Goal: Task Accomplishment & Management: Complete application form

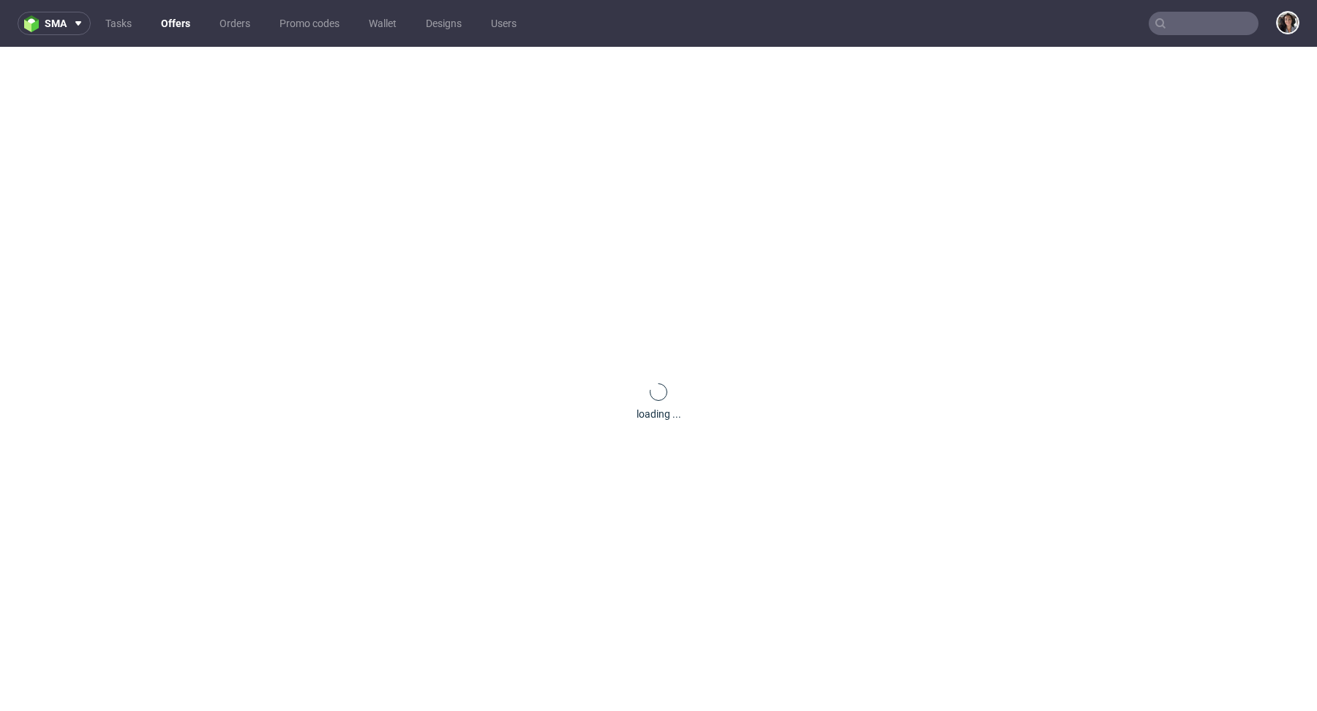
click at [1182, 24] on input "text" at bounding box center [1204, 23] width 110 height 23
paste input "[PERSON_NAME][EMAIL_ADDRESS][DOMAIN_NAME]"
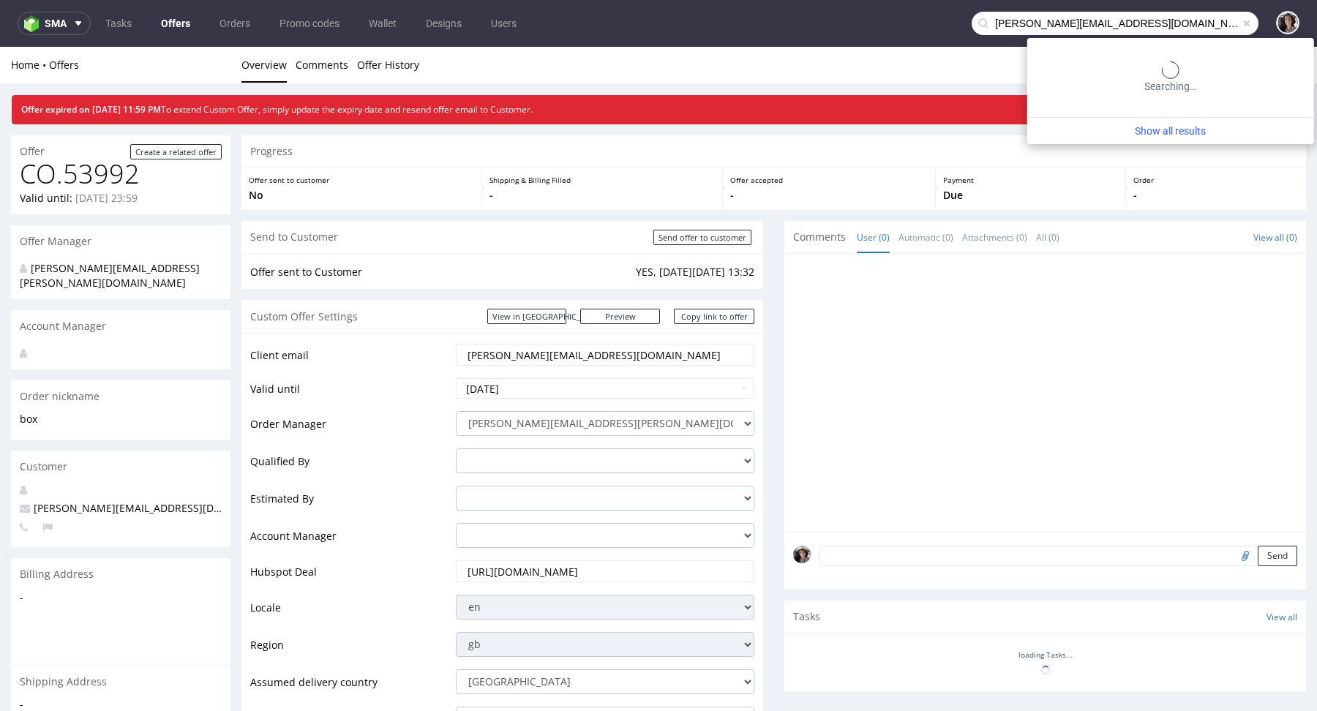
type input "natalie@concept-management.eu"
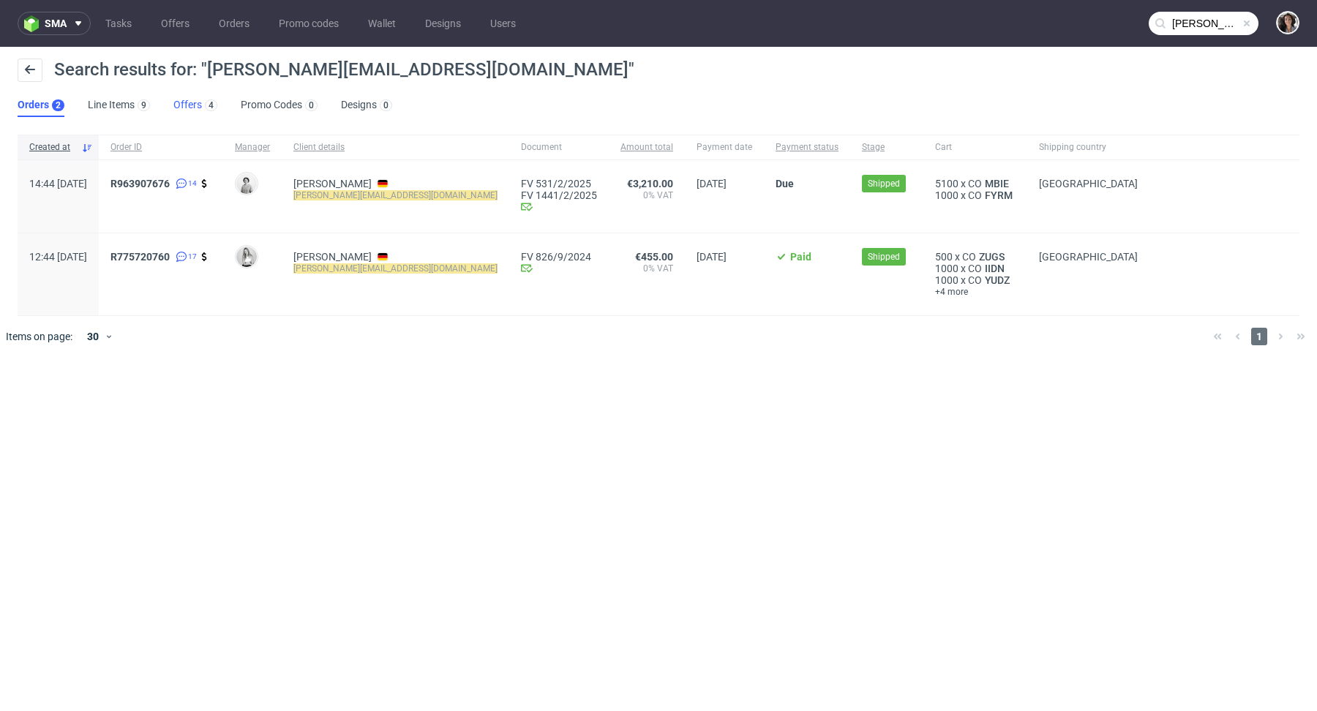
click at [188, 105] on link "Offers 4" at bounding box center [195, 105] width 44 height 23
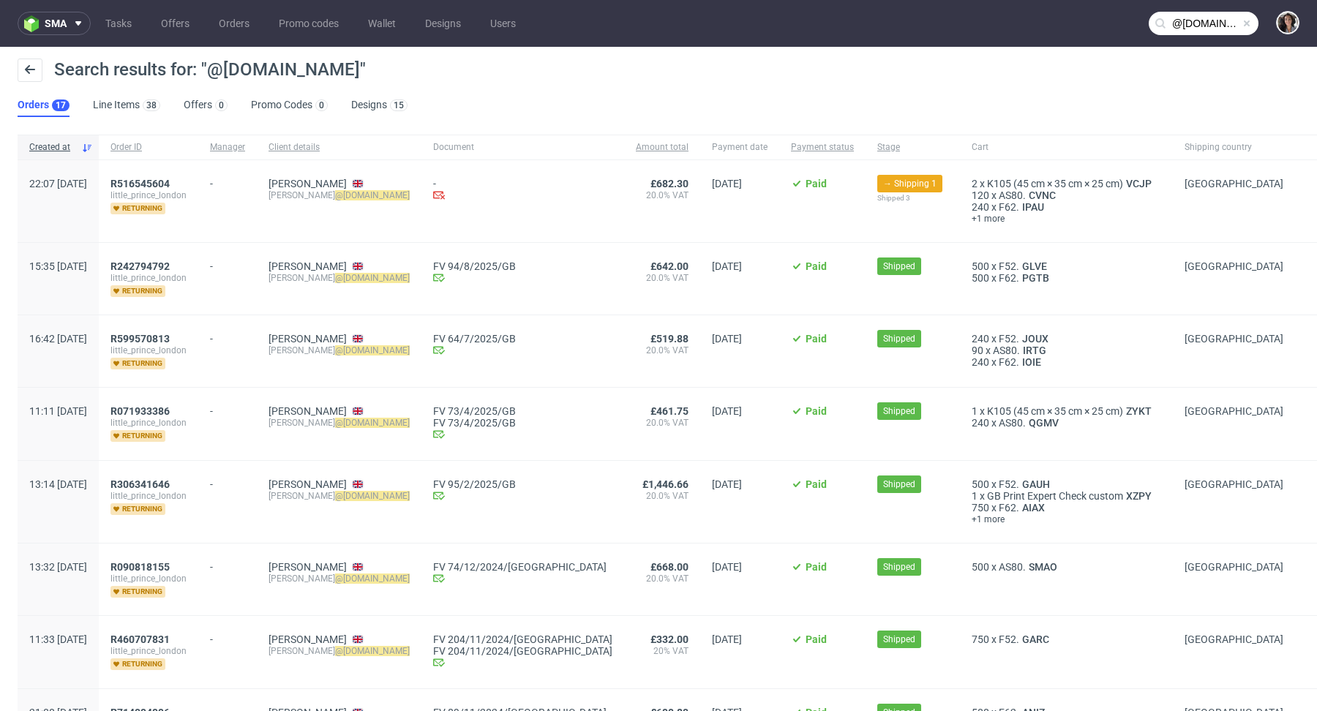
copy span "@littleprincelondon.com"
drag, startPoint x: 398, startPoint y: 73, endPoint x: 208, endPoint y: 73, distance: 190.3
click at [208, 73] on span "Search results for: "@littleprincelondon.com"" at bounding box center [210, 69] width 312 height 20
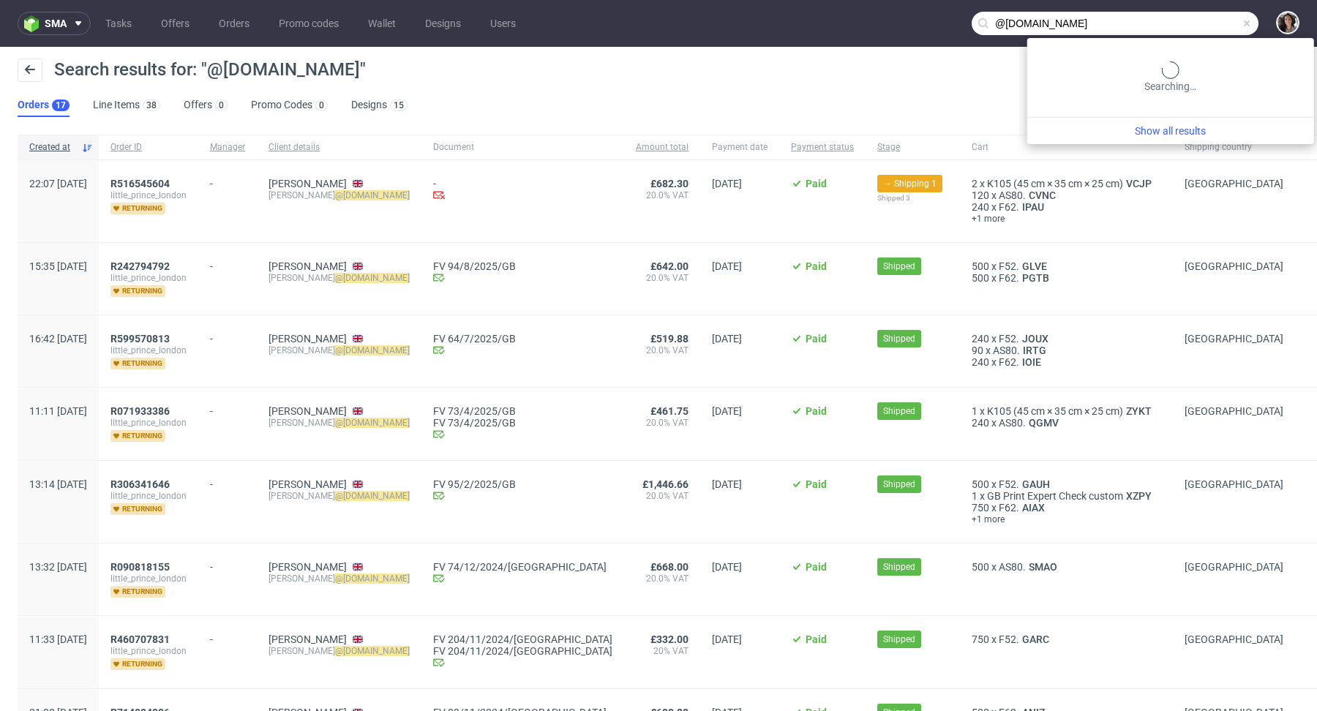
click at [1184, 30] on input "@littleprincelondon.com" at bounding box center [1115, 23] width 287 height 23
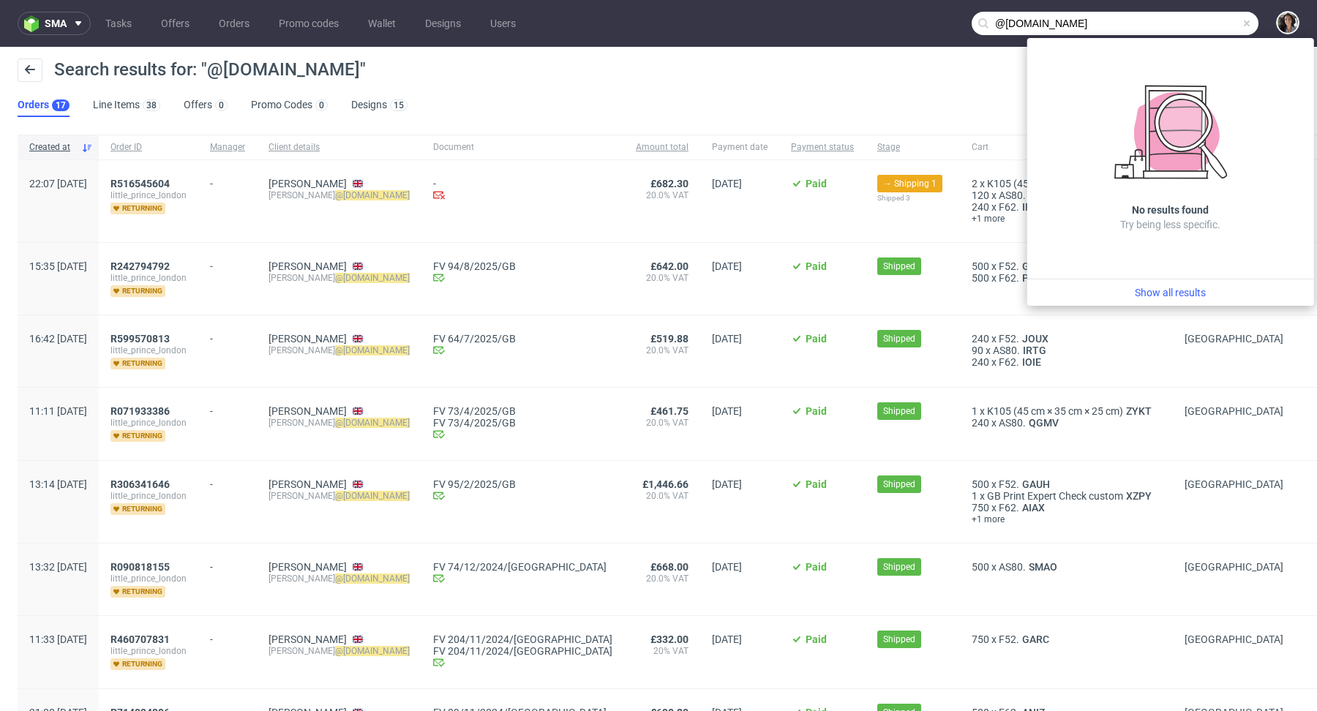
paste input "Pairrise"
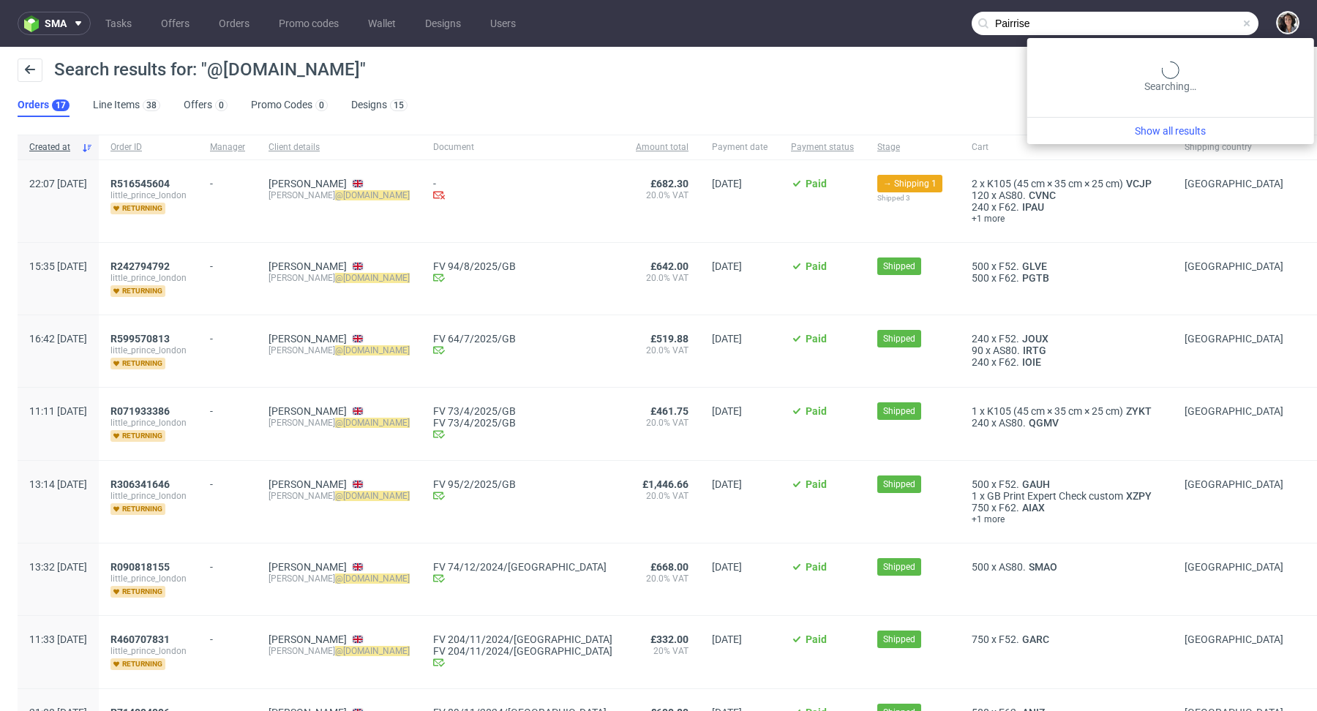
type input "Pairrise"
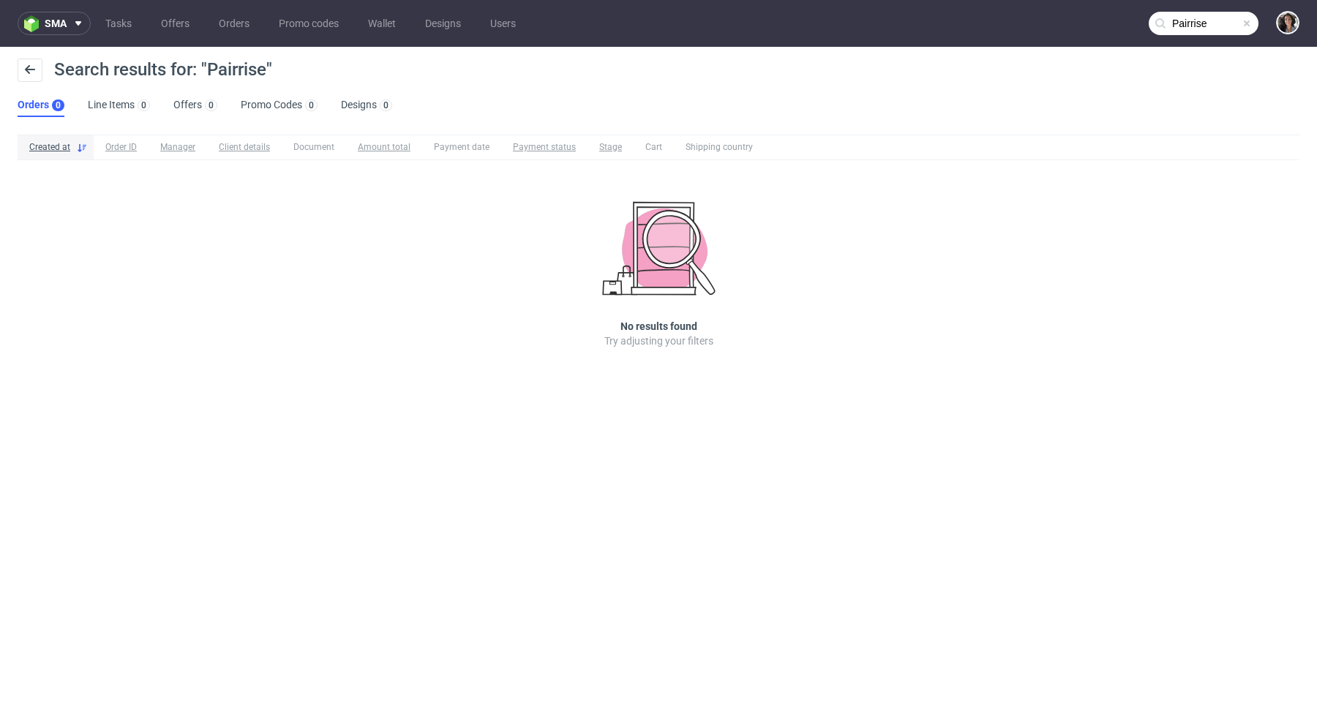
click at [1244, 24] on span at bounding box center [1247, 24] width 12 height 12
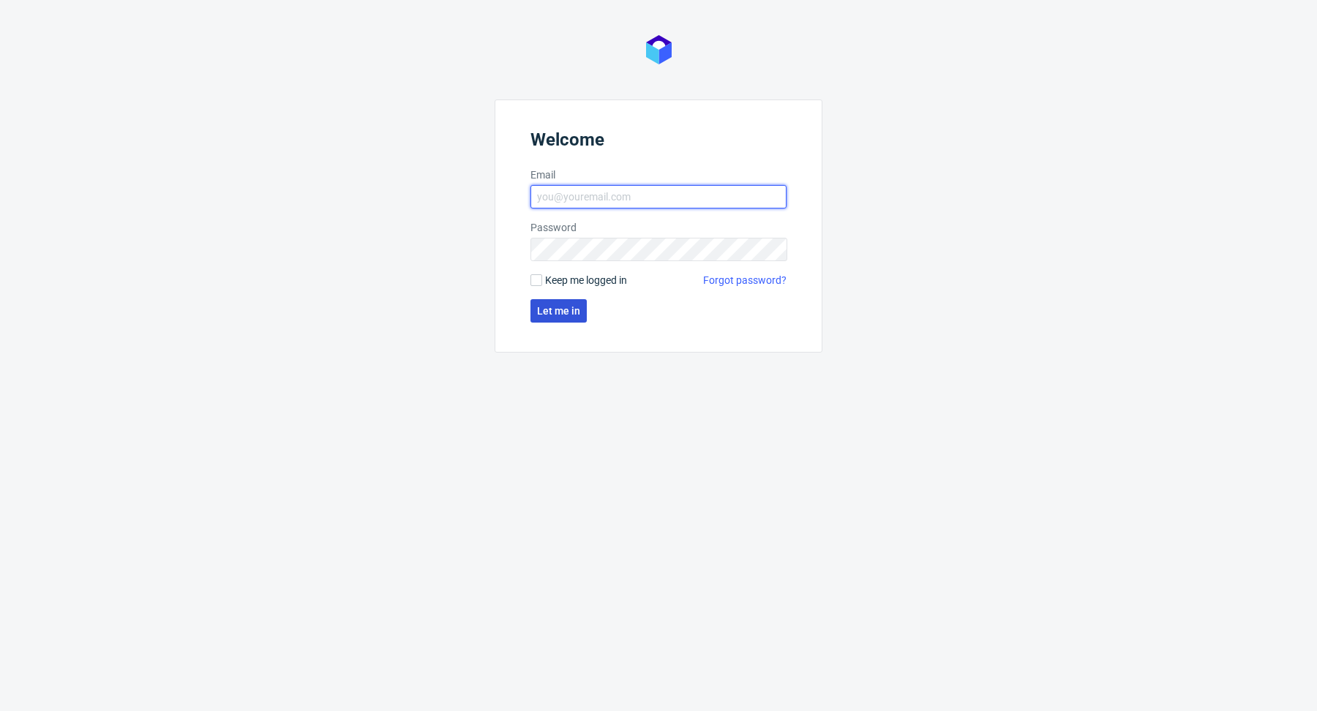
type input "[PERSON_NAME][EMAIL_ADDRESS][PERSON_NAME][DOMAIN_NAME]"
click at [569, 301] on button "Let me in" at bounding box center [559, 310] width 56 height 23
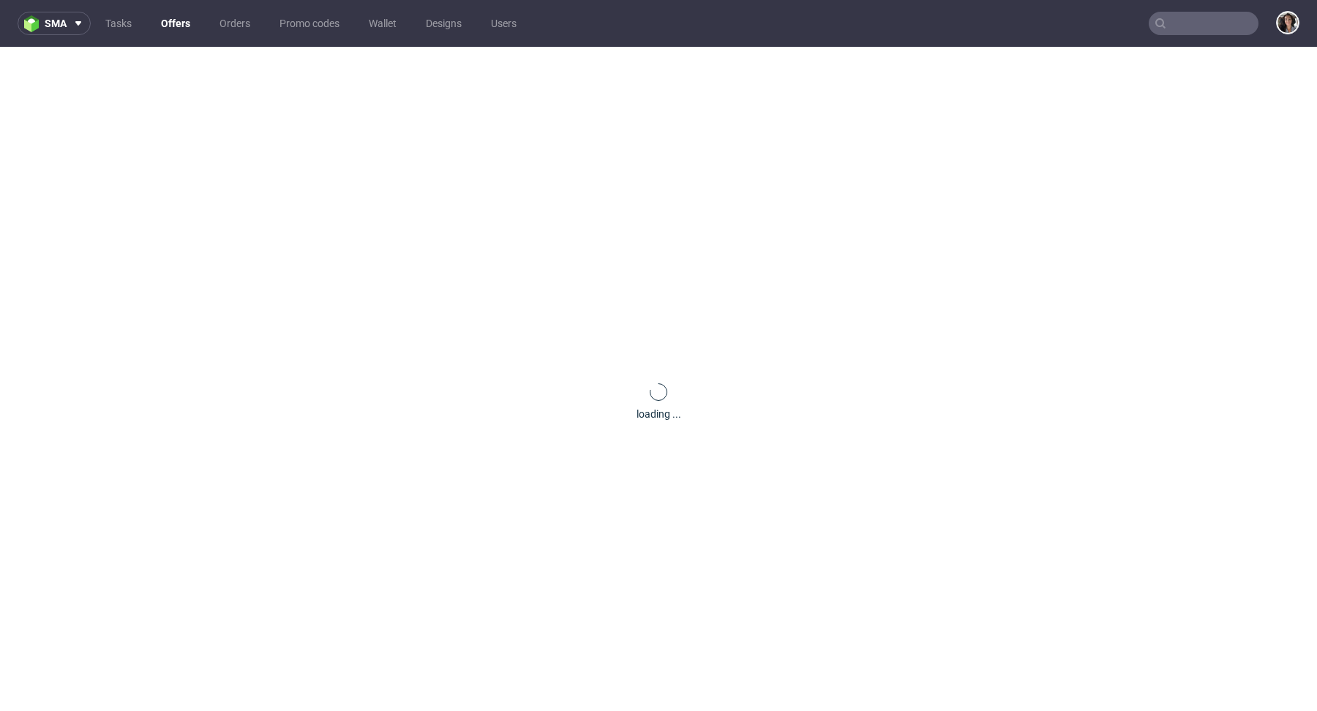
click at [1196, 23] on input "text" at bounding box center [1204, 23] width 110 height 23
paste input "martin@streetstyle.nl"
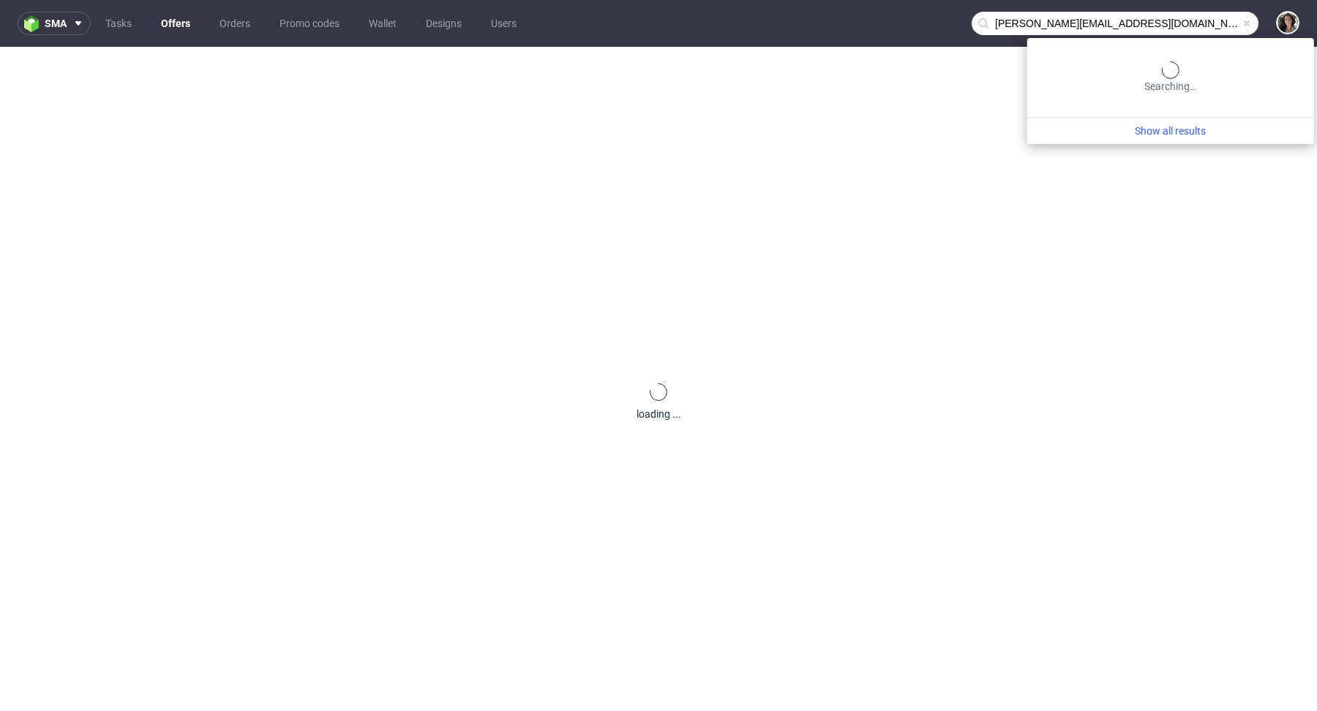
type input "martin@streetstyle.nl"
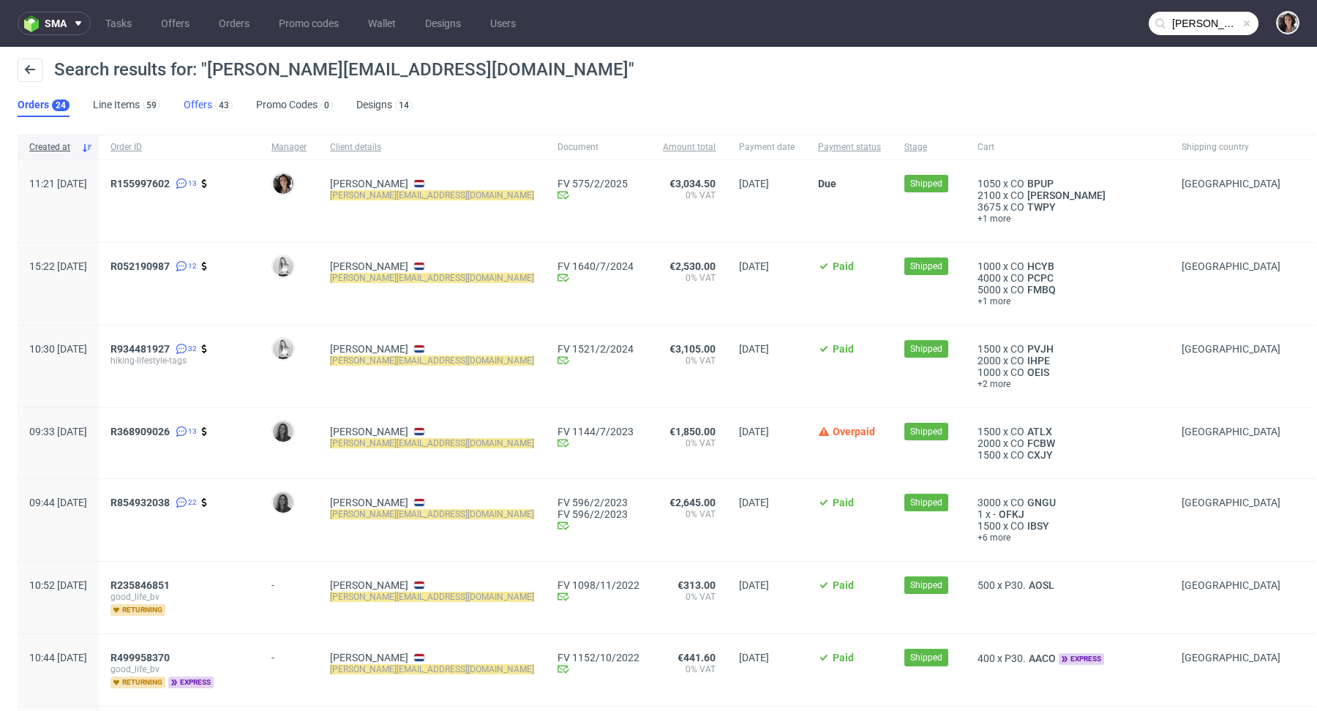
click at [193, 106] on link "Offers 43" at bounding box center [208, 105] width 49 height 23
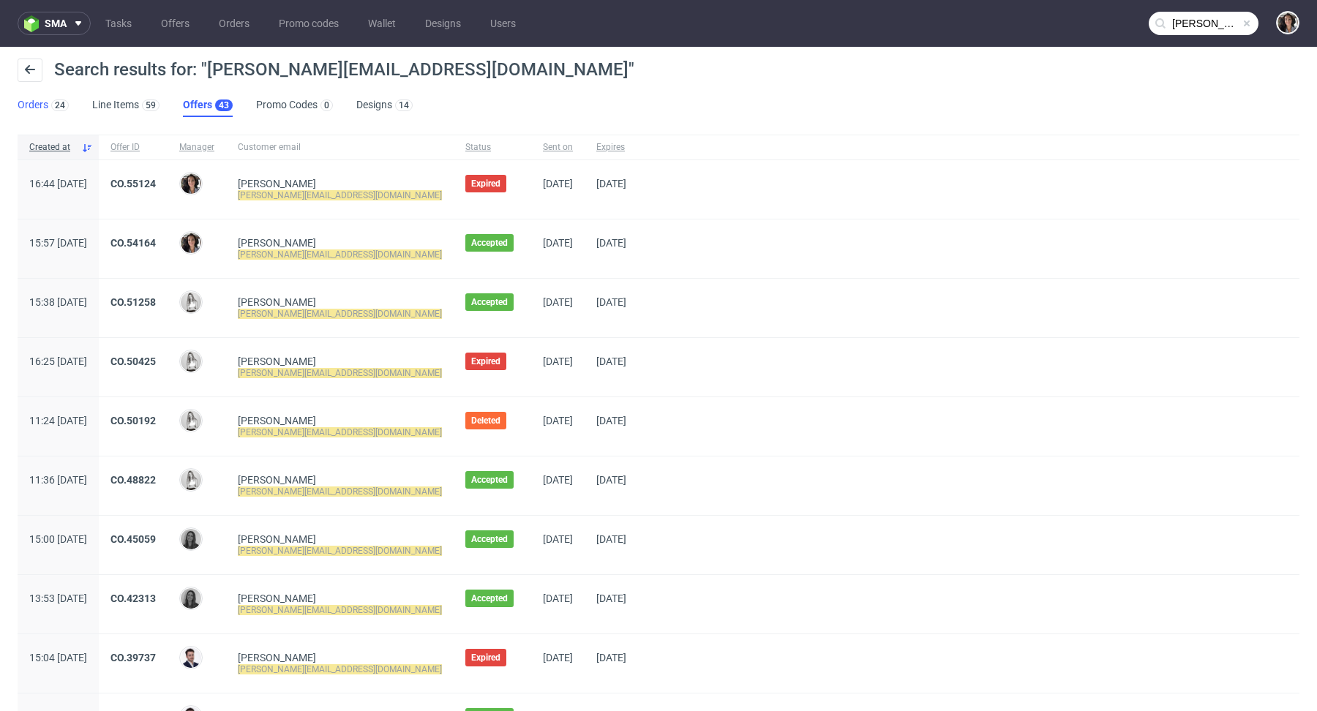
click at [47, 94] on link "Orders 24" at bounding box center [43, 105] width 51 height 23
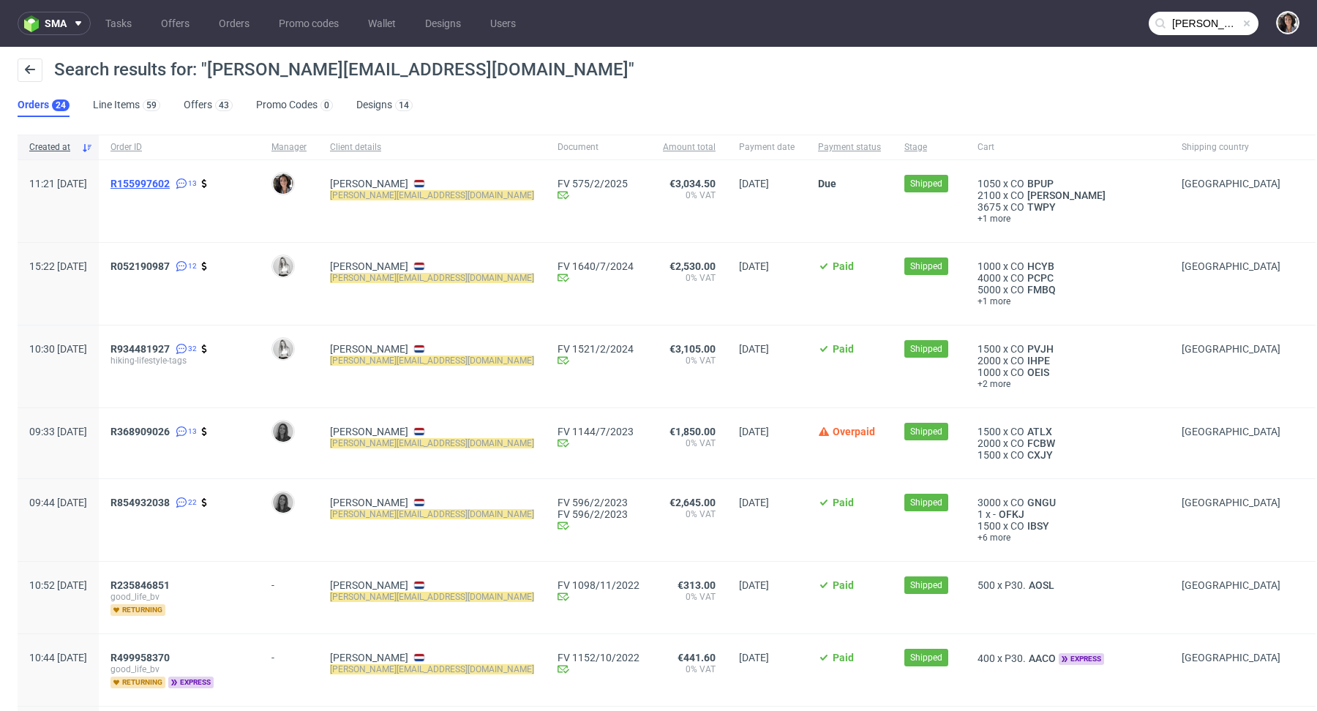
click at [170, 180] on span "R155997602" at bounding box center [139, 184] width 59 height 12
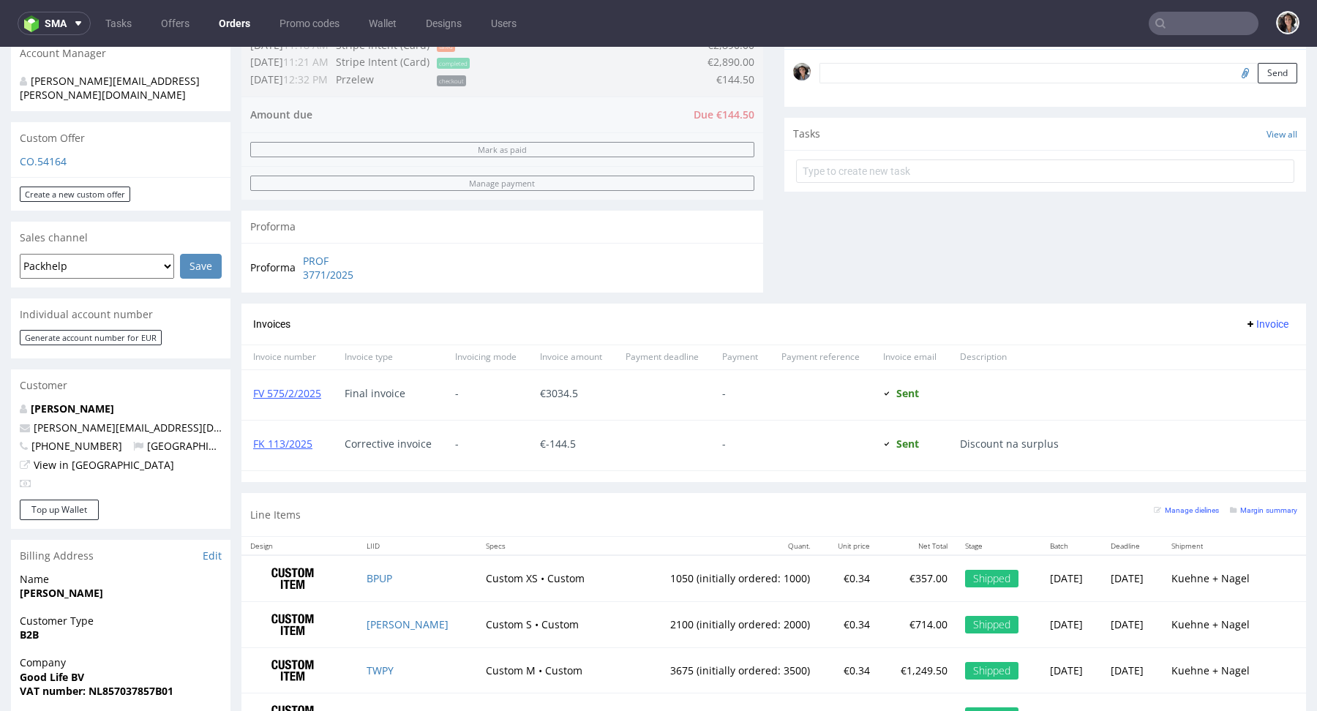
scroll to position [713, 0]
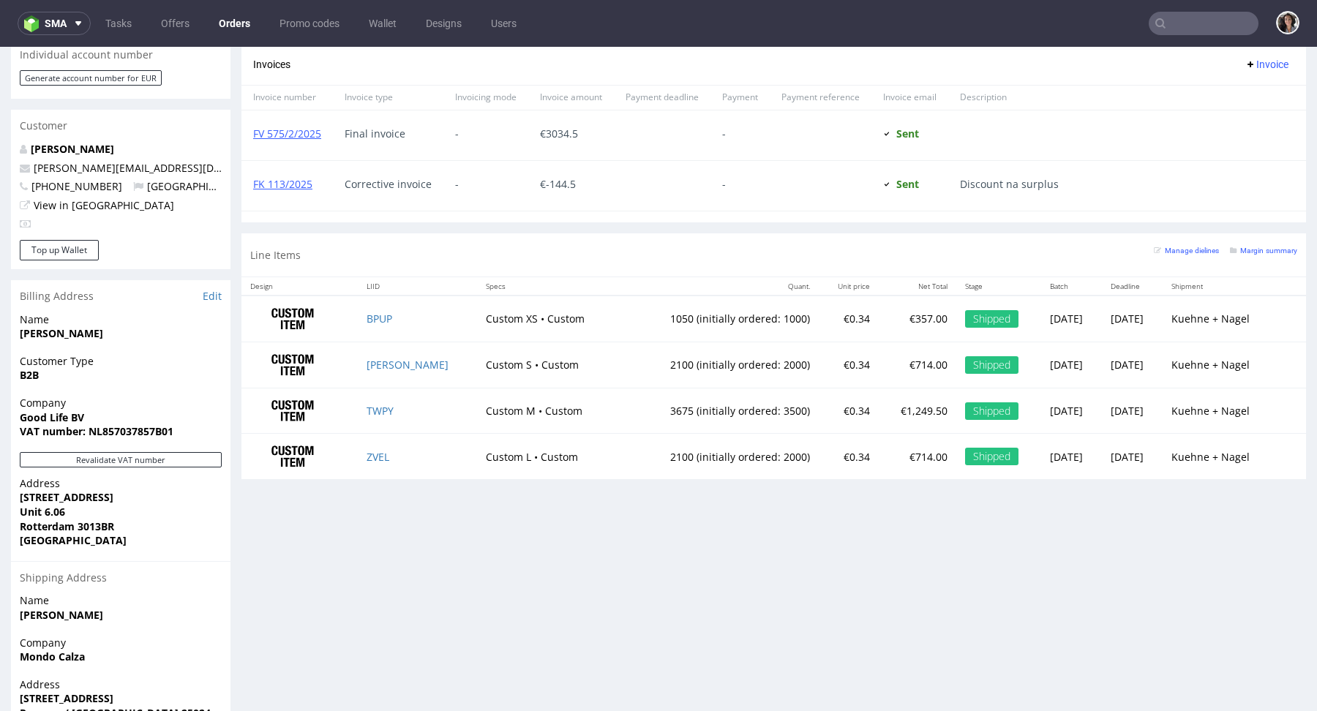
type input "martin@streetstyle.nl"
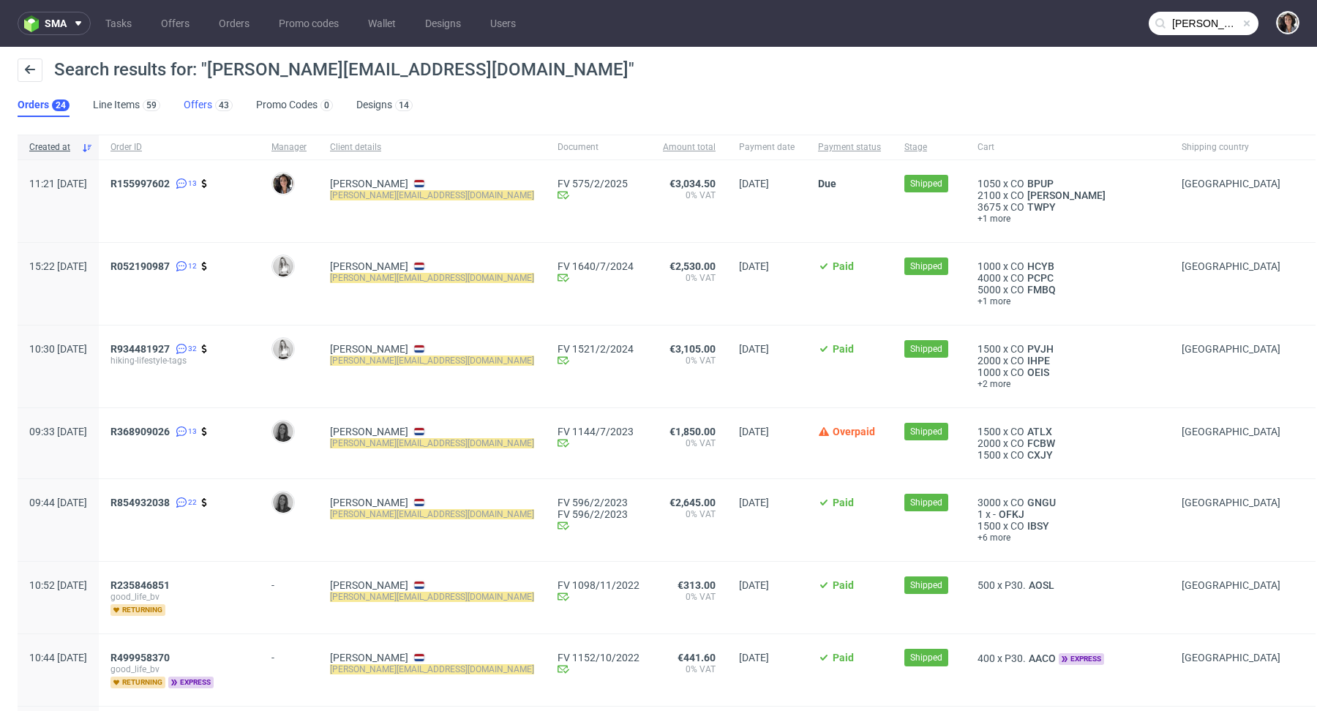
click at [197, 98] on link "Offers 43" at bounding box center [208, 105] width 49 height 23
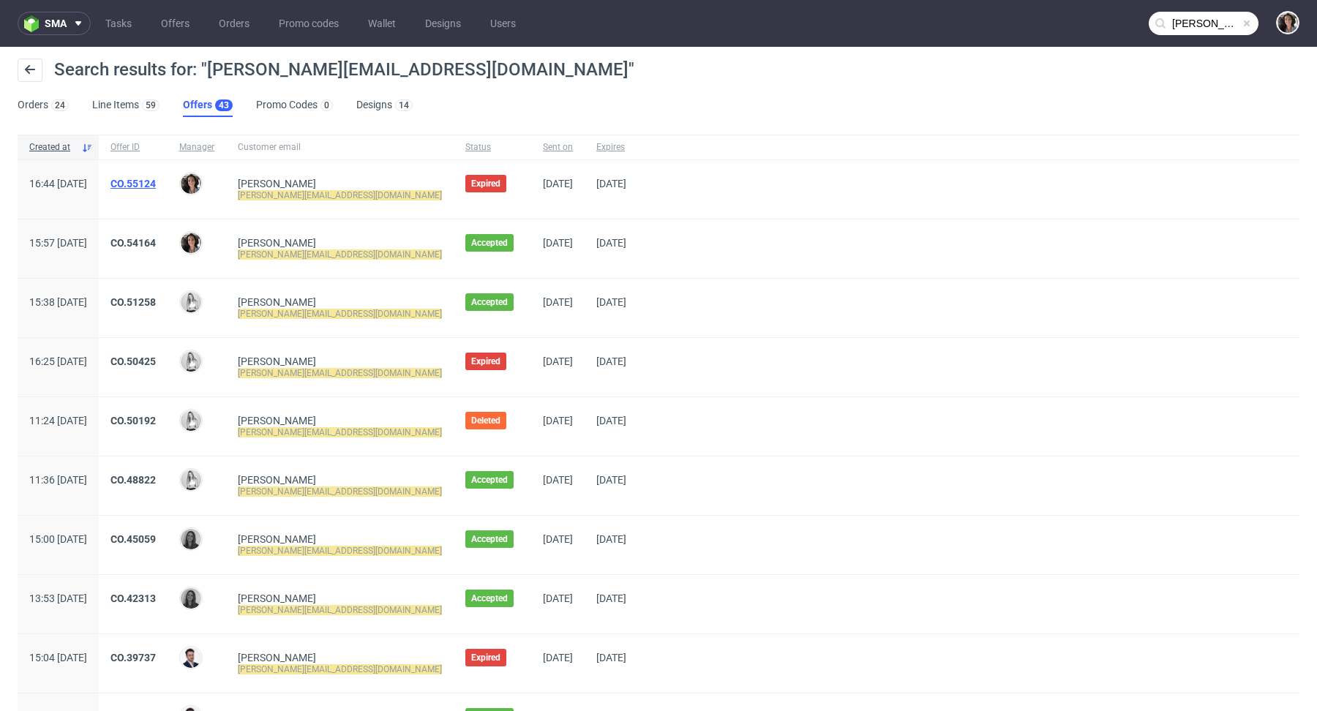
click at [156, 181] on link "CO.55124" at bounding box center [132, 184] width 45 height 12
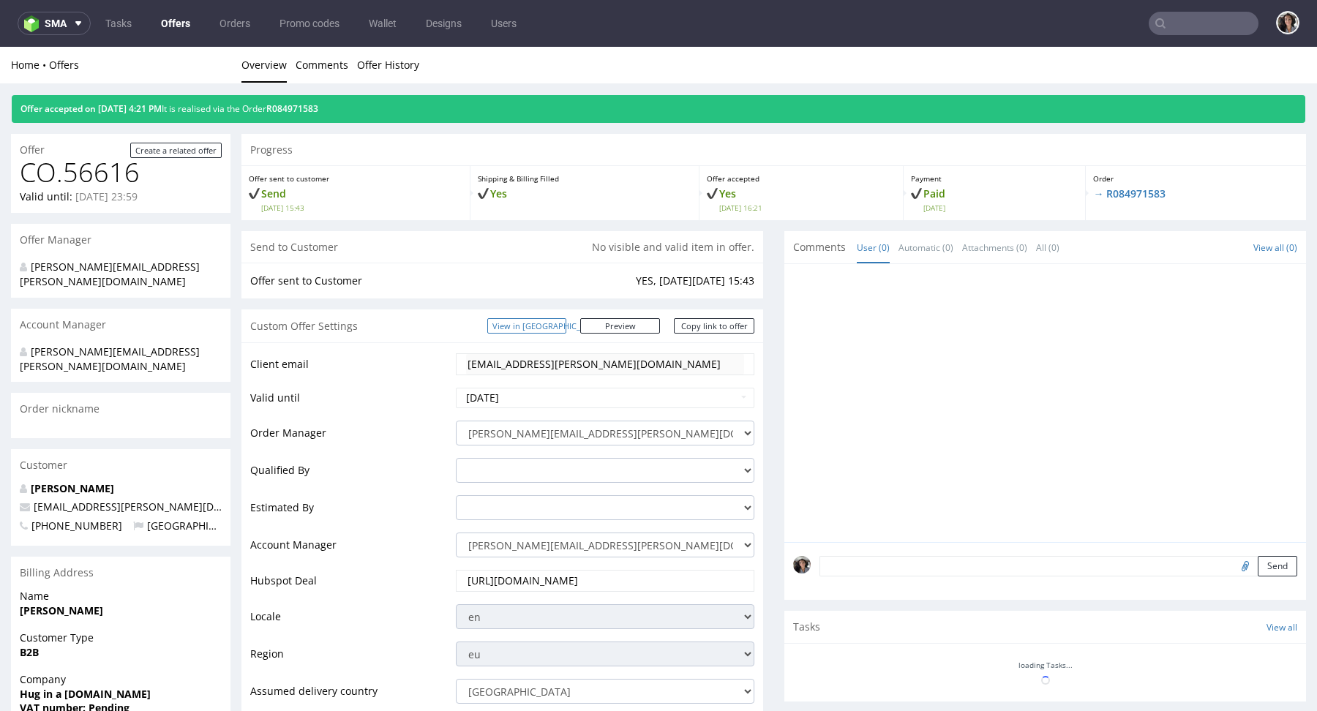
click at [556, 329] on link "View in Hubspot" at bounding box center [526, 325] width 79 height 15
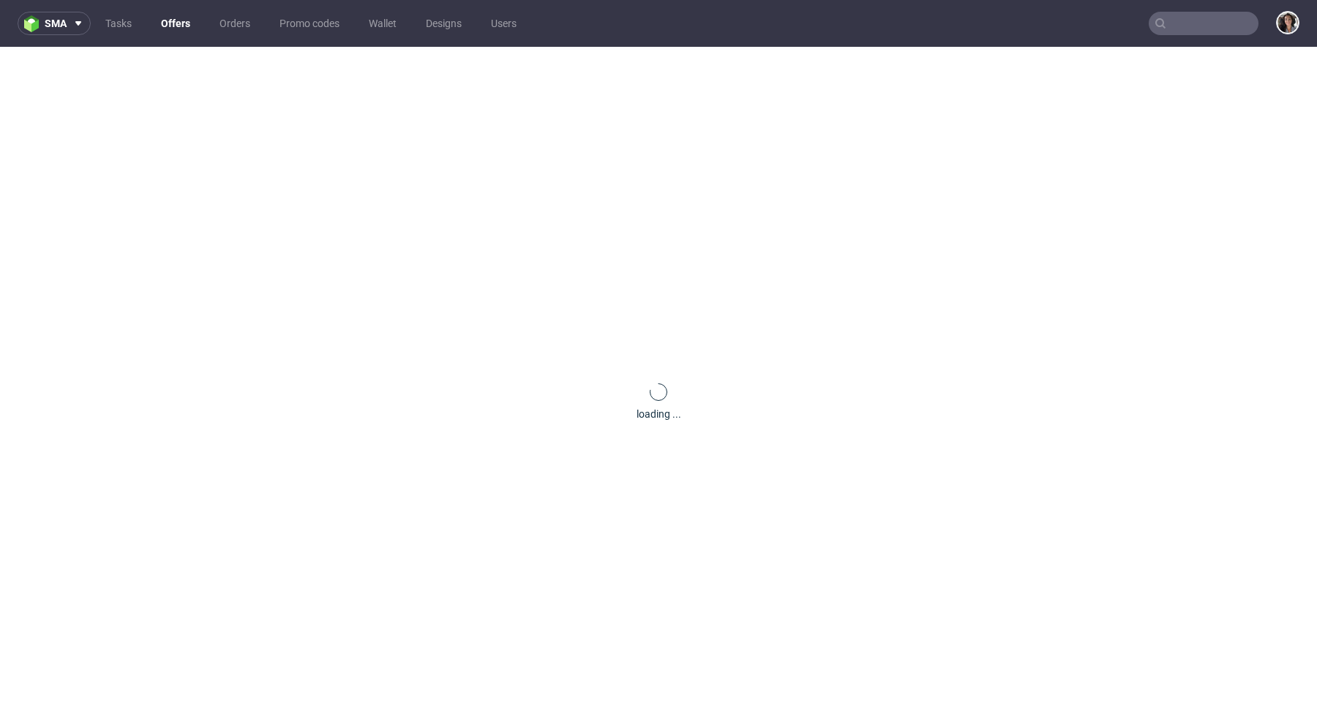
click at [1193, 24] on input "text" at bounding box center [1204, 23] width 110 height 23
paste input "QERG"
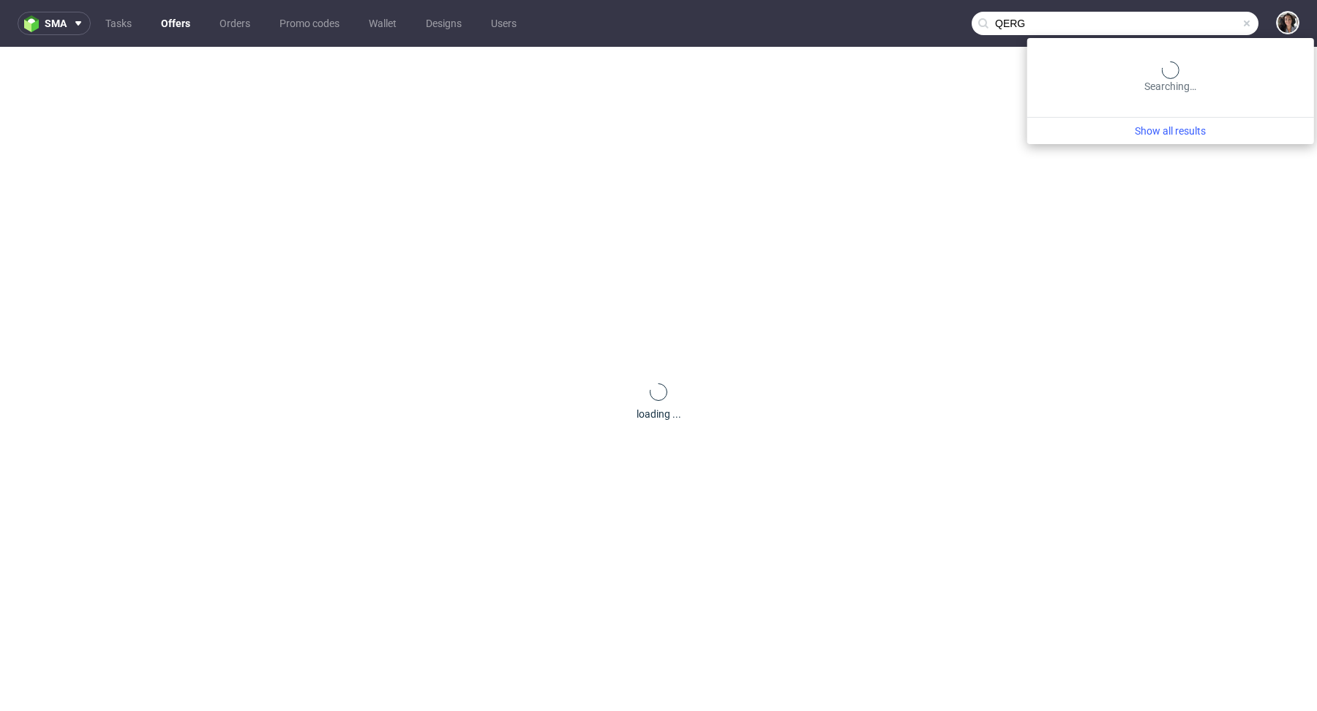
type input "QERG"
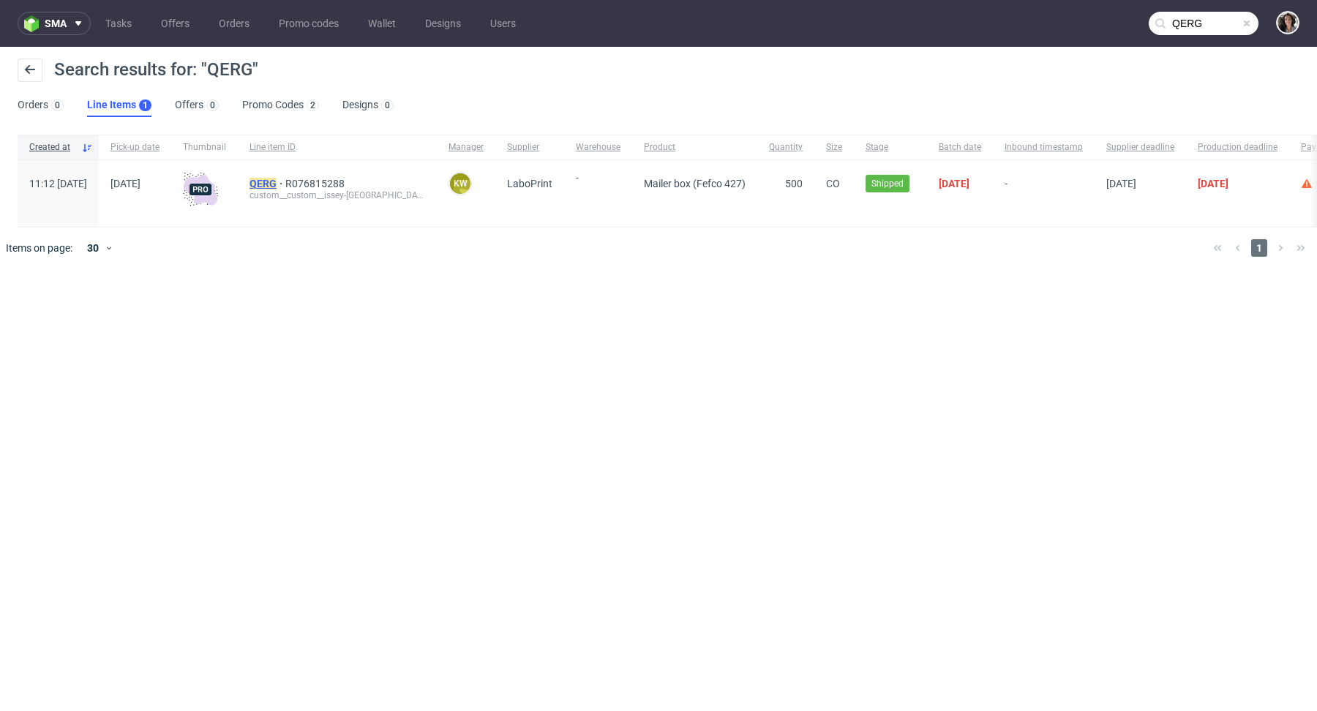
click at [277, 186] on mark "QERG" at bounding box center [263, 184] width 27 height 12
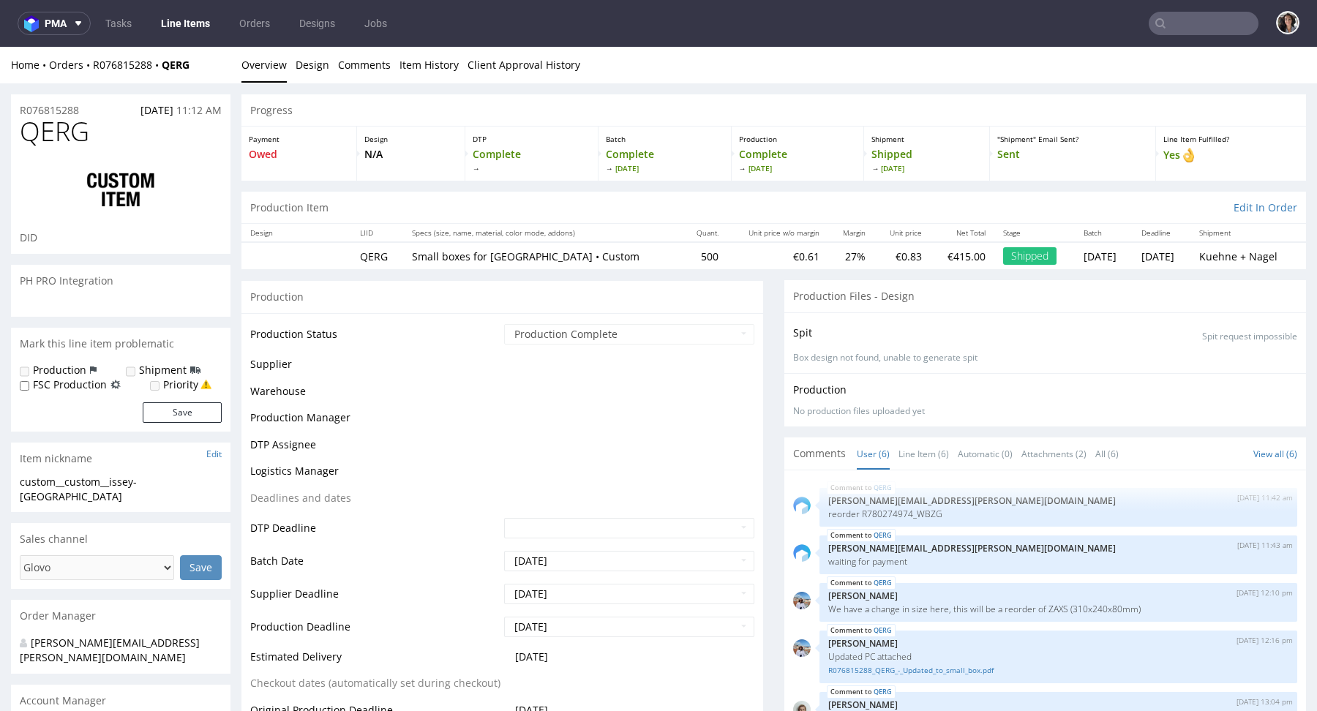
scroll to position [52, 0]
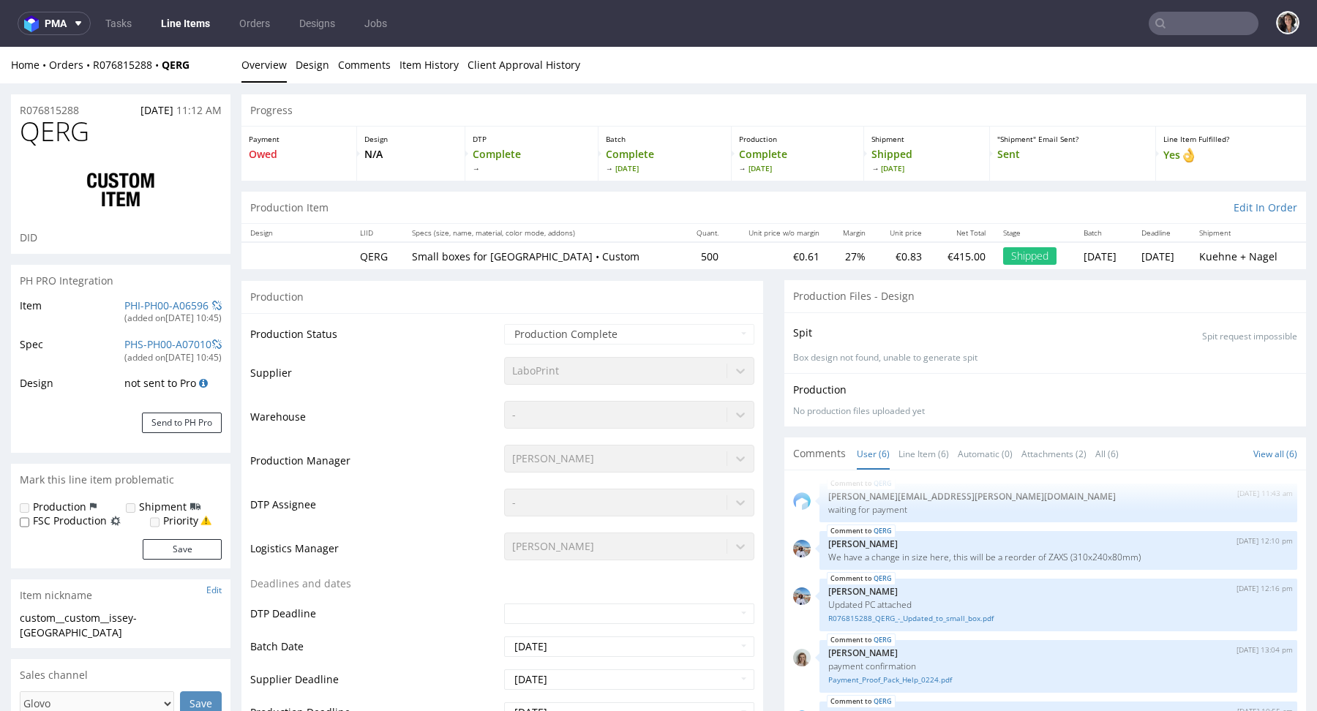
select select "in_progress"
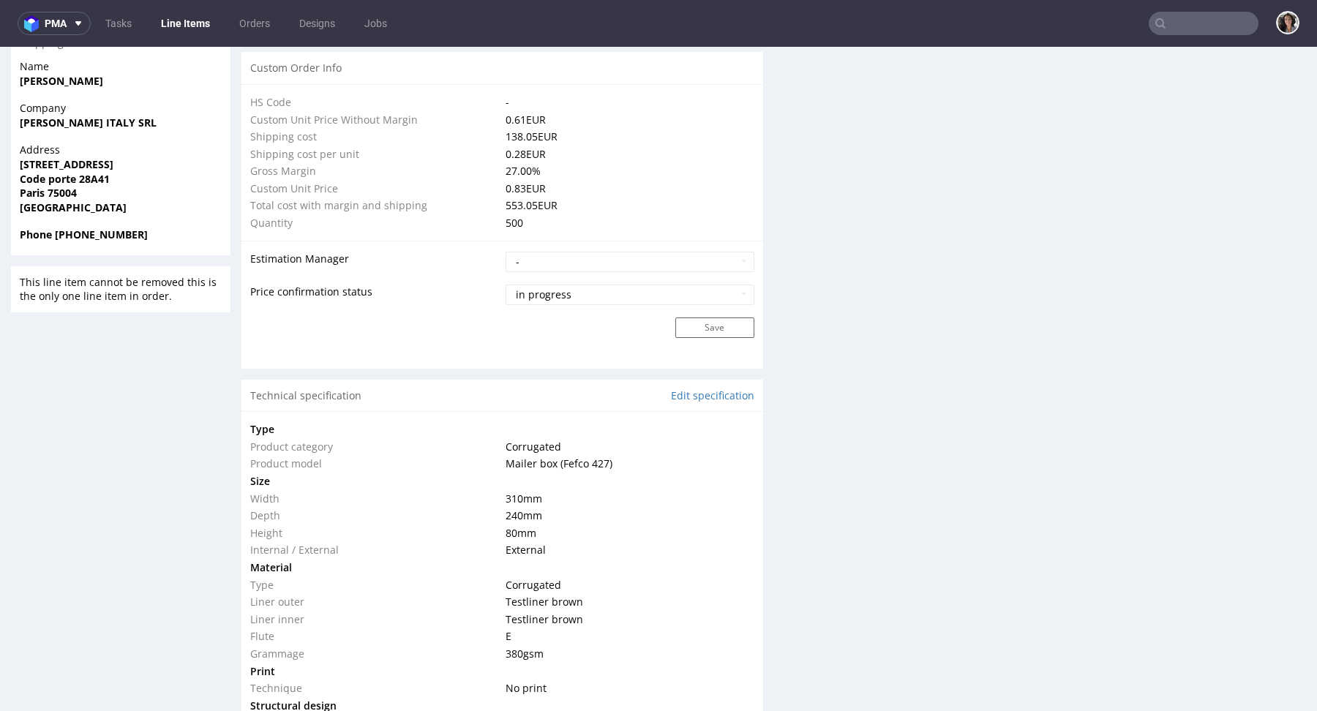
scroll to position [1154, 0]
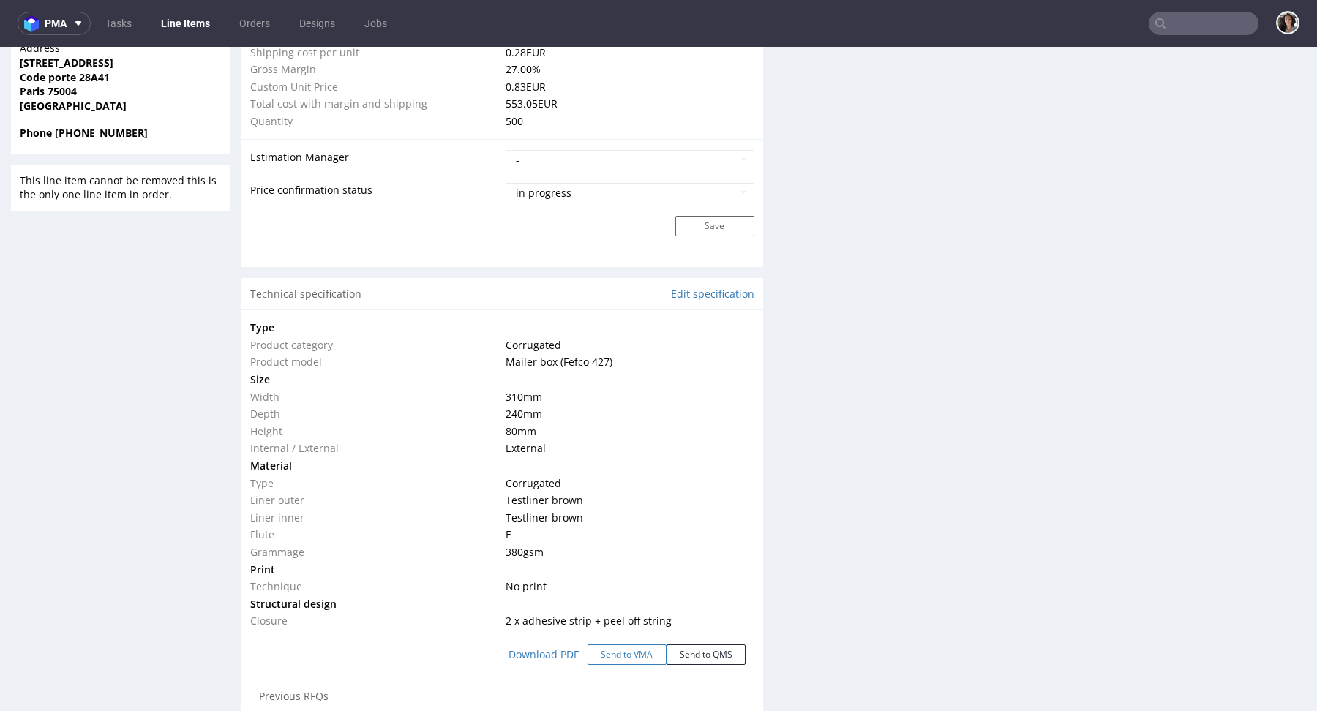
click at [623, 652] on button "Send to VMA" at bounding box center [627, 655] width 79 height 20
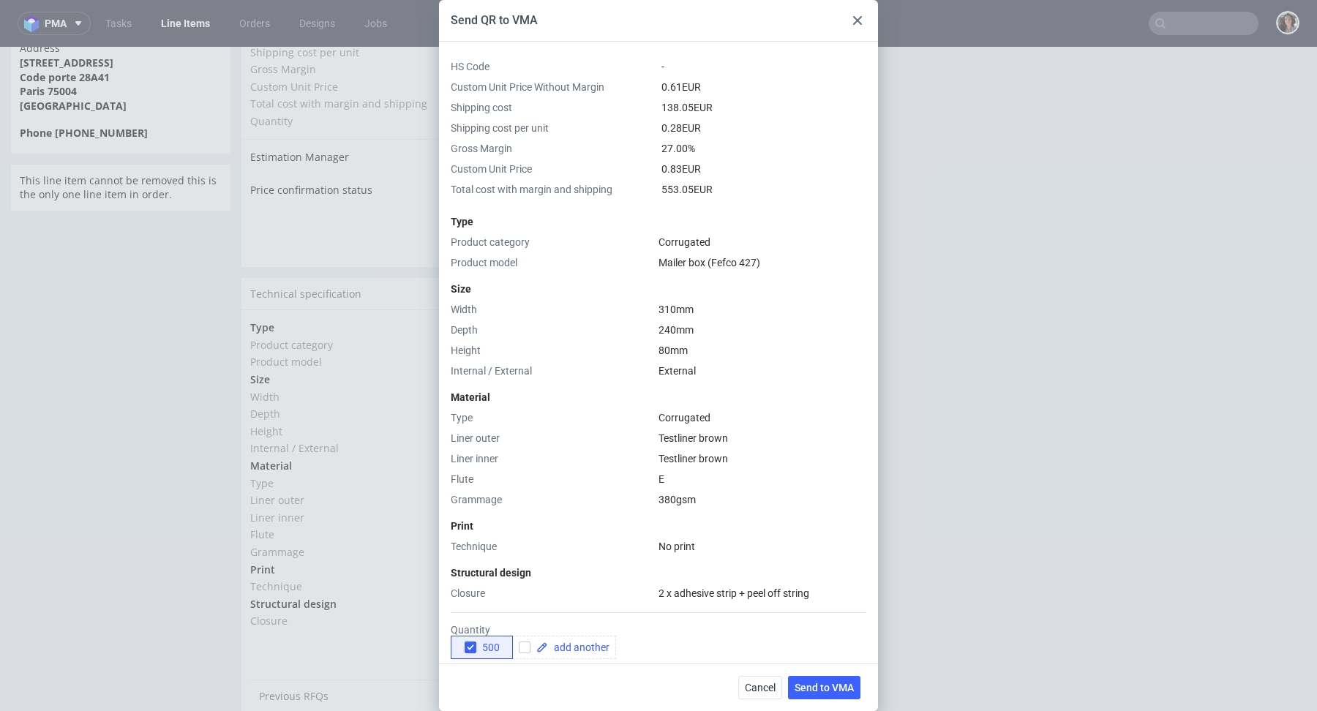
scroll to position [187, 0]
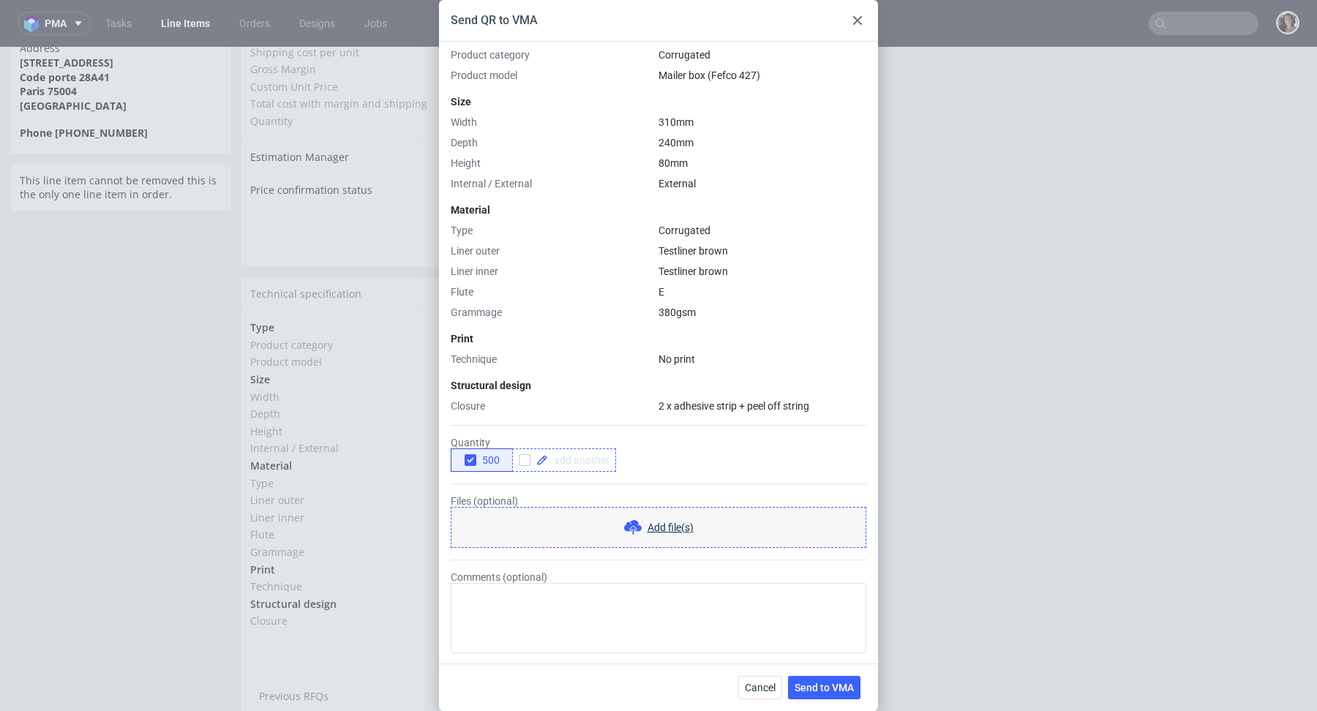
click at [590, 455] on span at bounding box center [578, 460] width 61 height 10
checkbox input "true"
click at [703, 465] on div "500 350" at bounding box center [659, 460] width 416 height 23
click at [818, 689] on span "Send to VMA" at bounding box center [824, 688] width 59 height 10
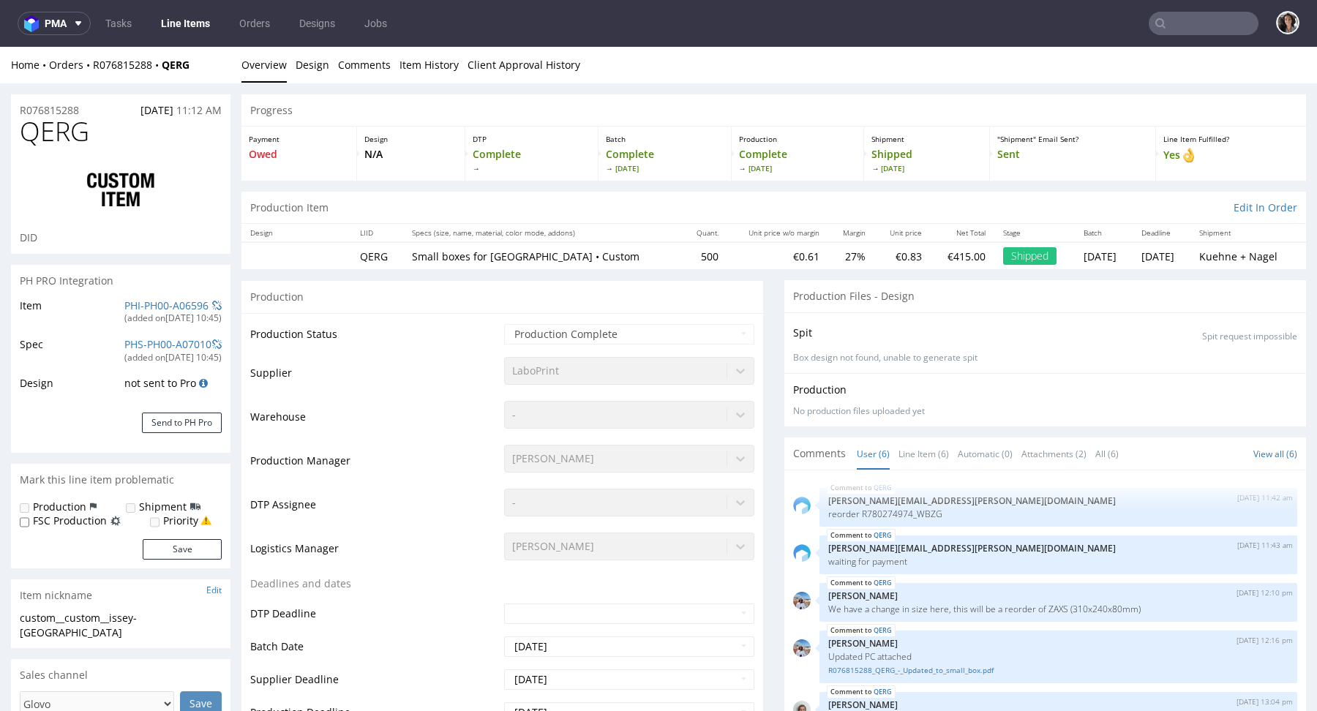
scroll to position [52, 0]
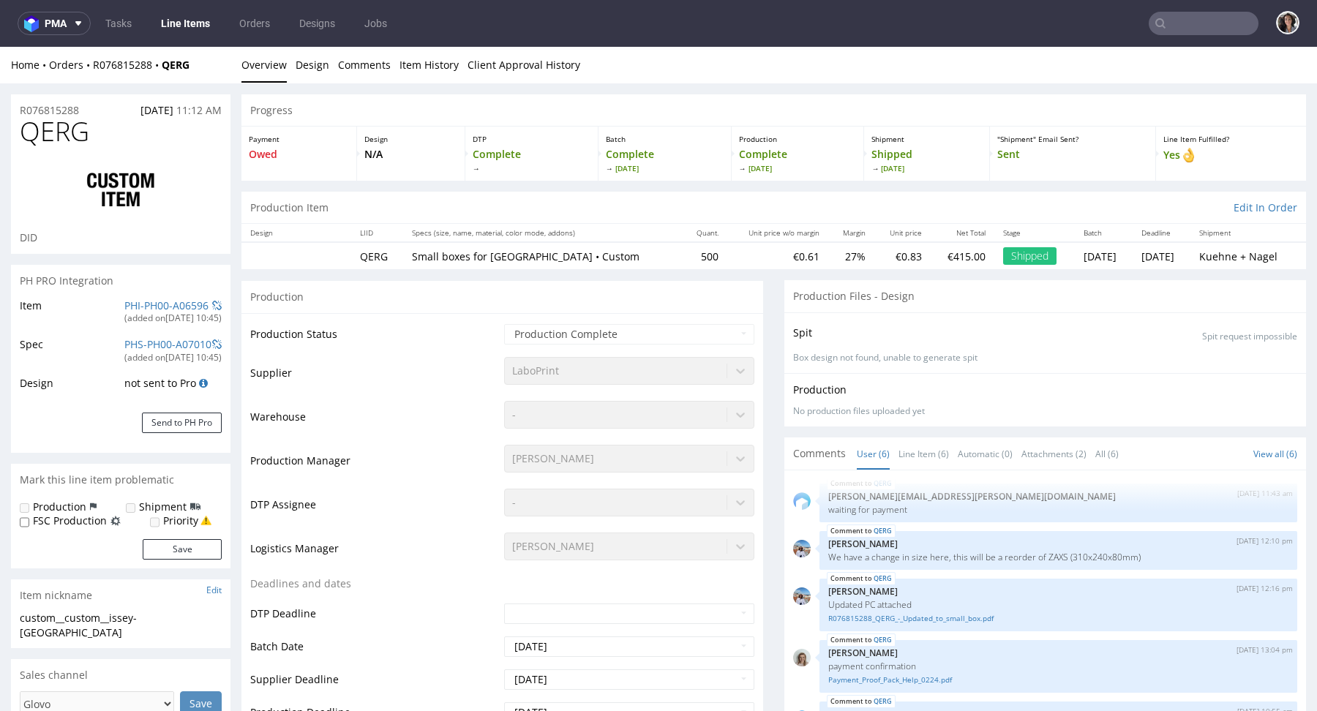
select select "in_progress"
click at [1195, 20] on input "text" at bounding box center [1204, 23] width 110 height 23
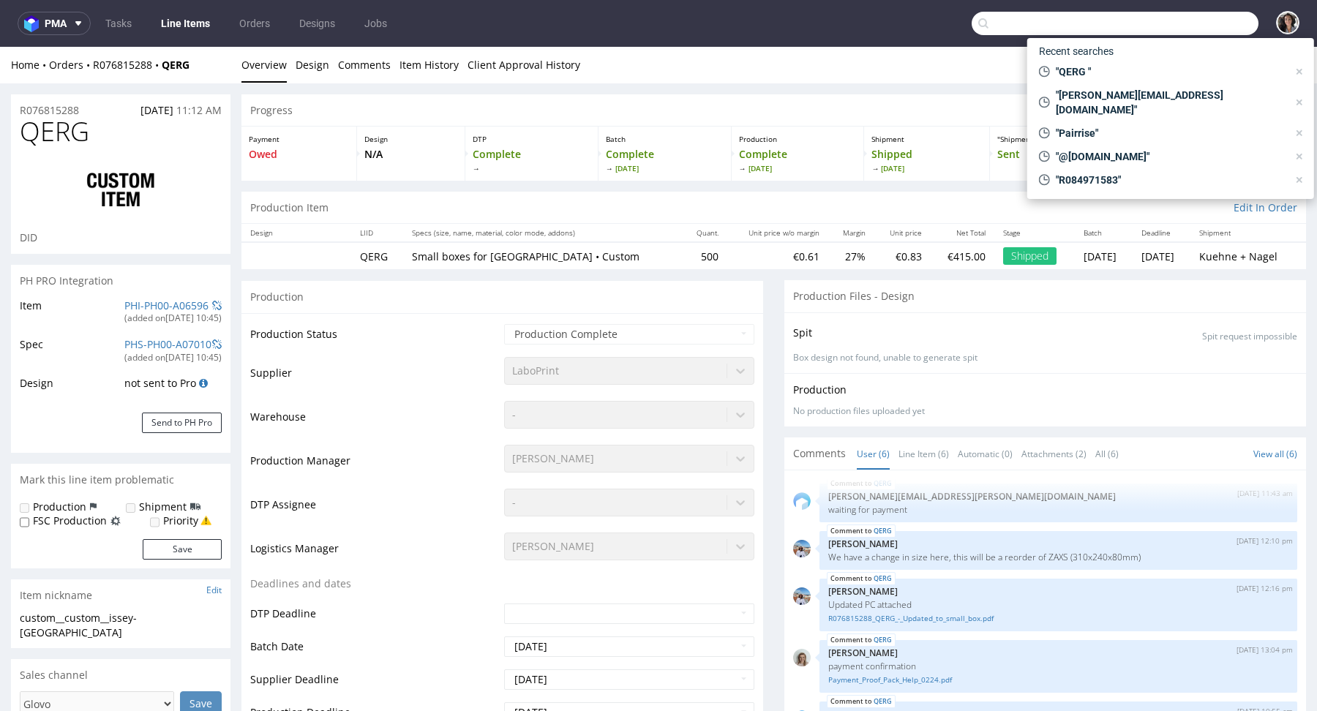
paste input "WBZG"
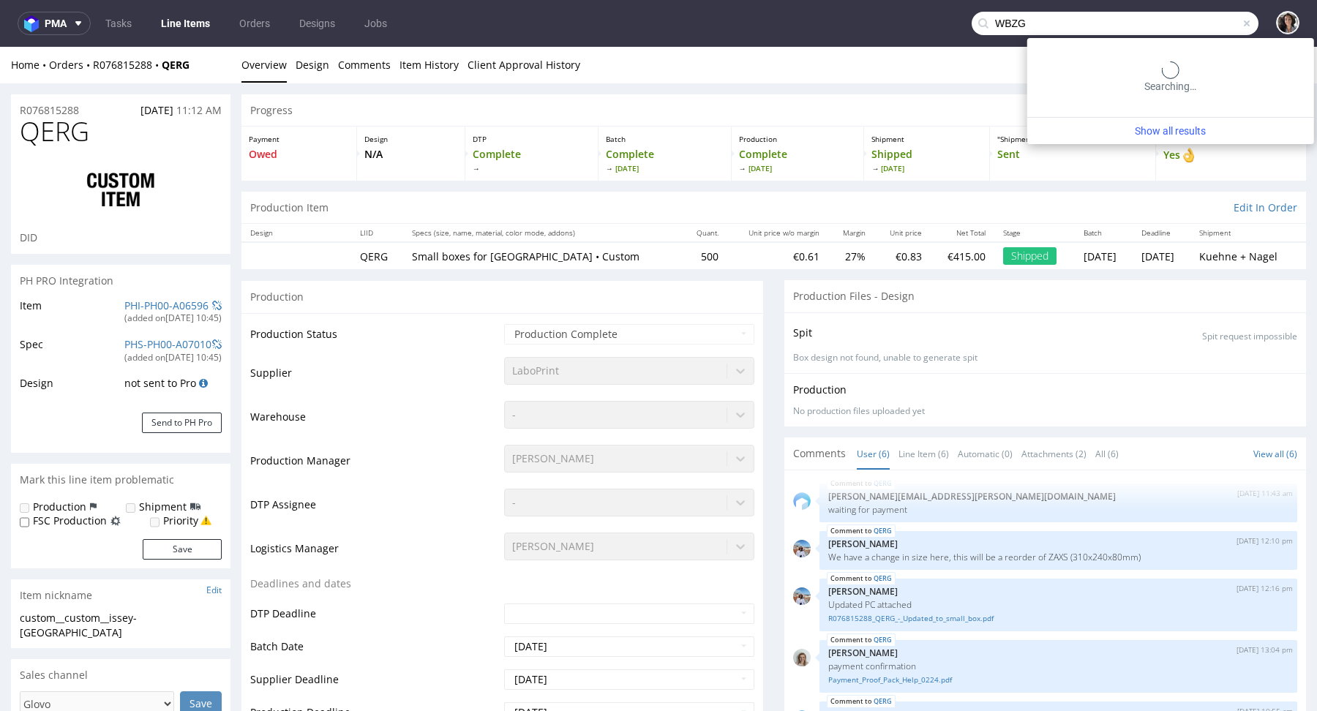
type input "WBZG"
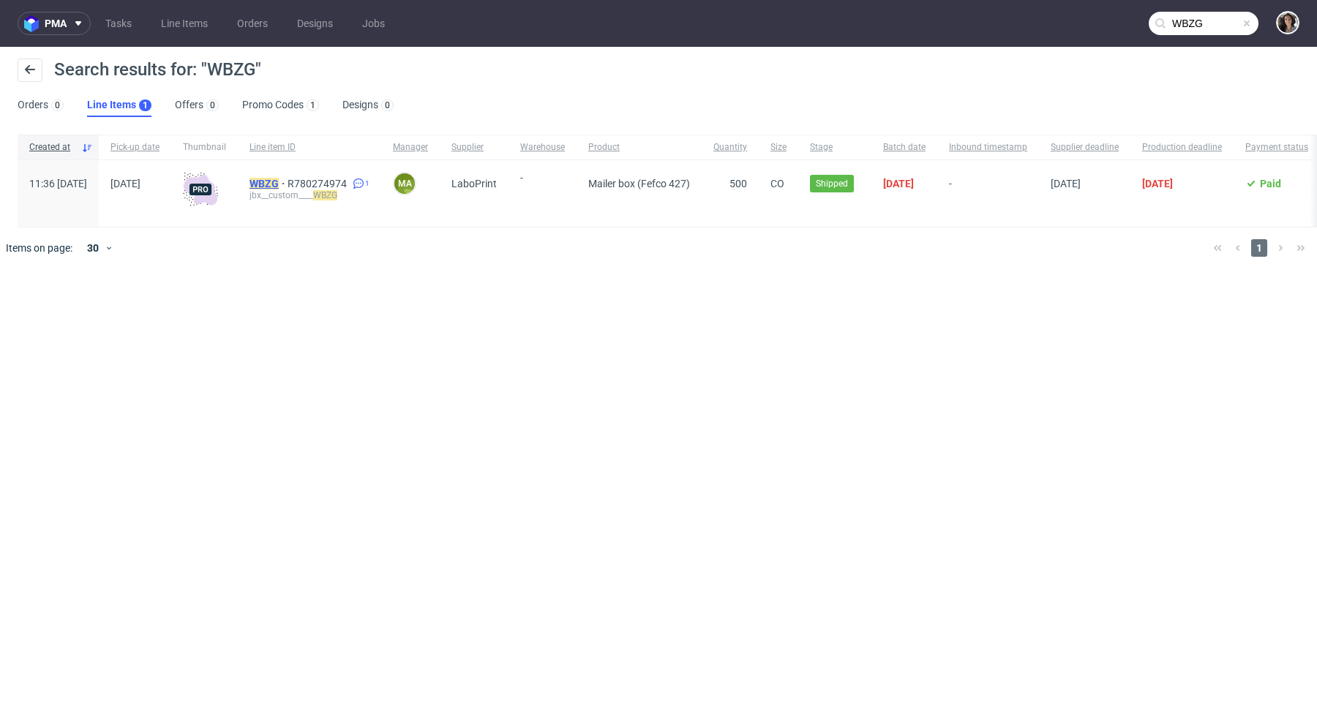
click at [279, 187] on mark "WBZG" at bounding box center [264, 184] width 29 height 12
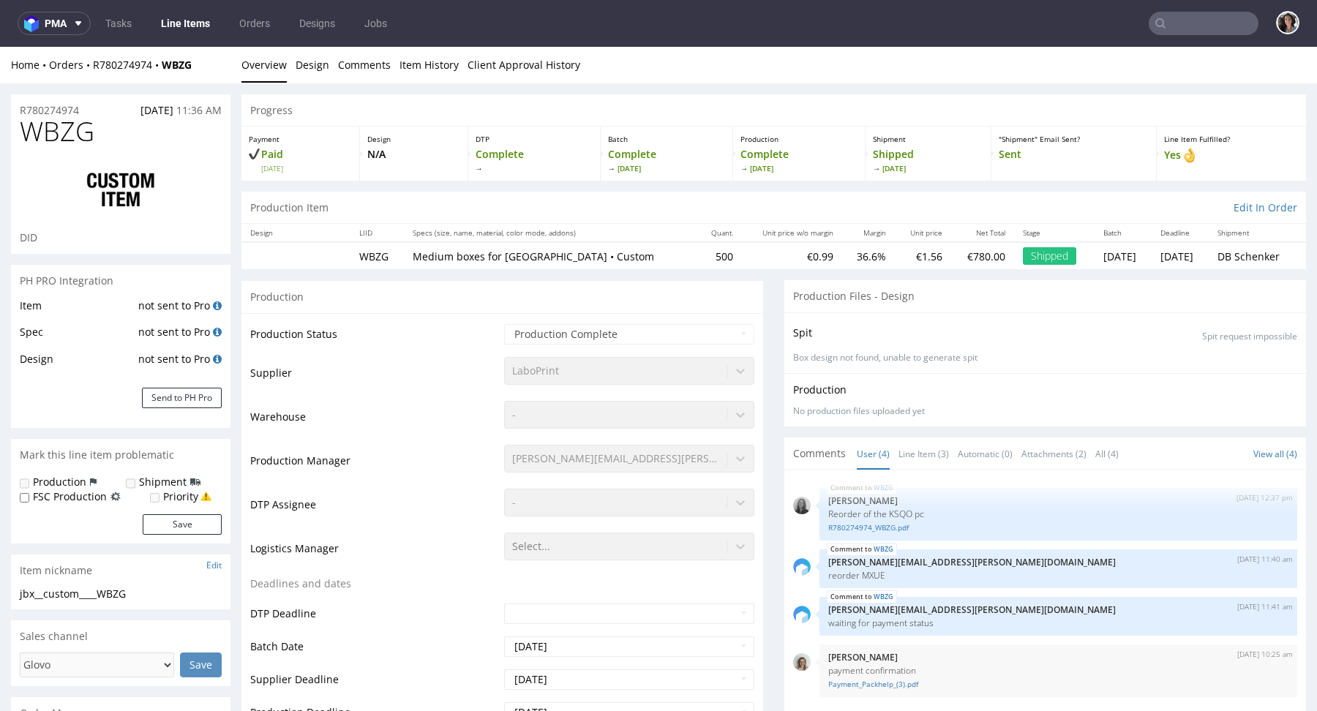
type input "525"
select select "in_progress"
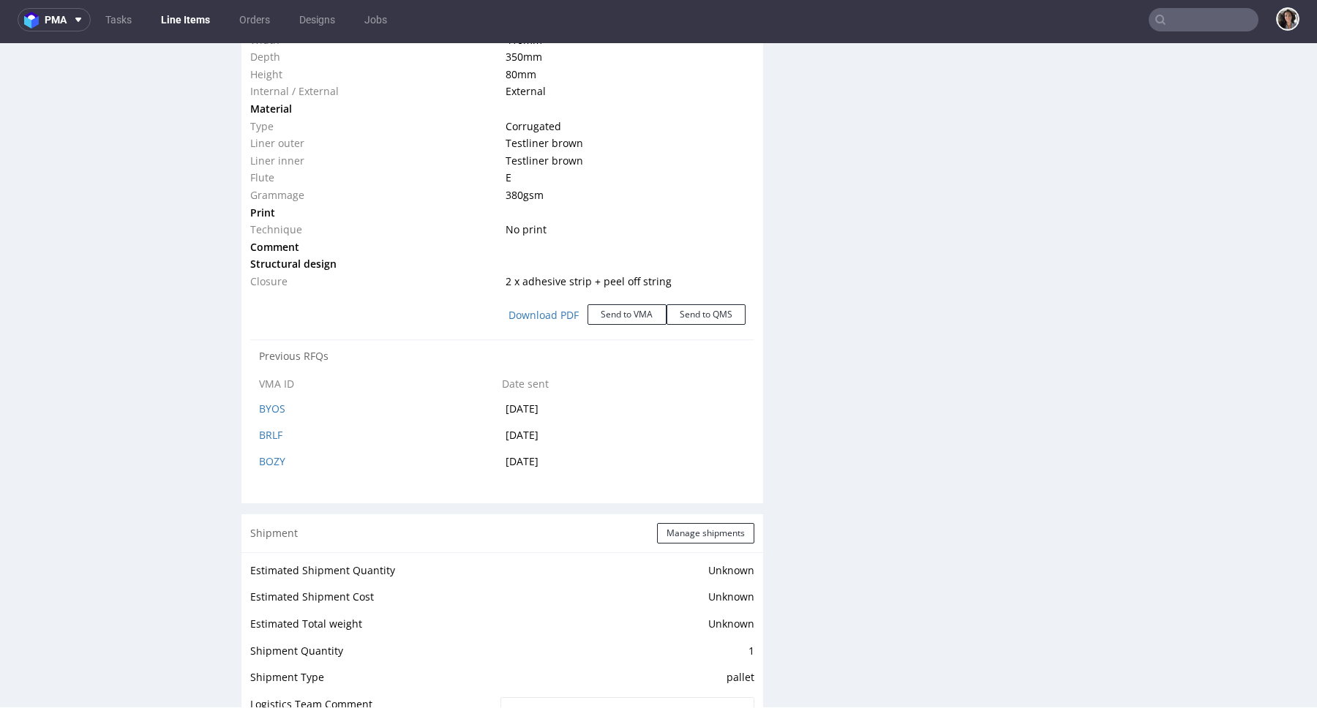
scroll to position [1543, 0]
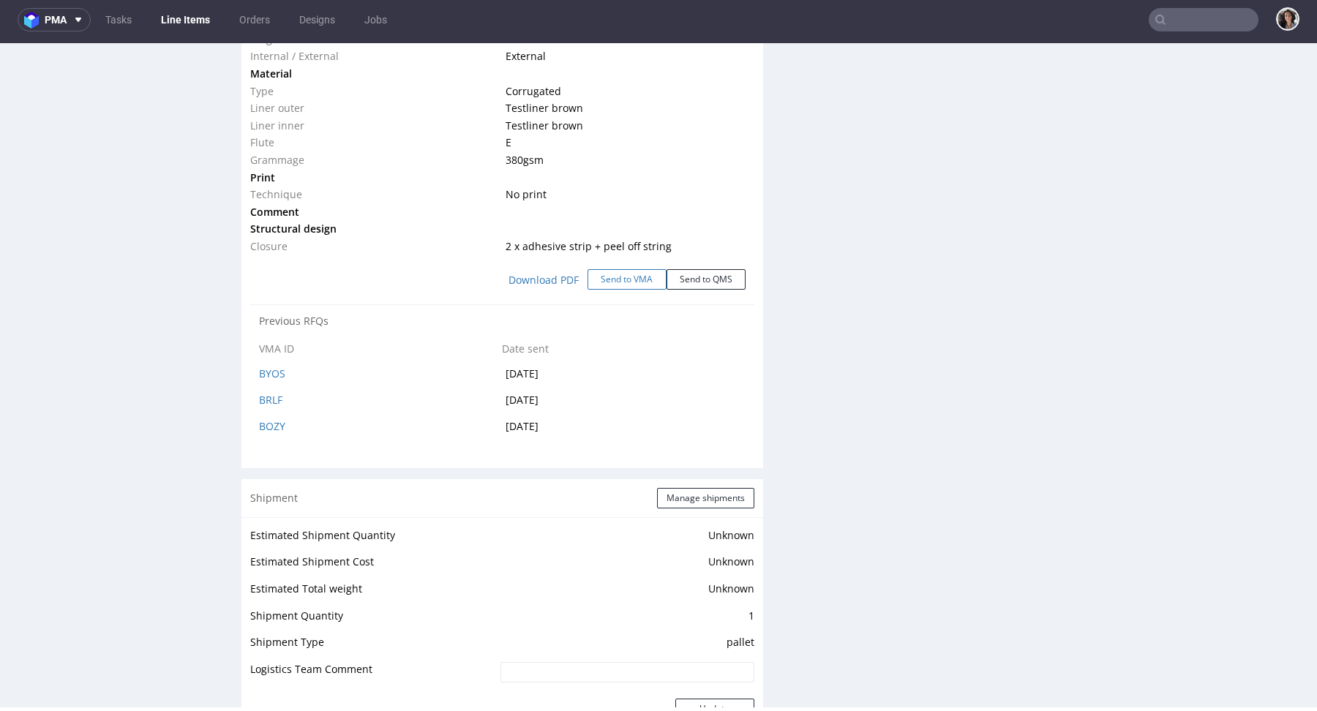
click at [623, 269] on button "Send to VMA" at bounding box center [627, 279] width 79 height 20
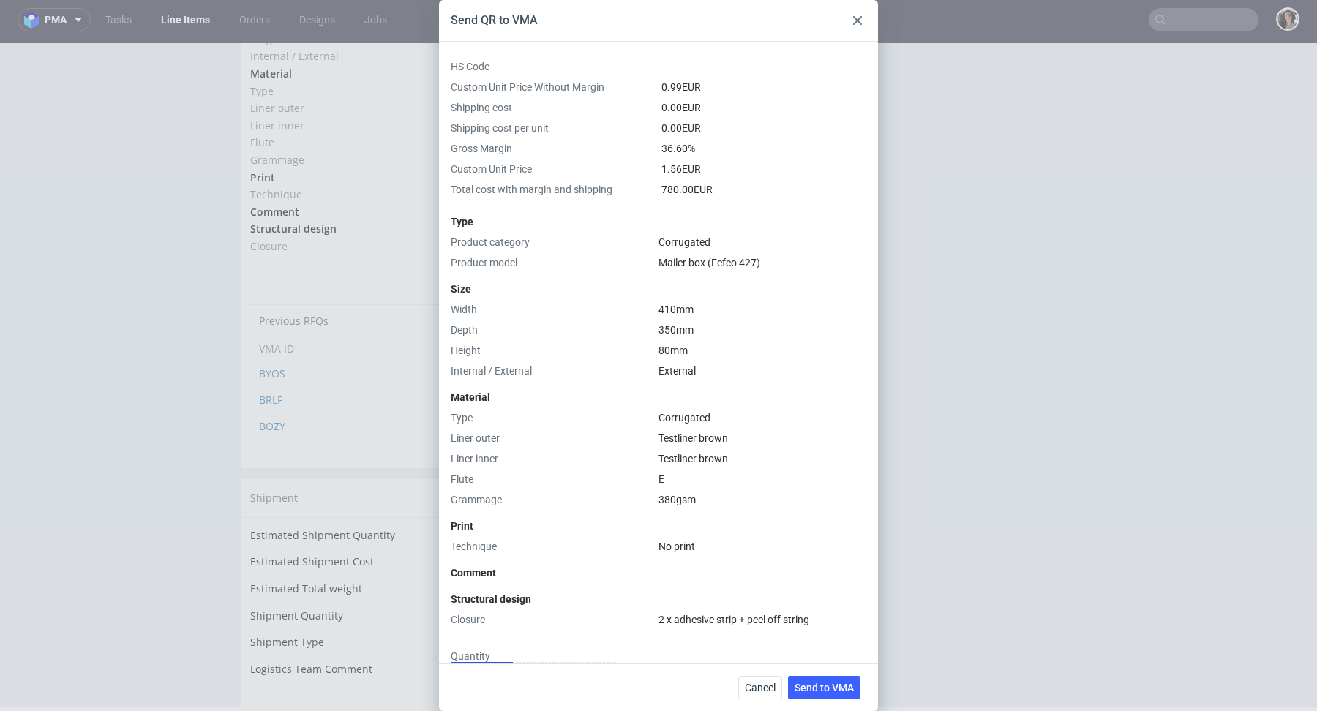
scroll to position [214, 0]
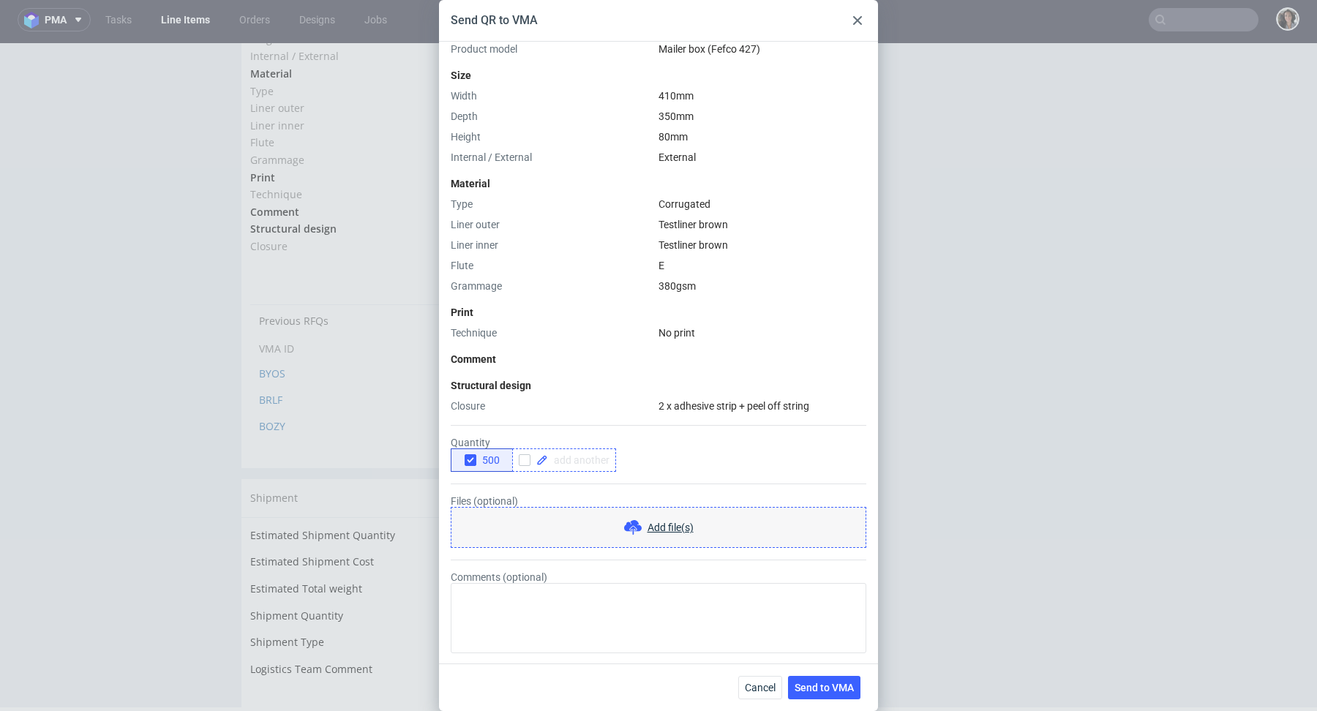
click at [602, 455] on span at bounding box center [578, 460] width 61 height 10
checkbox input "true"
click at [634, 464] on div "500 350" at bounding box center [659, 460] width 416 height 23
click at [827, 704] on div "Cancel Send to VMA" at bounding box center [658, 688] width 439 height 48
click at [836, 688] on span "Send to VMA" at bounding box center [824, 688] width 59 height 10
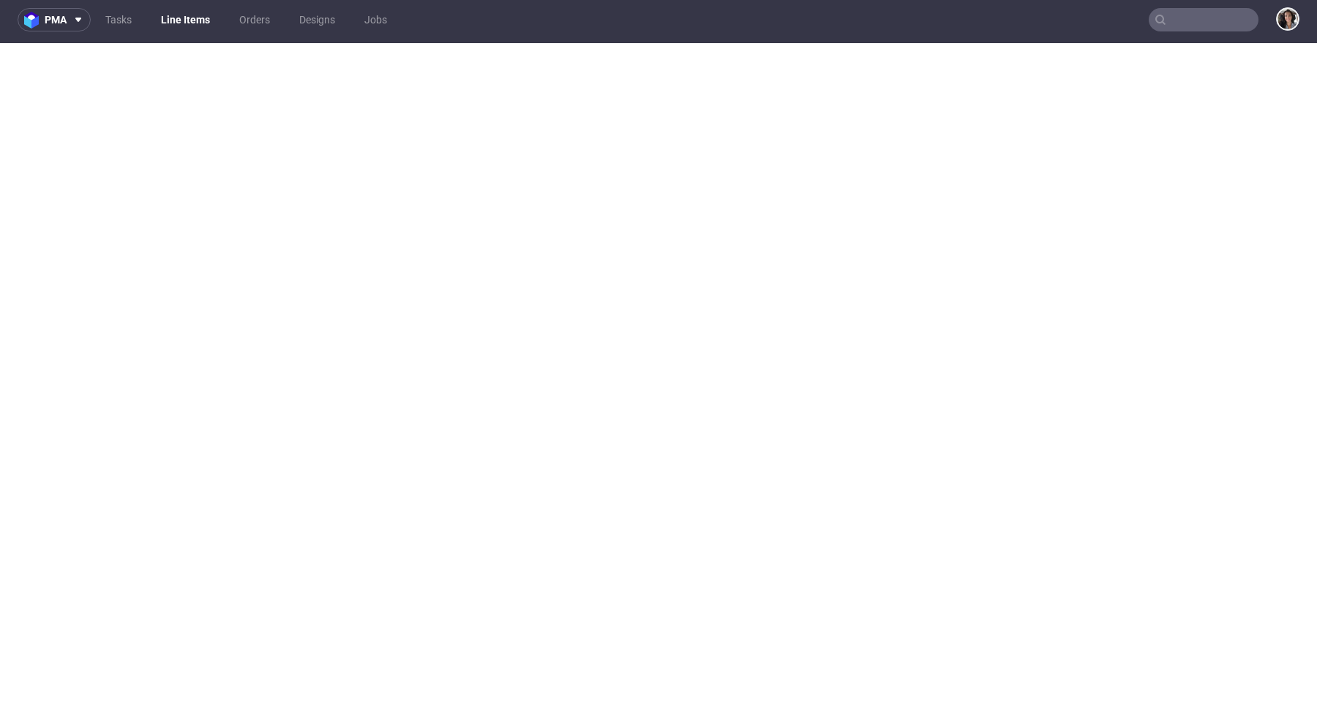
select select "in_progress"
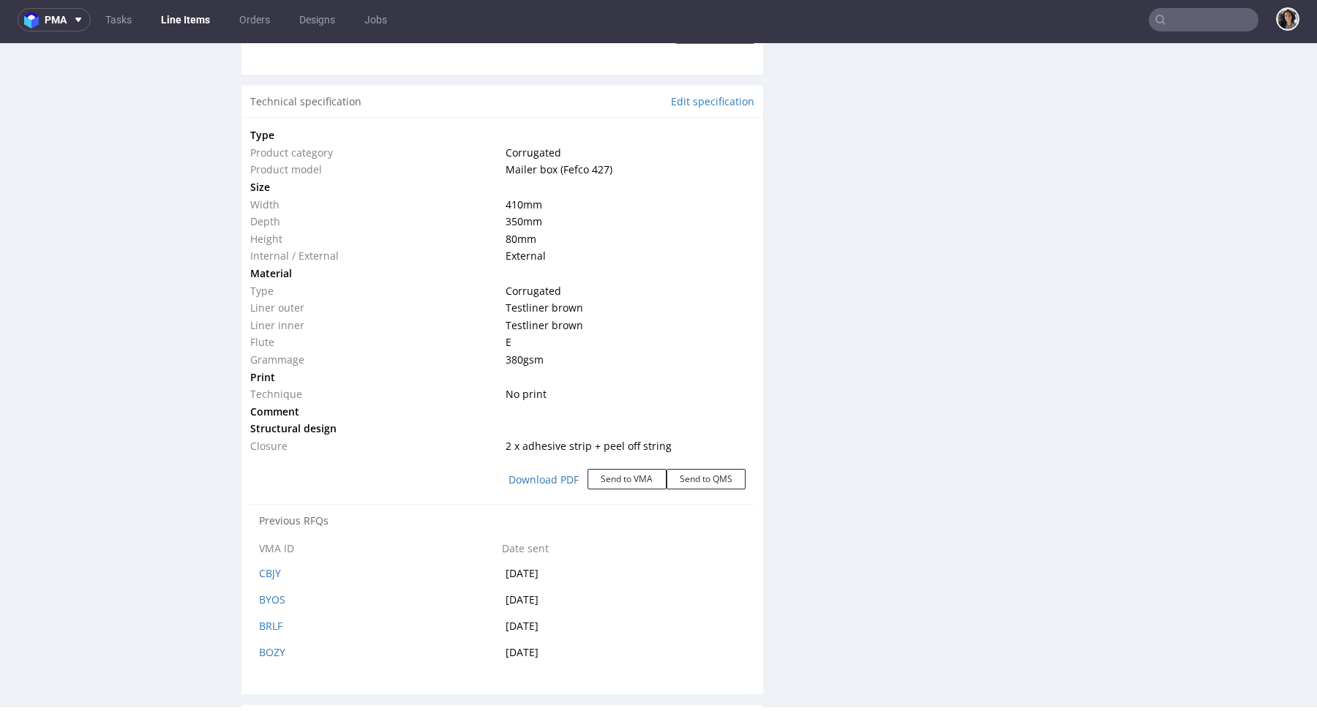
scroll to position [418, 0]
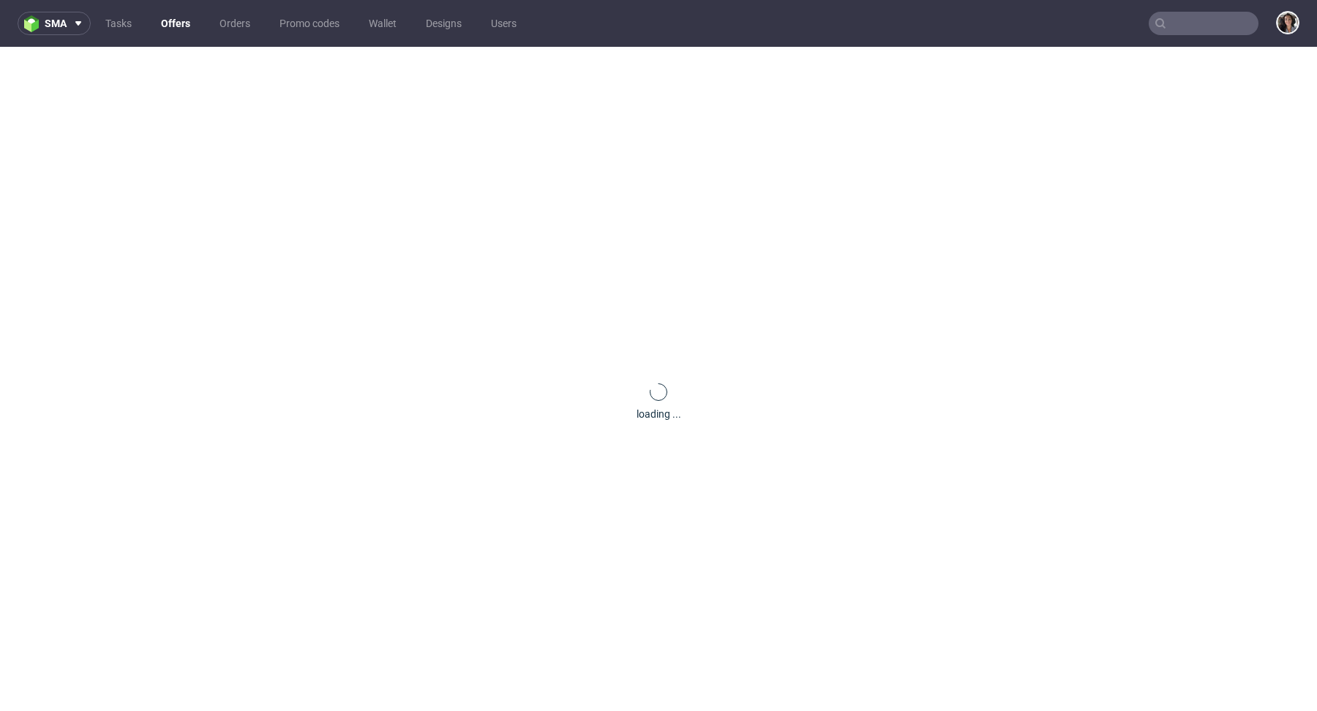
click at [1217, 5] on nav "sma Tasks Offers Orders Promo codes Wallet Designs Users" at bounding box center [658, 23] width 1317 height 47
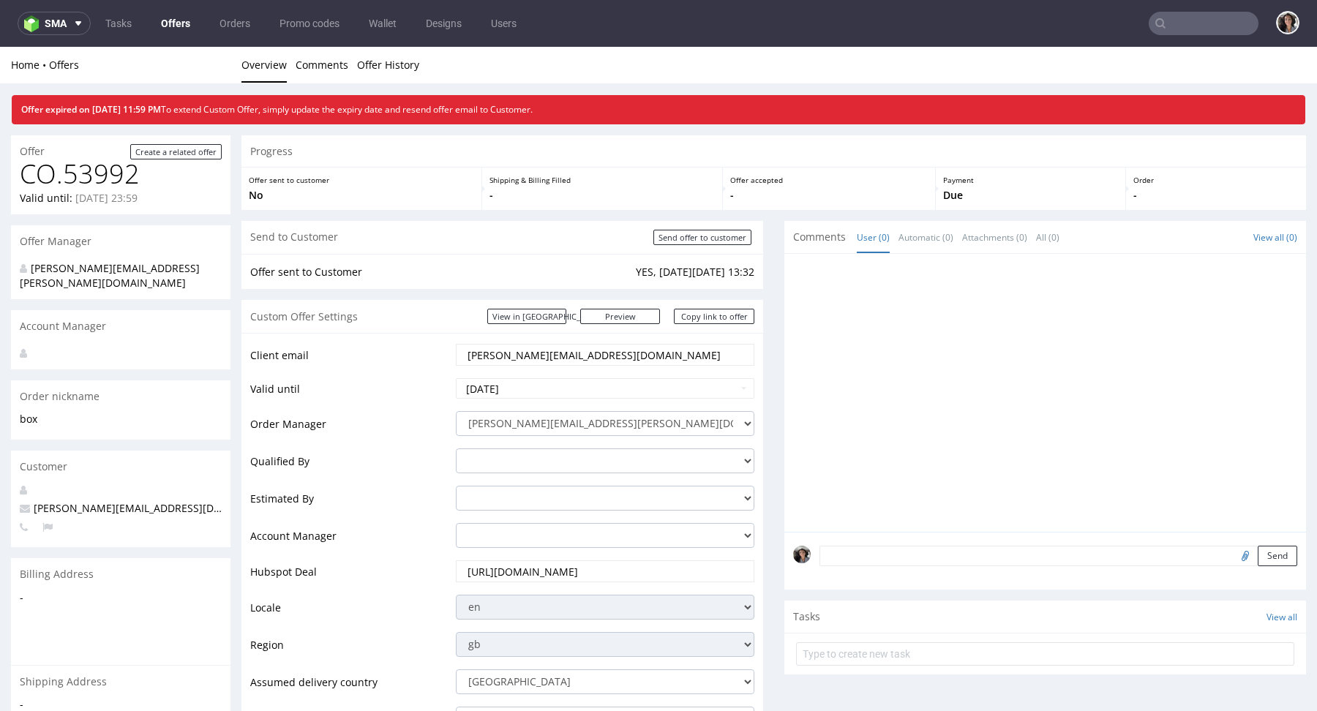
click at [1191, 25] on input "text" at bounding box center [1204, 23] width 110 height 23
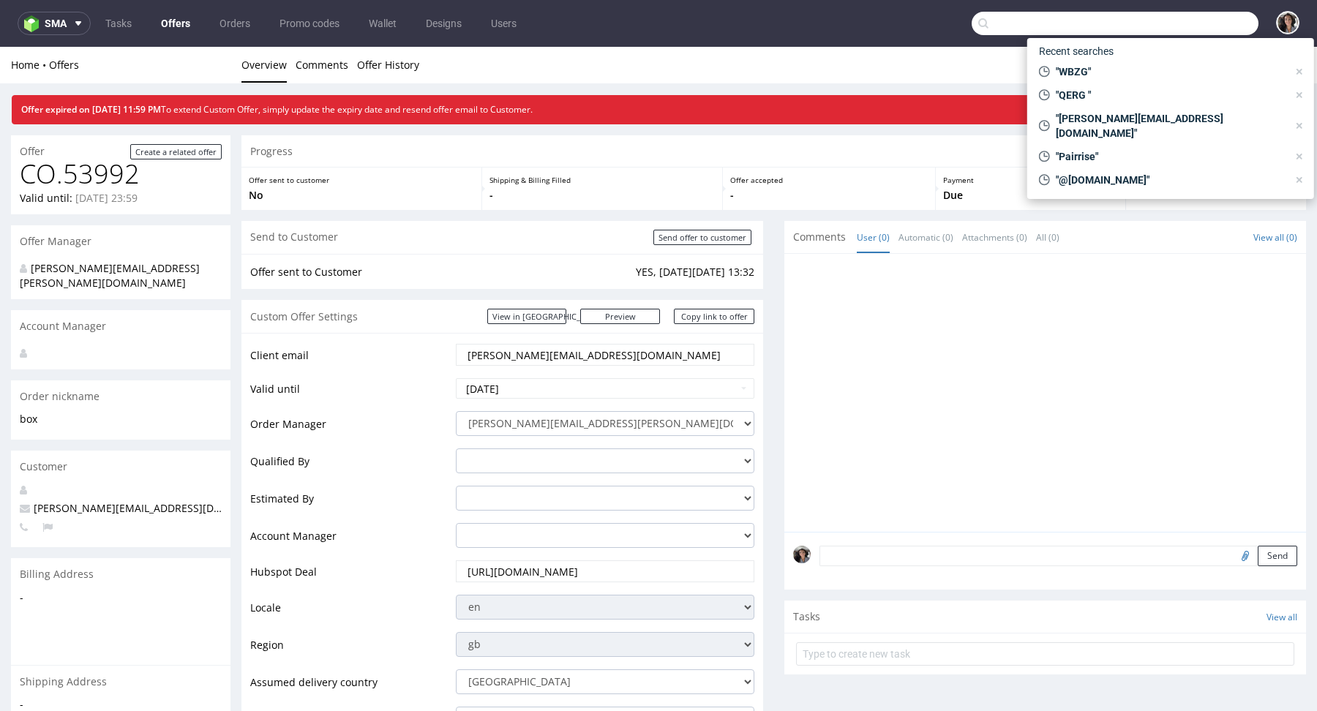
paste input "WBZG"
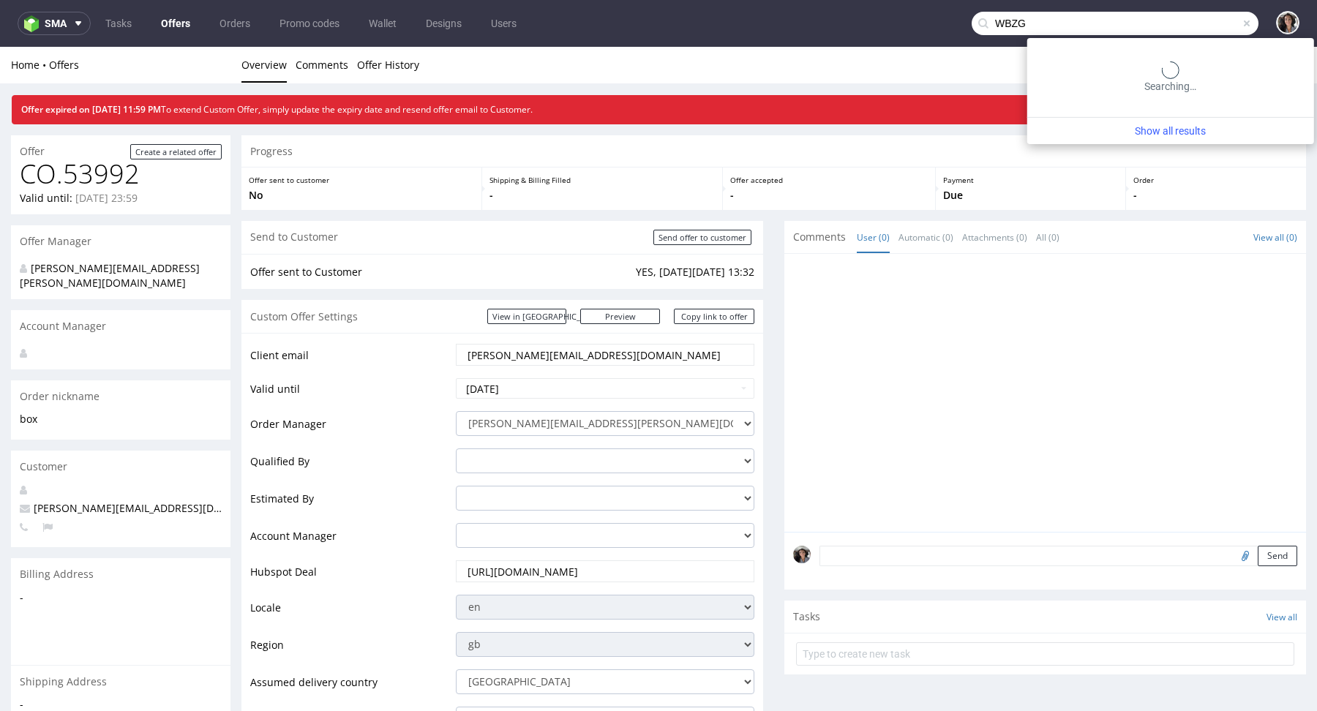
type input "WBZG"
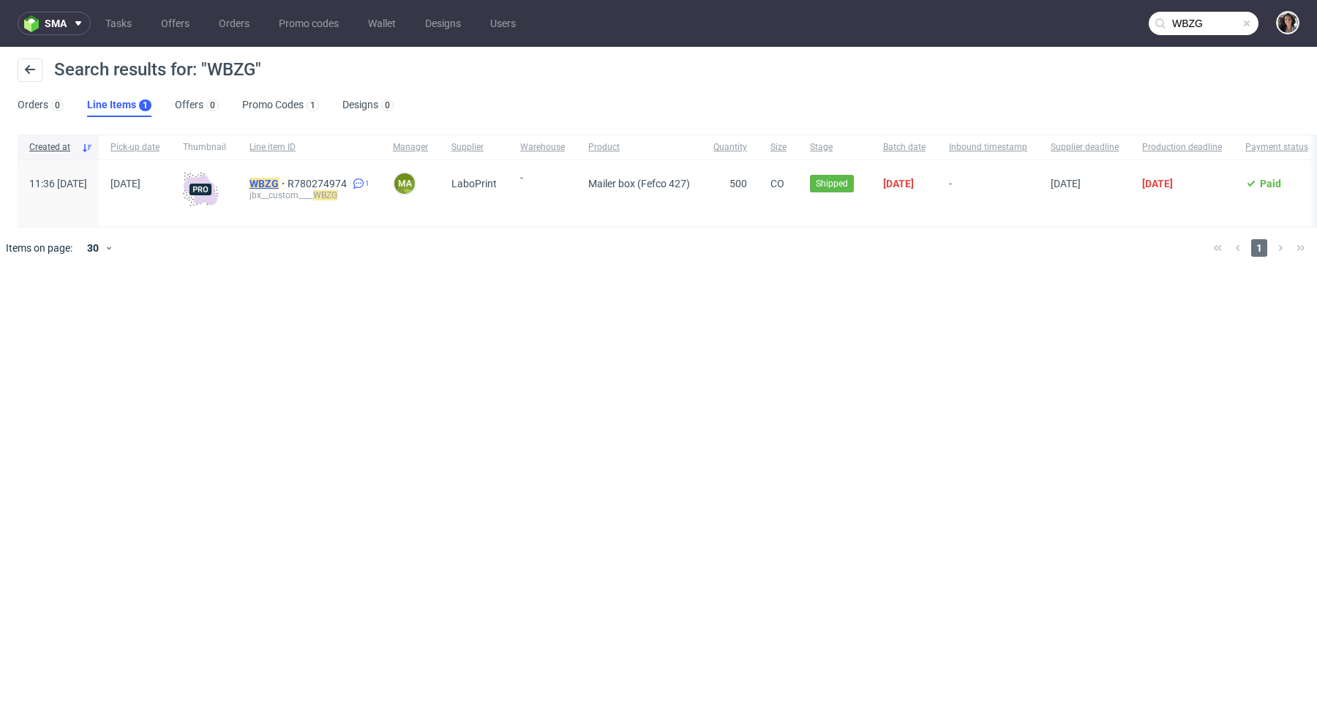
click at [279, 187] on mark "WBZG" at bounding box center [264, 184] width 29 height 12
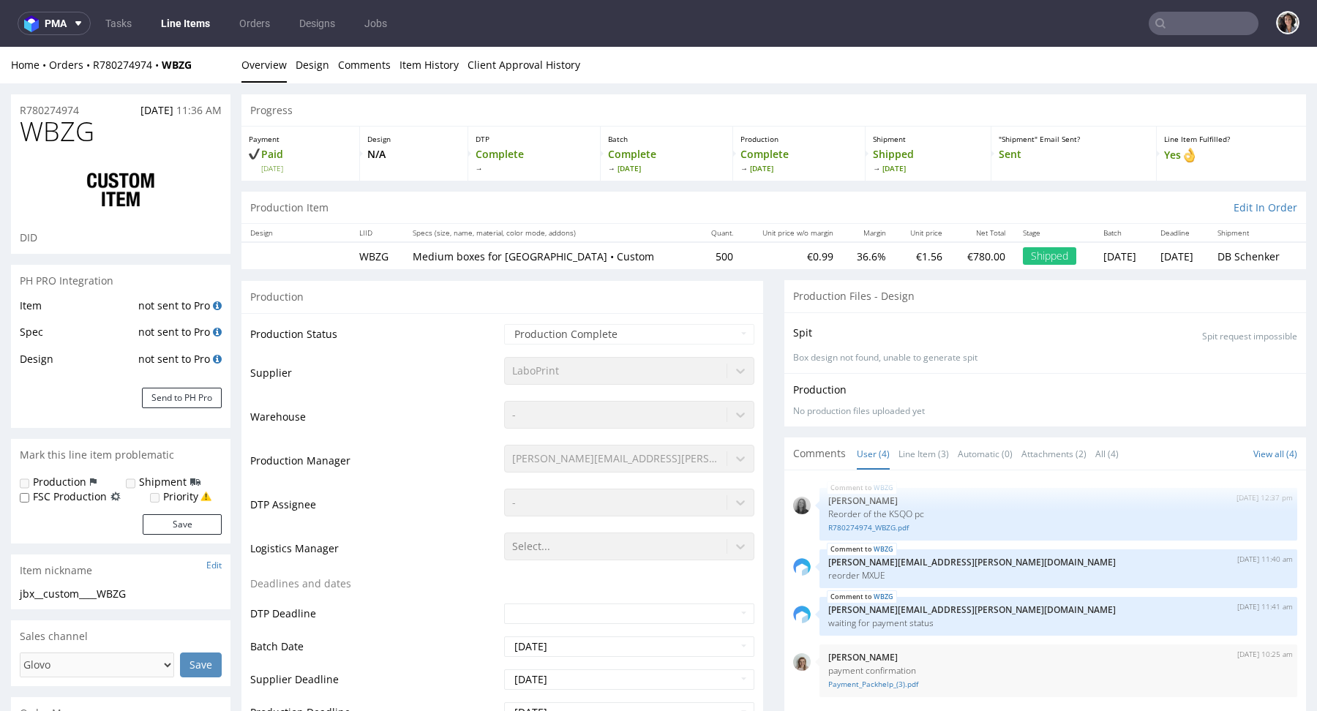
select select "in_progress"
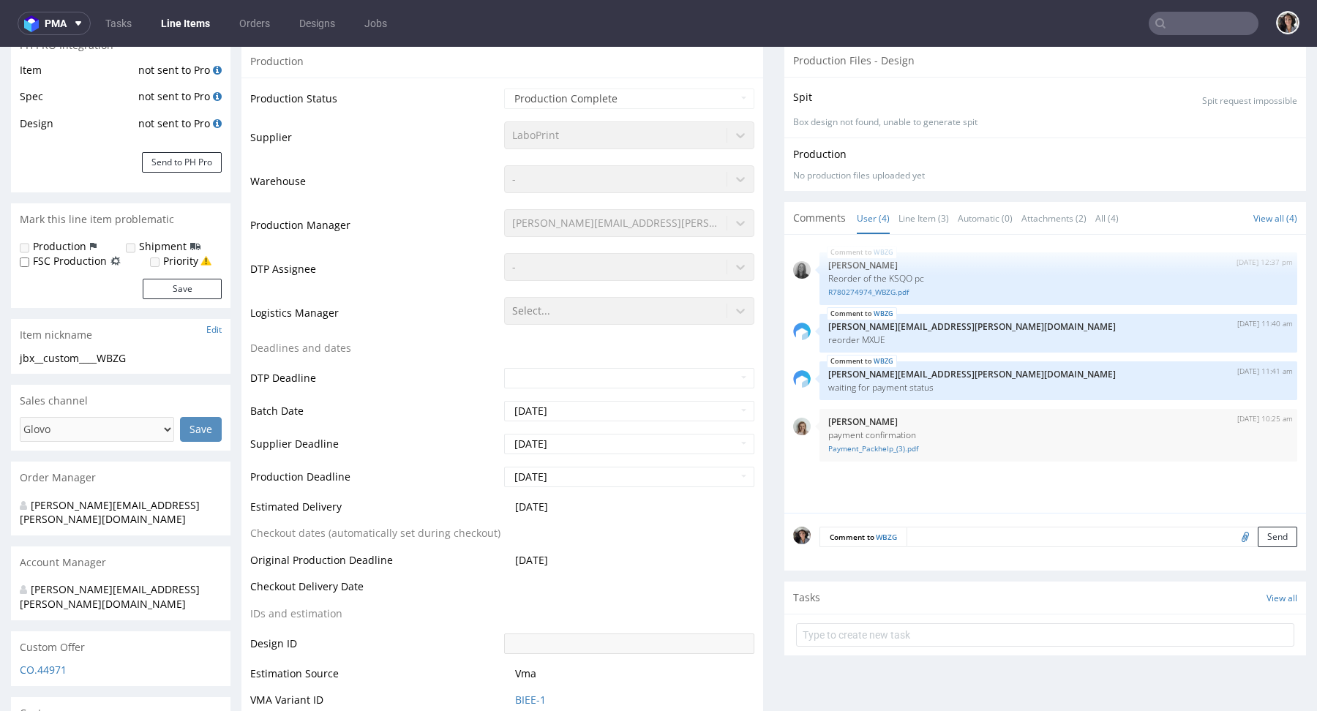
scroll to position [250, 0]
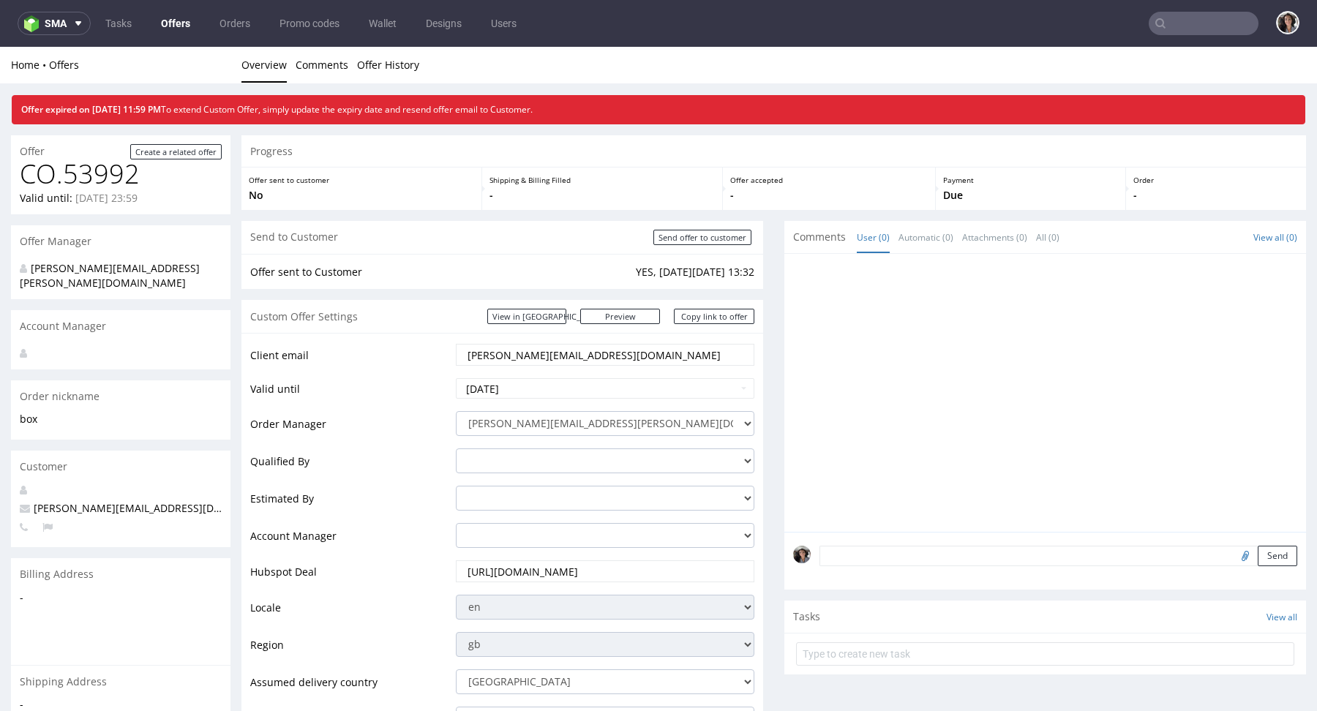
click at [171, 23] on link "Offers" at bounding box center [175, 23] width 47 height 23
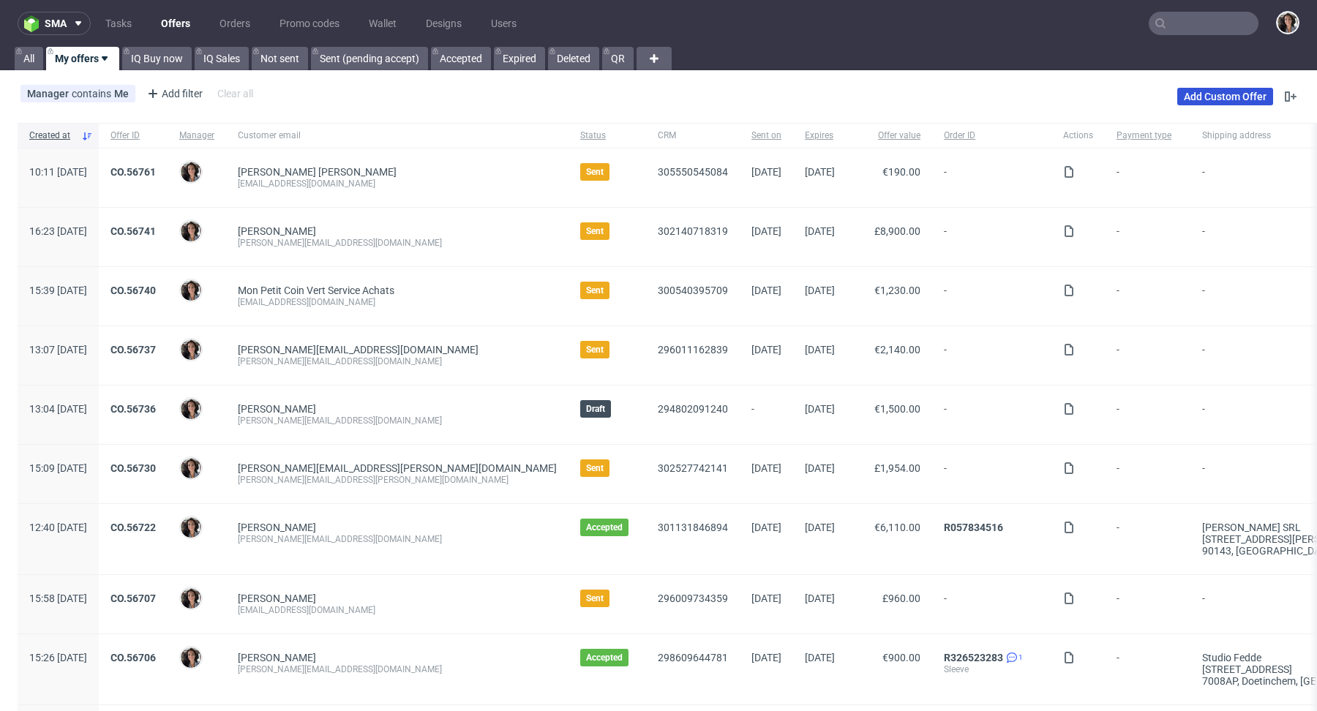
click at [1201, 88] on link "Add Custom Offer" at bounding box center [1225, 97] width 96 height 18
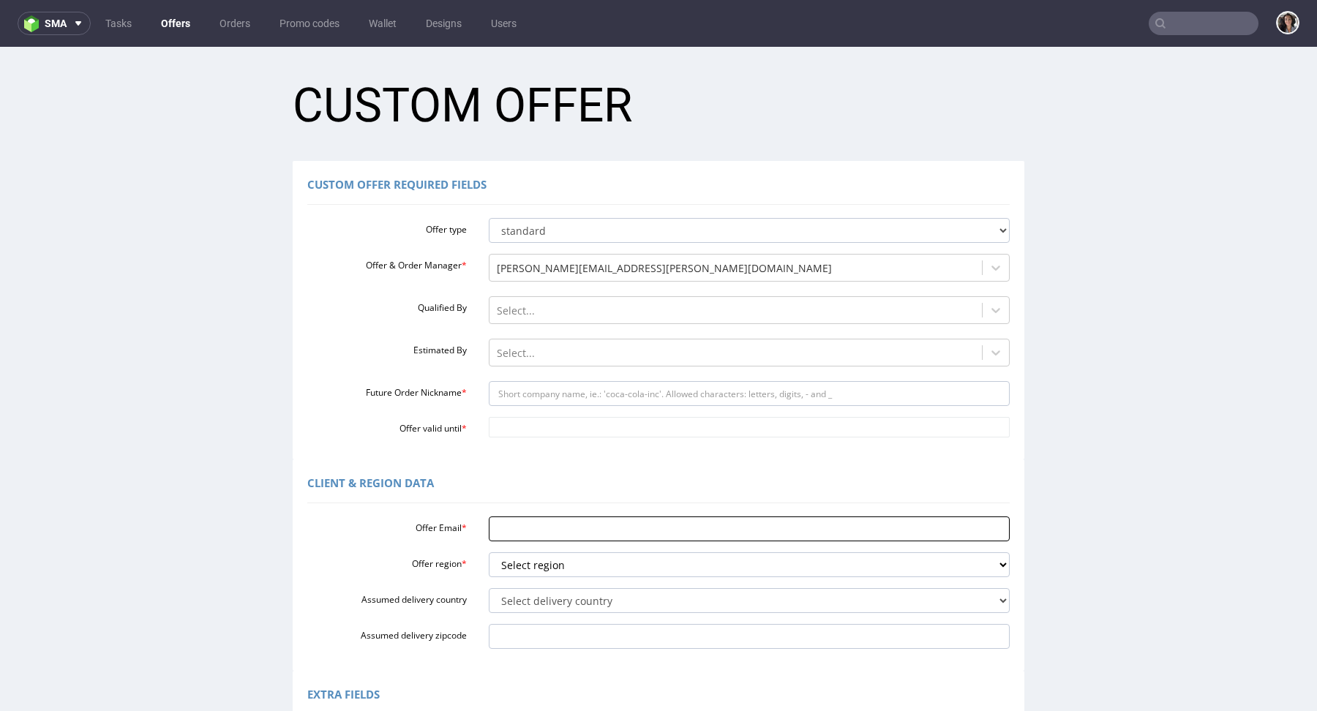
click at [513, 526] on input "Offer Email *" at bounding box center [750, 529] width 522 height 25
paste input "[URL][DOMAIN_NAME]"
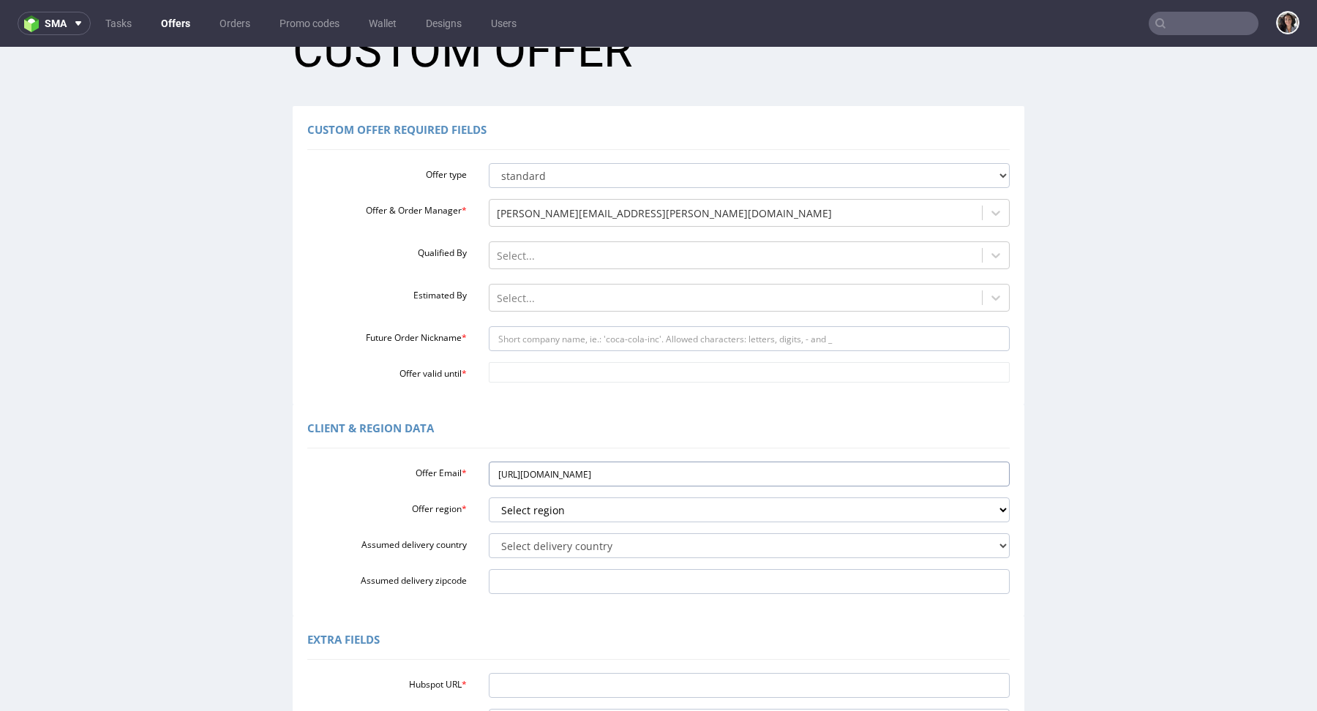
scroll to position [107, 0]
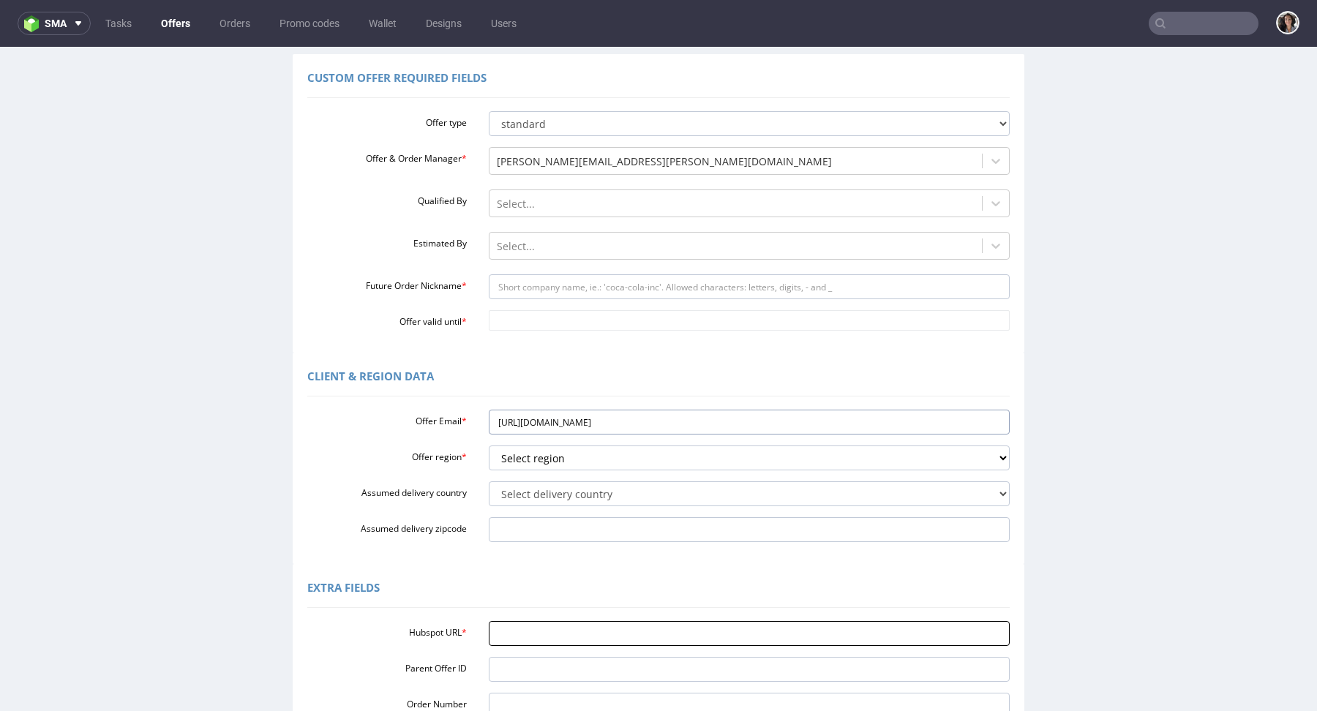
type input "[URL][DOMAIN_NAME]"
click at [524, 637] on input "Hubspot URL *" at bounding box center [750, 633] width 522 height 25
paste input "[URL][DOMAIN_NAME]"
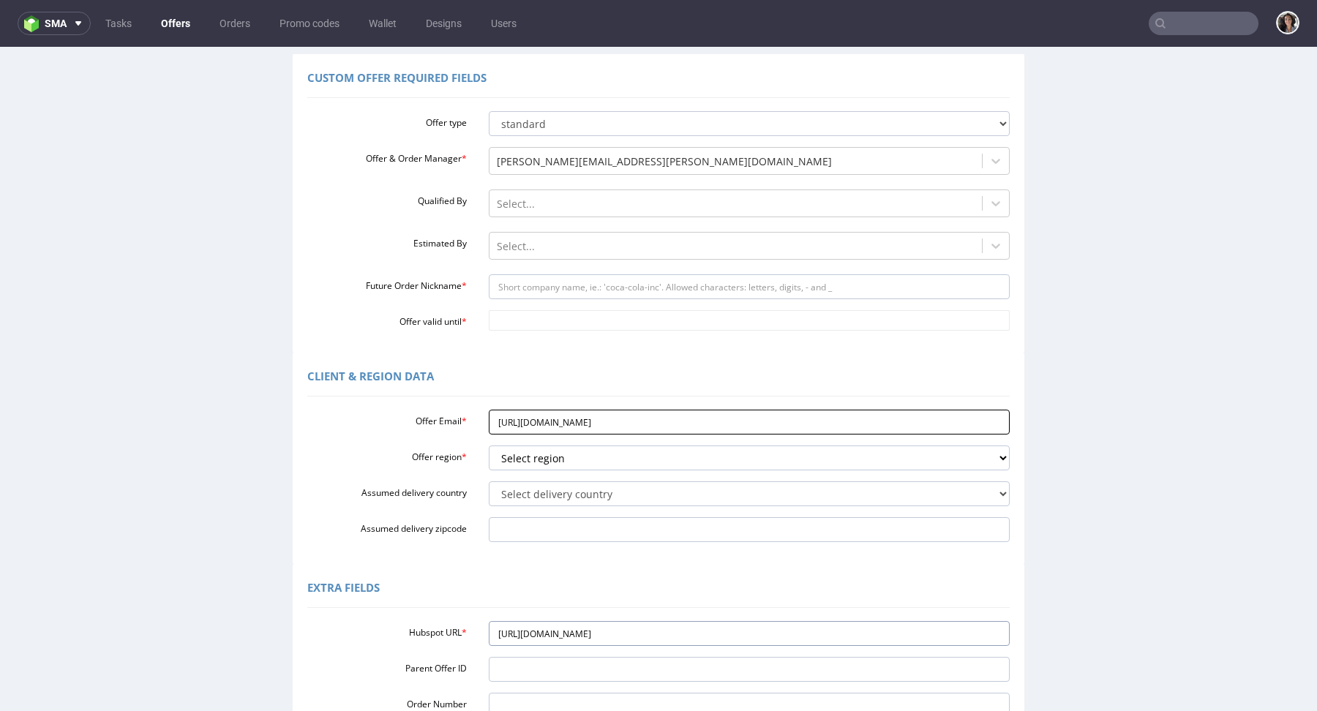
type input "https://app-eu1.hubspot.com/contacts/25600958/record/0-3/305513175278/"
click at [598, 428] on input "https://app-eu1.hubspot.com/contacts/25600958/record/0-3/305513175278/" at bounding box center [750, 422] width 522 height 25
paste input "[PERSON_NAME][EMAIL_ADDRESS][DOMAIN_NAME]"
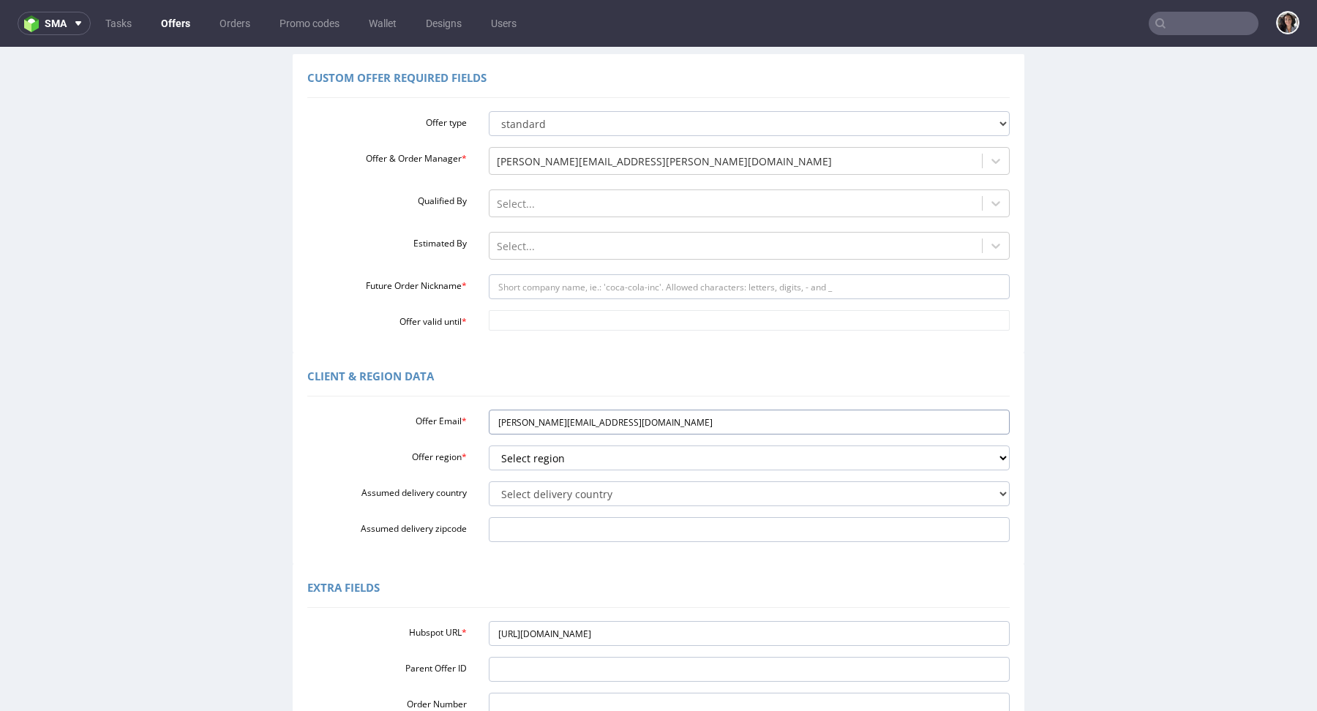
type input "[PERSON_NAME][EMAIL_ADDRESS][DOMAIN_NAME]"
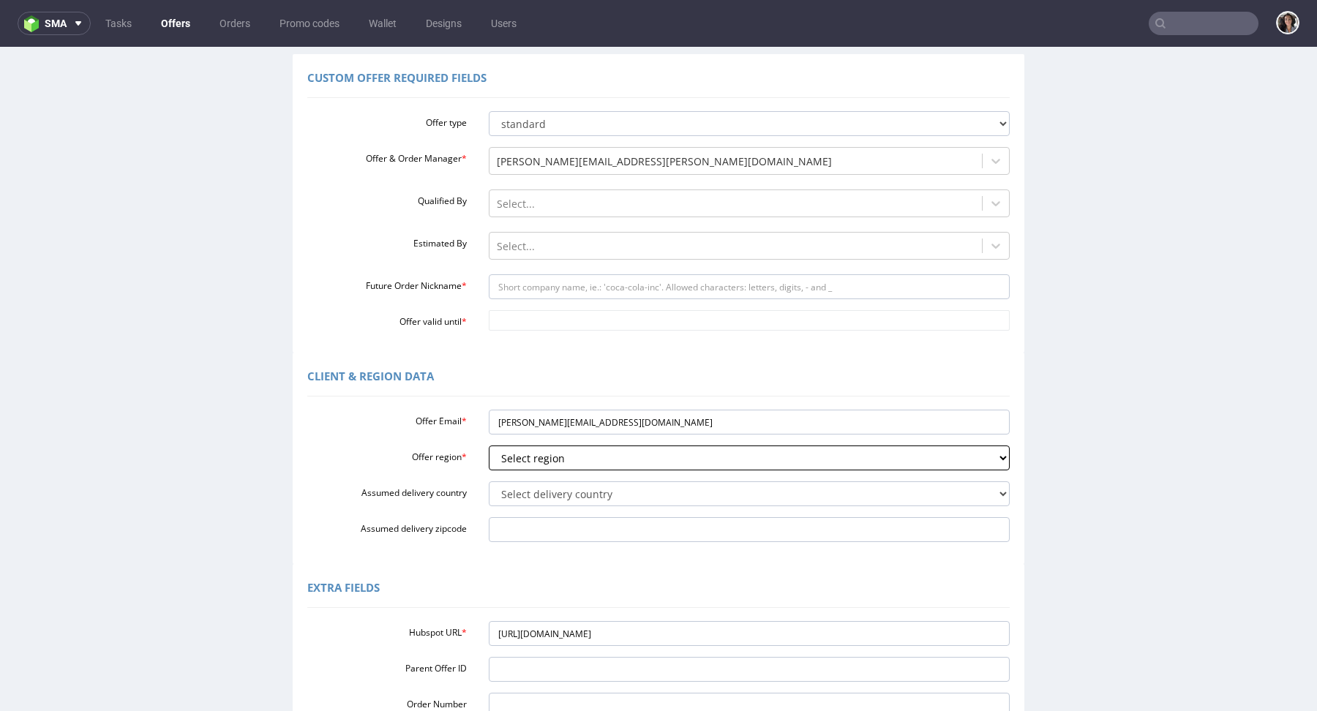
click at [533, 460] on select "Select region eu gb de pl fr it es" at bounding box center [750, 458] width 522 height 25
select select "gb"
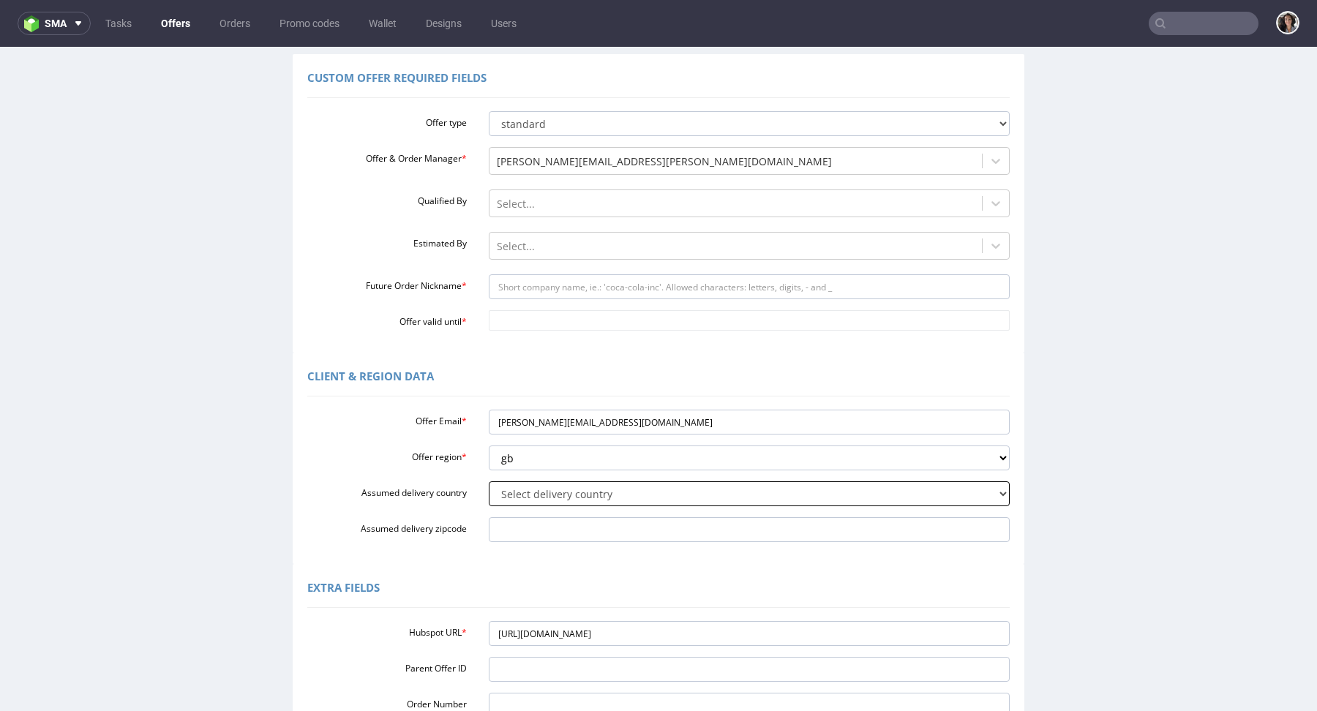
click at [537, 503] on select "Select delivery country Andorra Afghanistan Anguilla Albania Armenia Antarctica…" at bounding box center [750, 494] width 522 height 25
select select "77"
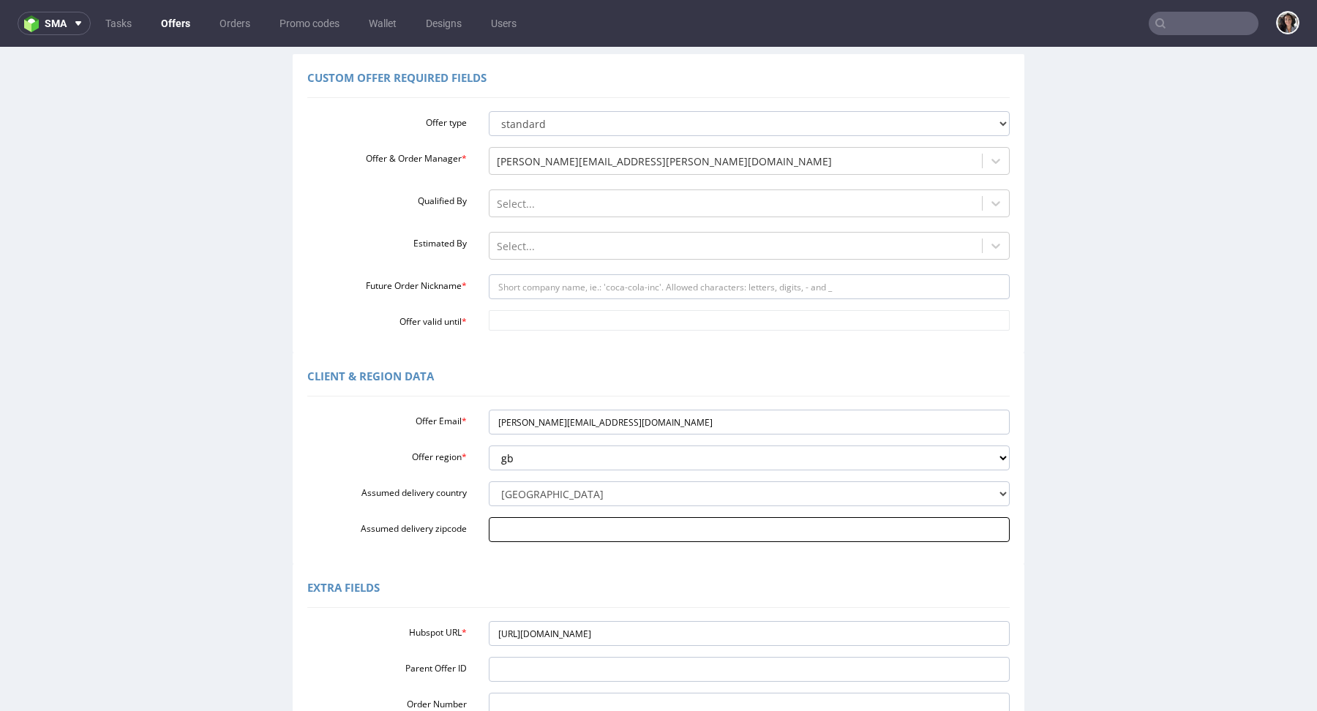
click at [544, 531] on input "Assumed delivery zipcode" at bounding box center [750, 529] width 522 height 25
paste input "[PERSON_NAME][EMAIL_ADDRESS][DOMAIN_NAME]"
type input "[PERSON_NAME][EMAIL_ADDRESS][DOMAIN_NAME]"
click at [583, 536] on input "[PERSON_NAME][EMAIL_ADDRESS][DOMAIN_NAME]" at bounding box center [750, 529] width 522 height 25
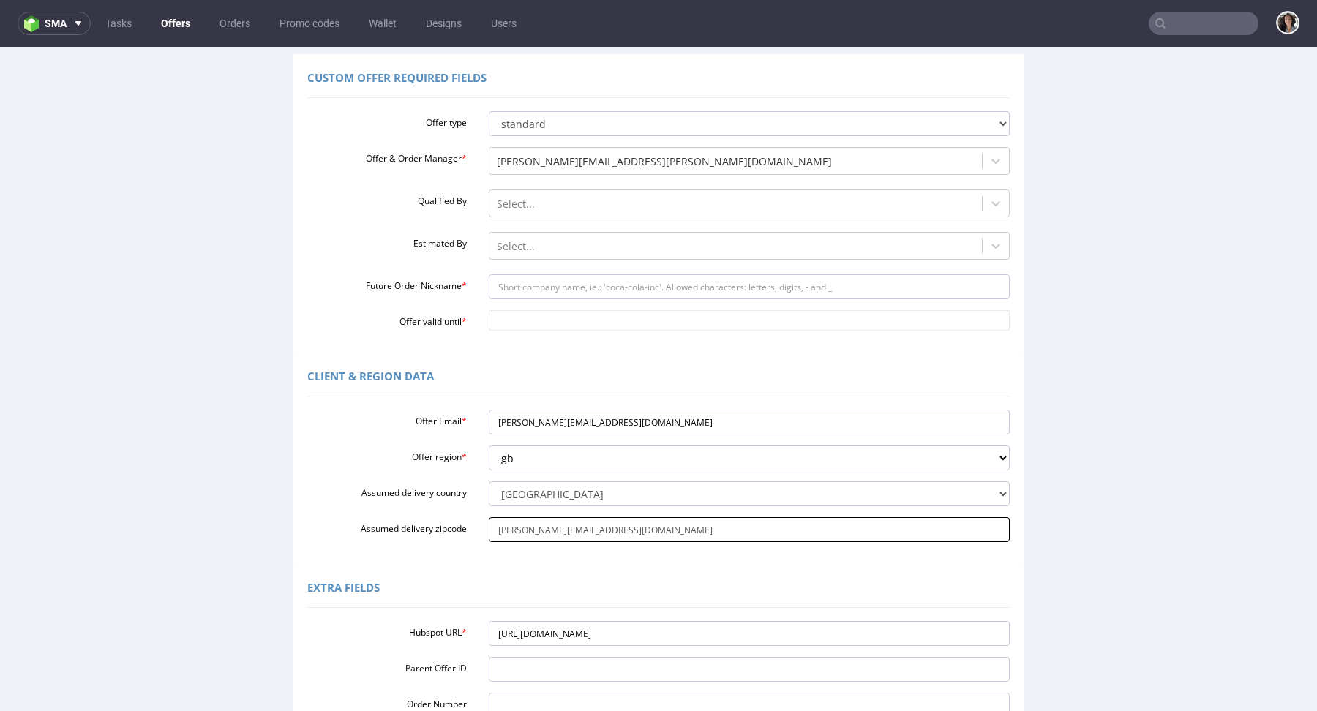
click at [583, 536] on input "[PERSON_NAME][EMAIL_ADDRESS][DOMAIN_NAME]" at bounding box center [750, 529] width 522 height 25
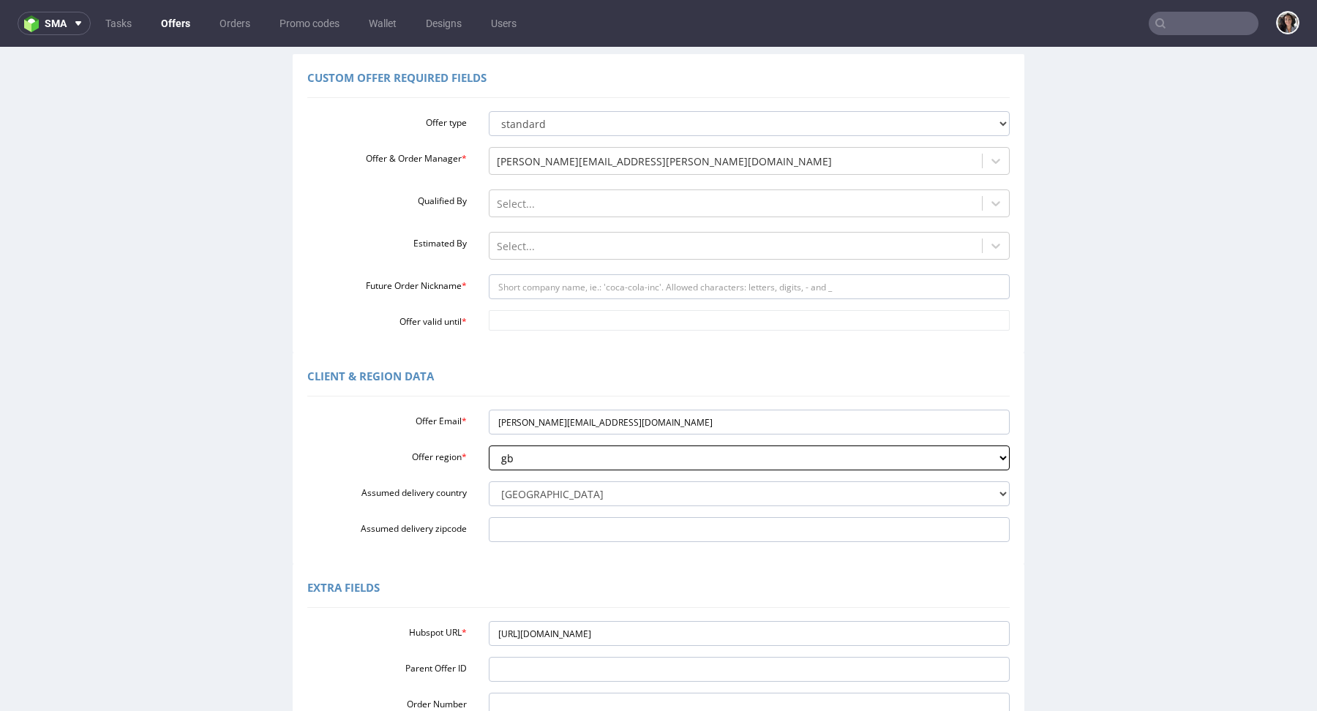
click at [522, 450] on select "Select region eu gb de pl fr it es" at bounding box center [750, 458] width 522 height 25
select select "eu"
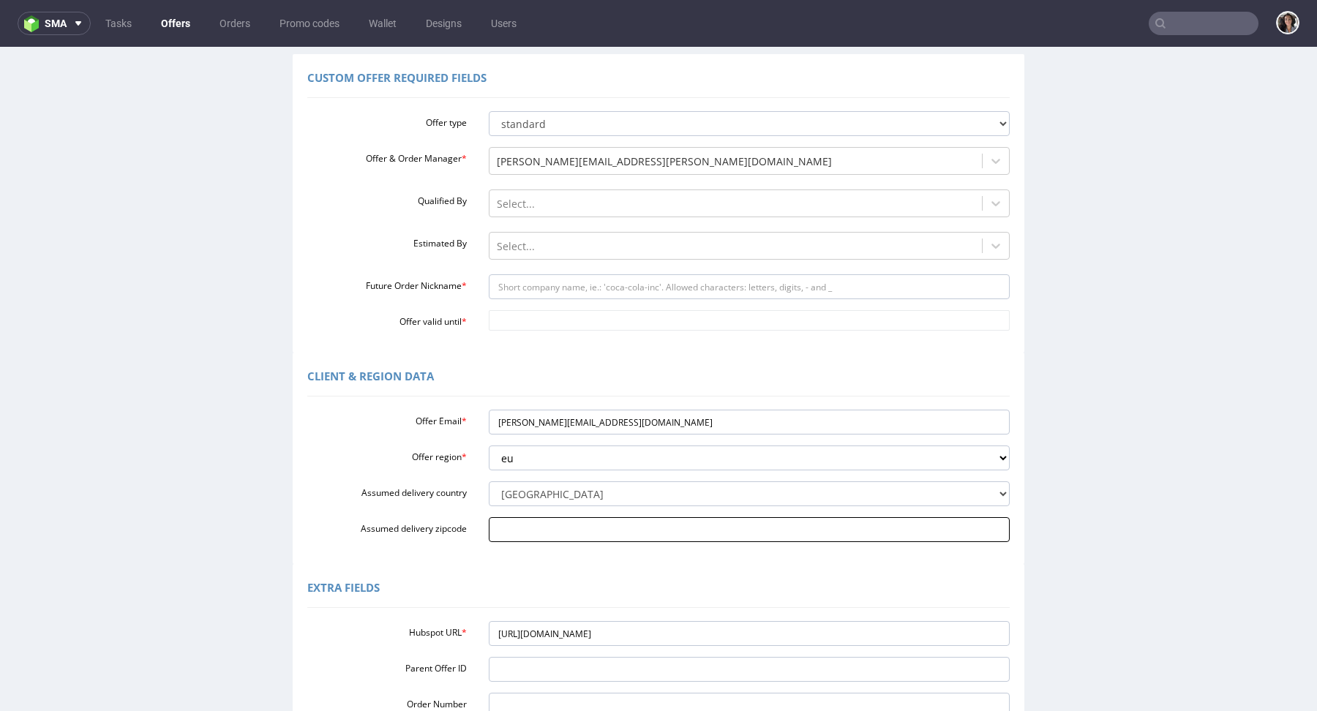
click at [521, 527] on input "Assumed delivery zipcode" at bounding box center [750, 529] width 522 height 25
paste input "Dublin Y25DT63"
type input "Dublin Y25DT63"
click at [541, 589] on div "Extra Fields" at bounding box center [658, 590] width 702 height 35
click at [557, 291] on input "Future Order Nickname *" at bounding box center [750, 286] width 522 height 25
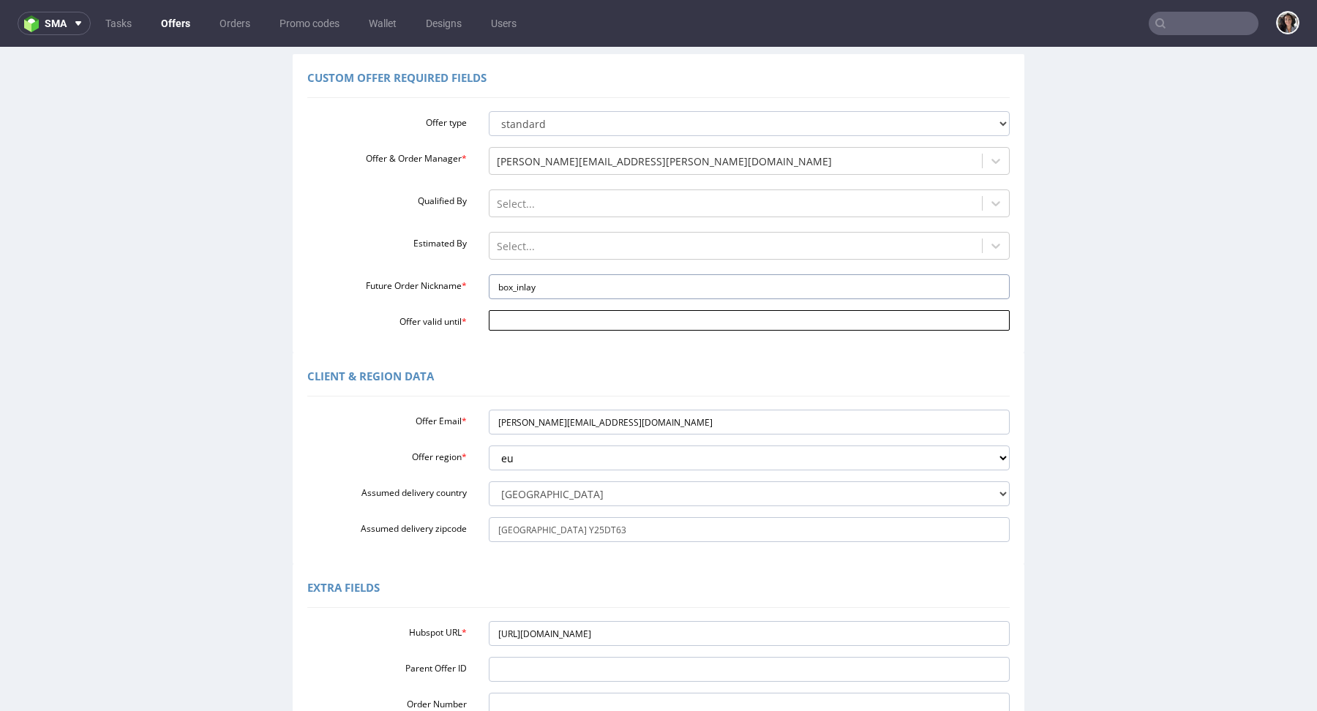
type input "box_inlay"
click at [561, 312] on body "Production Shipped DTP Orders Offers Shipments Designs Promotions Users Jobs Ad…" at bounding box center [658, 429] width 1317 height 978
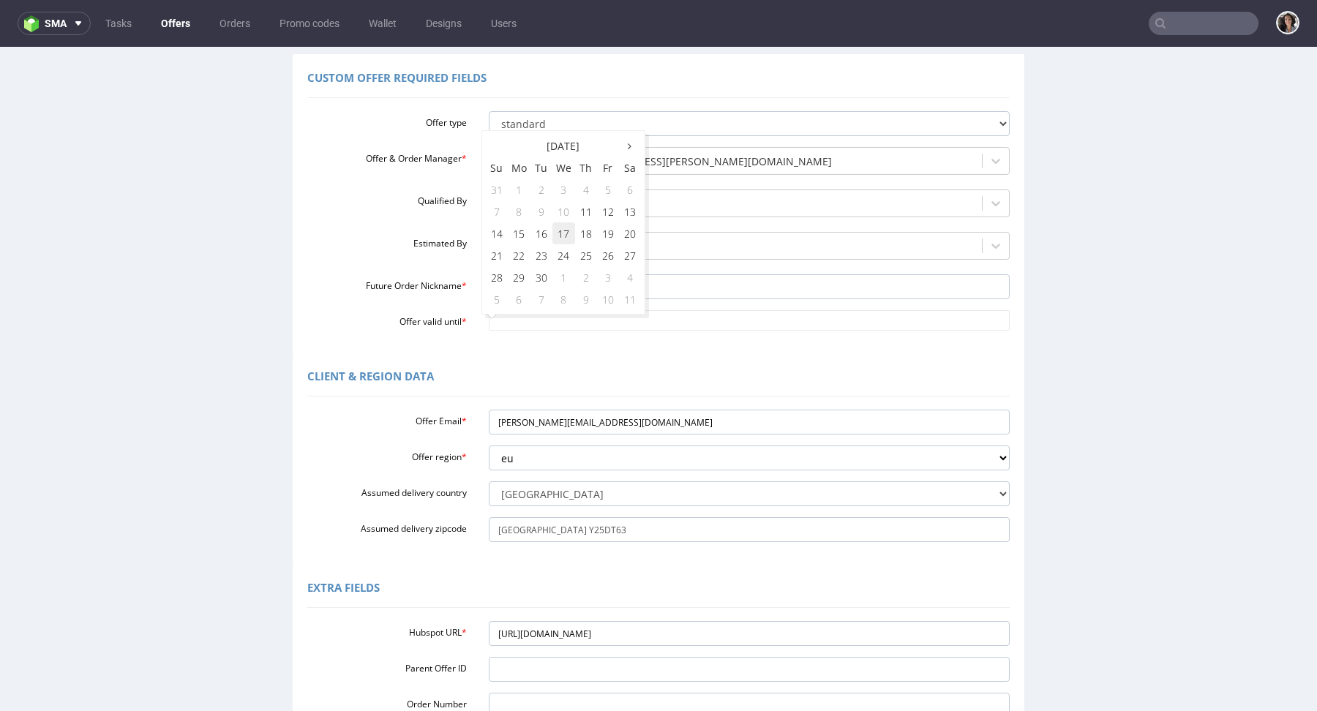
click at [563, 236] on td "17" at bounding box center [563, 233] width 23 height 22
type input "2025-09-17"
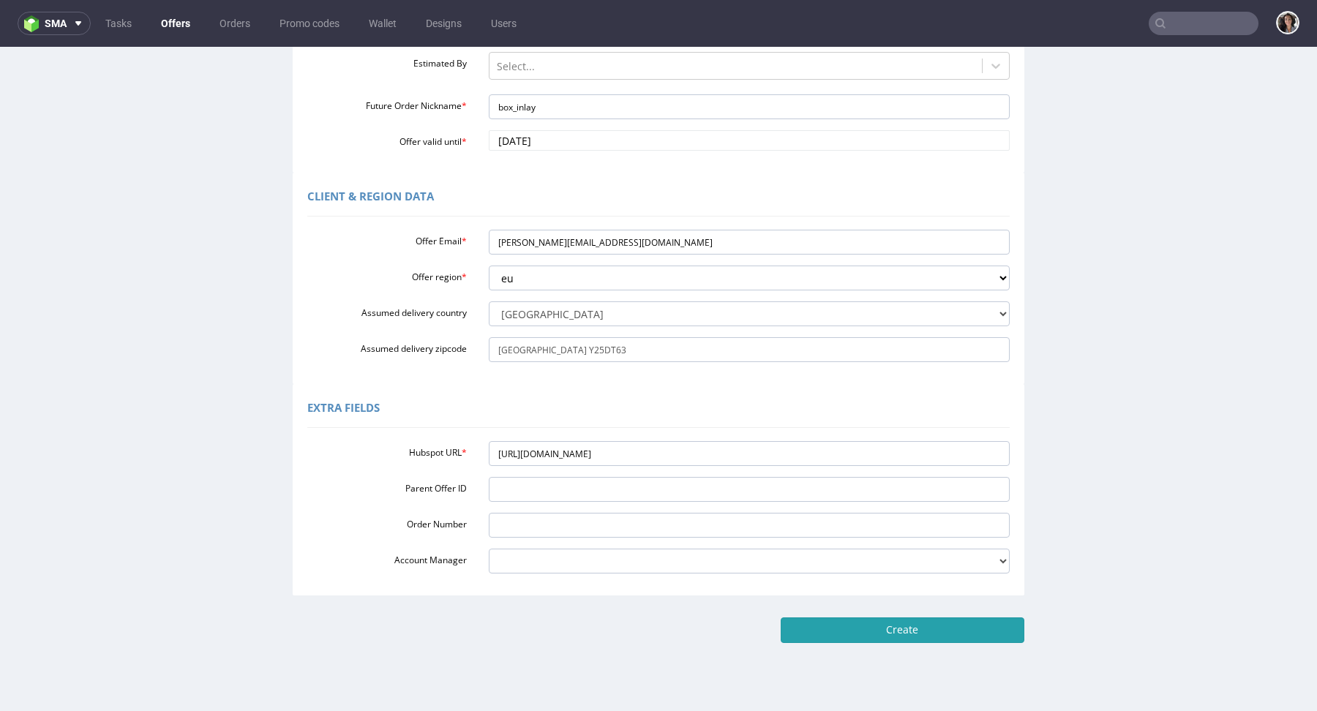
click at [944, 623] on input "Create" at bounding box center [903, 630] width 244 height 25
type input "Please wait..."
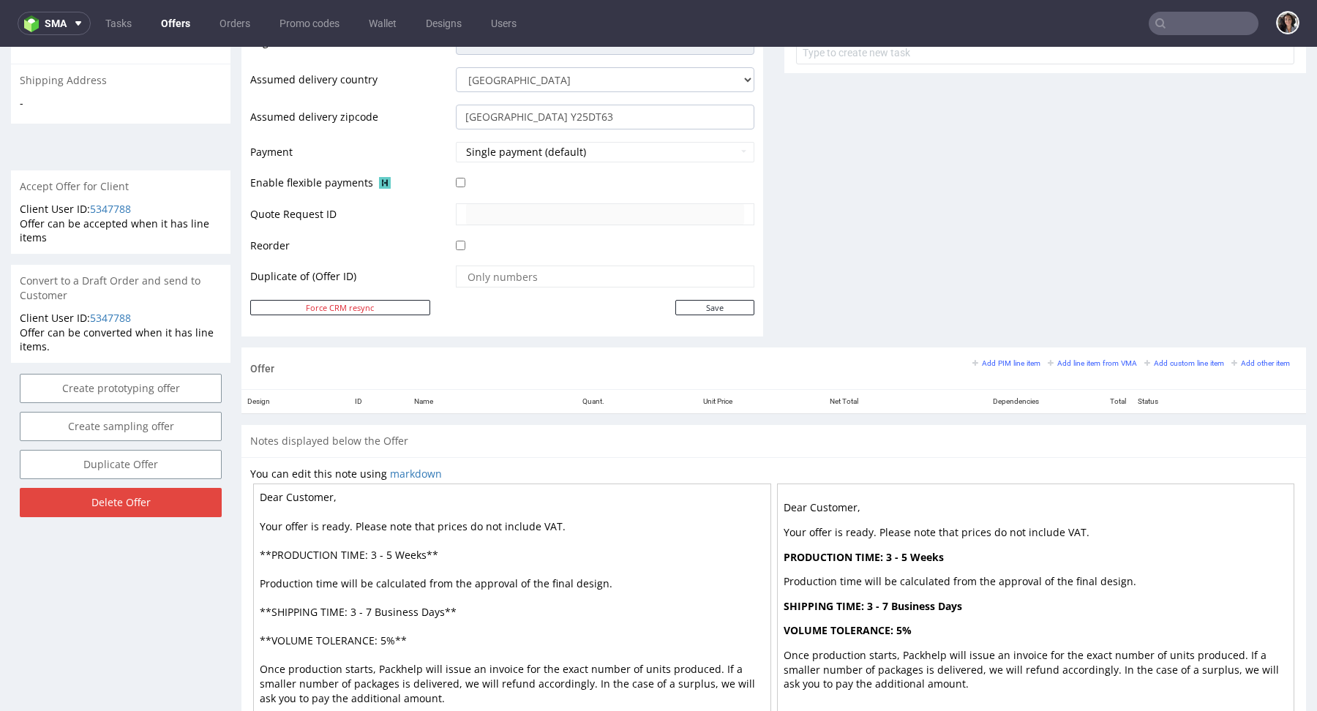
scroll to position [568, 0]
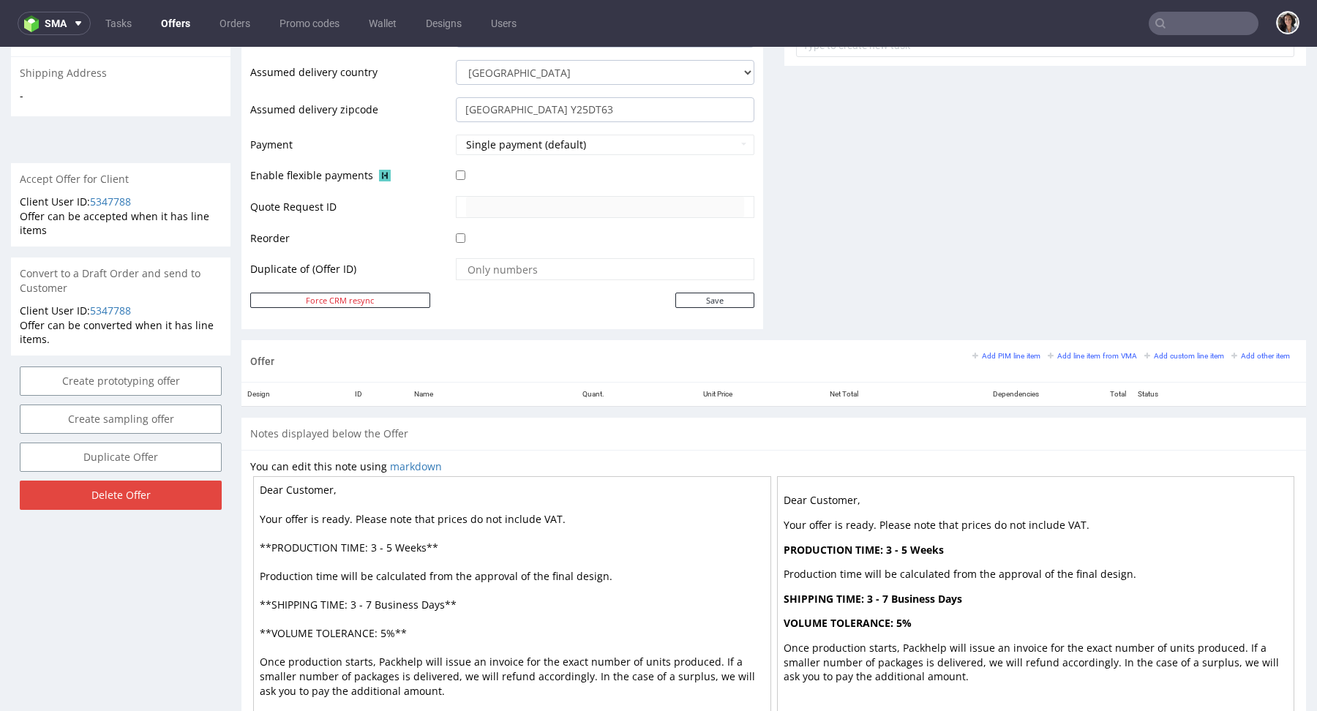
drag, startPoint x: 441, startPoint y: 599, endPoint x: 372, endPoint y: 597, distance: 68.8
click at [372, 597] on textarea "Dear Customer, Your offer is ready. Please note that prices do not include VAT.…" at bounding box center [512, 604] width 518 height 256
drag, startPoint x: 424, startPoint y: 544, endPoint x: 368, endPoint y: 547, distance: 56.4
click at [368, 547] on textarea "Dear Customer, Your offer is ready. Please note that prices do not include VAT.…" at bounding box center [512, 604] width 518 height 256
paste textarea "Business Days"
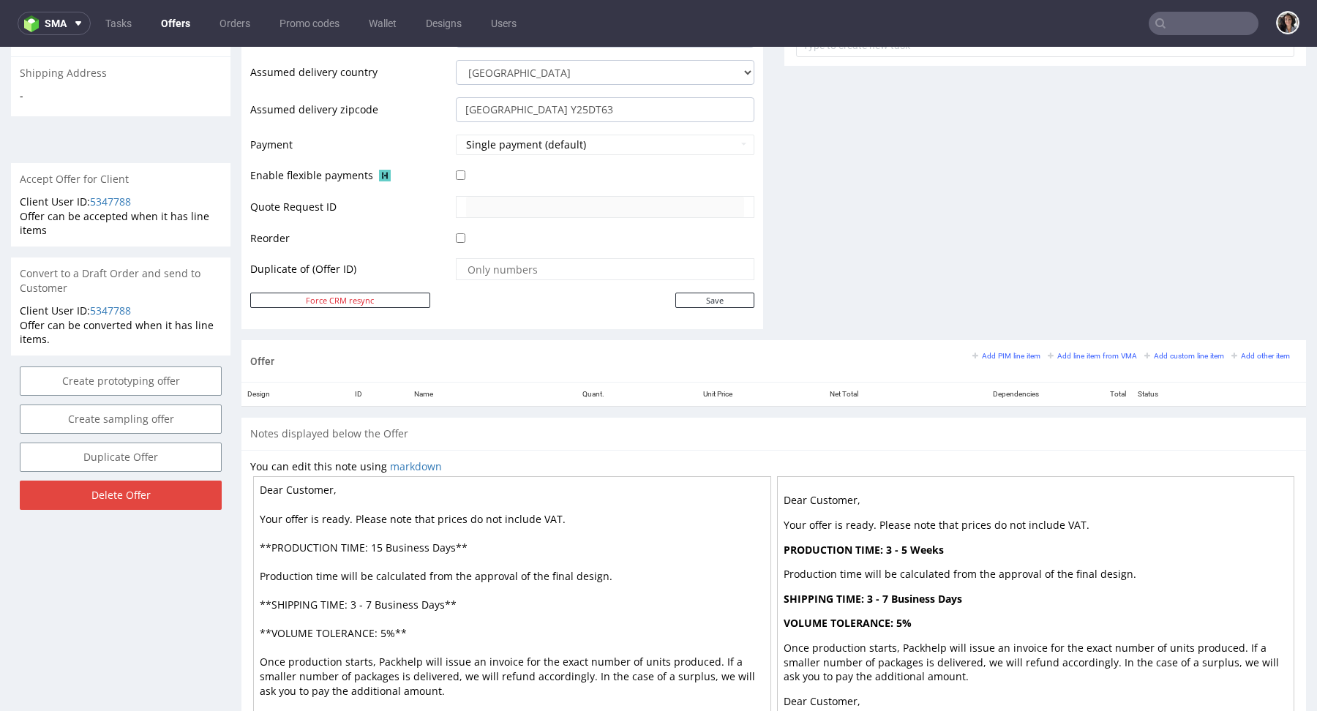
scroll to position [641, 0]
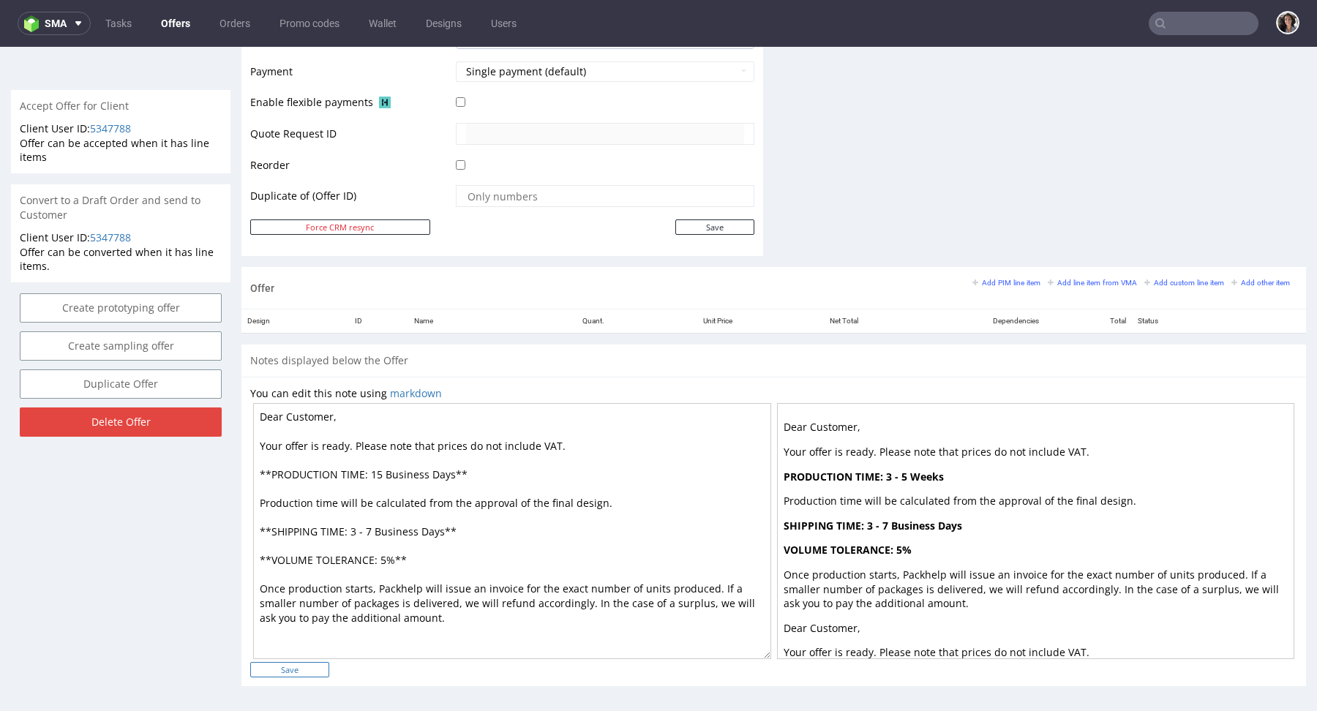
type textarea "Dear Customer, Your offer is ready. Please note that prices do not include VAT.…"
click at [306, 662] on input "Save" at bounding box center [289, 669] width 79 height 15
type input "In progress..."
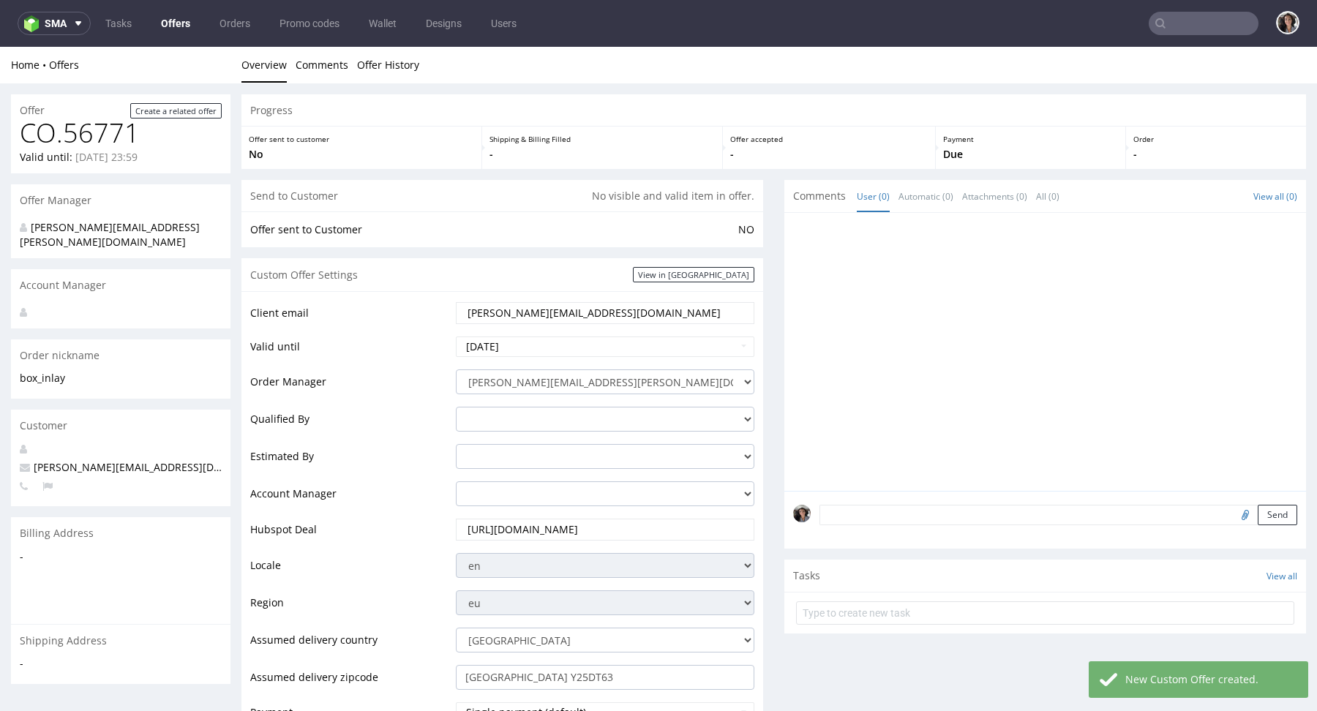
scroll to position [423, 0]
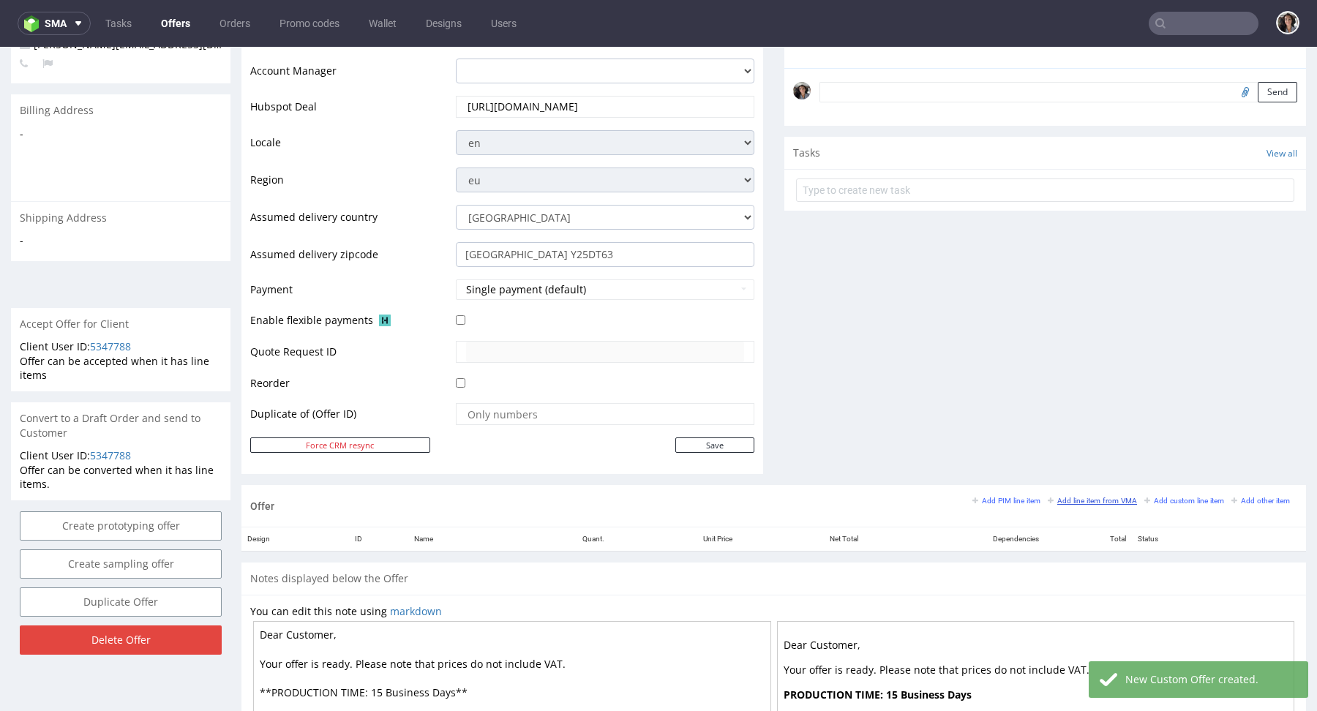
click at [1079, 497] on small "Add line item from VMA" at bounding box center [1092, 501] width 89 height 8
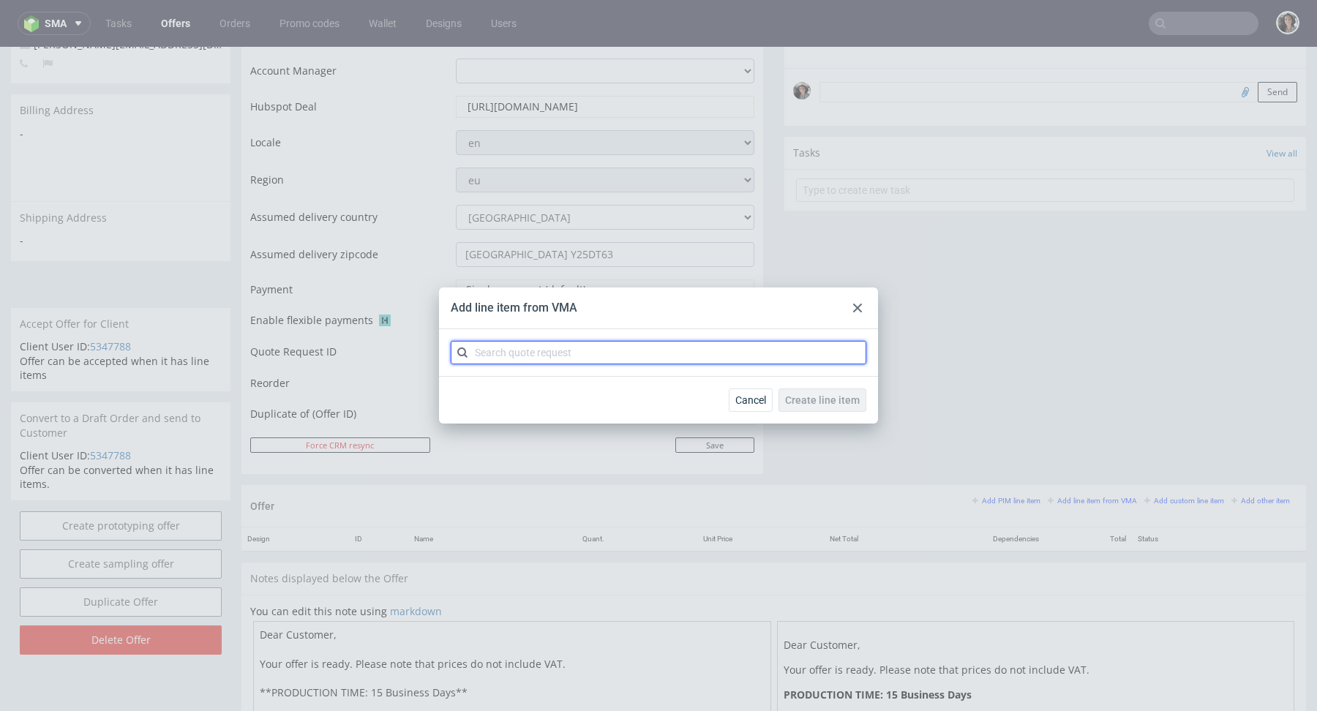
click at [566, 345] on input "text" at bounding box center [659, 352] width 416 height 23
paste input "CBJL"
type input "CBJL"
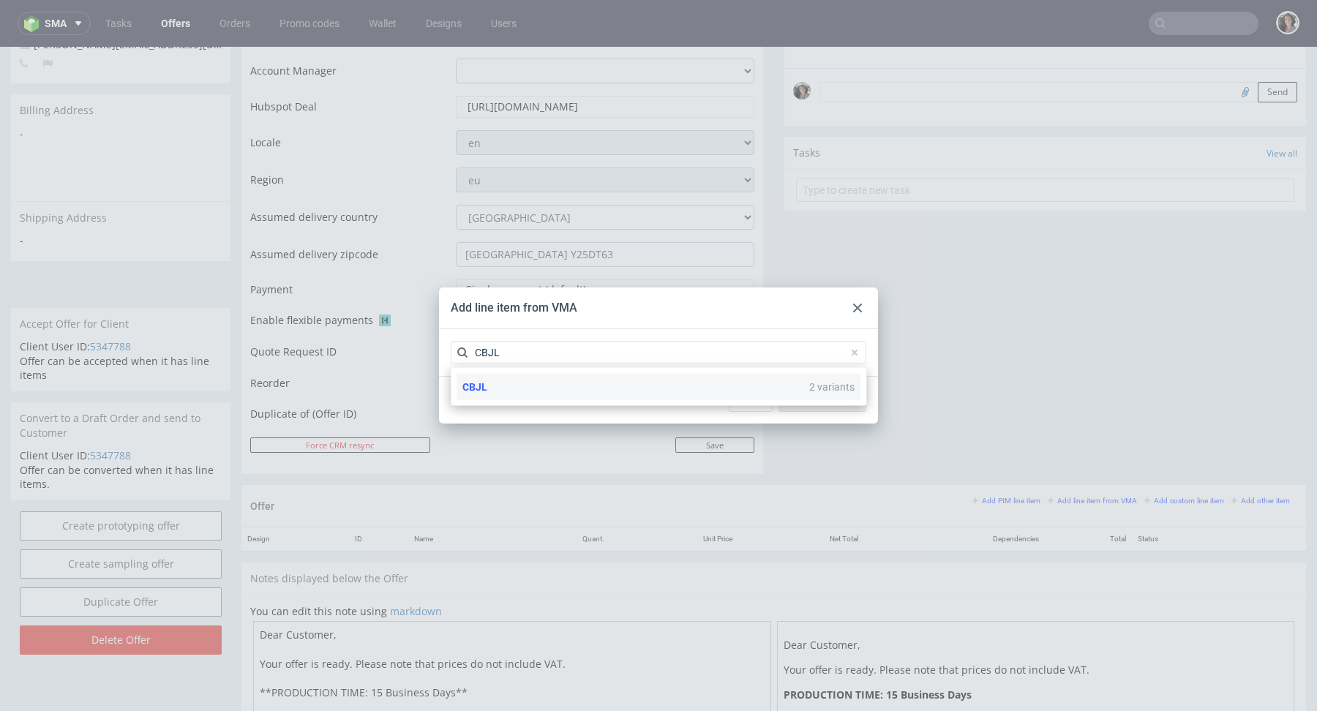
click at [522, 386] on div "CBJL 2 variants" at bounding box center [659, 387] width 404 height 26
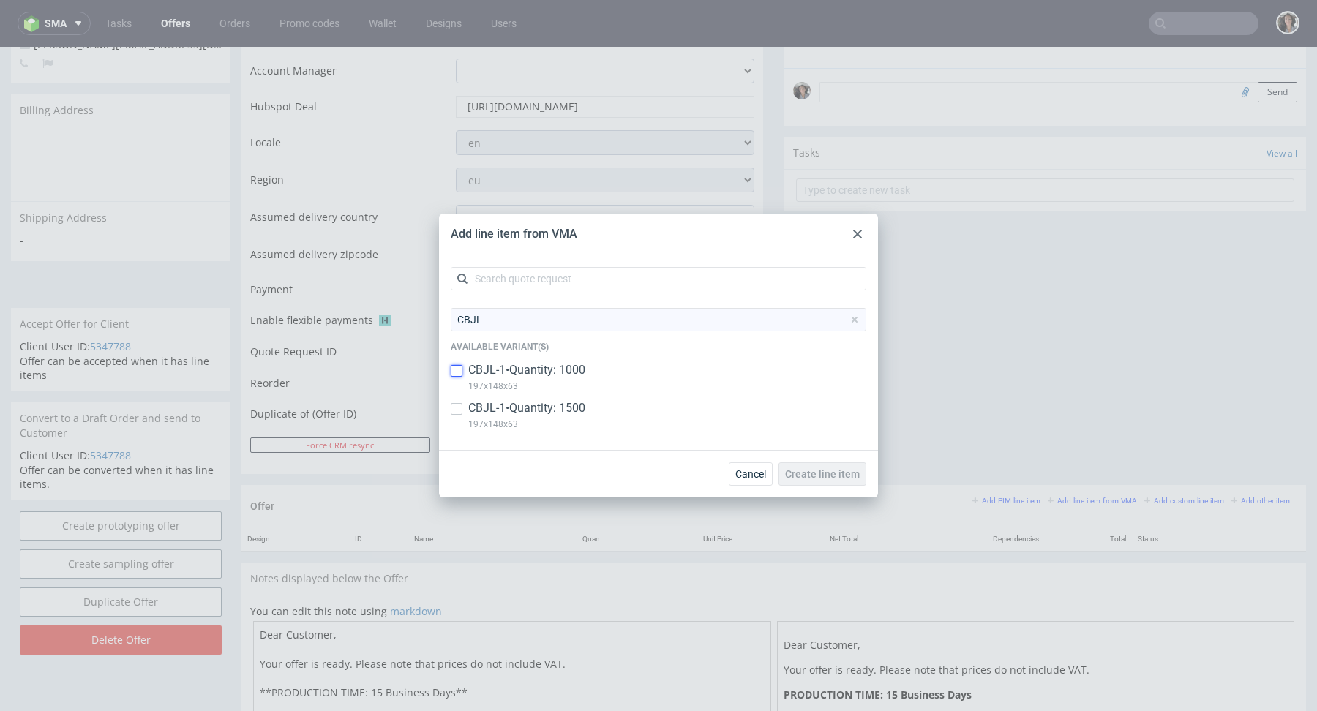
click at [460, 372] on input "checkbox" at bounding box center [457, 371] width 12 height 12
checkbox input "true"
click at [457, 407] on input "checkbox" at bounding box center [457, 409] width 12 height 12
checkbox input "true"
click at [829, 458] on div "Cancel Create line item" at bounding box center [658, 474] width 439 height 48
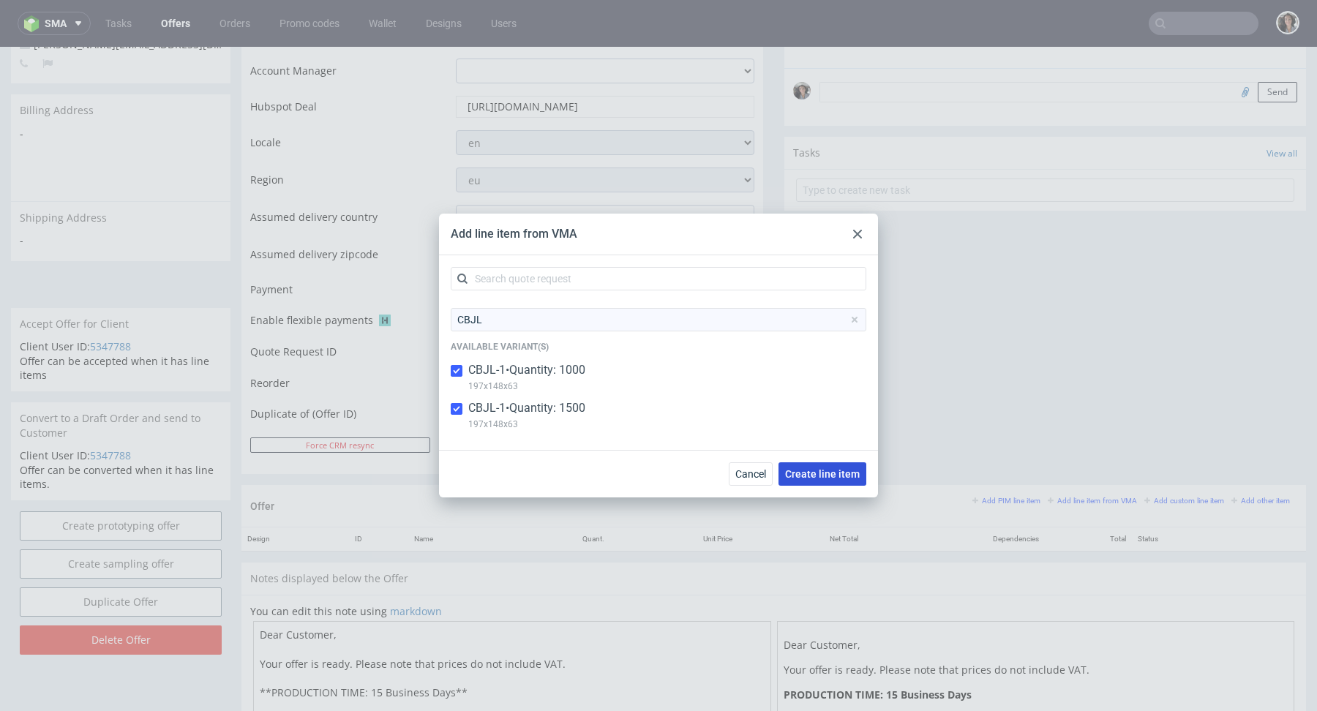
click at [829, 478] on span "Create line item" at bounding box center [822, 474] width 75 height 10
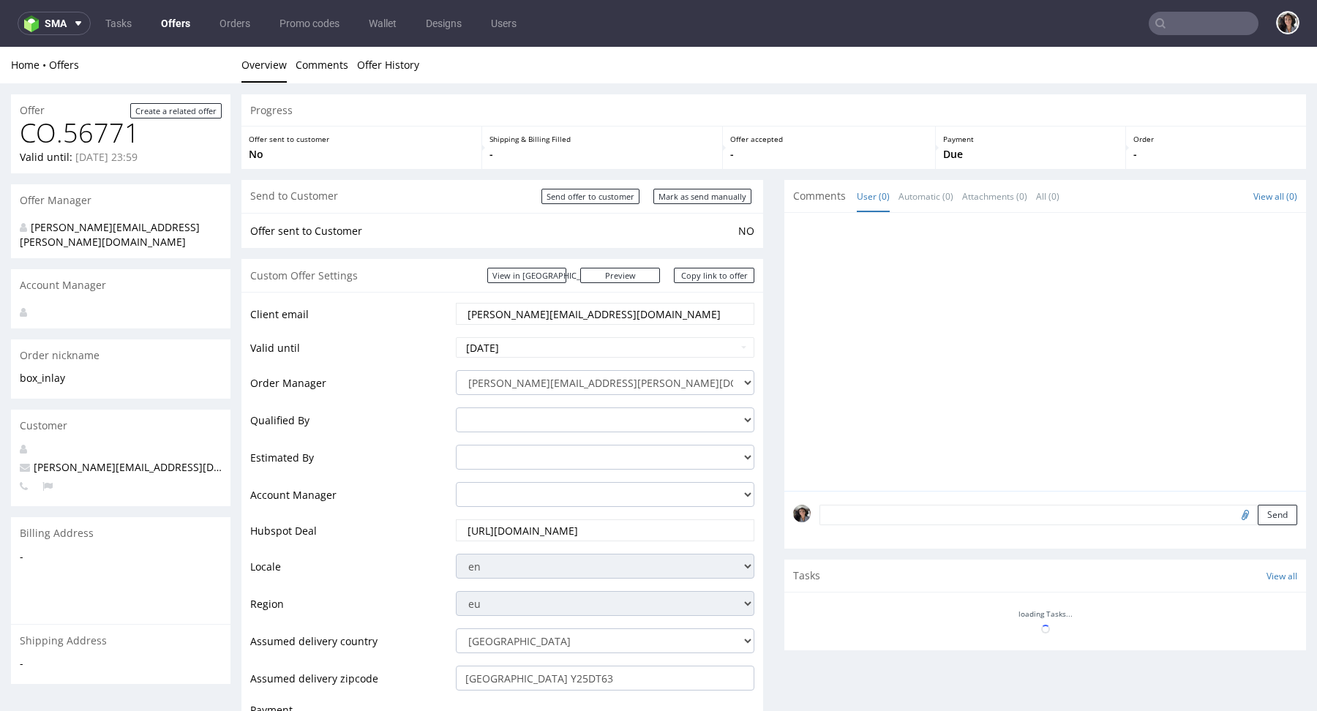
scroll to position [548, 0]
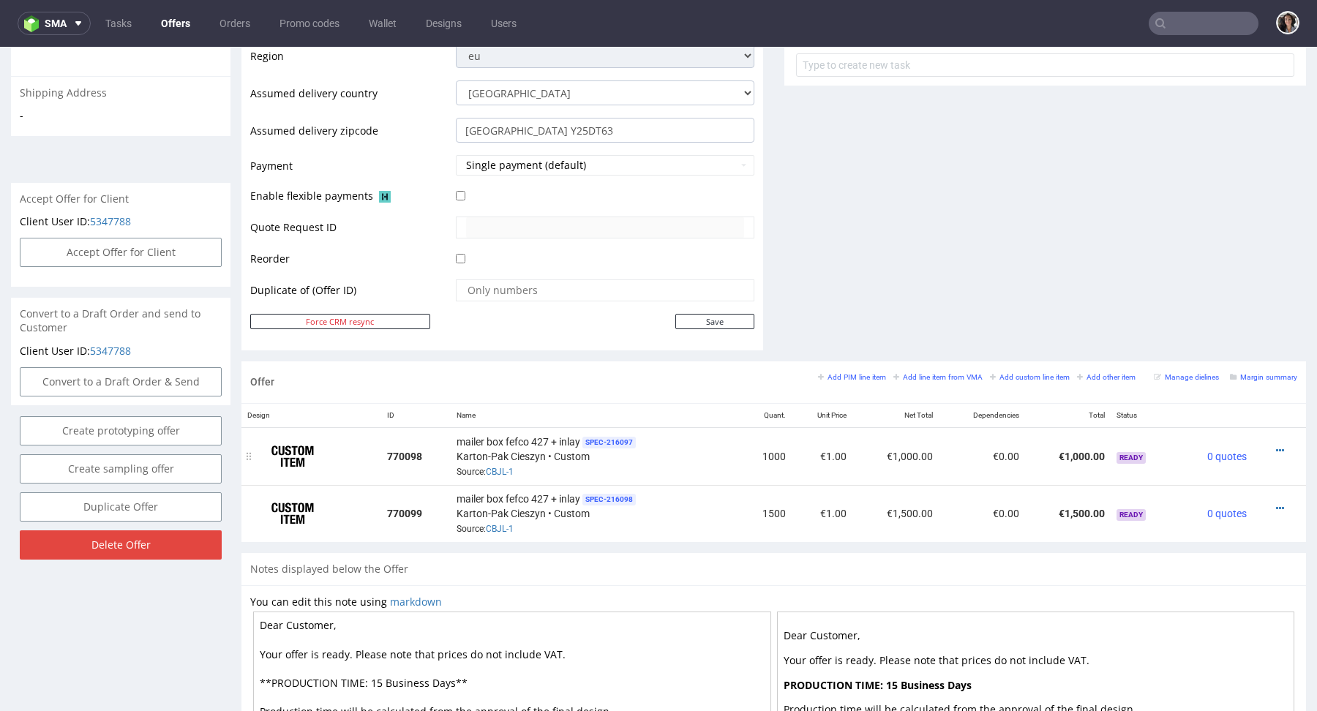
click at [1265, 443] on div at bounding box center [1275, 450] width 33 height 15
click at [1276, 446] on icon at bounding box center [1280, 451] width 8 height 10
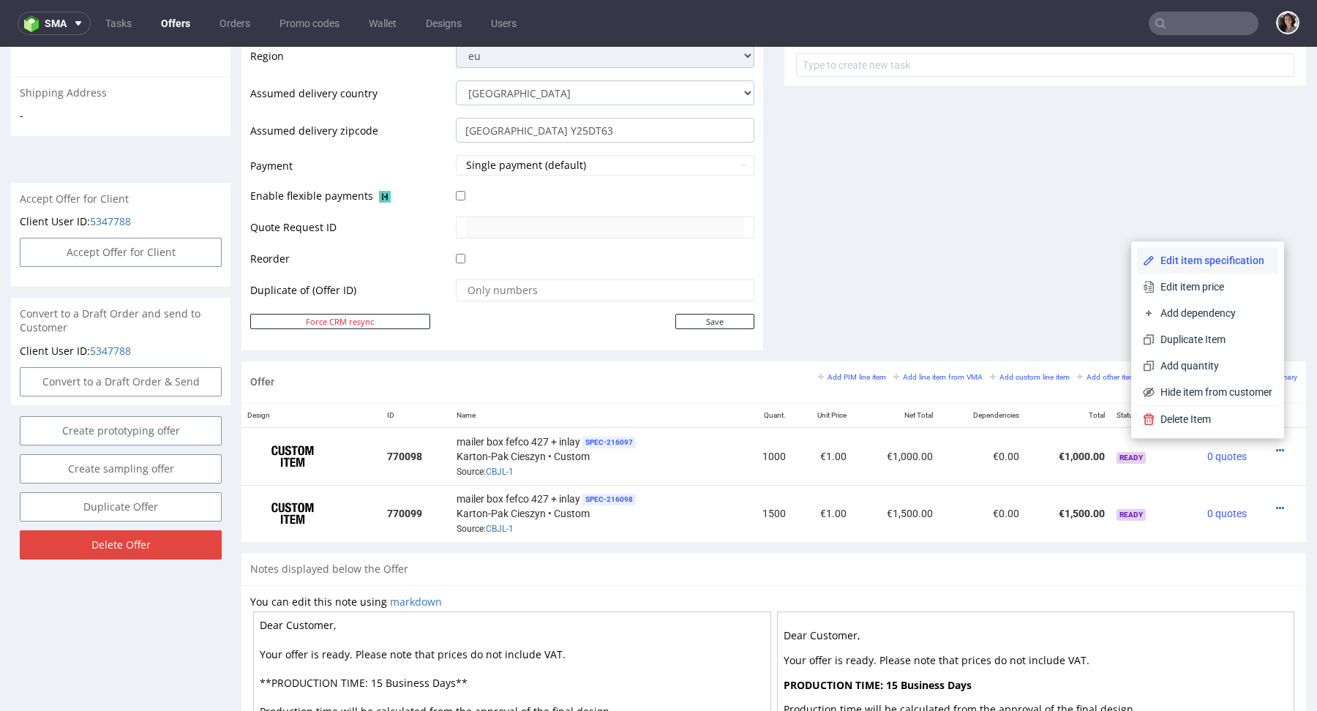
click at [1210, 261] on span "Edit item specification" at bounding box center [1214, 260] width 118 height 15
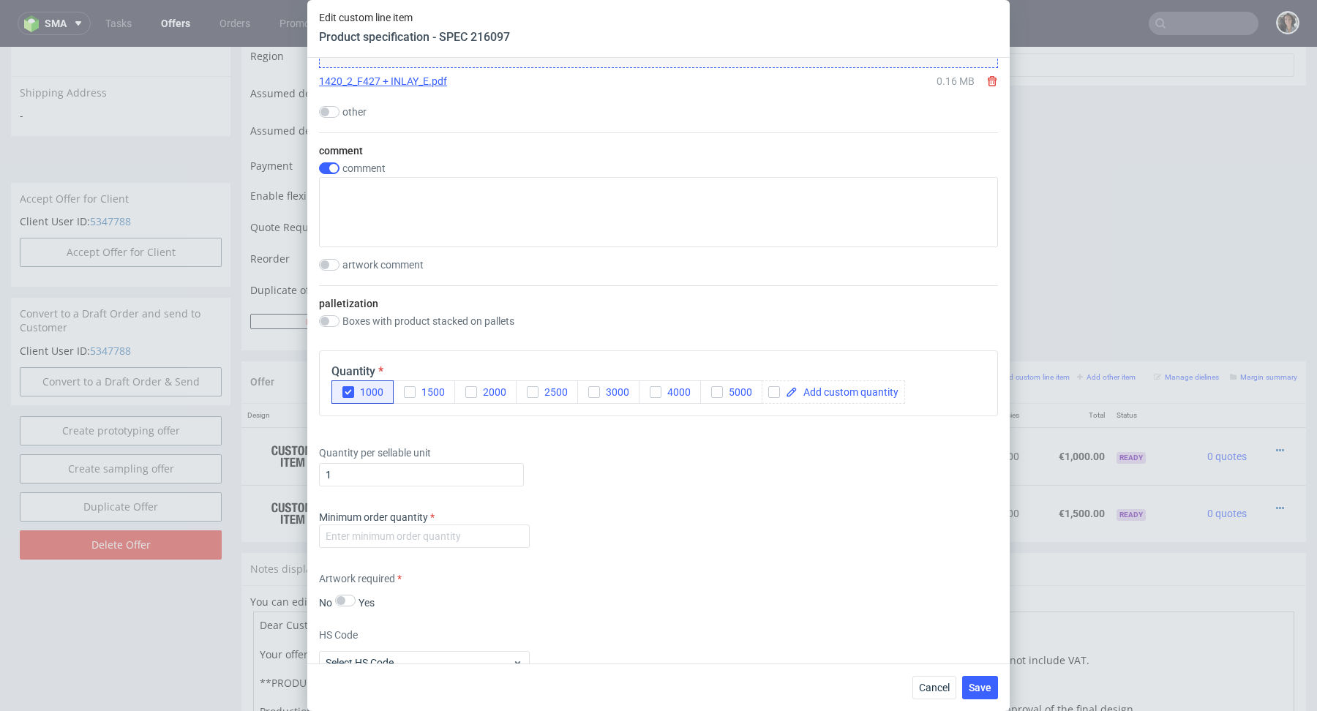
scroll to position [2277, 0]
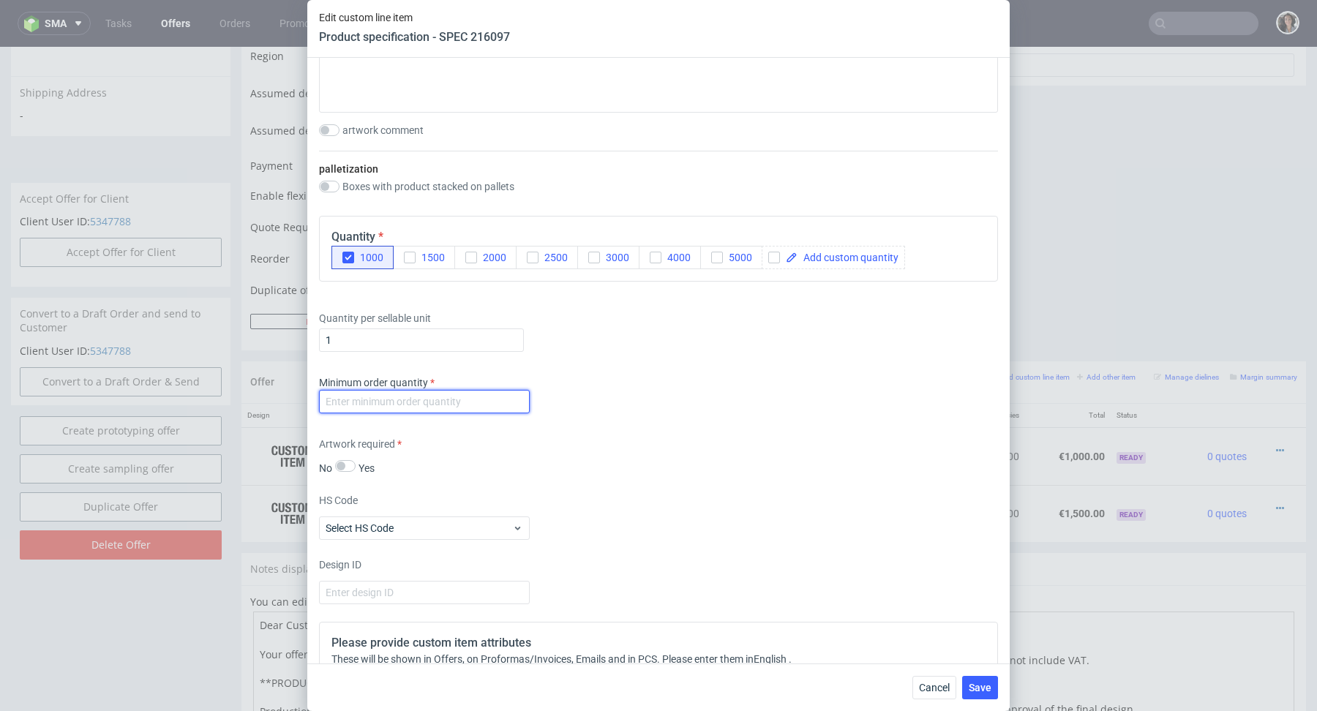
click at [503, 396] on input "number" at bounding box center [424, 401] width 211 height 23
type input "1"
click at [790, 408] on div "Minimum order quantity 1" at bounding box center [658, 397] width 679 height 44
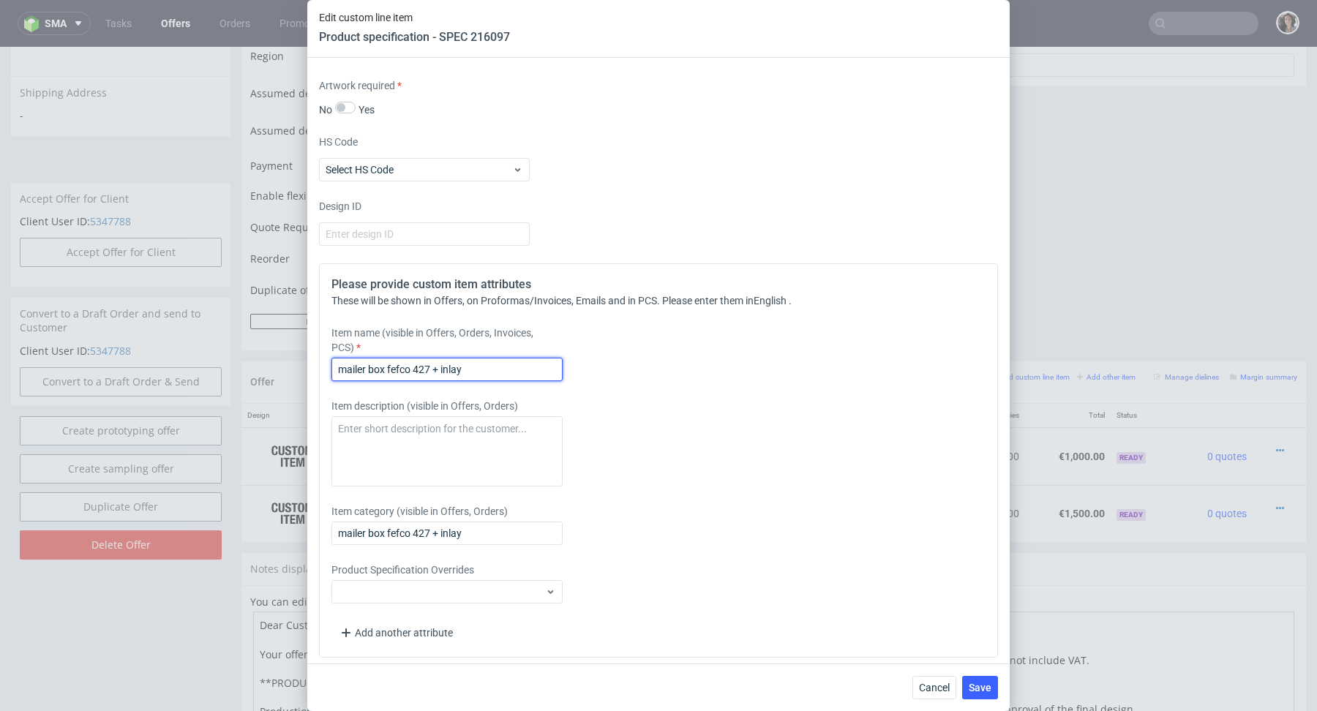
click at [427, 373] on input "mailer box fefco 427 + inlay" at bounding box center [446, 369] width 231 height 23
paste input "Mailer box fefco 427 + inlay (197x148x63mm) | Version 1"
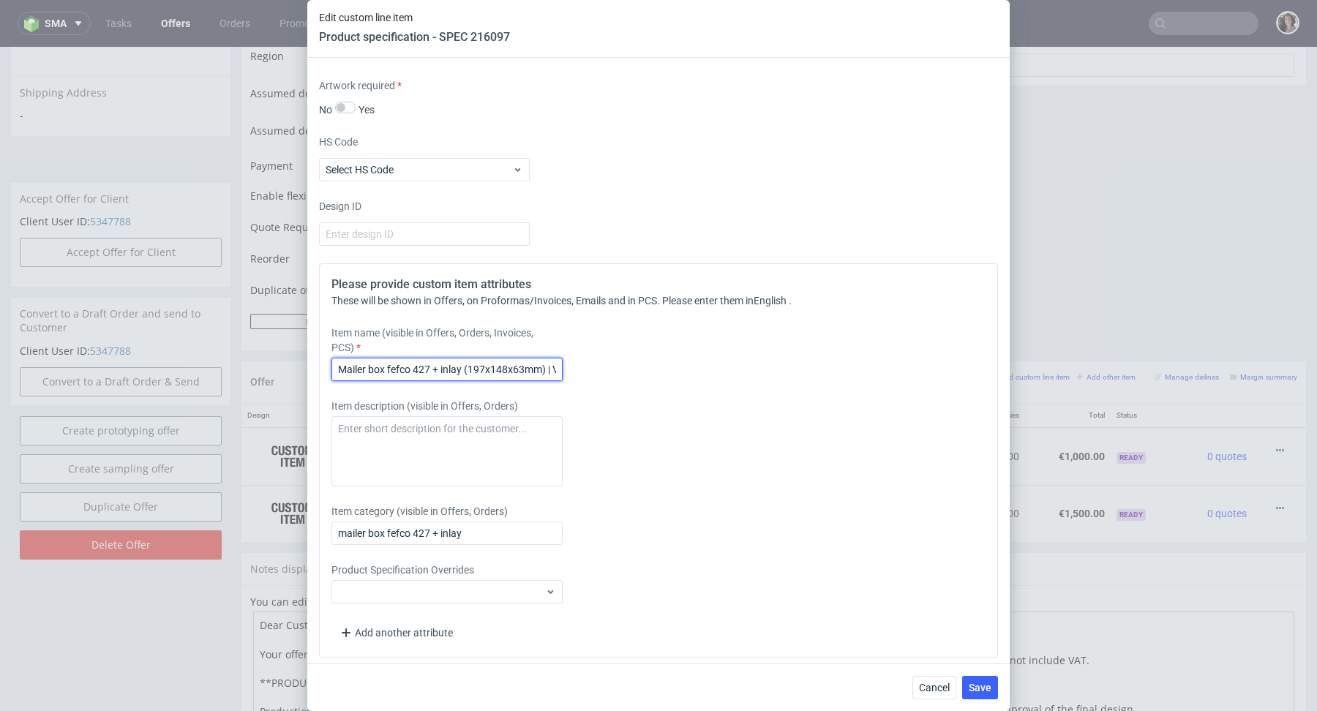
scroll to position [0, 40]
type input "Mailer box fefco 427 + inlay (197x148x63mm) | Version 1"
click at [416, 522] on input "mailer box fefco 427 + inlay" at bounding box center [446, 533] width 231 height 23
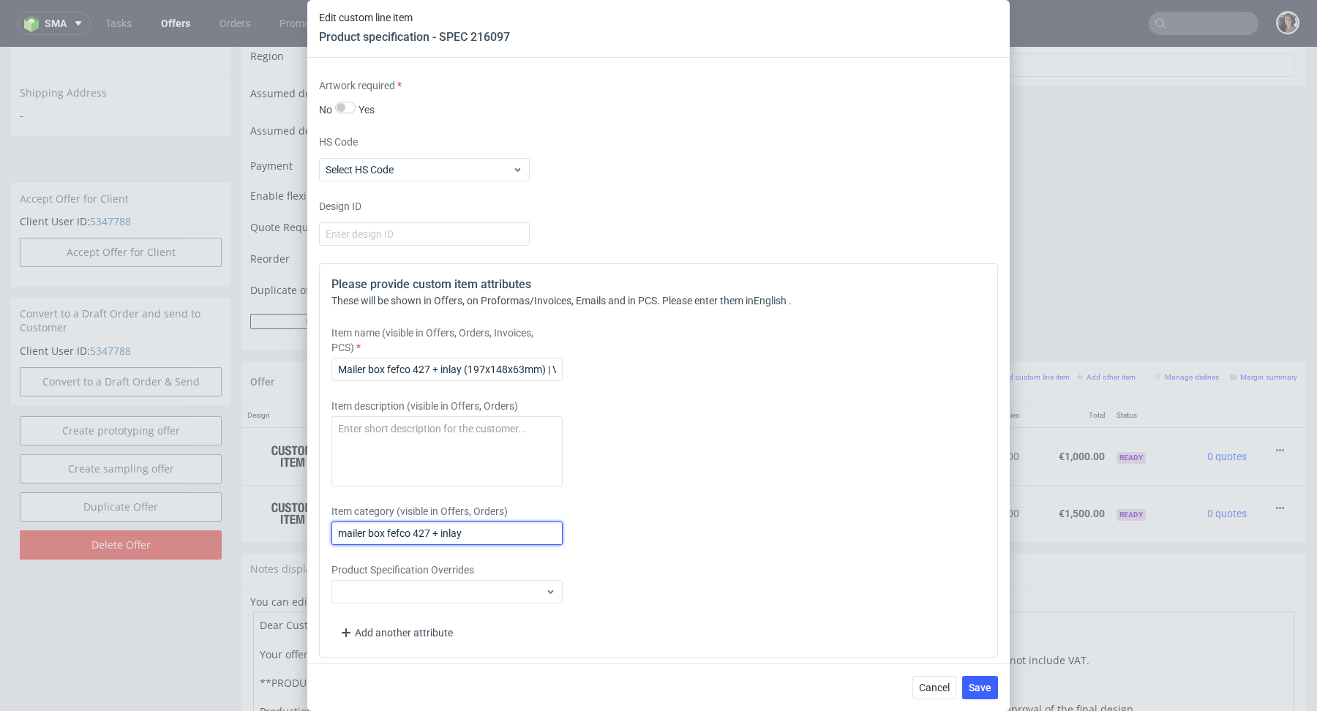
click at [416, 522] on input "mailer box fefco 427 + inlay" at bounding box center [446, 533] width 231 height 23
paste input "Mailer box fefco 427 + inlay (197x148x63mm) | Version 1"
type input "Mailer box fefco 427 + inlay (197x148x63mm) | Version 1"
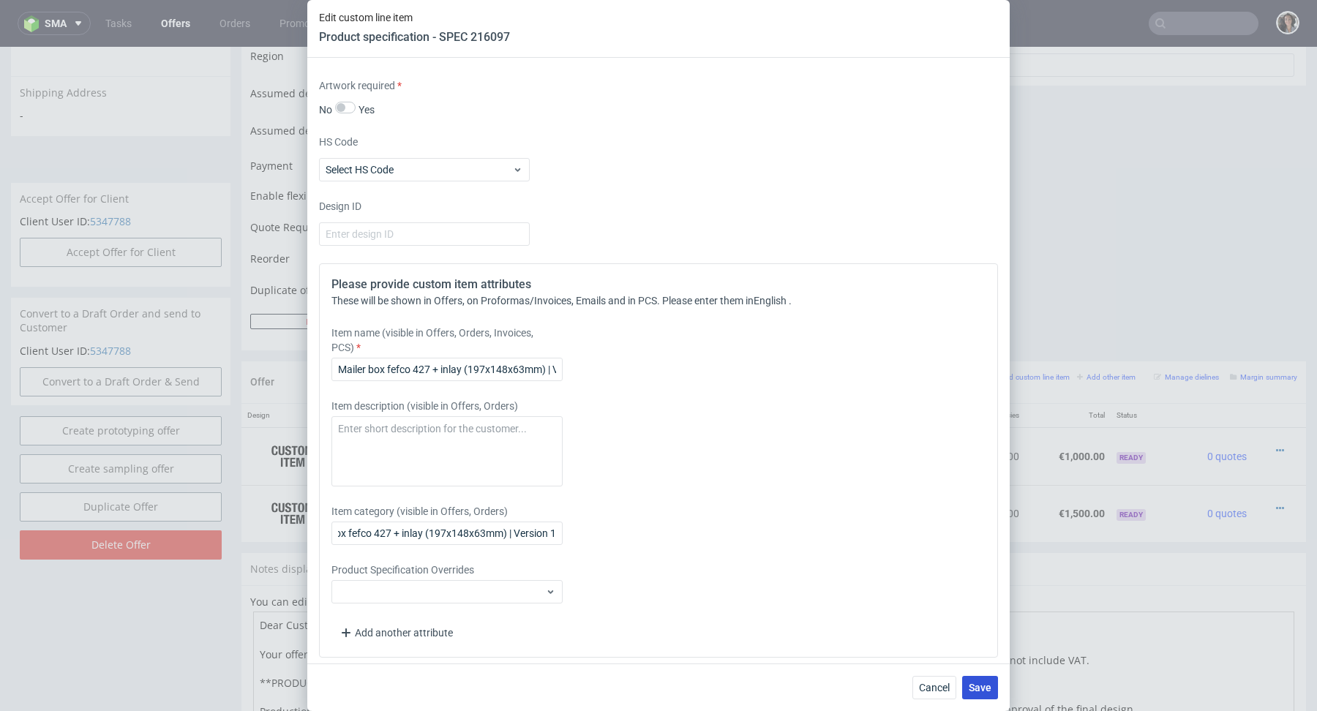
click at [984, 694] on button "Save" at bounding box center [980, 687] width 36 height 23
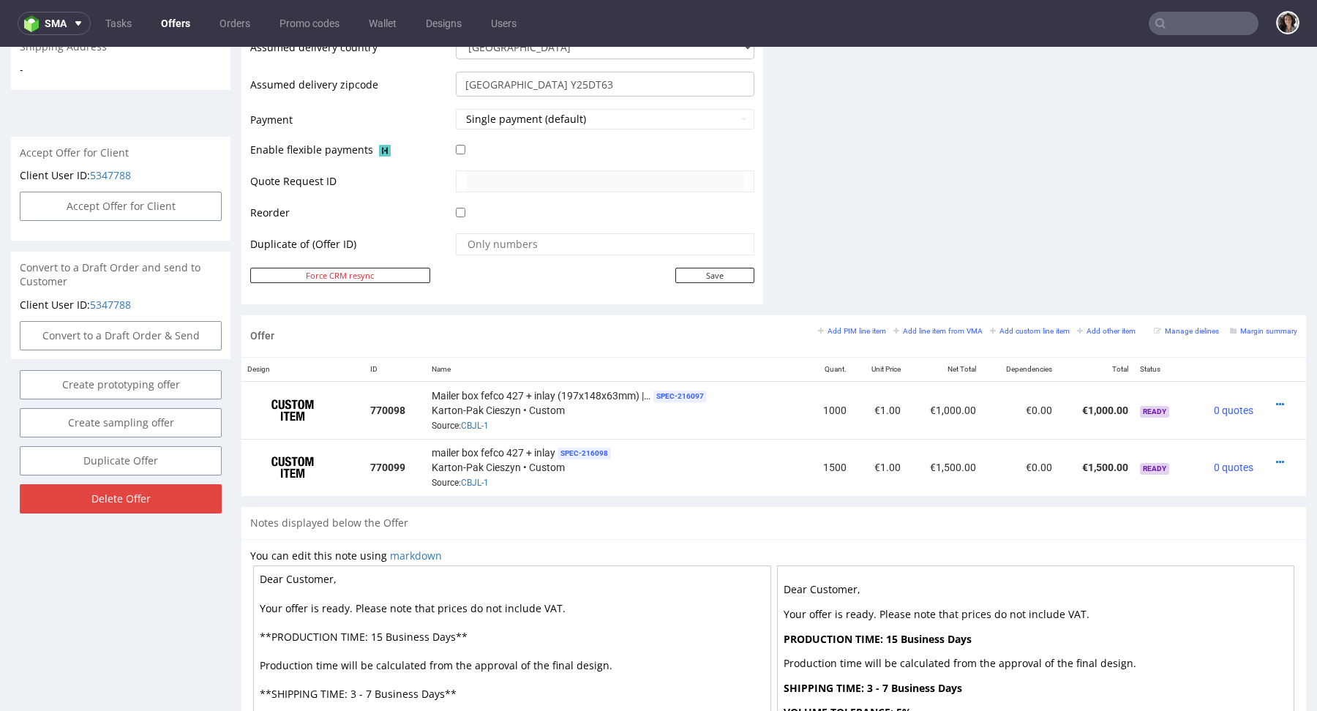
scroll to position [602, 0]
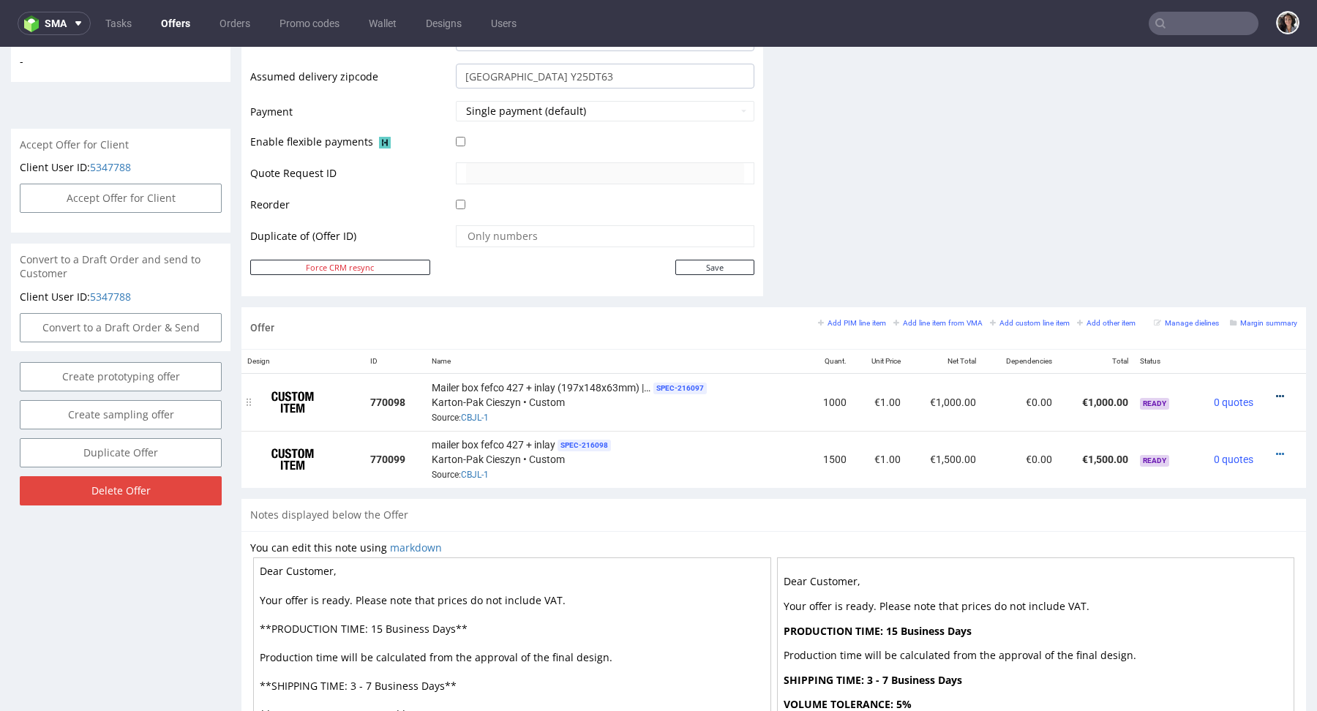
click at [1276, 391] on icon at bounding box center [1280, 396] width 8 height 10
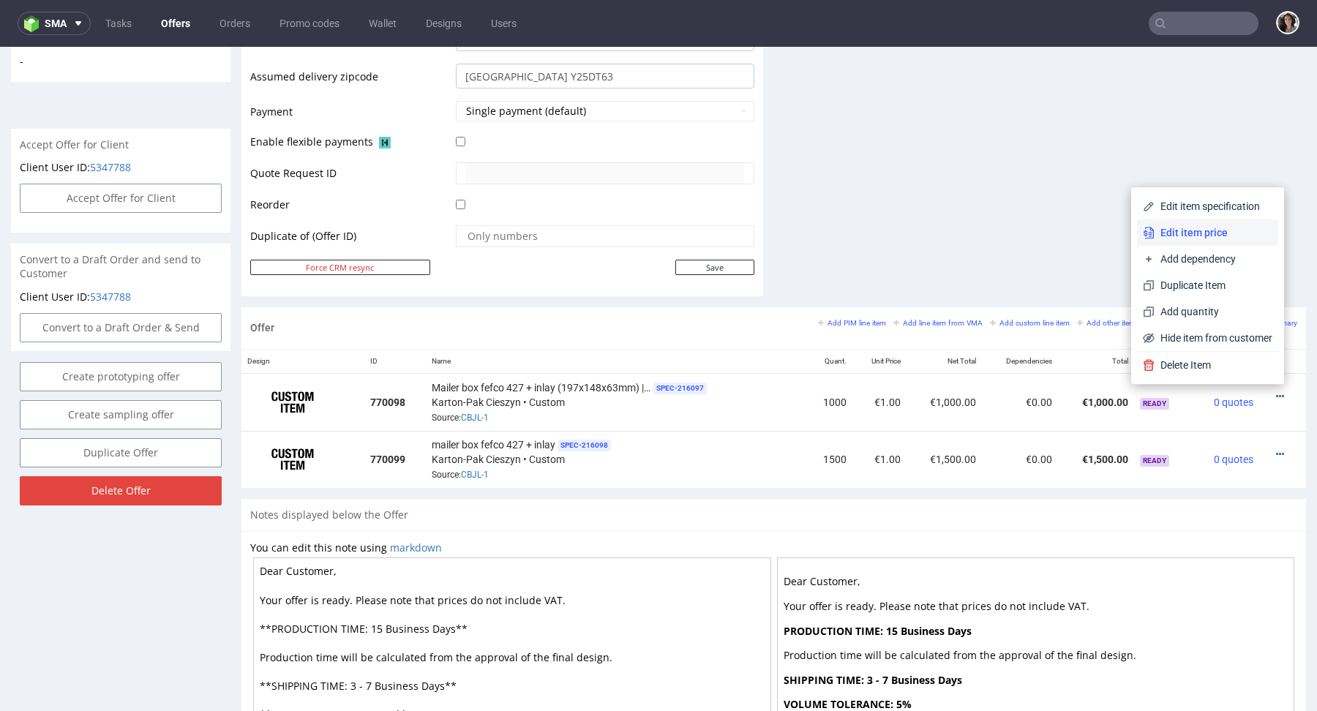
click at [1188, 232] on span "Edit item price" at bounding box center [1214, 232] width 118 height 15
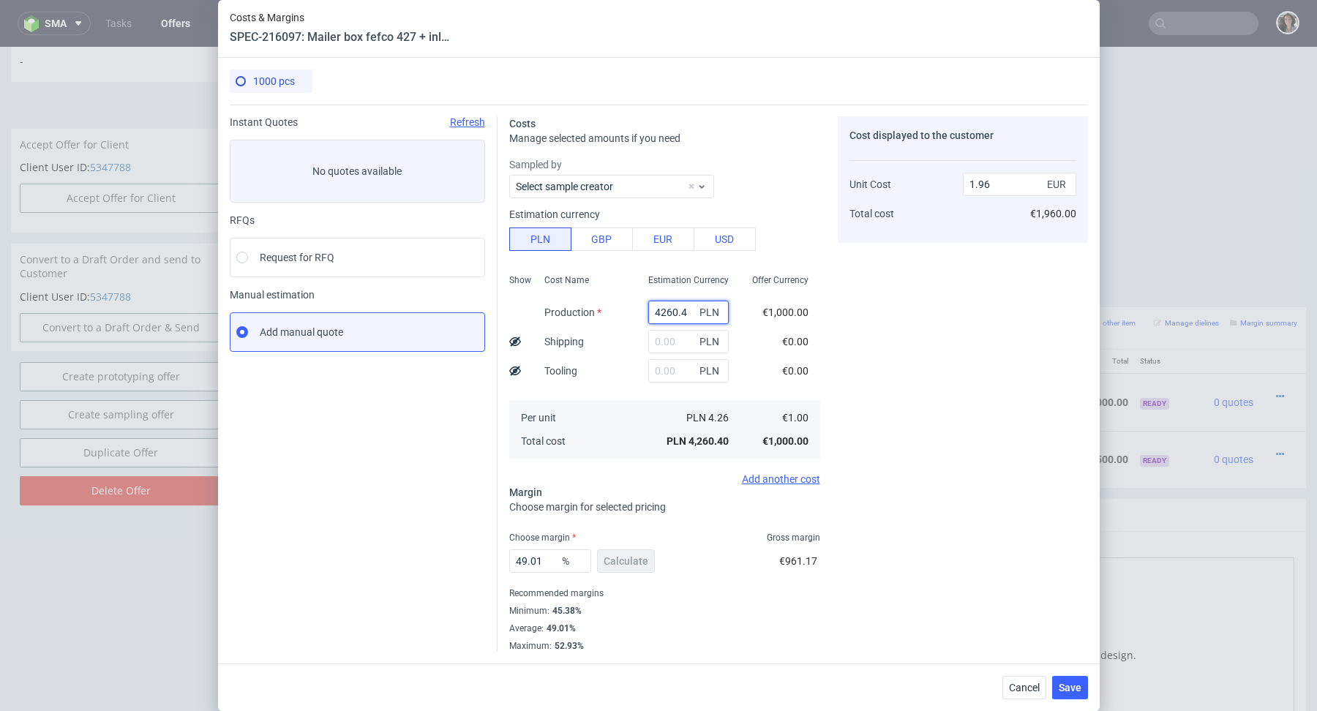
click at [674, 315] on input "4260.4" at bounding box center [688, 312] width 80 height 23
paste input "330"
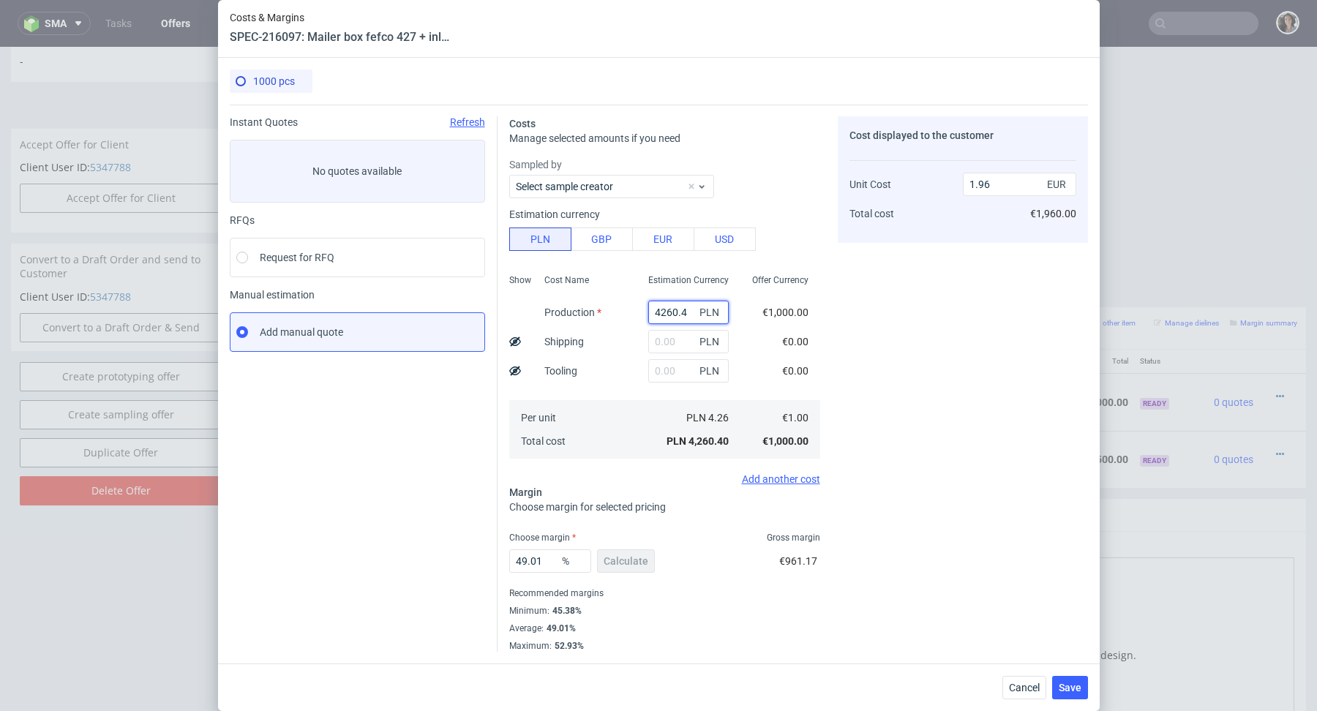
type input "4330"
type input "1.99"
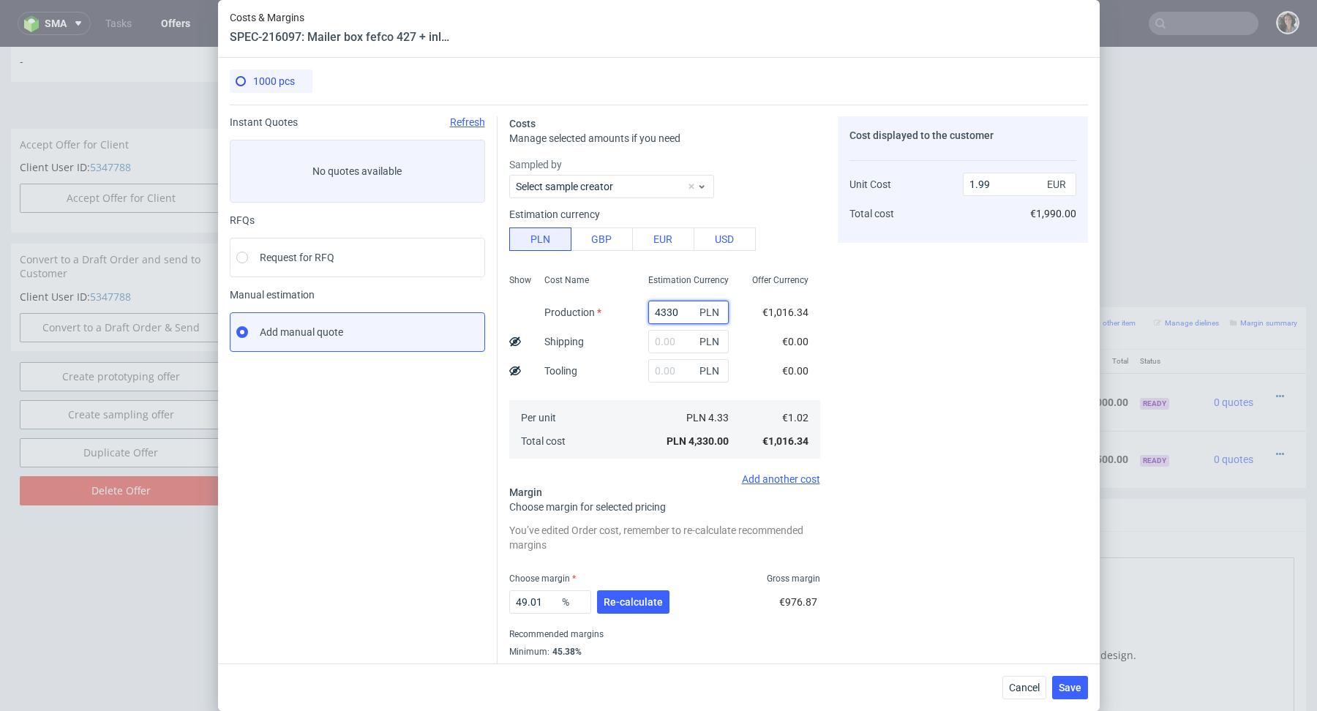
type input "4330"
click at [672, 330] on input "text" at bounding box center [688, 341] width 80 height 23
paste input "1 139,90"
click at [667, 340] on input "1 139,90" at bounding box center [688, 341] width 80 height 23
type input "1139.9"
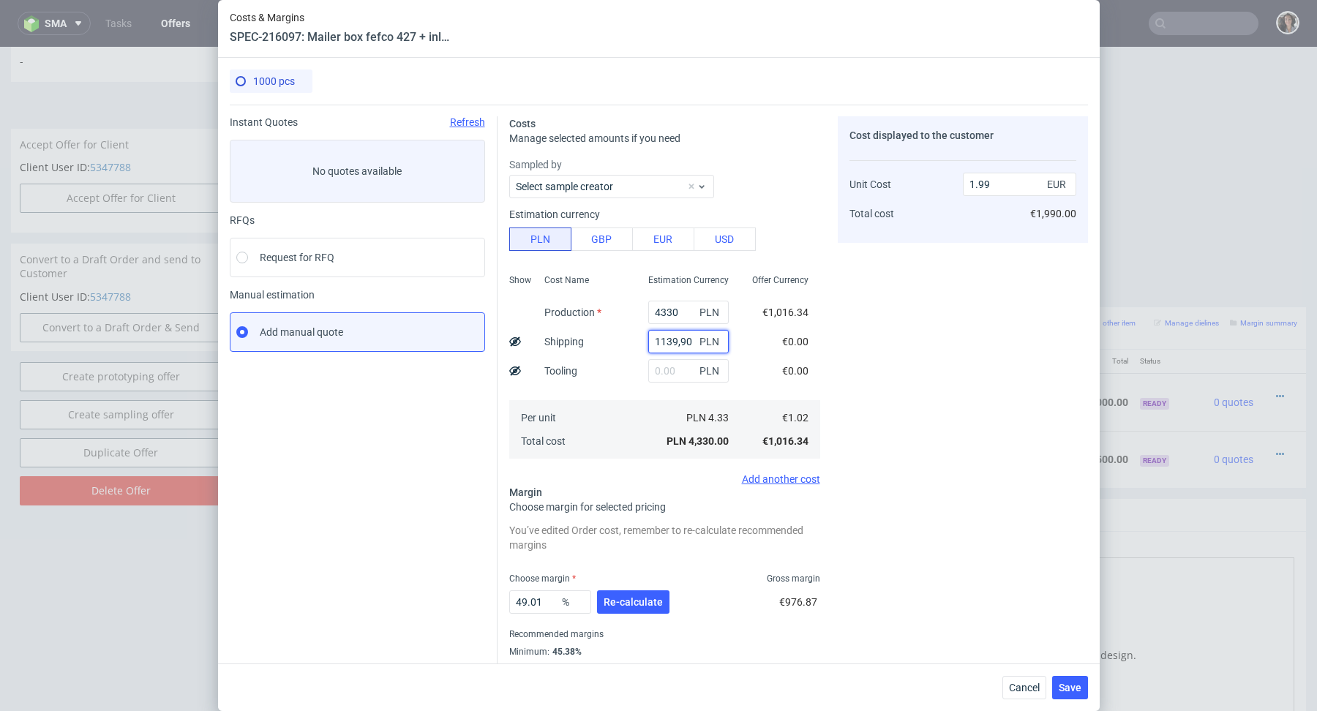
type input "2.52"
type input "1139.9"
click at [629, 612] on button "Re-calculate" at bounding box center [633, 602] width 72 height 23
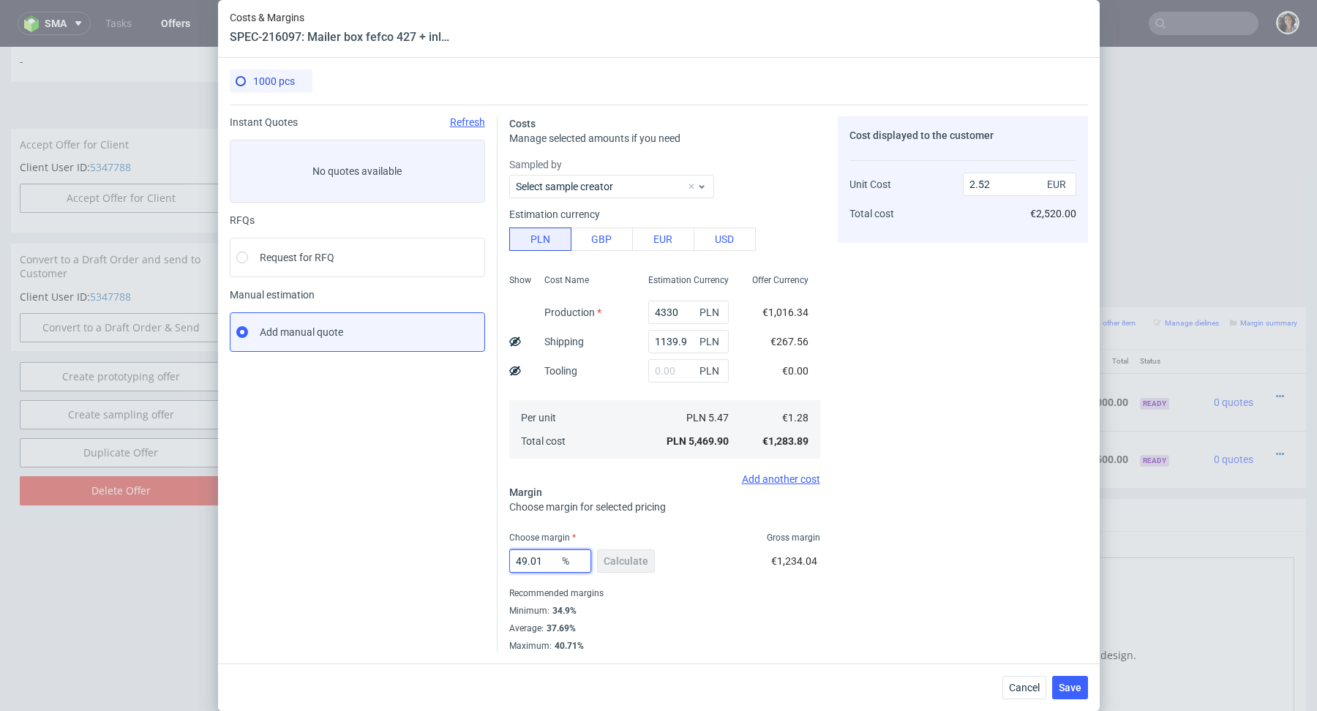
click at [547, 552] on input "49.01" at bounding box center [550, 561] width 82 height 23
drag, startPoint x: 554, startPoint y: 560, endPoint x: 487, endPoint y: 560, distance: 67.3
click at [487, 560] on div "Instant Quotes Refresh No quotes available RFQs Request for RFQ Manual estimati…" at bounding box center [659, 378] width 858 height 547
type input "83"
type input "7.55"
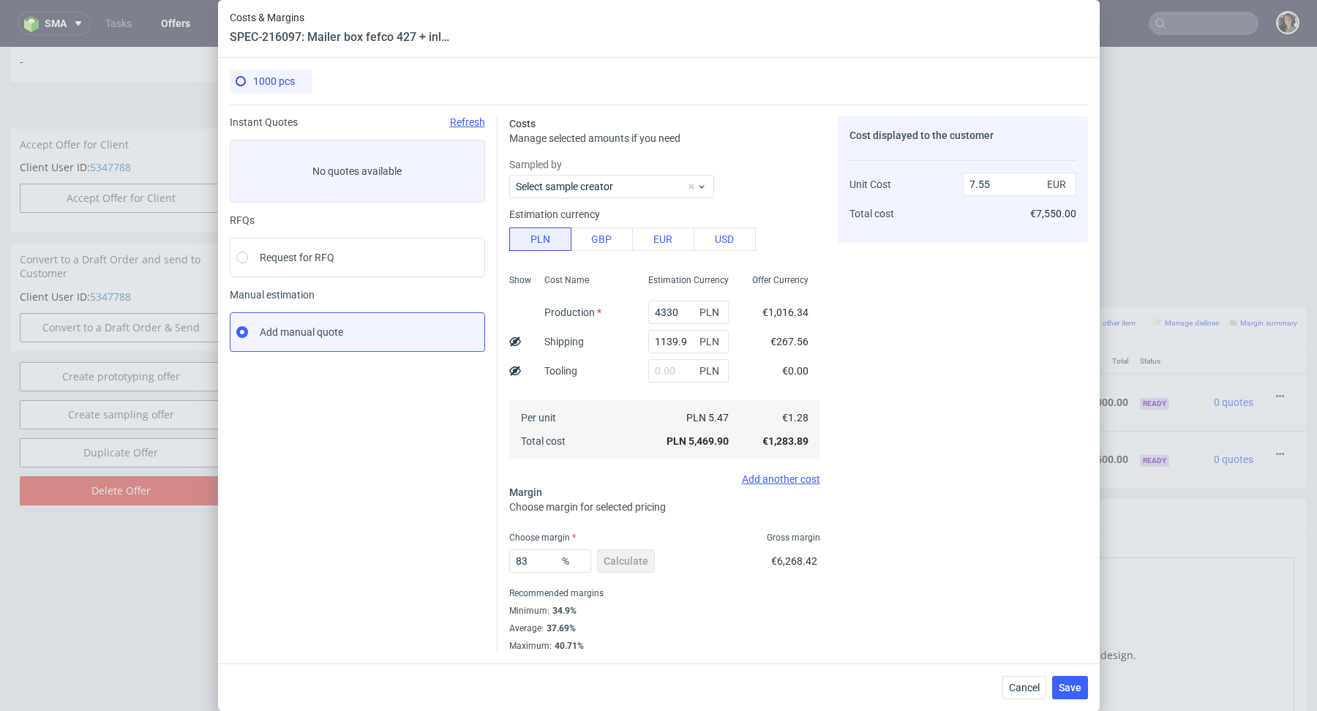
click at [552, 504] on span "Choose margin for selected pricing" at bounding box center [587, 507] width 157 height 12
drag, startPoint x: 536, startPoint y: 566, endPoint x: 508, endPoint y: 558, distance: 28.9
click at [508, 558] on div "Costs Manage selected amounts if you need Sampled by Select sample creator Esti…" at bounding box center [793, 378] width 591 height 547
type input "38"
type input "2.07"
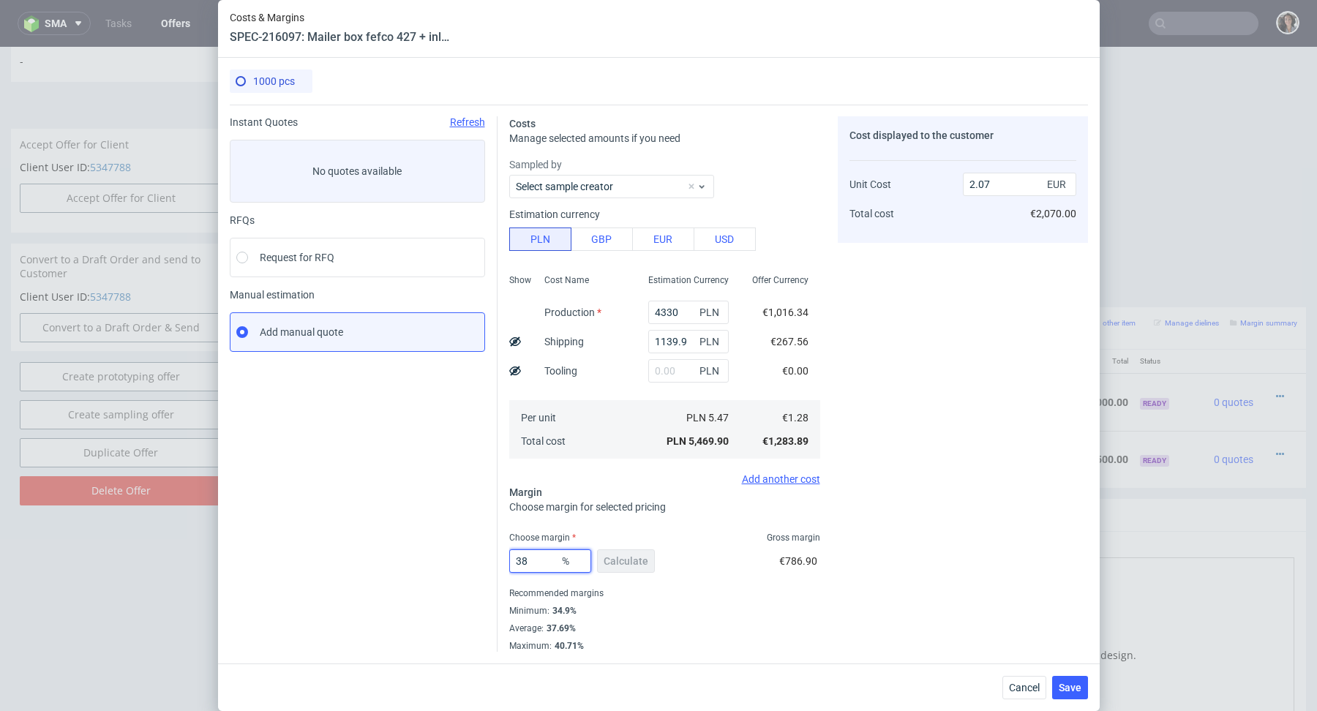
type input "38"
click at [743, 604] on div "Minimum : 34.9%" at bounding box center [664, 611] width 311 height 18
click at [989, 180] on input "2.07" at bounding box center [1019, 184] width 113 height 23
drag, startPoint x: 980, startPoint y: 180, endPoint x: 995, endPoint y: 180, distance: 15.4
click at [995, 180] on input "2.07" at bounding box center [1019, 184] width 113 height 23
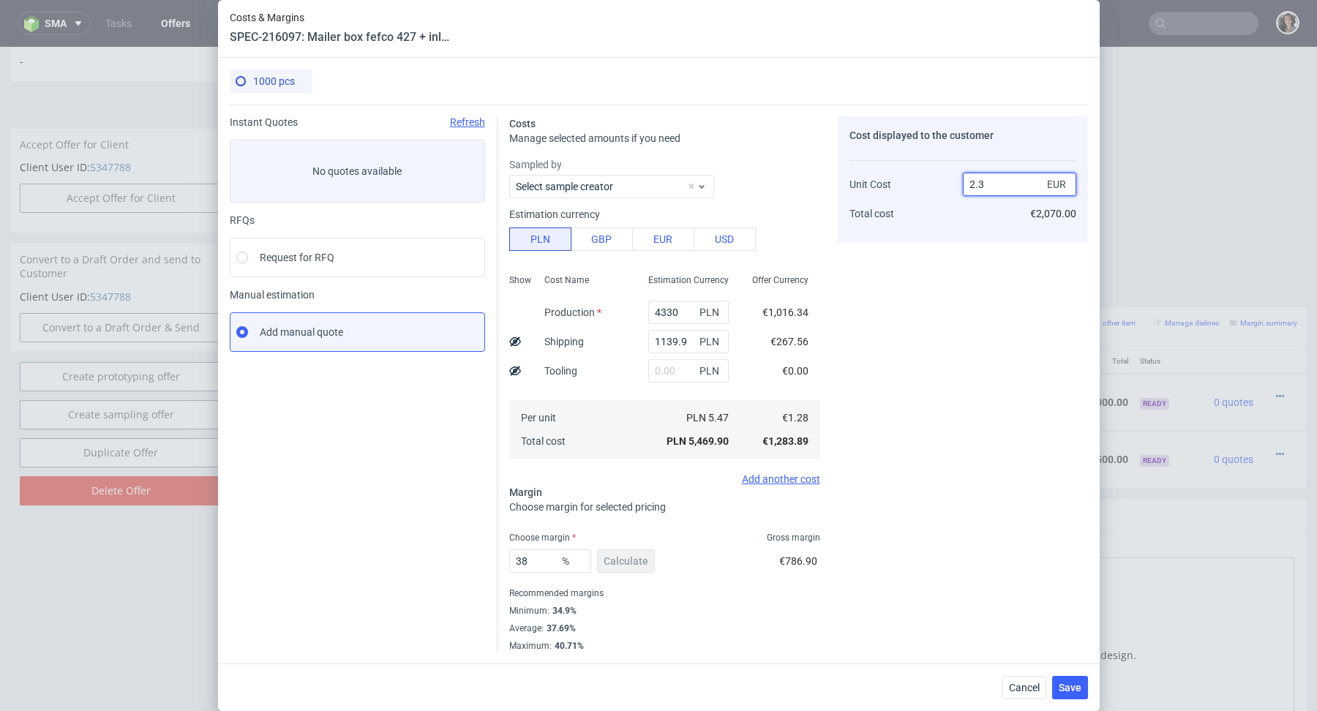
type input "2.39"
type input "46.44351464435147"
type input "2.38"
type input "46.21848739495798"
type input "2.39"
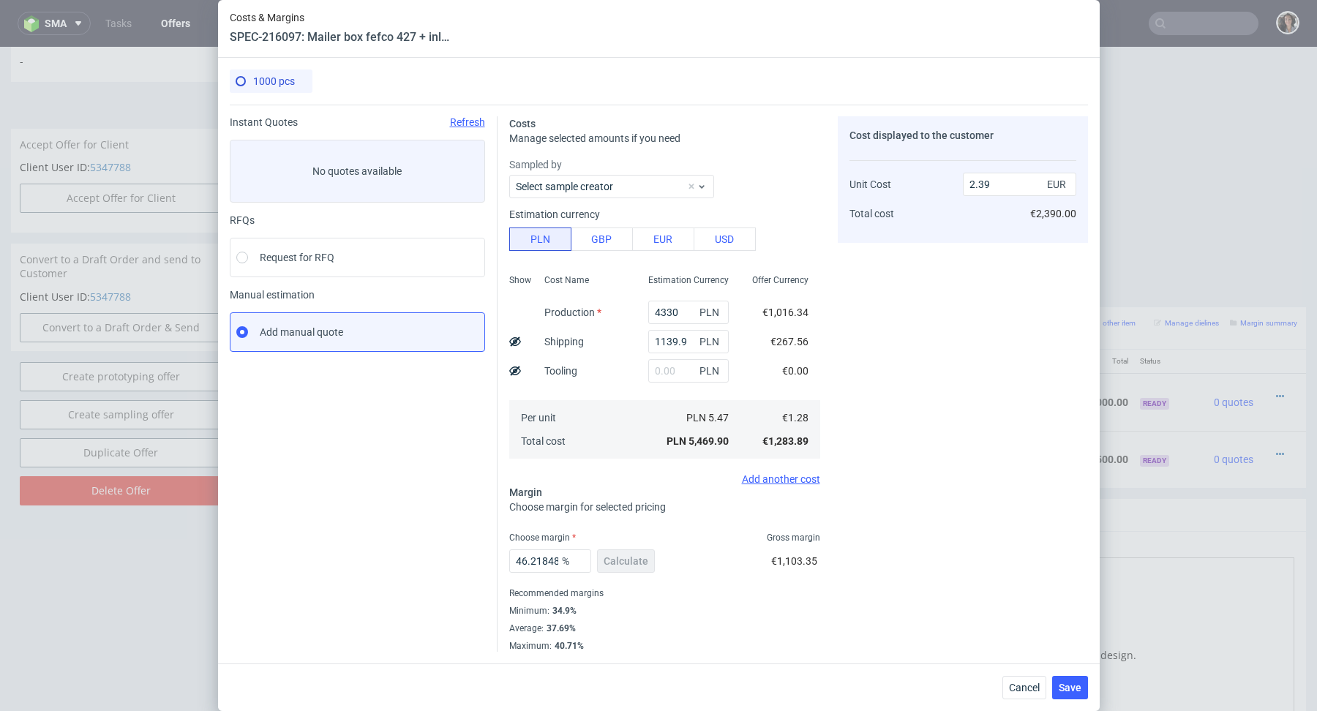
click at [881, 430] on div "Cost displayed to the customer Unit Cost Total cost 2.39 EUR €2,390.00" at bounding box center [963, 384] width 250 height 536
click at [1072, 686] on span "Save" at bounding box center [1070, 688] width 23 height 10
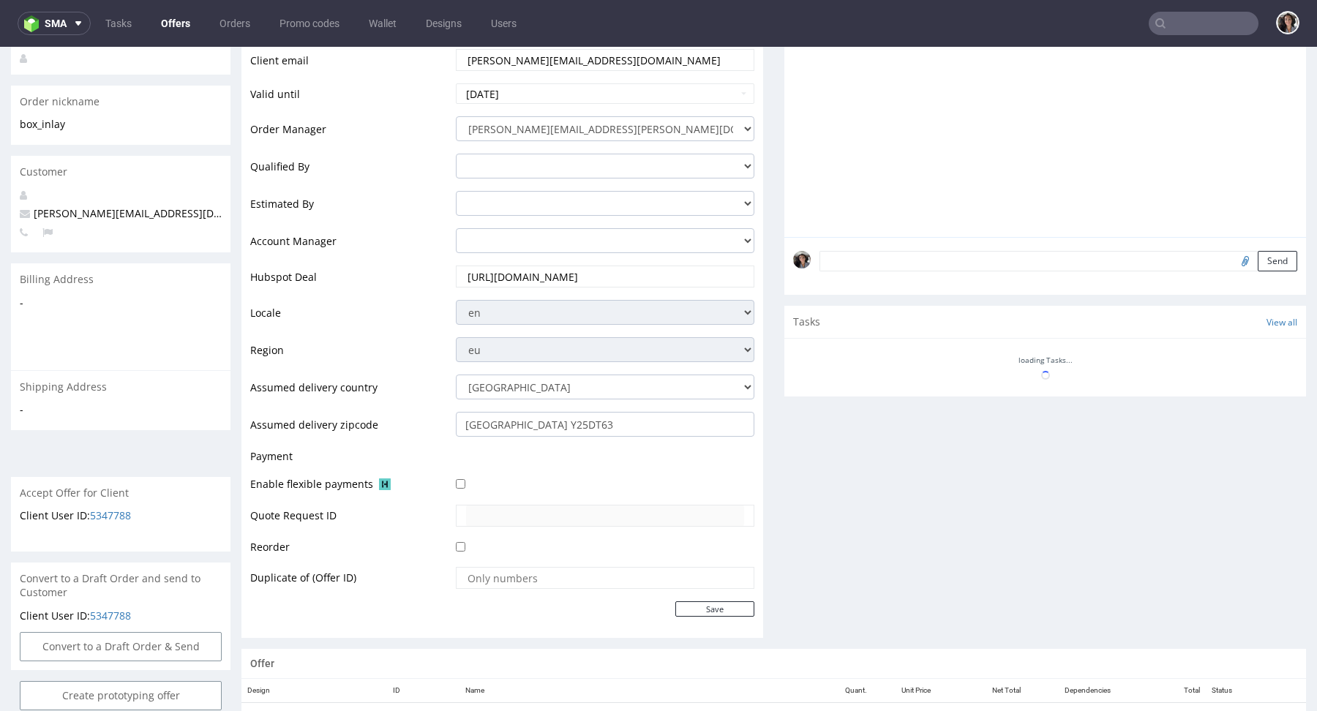
scroll to position [531, 0]
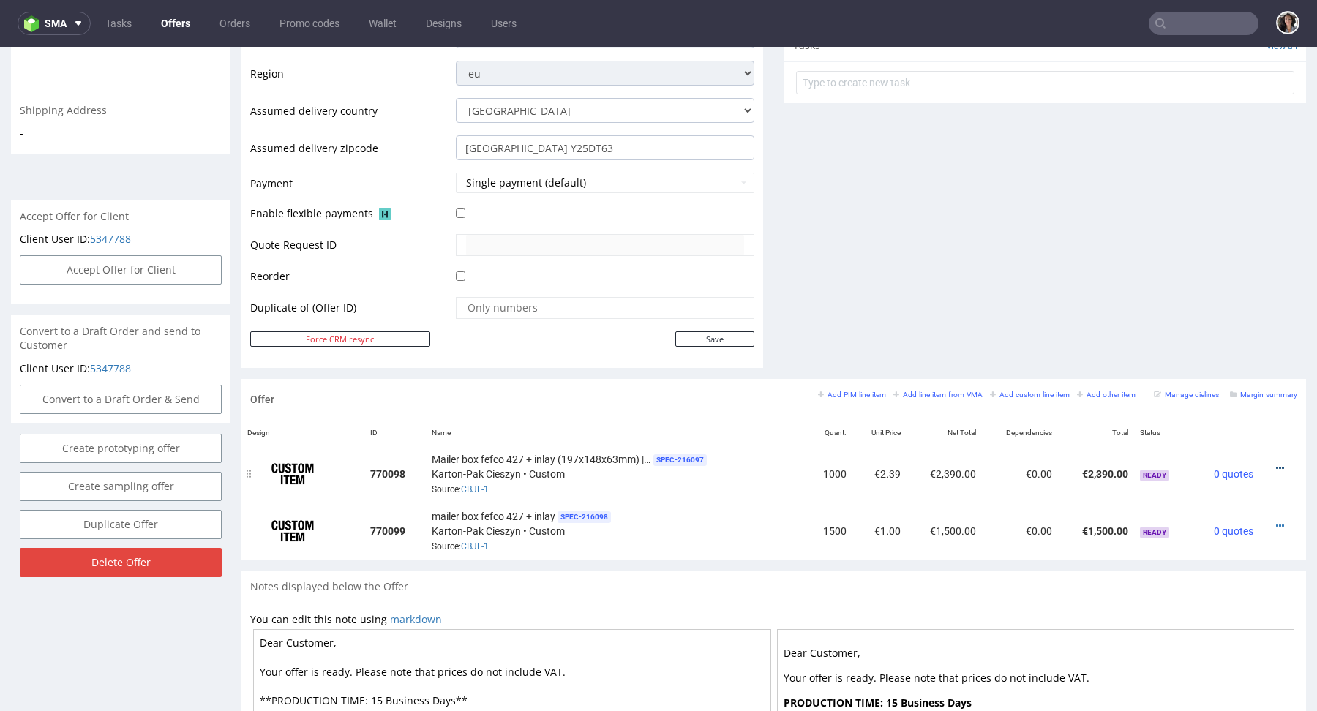
click at [1276, 463] on icon at bounding box center [1280, 468] width 8 height 10
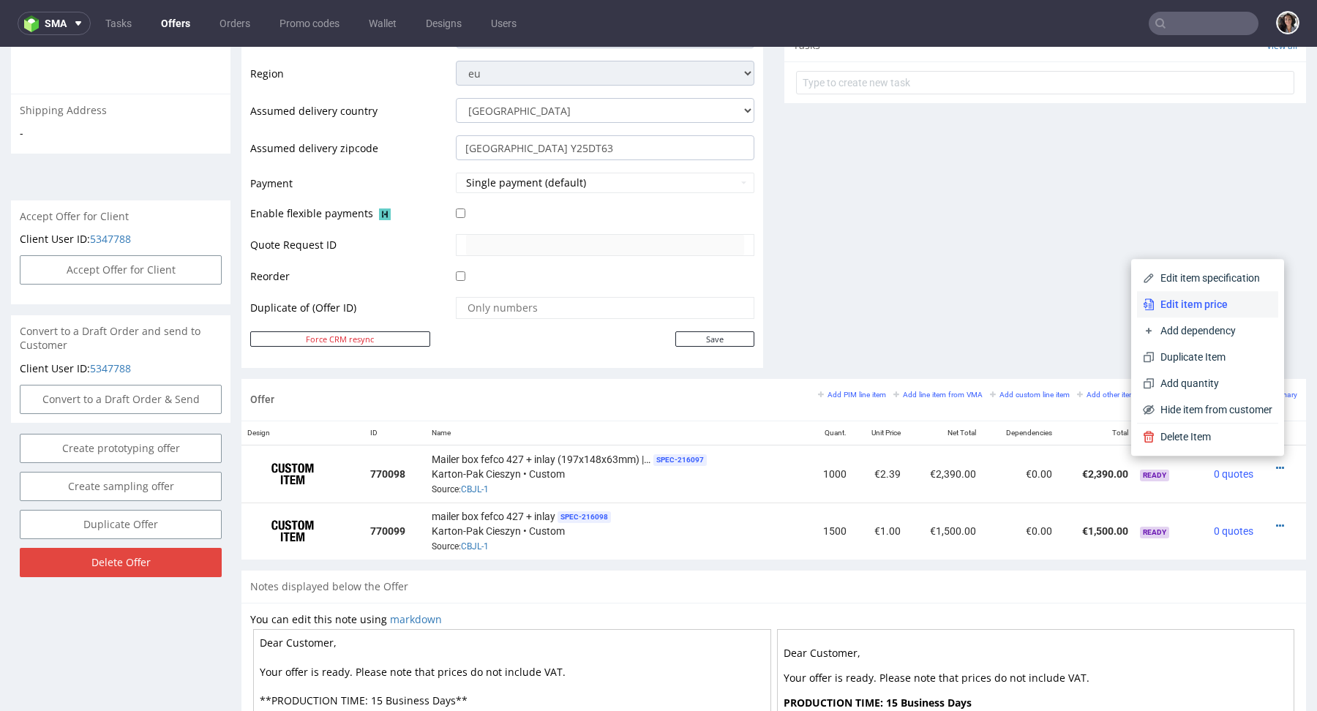
click at [1186, 314] on li "Edit item price" at bounding box center [1207, 304] width 141 height 26
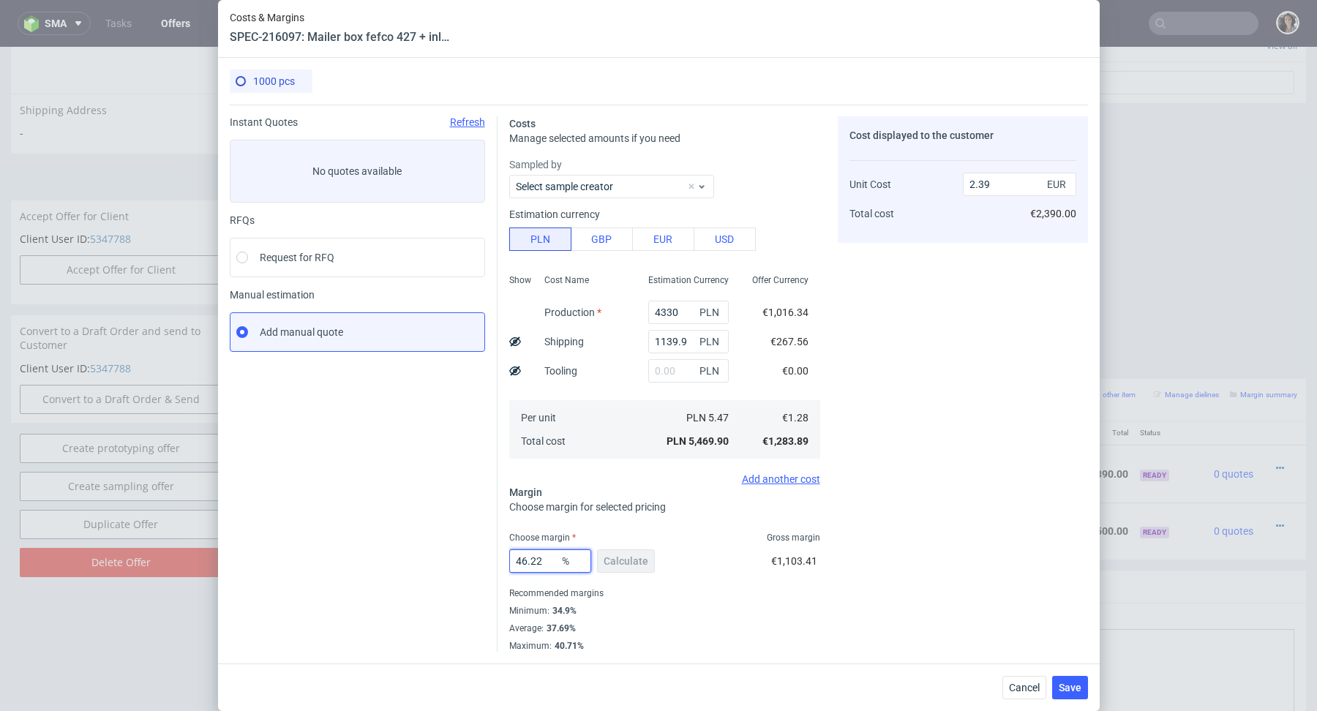
click at [547, 556] on input "46.22" at bounding box center [550, 561] width 82 height 23
type input "46.29"
click at [1005, 181] on input "2.39" at bounding box center [1019, 184] width 113 height 23
type input "2.38"
type input "46.21848739495798"
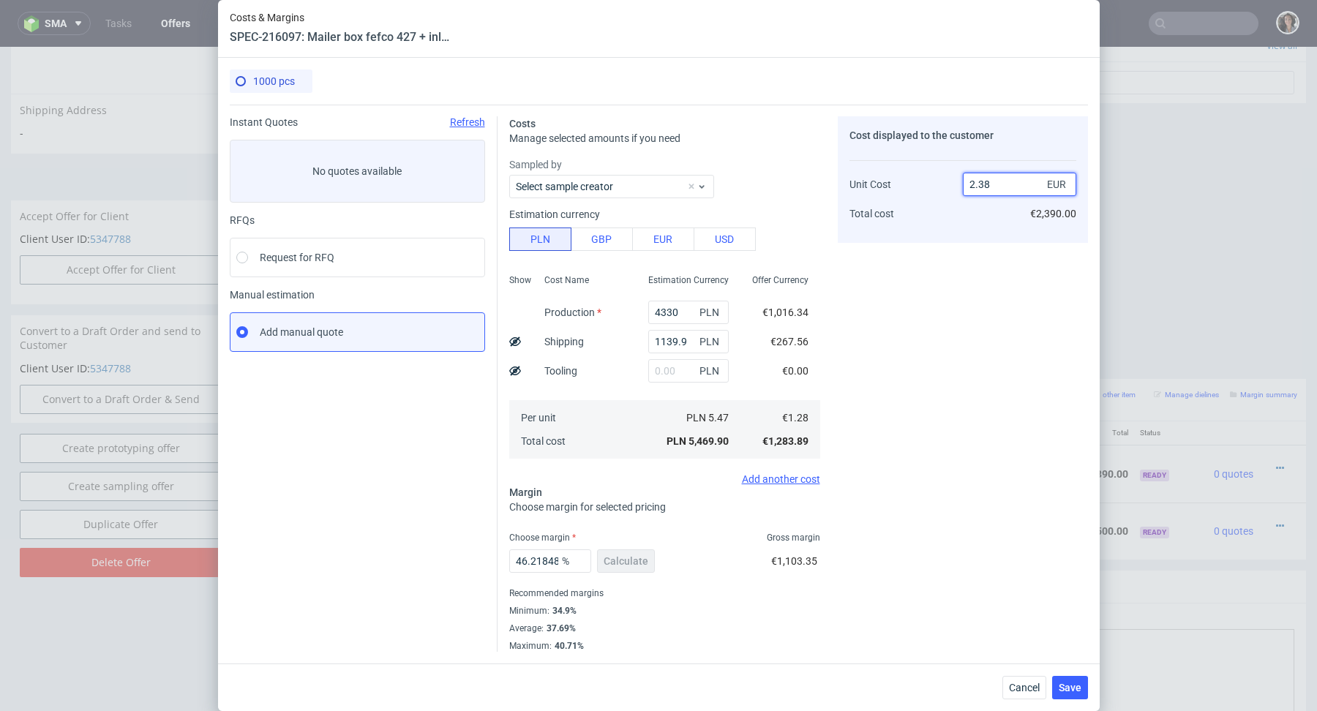
type input "2.38"
click at [982, 277] on div "Cost displayed to the customer Unit Cost Total cost 2.38 EUR €2,390.00" at bounding box center [963, 384] width 250 height 536
drag, startPoint x: 529, startPoint y: 563, endPoint x: 616, endPoint y: 563, distance: 87.1
click at [616, 563] on div "46.21848739495798 % Calculate" at bounding box center [583, 564] width 149 height 41
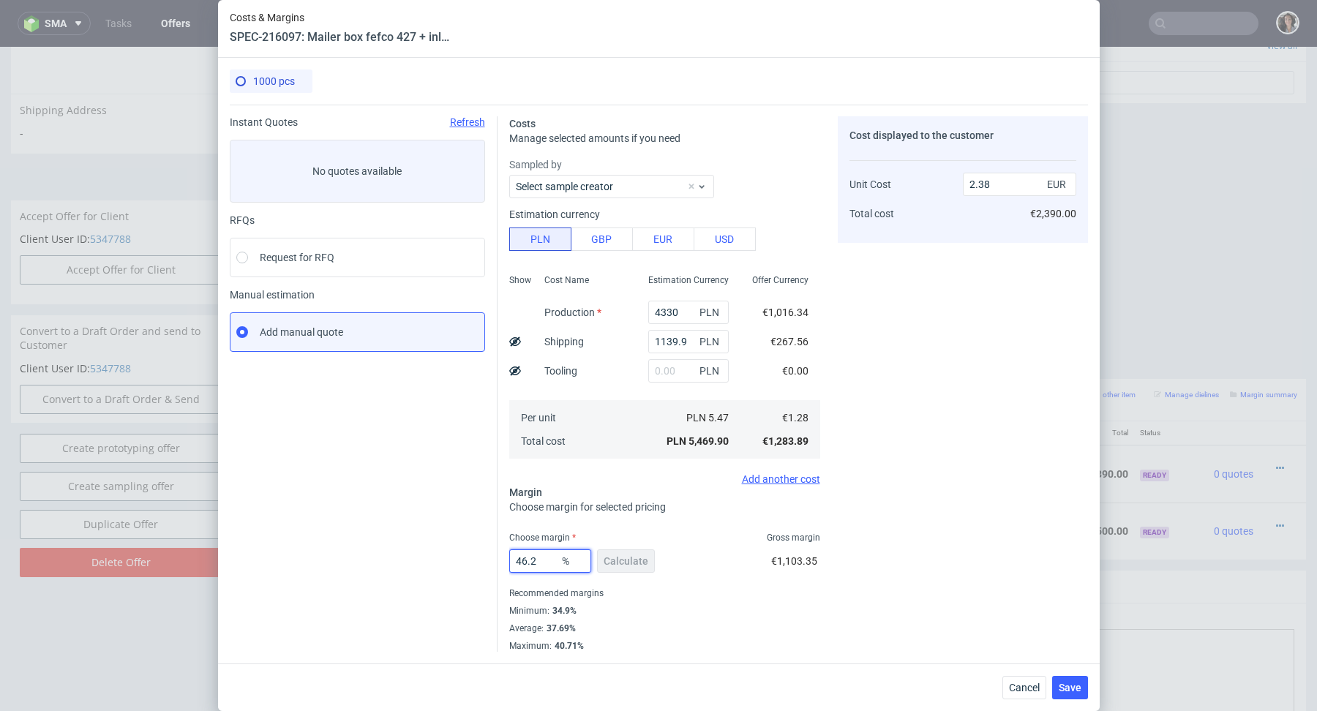
scroll to position [0, 0]
type input "46.4"
type input "2.4"
type input "46.3"
type input "2.39"
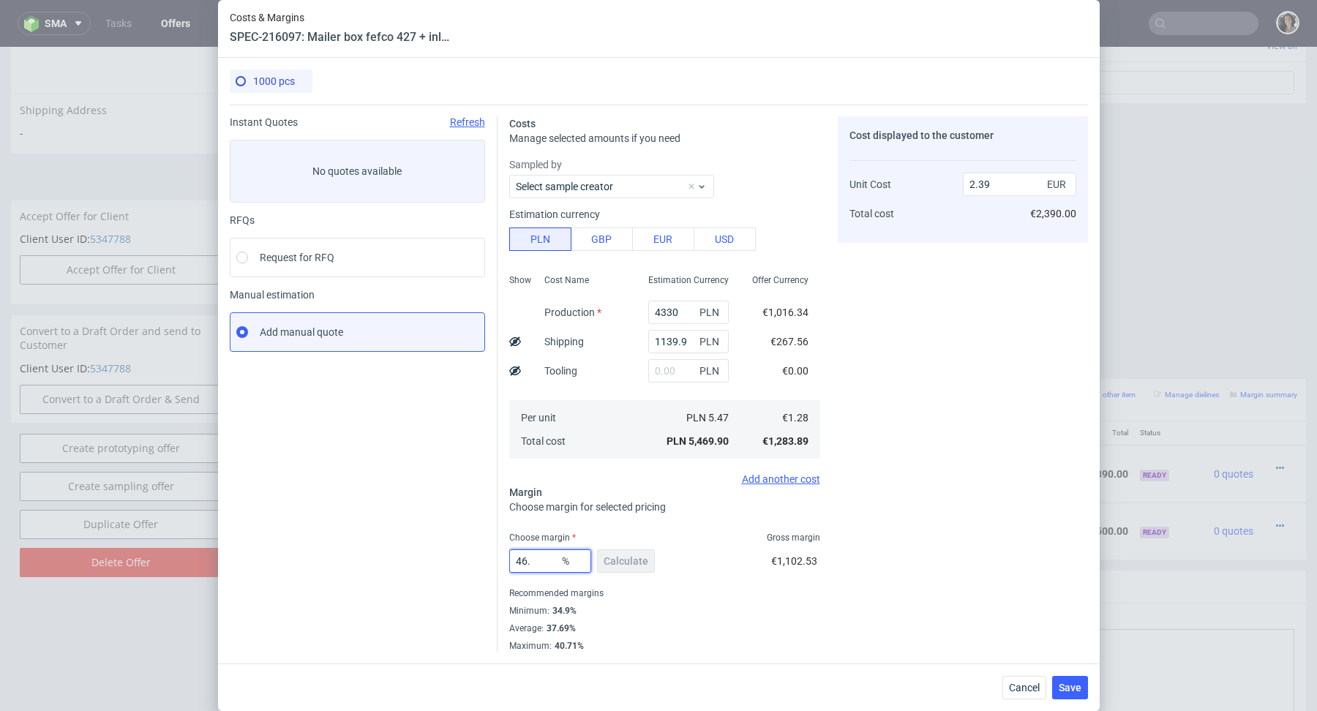
type input "46.1"
type input "2.38"
type input "46.19"
type input "2.39"
type input "46.11"
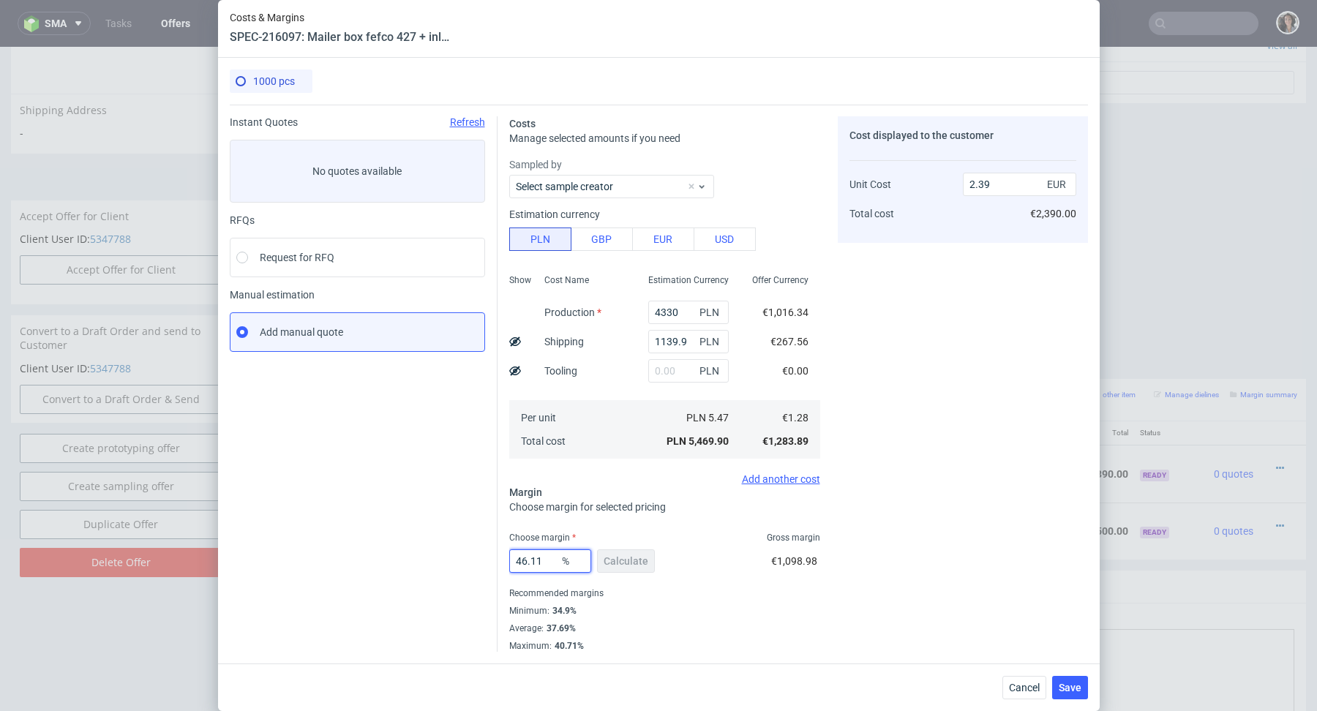
type input "2.38"
type input "46.11"
click at [868, 631] on div "Cost displayed to the customer Unit Cost Total cost 2.38 EUR €2,380.00" at bounding box center [963, 384] width 250 height 536
click at [1070, 685] on span "Save" at bounding box center [1070, 688] width 23 height 10
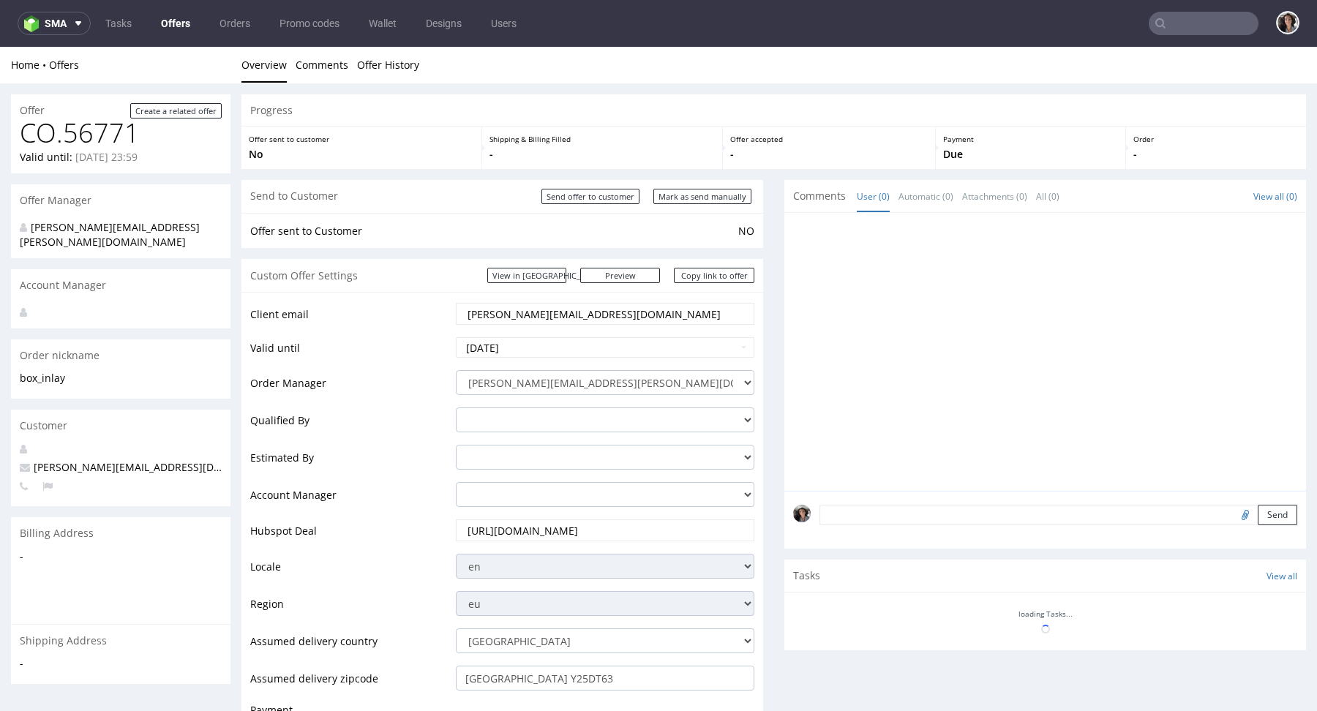
scroll to position [528, 0]
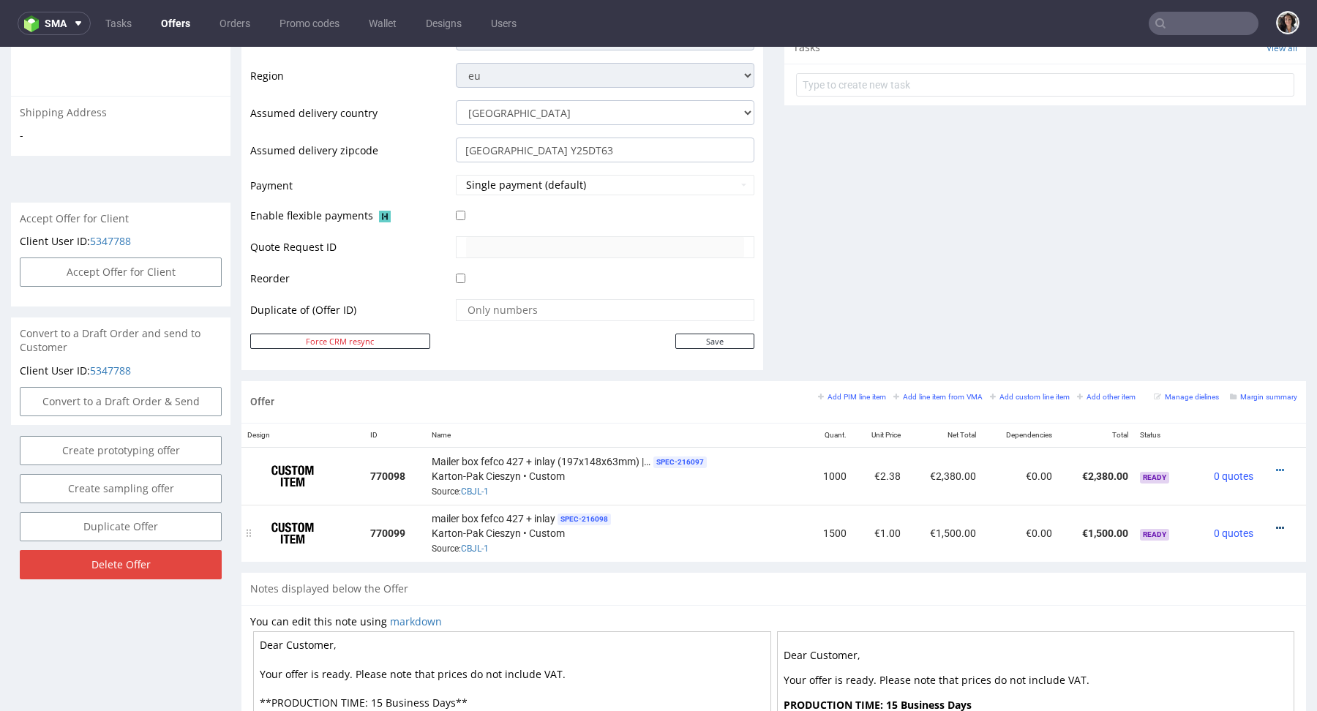
click at [1276, 523] on icon at bounding box center [1280, 528] width 8 height 10
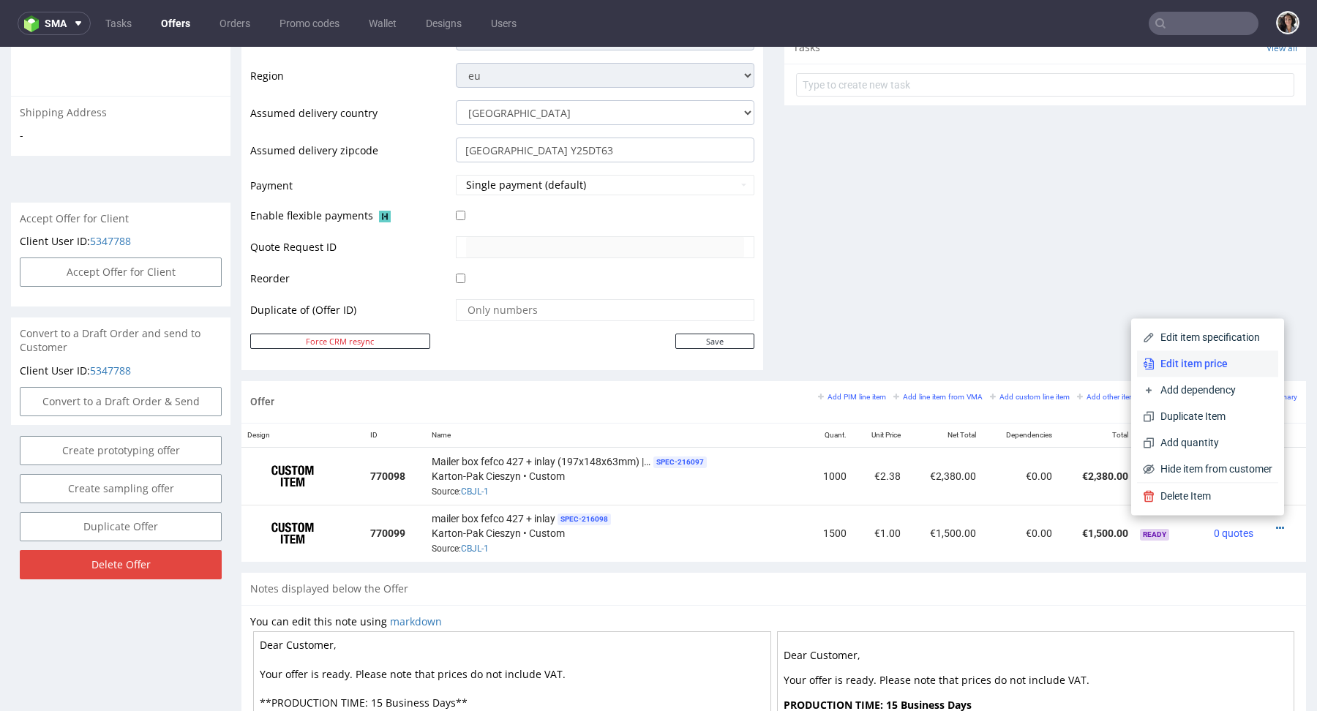
click at [1197, 367] on span "Edit item price" at bounding box center [1214, 363] width 118 height 15
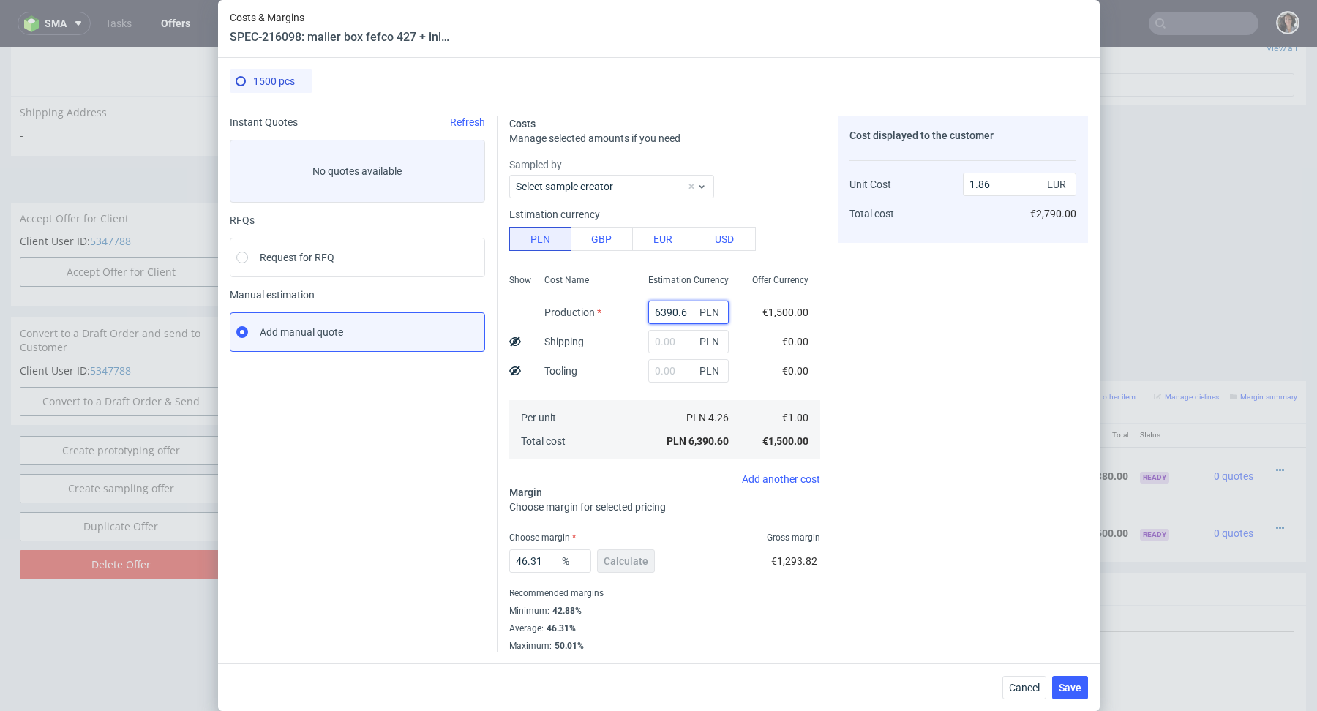
click at [665, 311] on input "6390.6" at bounding box center [688, 312] width 80 height 23
click at [666, 342] on input "text" at bounding box center [688, 341] width 80 height 23
paste input "1 887,53"
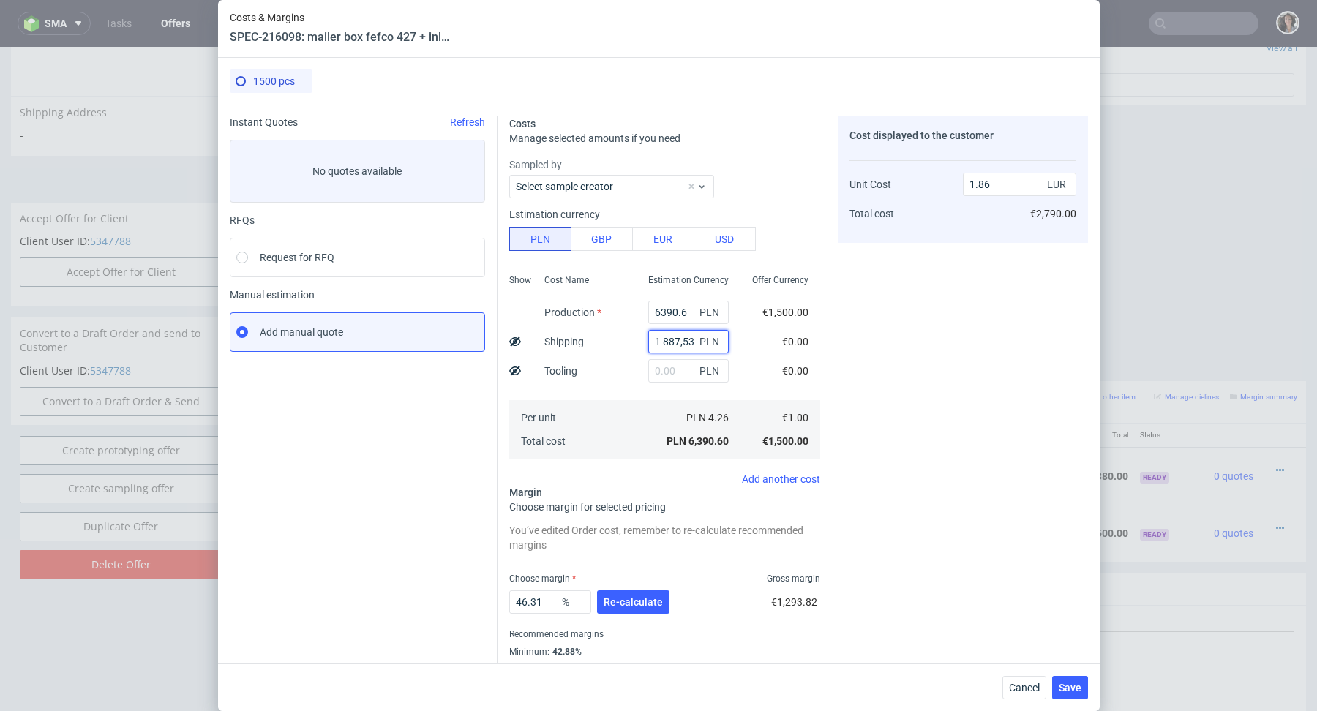
click at [662, 342] on input "1 887,53" at bounding box center [688, 341] width 80 height 23
type input "1887.53"
type input "2.42"
type input "1887.53"
click at [673, 309] on input "6390.6" at bounding box center [688, 312] width 80 height 23
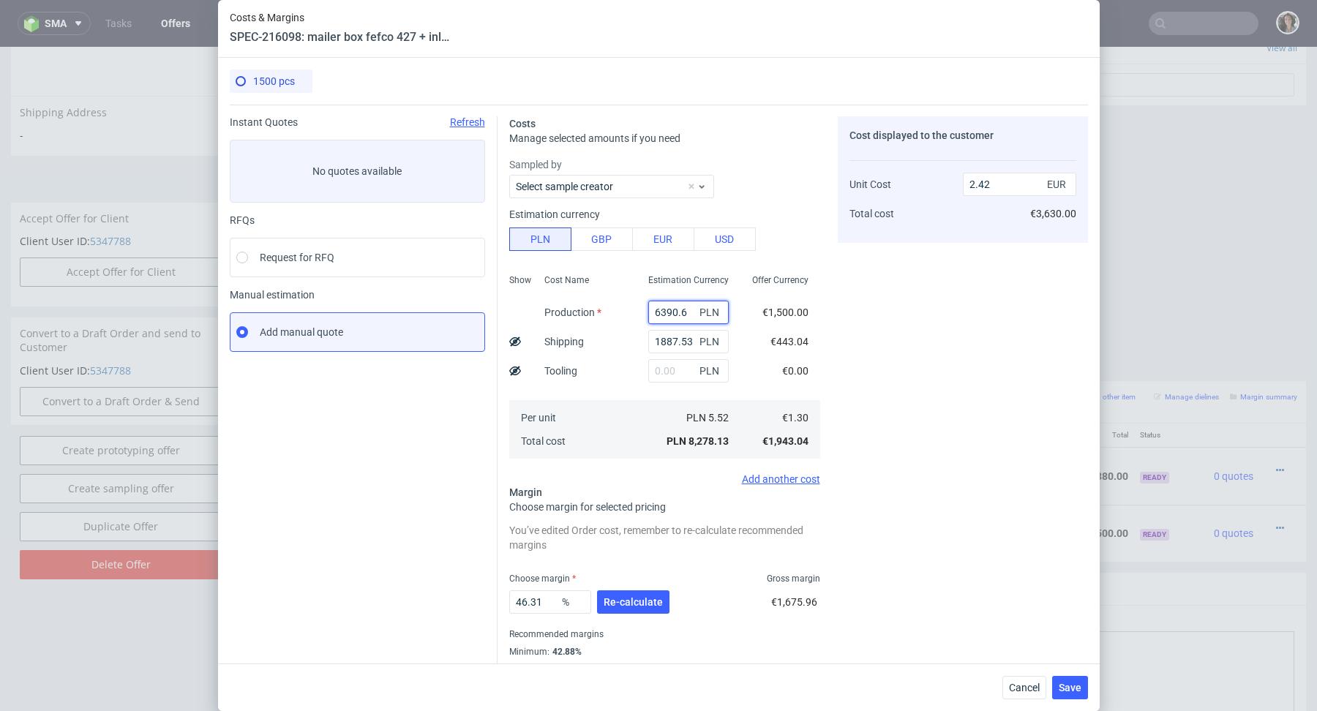
click at [673, 309] on input "6390.6" at bounding box center [688, 312] width 80 height 23
paste input "5460"
type input "5460"
type input "2.15"
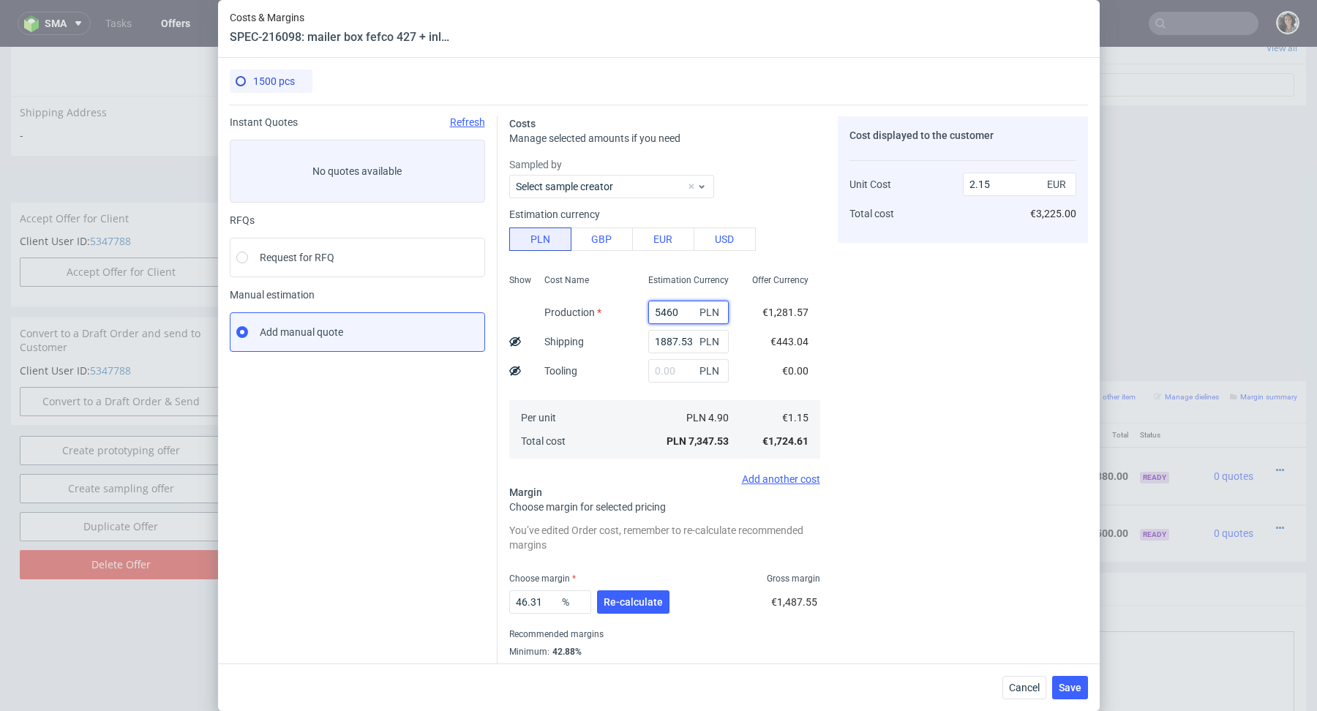
type input "5460"
click at [632, 598] on span "Re-calculate" at bounding box center [633, 602] width 59 height 10
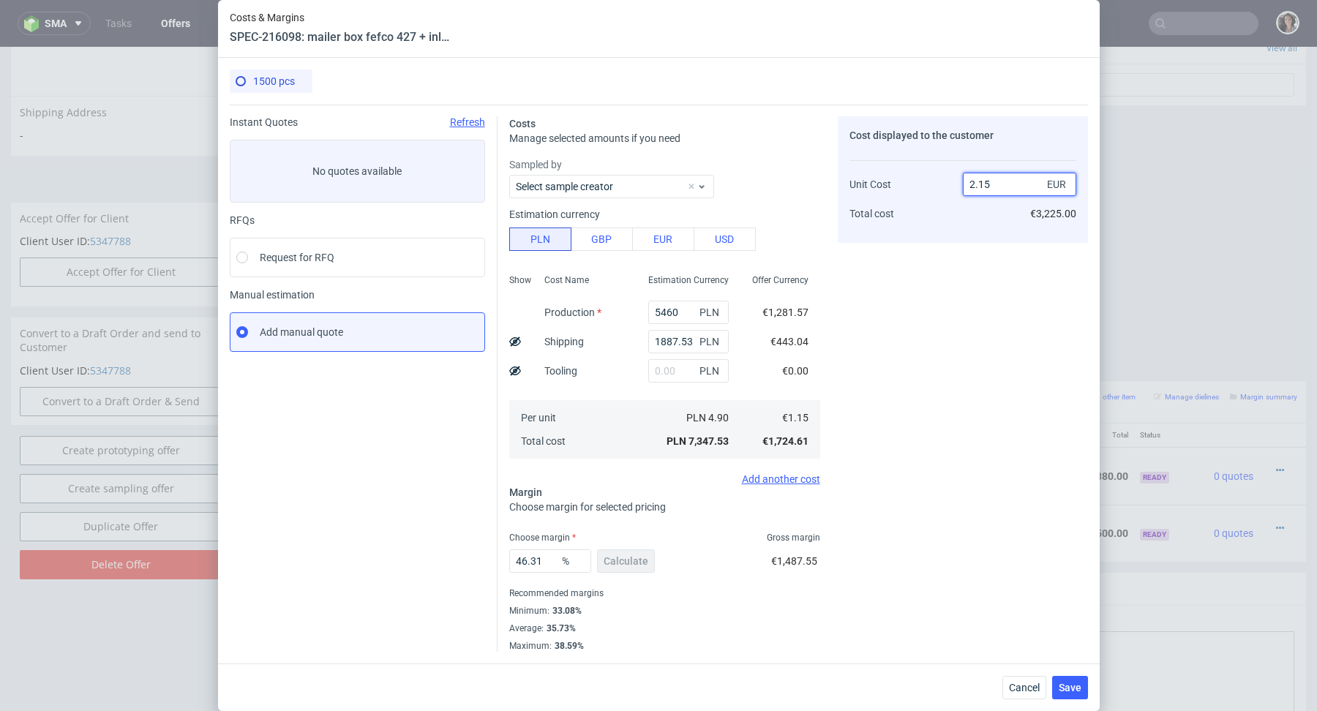
click at [1001, 189] on input "2.15" at bounding box center [1019, 184] width 113 height 23
type input "2."
type input "42.50000000000001"
type input "2"
type input "-Infinity"
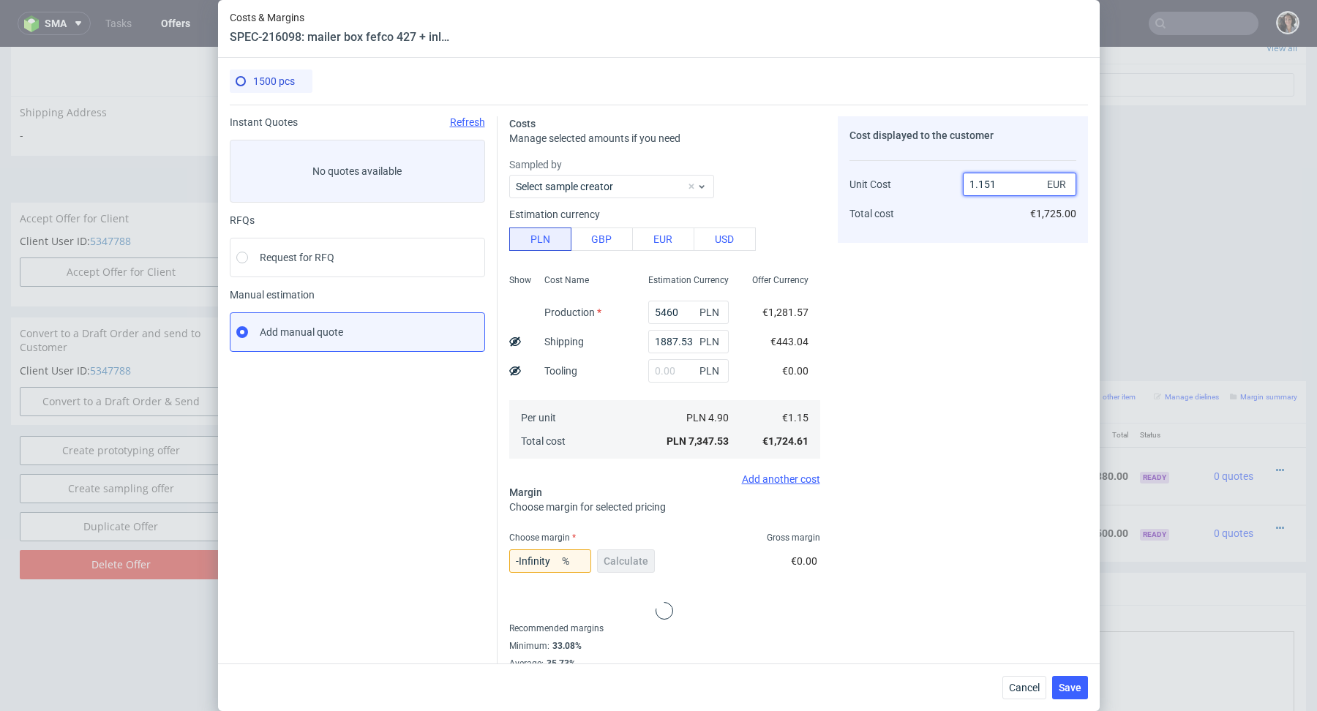
type input "1.151."
type input "NaN"
drag, startPoint x: 988, startPoint y: 184, endPoint x: 926, endPoint y: 188, distance: 62.3
click at [926, 188] on div "Unit Cost Total cost 1.151.87 EUR €1,725.00" at bounding box center [963, 192] width 227 height 77
type input "1.87"
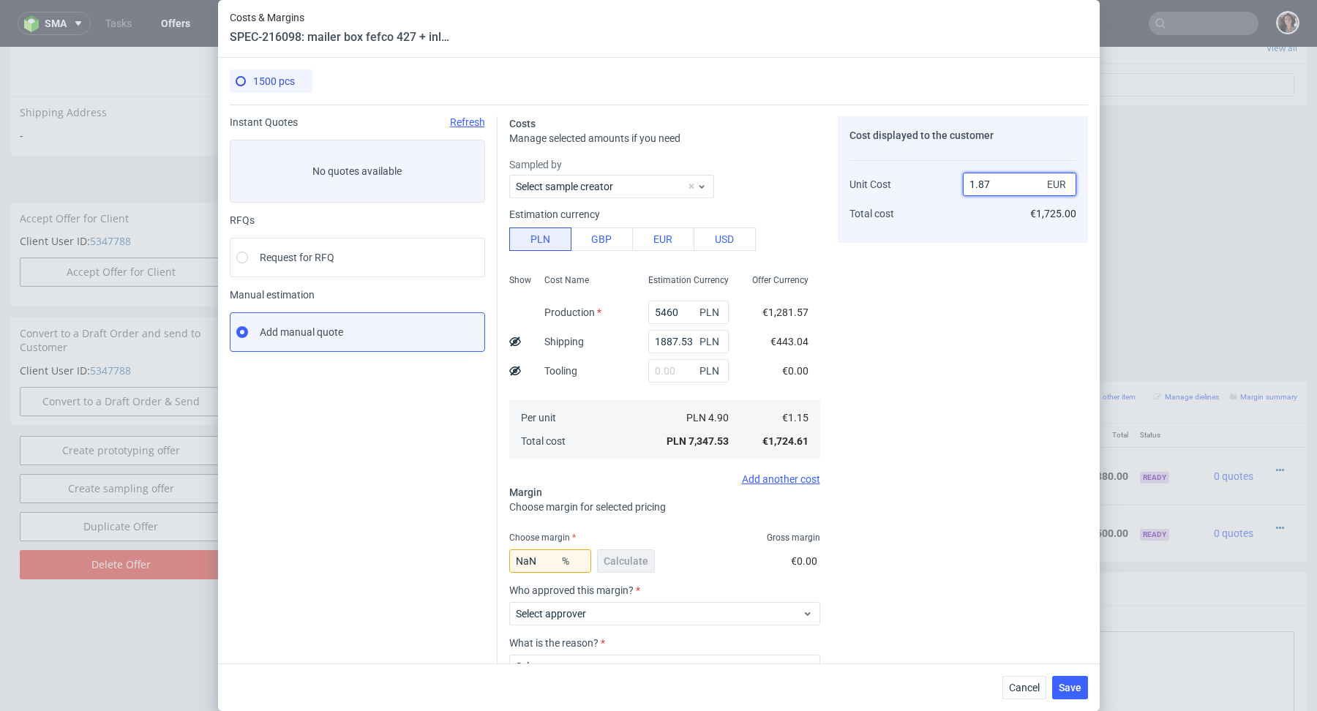
type input "38.502673796791456"
type input "1.87"
drag, startPoint x: 530, startPoint y: 561, endPoint x: 611, endPoint y: 561, distance: 81.2
click at [611, 561] on div "38.502673796791456 % Calculate" at bounding box center [583, 564] width 149 height 41
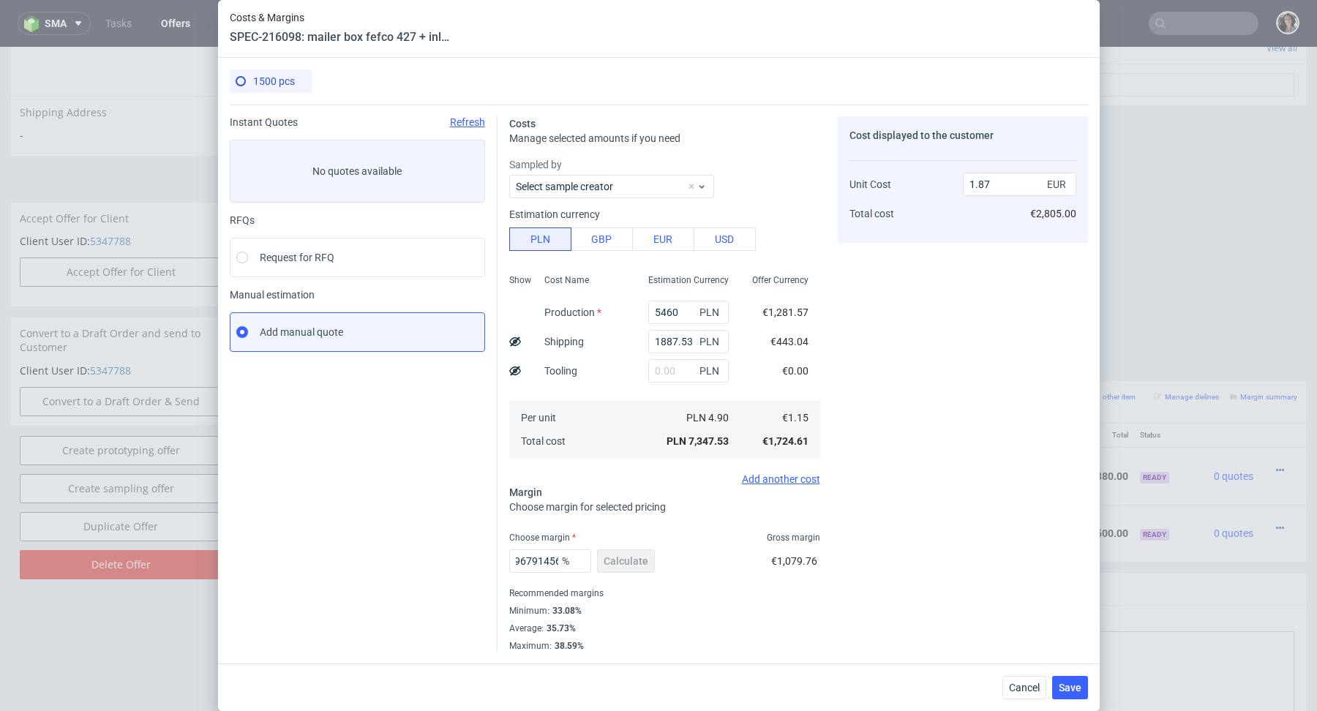
click at [610, 472] on div "Sampled by Select sample creator Estimation currency PLN GBP EUR USD Show Cost …" at bounding box center [664, 321] width 311 height 328
drag, startPoint x: 531, startPoint y: 561, endPoint x: 635, endPoint y: 563, distance: 103.9
click at [635, 563] on div "38.502673796791456 % Calculate" at bounding box center [583, 564] width 149 height 41
type input "38.6"
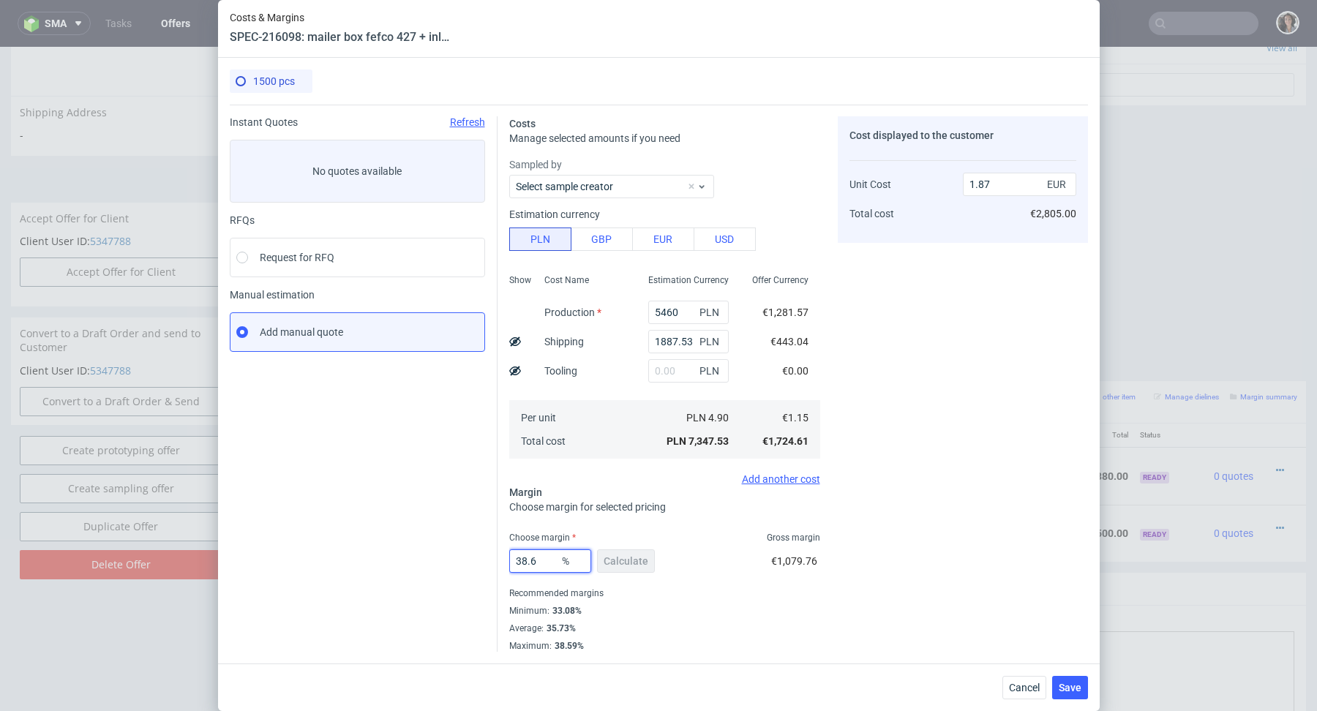
type input "1.88"
type input "38.5"
type input "1.87"
type input "38.59"
type input "1.88"
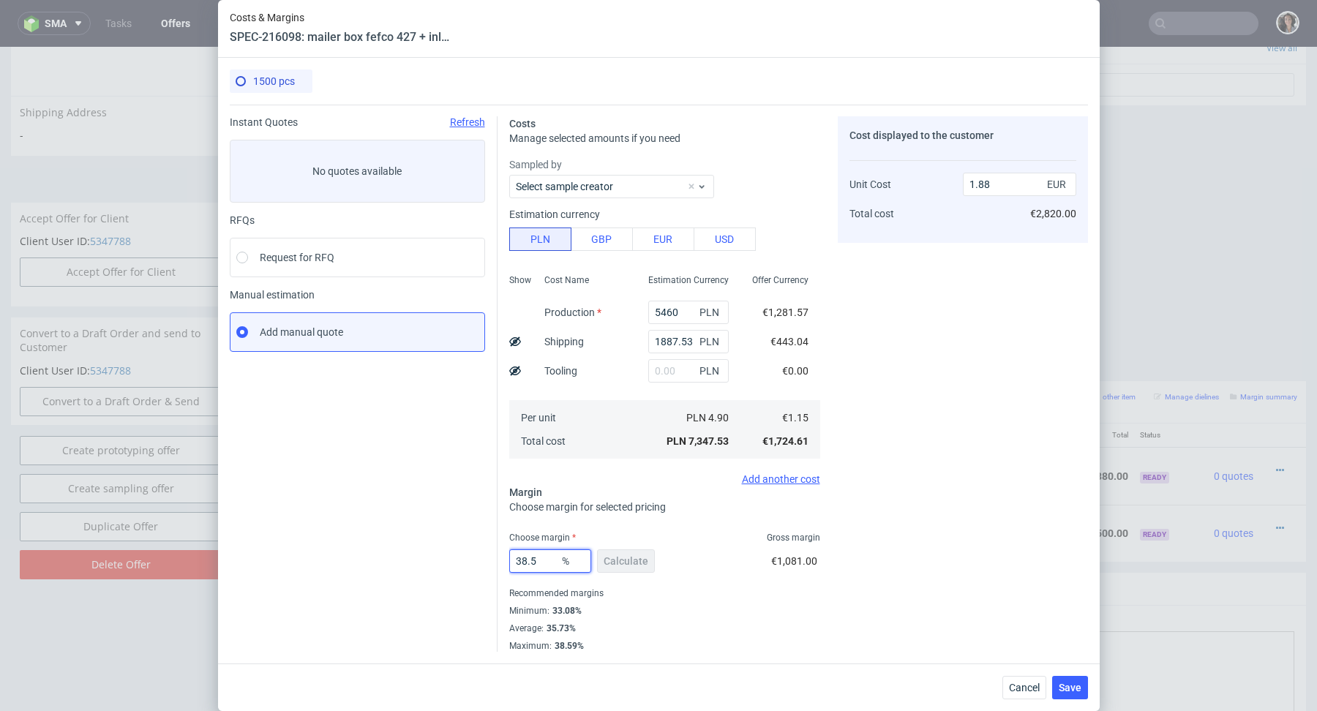
type input "38.52"
type input "1.87"
type input "38.52"
click at [788, 619] on div "Minimum : 33.08%" at bounding box center [664, 611] width 311 height 18
click at [1062, 683] on span "Save" at bounding box center [1070, 688] width 23 height 10
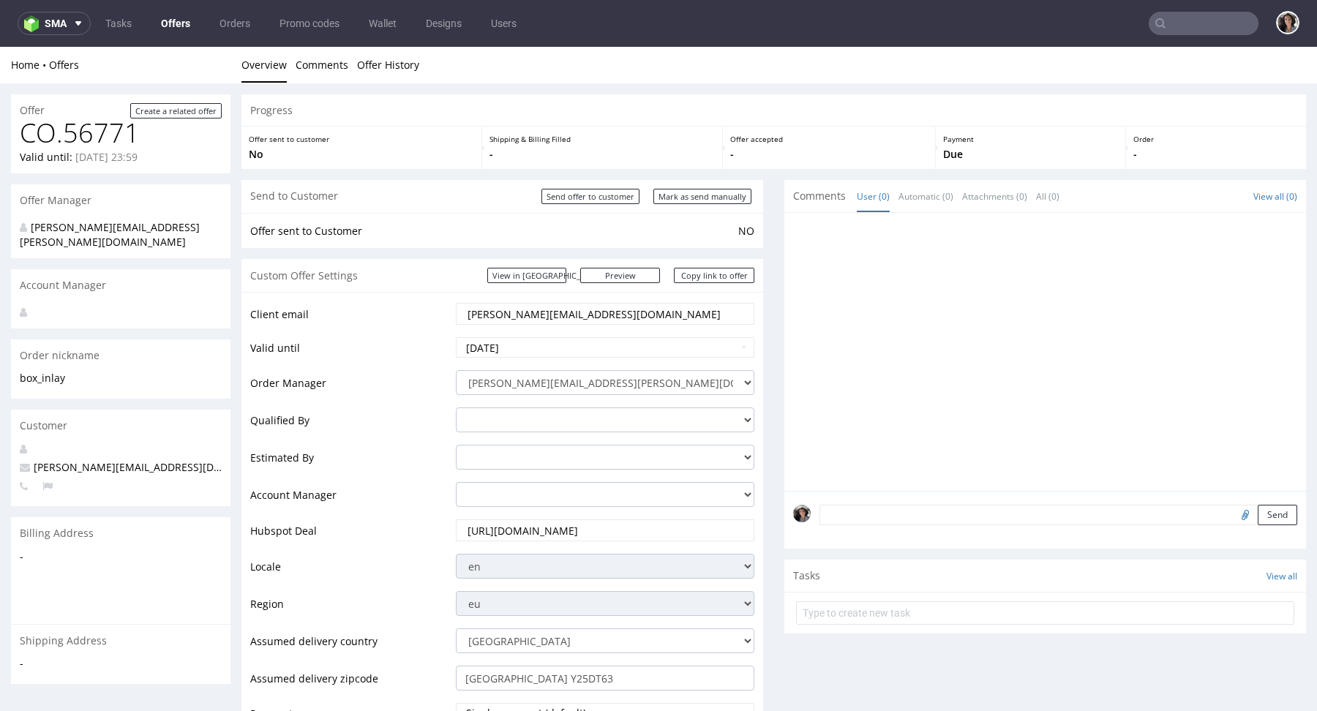
click at [641, 310] on input "brendan@poachersdrinks.com" at bounding box center [605, 314] width 278 height 20
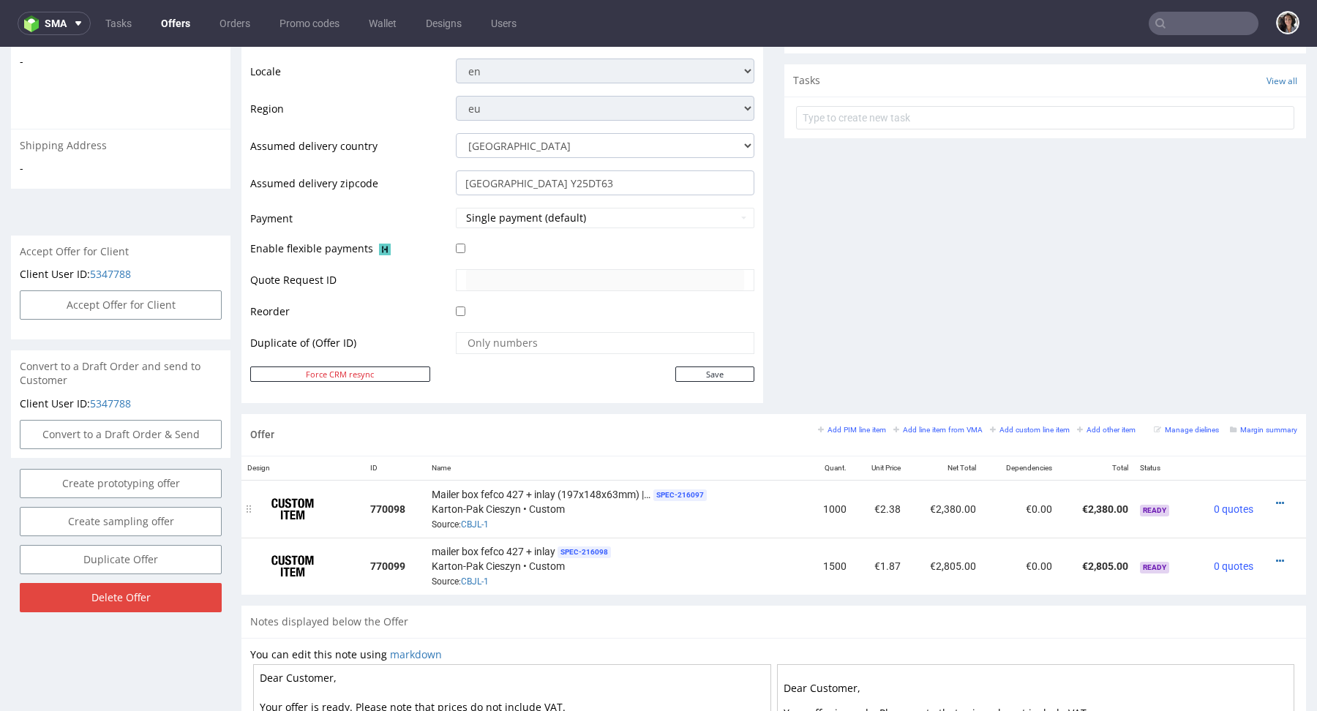
click at [1265, 502] on div at bounding box center [1278, 503] width 26 height 15
click at [1276, 501] on icon at bounding box center [1280, 503] width 8 height 10
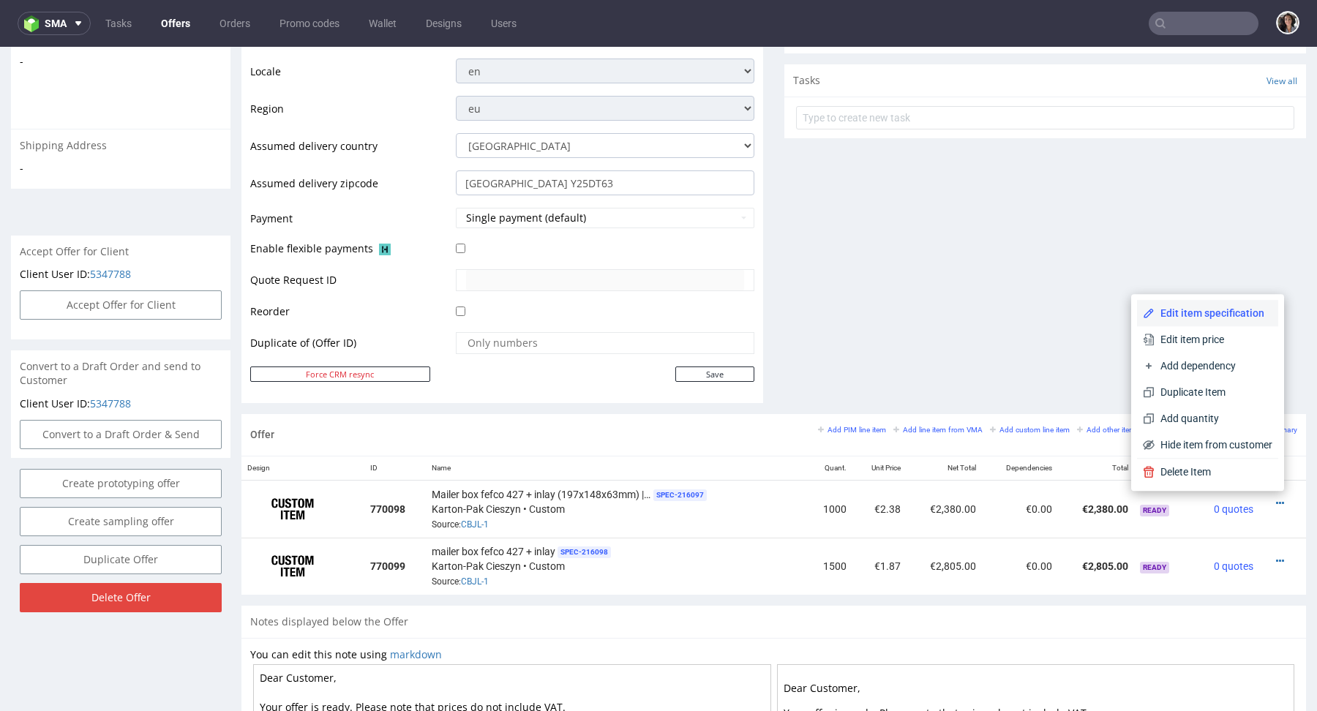
click at [1207, 321] on li "Edit item specification" at bounding box center [1207, 313] width 141 height 26
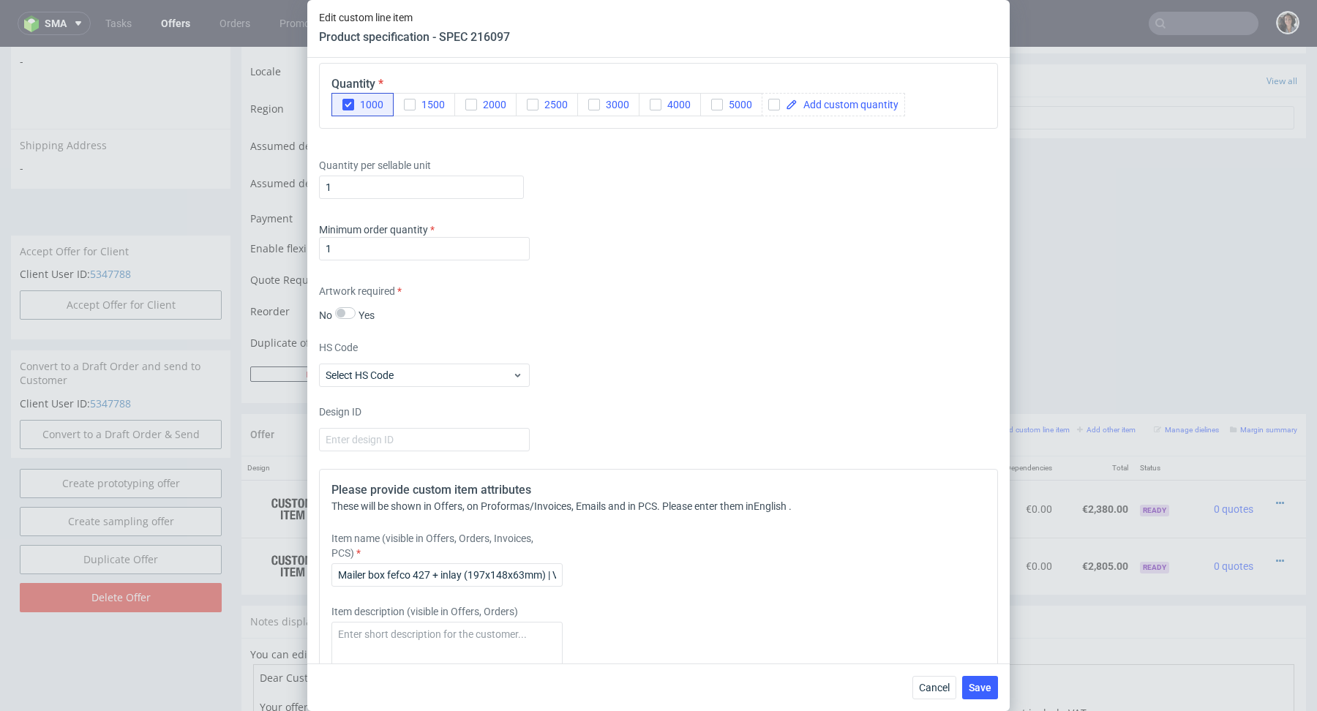
scroll to position [2593, 0]
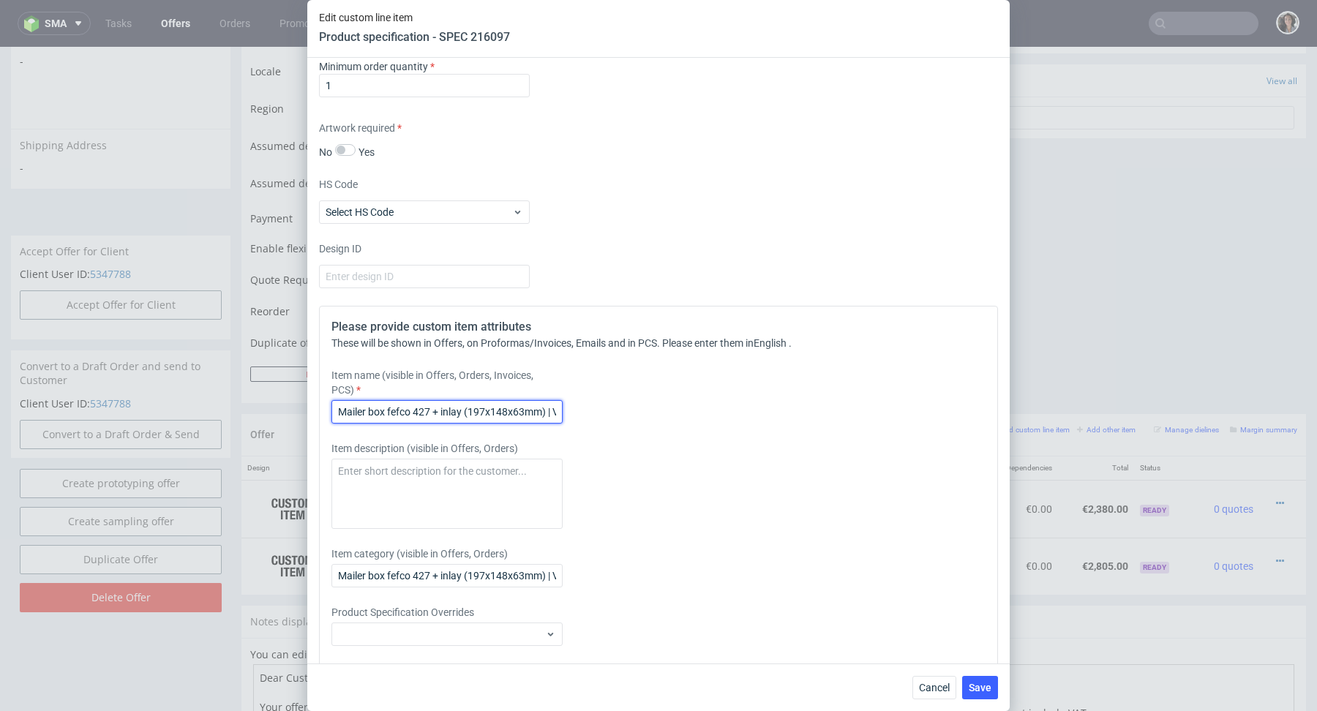
click at [533, 402] on input "Mailer box fefco 427 + inlay (197x148x63mm) | Version 1" at bounding box center [446, 411] width 231 height 23
drag, startPoint x: 937, startPoint y: 683, endPoint x: 936, endPoint y: 637, distance: 46.8
click at [937, 683] on span "Cancel" at bounding box center [934, 688] width 31 height 10
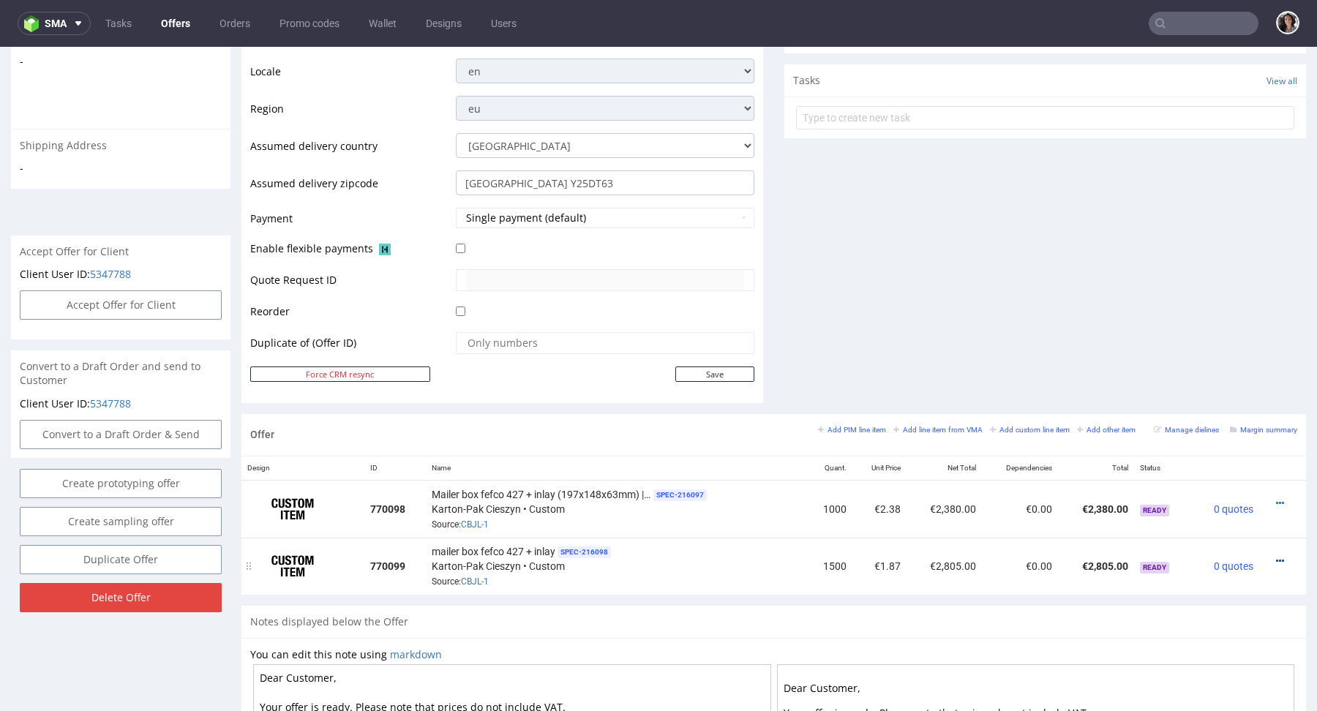
click at [1276, 558] on icon at bounding box center [1280, 561] width 8 height 10
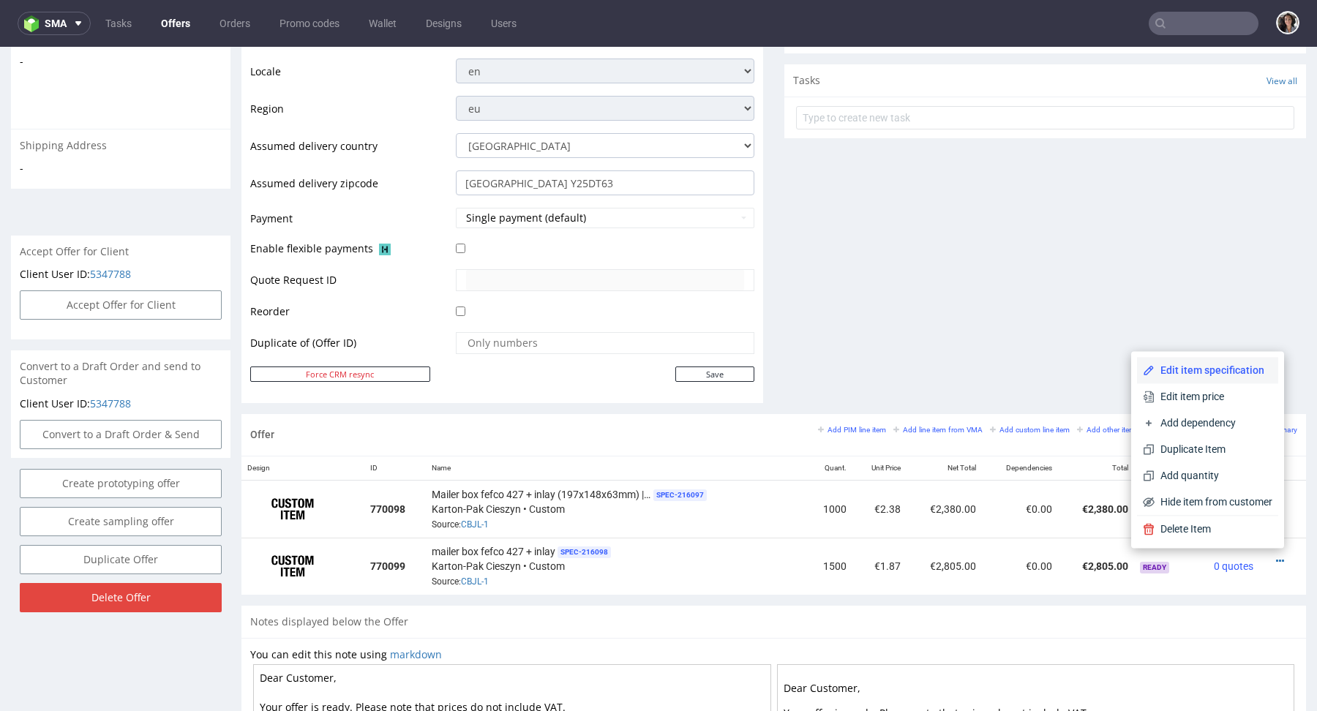
click at [1190, 363] on span "Edit item specification" at bounding box center [1214, 370] width 118 height 15
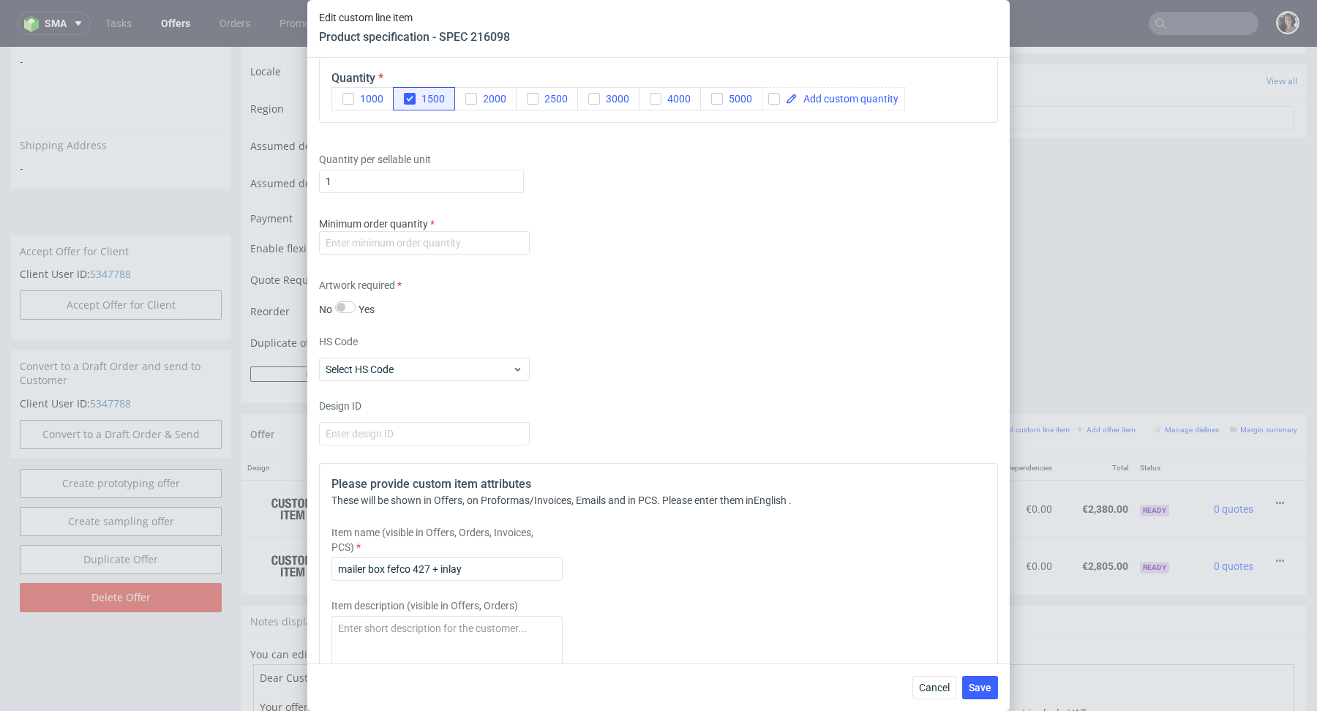
scroll to position [2380, 0]
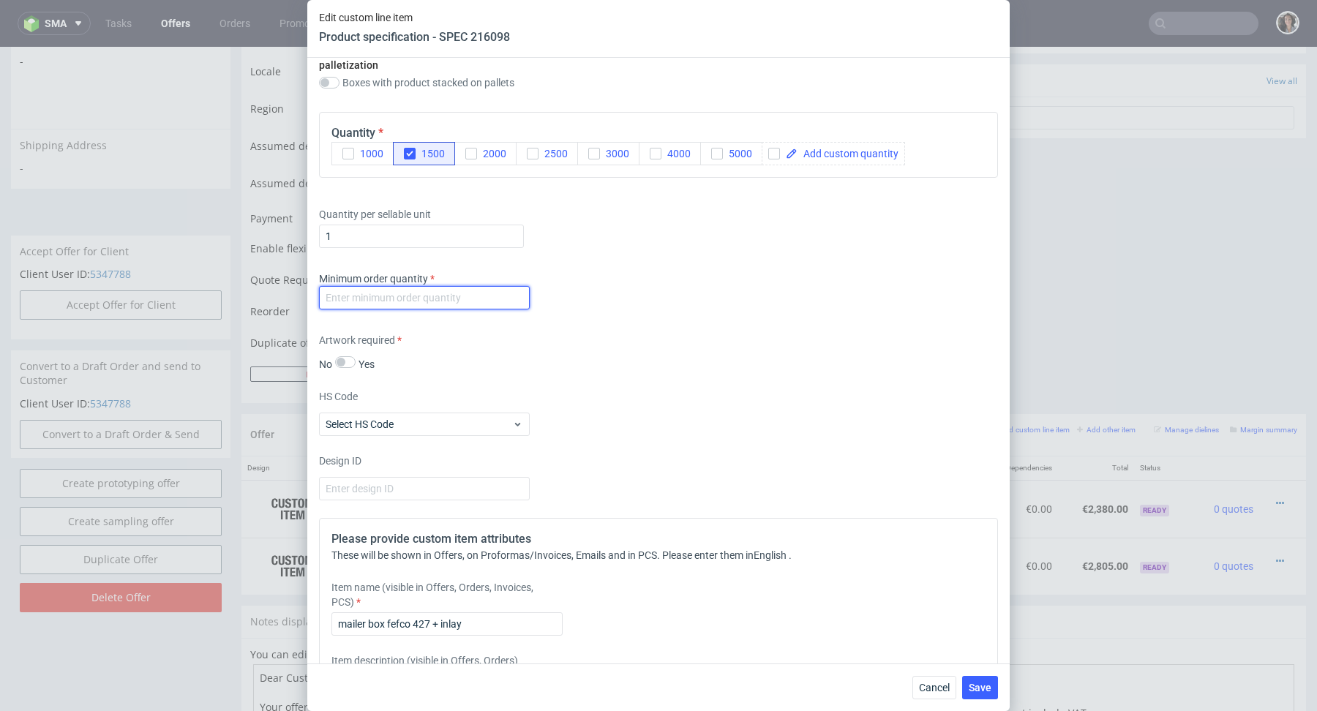
click at [452, 290] on input "number" at bounding box center [424, 297] width 211 height 23
type input "1"
click at [808, 346] on div "Artwork required No Yes" at bounding box center [658, 352] width 679 height 39
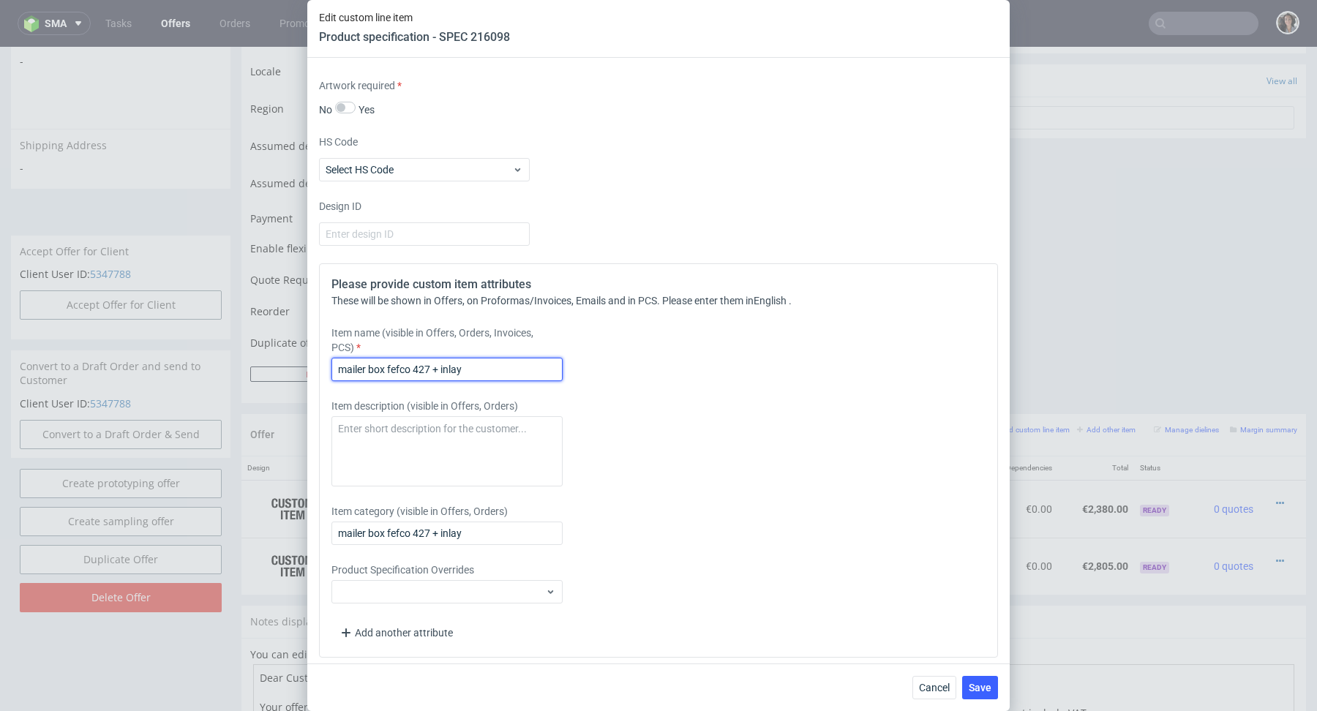
click at [484, 364] on input "mailer box fefco 427 + inlay" at bounding box center [446, 369] width 231 height 23
paste input "Mailer box fefco 427 + inlay (197x148x63mm) | Version 1"
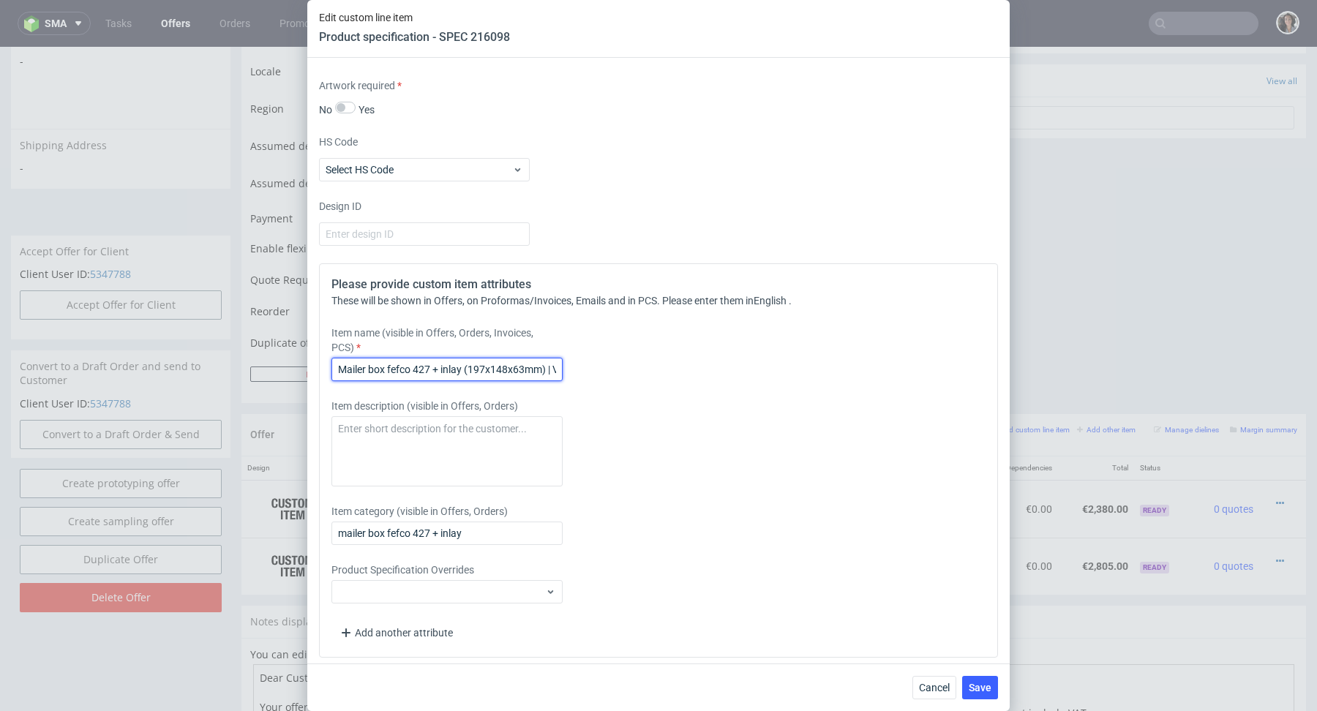
scroll to position [0, 40]
type input "Mailer box fefco 427 + inlay (197x148x63mm) | Version 1"
click at [486, 531] on input "mailer box fefco 427 + inlay" at bounding box center [446, 533] width 231 height 23
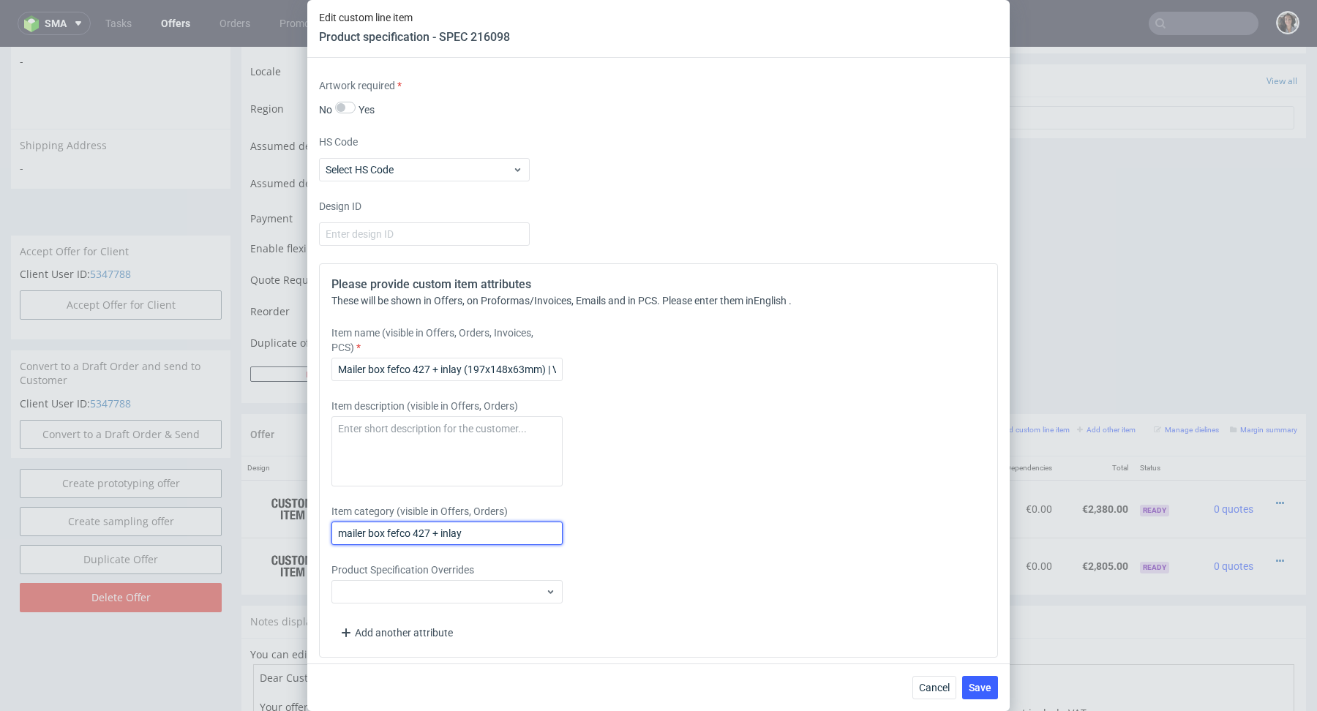
click at [486, 531] on input "mailer box fefco 427 + inlay" at bounding box center [446, 533] width 231 height 23
paste input "Mailer box fefco 427 + inlay (197x148x63mm) | Version 1"
type input "Mailer box fefco 427 + inlay (197x148x63mm) | Version 1"
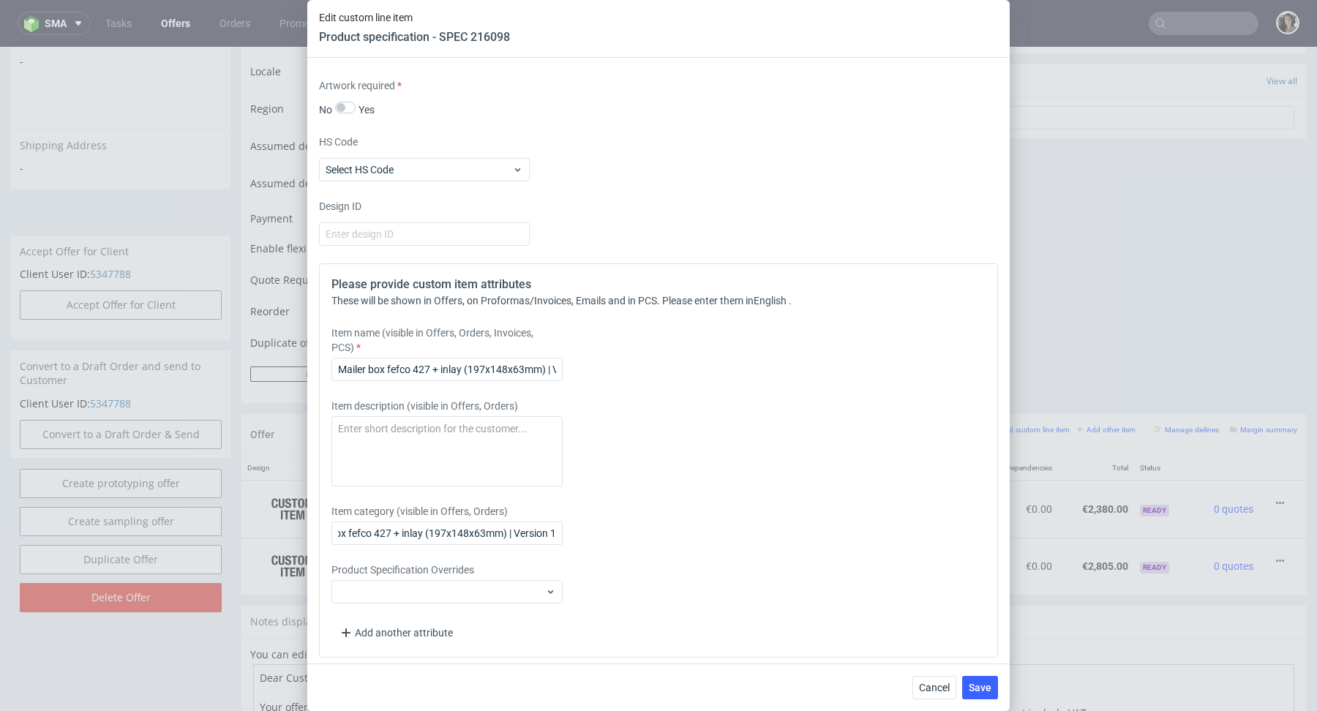
click at [973, 674] on div "Cancel Save" at bounding box center [658, 688] width 702 height 48
click at [975, 679] on button "Save" at bounding box center [980, 687] width 36 height 23
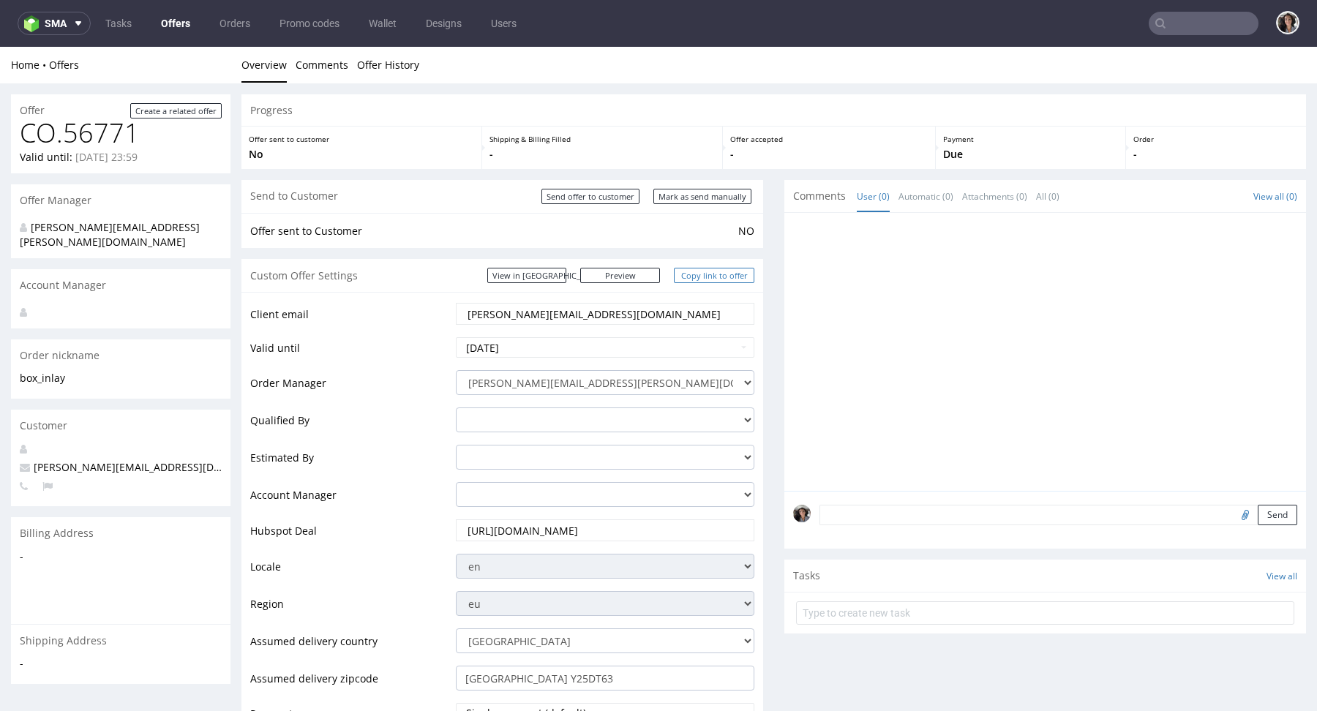
click at [711, 277] on link "Copy link to offer" at bounding box center [714, 275] width 80 height 15
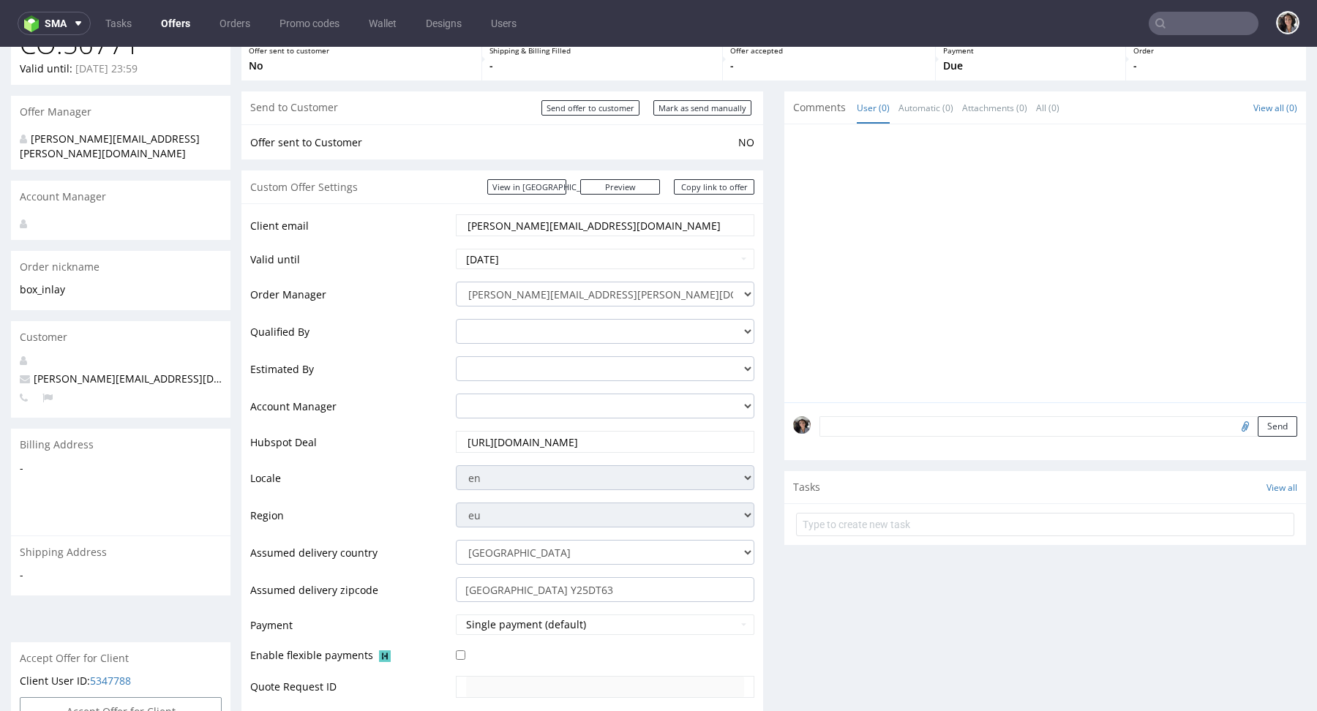
scroll to position [119, 0]
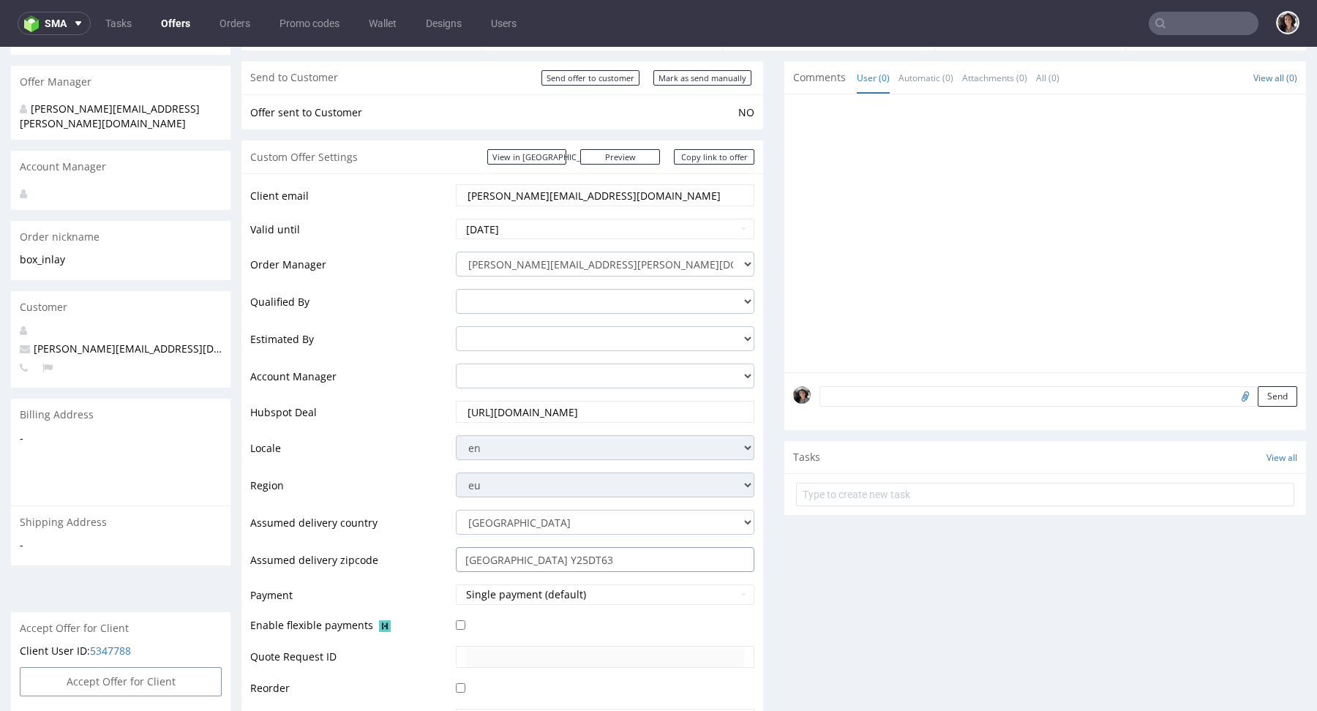
click at [544, 558] on input "Dublin Y25DT63" at bounding box center [605, 559] width 299 height 25
click at [566, 515] on select "Andorra Afghanistan Anguilla Albania Armenia Antarctica Argentina American Samo…" at bounding box center [605, 522] width 299 height 25
click at [527, 522] on select "Andorra Afghanistan Anguilla Albania Armenia Antarctica Argentina American Samo…" at bounding box center [605, 522] width 299 height 25
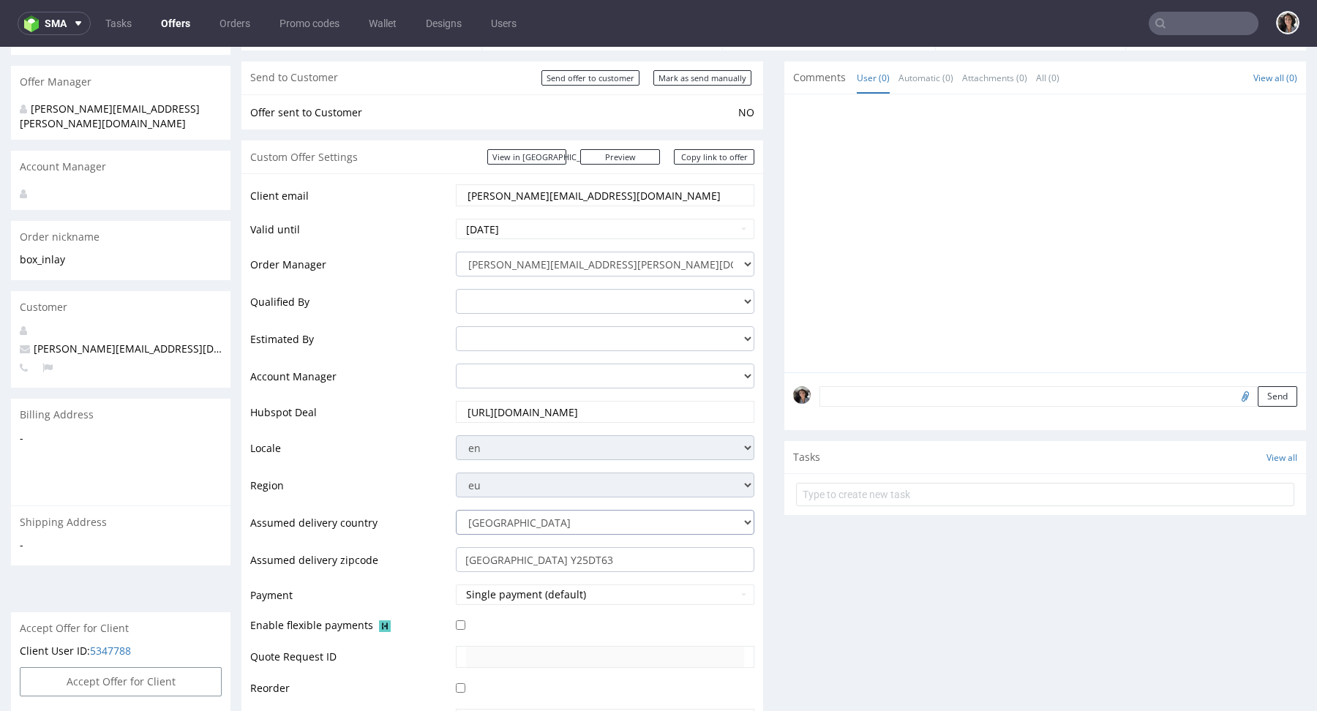
select select "102"
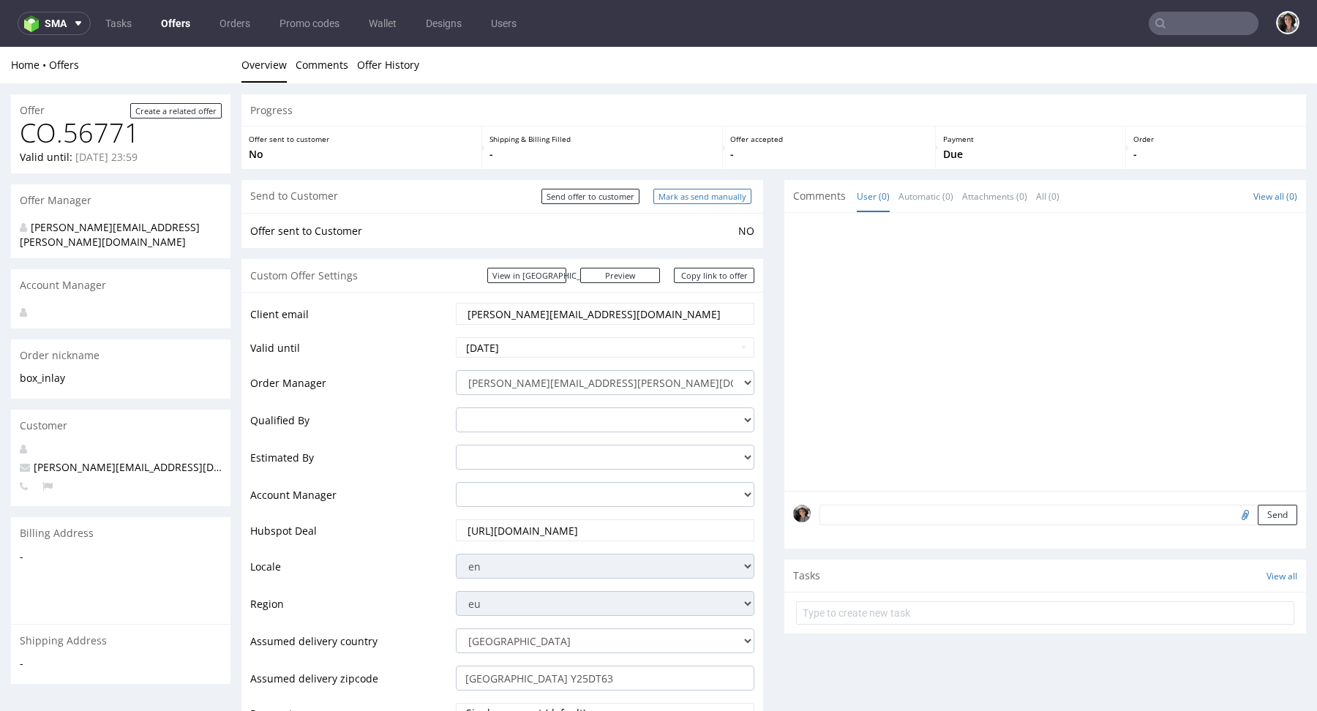
click at [708, 198] on input "Mark as send manually" at bounding box center [702, 196] width 98 height 15
type input "In progress..."
click at [719, 278] on link "Copy link to offer" at bounding box center [714, 275] width 80 height 15
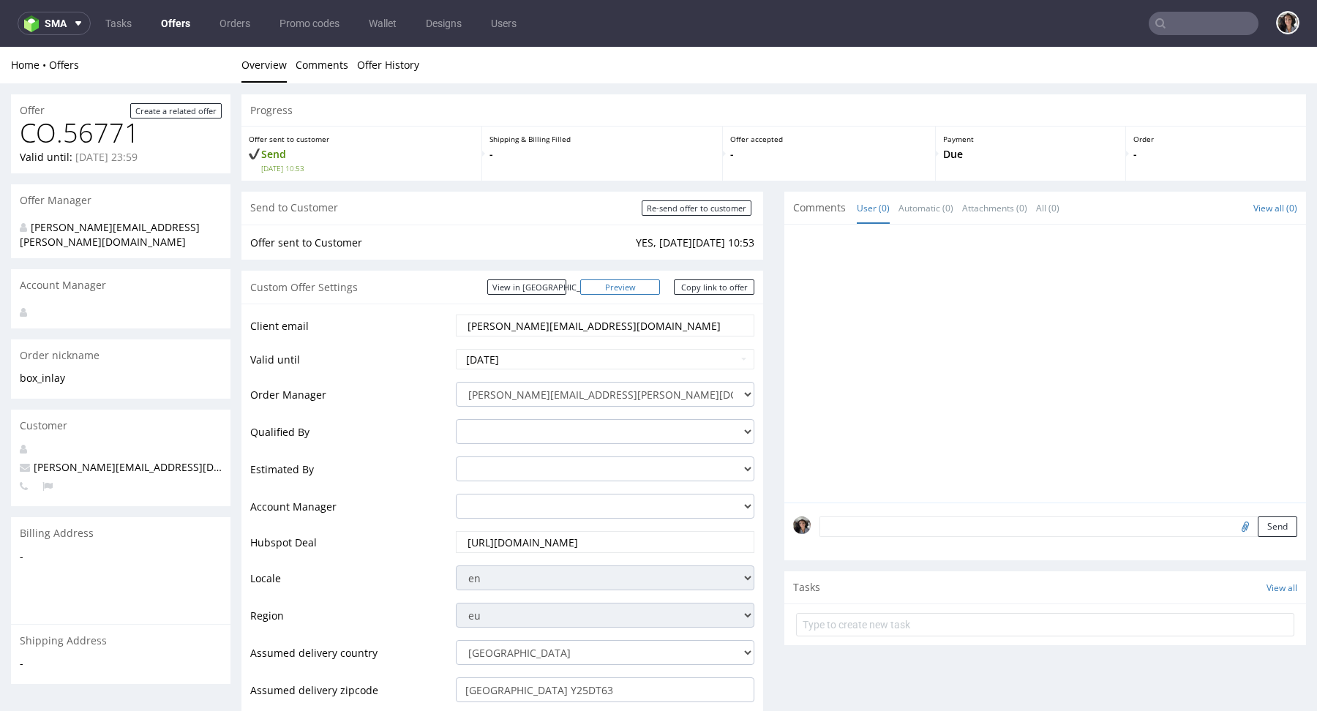
click at [637, 291] on link "Preview" at bounding box center [620, 287] width 80 height 15
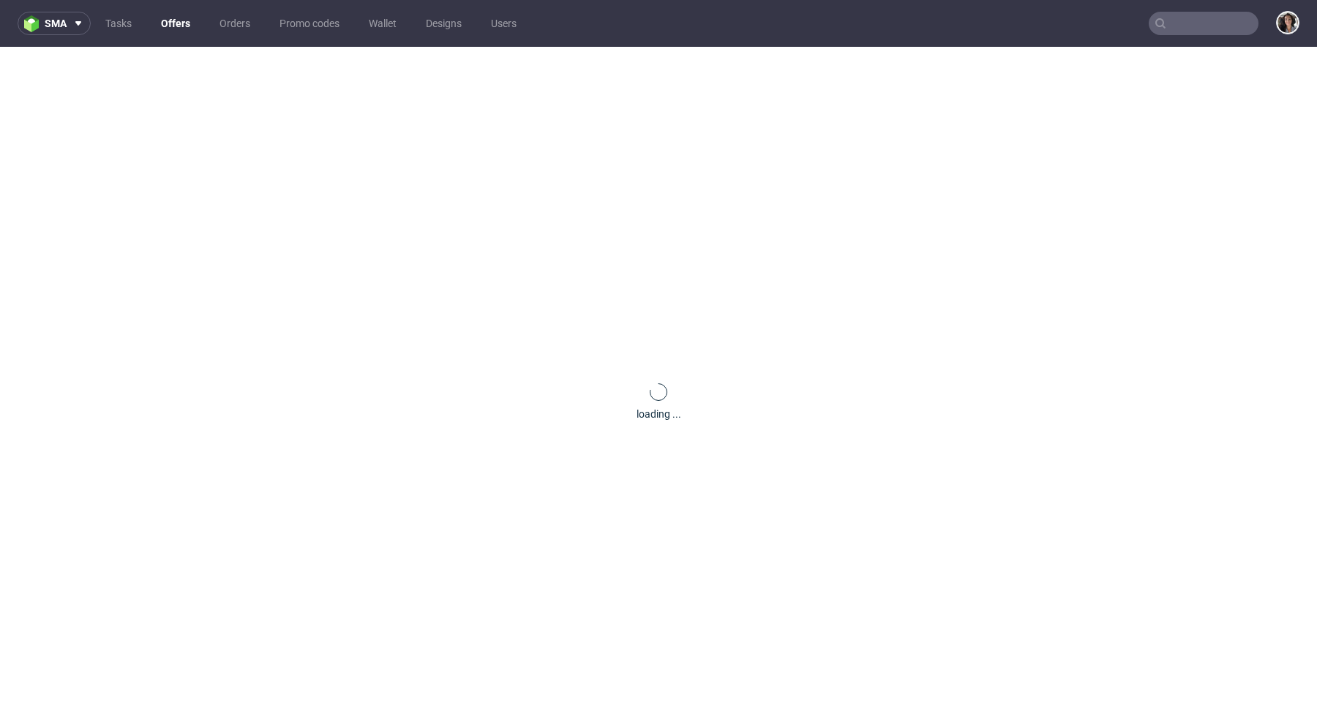
click at [1218, 40] on nav "sma Tasks Offers Orders Promo codes Wallet Designs Users" at bounding box center [658, 23] width 1317 height 47
click at [1188, 32] on input "text" at bounding box center [1204, 23] width 110 height 23
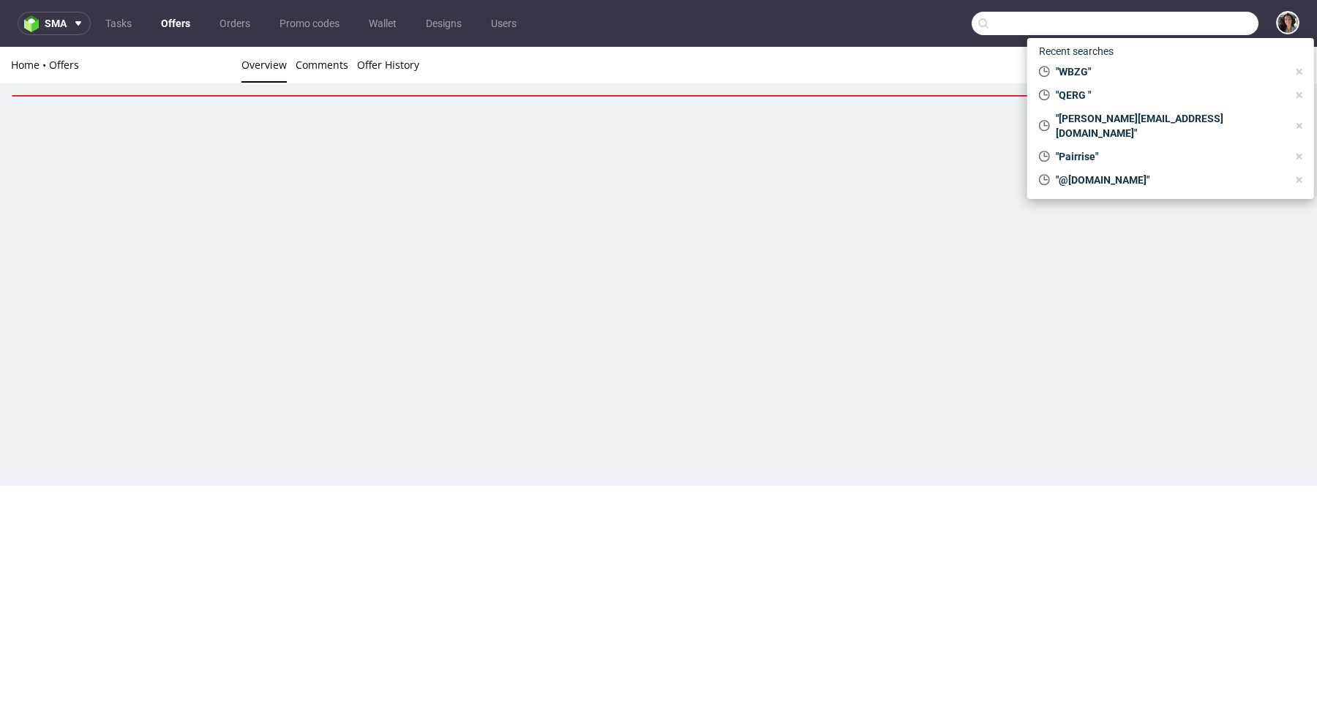
paste input "[PERSON_NAME][EMAIL_ADDRESS][DOMAIN_NAME]"
type input "[PERSON_NAME][EMAIL_ADDRESS][DOMAIN_NAME]"
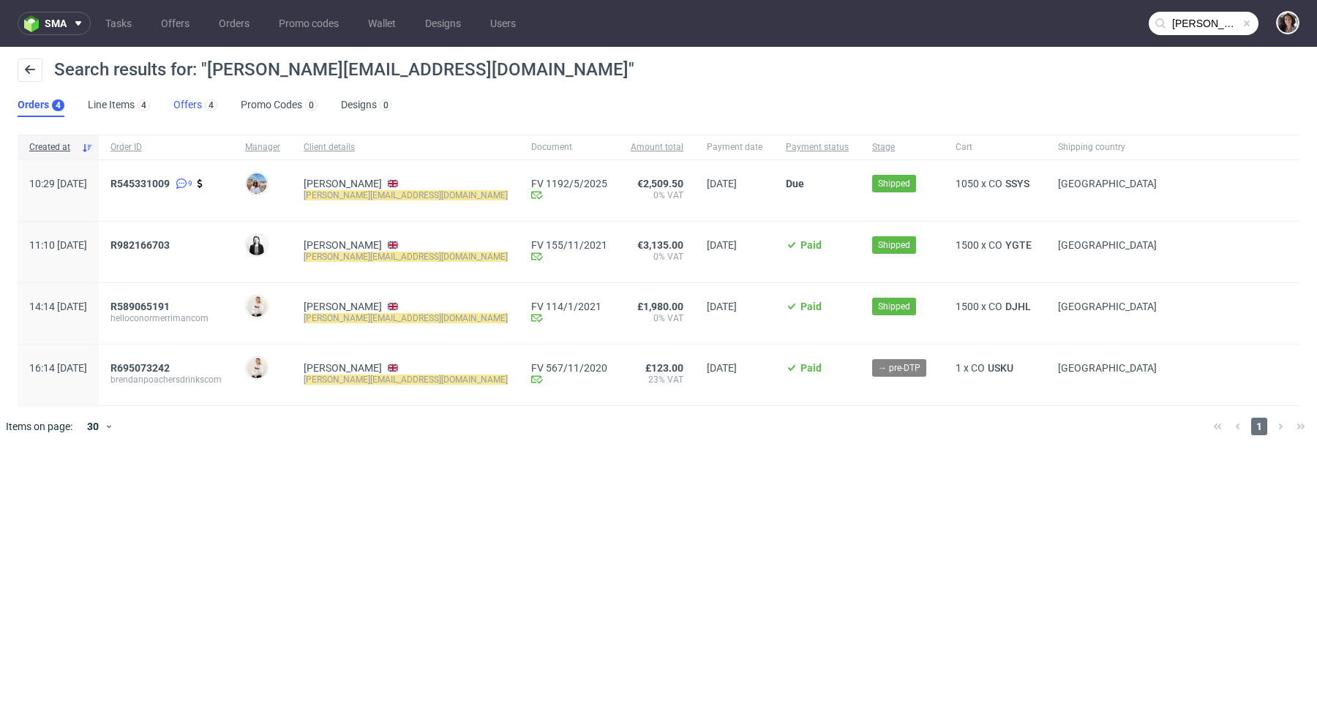
click at [190, 103] on link "Offers 4" at bounding box center [195, 105] width 44 height 23
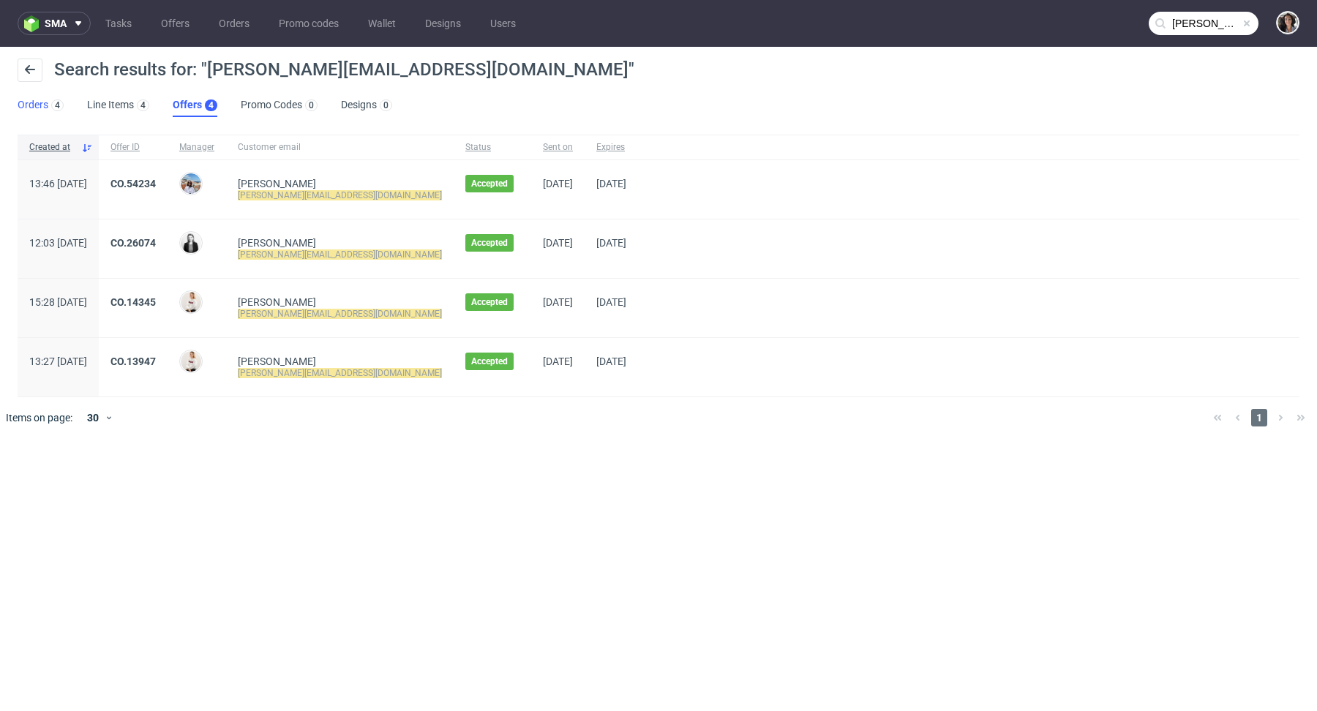
click at [44, 98] on link "Orders 4" at bounding box center [41, 105] width 46 height 23
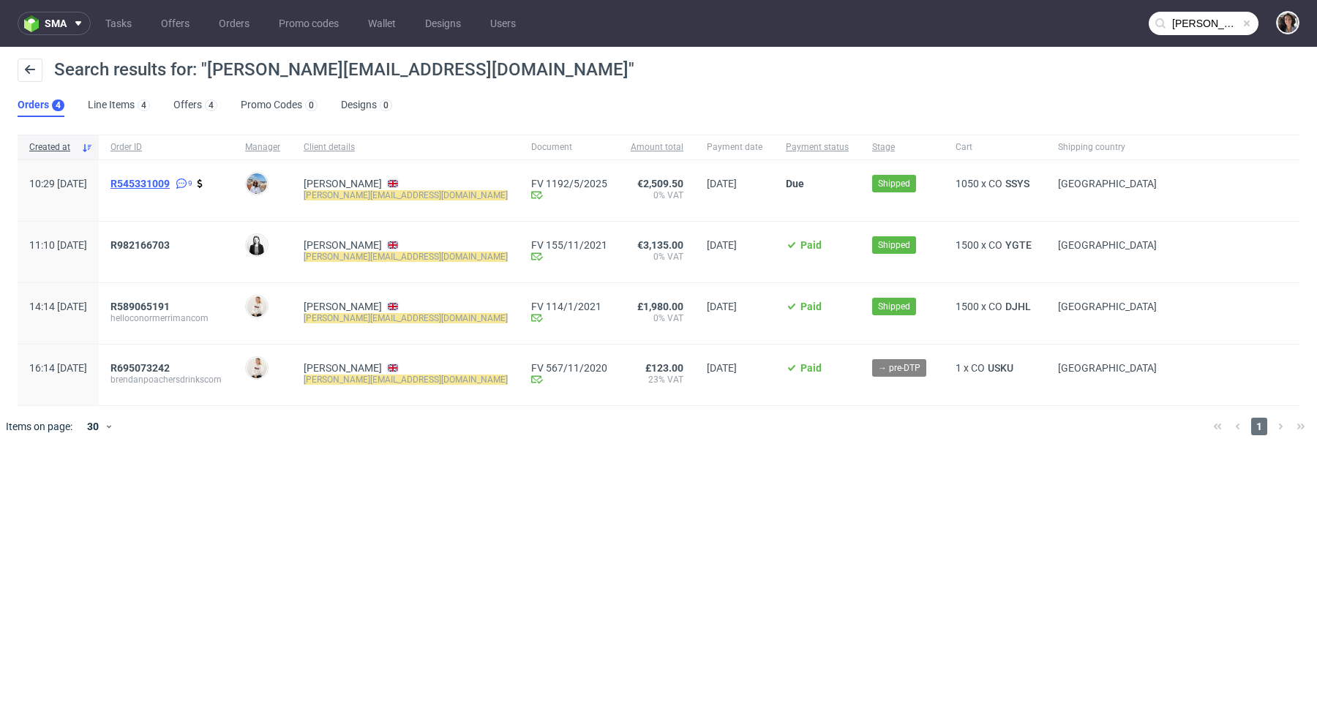
click at [170, 184] on span "R545331009" at bounding box center [139, 184] width 59 height 12
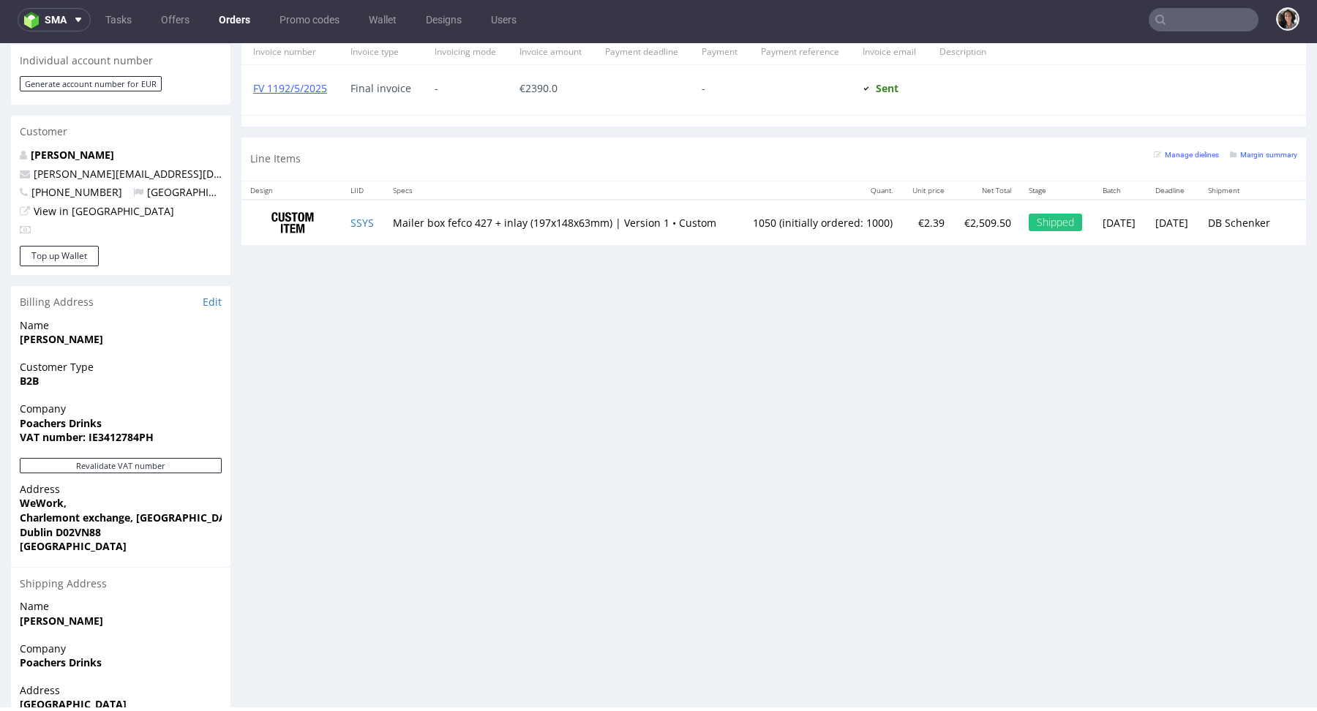
scroll to position [781, 0]
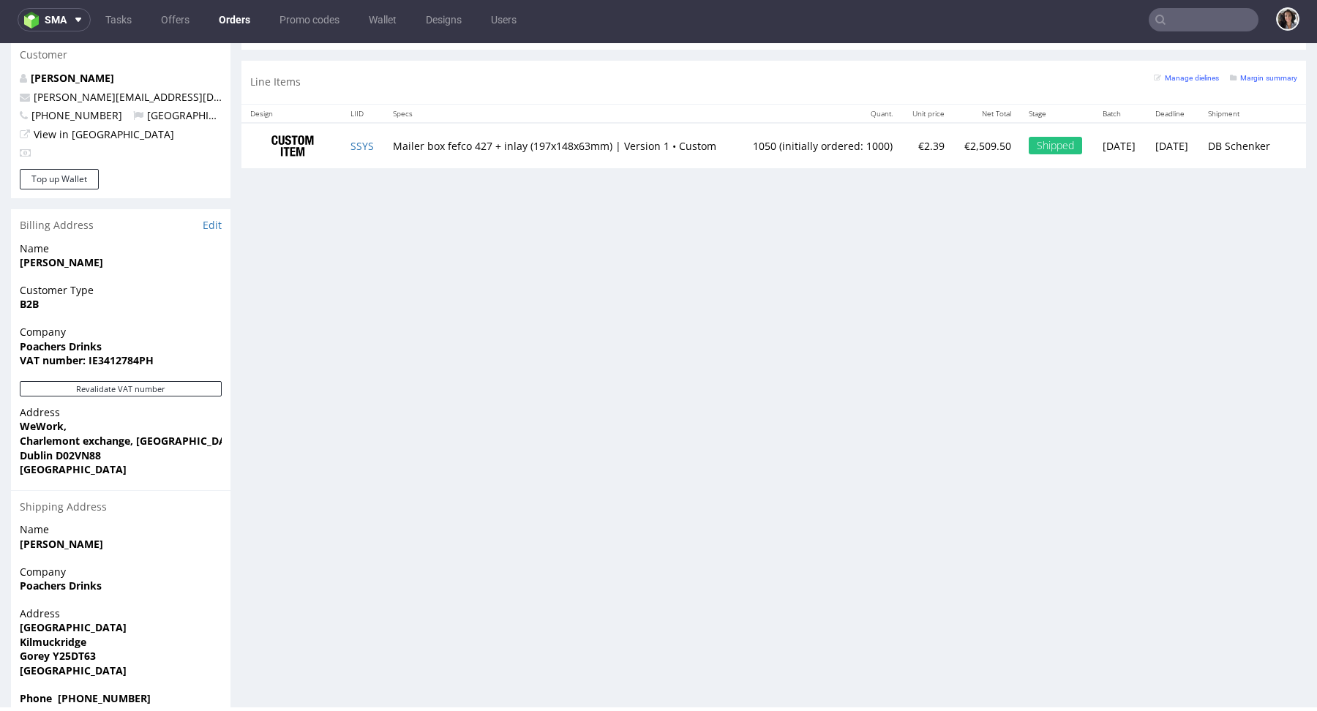
drag, startPoint x: 110, startPoint y: 620, endPoint x: 15, endPoint y: 623, distance: 95.2
click at [13, 623] on div "Address Walshfield House Kilmuckridge Gorey Y25DT63 Ireland" at bounding box center [121, 649] width 220 height 85
drag, startPoint x: 113, startPoint y: 630, endPoint x: 23, endPoint y: 630, distance: 90.7
click at [23, 649] on span "Gorey Y25DT63" at bounding box center [121, 656] width 202 height 15
copy strong "Gorey Y25DT63"
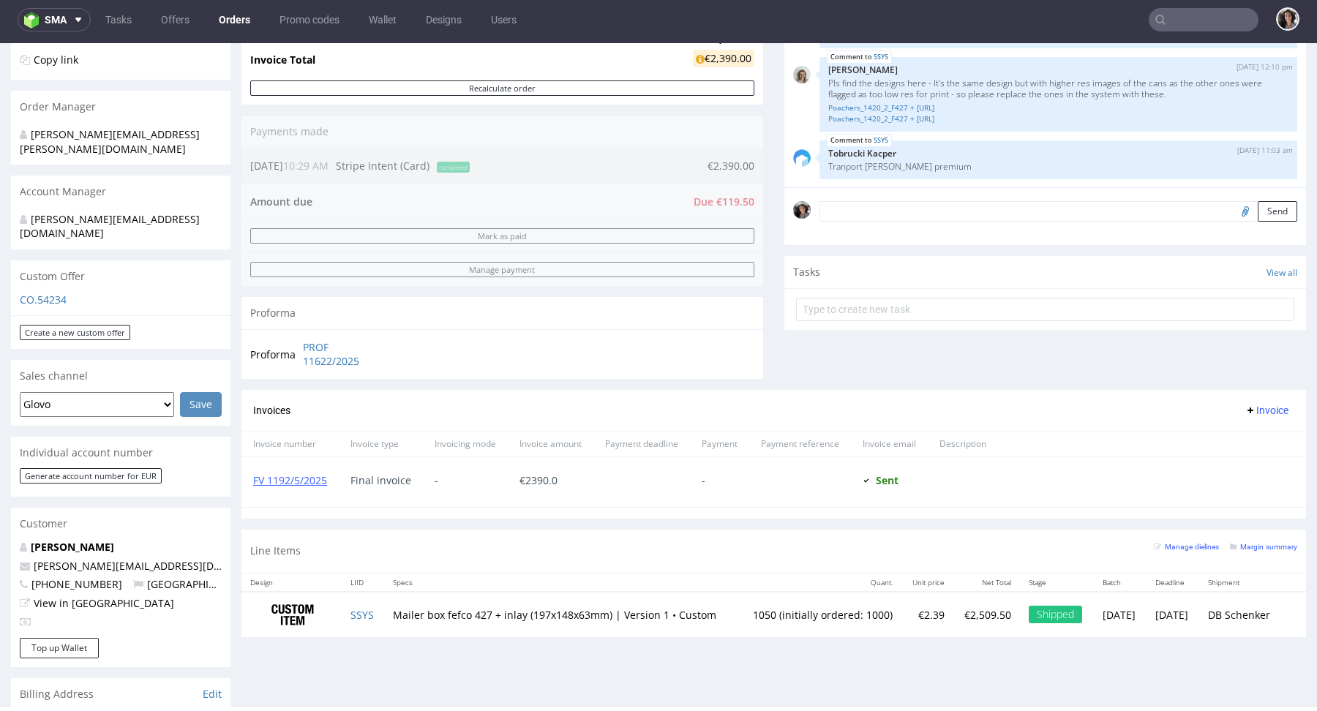
scroll to position [0, 0]
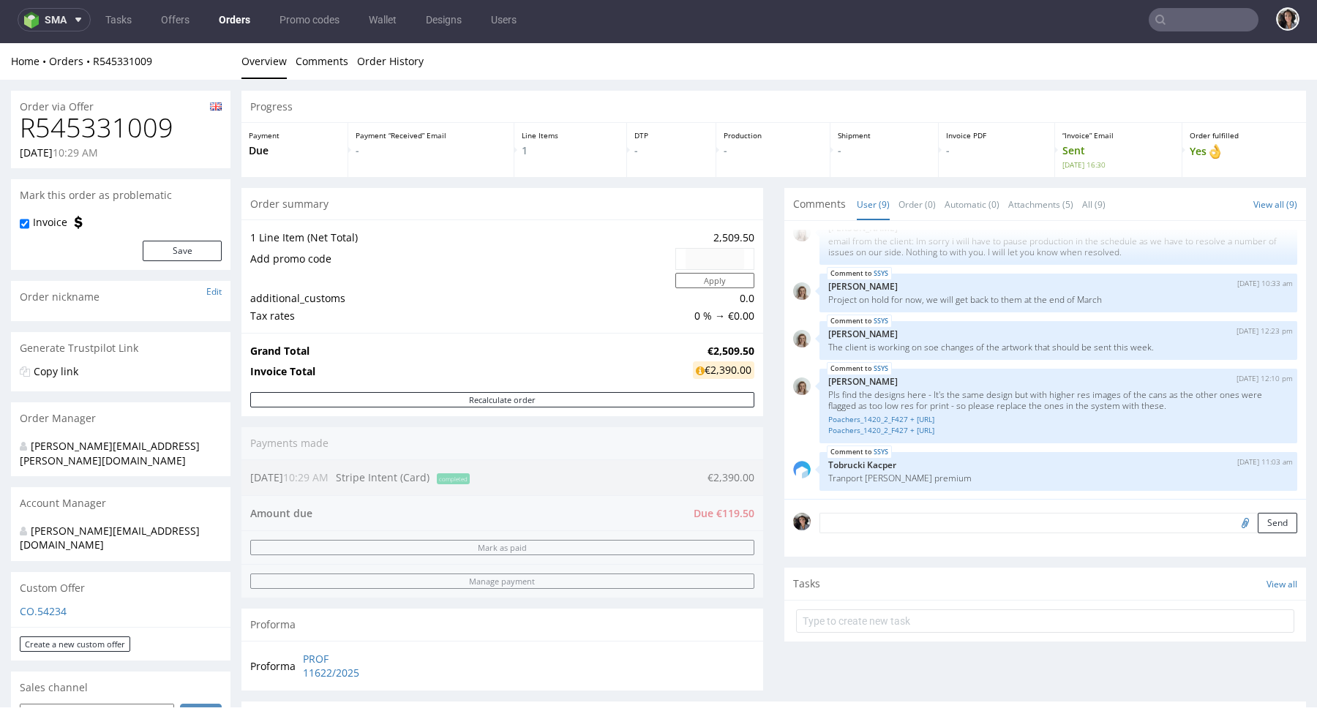
type input "[PERSON_NAME][EMAIL_ADDRESS][DOMAIN_NAME]"
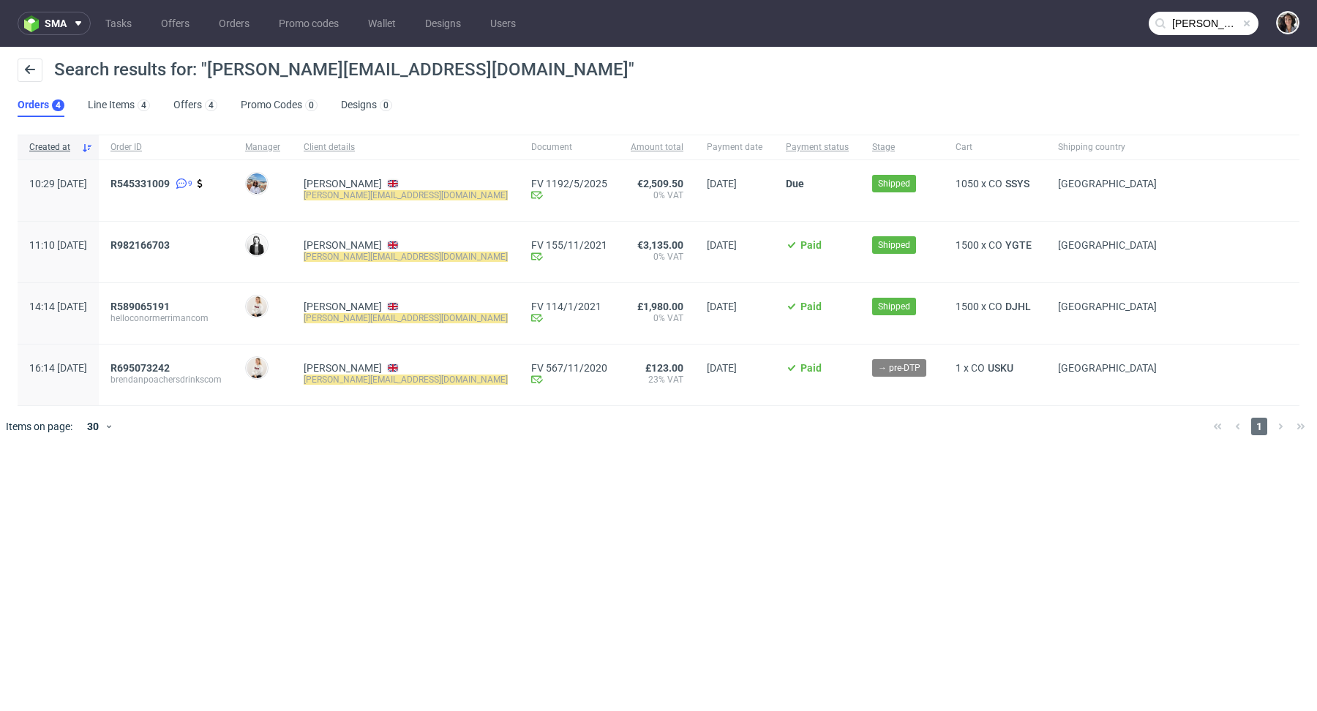
click at [184, 237] on div "R982166703" at bounding box center [166, 252] width 135 height 61
click at [170, 243] on span "R982166703" at bounding box center [139, 245] width 59 height 12
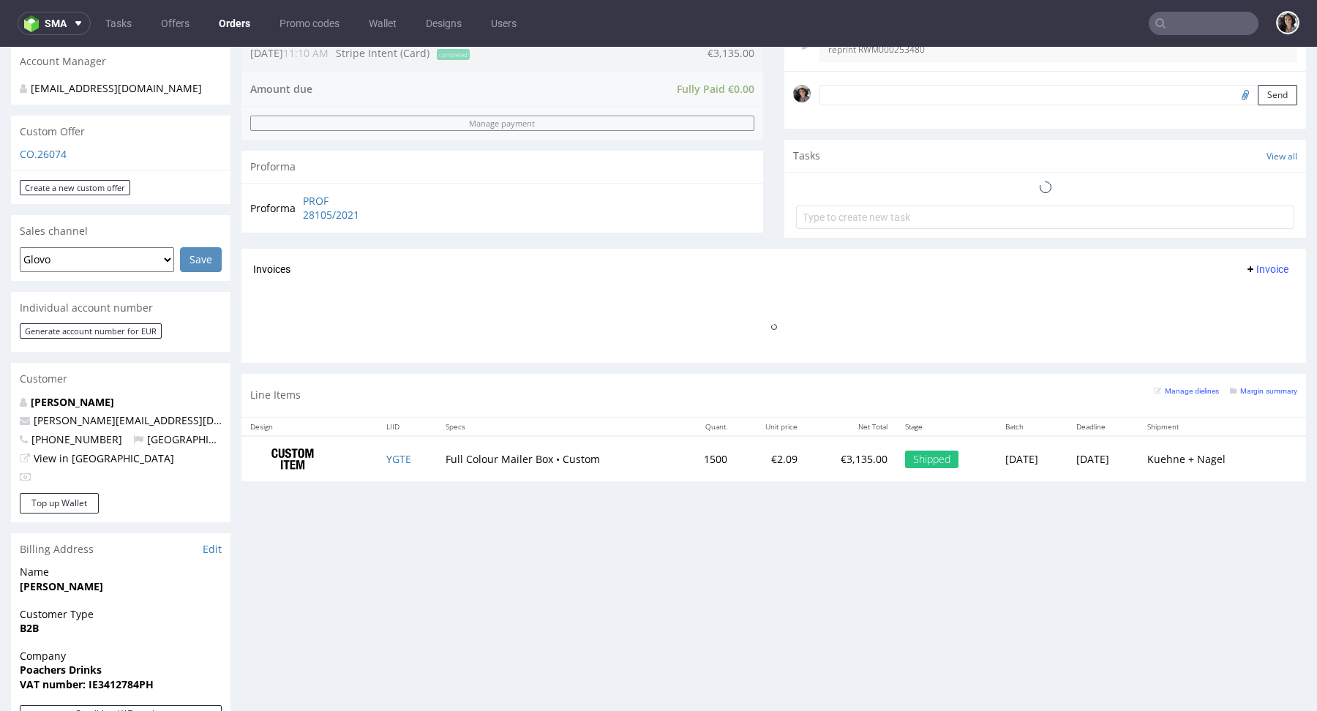
scroll to position [839, 0]
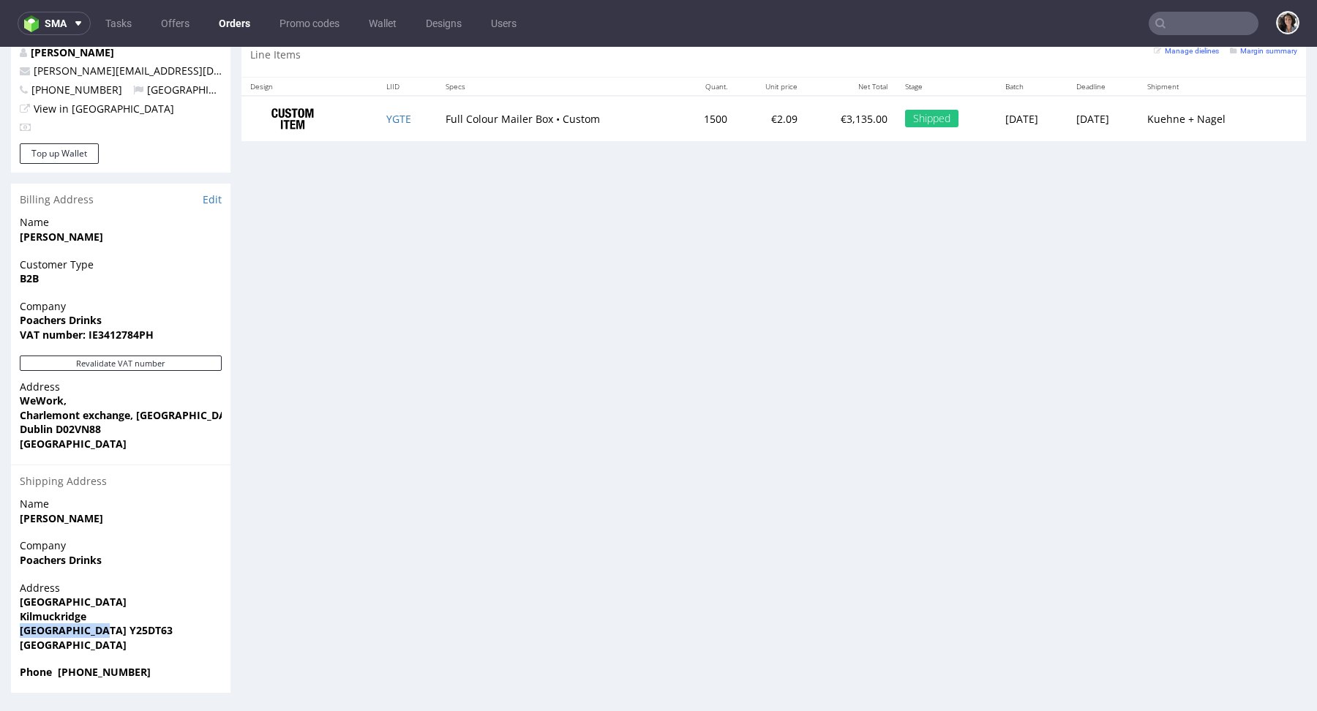
drag, startPoint x: 116, startPoint y: 635, endPoint x: 9, endPoint y: 635, distance: 107.6
click at [9, 635] on div "Order via Offer R982166703 23.09.2021 11:10 AM Mark this order as problematic I…" at bounding box center [658, 3] width 1317 height 1402
copy strong "Dublin Y25DT63"
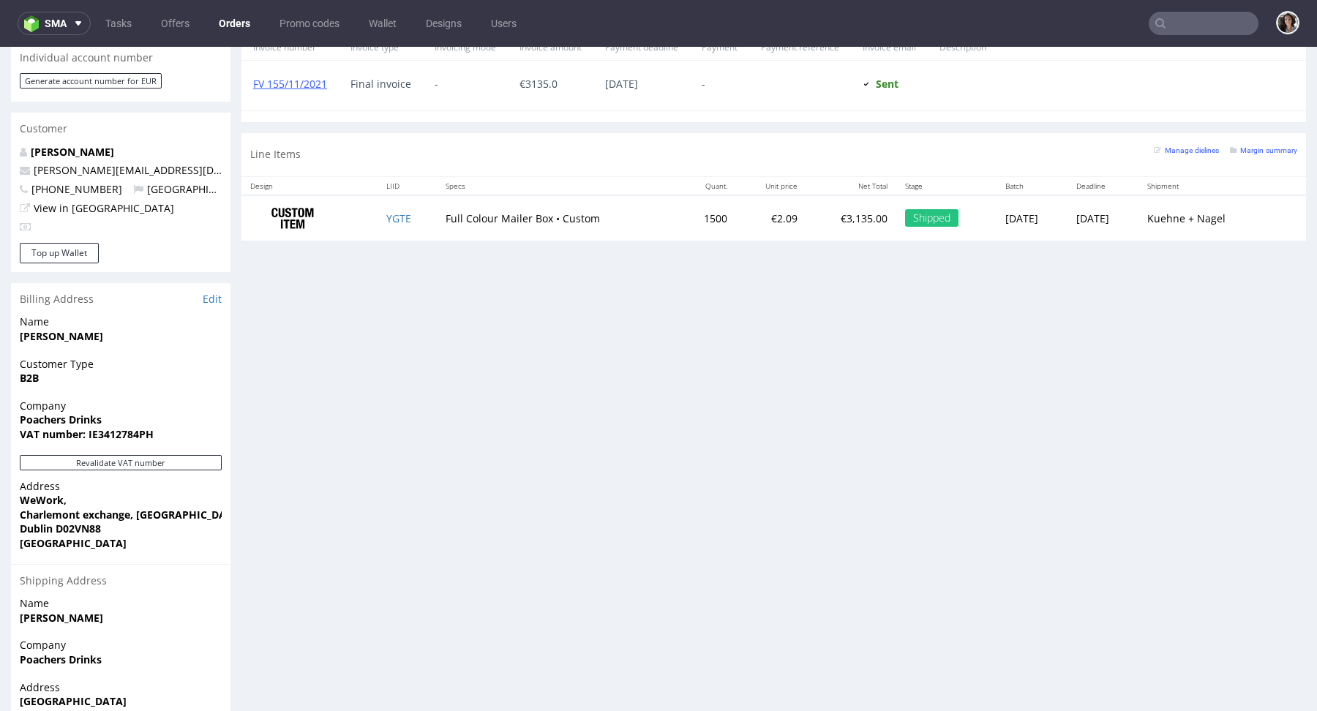
scroll to position [670, 0]
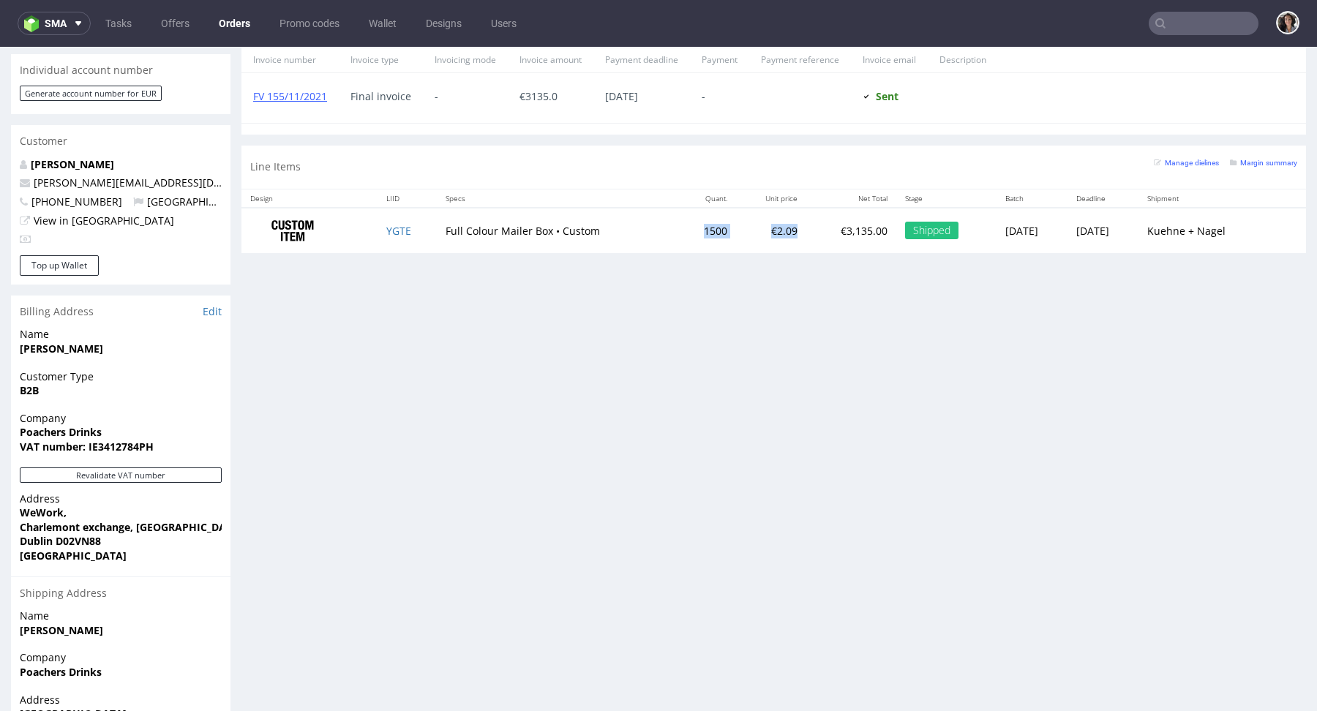
copy tr "1500 €2.09"
drag, startPoint x: 770, startPoint y: 228, endPoint x: 652, endPoint y: 233, distance: 117.9
click at [652, 233] on tr "YGTE Full Colour Mailer Box • Custom 1500 €2.09 €3,135.00 Shipped Thu 30 Sep Fr…" at bounding box center [773, 231] width 1065 height 46
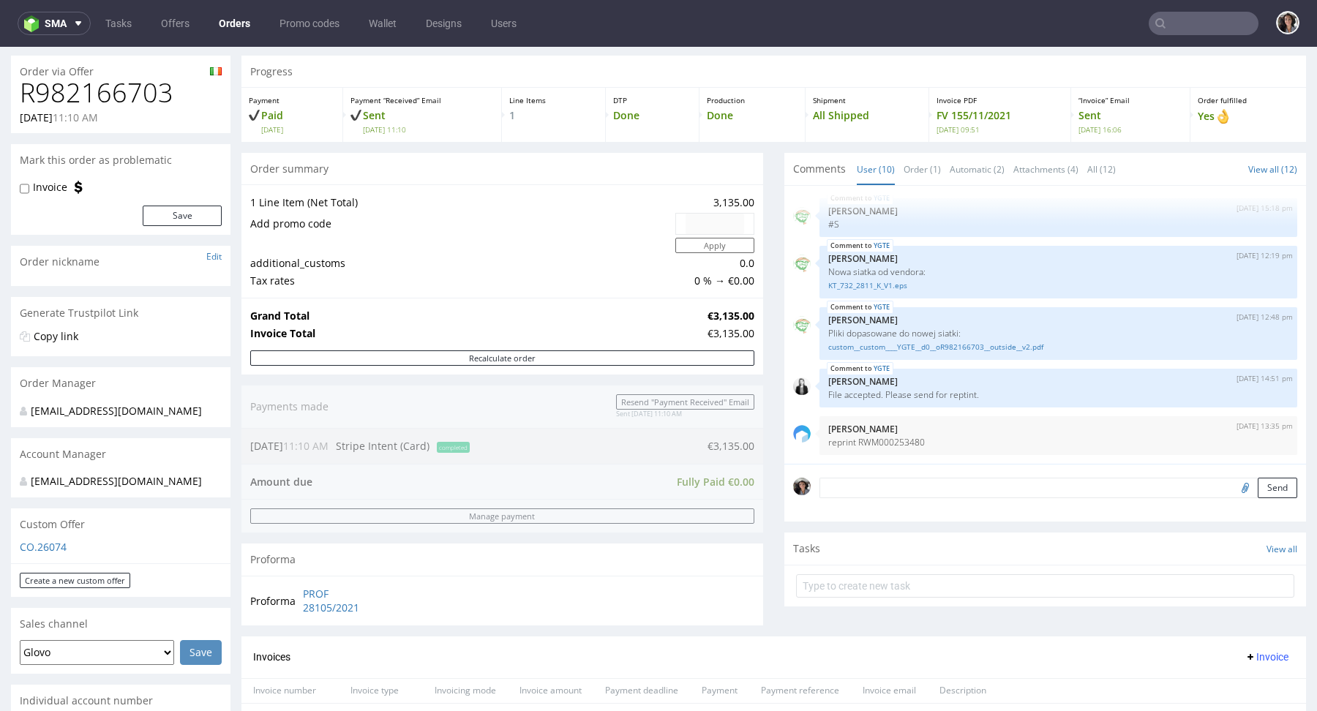
scroll to position [0, 0]
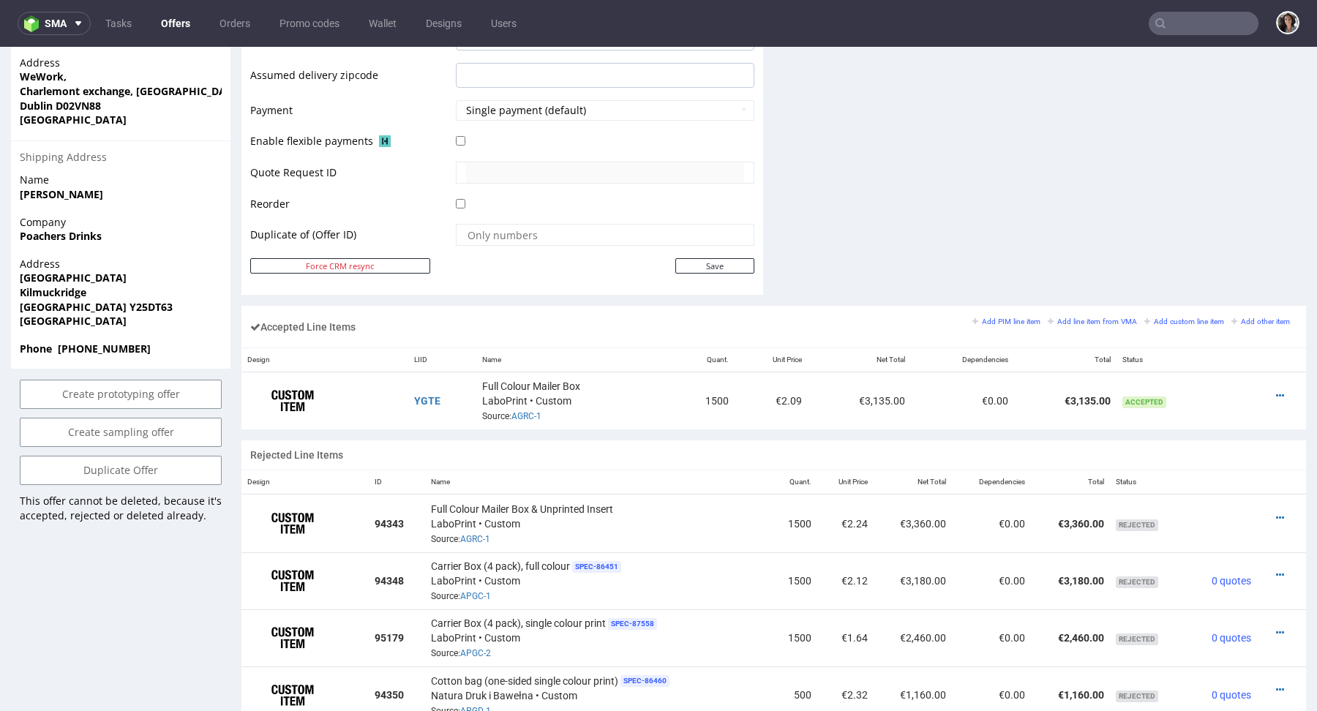
scroll to position [655, 0]
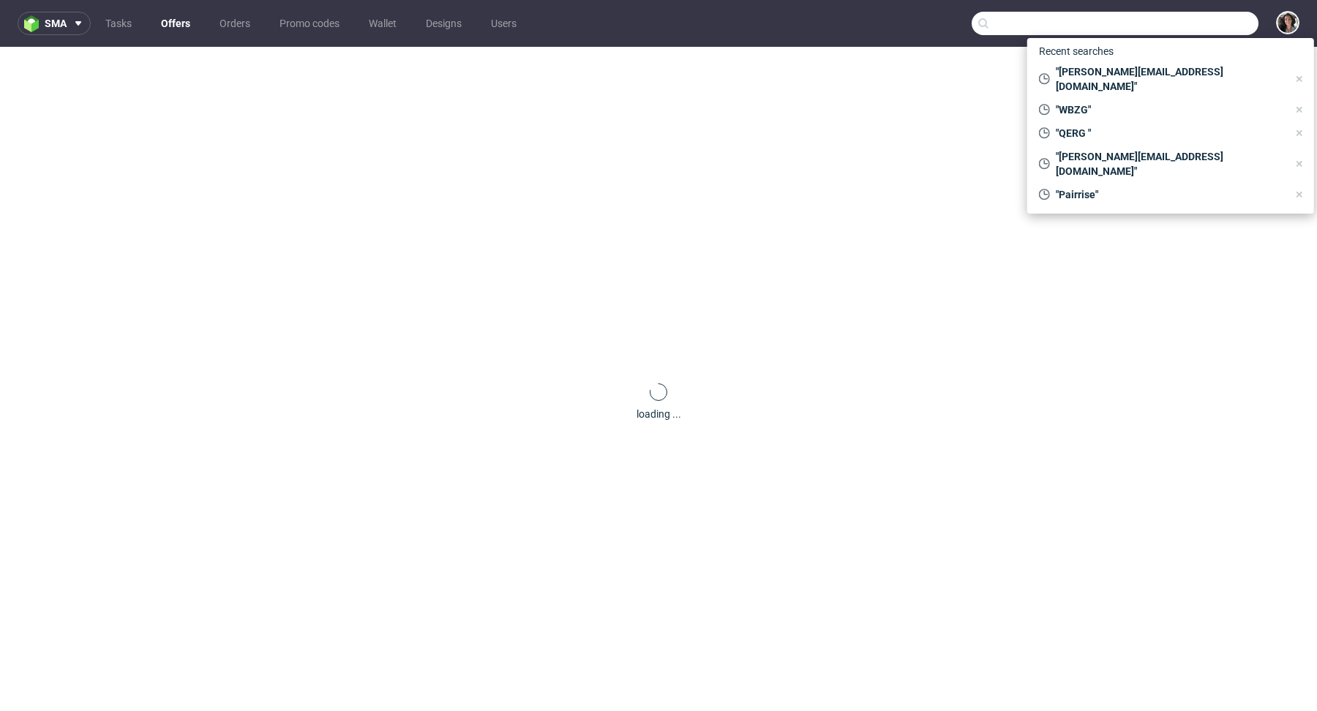
paste input "SSYS"
click at [1169, 23] on input "text" at bounding box center [1115, 23] width 287 height 23
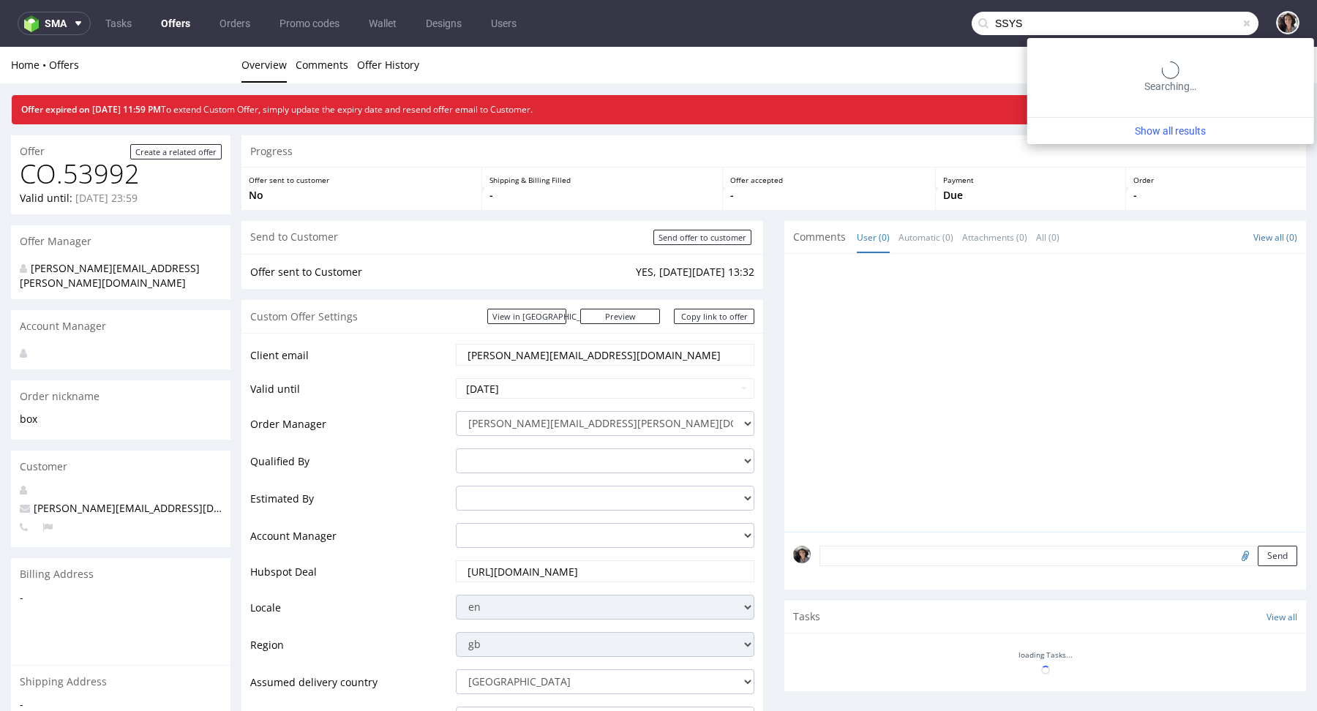
type input "SSYS"
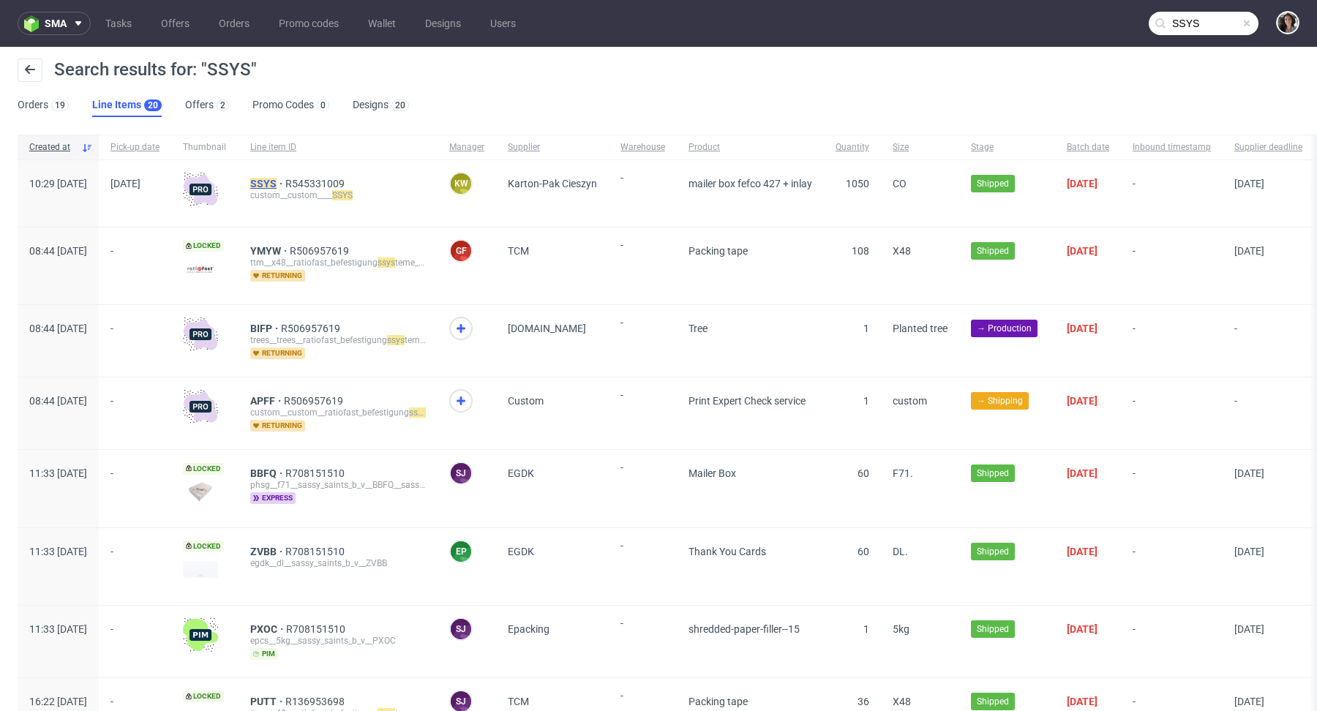
click at [285, 182] on span "SSYS" at bounding box center [267, 184] width 35 height 12
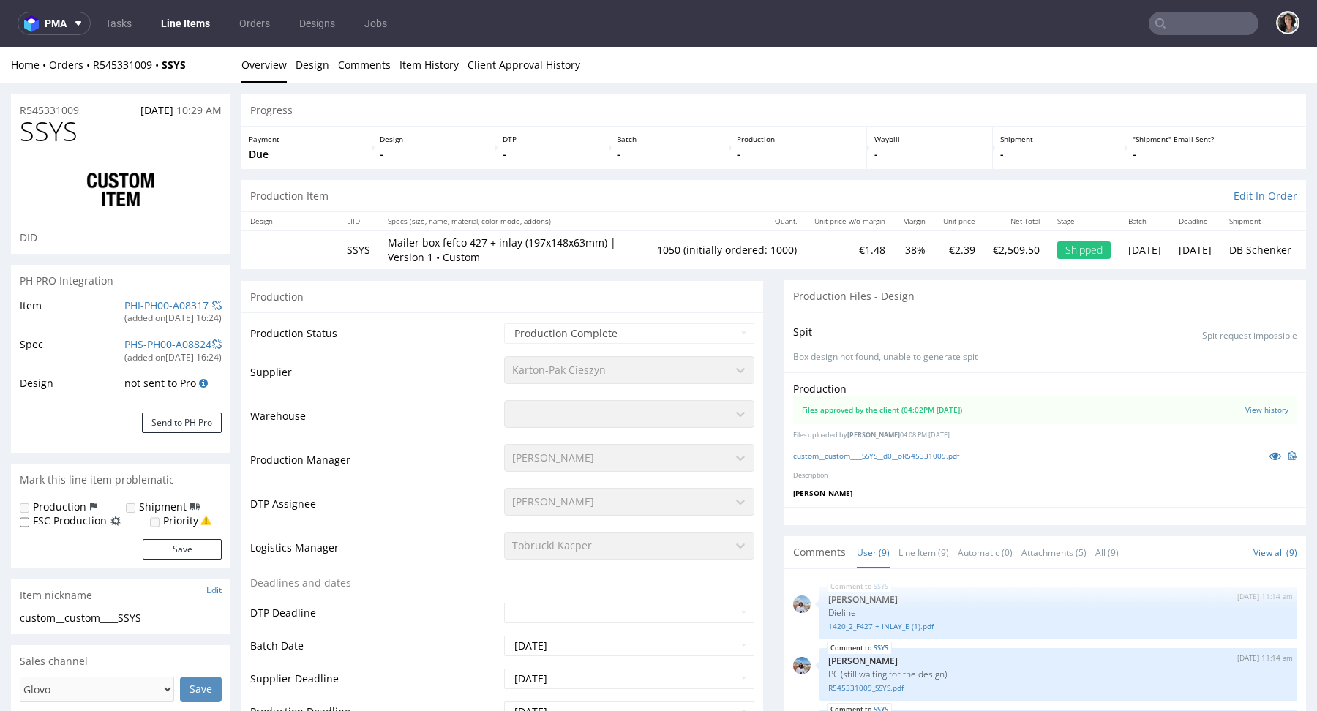
scroll to position [302, 0]
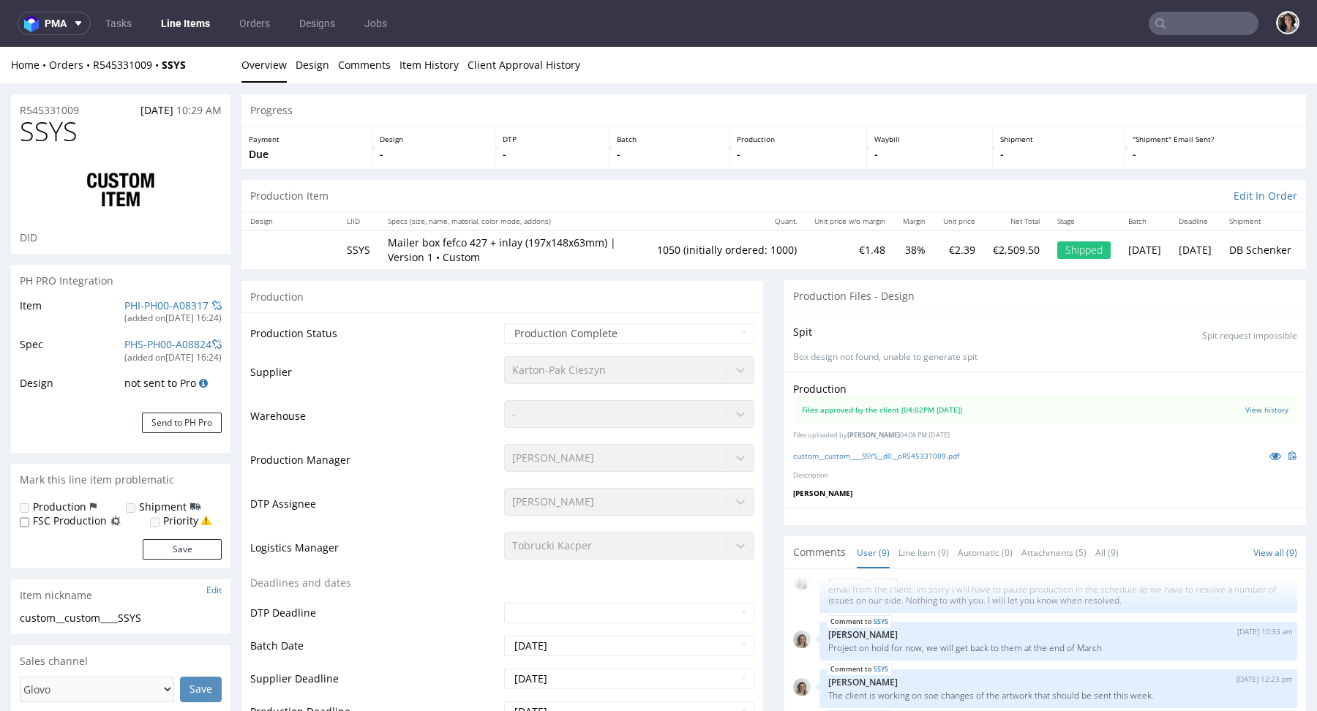
select select "in_progress"
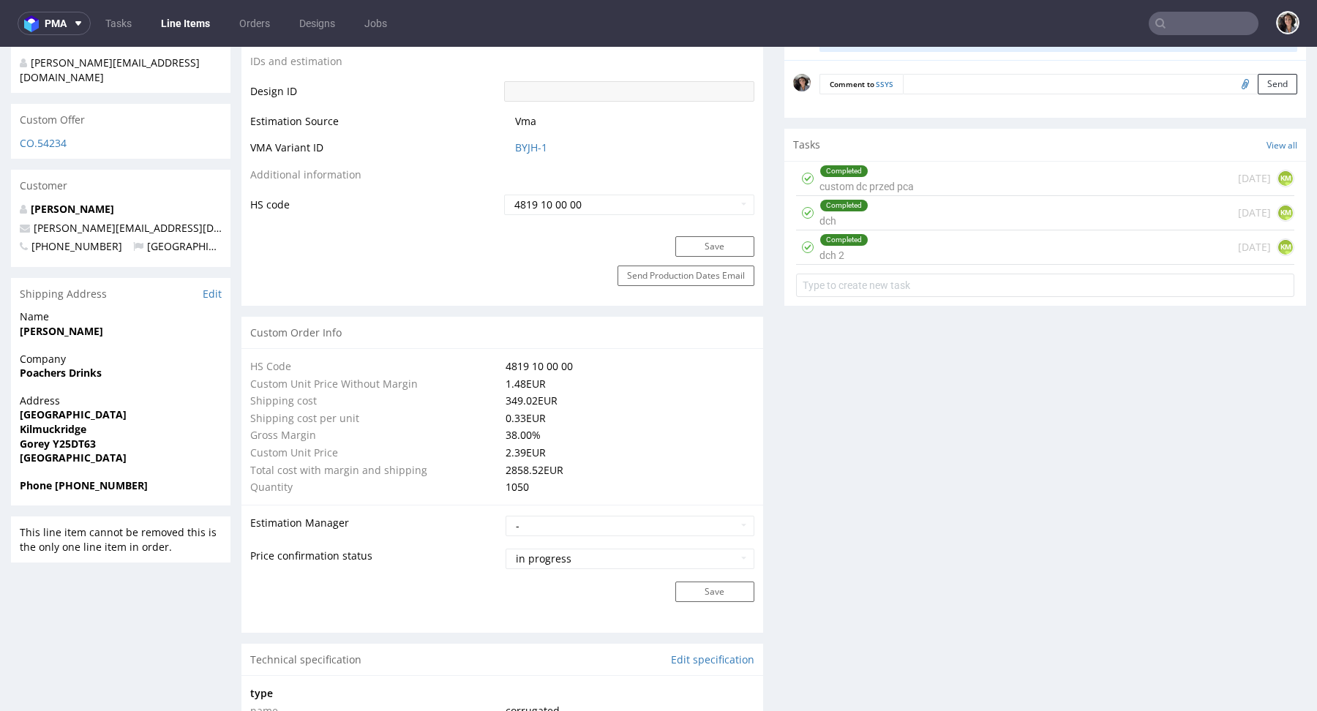
scroll to position [700, 0]
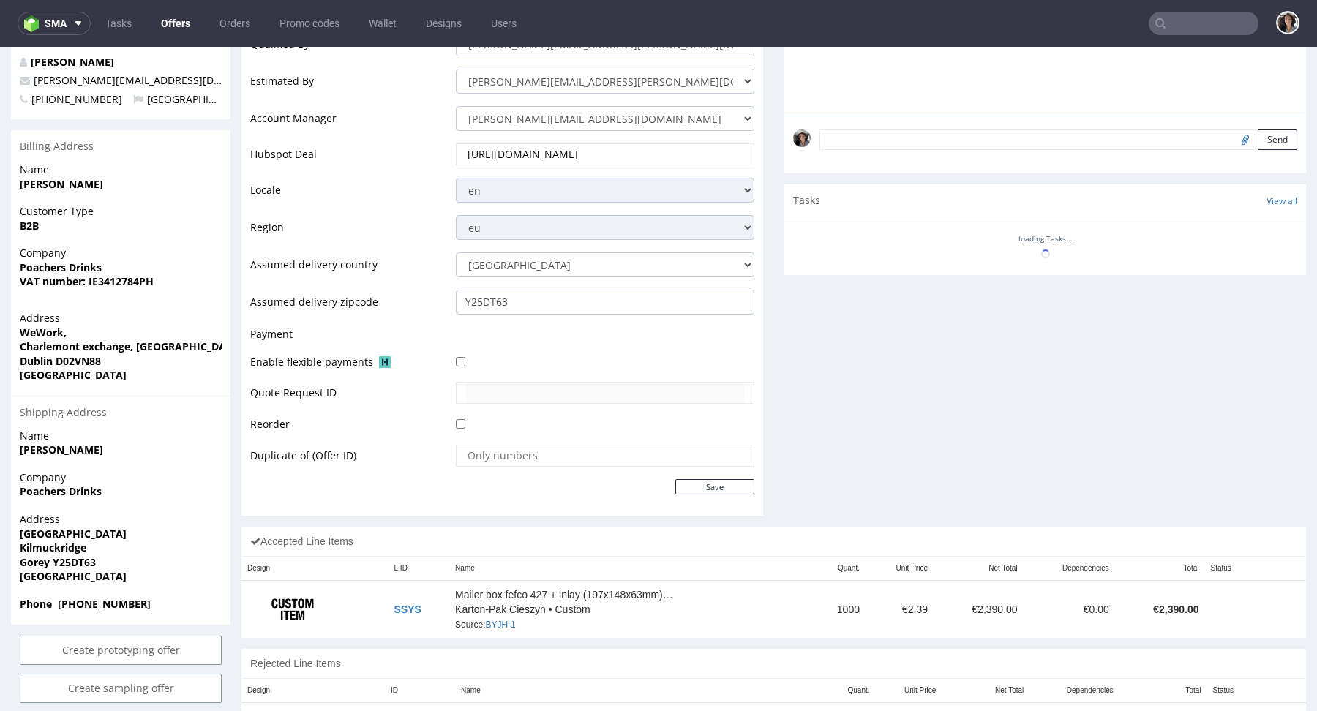
scroll to position [604, 0]
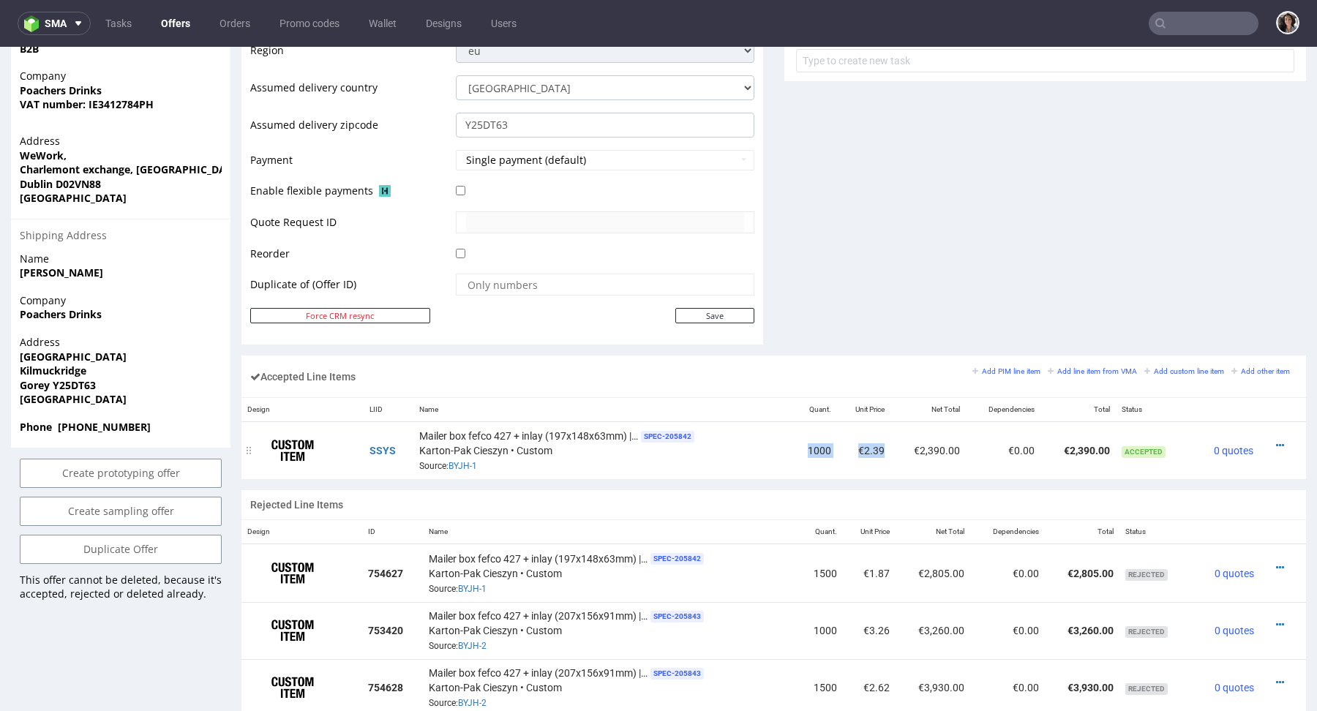
drag, startPoint x: 879, startPoint y: 449, endPoint x: 799, endPoint y: 449, distance: 79.8
click at [799, 449] on tr "SSYS Mailer box fefco 427 + inlay (197x148x63mm) | Version 1 SPEC- 205842 Karto…" at bounding box center [773, 451] width 1065 height 58
copy tr "1000 €2.39"
click at [655, 431] on span "SPEC- 205842" at bounding box center [667, 437] width 53 height 12
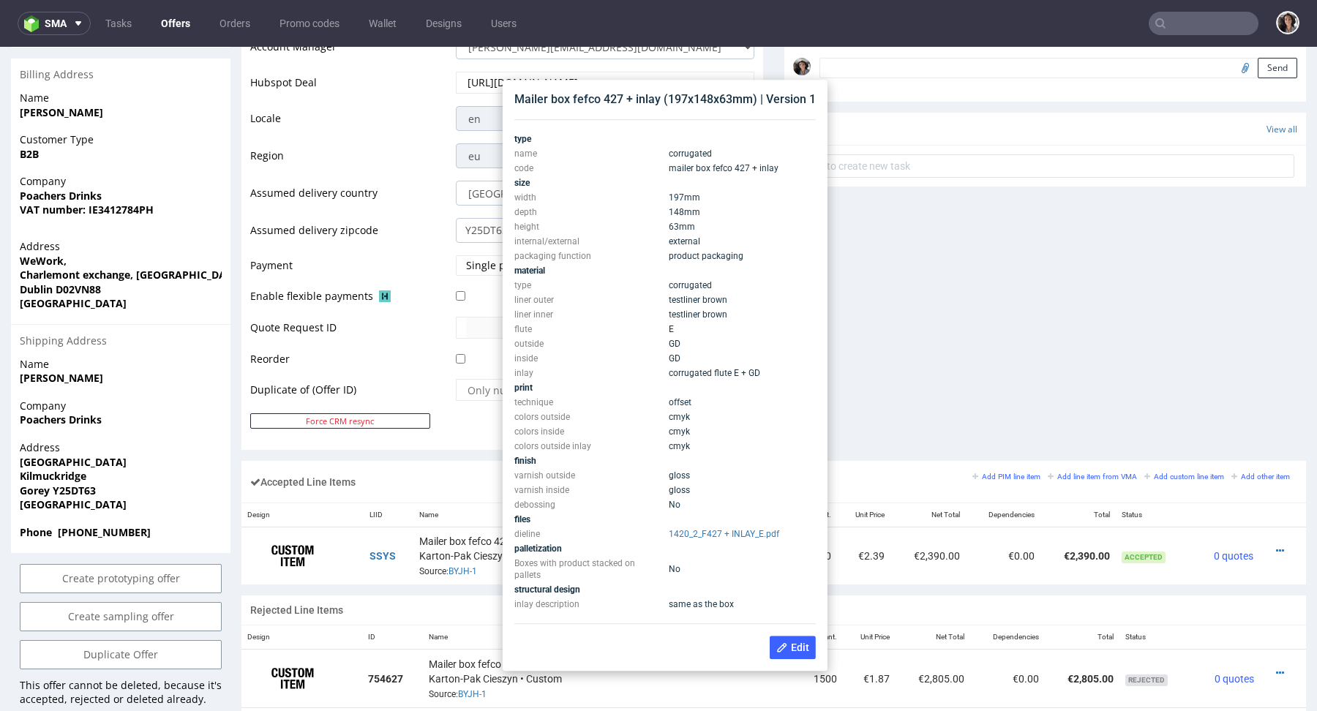
scroll to position [486, 0]
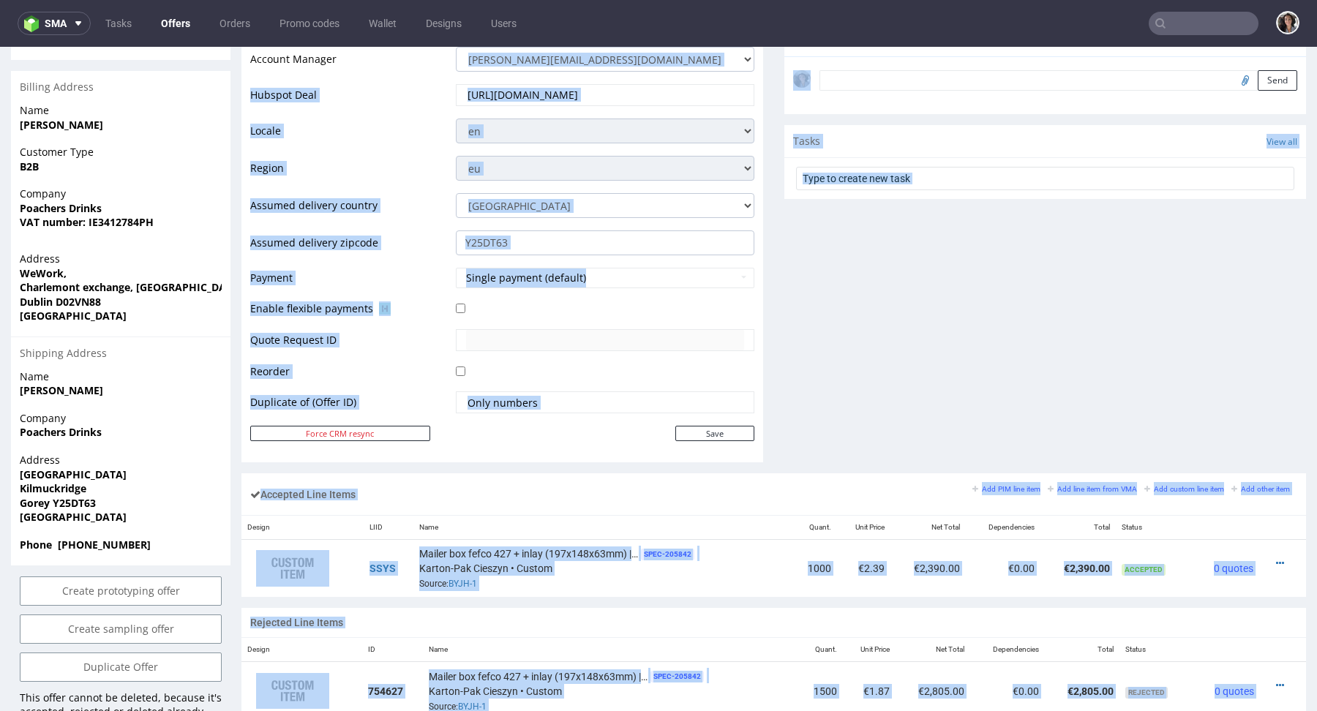
drag, startPoint x: 754, startPoint y: 70, endPoint x: 506, endPoint y: 66, distance: 248.1
copy div "[PERSON_NAME][EMAIL_ADDRESS][DOMAIN_NAME] [DOMAIN_NAME][EMAIL_ADDRESS][DOMAIN_N…"
click at [658, 675] on span "SPEC- 205842" at bounding box center [677, 677] width 53 height 12
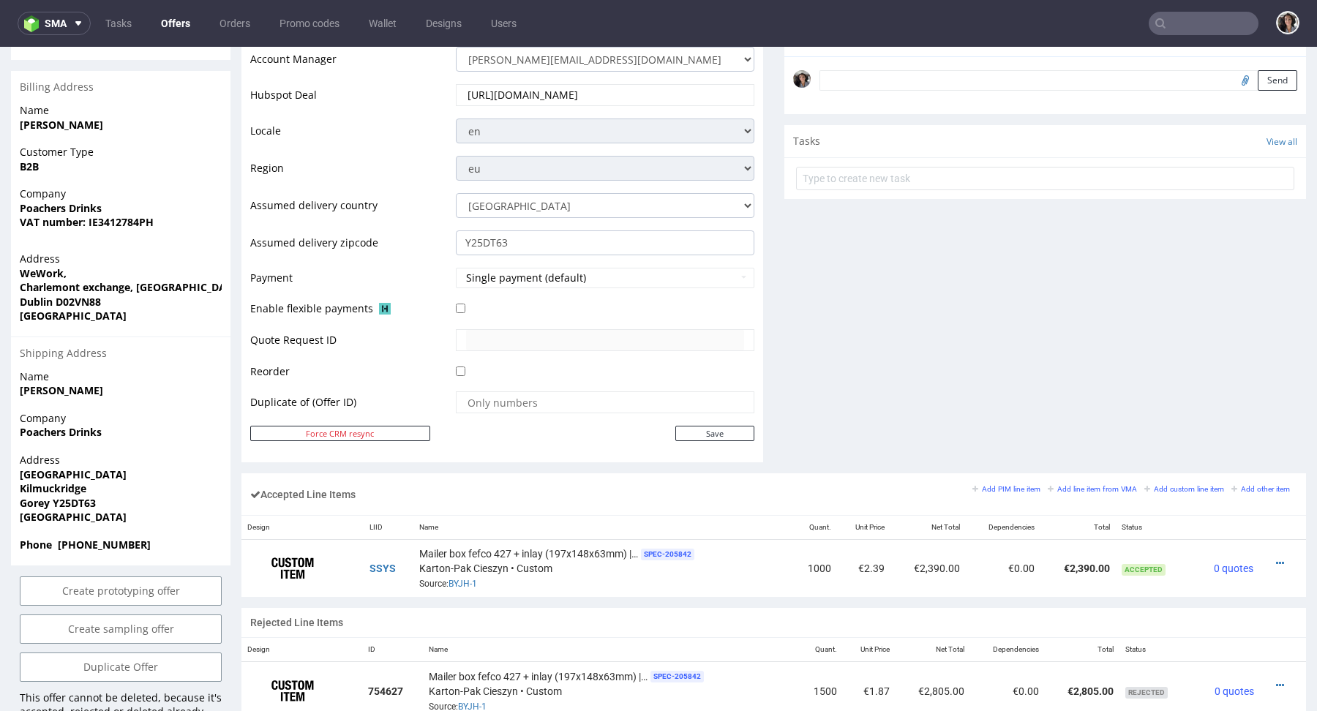
click at [459, 640] on th "Name" at bounding box center [610, 650] width 375 height 24
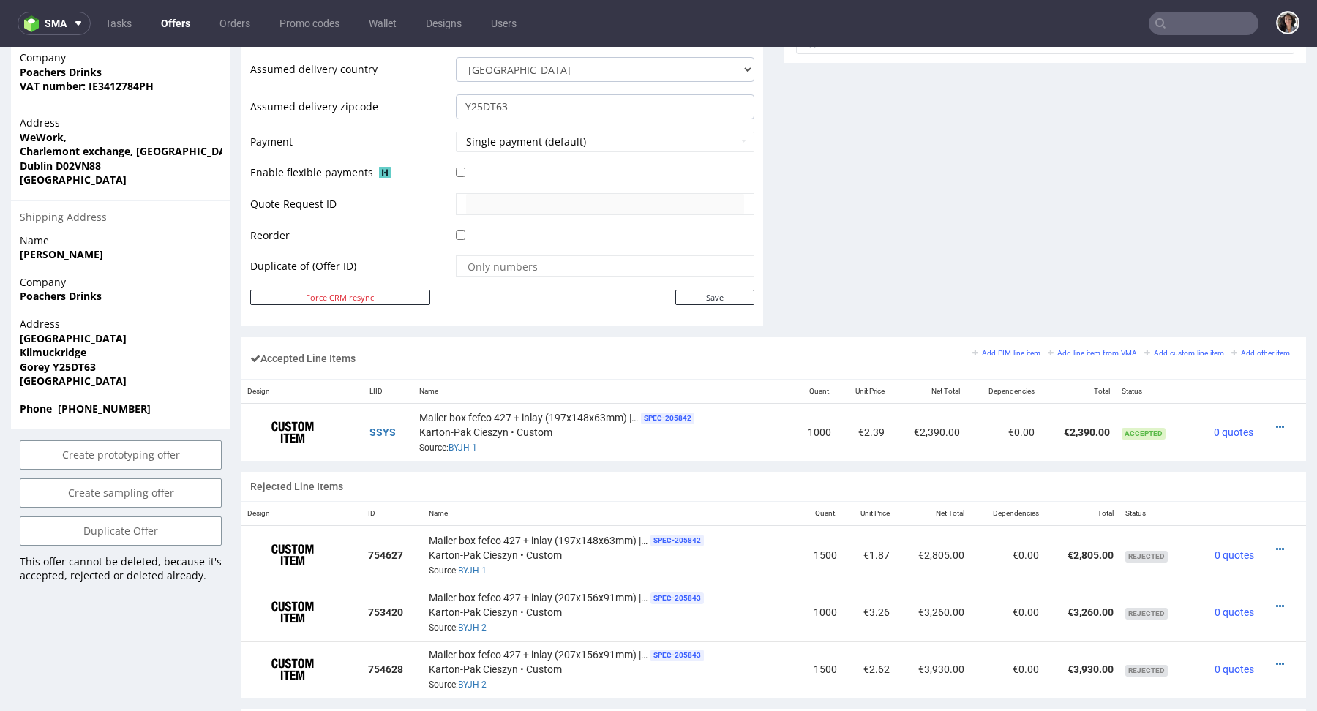
scroll to position [838, 0]
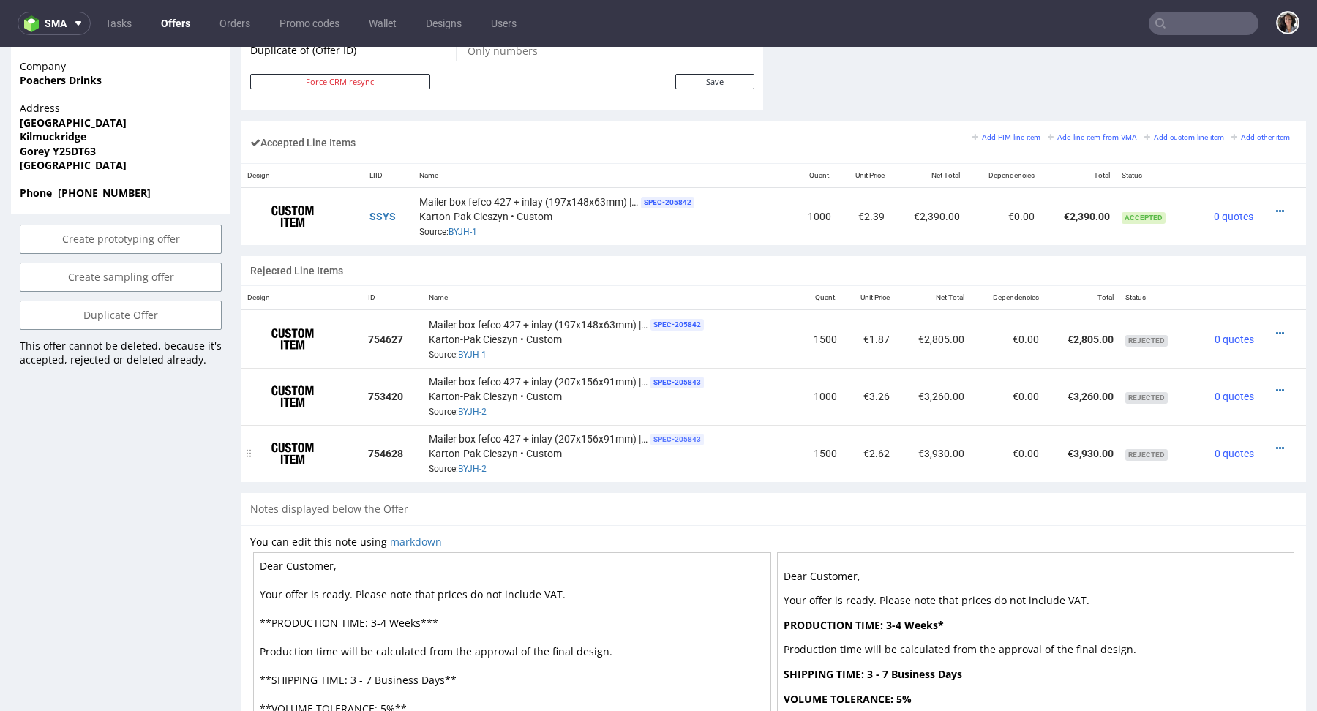
click at [688, 434] on span "SPEC- 205843" at bounding box center [677, 440] width 53 height 12
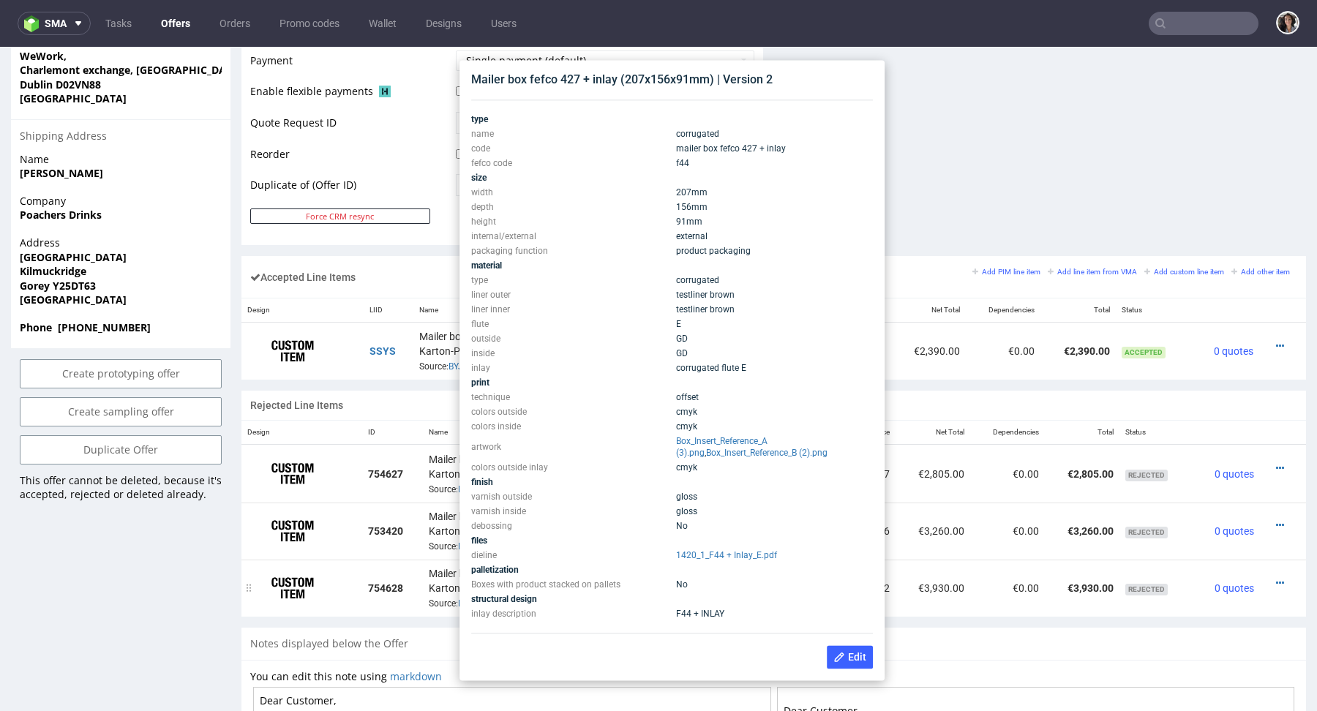
scroll to position [700, 0]
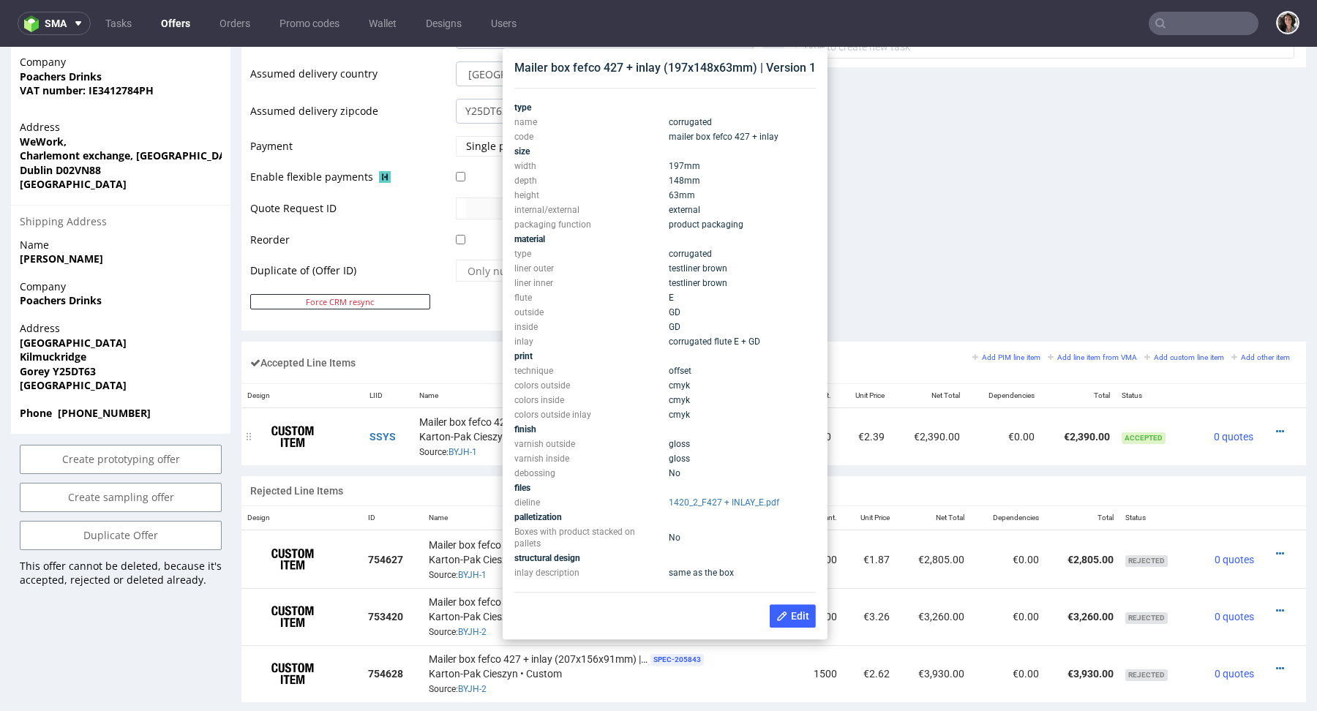
scroll to position [604, 0]
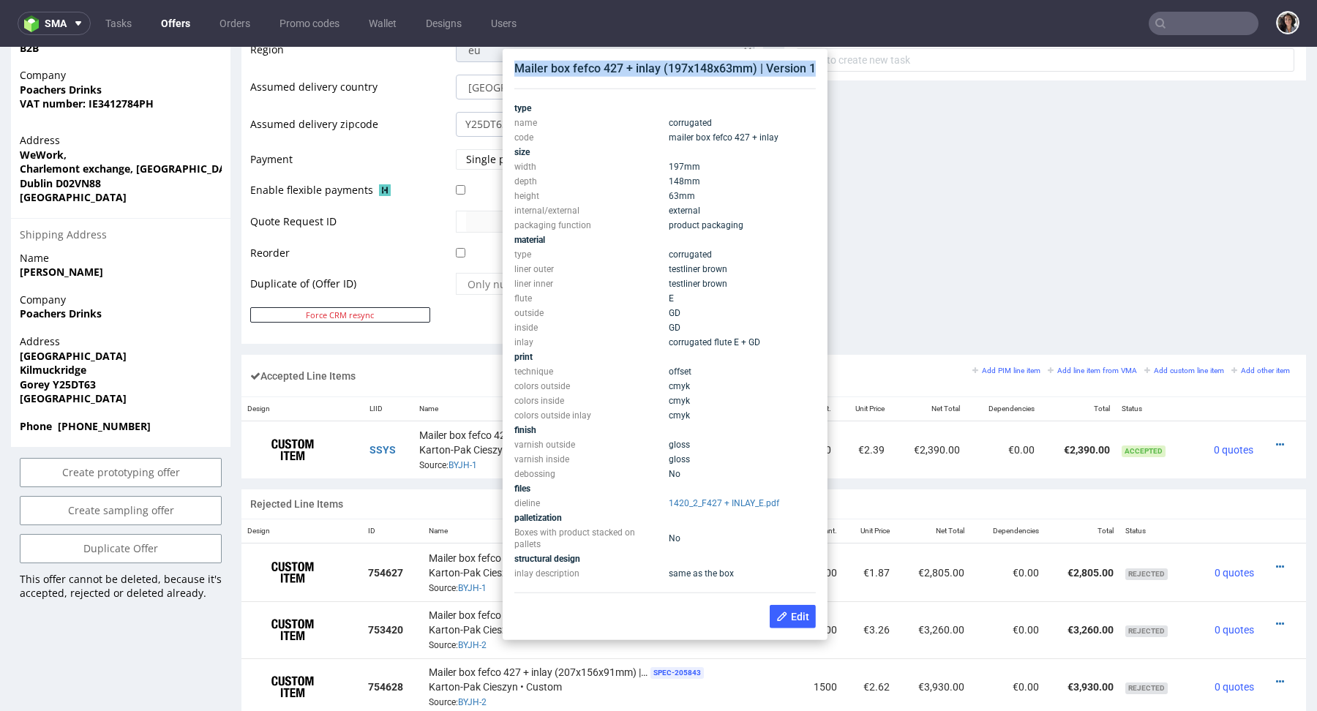
copy div "Mailer box fefco 427 + inlay (197x148x63mm) | Version 1"
drag, startPoint x: 815, startPoint y: 68, endPoint x: 512, endPoint y: 74, distance: 303.0
click at [512, 74] on div "Mailer box fefco 427 + inlay (197x148x63mm) | Version 1 type name corrugated co…" at bounding box center [665, 345] width 313 height 580
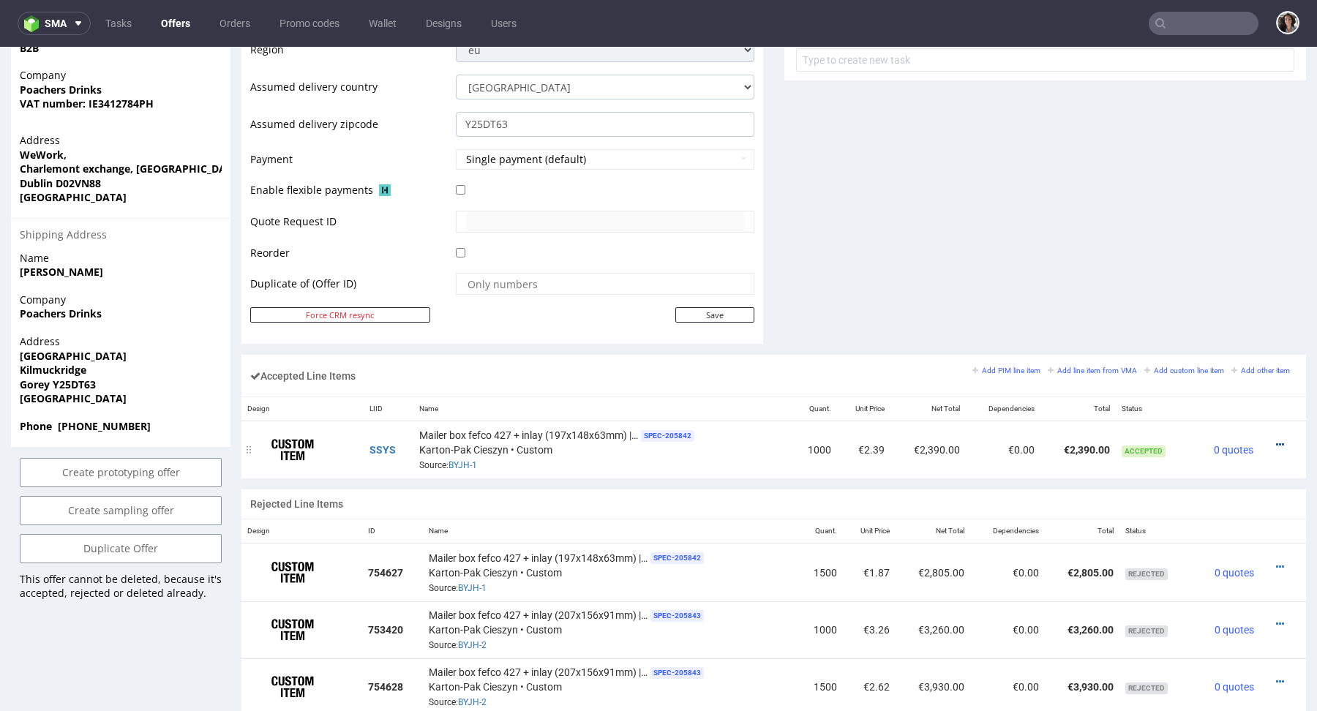
click at [1276, 440] on icon at bounding box center [1280, 445] width 8 height 10
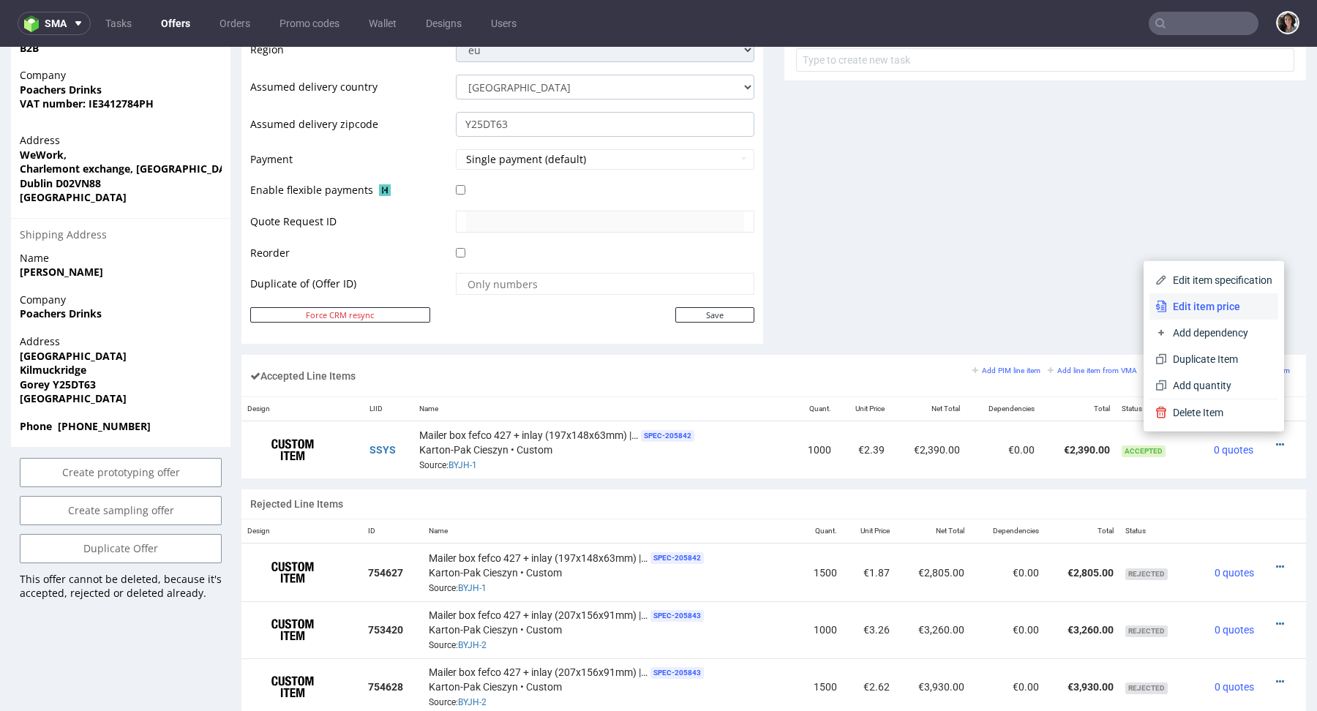
click at [1204, 306] on span "Edit item price" at bounding box center [1219, 306] width 105 height 15
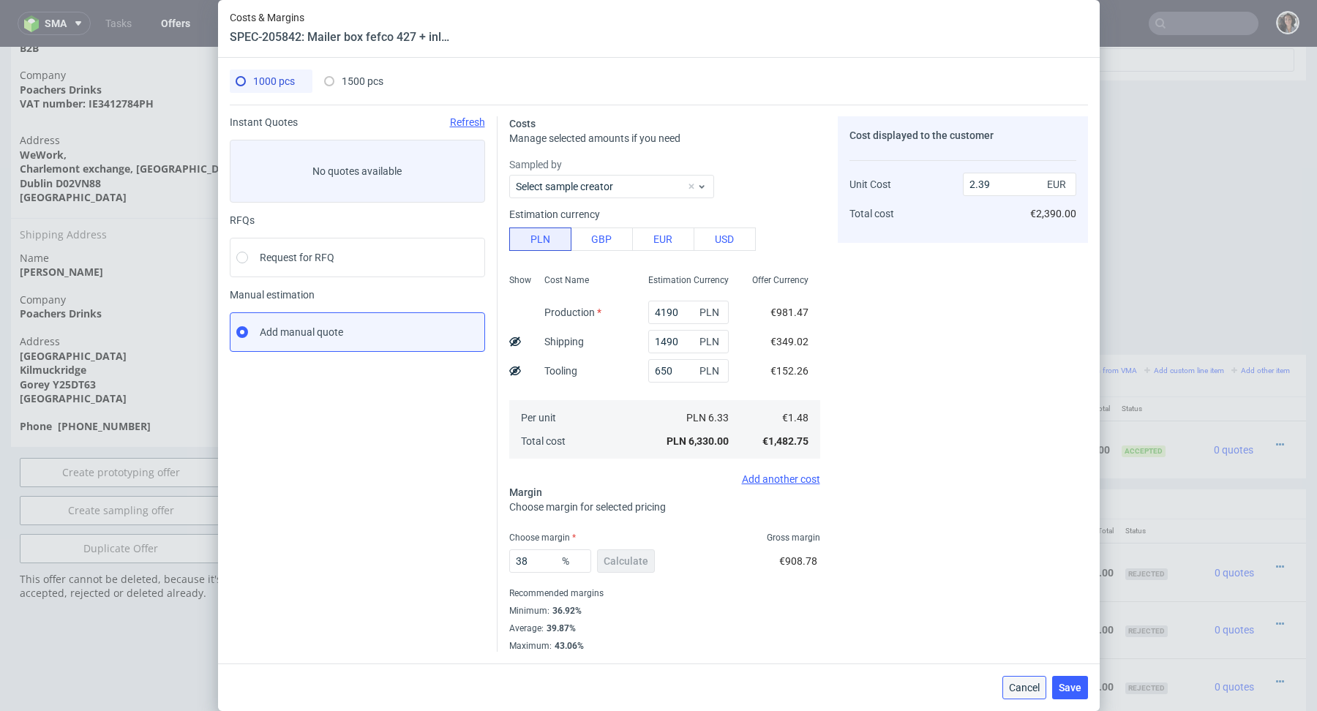
click at [1032, 684] on span "Cancel" at bounding box center [1024, 688] width 31 height 10
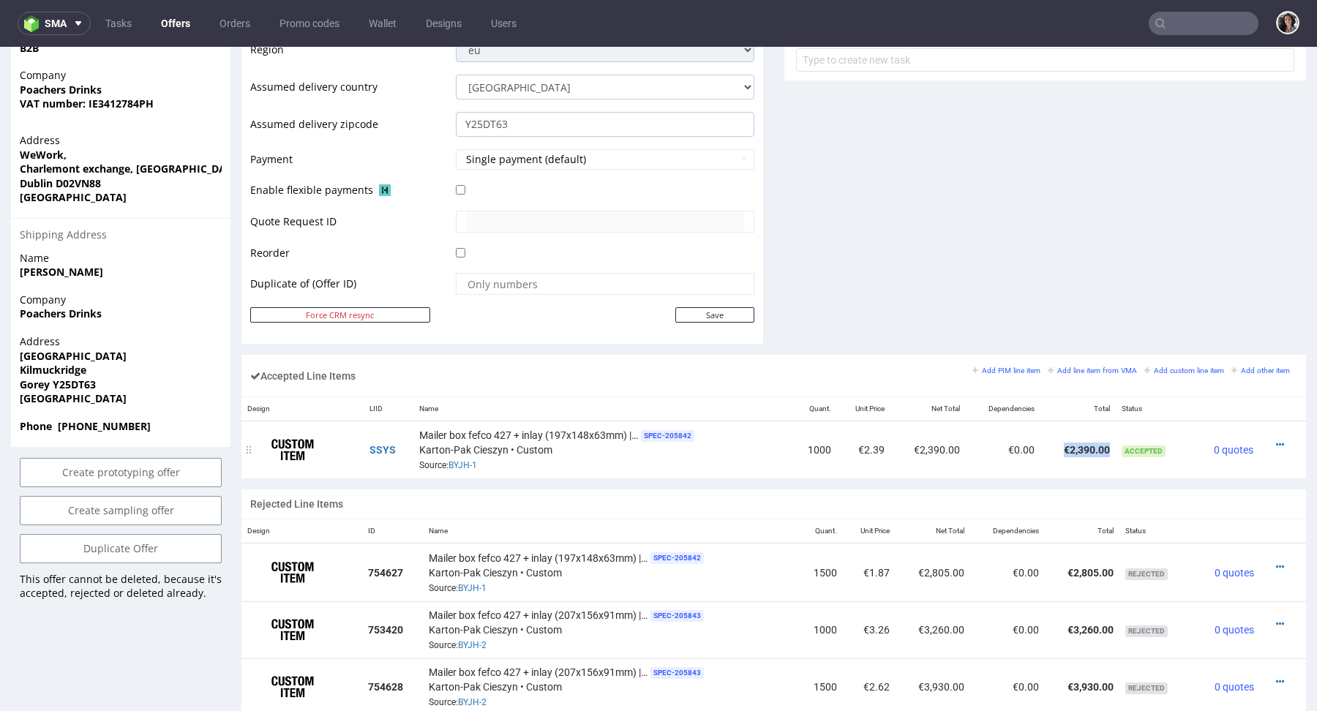
drag, startPoint x: 1099, startPoint y: 445, endPoint x: 1054, endPoint y: 444, distance: 44.6
click at [1054, 444] on td "€2,390.00" at bounding box center [1078, 450] width 75 height 58
copy td "€2,390.00"
click at [1179, 19] on input "text" at bounding box center [1204, 23] width 110 height 23
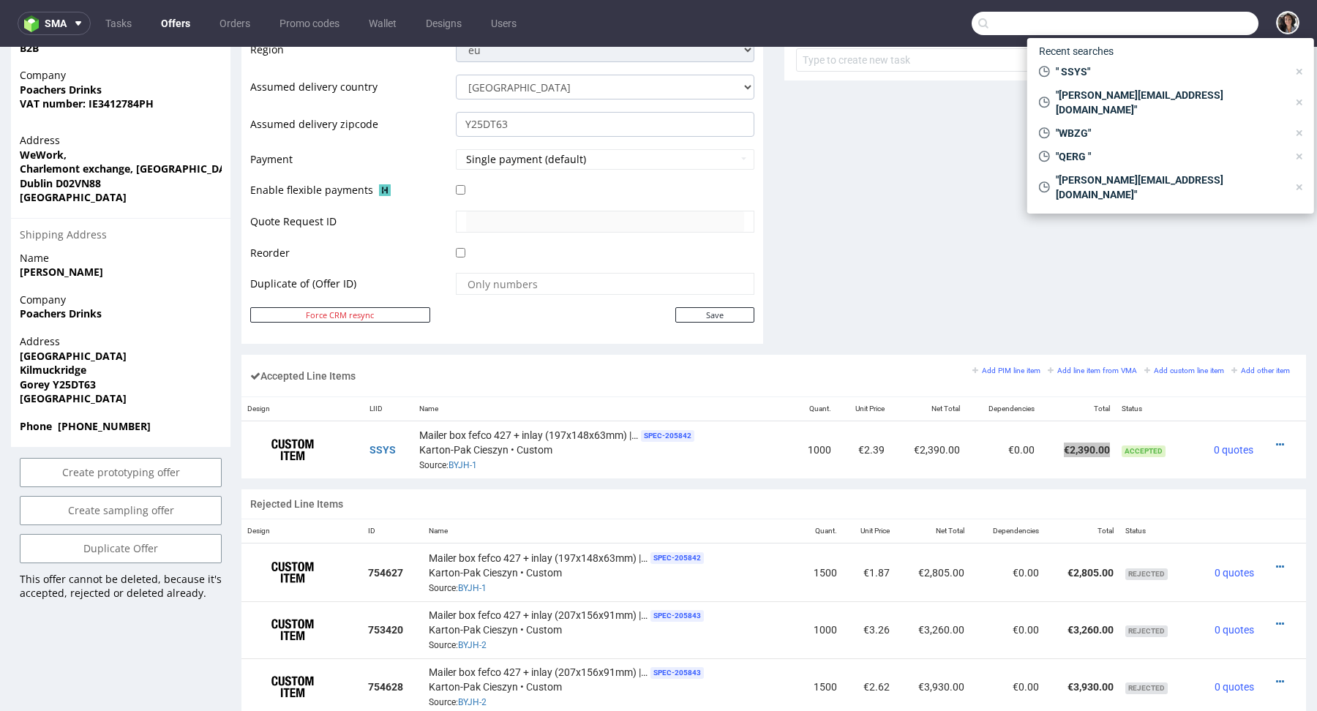
paste input "brendan@poachersdrinks.com"
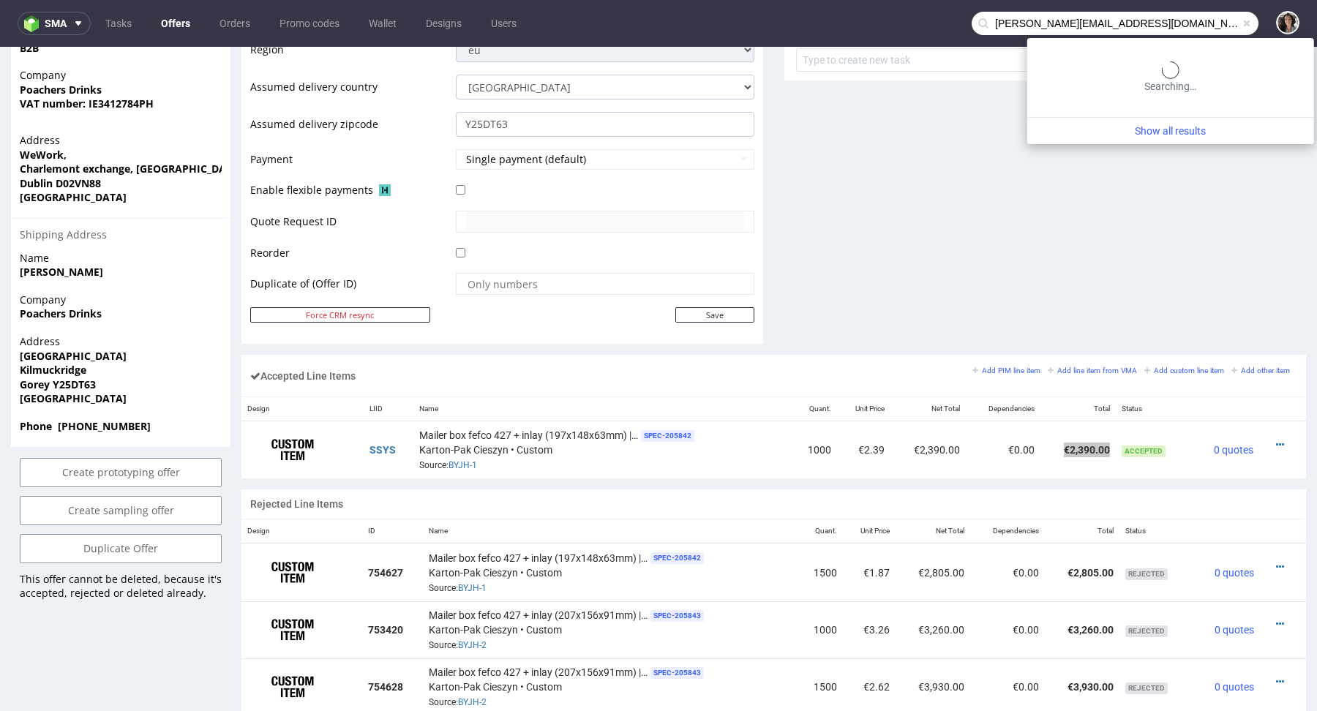
type input "brendan@poachersdrinks.com"
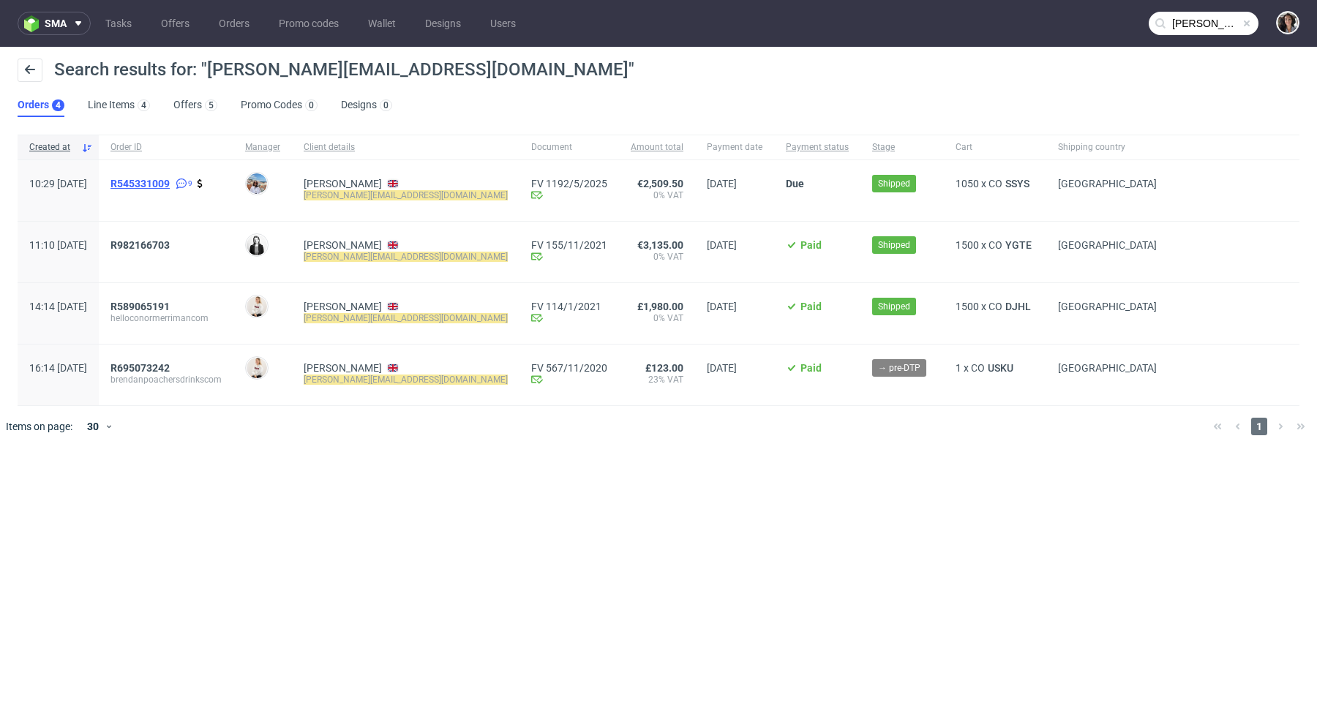
click at [170, 186] on span "R545331009" at bounding box center [139, 184] width 59 height 12
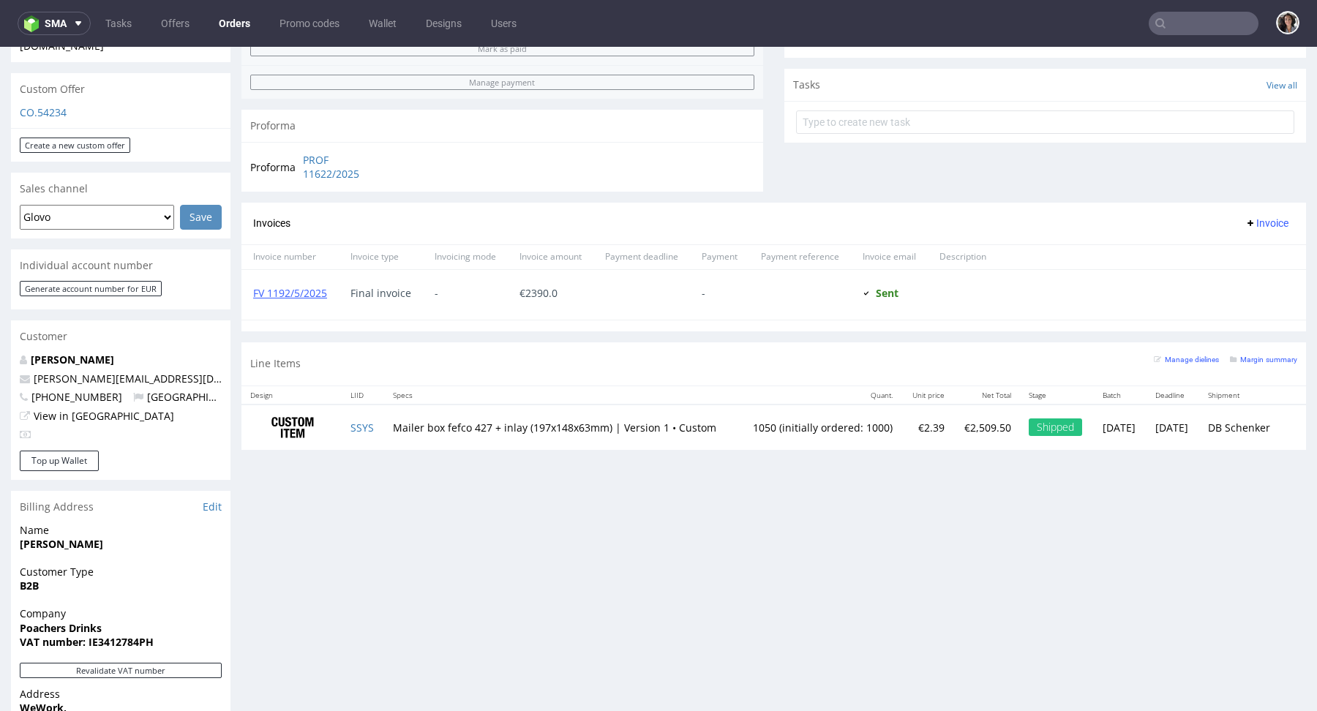
scroll to position [416, 0]
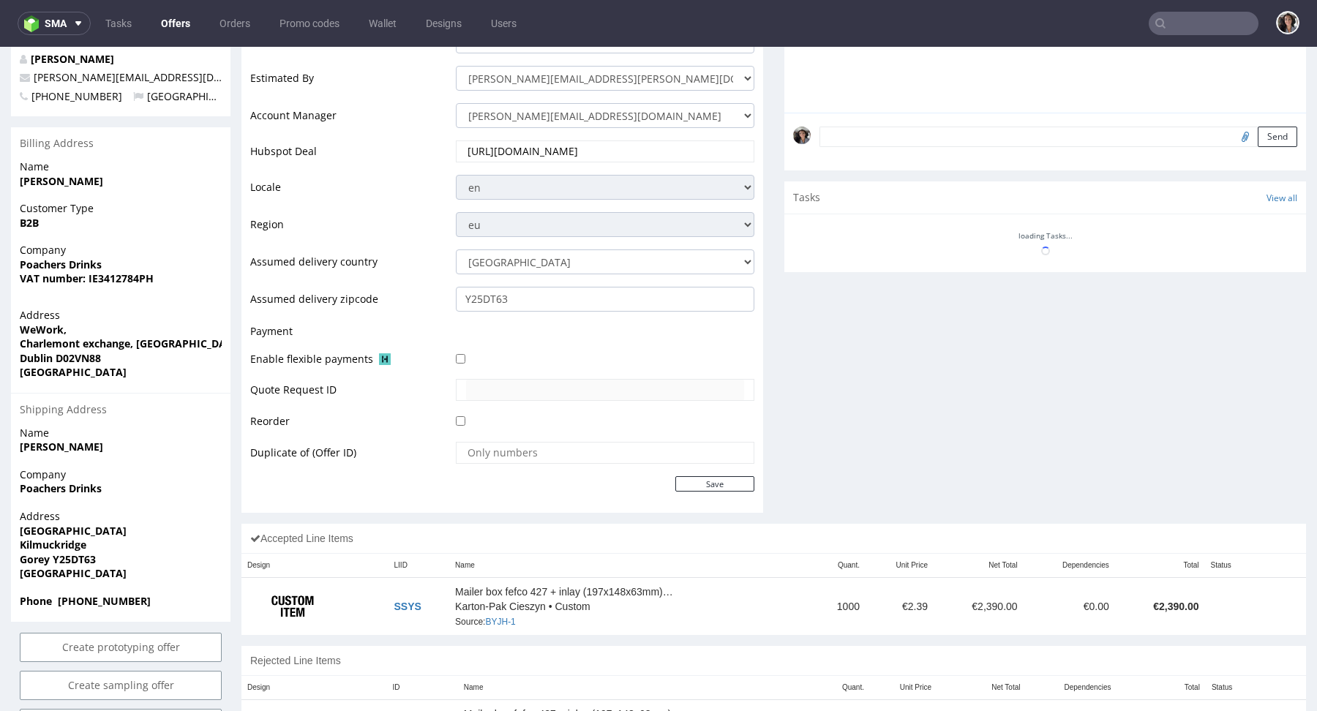
scroll to position [639, 0]
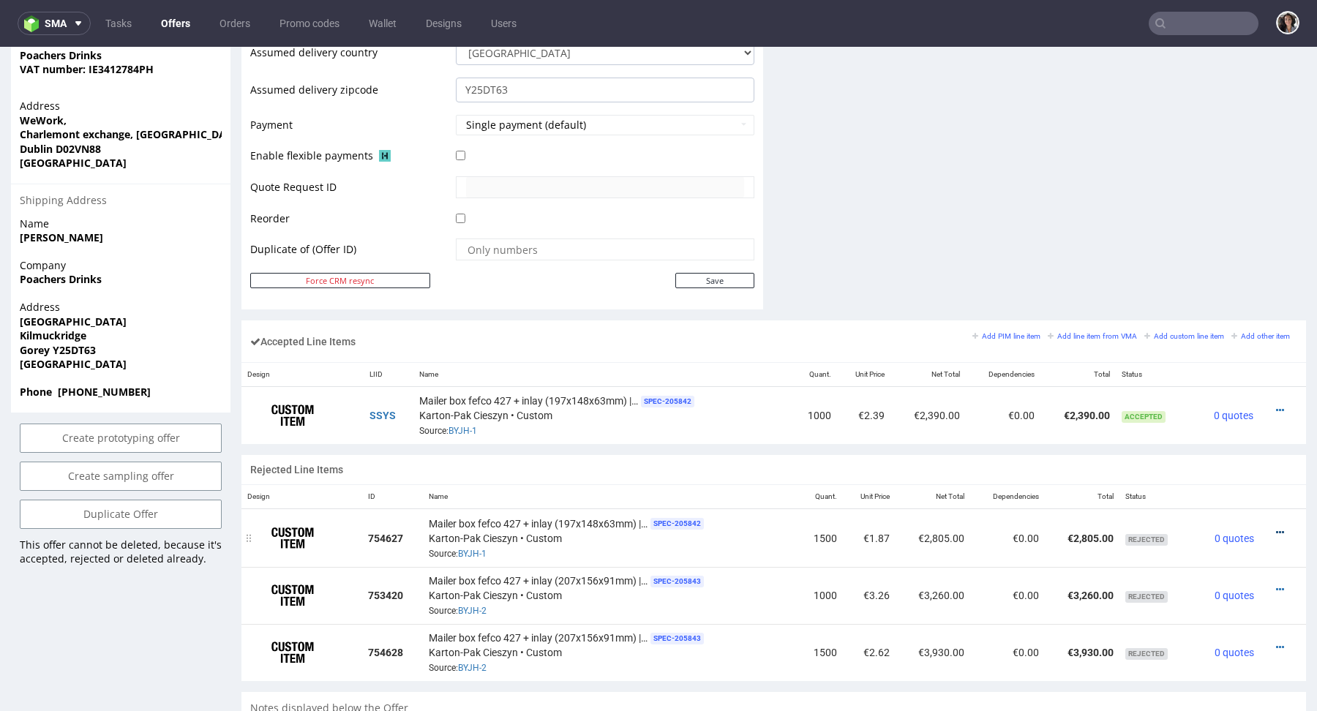
click at [1276, 528] on icon at bounding box center [1280, 533] width 8 height 10
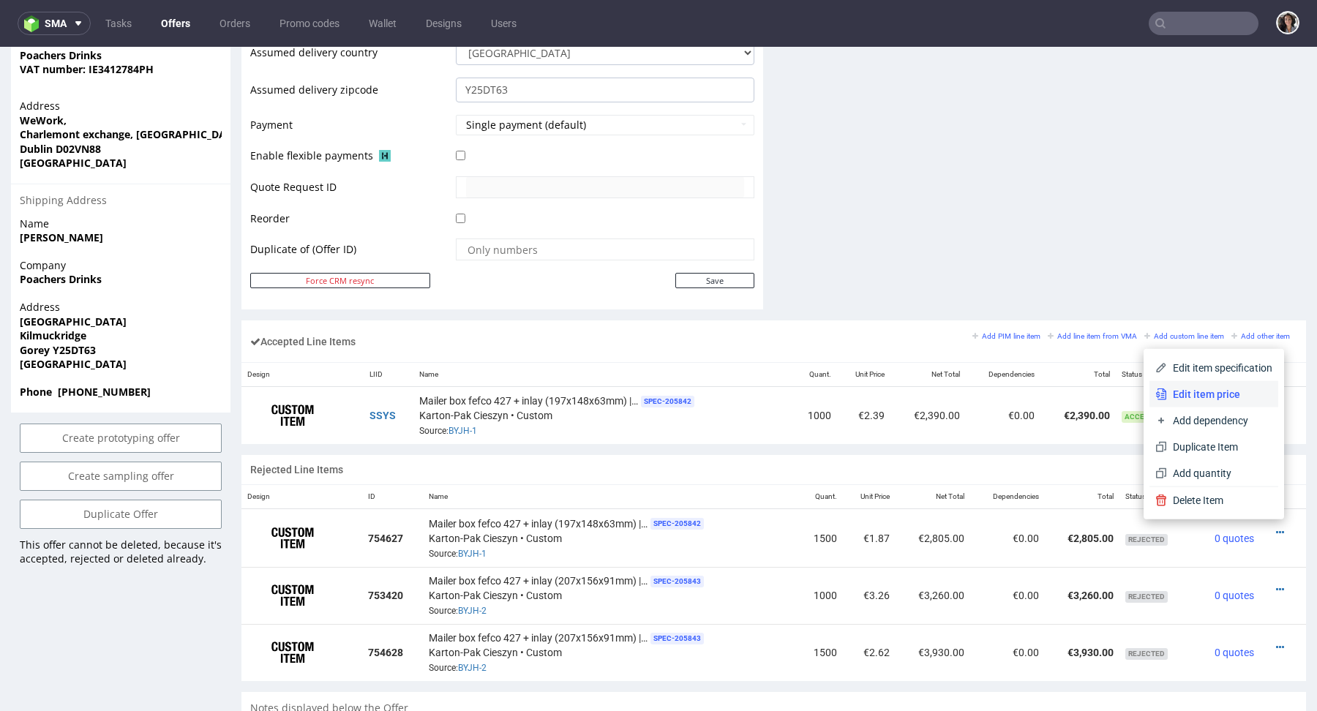
click at [1198, 392] on span "Edit item price" at bounding box center [1219, 394] width 105 height 15
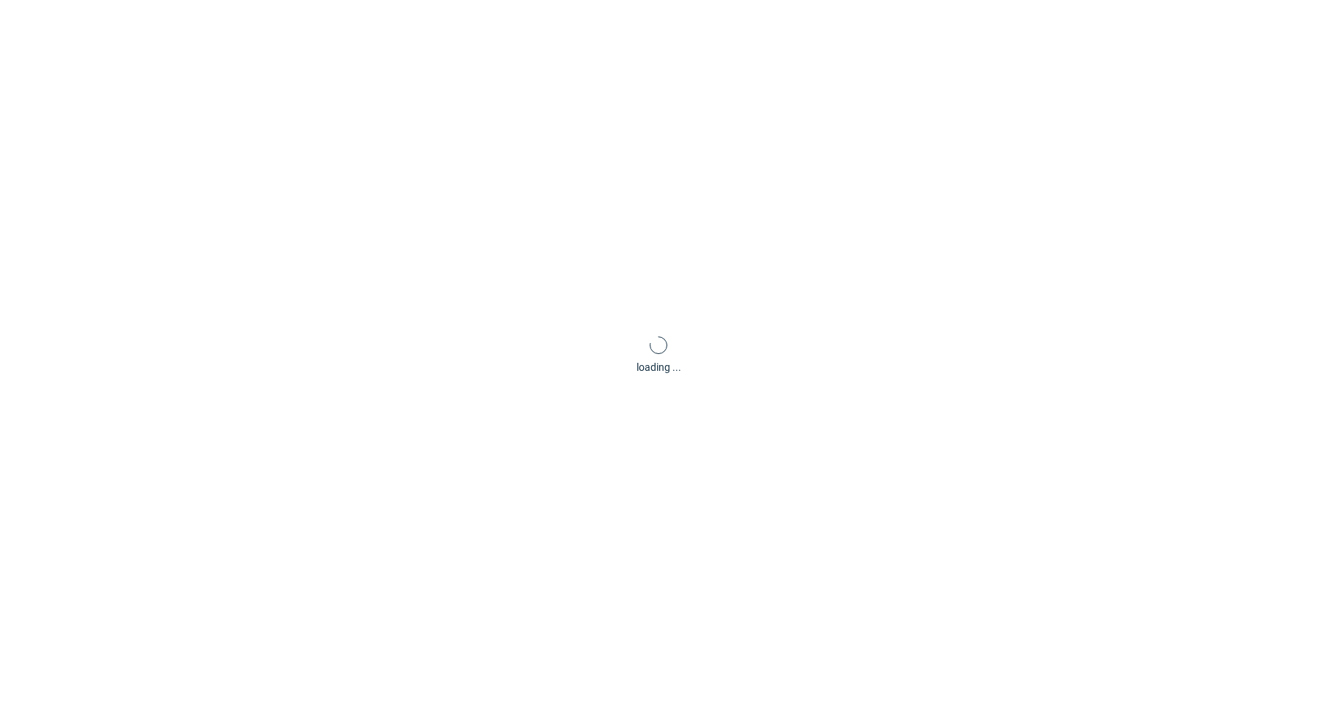
scroll to position [0, 0]
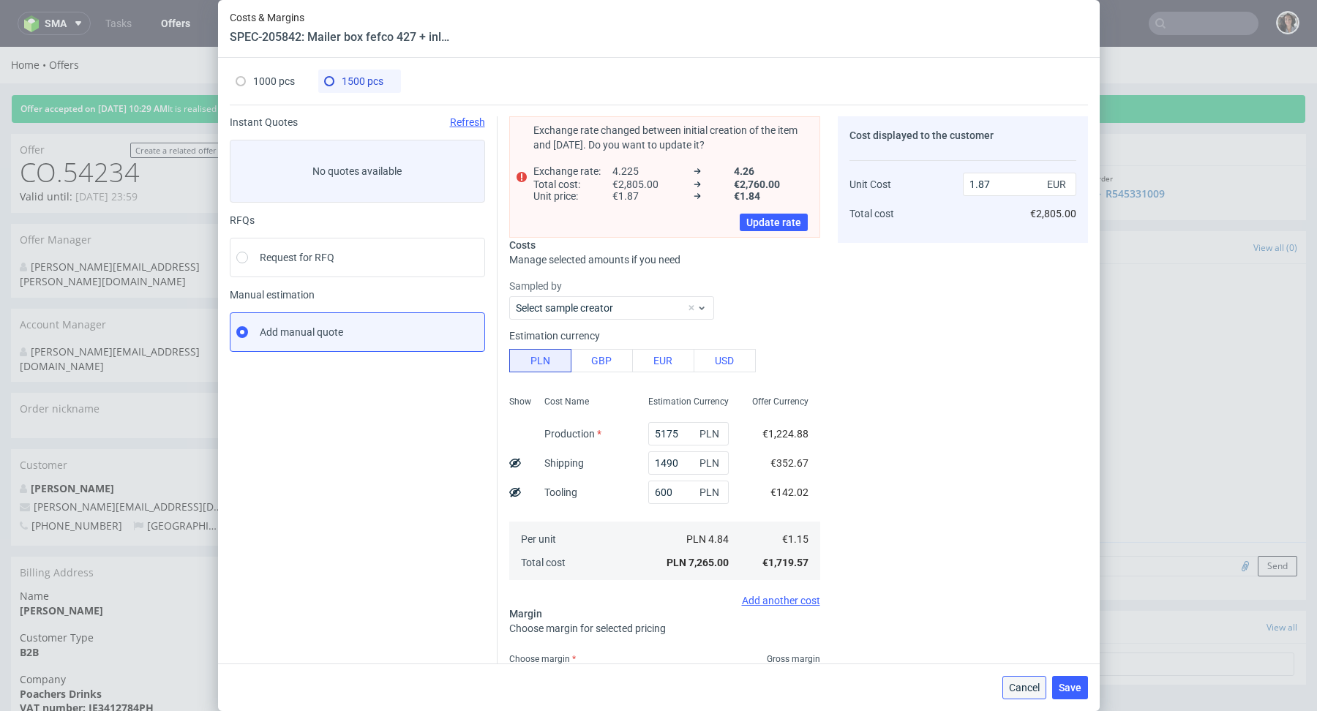
click at [1020, 686] on span "Cancel" at bounding box center [1024, 688] width 31 height 10
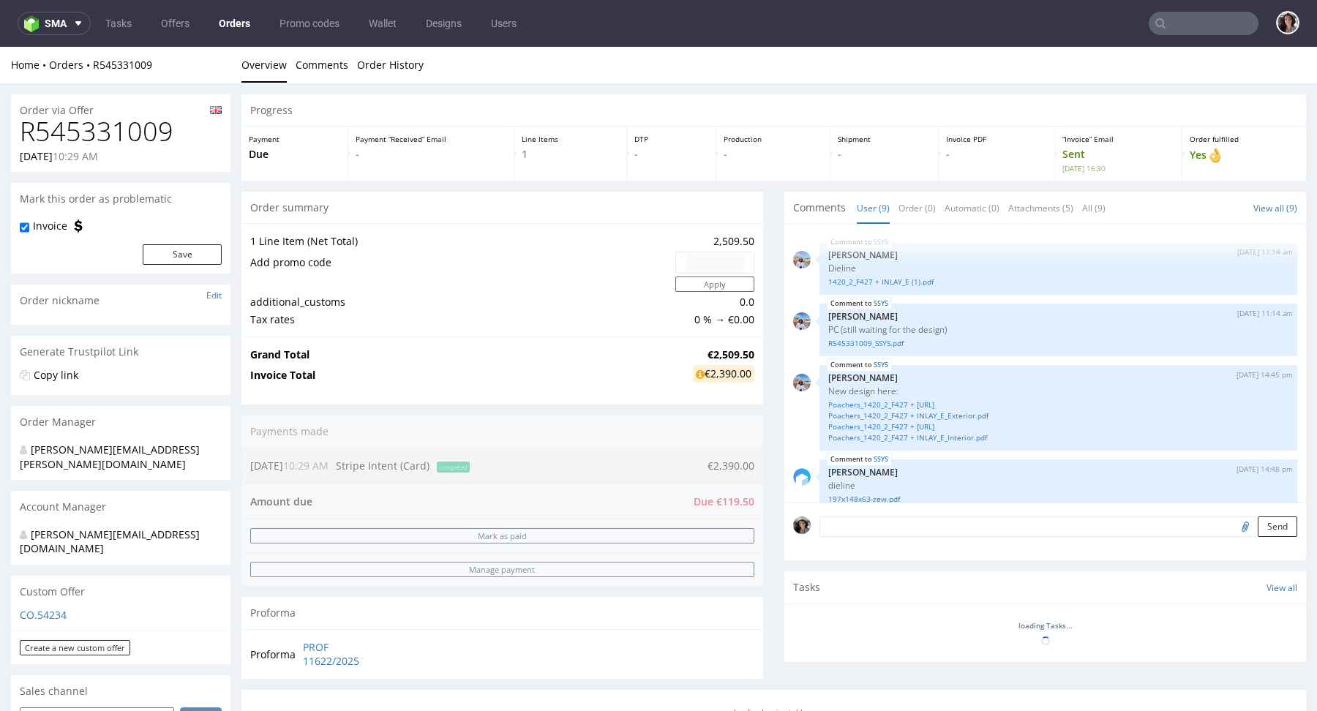
scroll to position [302, 0]
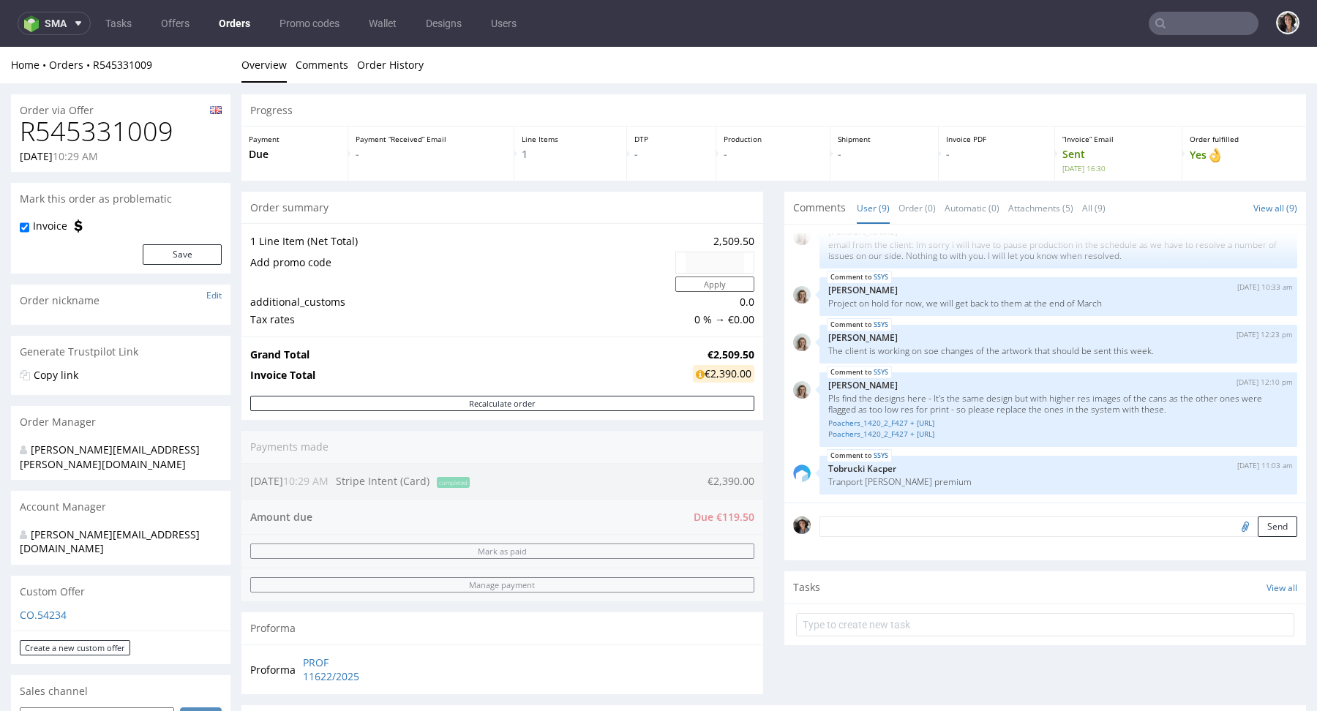
type input "brendan@poachersdrinks.com"
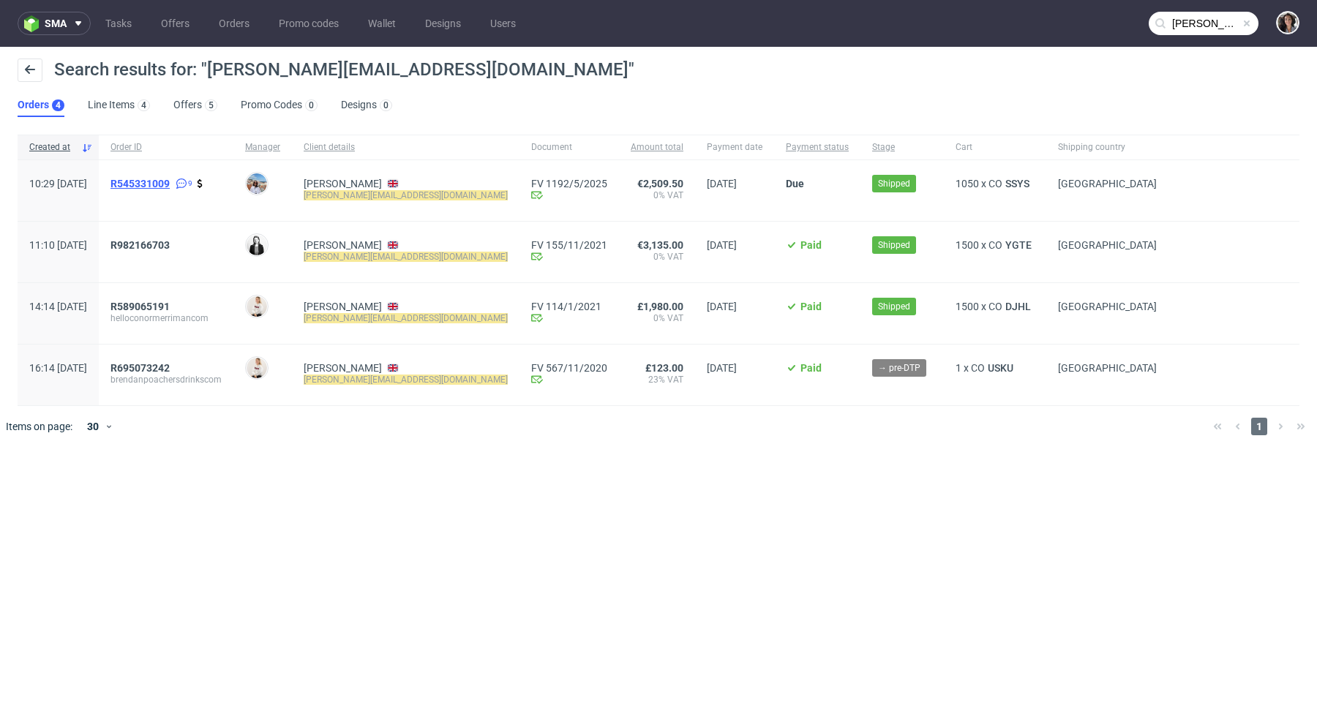
click at [167, 180] on span "R545331009" at bounding box center [139, 184] width 59 height 12
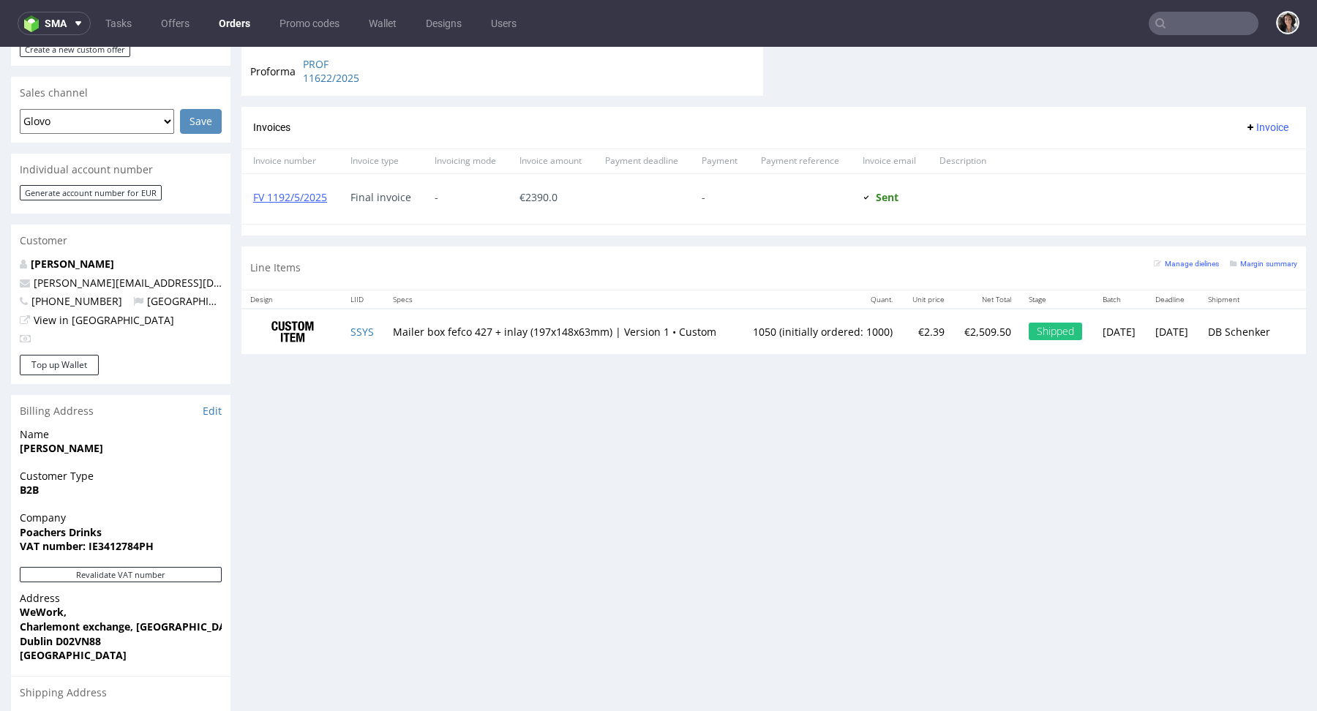
scroll to position [781, 0]
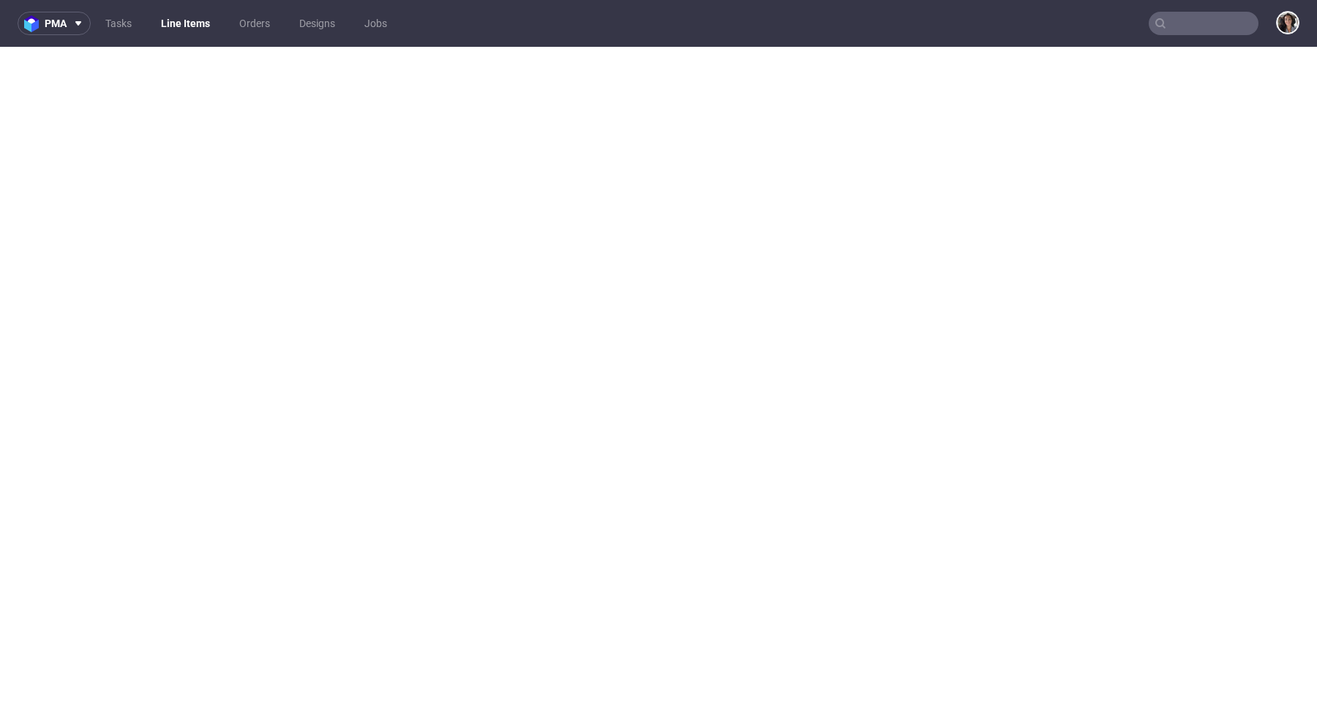
select select "in_progress"
click at [1176, 18] on input "text" at bounding box center [1204, 23] width 110 height 23
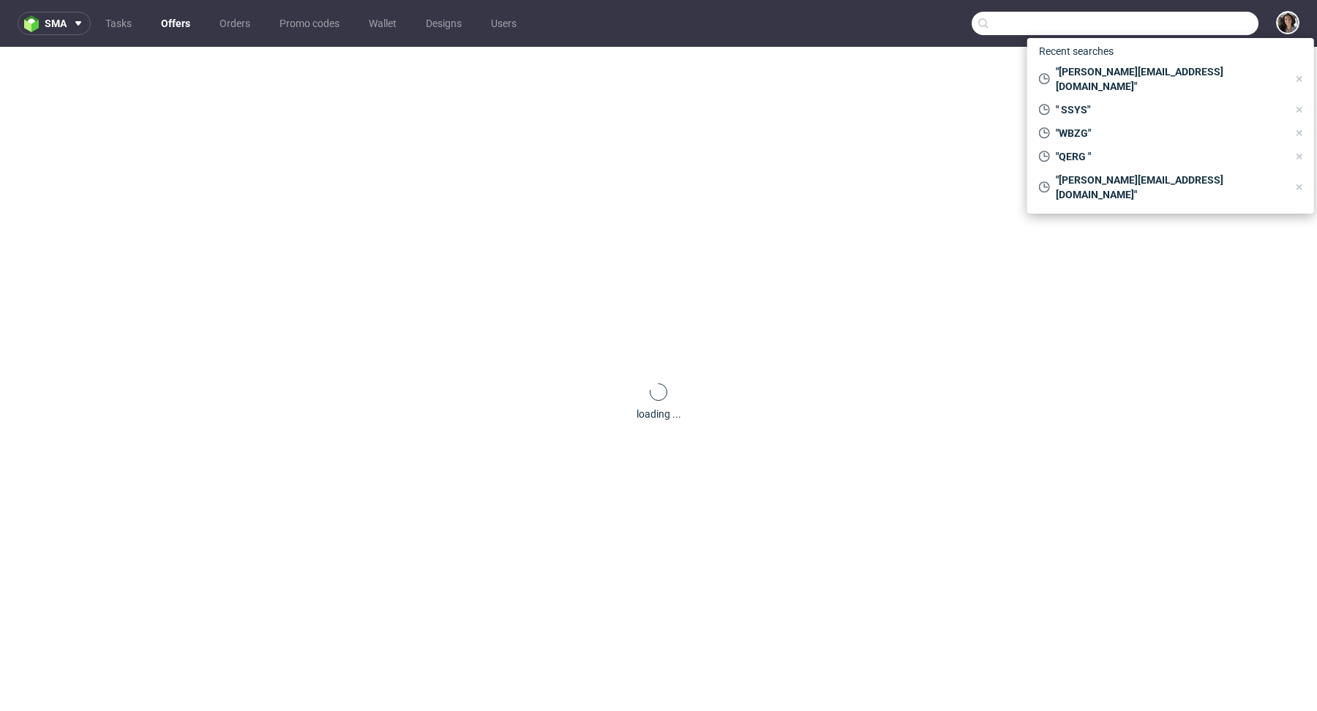
paste input "[EMAIL_ADDRESS][DOMAIN_NAME]"
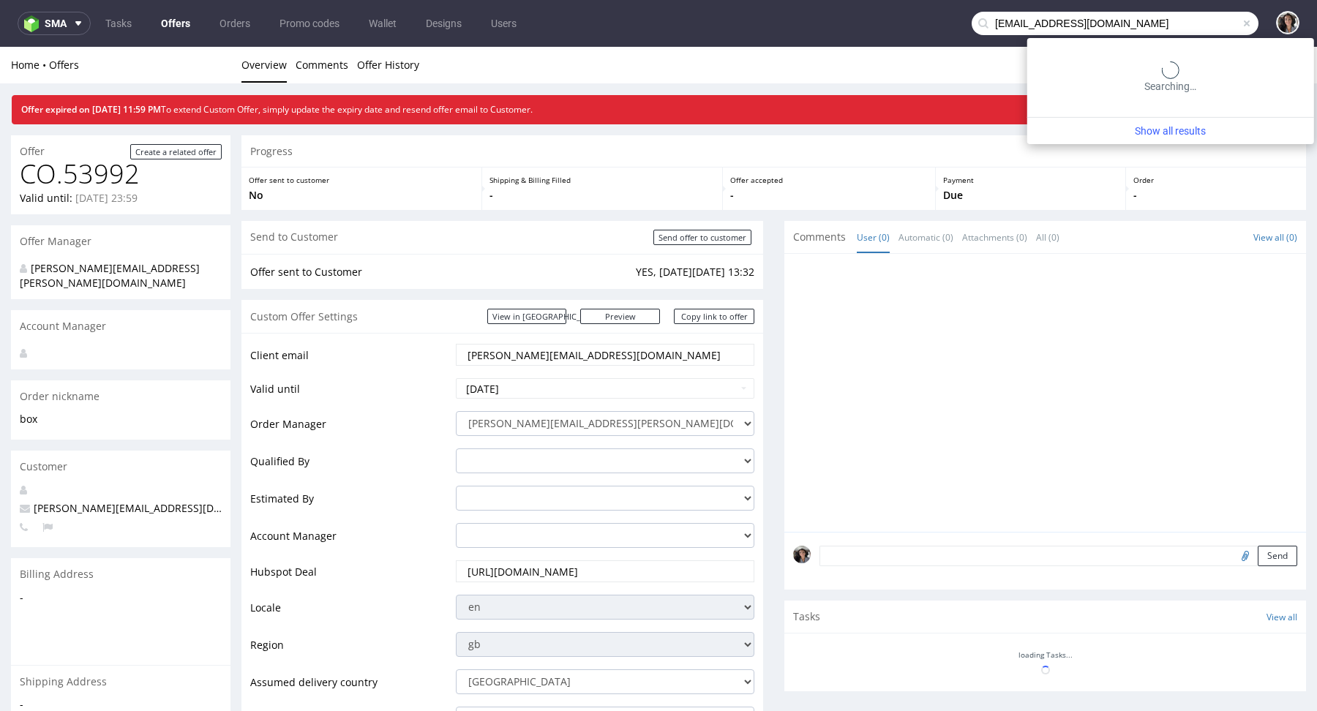
type input "[EMAIL_ADDRESS][DOMAIN_NAME]"
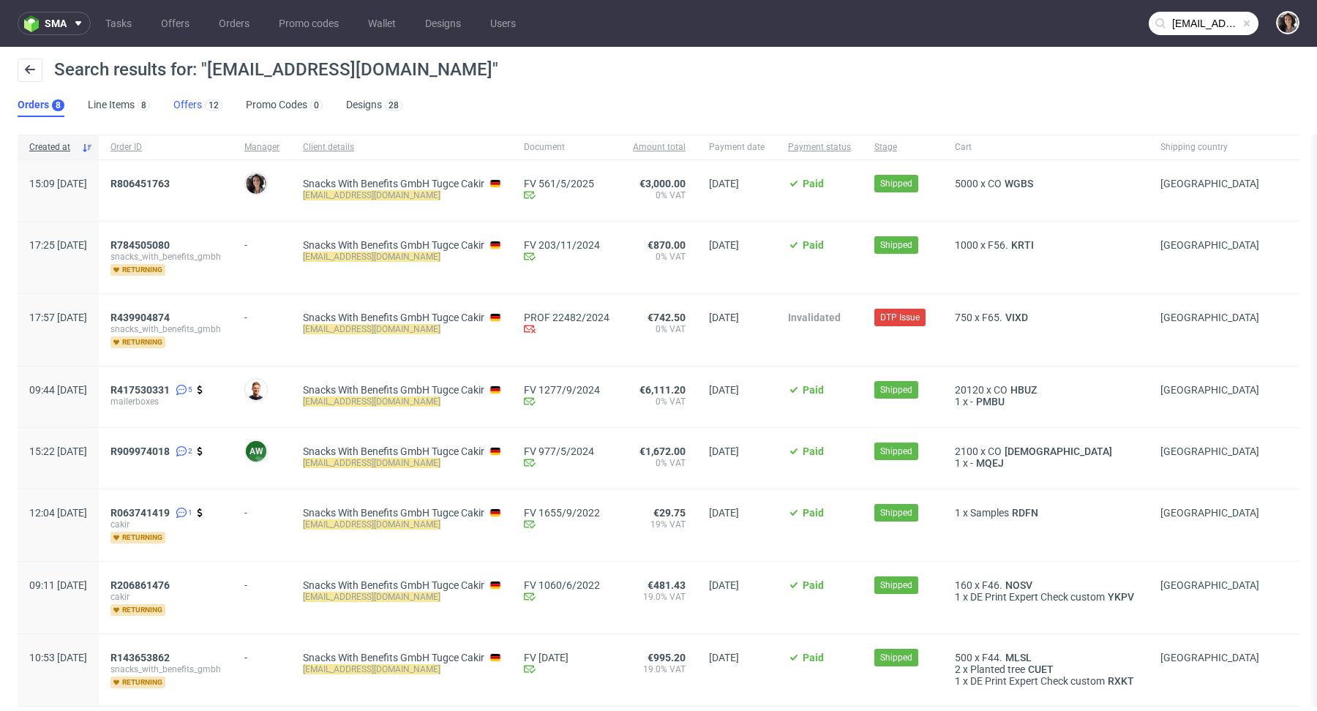
click at [180, 116] on link "Offers 12" at bounding box center [197, 105] width 49 height 23
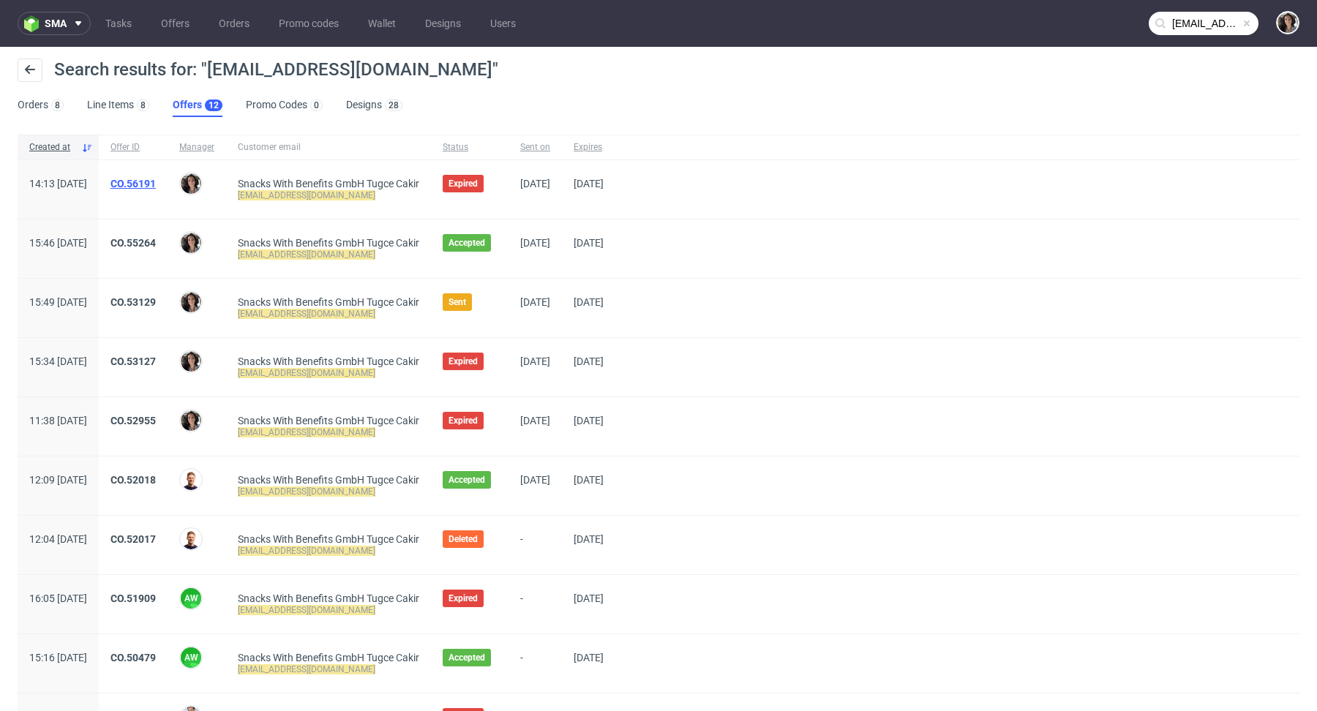
click at [156, 184] on link "CO.56191" at bounding box center [132, 184] width 45 height 12
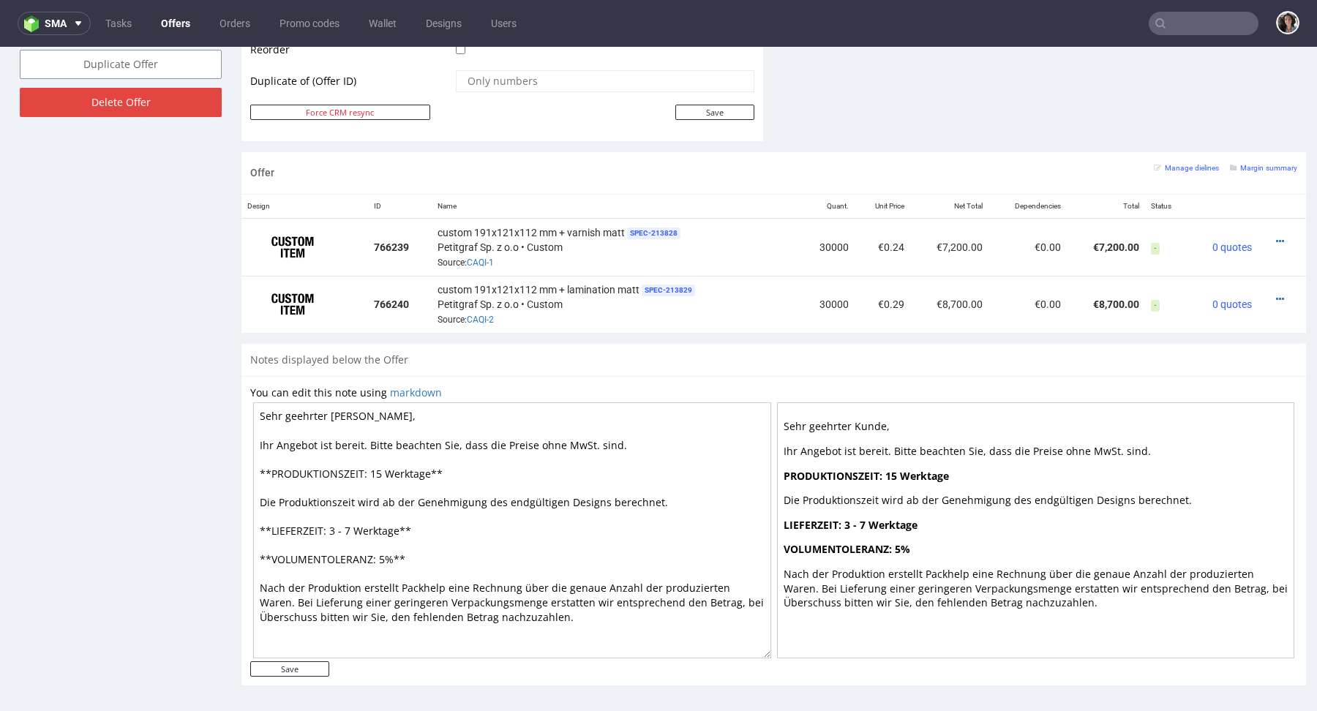
scroll to position [694, 0]
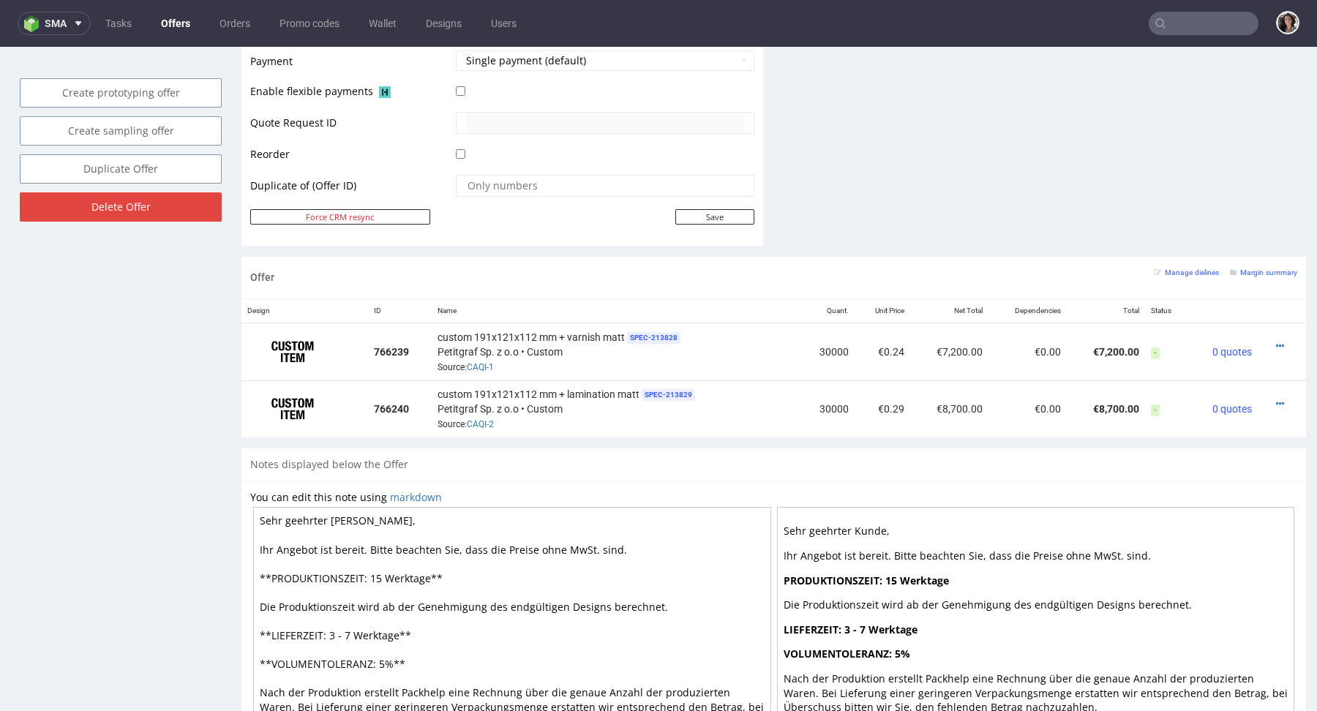
type input "[EMAIL_ADDRESS][DOMAIN_NAME]"
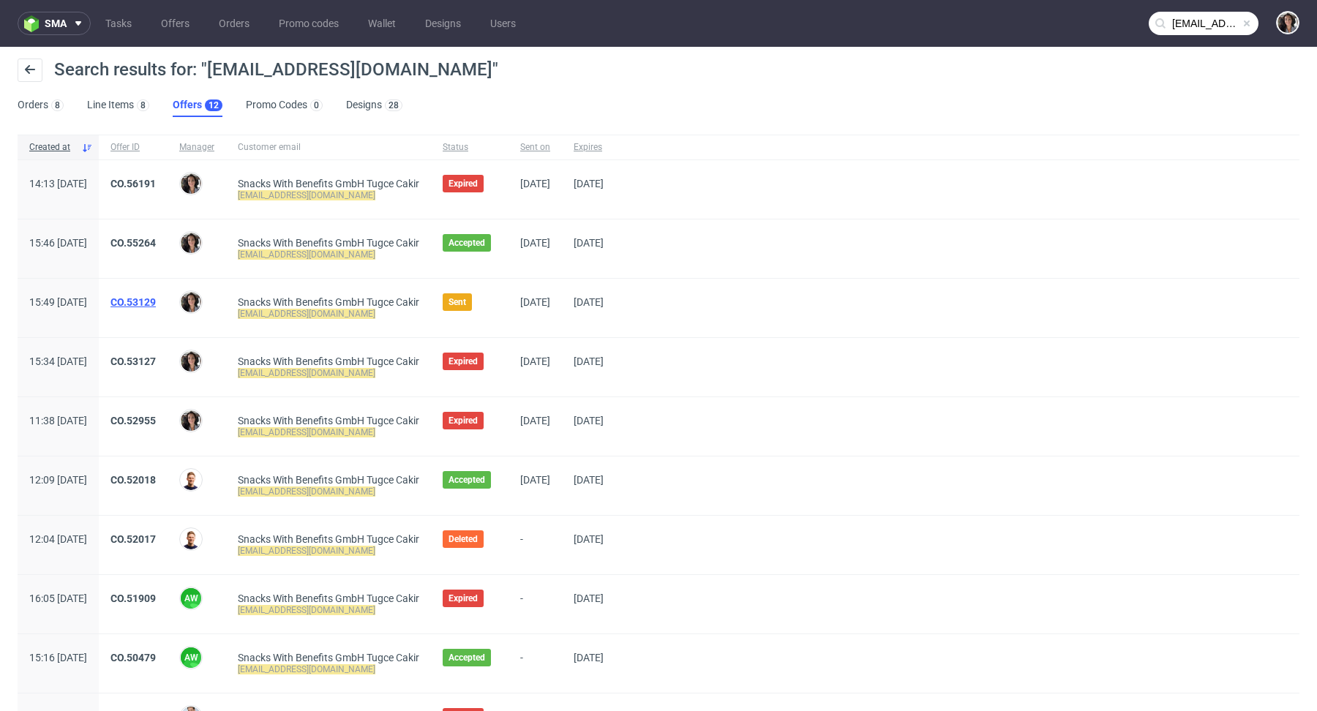
click at [156, 299] on link "CO.53129" at bounding box center [132, 302] width 45 height 12
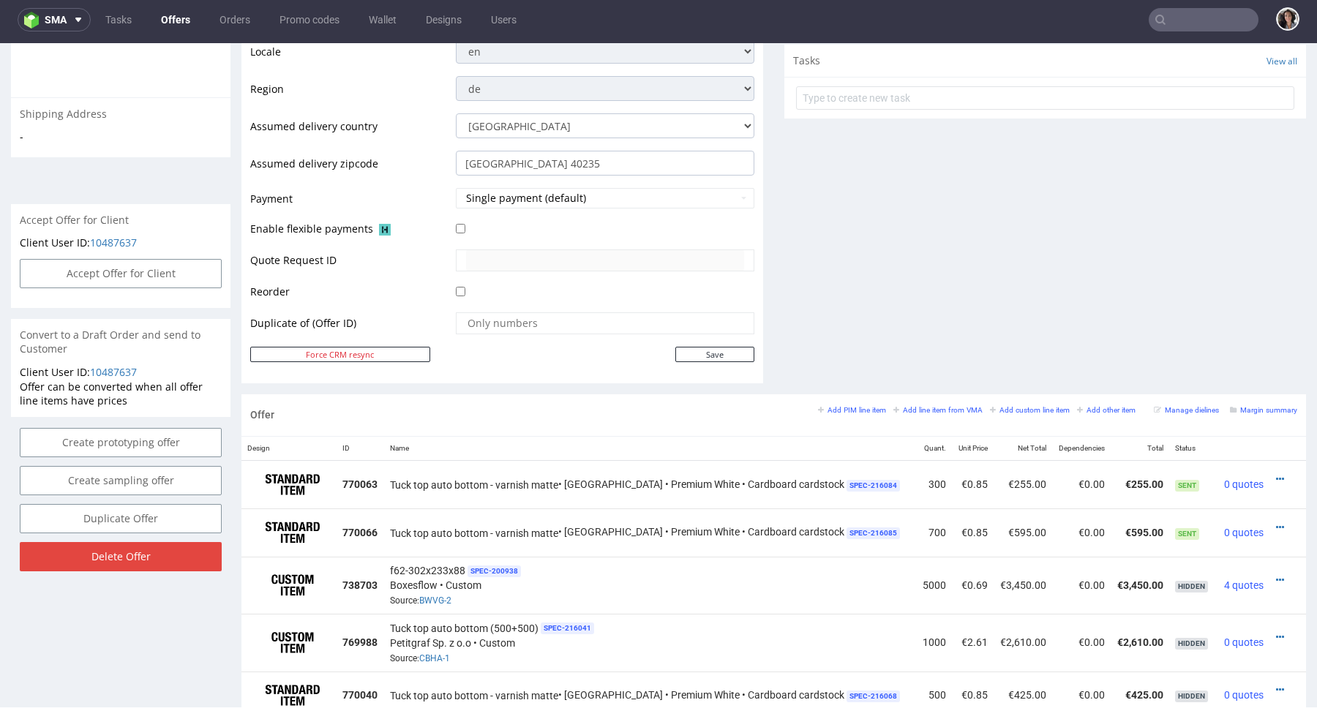
scroll to position [521, 0]
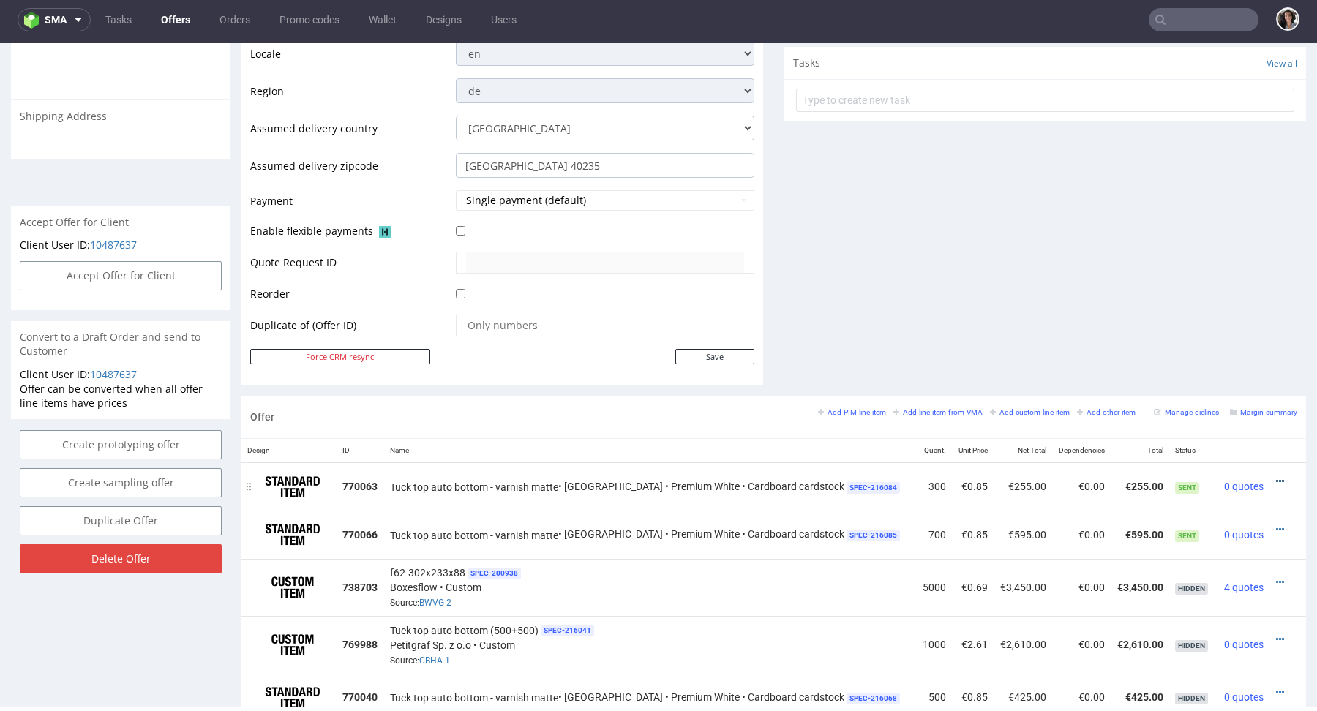
click at [1276, 476] on link at bounding box center [1280, 482] width 8 height 12
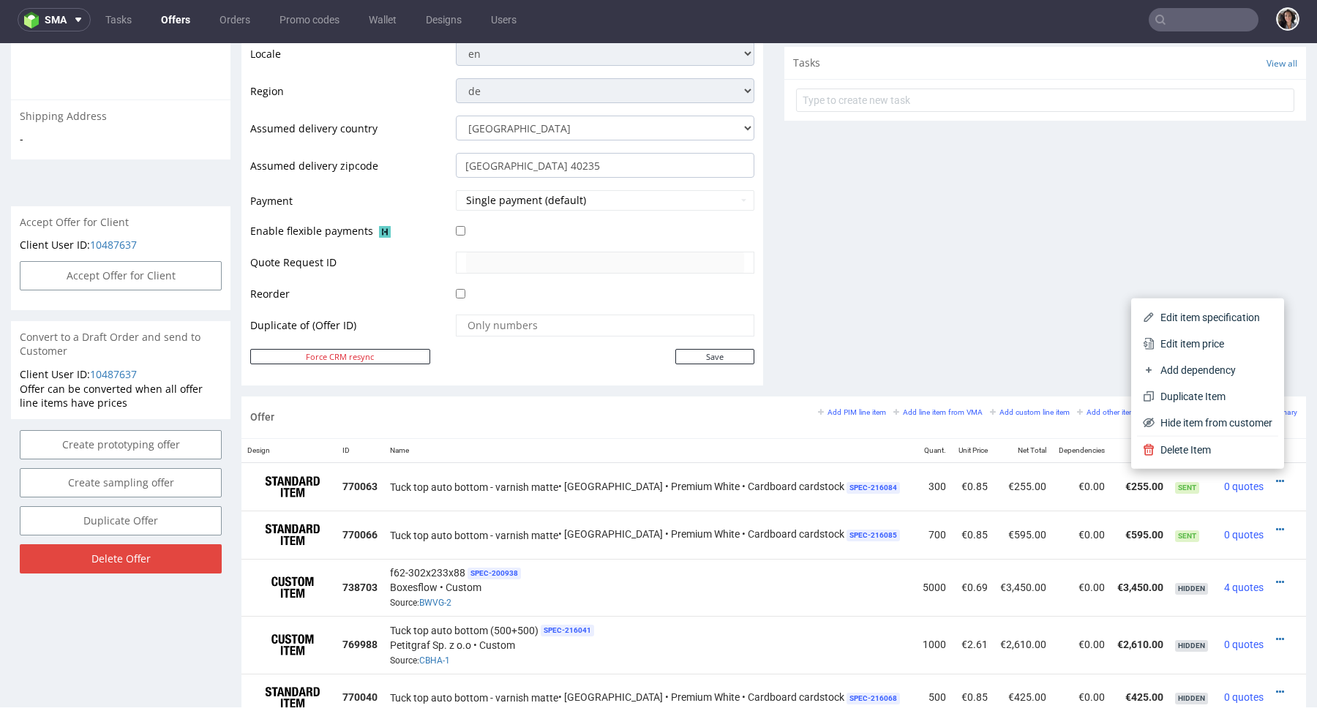
click at [1302, 420] on div "Offer Create a related offer CO.53129 Valid until: September 15, 2025 23:59 Off…" at bounding box center [658, 352] width 1317 height 1586
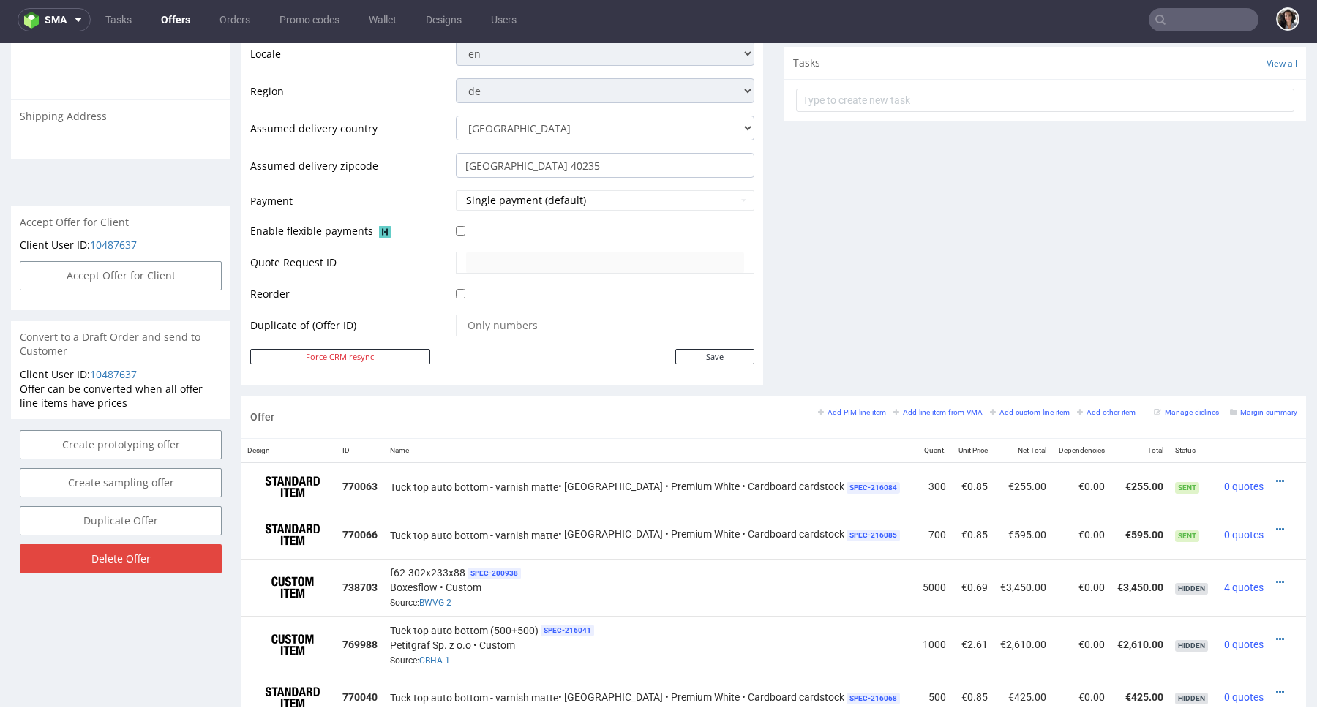
click at [1276, 414] on div "Margin summary" at bounding box center [1263, 411] width 67 height 13
click at [1248, 402] on div "Offer Add PIM line item Add line item from VMA Add custom line item Add other i…" at bounding box center [773, 418] width 1065 height 42
click at [1248, 411] on small "Margin summary" at bounding box center [1263, 412] width 67 height 8
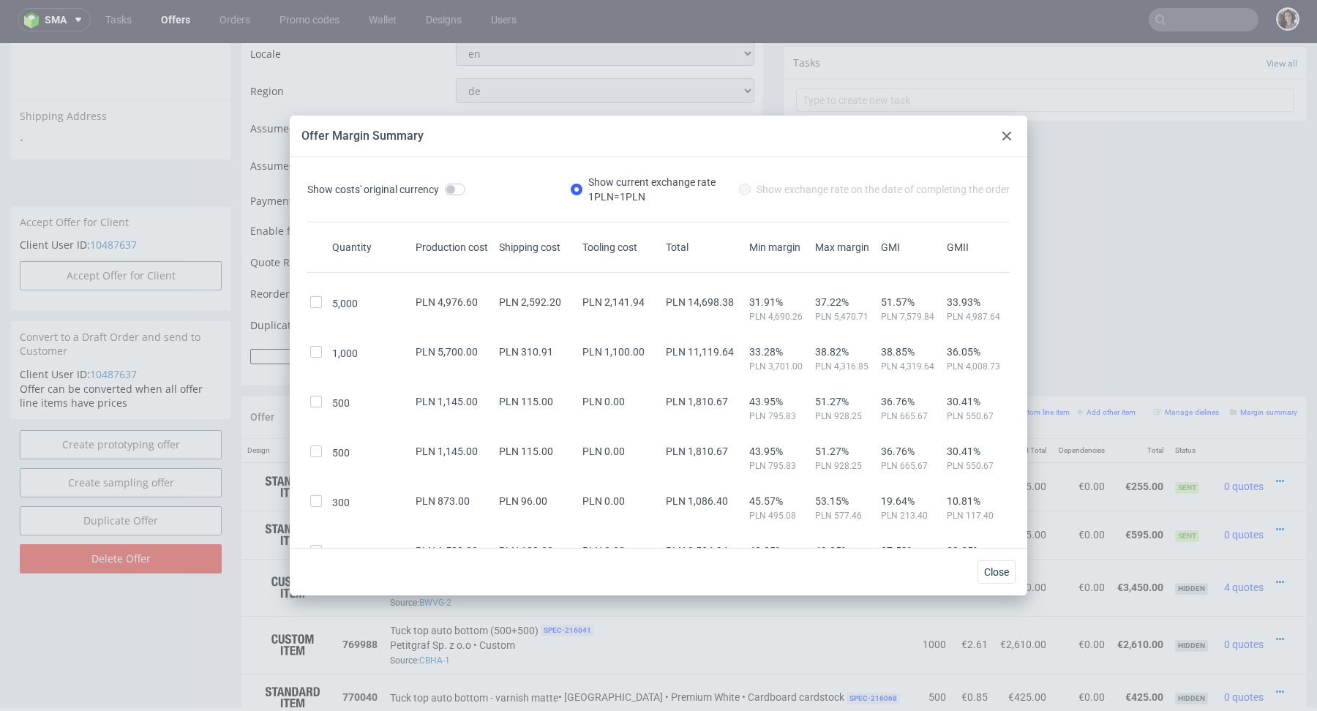
scroll to position [116, 0]
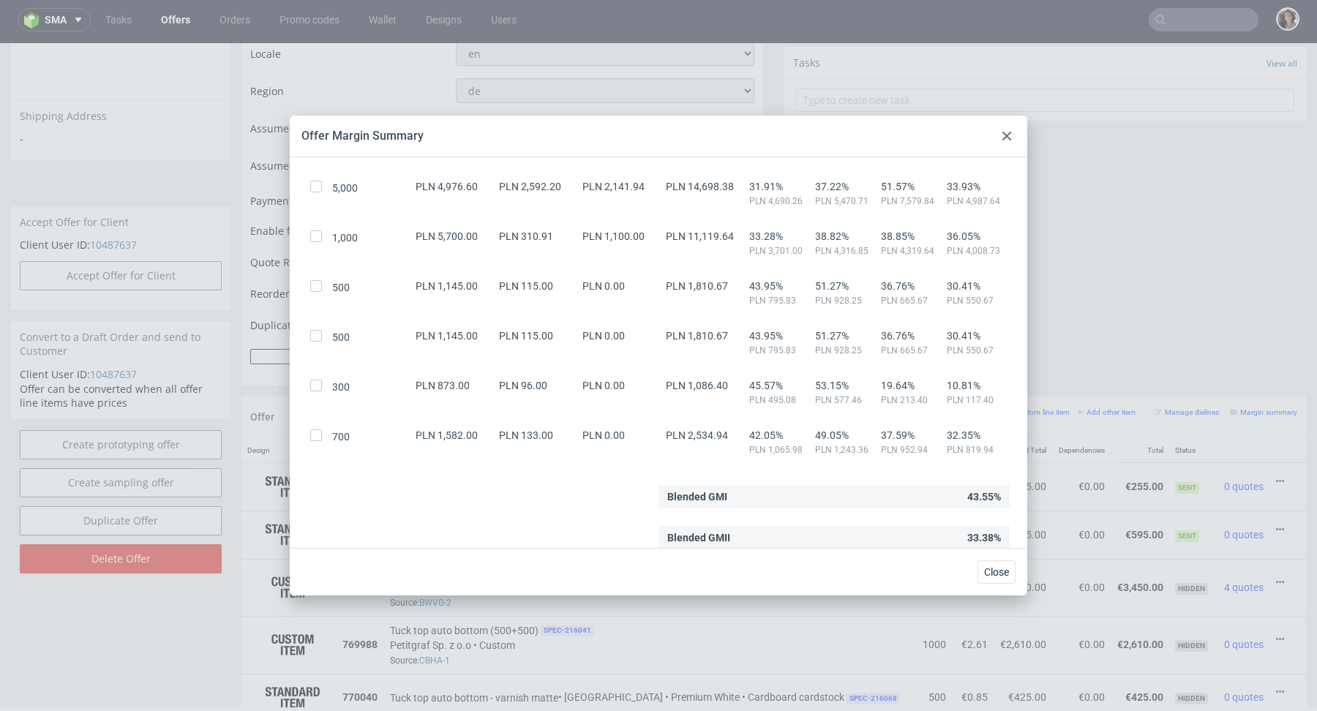
click at [1005, 133] on icon at bounding box center [1007, 136] width 9 height 9
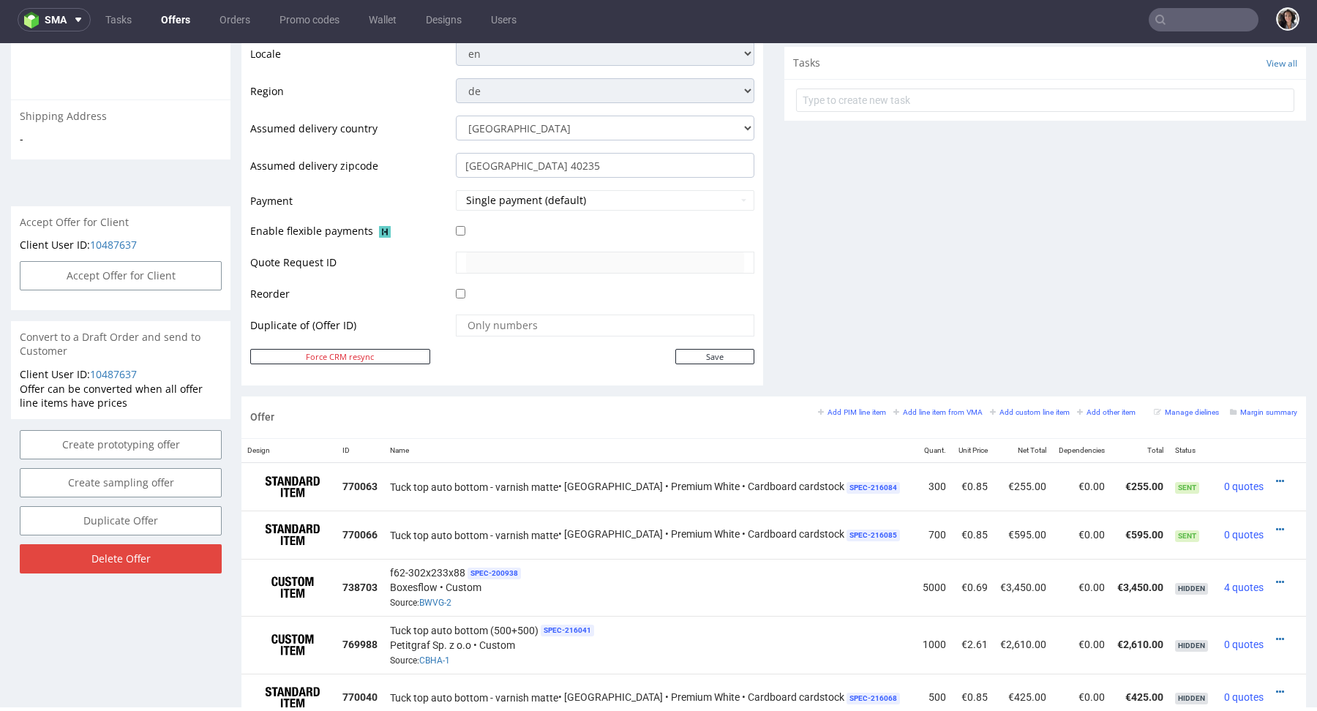
scroll to position [0, 0]
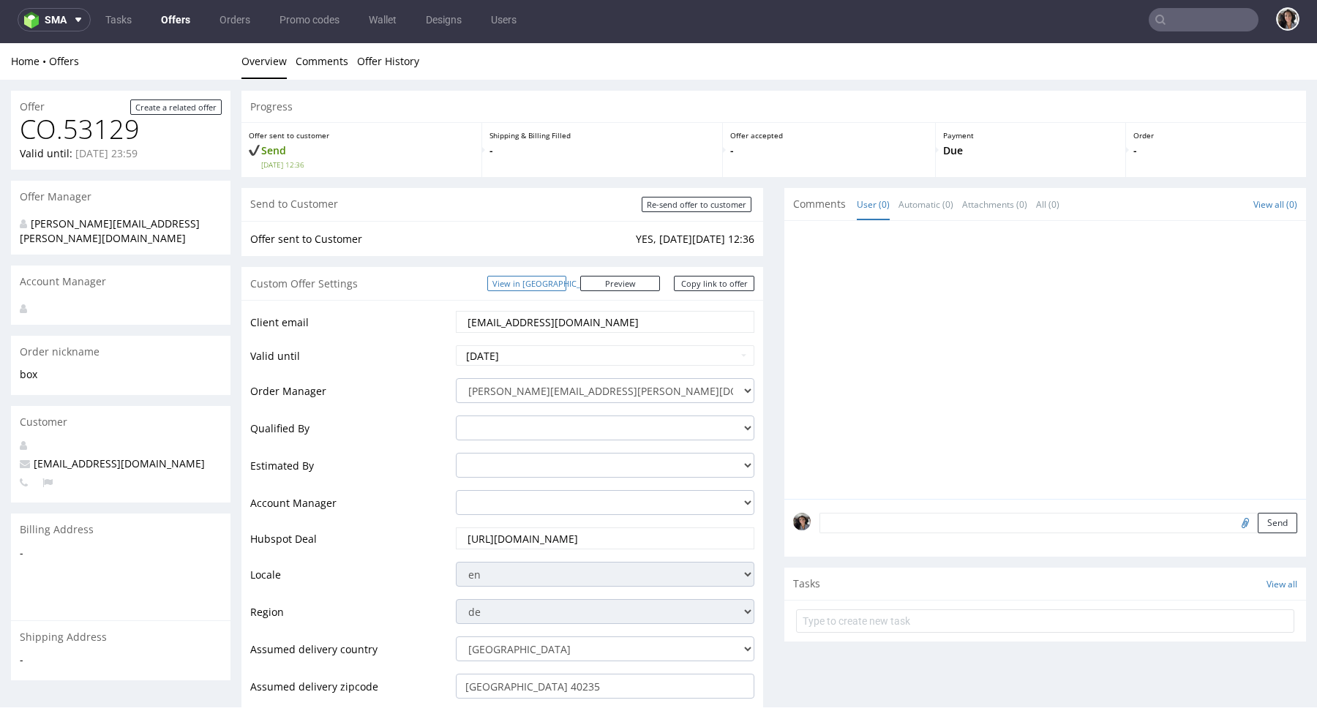
click at [566, 285] on link "View in [GEOGRAPHIC_DATA]" at bounding box center [526, 283] width 79 height 15
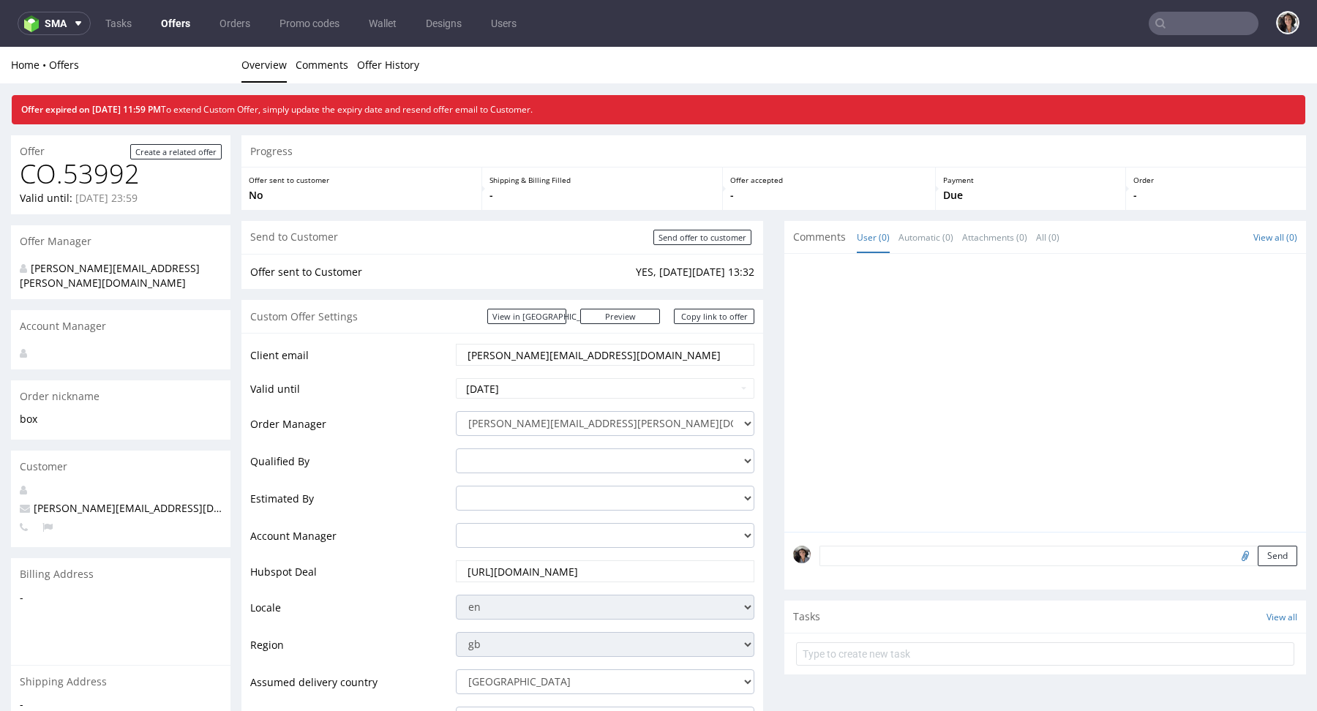
click at [1181, 24] on input "text" at bounding box center [1204, 23] width 110 height 23
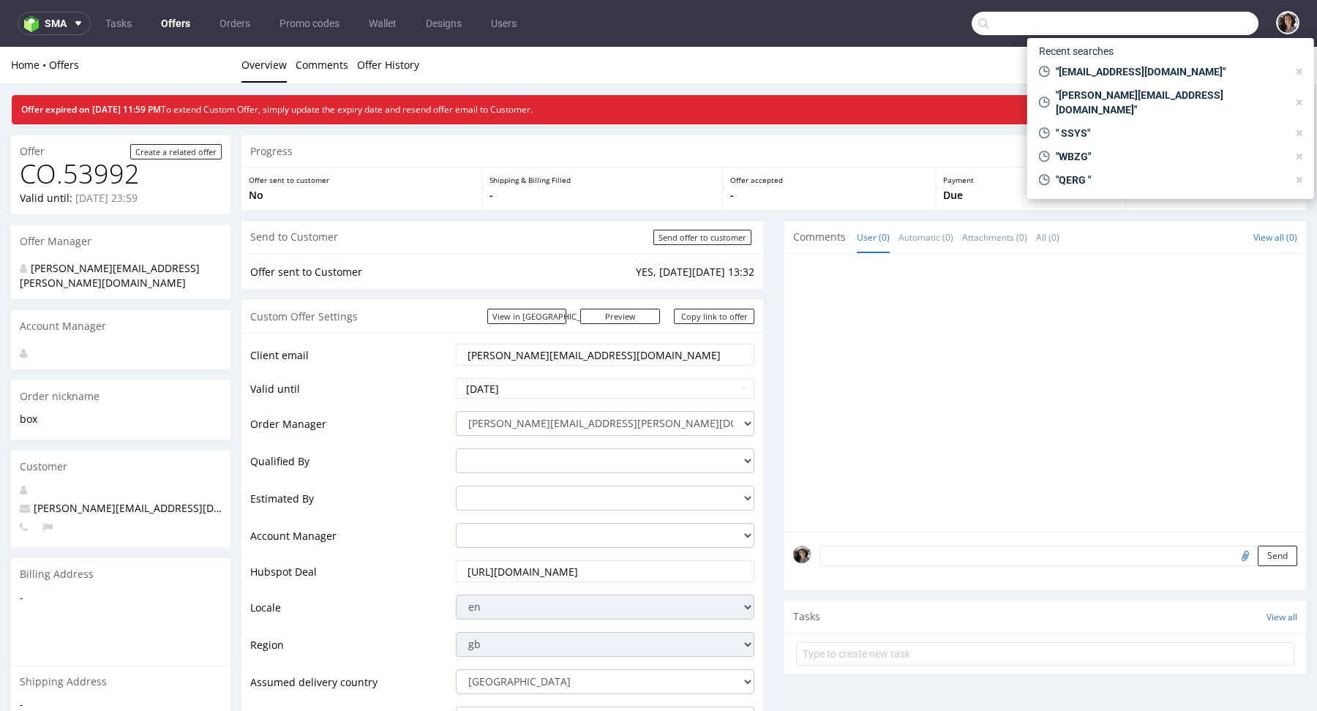
paste input "[EMAIL_ADDRESS][DOMAIN_NAME]"
type input "[EMAIL_ADDRESS][DOMAIN_NAME]"
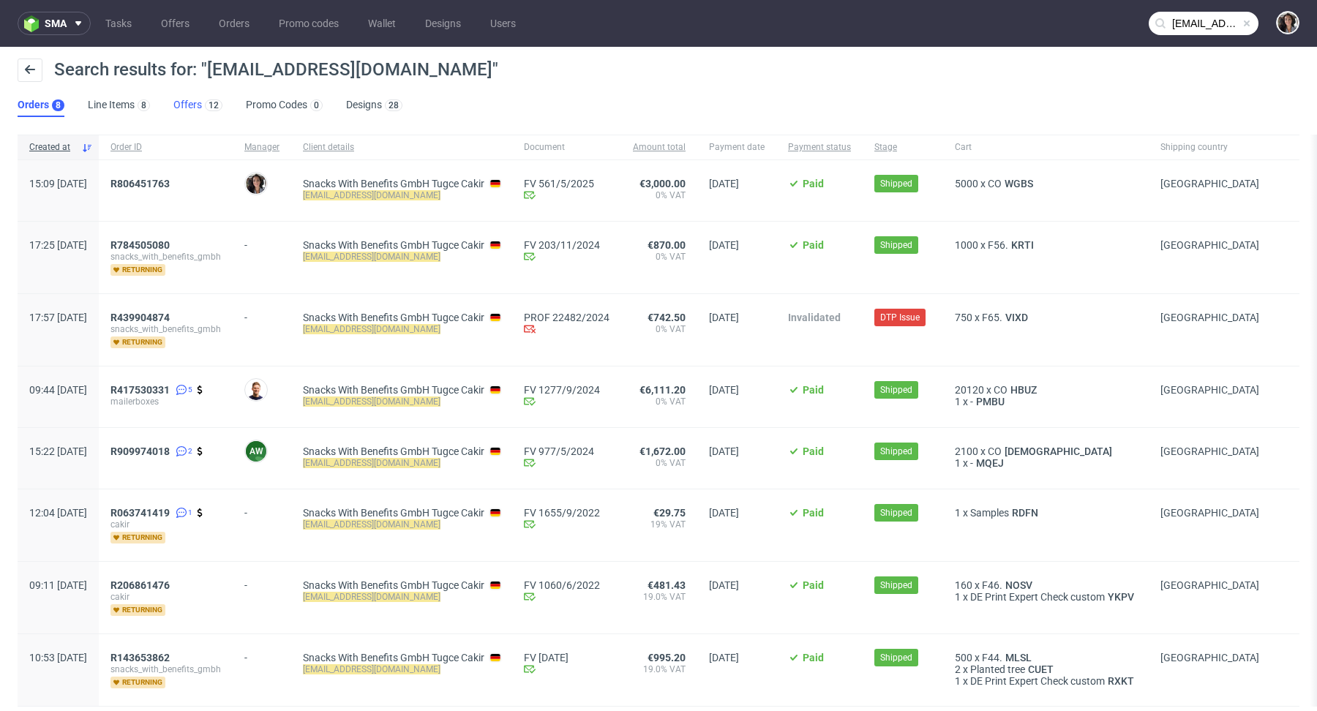
click at [186, 110] on link "Offers 12" at bounding box center [197, 105] width 49 height 23
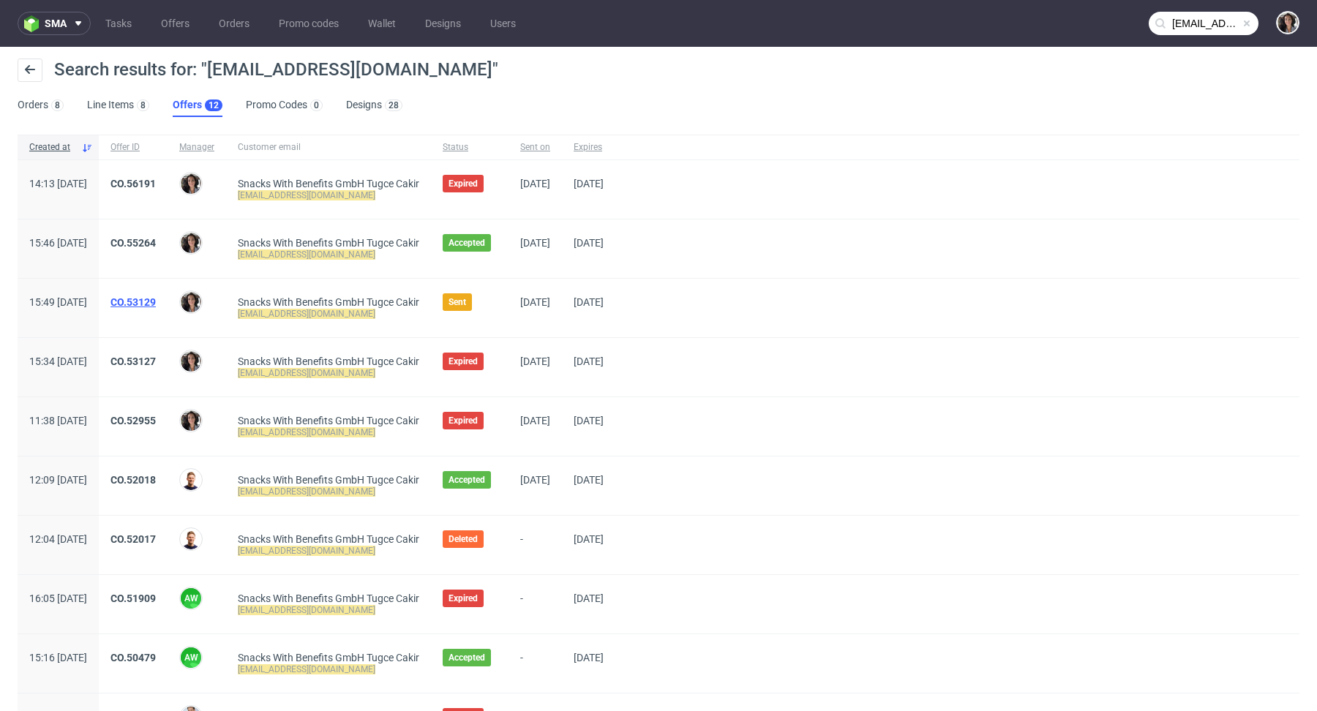
click at [156, 296] on link "CO.53129" at bounding box center [132, 302] width 45 height 12
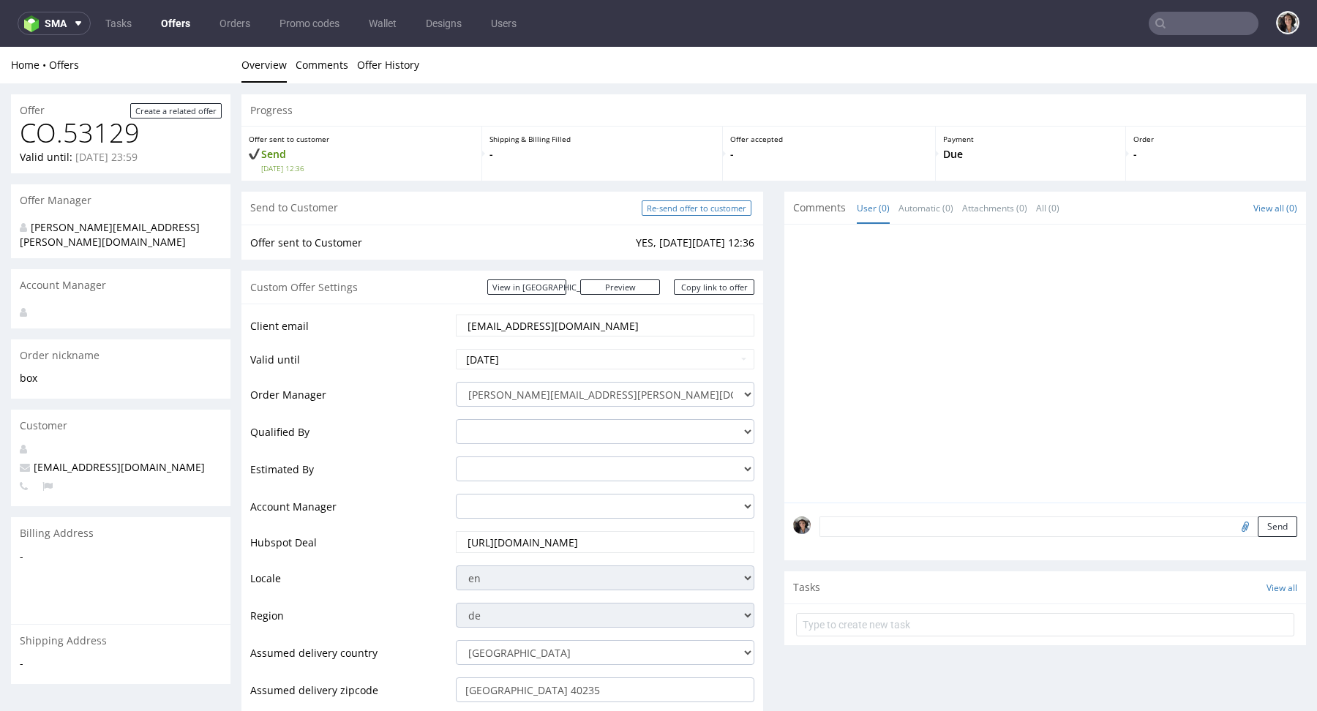
click at [700, 211] on input "Re-send offer to customer" at bounding box center [697, 208] width 110 height 15
type input "In progress..."
click at [713, 288] on link "Copy link to offer" at bounding box center [714, 287] width 80 height 15
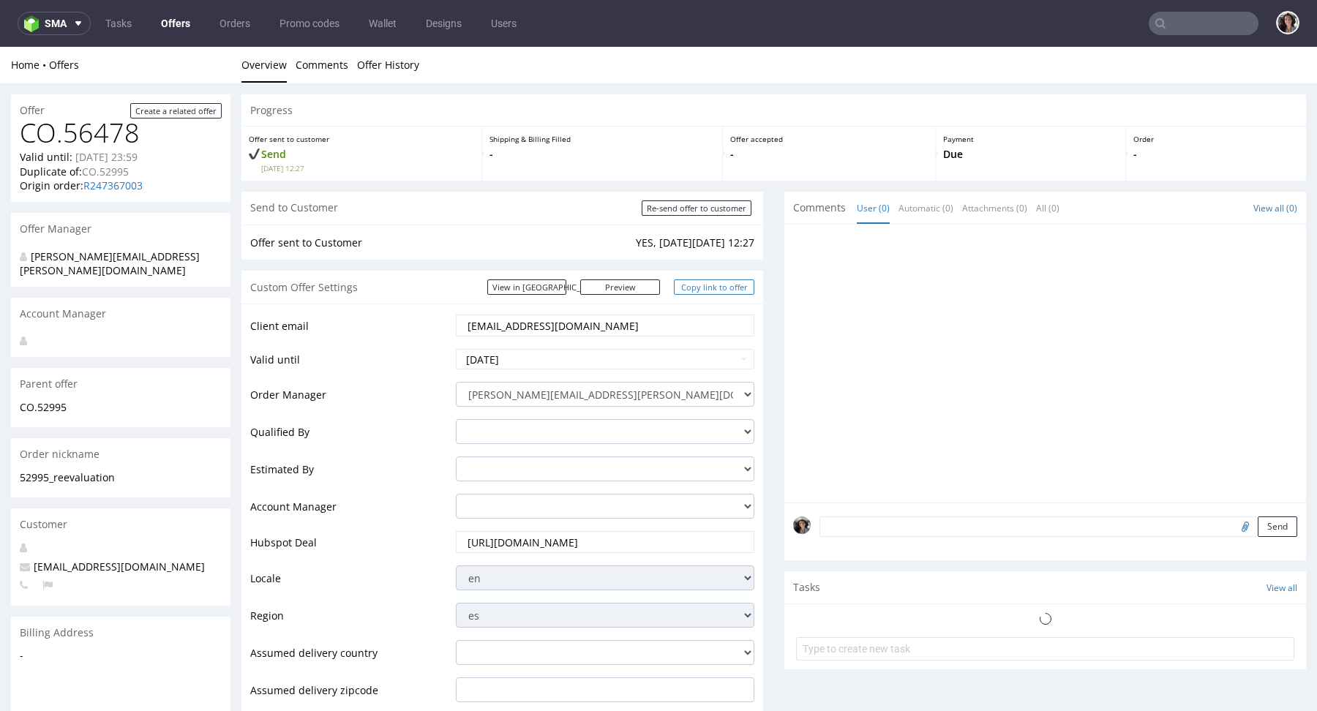
click at [690, 286] on link "Copy link to offer" at bounding box center [714, 287] width 80 height 15
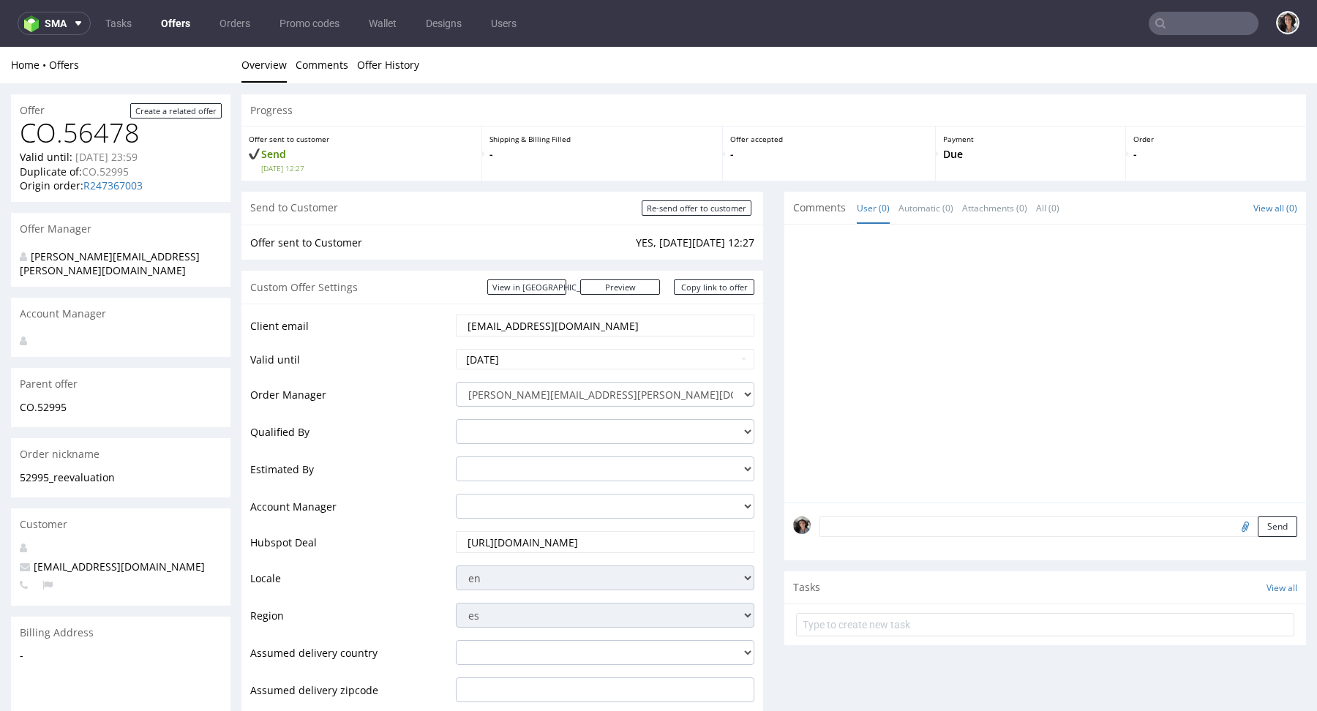
scroll to position [785, 0]
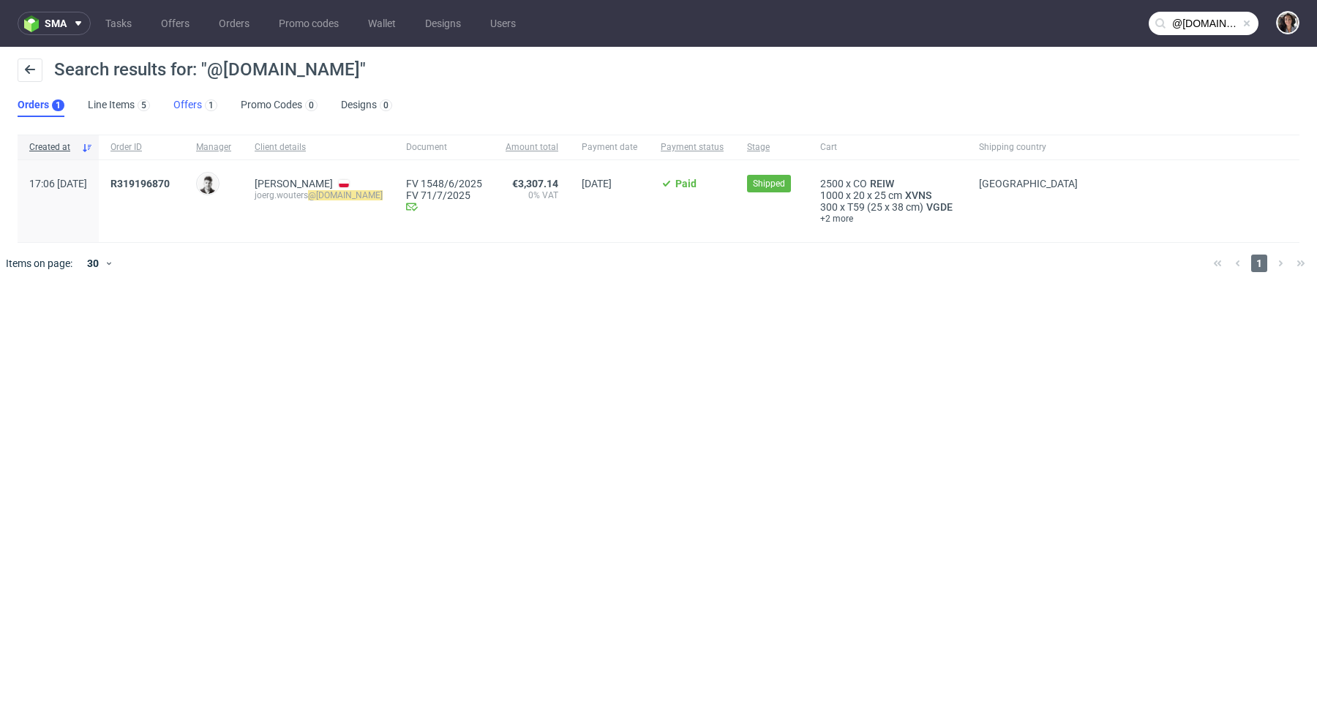
click at [184, 98] on link "Offers 1" at bounding box center [195, 105] width 44 height 23
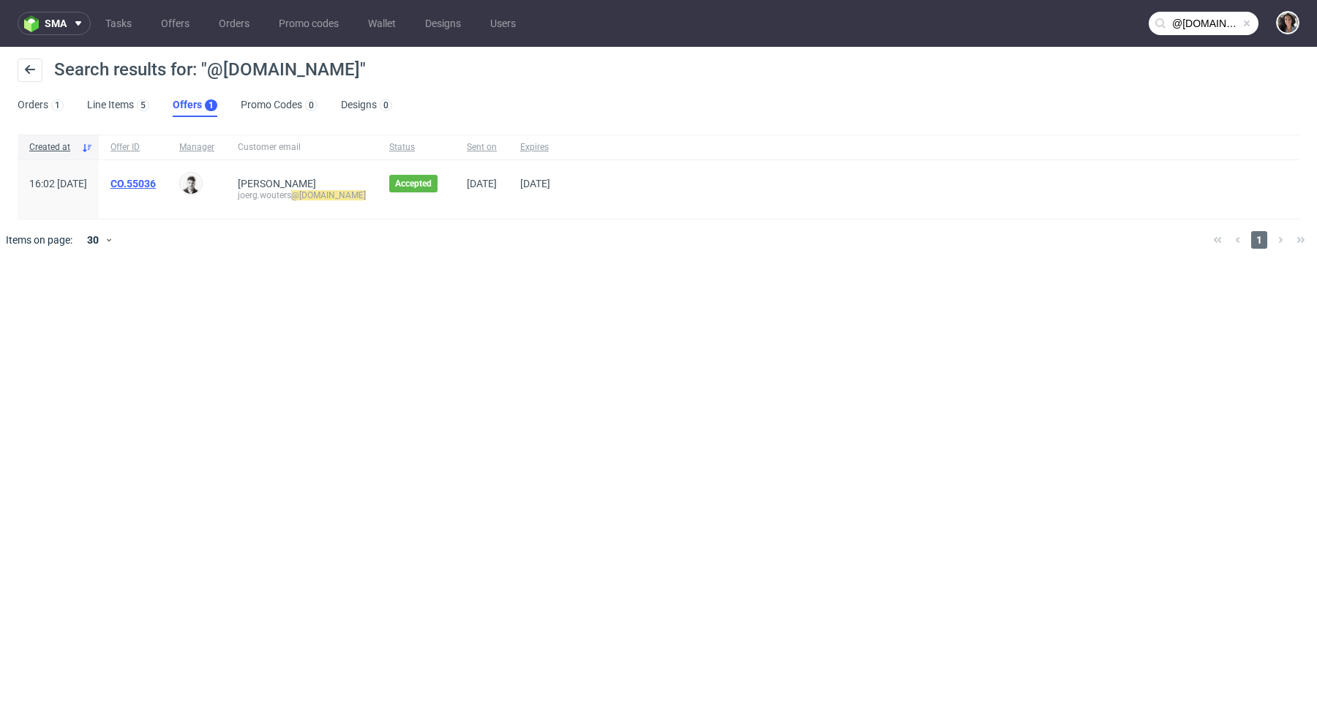
click at [156, 185] on link "CO.55036" at bounding box center [132, 184] width 45 height 12
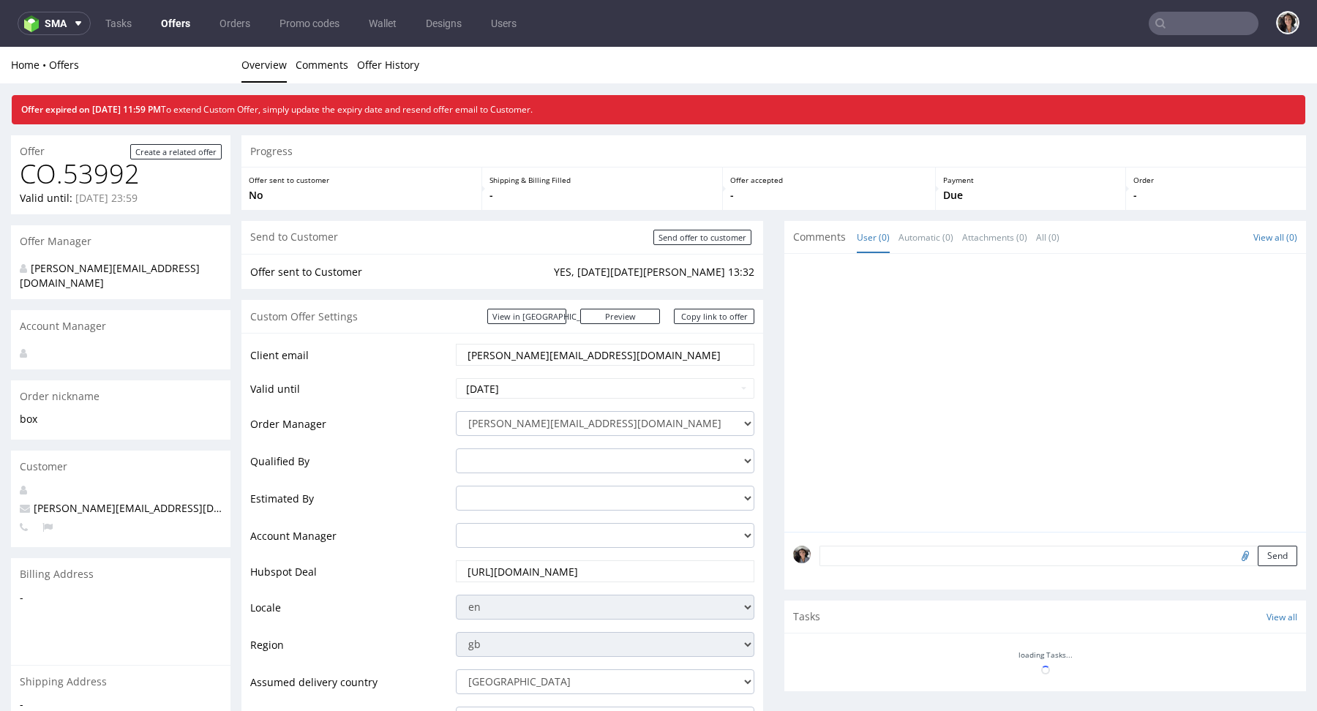
click at [1191, 17] on input "text" at bounding box center [1204, 23] width 110 height 23
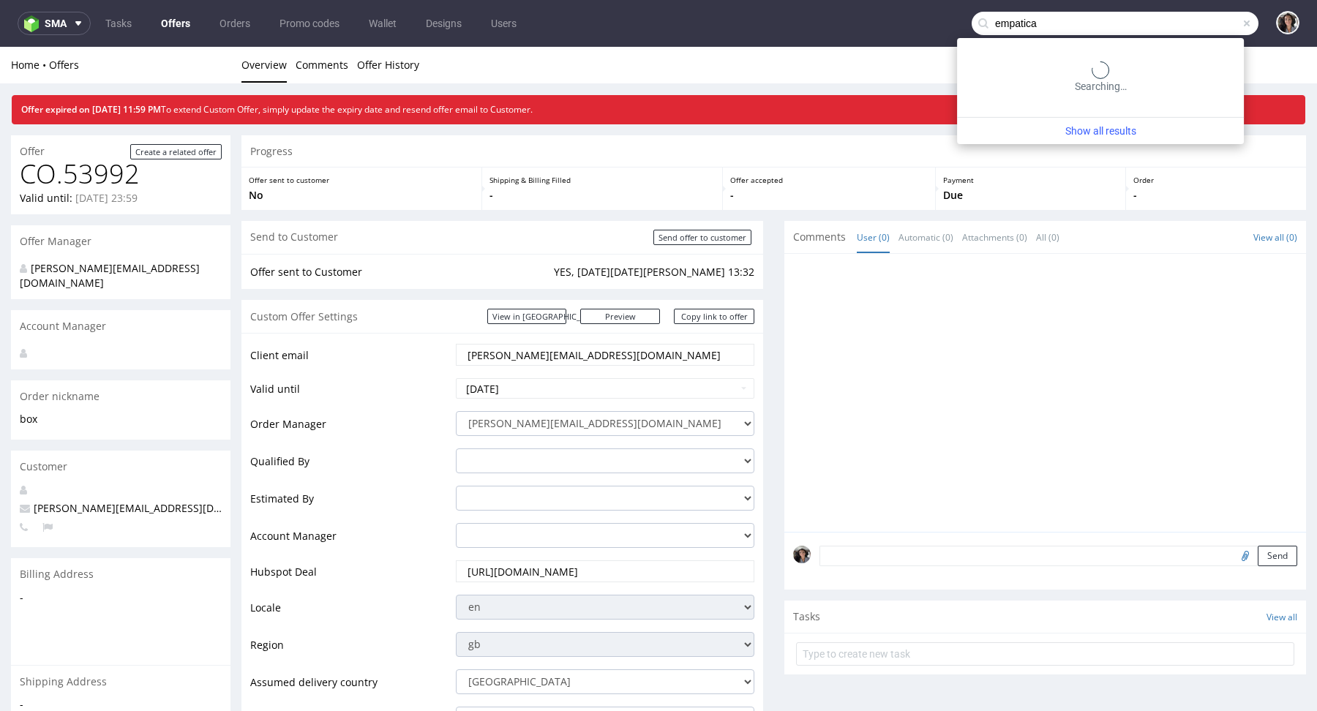
type input "empatica"
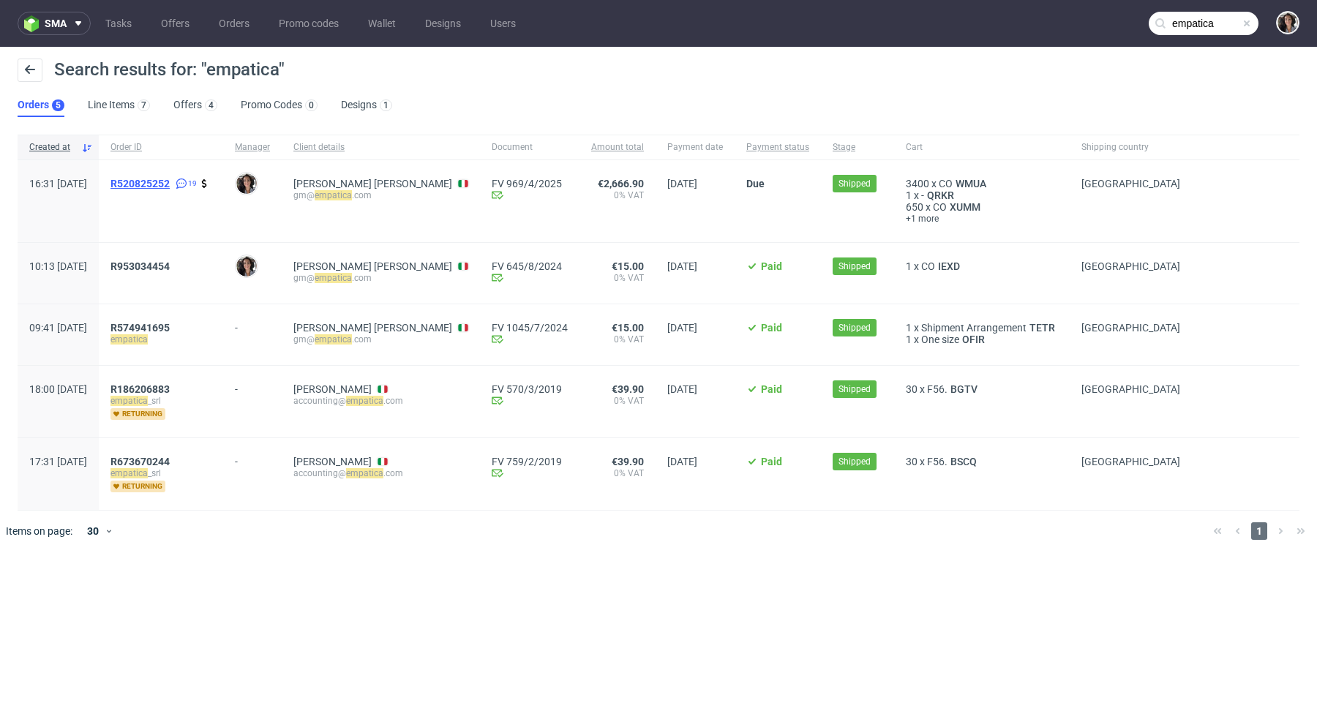
click at [170, 183] on span "R520825252" at bounding box center [139, 184] width 59 height 12
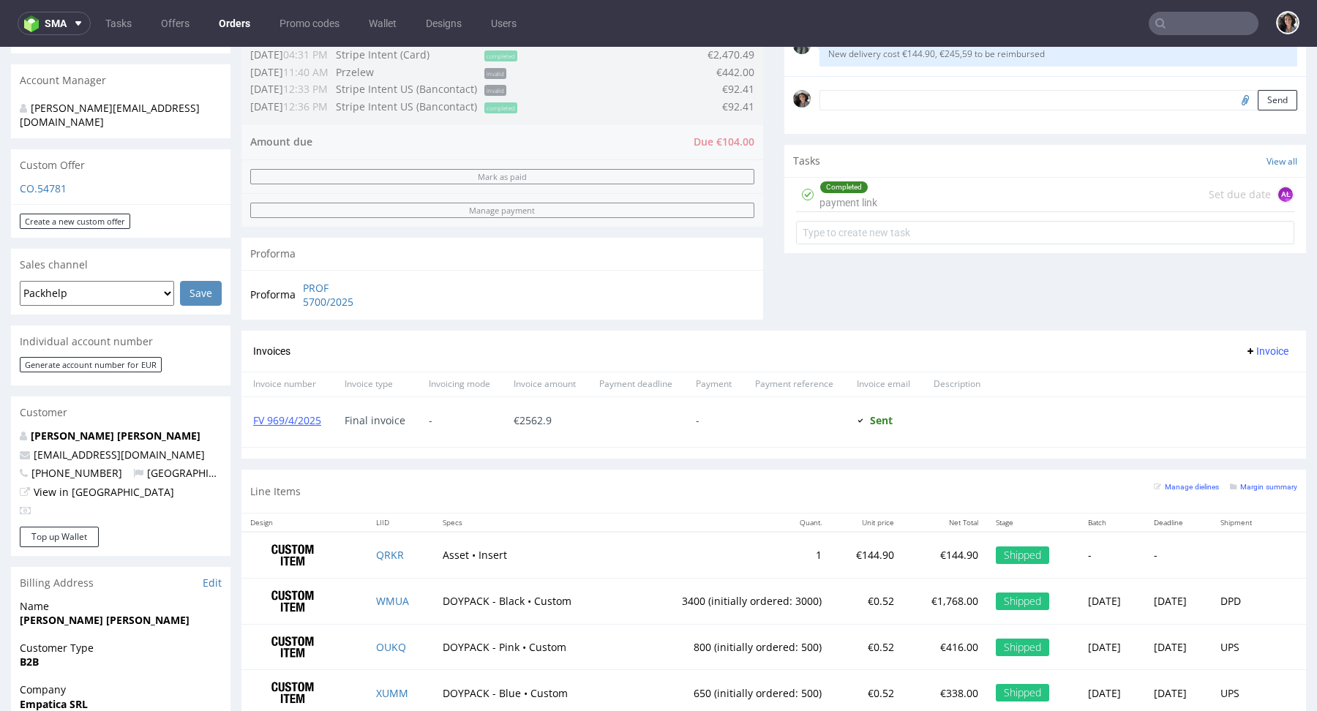
scroll to position [408, 0]
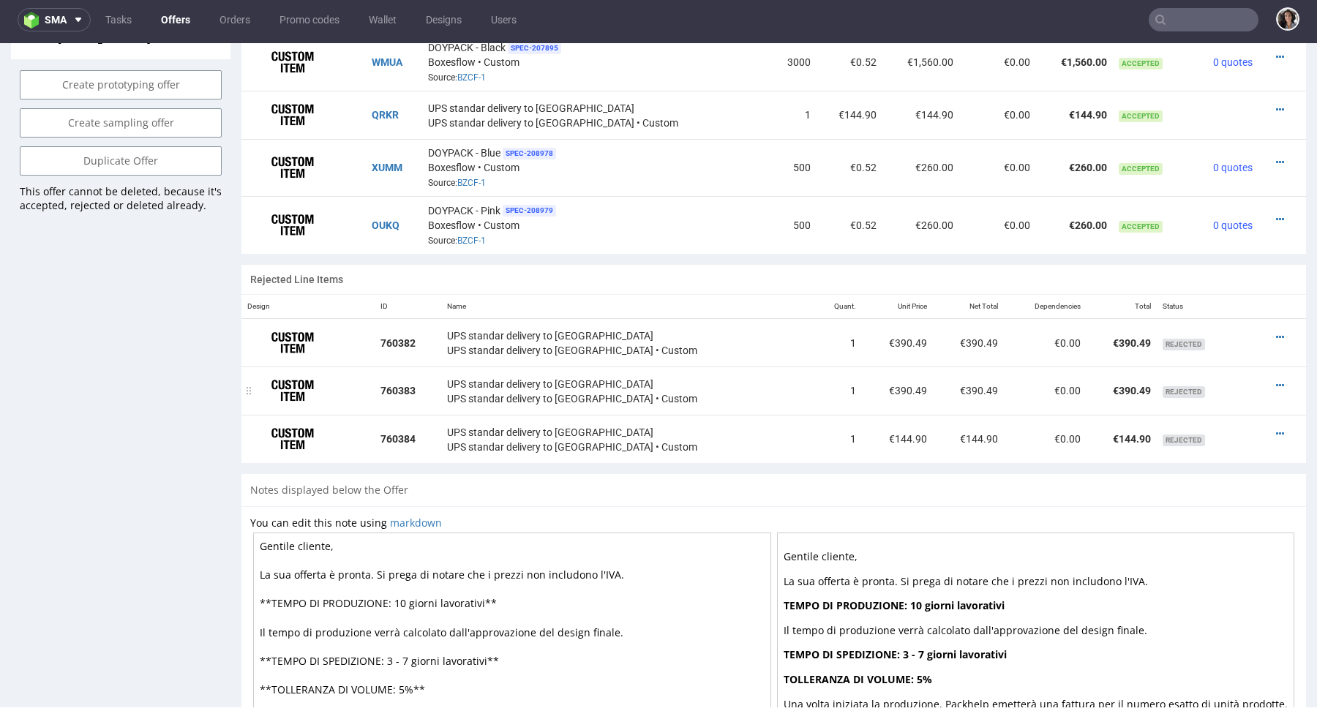
scroll to position [844, 0]
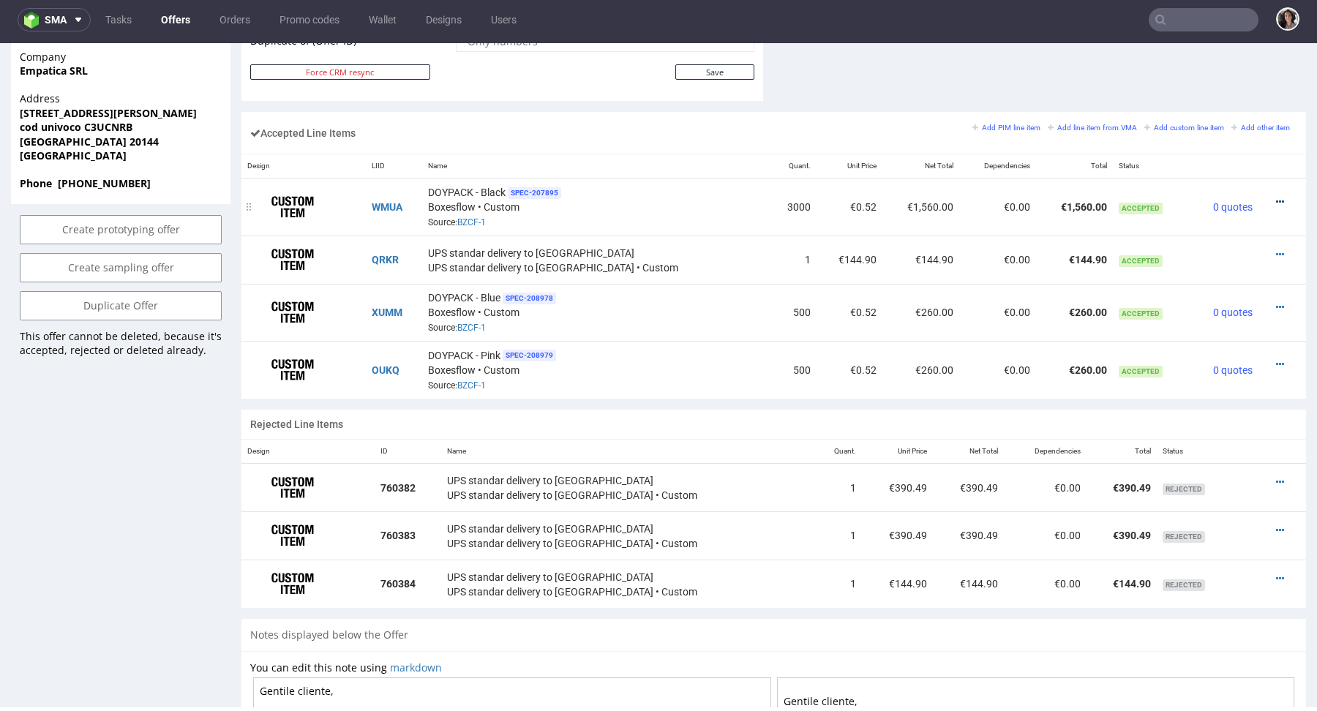
click at [1276, 197] on icon at bounding box center [1280, 202] width 8 height 10
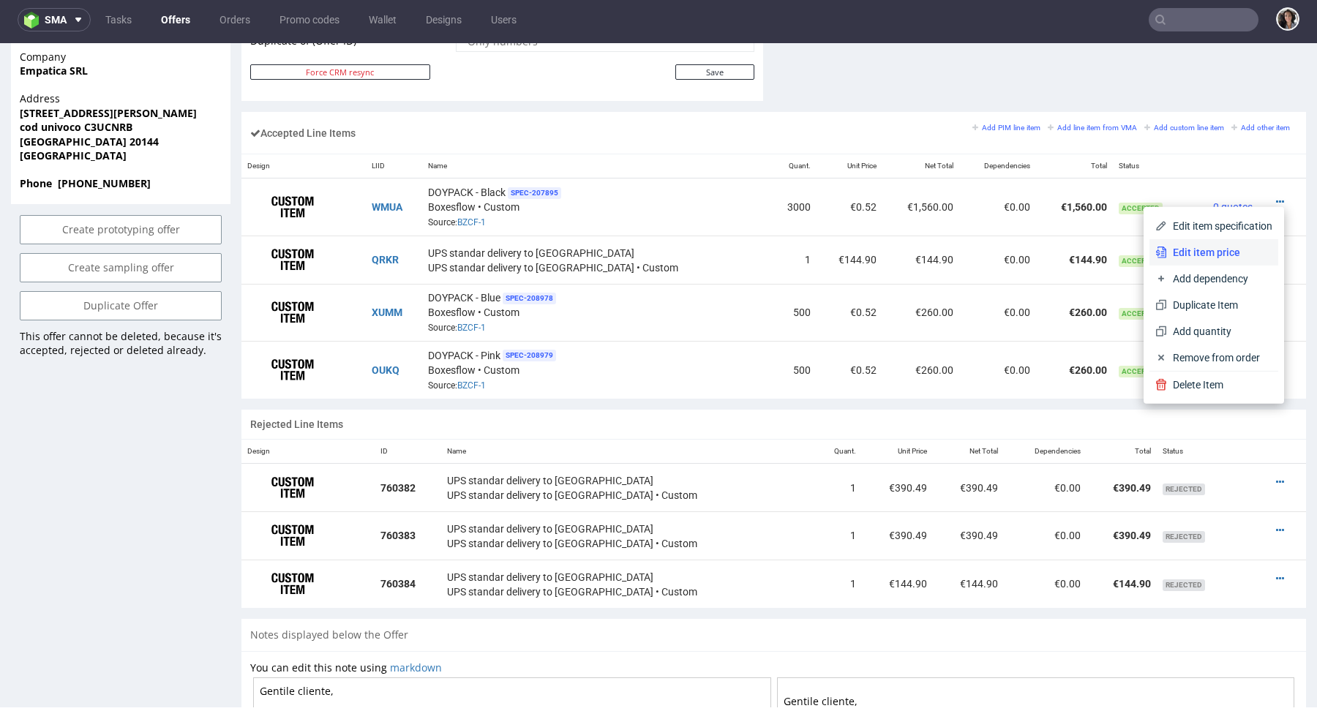
click at [1228, 252] on span "Edit item price" at bounding box center [1219, 252] width 105 height 15
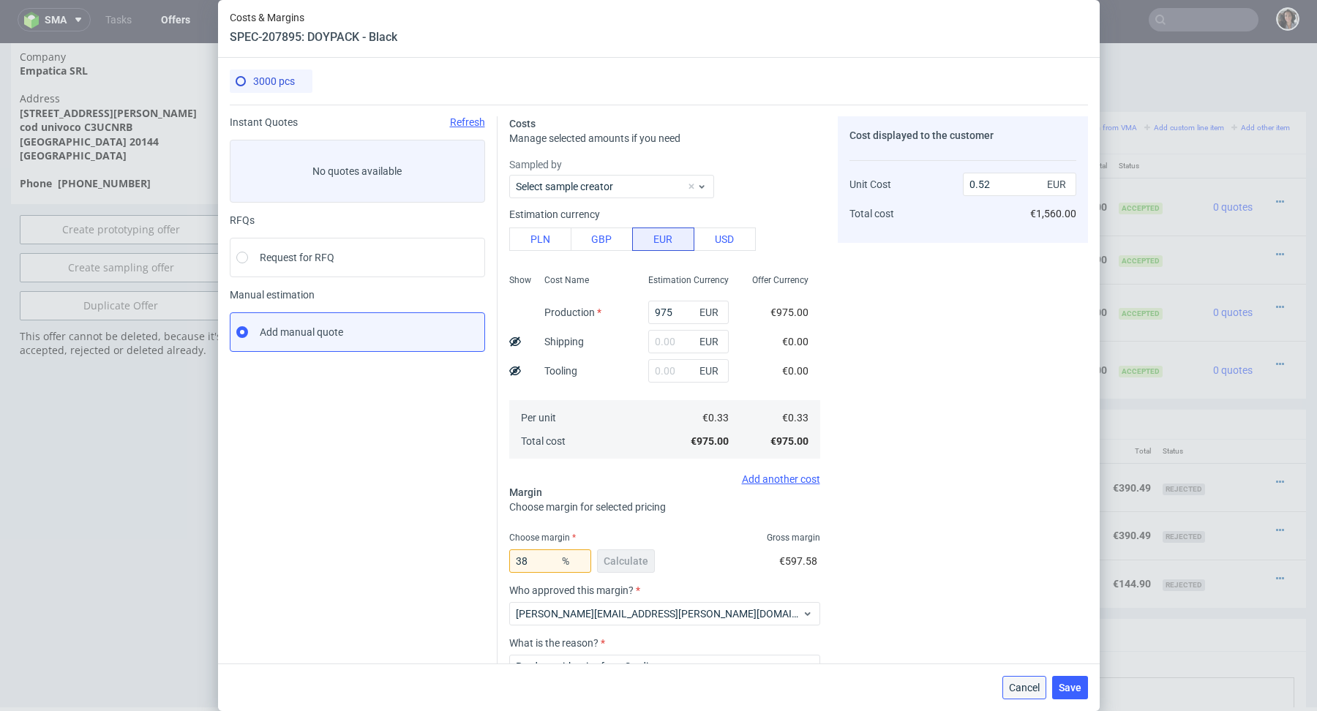
click at [1023, 694] on button "Cancel" at bounding box center [1025, 687] width 44 height 23
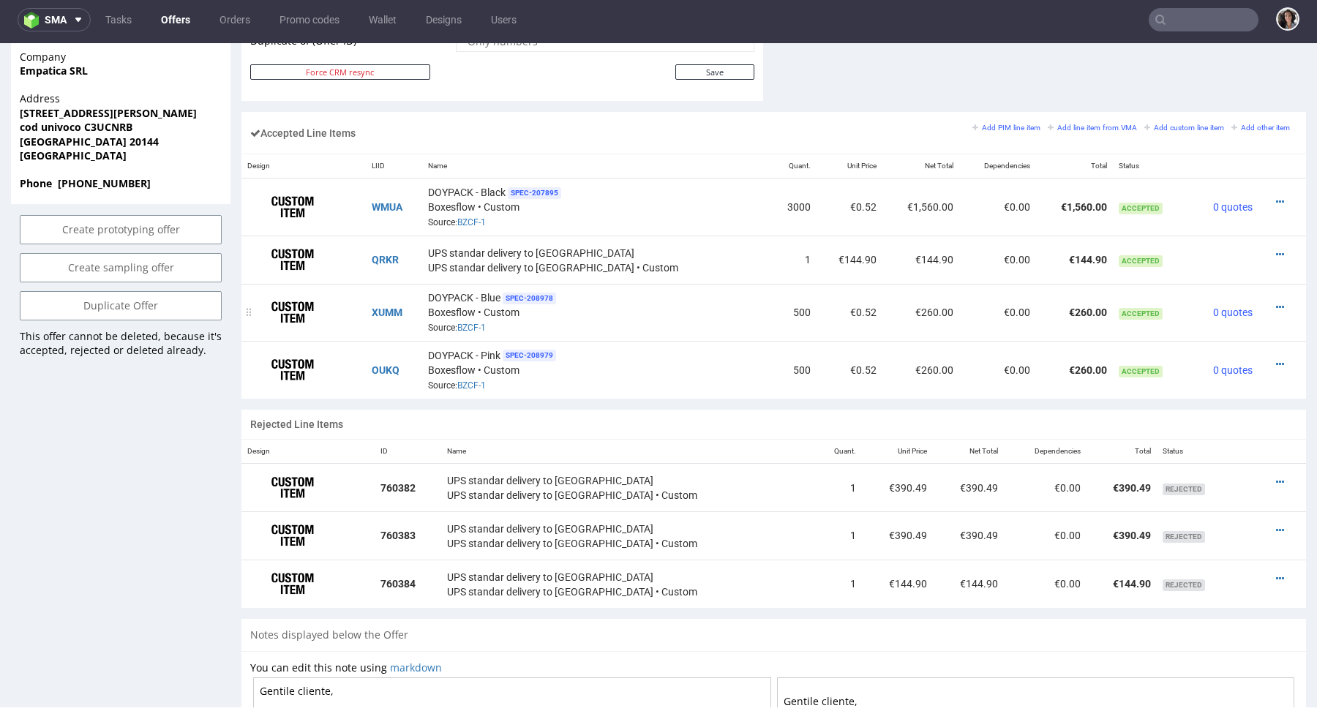
click at [1272, 300] on div at bounding box center [1277, 307] width 27 height 15
click at [1276, 302] on icon at bounding box center [1280, 307] width 8 height 10
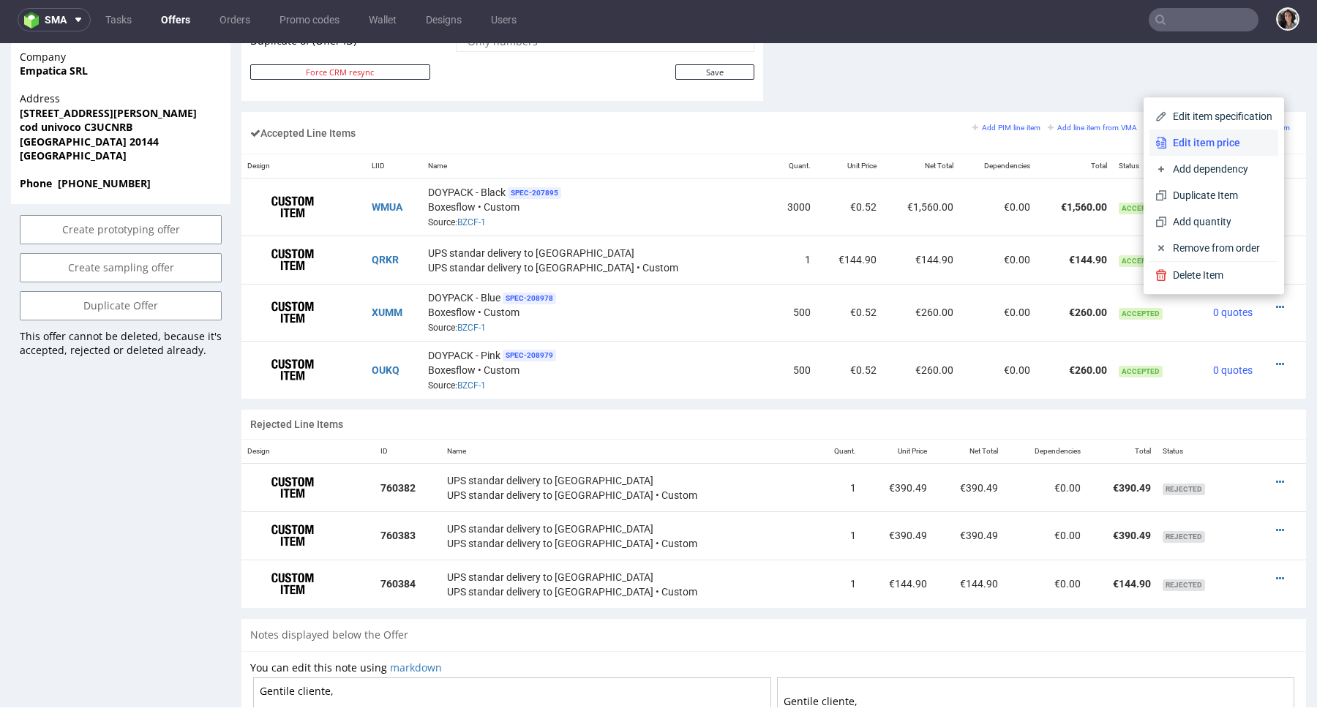
click at [1190, 143] on span "Edit item price" at bounding box center [1219, 142] width 105 height 15
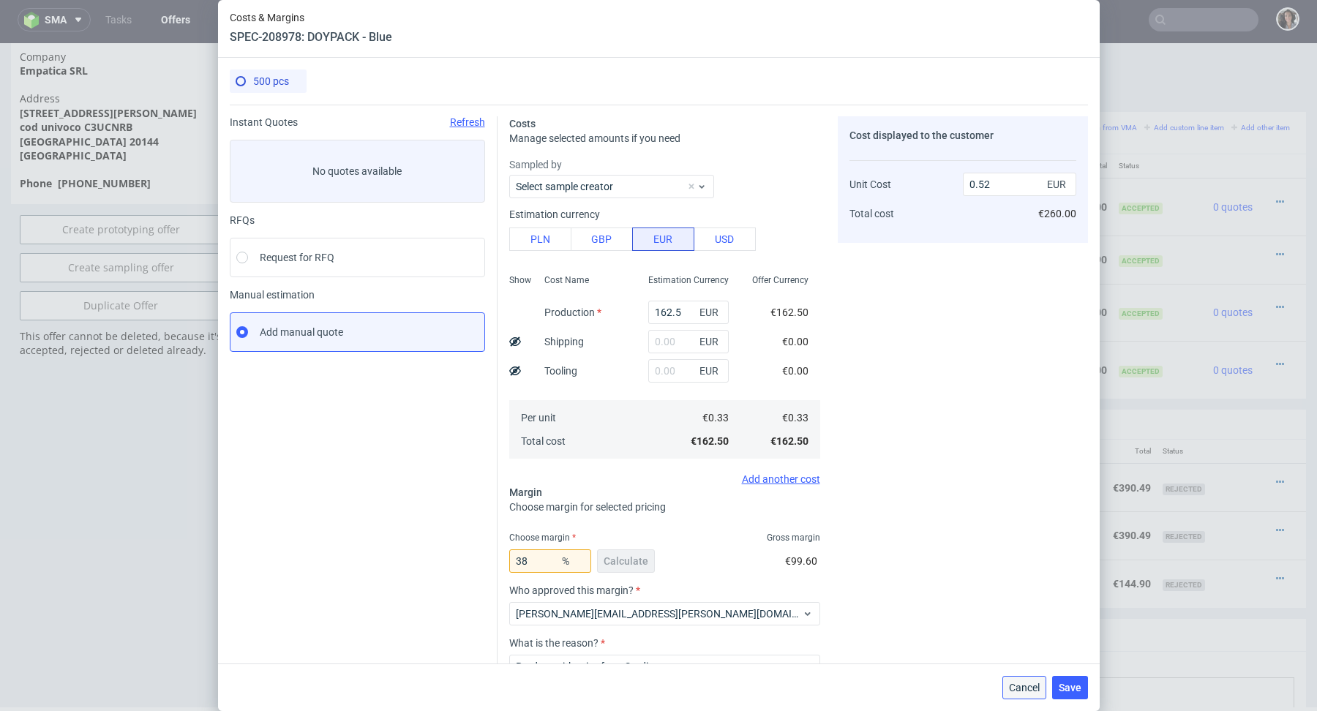
click at [1024, 697] on button "Cancel" at bounding box center [1025, 687] width 44 height 23
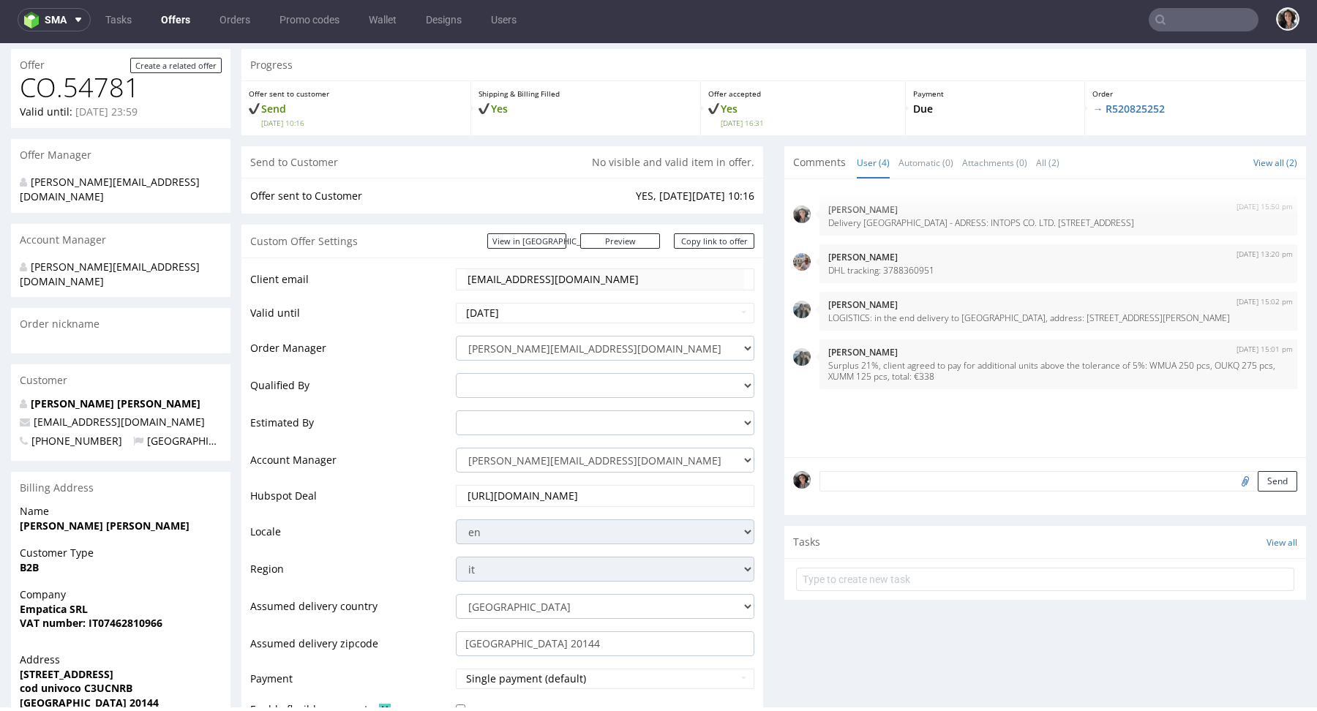
scroll to position [70, 0]
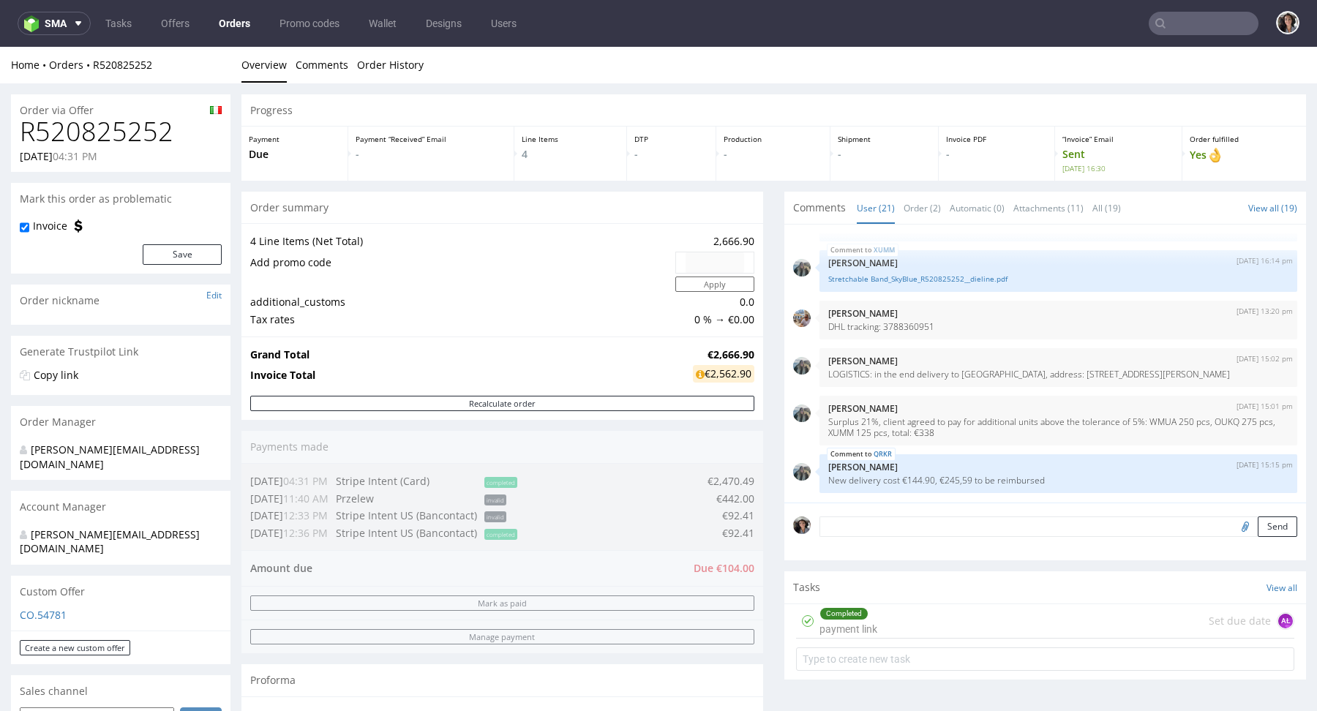
type input "empatica"
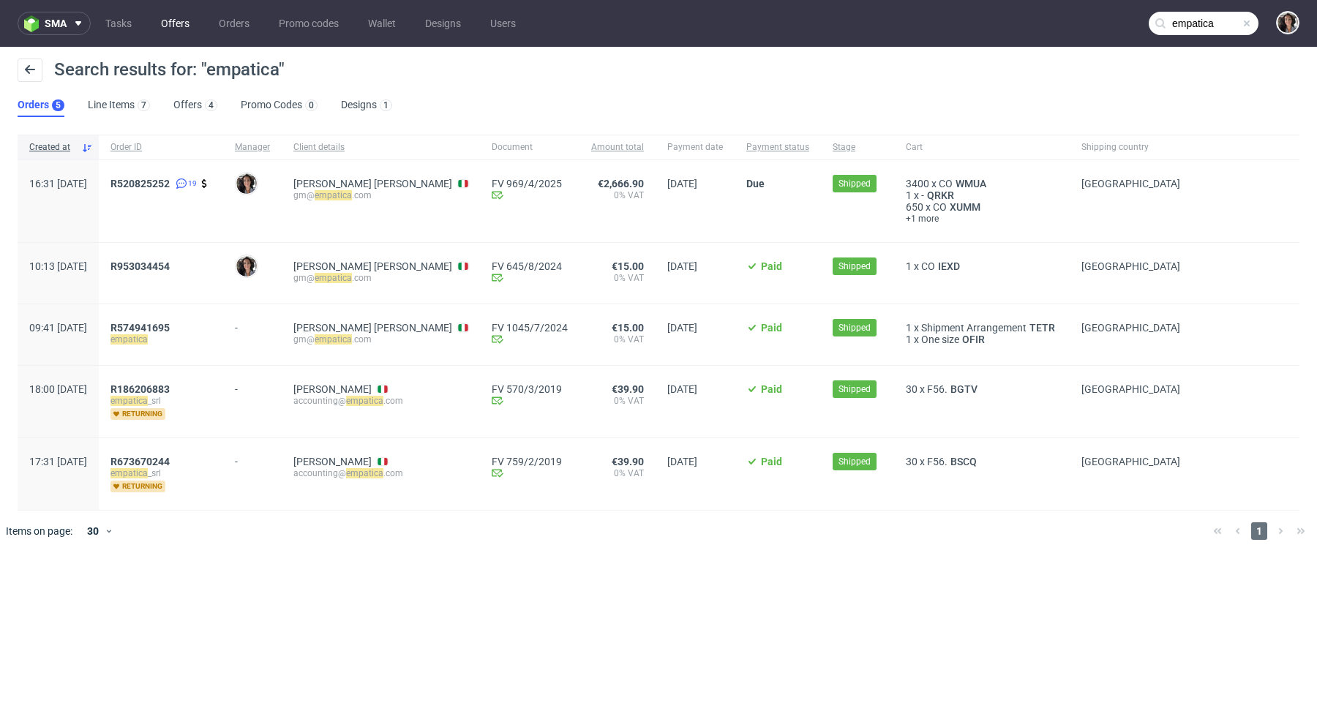
click at [171, 22] on link "Offers" at bounding box center [175, 23] width 46 height 23
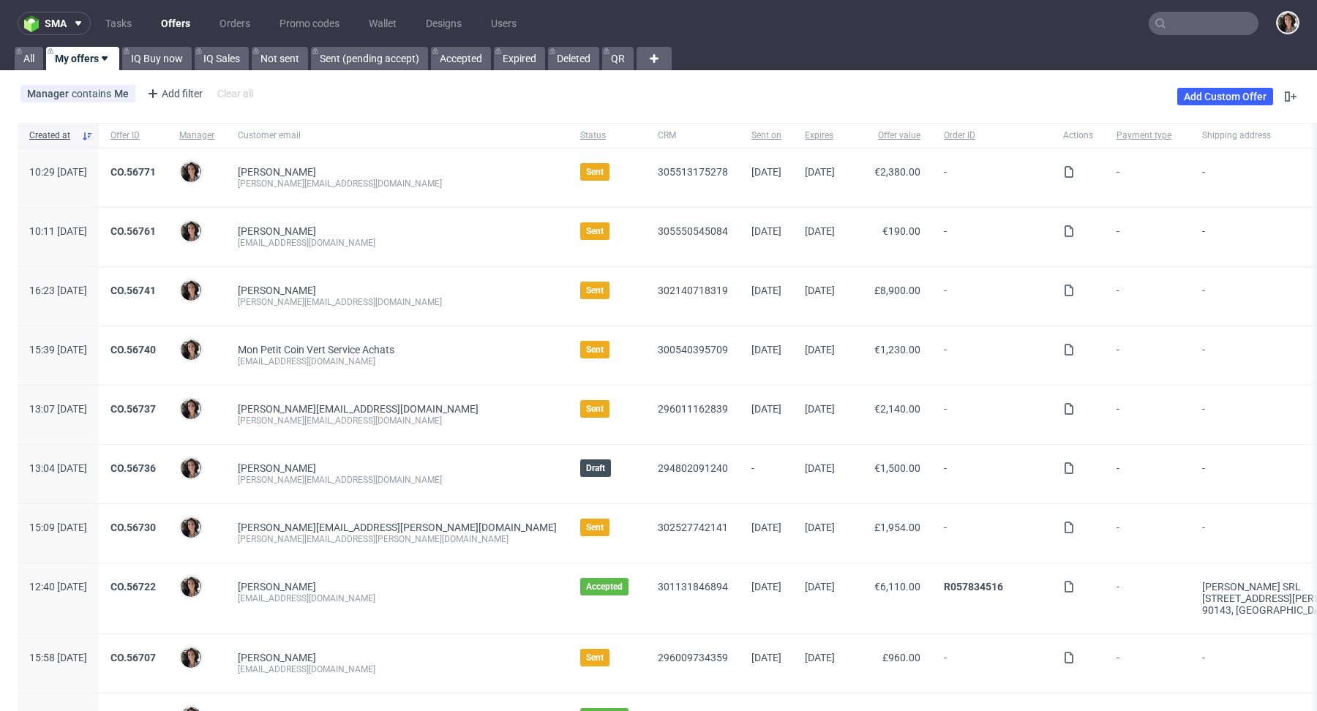
click at [1200, 23] on input "text" at bounding box center [1204, 23] width 110 height 23
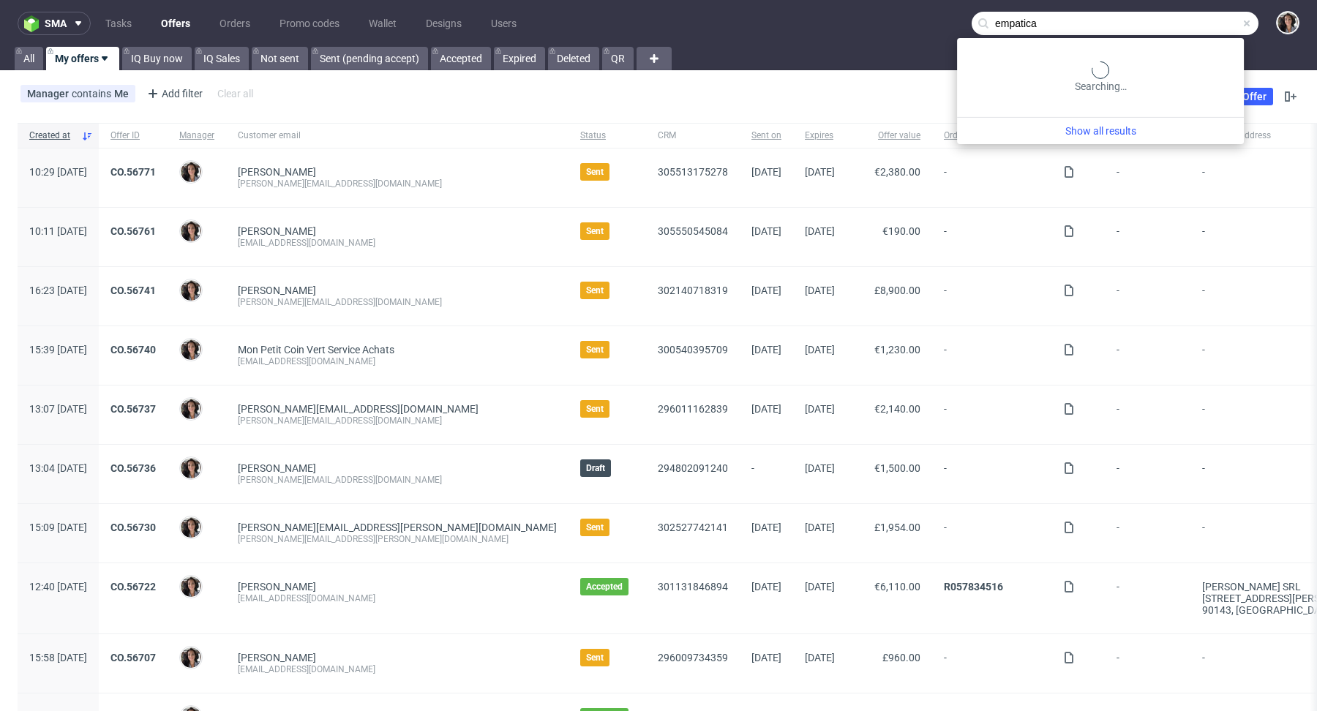
type input "empatica"
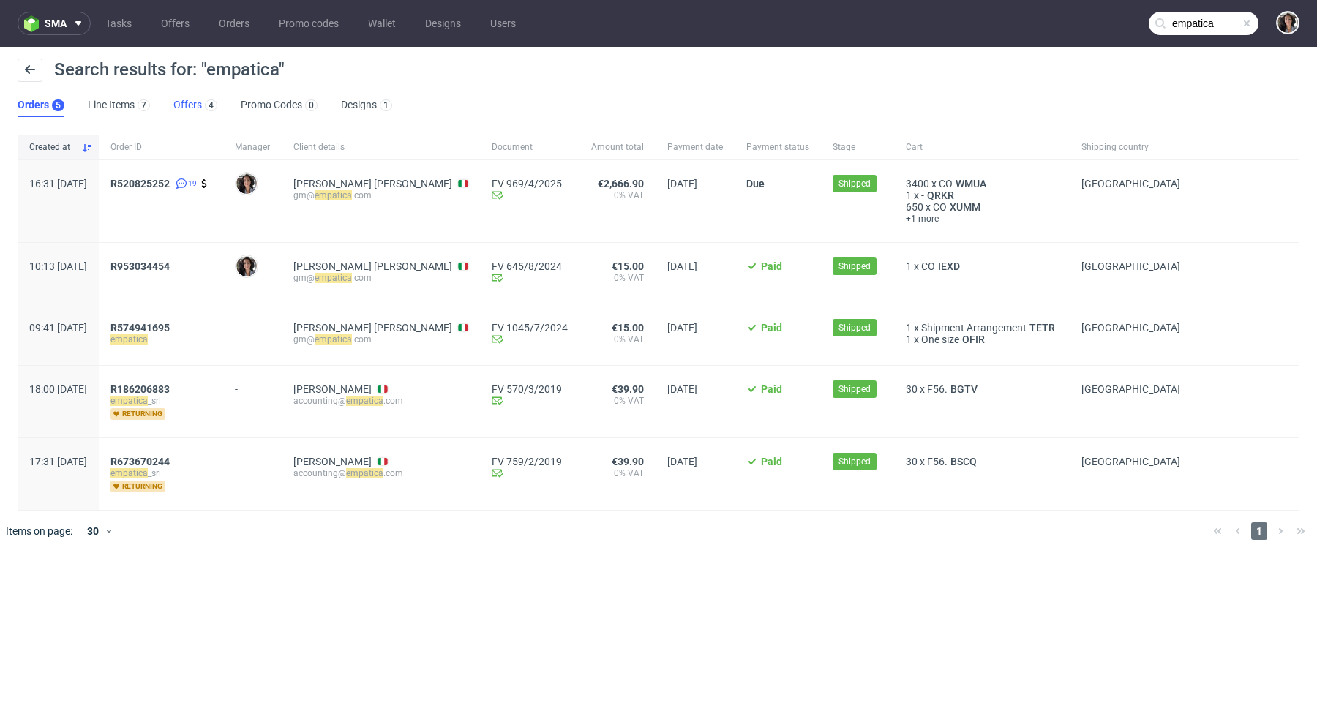
click at [178, 112] on link "Offers 4" at bounding box center [195, 105] width 44 height 23
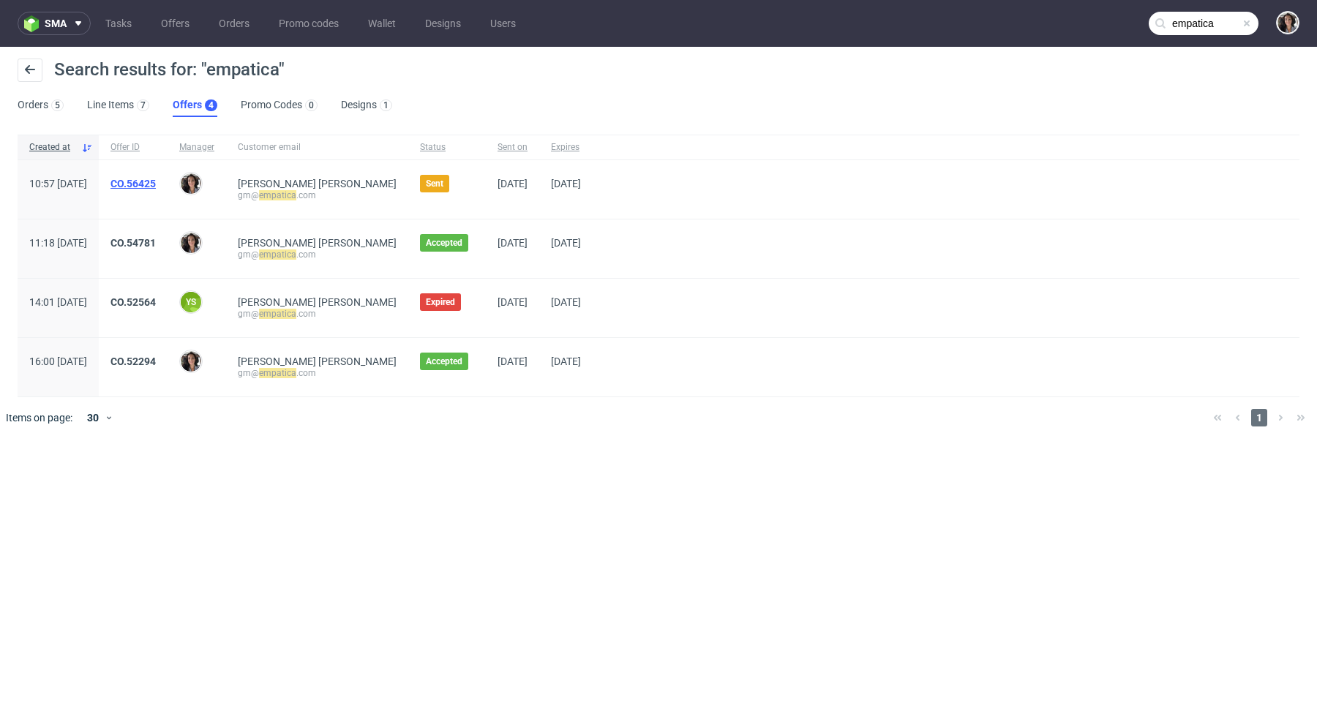
click at [156, 187] on link "CO.56425" at bounding box center [132, 184] width 45 height 12
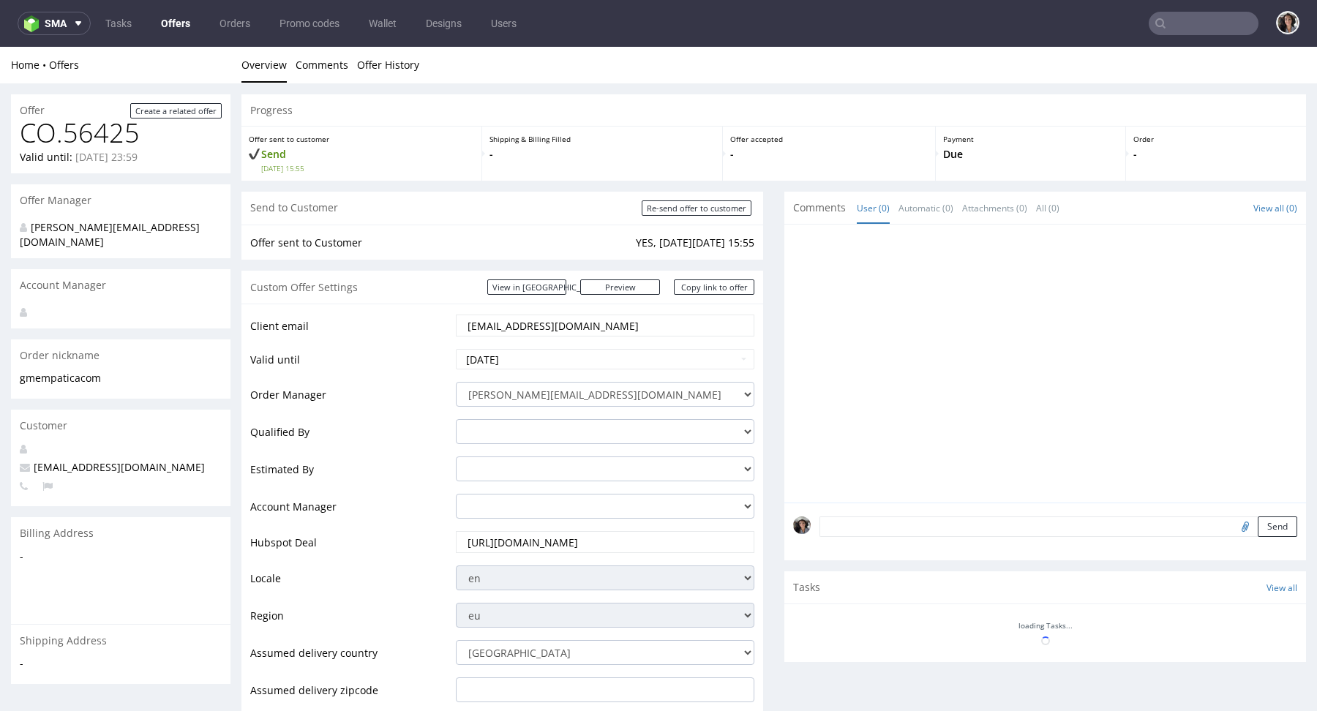
scroll to position [540, 0]
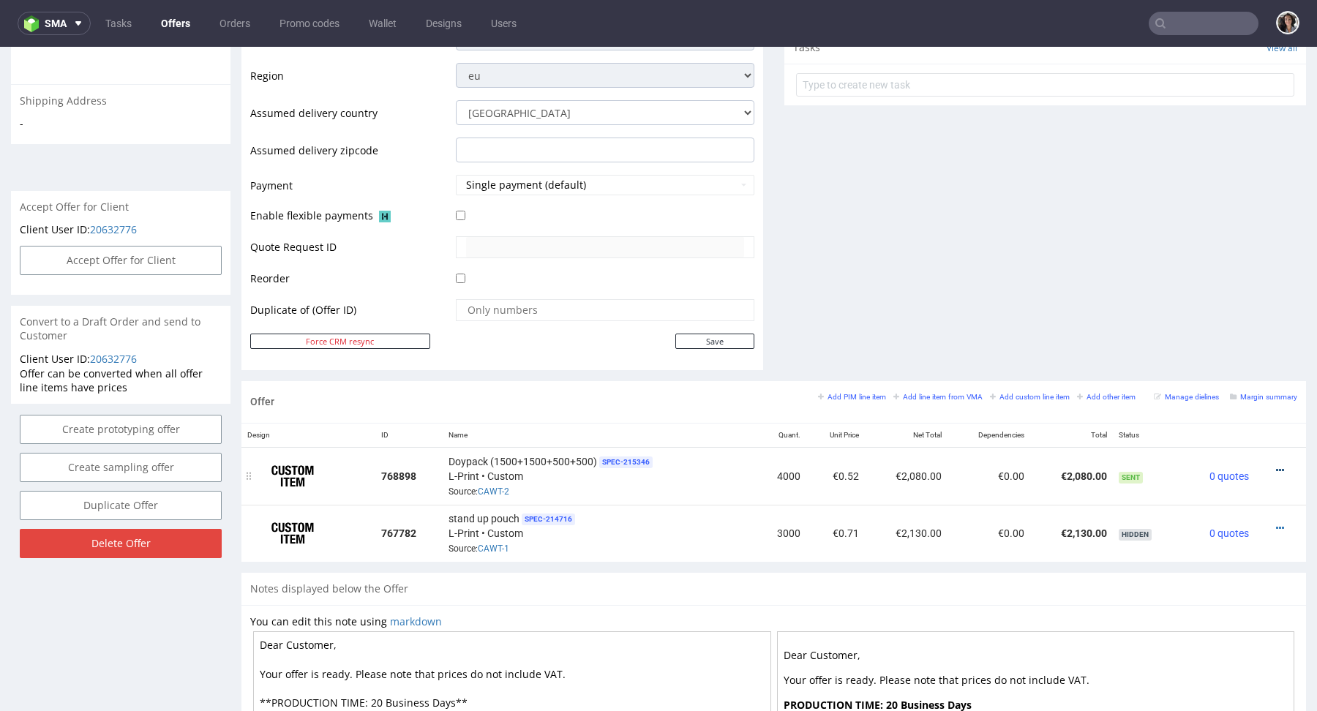
click at [1276, 471] on icon at bounding box center [1280, 470] width 8 height 10
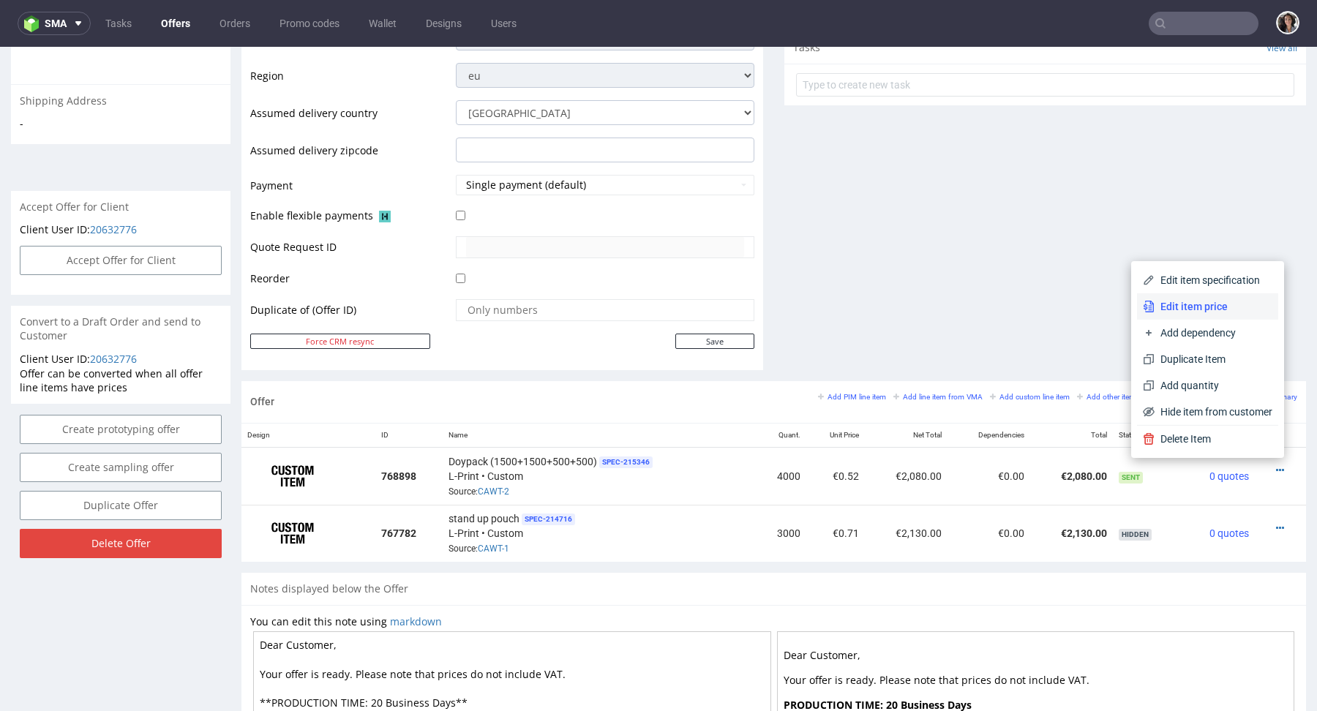
click at [1185, 303] on span "Edit item price" at bounding box center [1214, 306] width 118 height 15
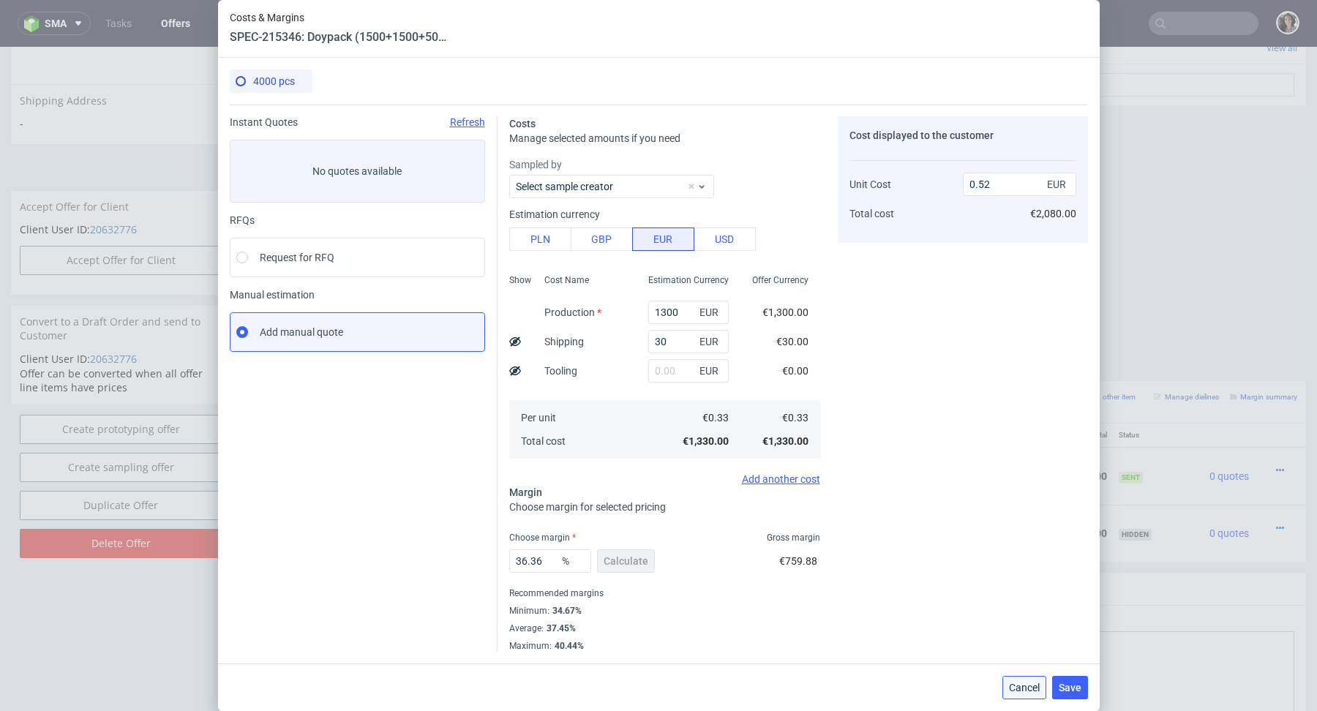
click at [1021, 685] on span "Cancel" at bounding box center [1024, 688] width 31 height 10
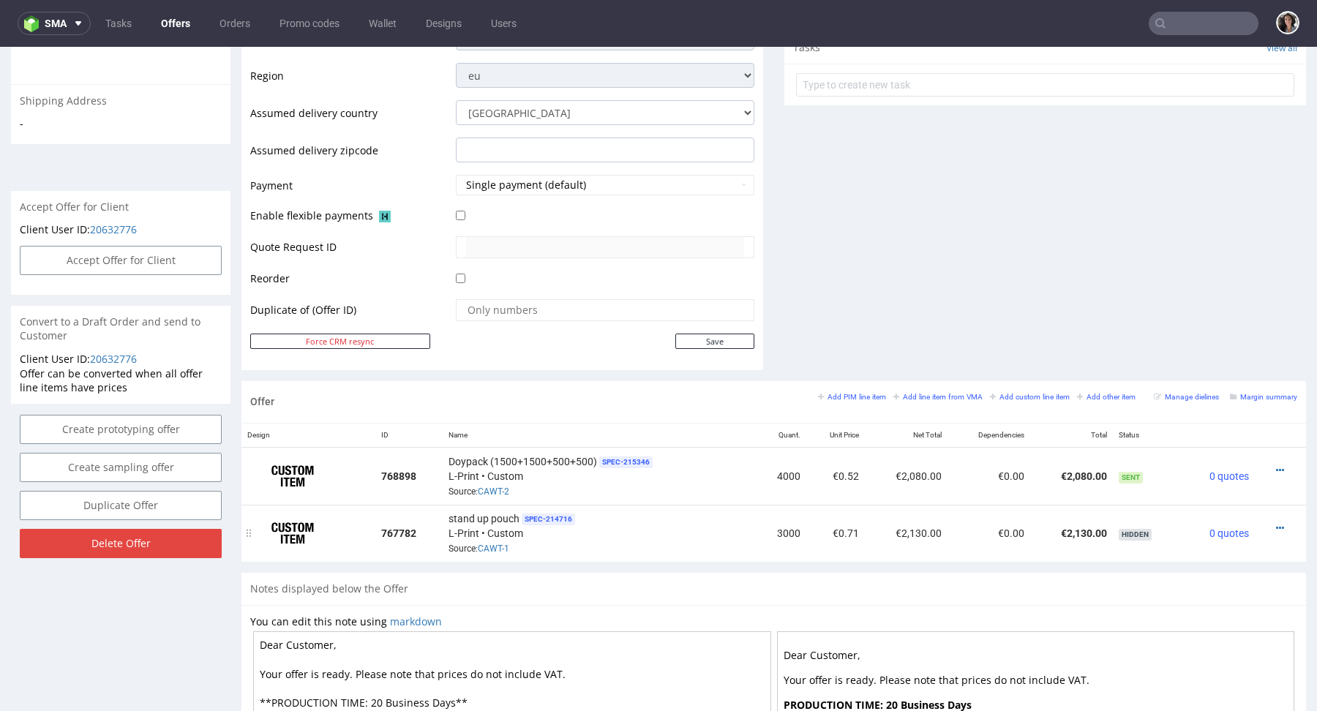
click at [1261, 529] on div at bounding box center [1276, 528] width 31 height 15
click at [1276, 529] on icon at bounding box center [1280, 528] width 8 height 10
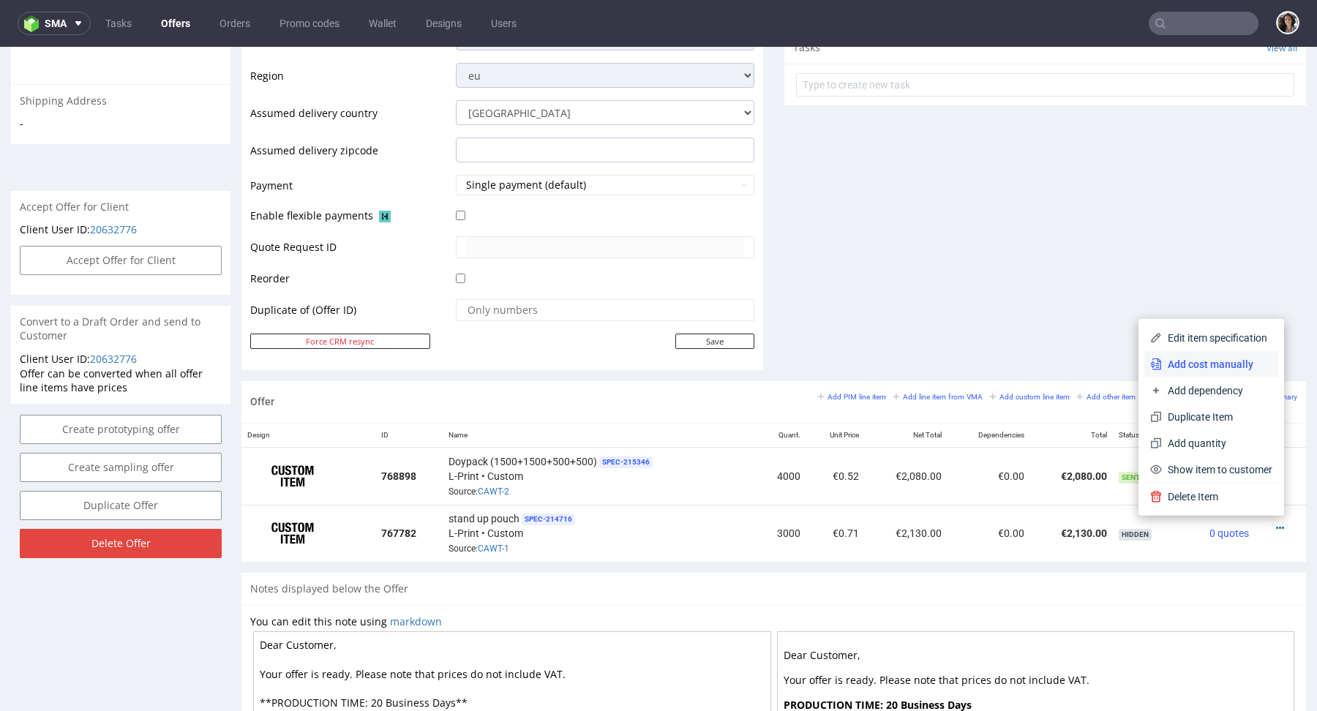
click at [1210, 365] on span "Add cost manually" at bounding box center [1217, 364] width 110 height 15
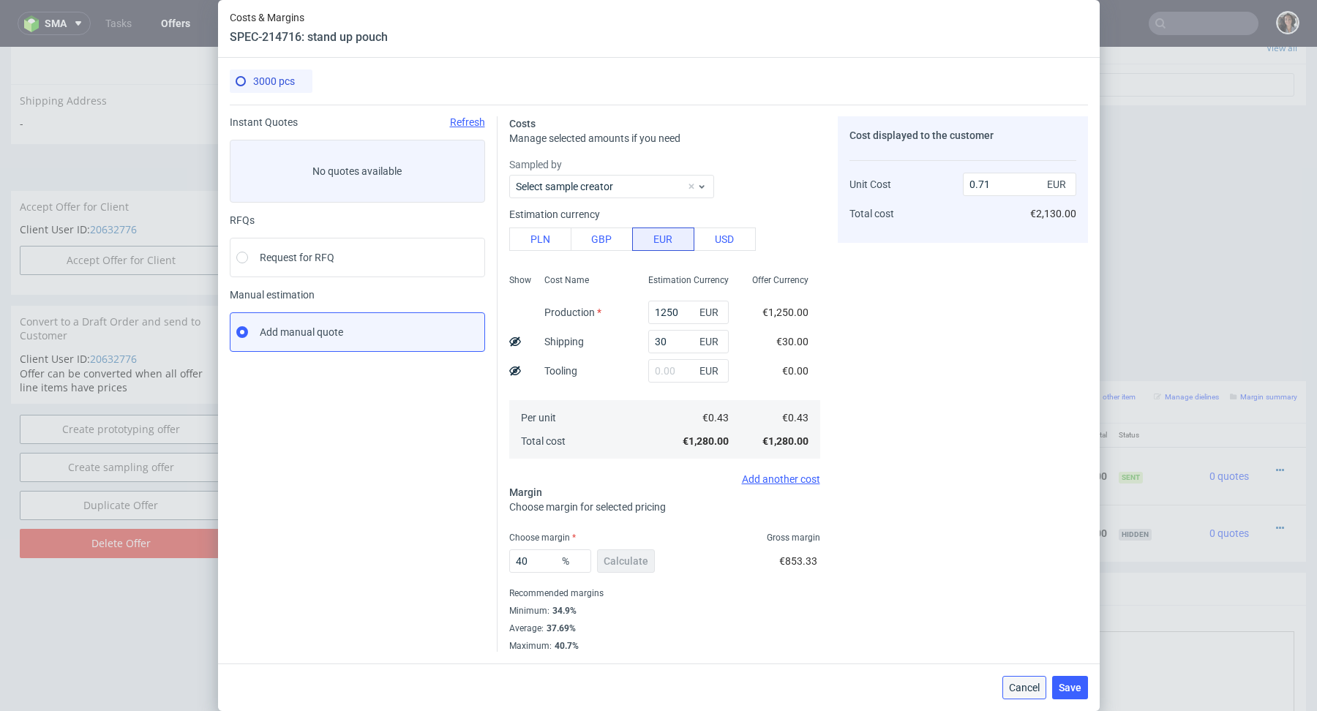
click at [1026, 683] on span "Cancel" at bounding box center [1024, 688] width 31 height 10
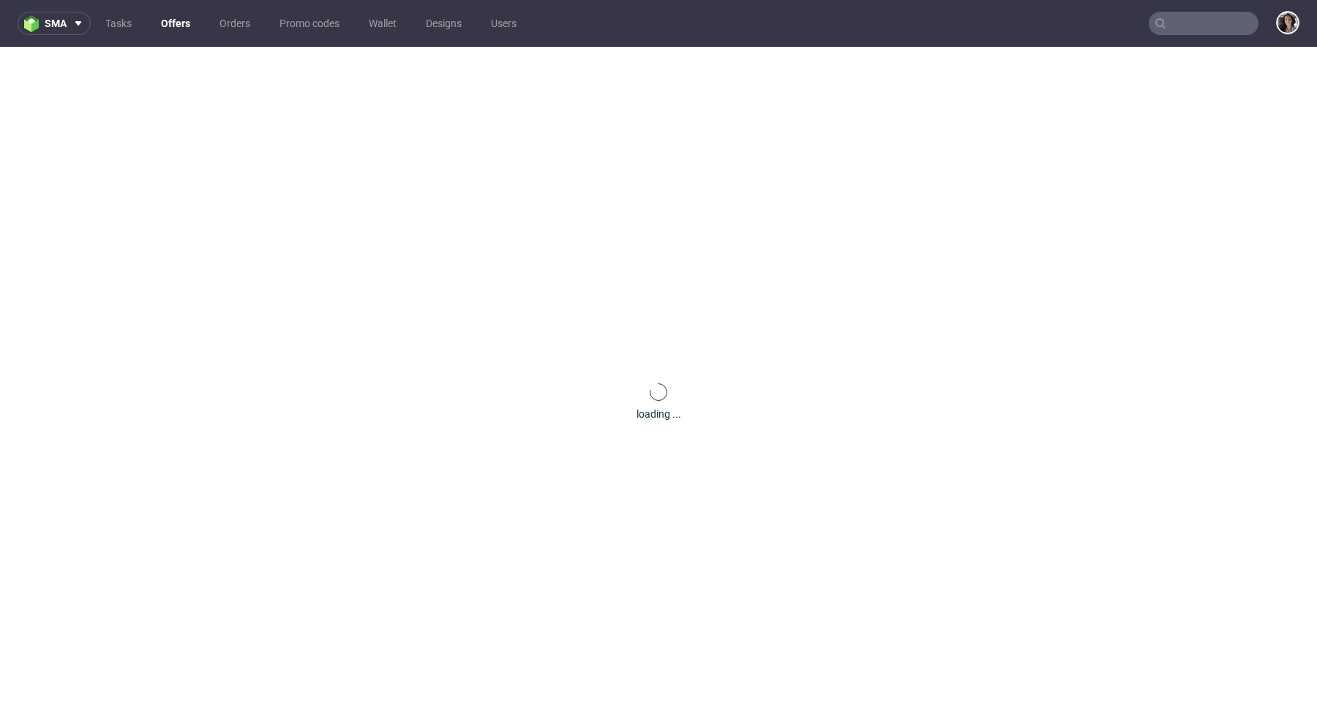
click at [1164, 18] on input "text" at bounding box center [1204, 23] width 110 height 23
paste input "[DOMAIN_NAME][EMAIL_ADDRESS][DOMAIN_NAME]"
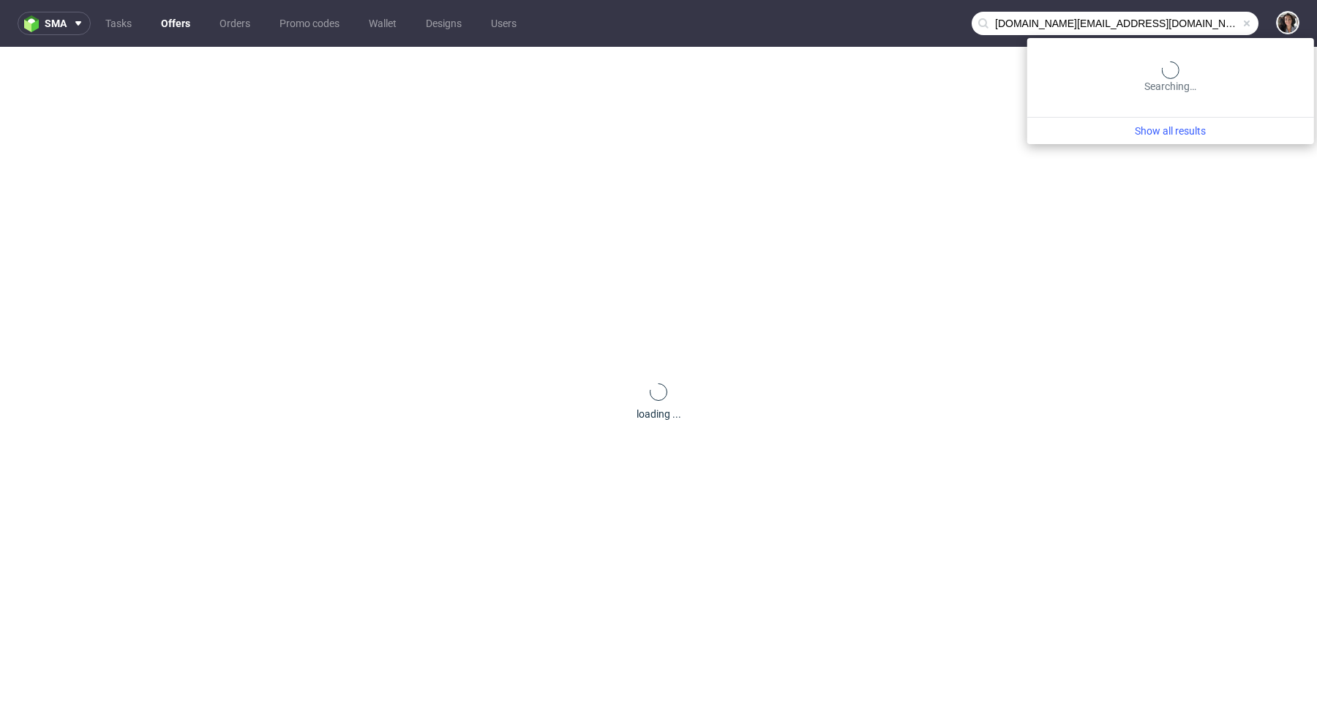
type input "[DOMAIN_NAME][EMAIL_ADDRESS][DOMAIN_NAME]"
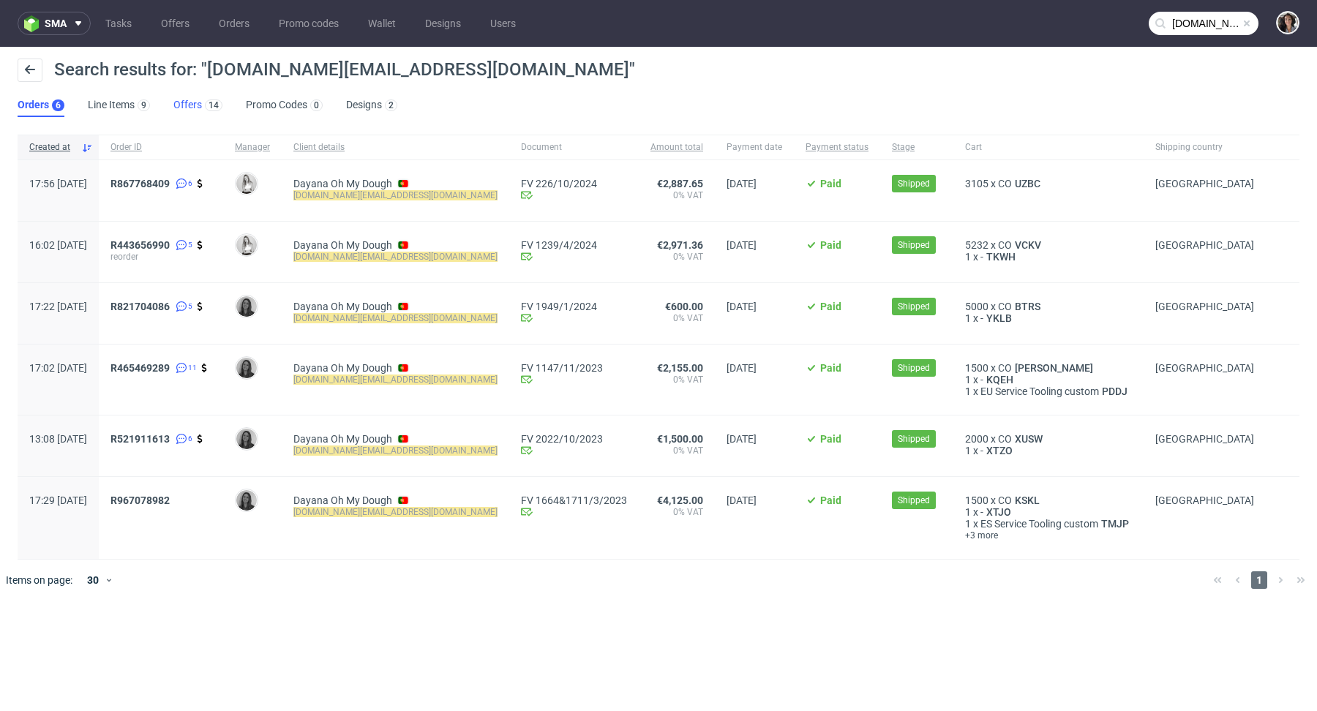
click at [178, 106] on link "Offers 14" at bounding box center [197, 105] width 49 height 23
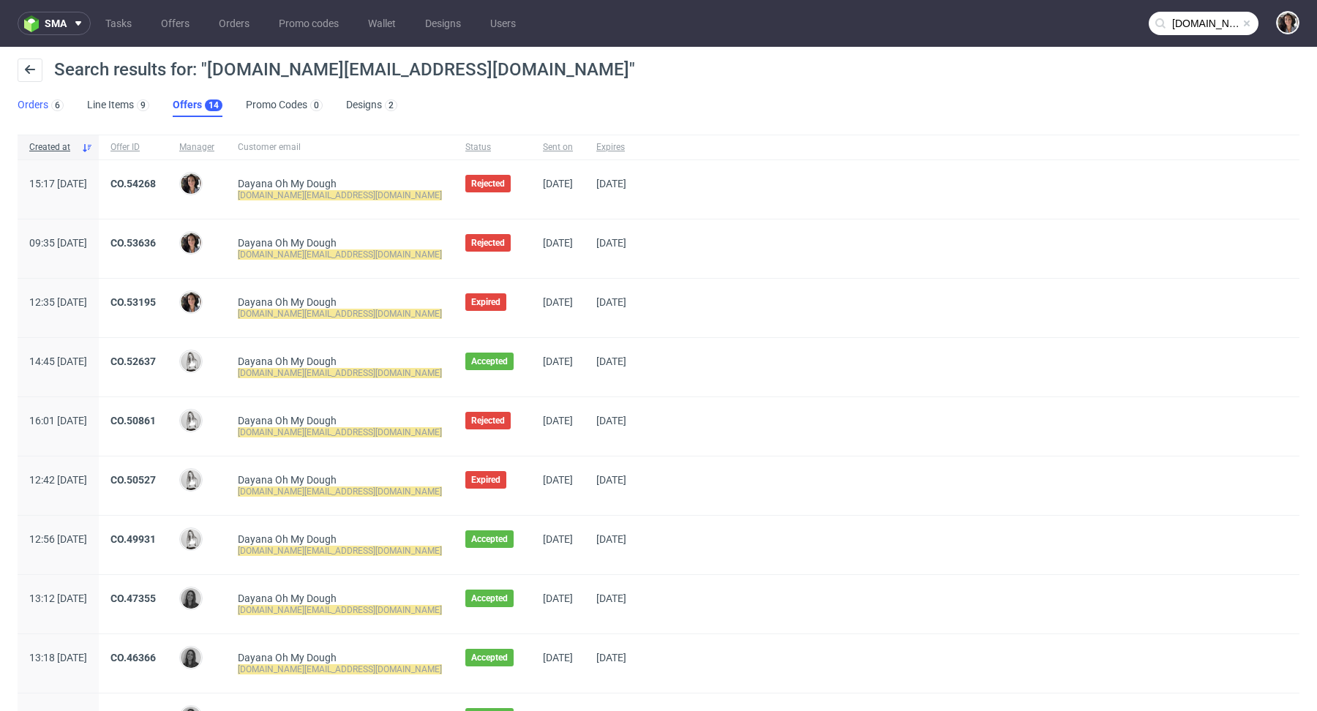
click at [39, 94] on link "Orders 6" at bounding box center [41, 105] width 46 height 23
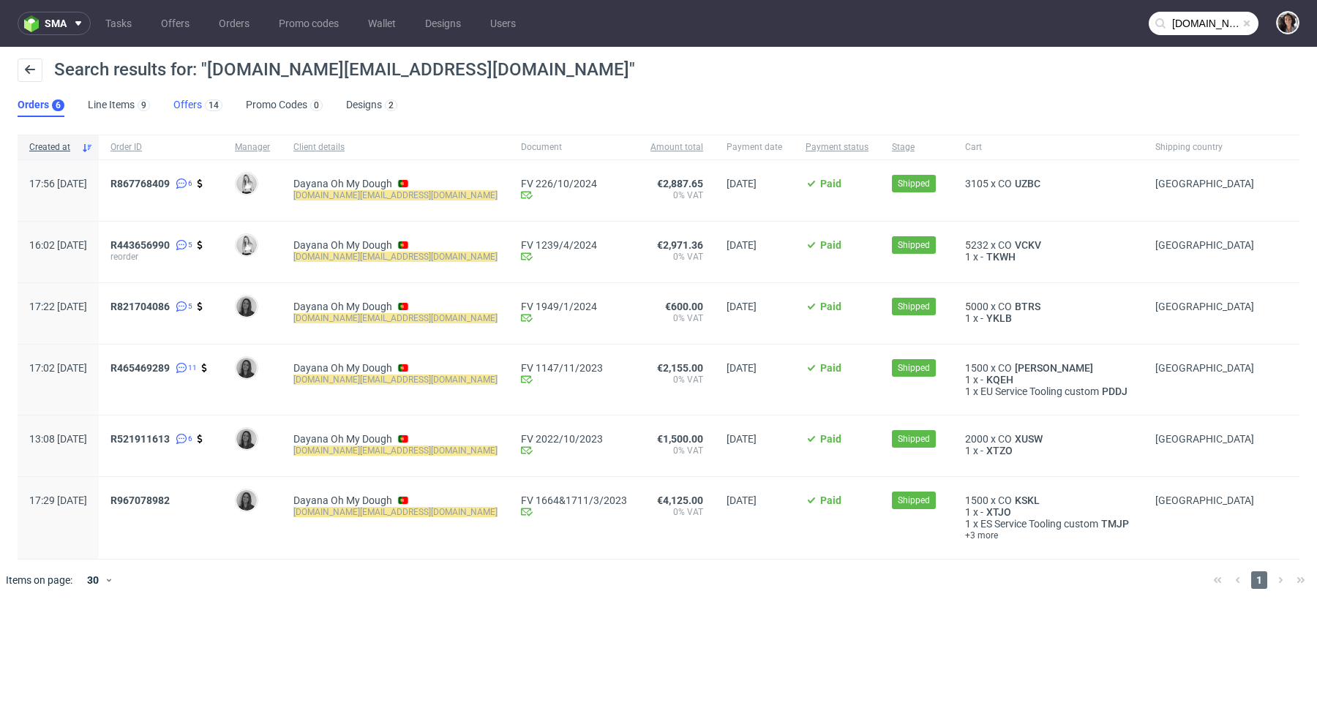
click at [176, 111] on link "Offers 14" at bounding box center [197, 105] width 49 height 23
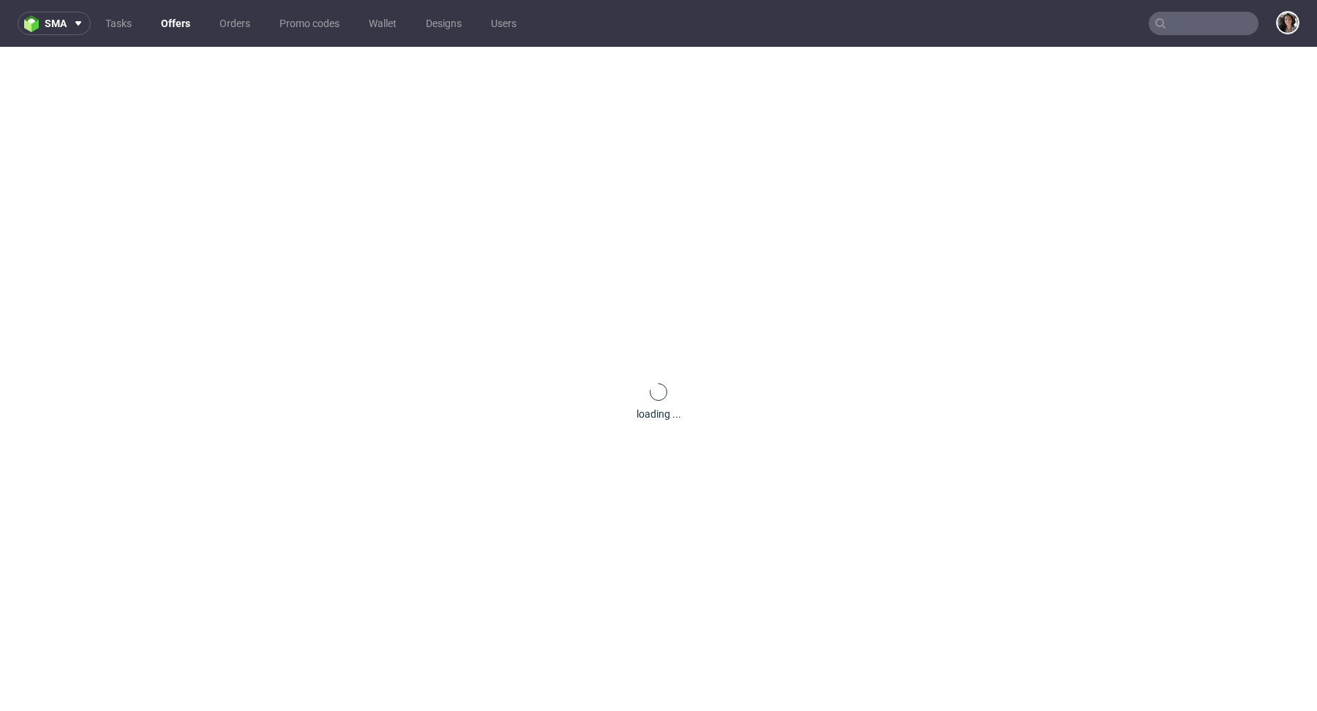
click at [1216, 15] on input "text" at bounding box center [1204, 23] width 110 height 23
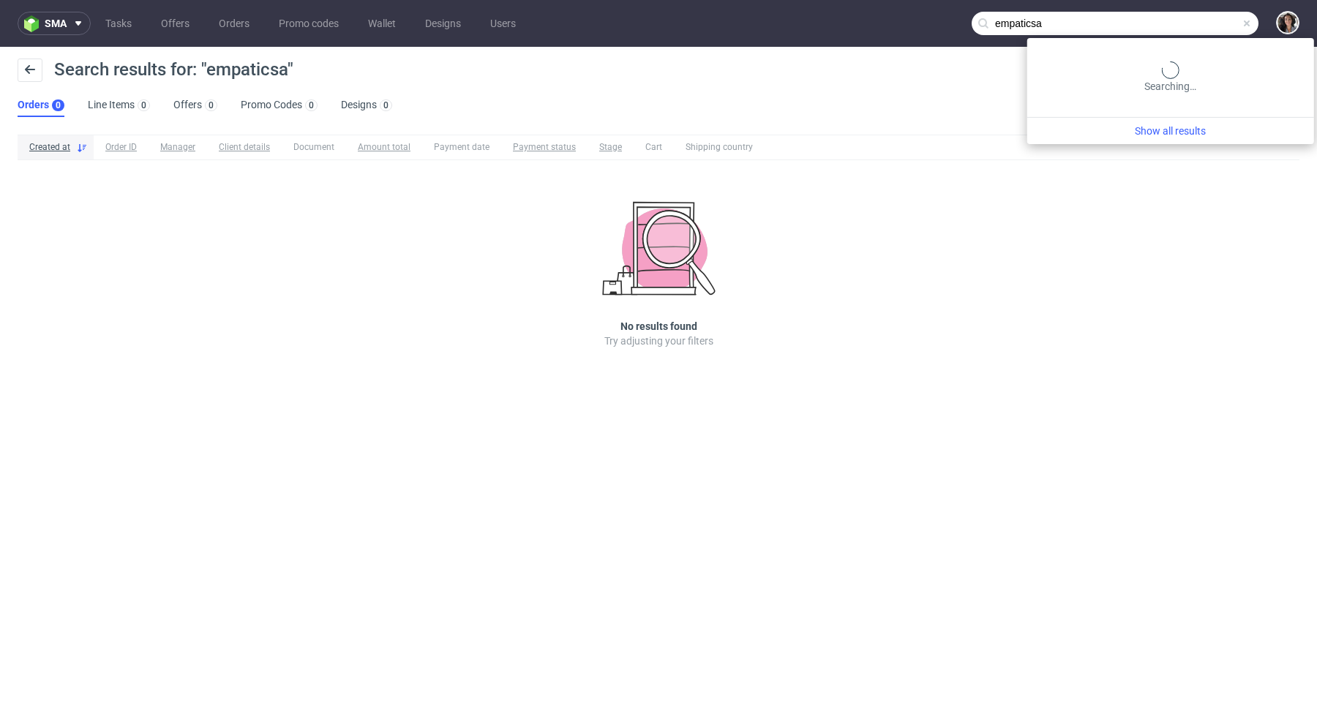
click at [1216, 20] on input "empaticsa" at bounding box center [1115, 23] width 287 height 23
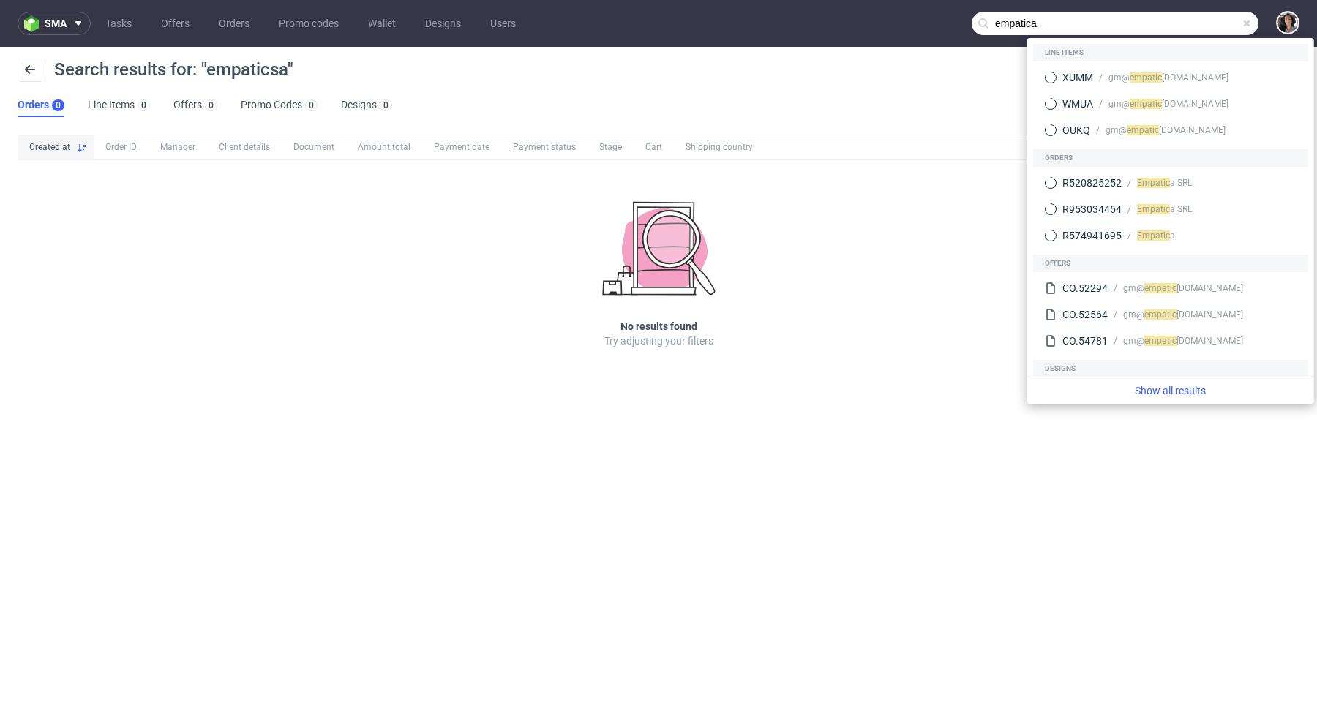
type input "empatica"
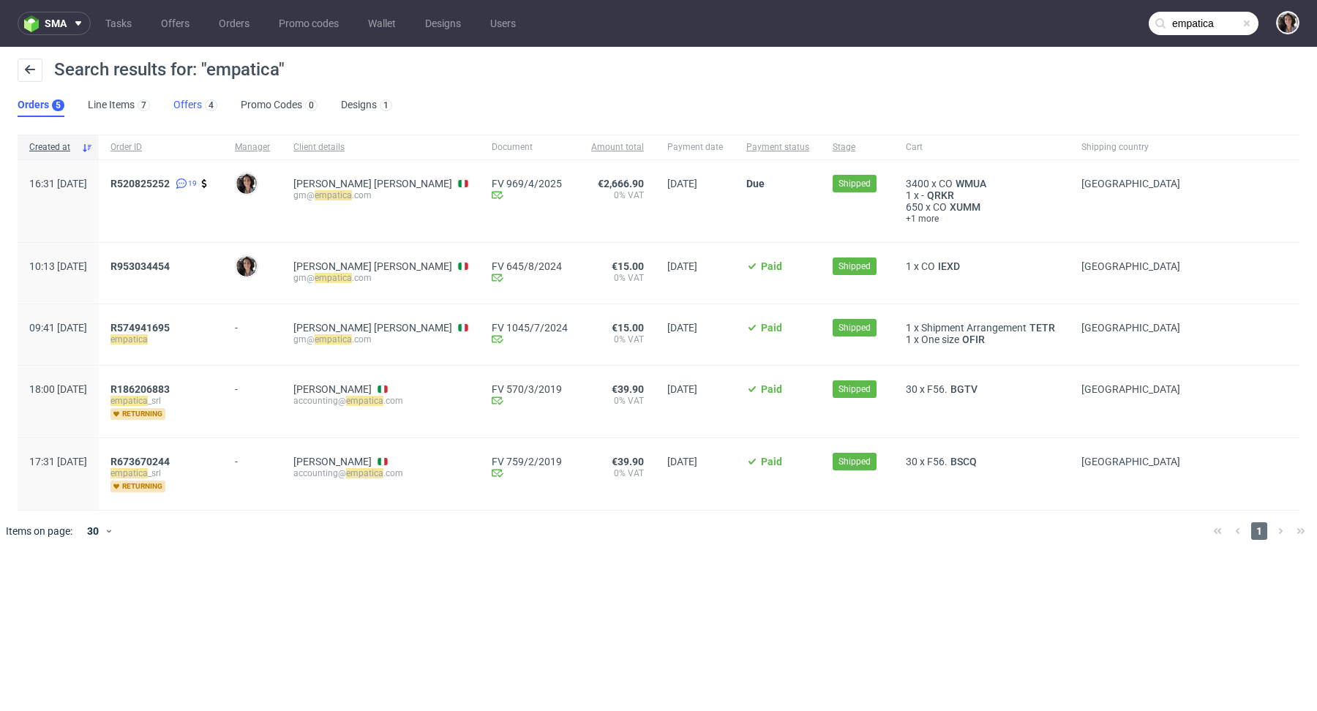
click at [184, 100] on link "Offers 4" at bounding box center [195, 105] width 44 height 23
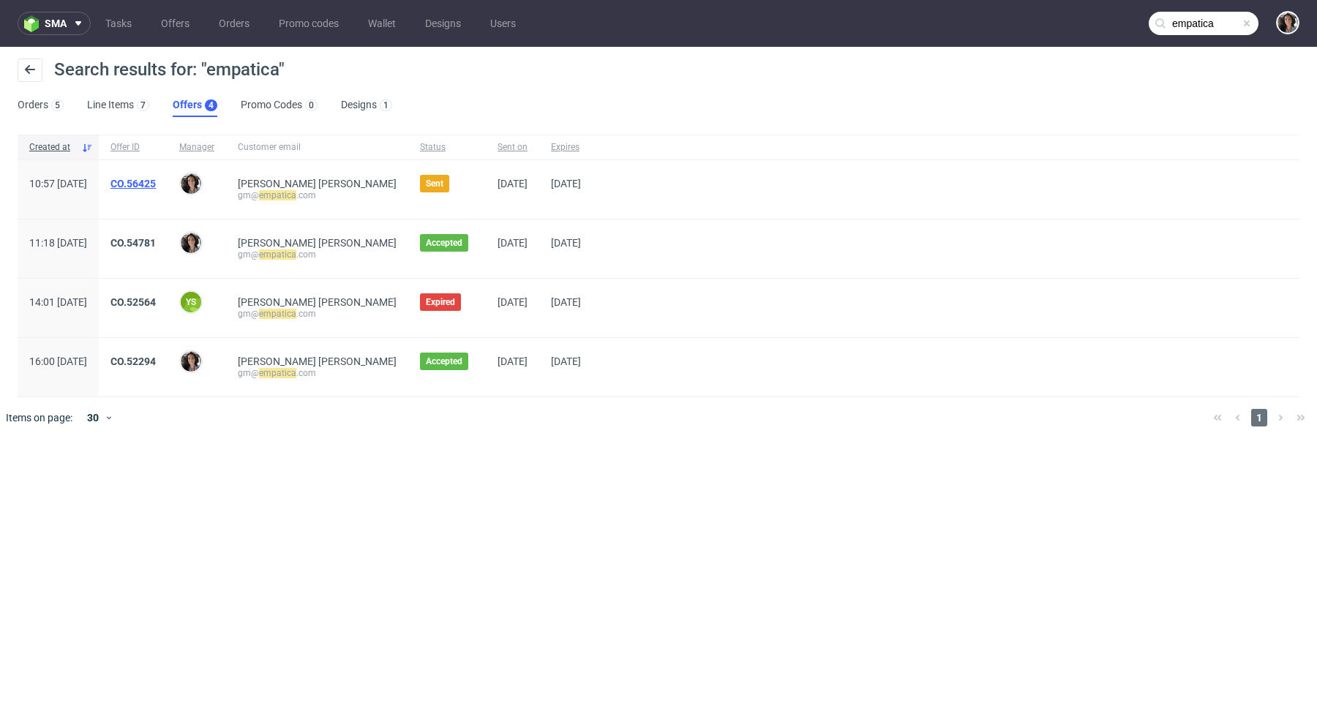
click at [156, 181] on link "CO.56425" at bounding box center [132, 184] width 45 height 12
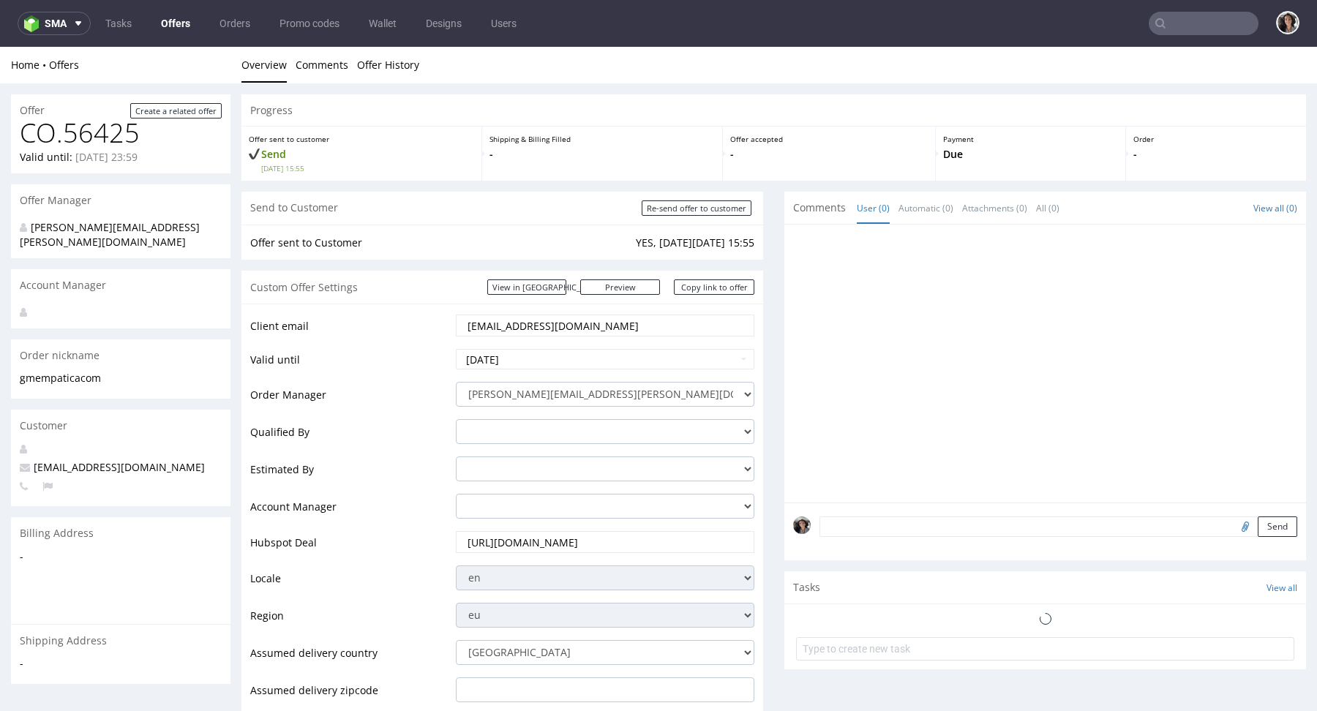
scroll to position [770, 0]
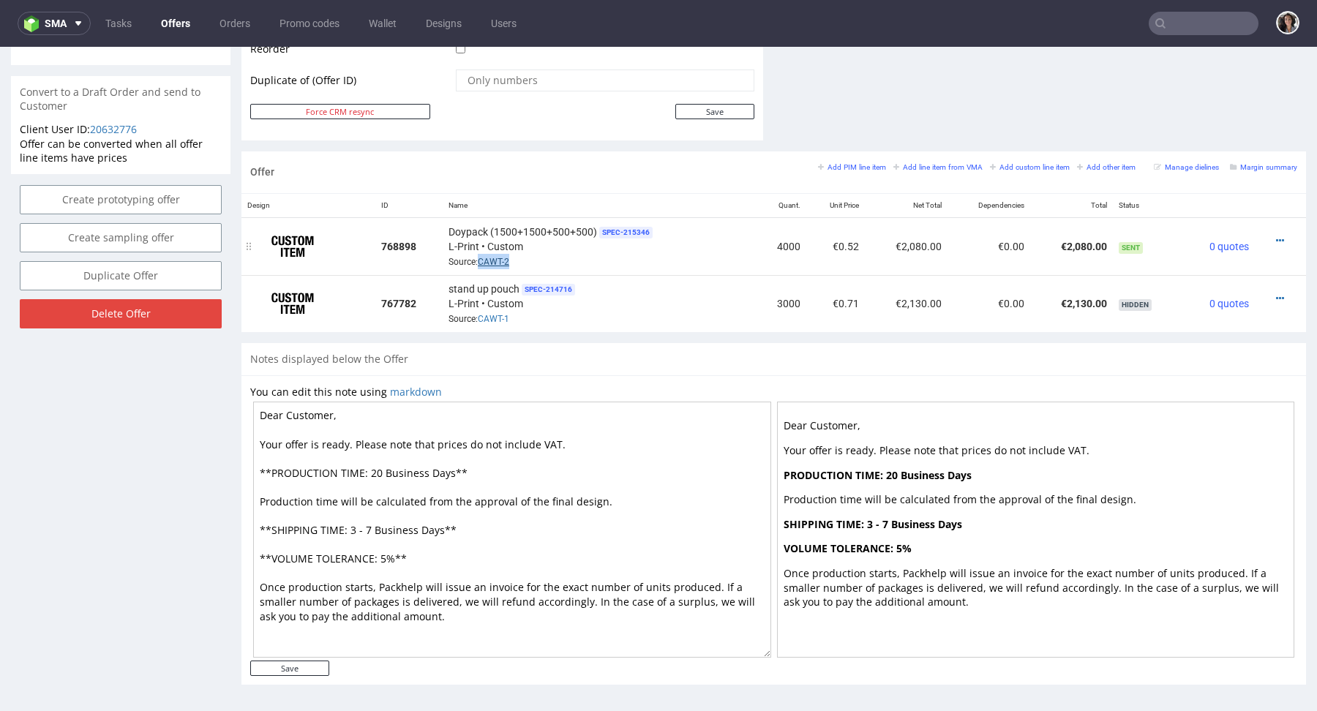
drag, startPoint x: 522, startPoint y: 262, endPoint x: 479, endPoint y: 261, distance: 43.9
click at [479, 261] on div "Doypack (1500+1500+500+500) SPEC- 215346 L-Print • Custom Source: CAWT-2" at bounding box center [599, 246] width 301 height 45
copy link "CAWT-2"
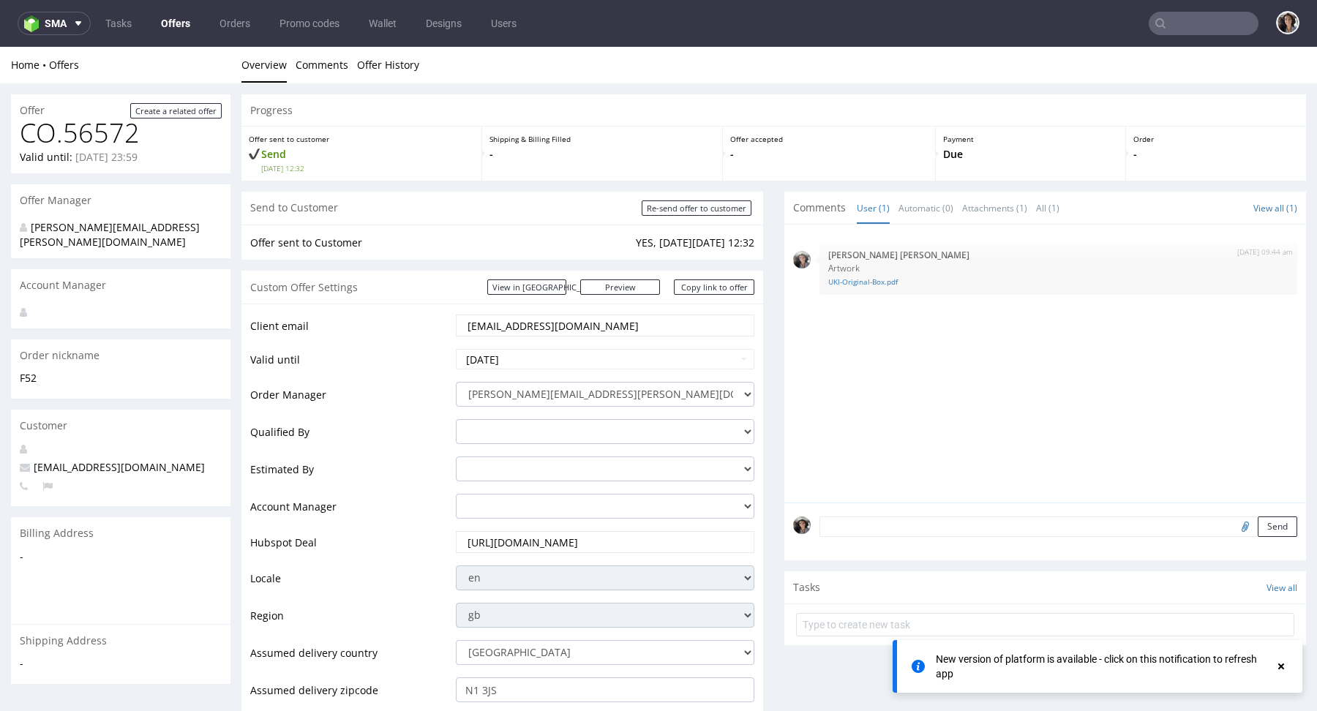
scroll to position [705, 0]
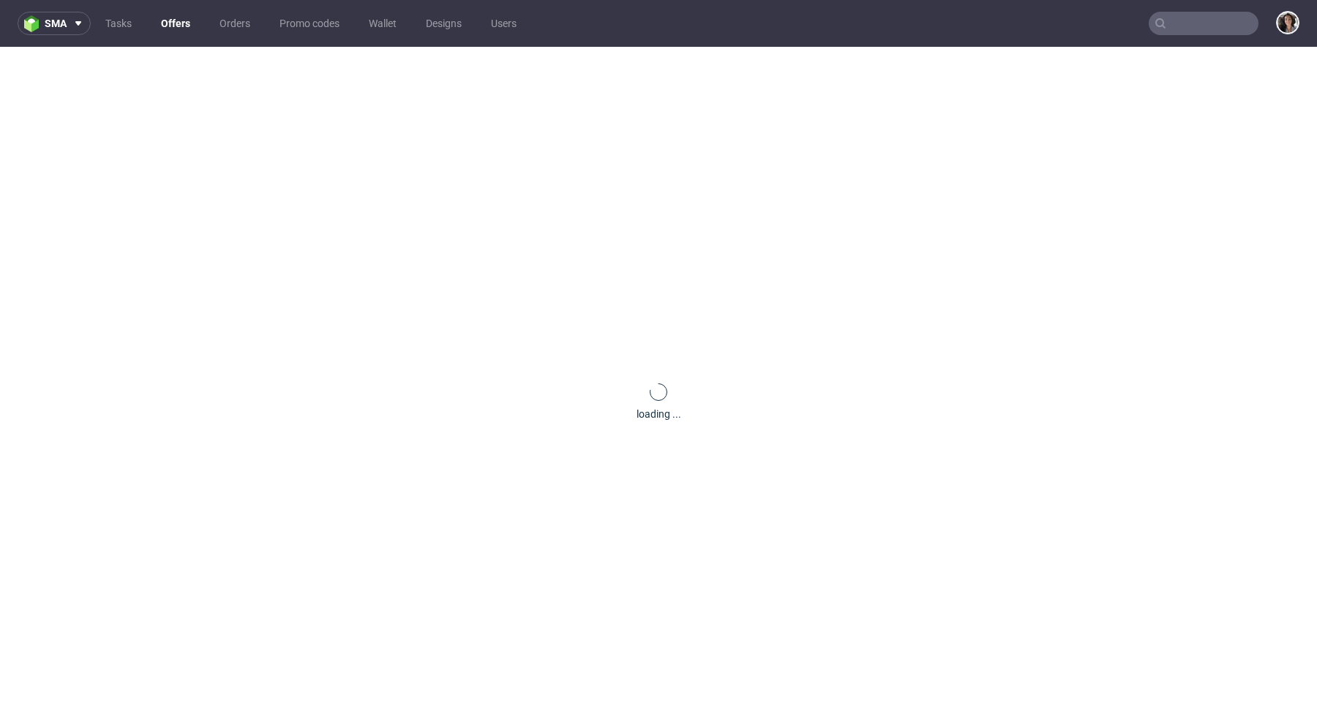
click at [1201, 16] on input "text" at bounding box center [1204, 23] width 110 height 23
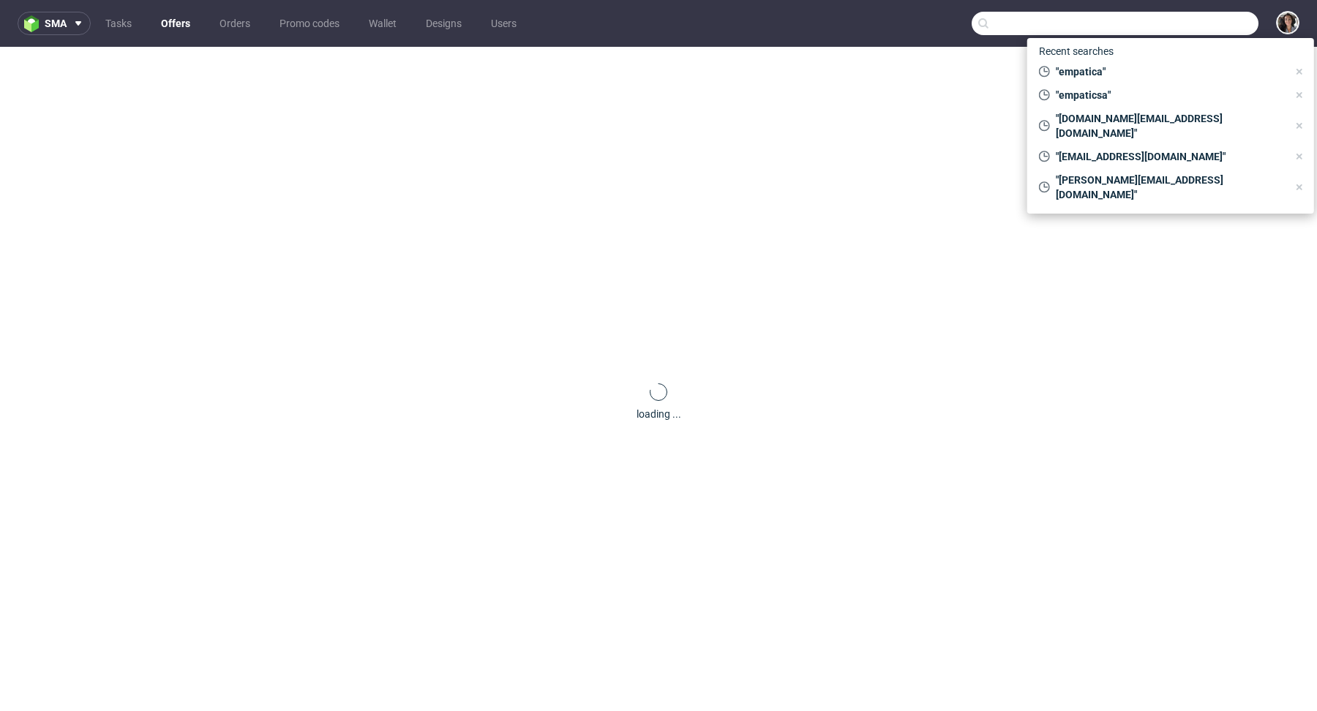
paste input "[PERSON_NAME][EMAIL_ADDRESS][DOMAIN_NAME]"
type input "[PERSON_NAME][EMAIL_ADDRESS][DOMAIN_NAME]"
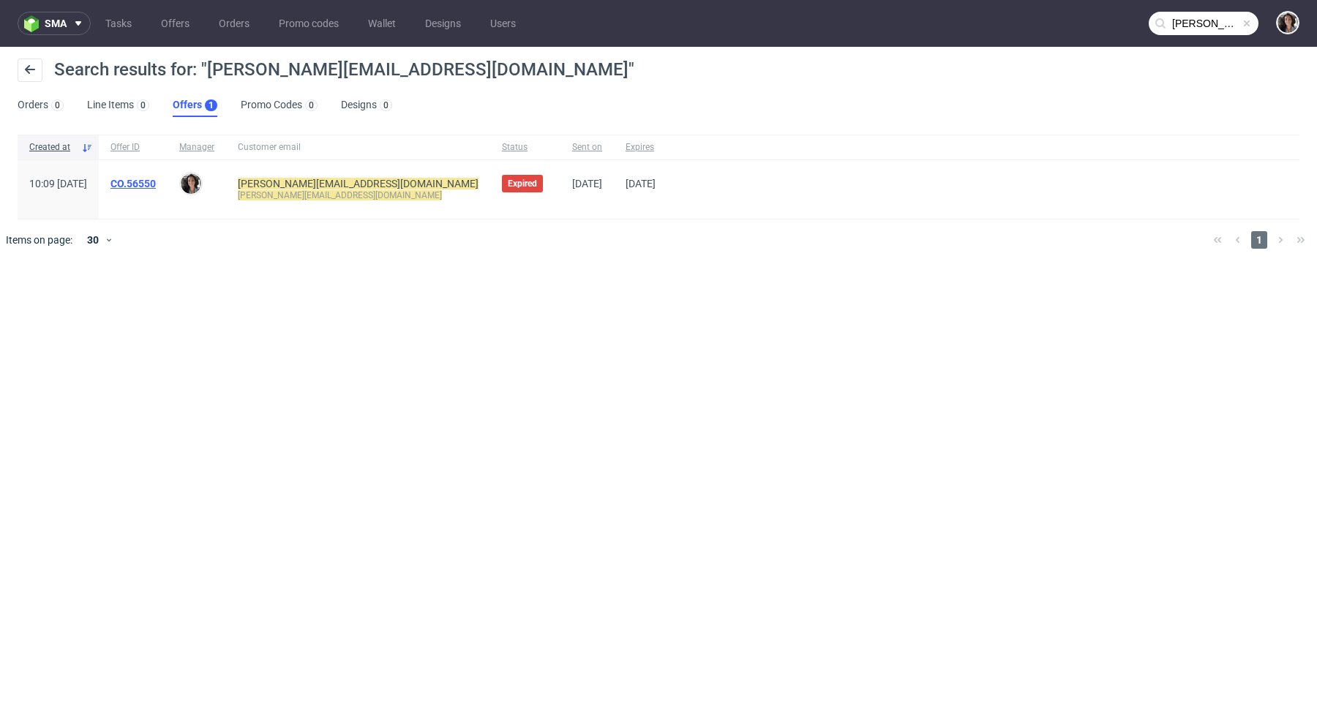
click at [156, 181] on link "CO.56550" at bounding box center [132, 184] width 45 height 12
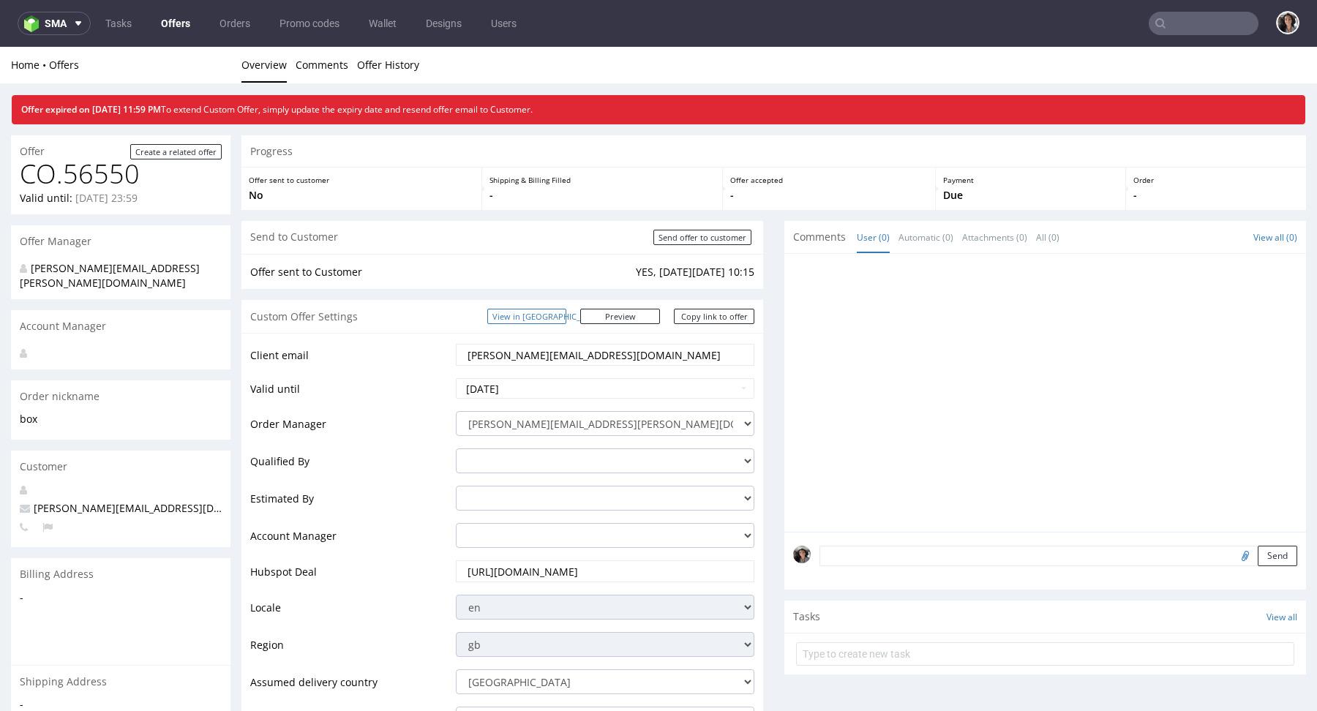
click at [566, 321] on link "View in [GEOGRAPHIC_DATA]" at bounding box center [526, 316] width 79 height 15
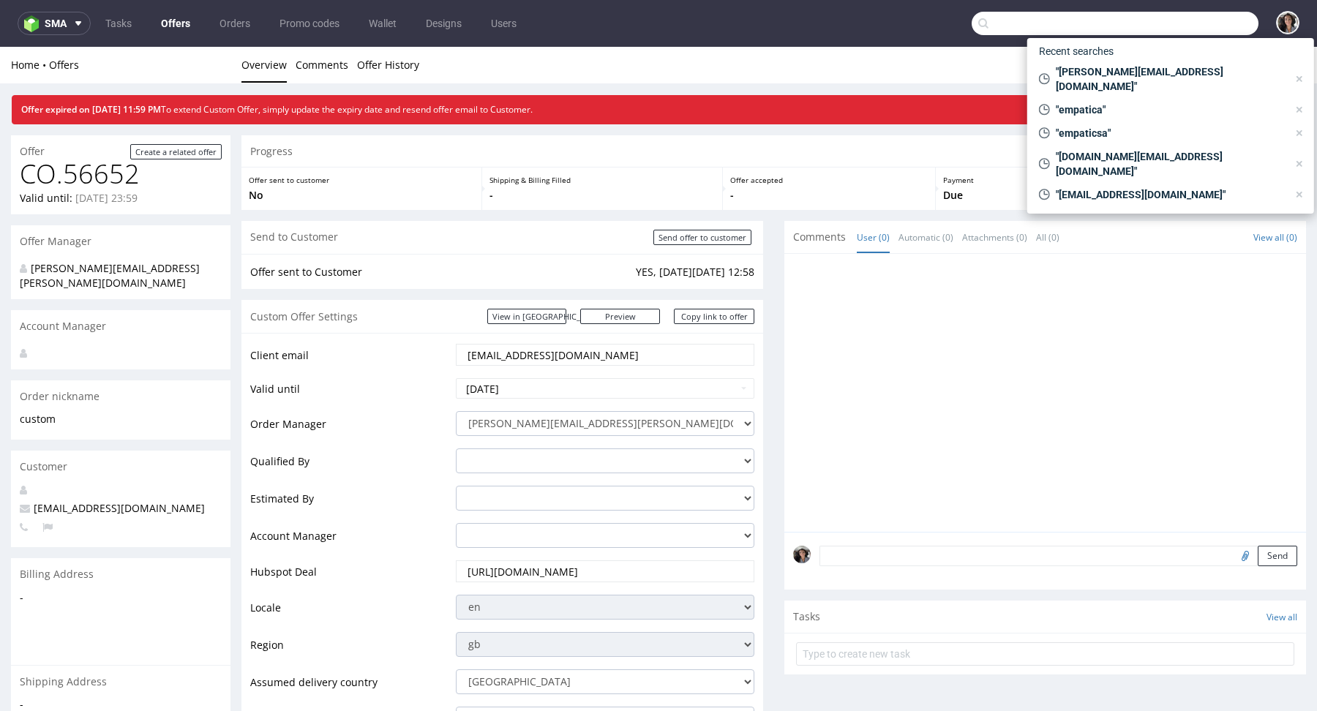
click at [1180, 26] on input "text" at bounding box center [1115, 23] width 287 height 23
paste input "[EMAIL_ADDRESS][DOMAIN_NAME]"
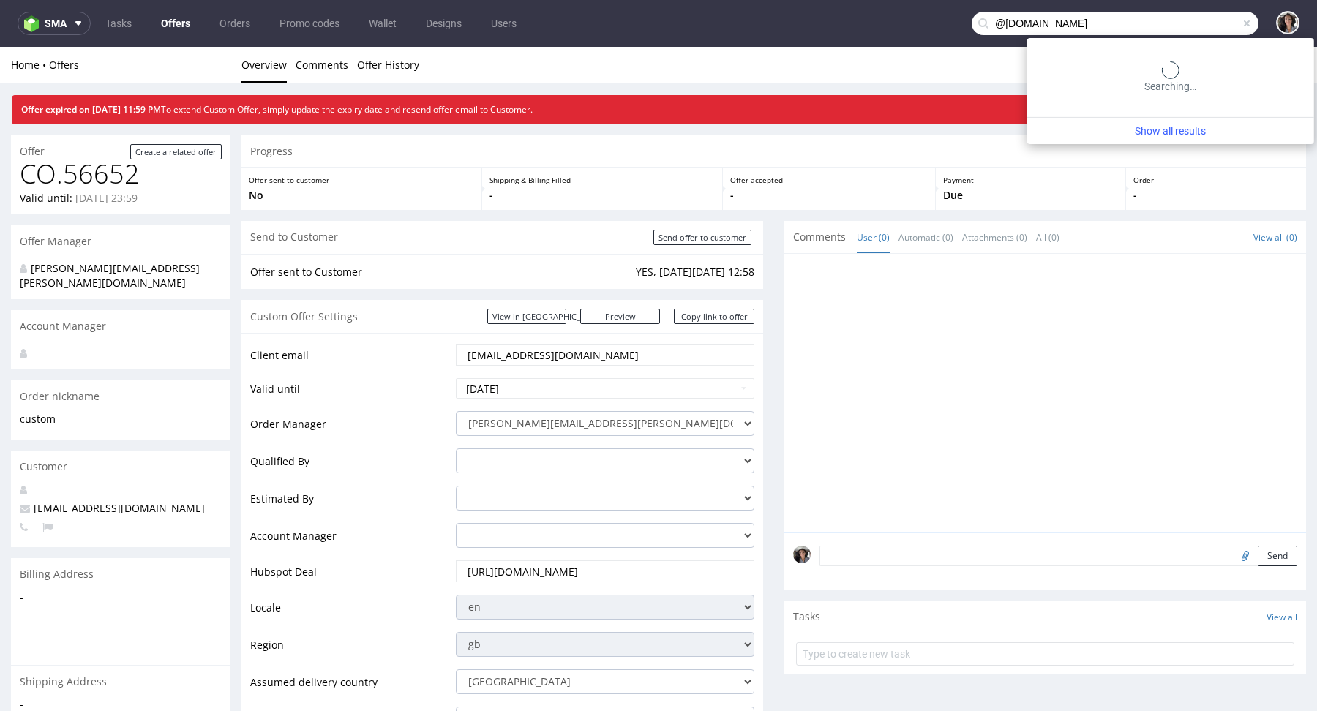
type input "@[DOMAIN_NAME]"
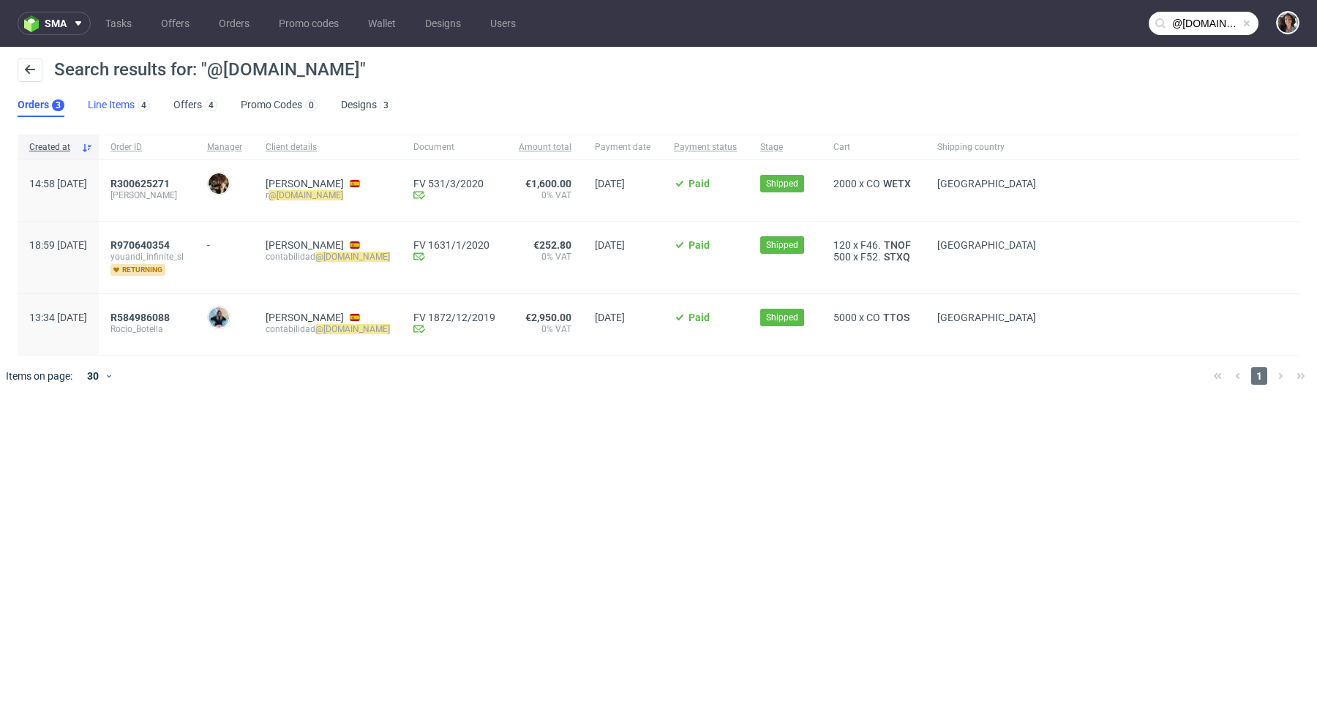
click at [127, 103] on link "Line Items 4" at bounding box center [119, 105] width 62 height 23
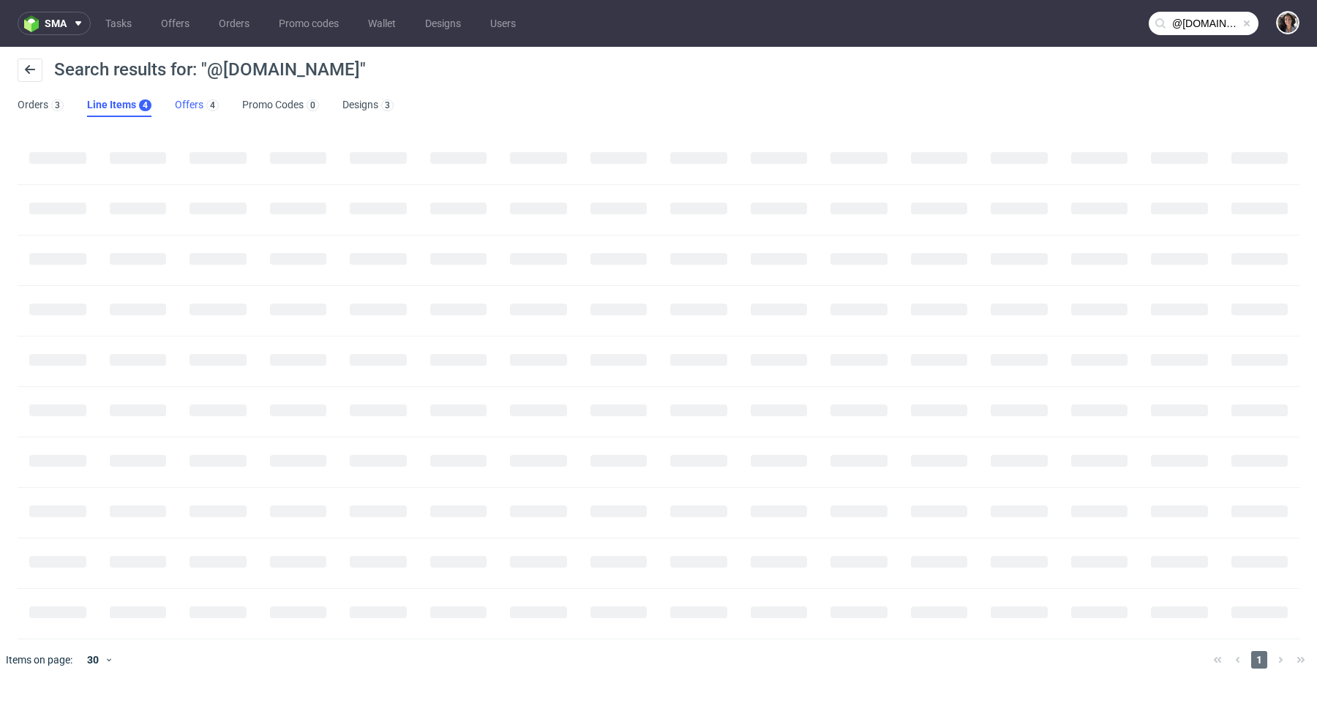
click at [191, 103] on link "Offers 4" at bounding box center [197, 105] width 44 height 23
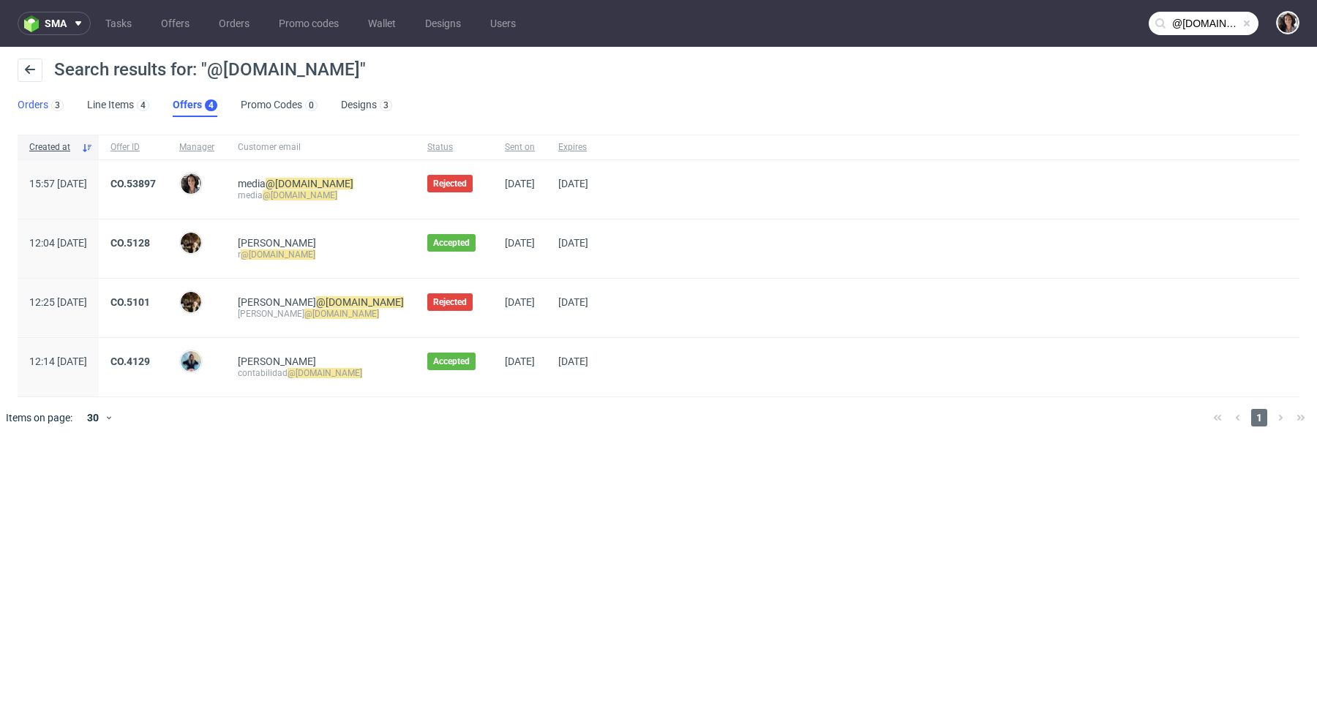
click at [21, 108] on link "Orders 3" at bounding box center [41, 105] width 46 height 23
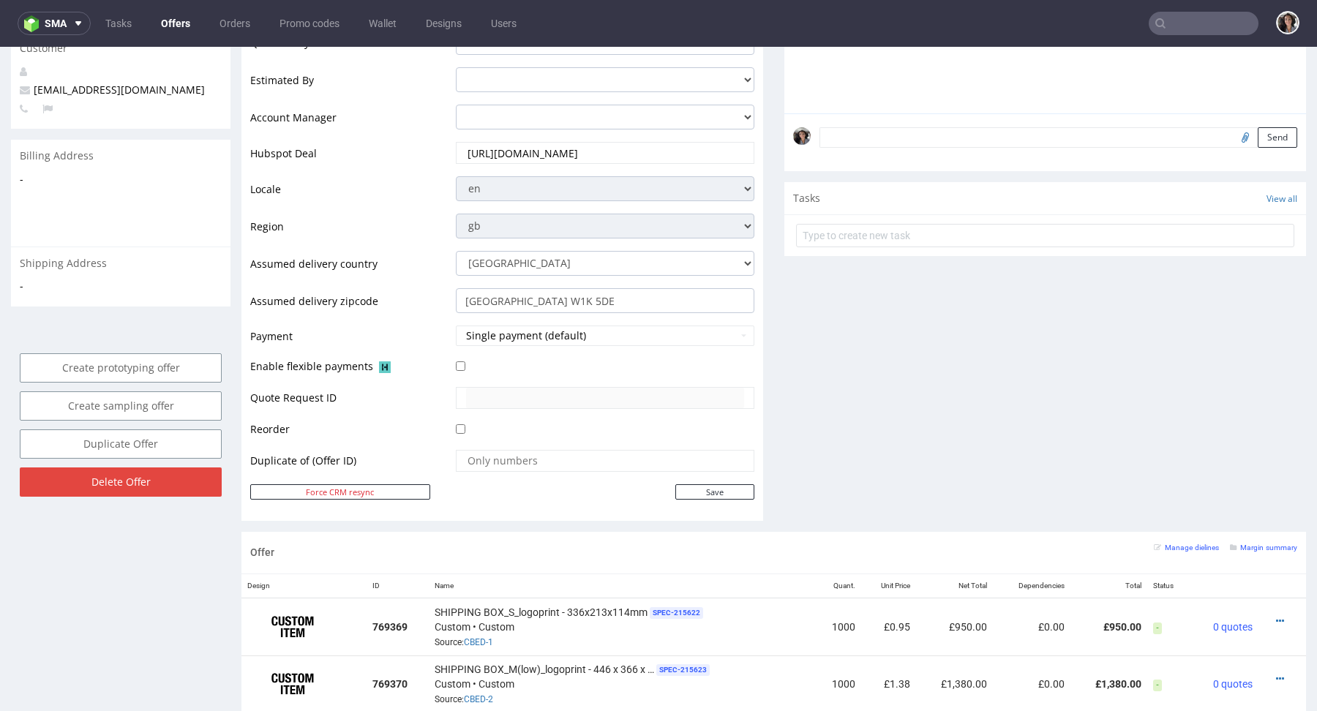
scroll to position [851, 0]
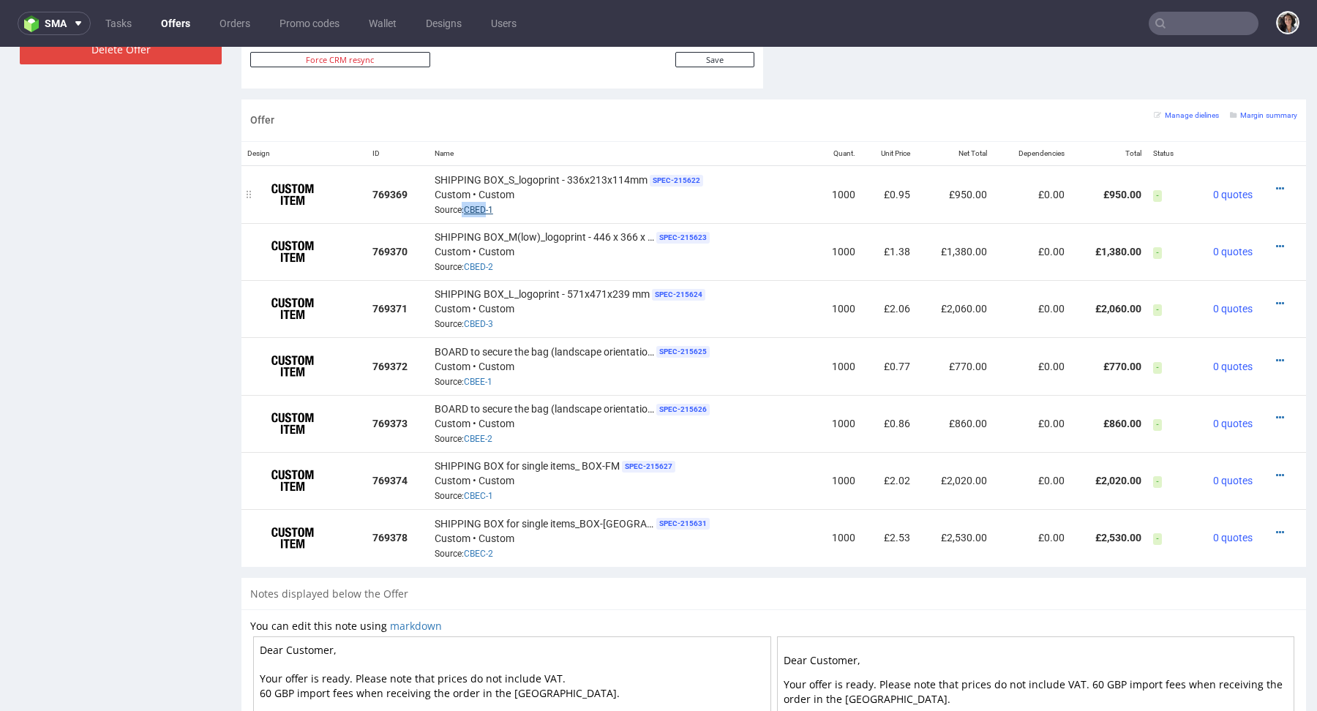
drag, startPoint x: 457, startPoint y: 206, endPoint x: 482, endPoint y: 207, distance: 25.7
click at [482, 207] on span "Source: CBED-1" at bounding box center [464, 210] width 59 height 10
copy span ": CBED"
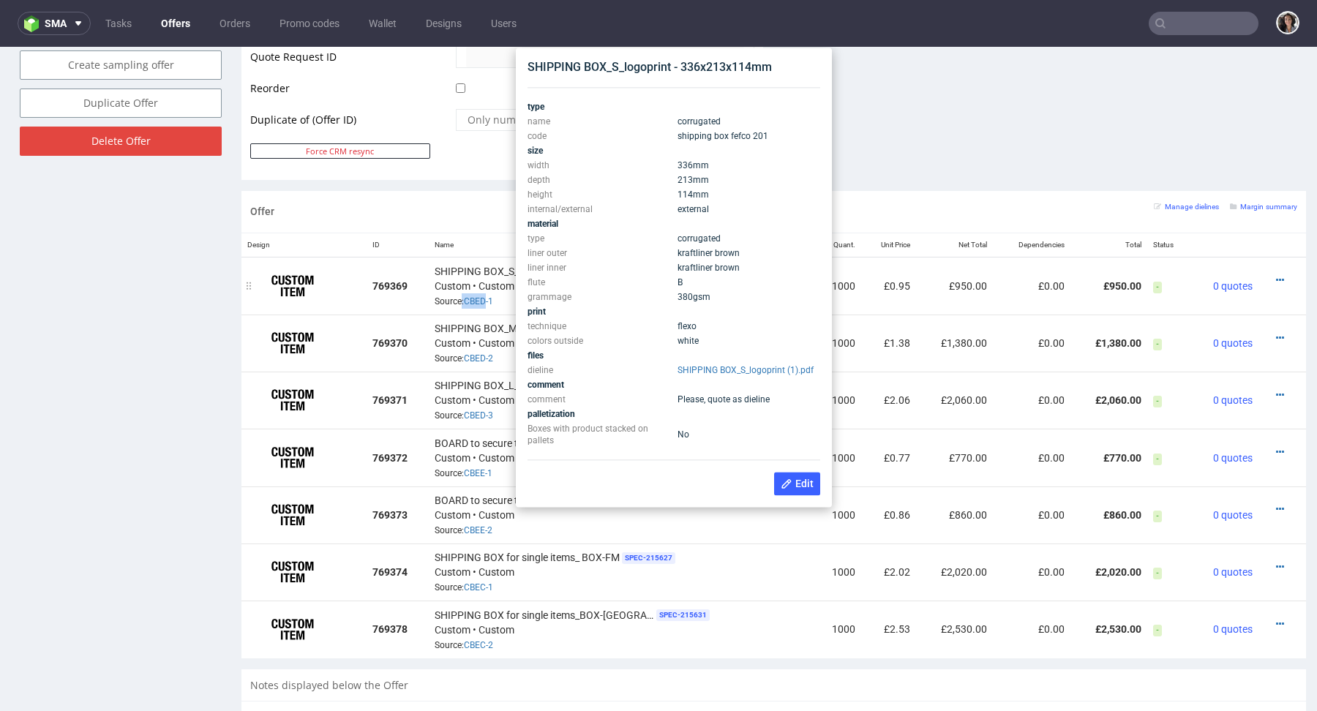
scroll to position [759, 0]
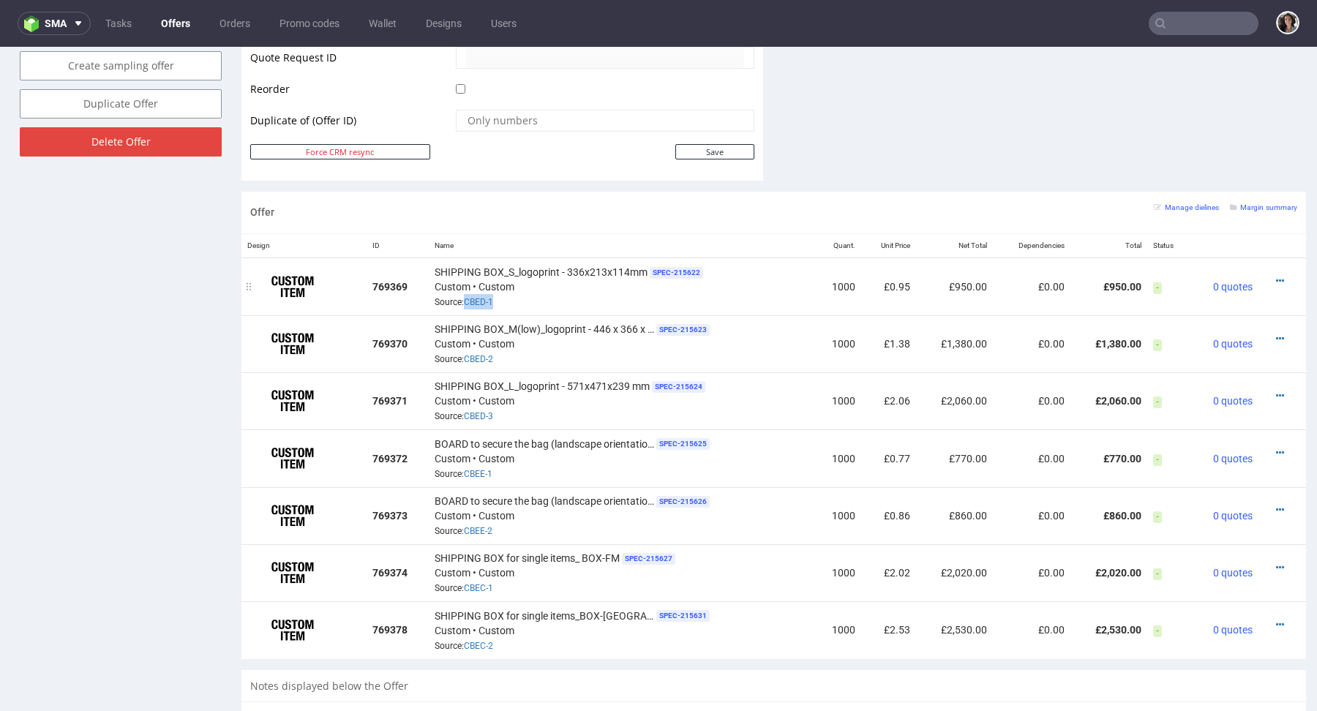
copy span "CBED-1"
drag, startPoint x: 507, startPoint y: 298, endPoint x: 462, endPoint y: 298, distance: 45.4
click at [462, 298] on div "SHIPPING BOX_S_logoprint - 336x213x114mm SPEC- 215622 Custom • Custom Source: C…" at bounding box center [622, 286] width 375 height 45
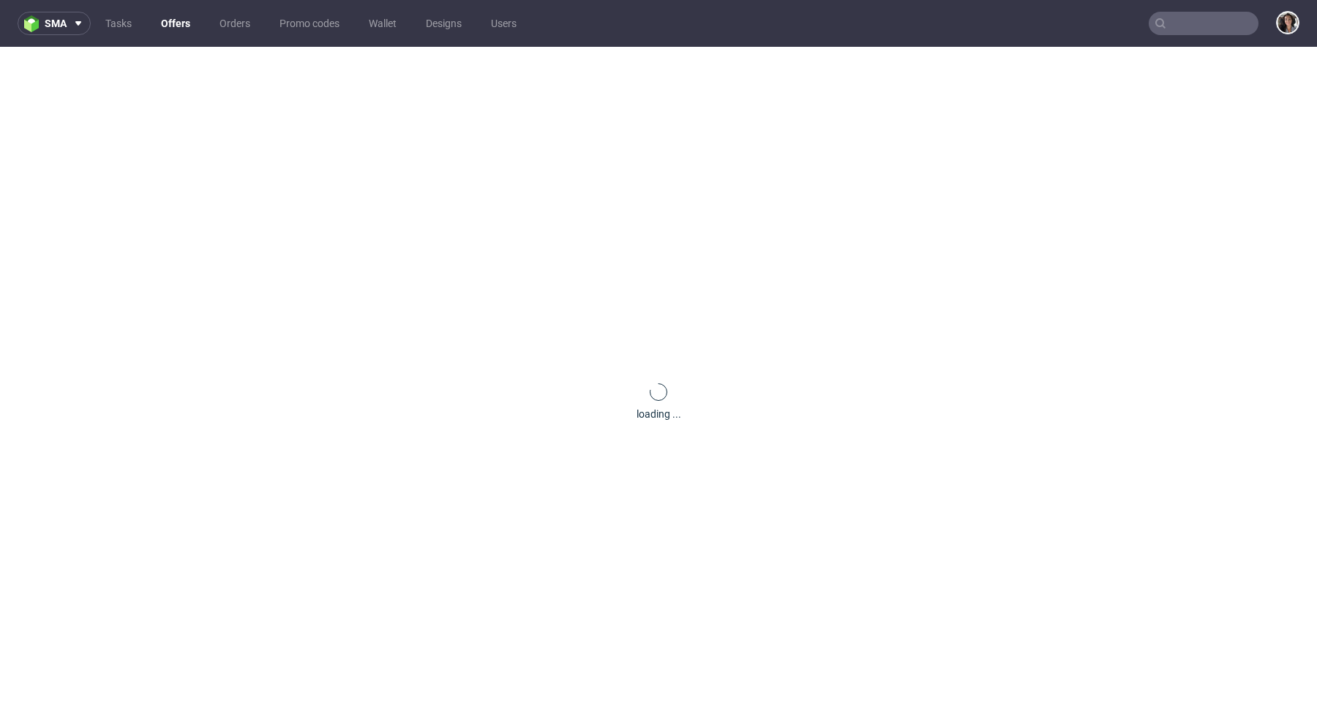
click at [1201, 18] on input "text" at bounding box center [1204, 23] width 110 height 23
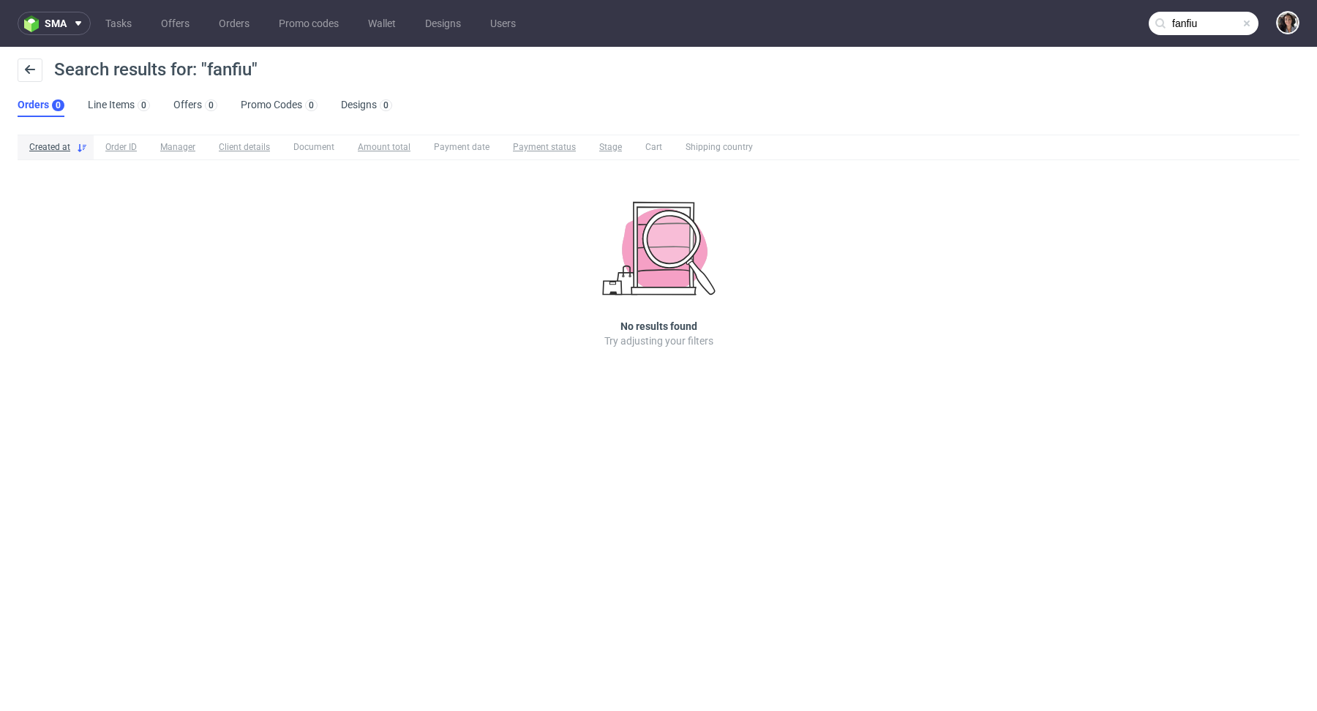
click at [1233, 21] on input "fanfiu" at bounding box center [1204, 23] width 110 height 23
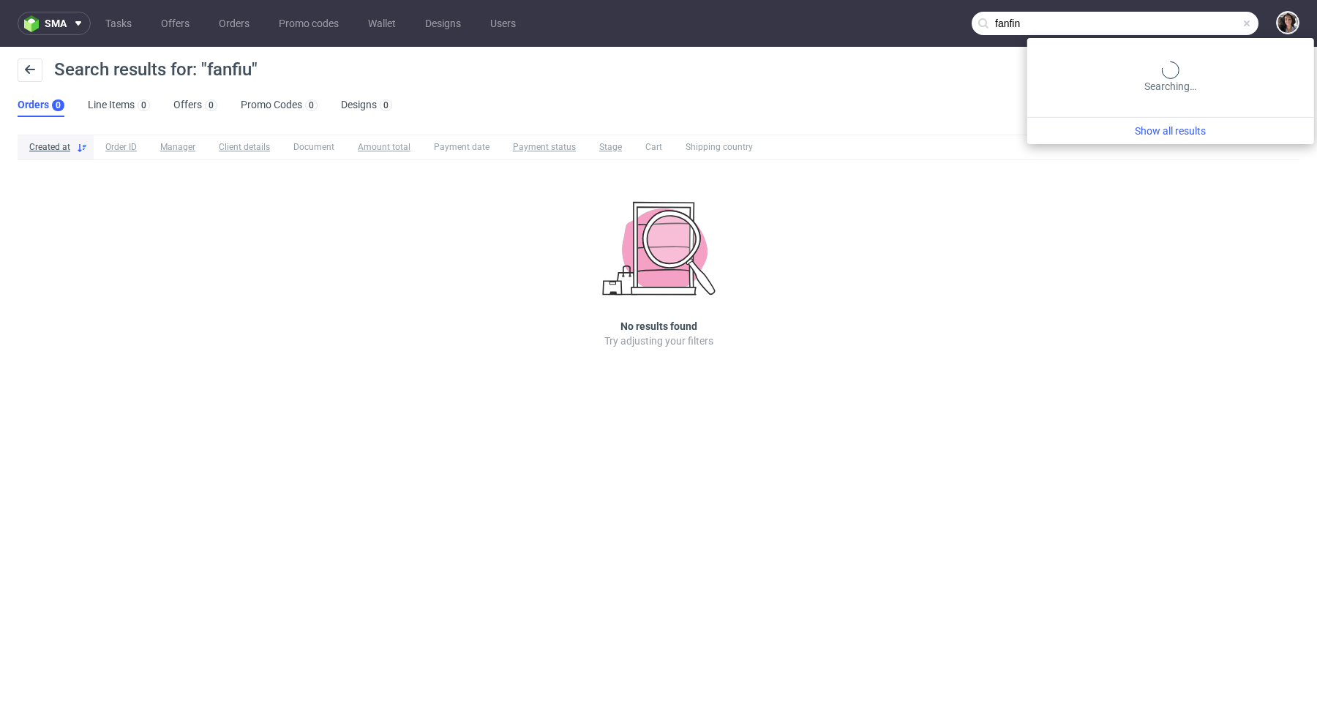
type input "fanfin"
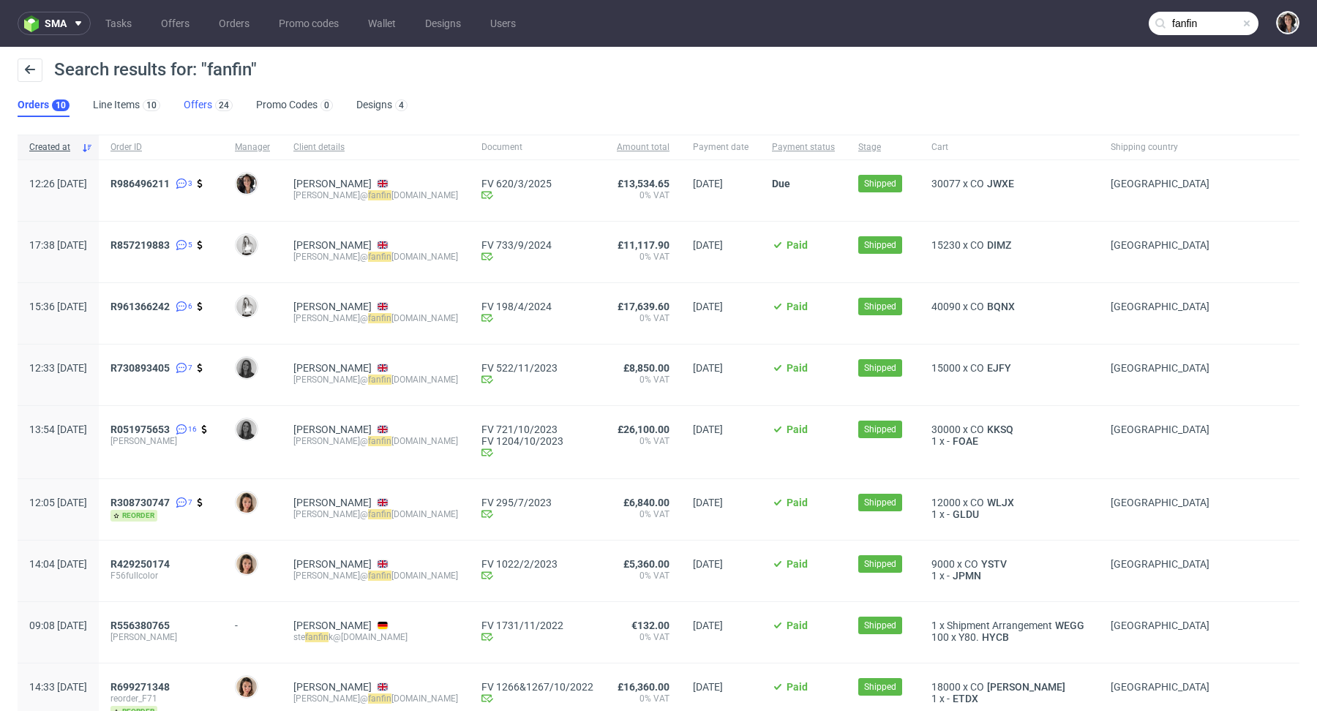
click at [199, 110] on link "Offers 24" at bounding box center [208, 105] width 49 height 23
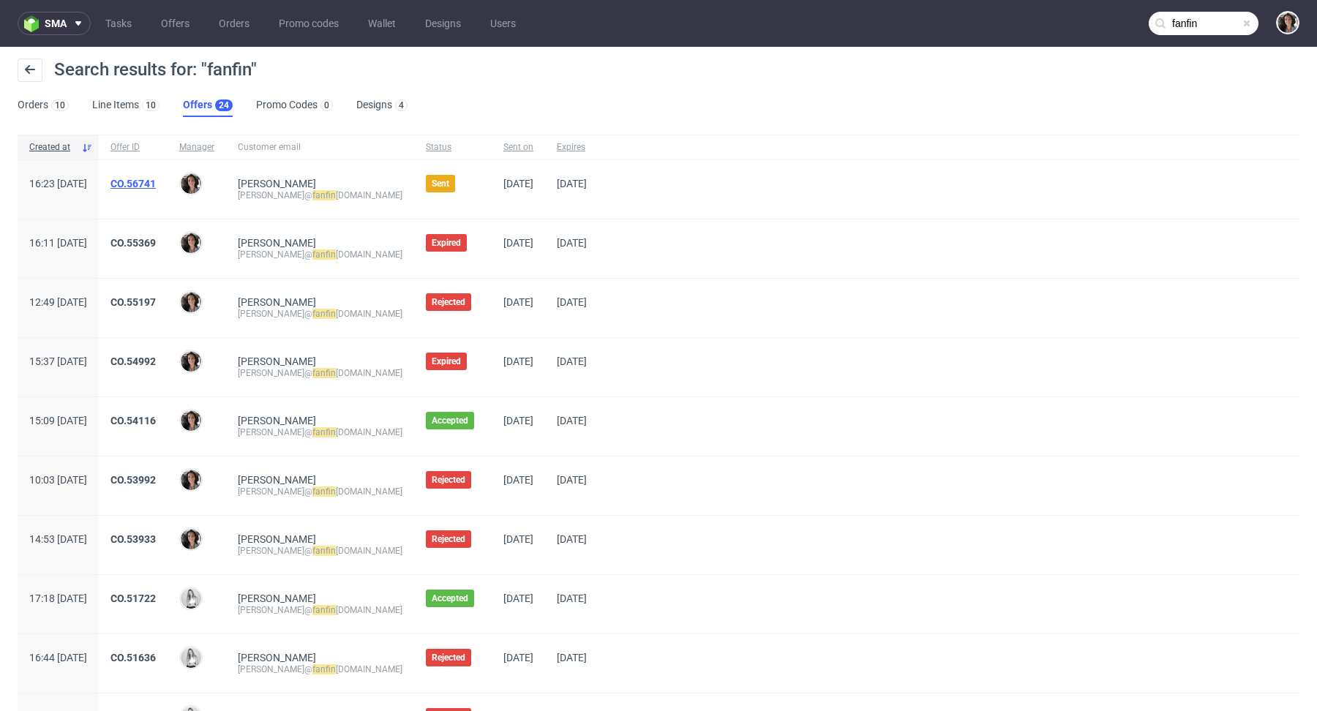
click at [156, 182] on link "CO.56741" at bounding box center [132, 184] width 45 height 12
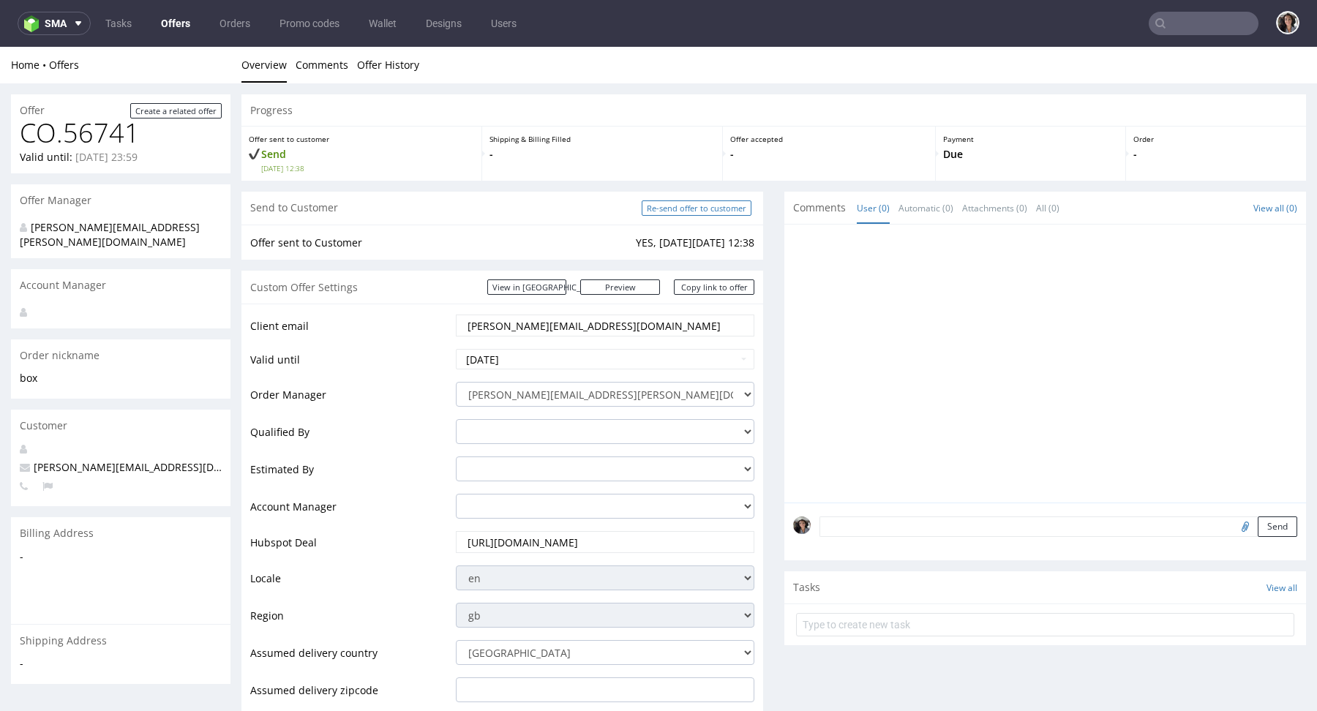
click at [715, 203] on input "Re-send offer to customer" at bounding box center [697, 208] width 110 height 15
type input "In progress..."
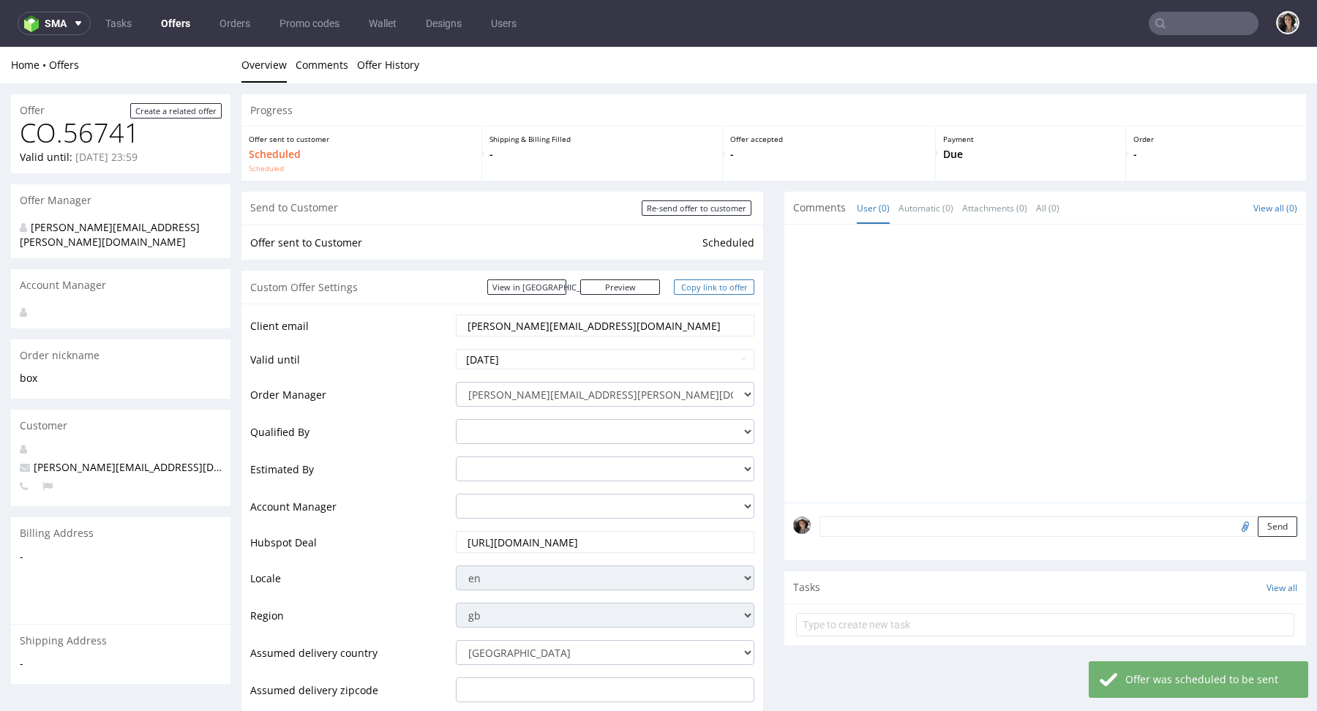
click at [705, 287] on link "Copy link to offer" at bounding box center [714, 287] width 80 height 15
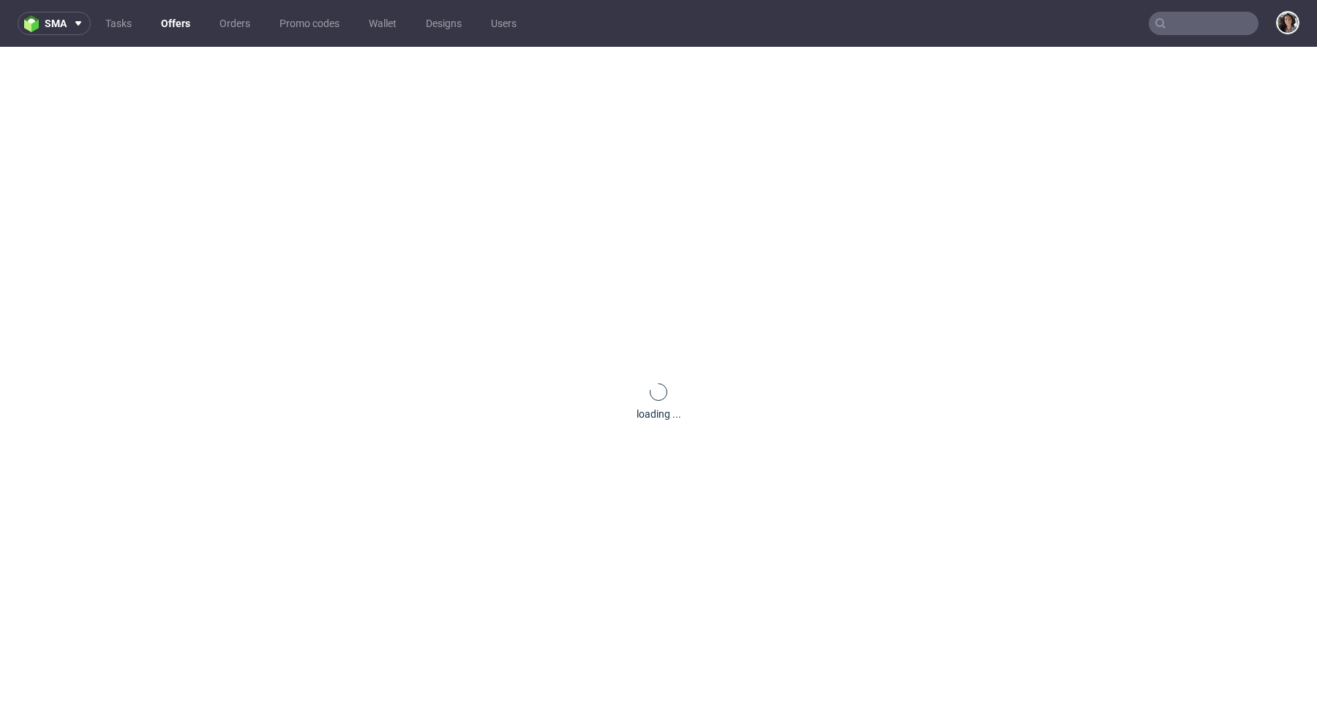
click at [1206, 25] on input "text" at bounding box center [1204, 23] width 110 height 23
paste input "[PERSON_NAME][EMAIL_ADDRESS][PERSON_NAME][DOMAIN_NAME]"
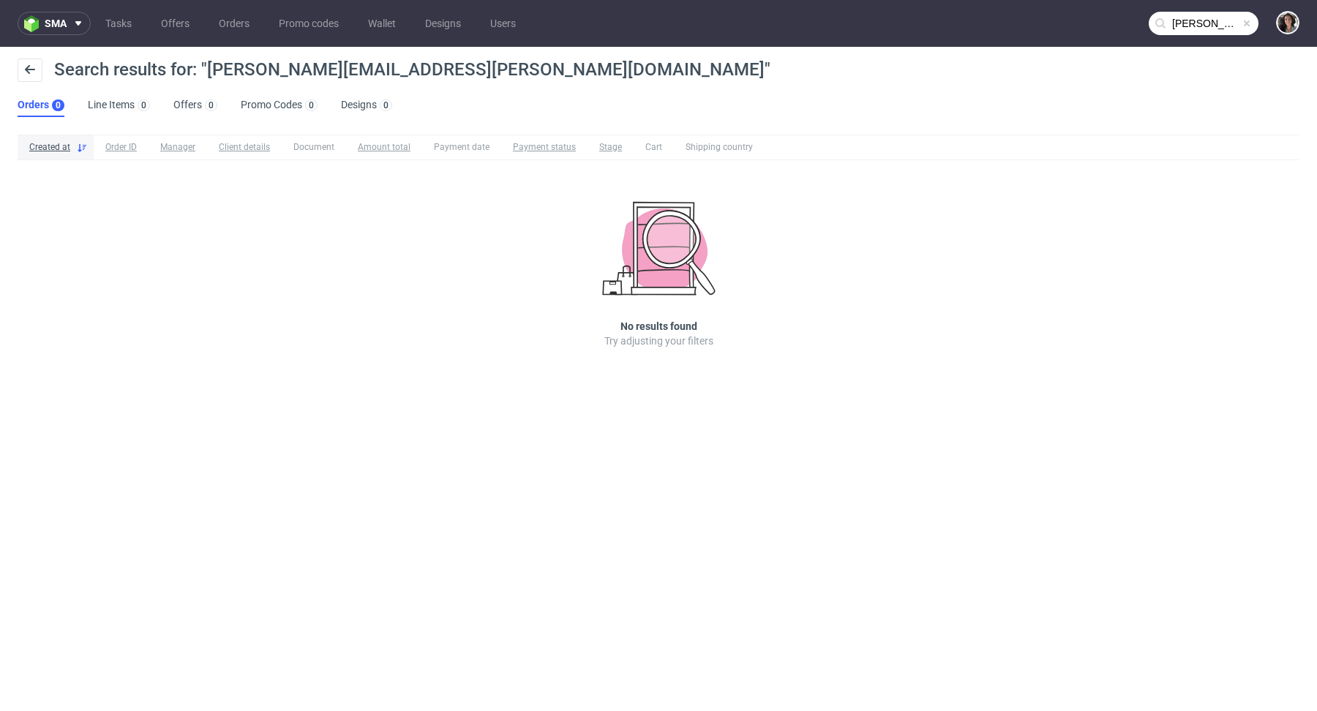
click at [1211, 24] on input "[PERSON_NAME][EMAIL_ADDRESS][PERSON_NAME][DOMAIN_NAME]" at bounding box center [1204, 23] width 110 height 23
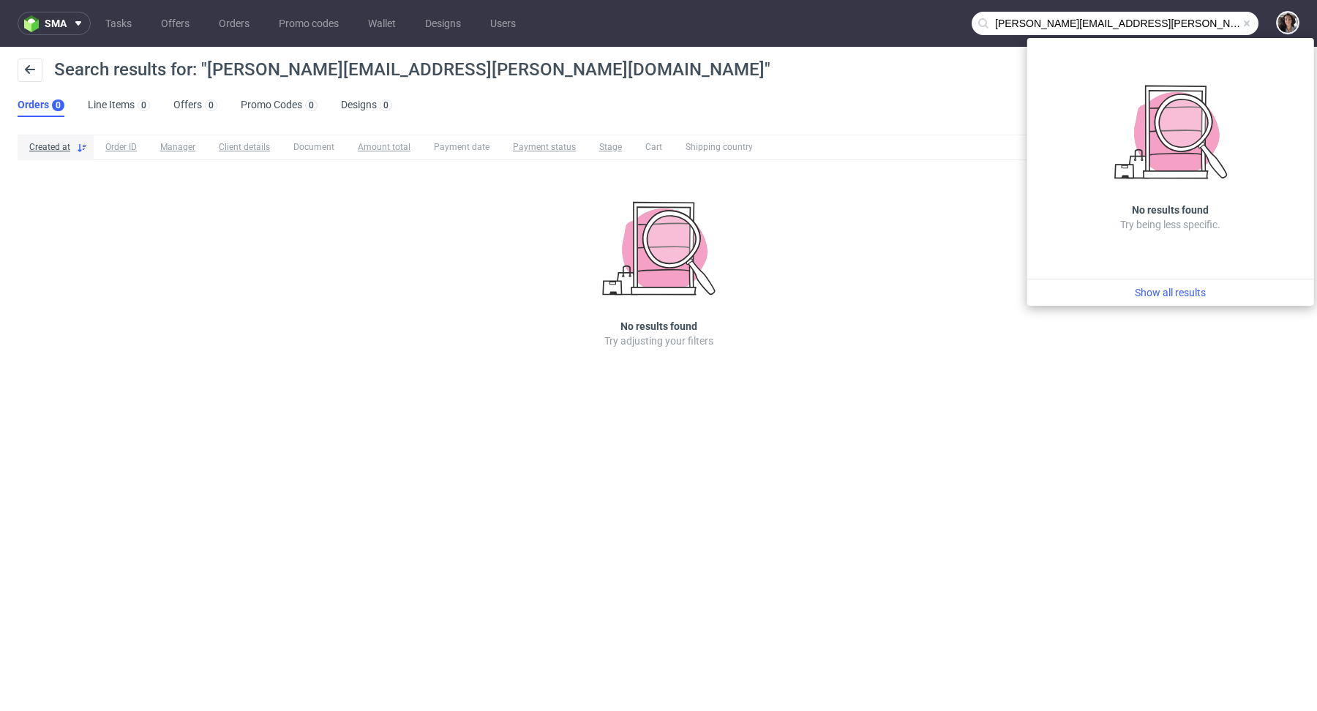
drag, startPoint x: 1080, startPoint y: 23, endPoint x: 975, endPoint y: 5, distance: 106.8
click at [975, 5] on nav "sma Tasks Offers Orders Promo codes Wallet Designs Users [PERSON_NAME][EMAIL_AD…" at bounding box center [658, 23] width 1317 height 47
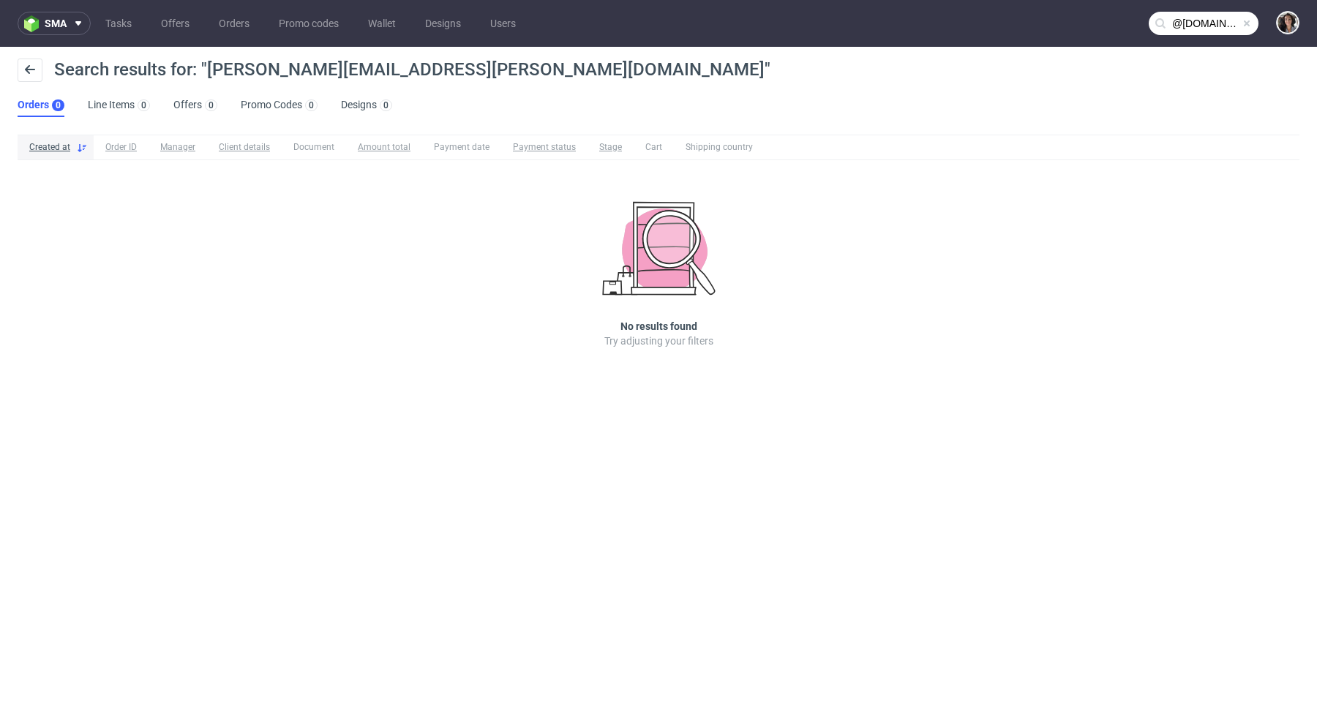
type input "@[DOMAIN_NAME]"
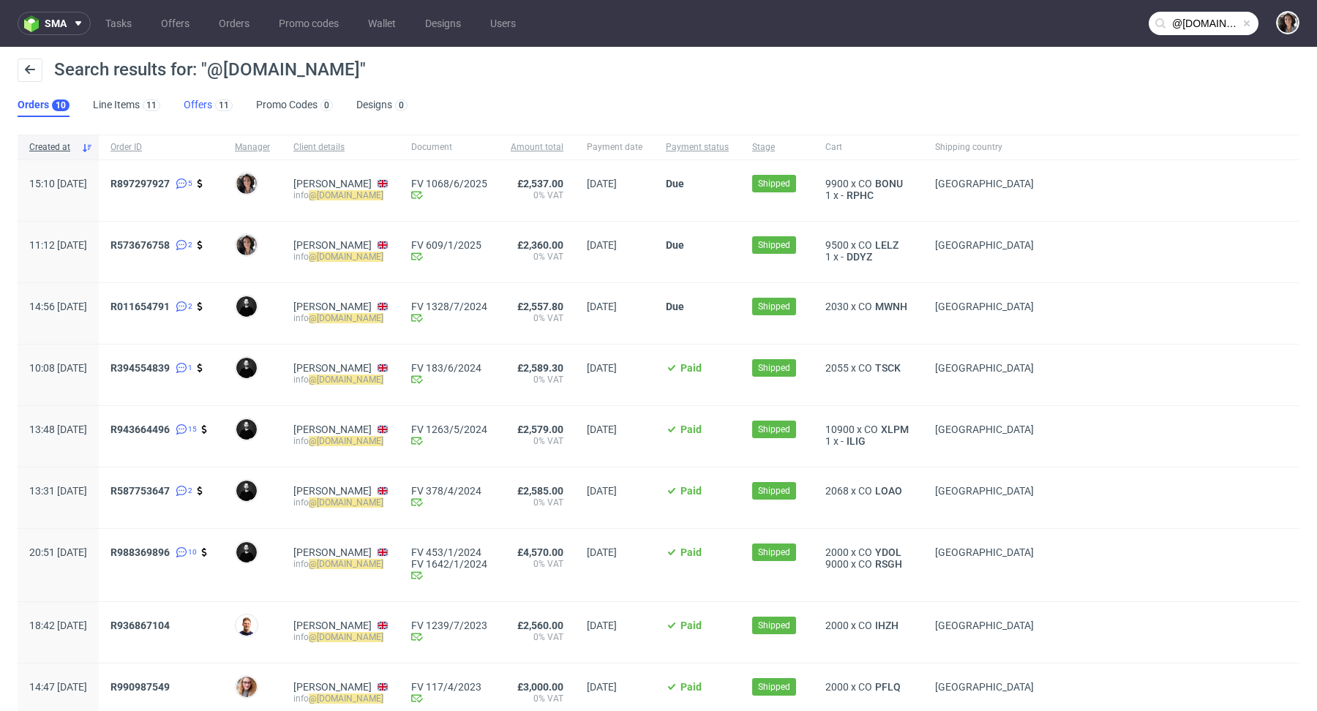
click at [202, 97] on link "Offers 11" at bounding box center [208, 105] width 49 height 23
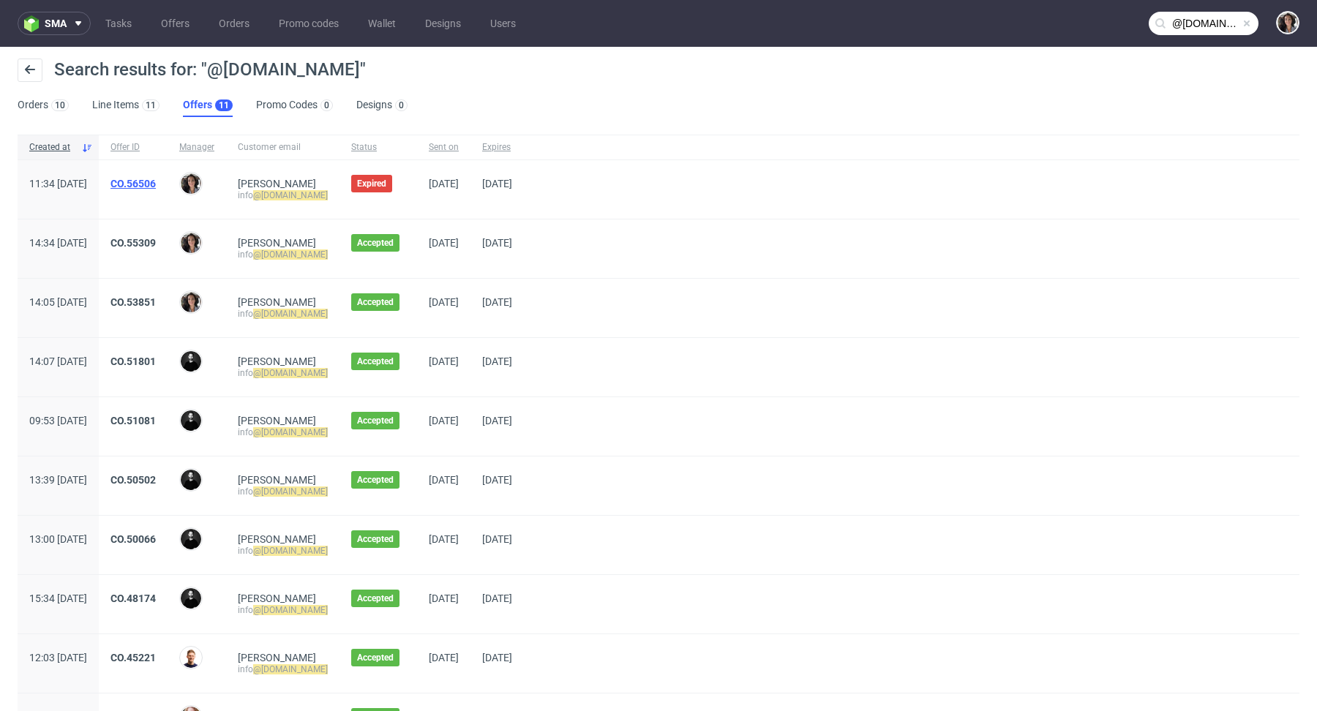
click at [156, 187] on link "CO.56506" at bounding box center [132, 184] width 45 height 12
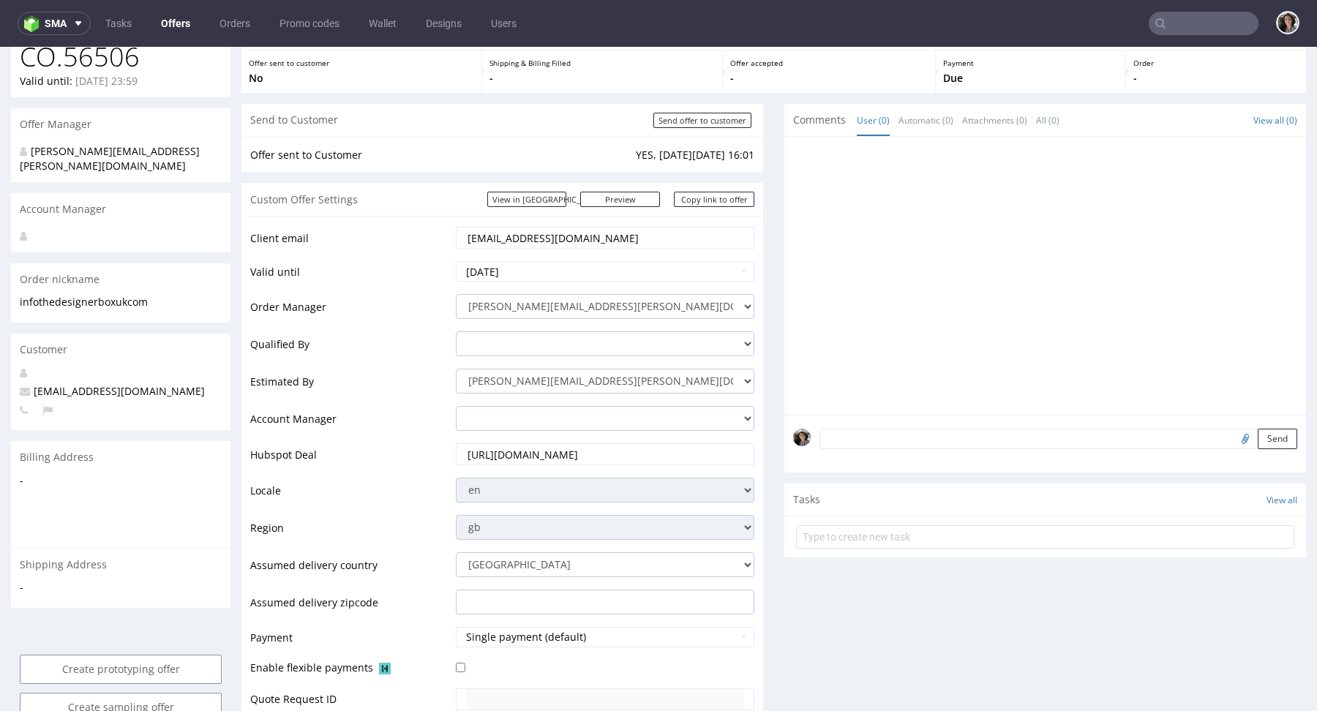
scroll to position [780, 0]
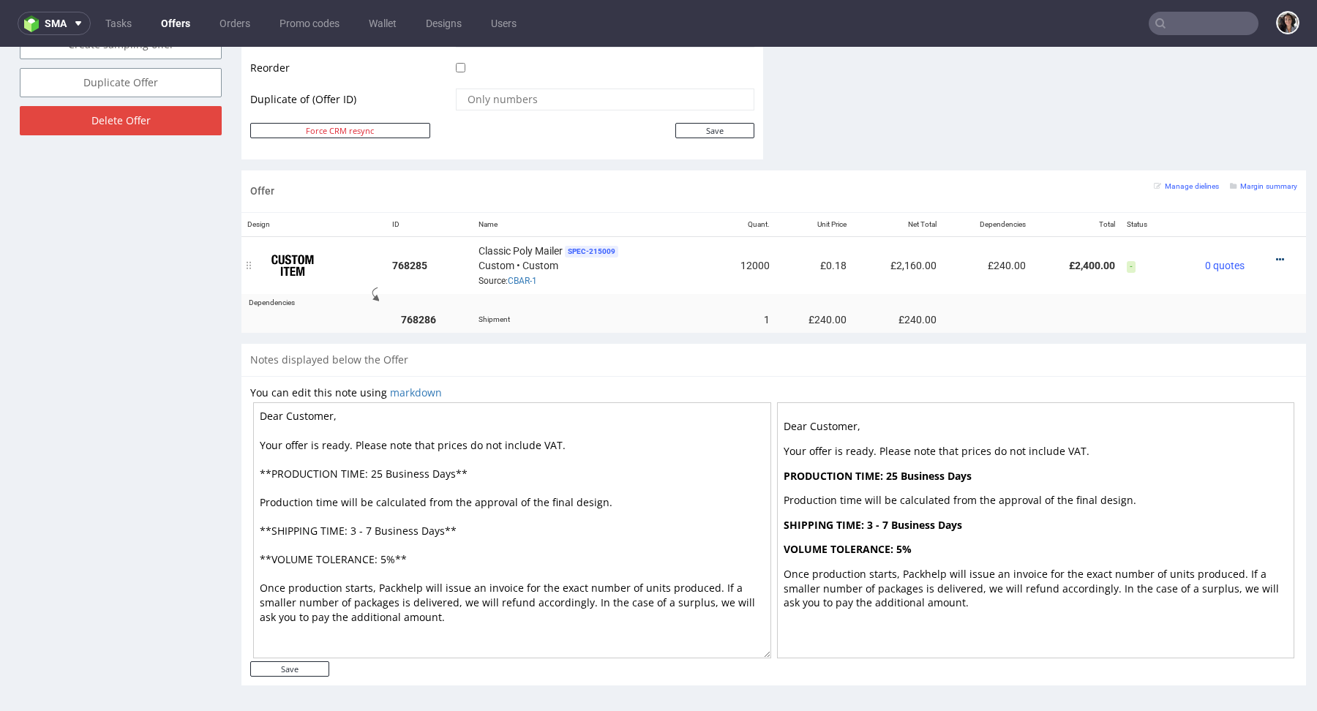
click at [1276, 255] on icon at bounding box center [1280, 260] width 8 height 10
click at [1201, 201] on span "Edit item specification" at bounding box center [1218, 201] width 110 height 15
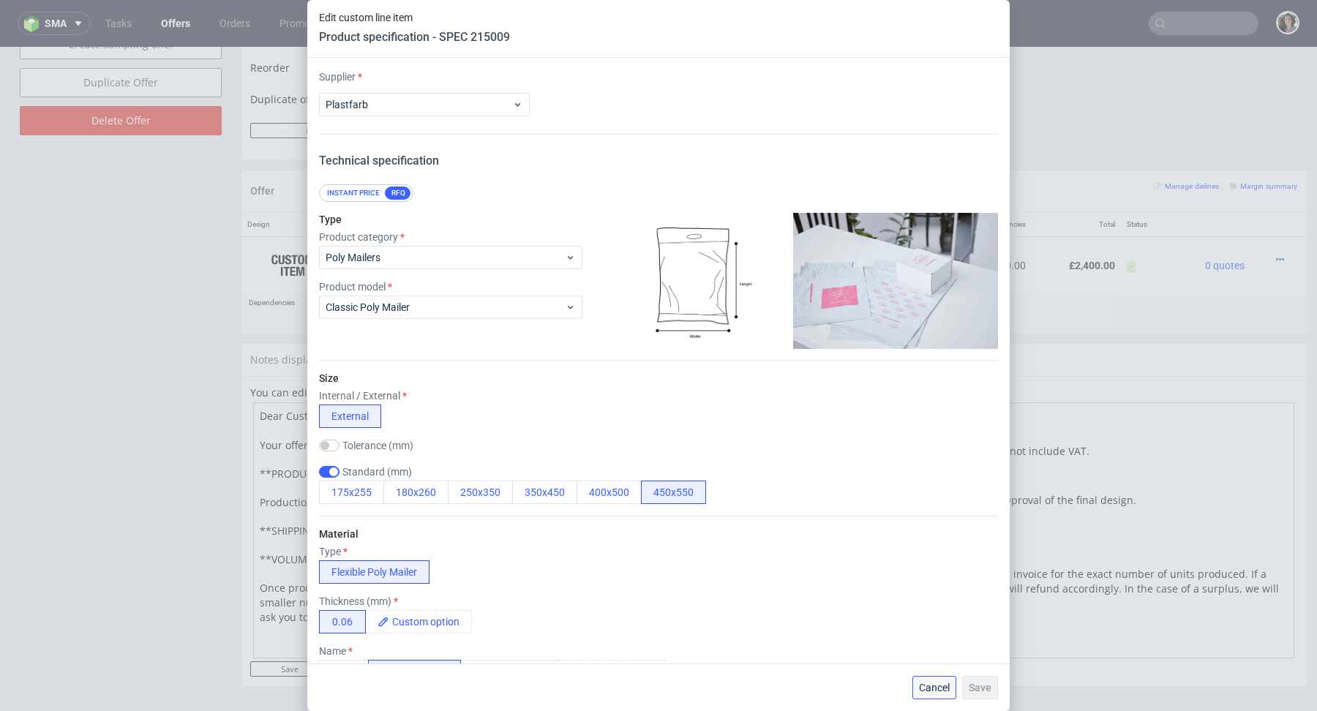
click at [931, 687] on span "Cancel" at bounding box center [934, 688] width 31 height 10
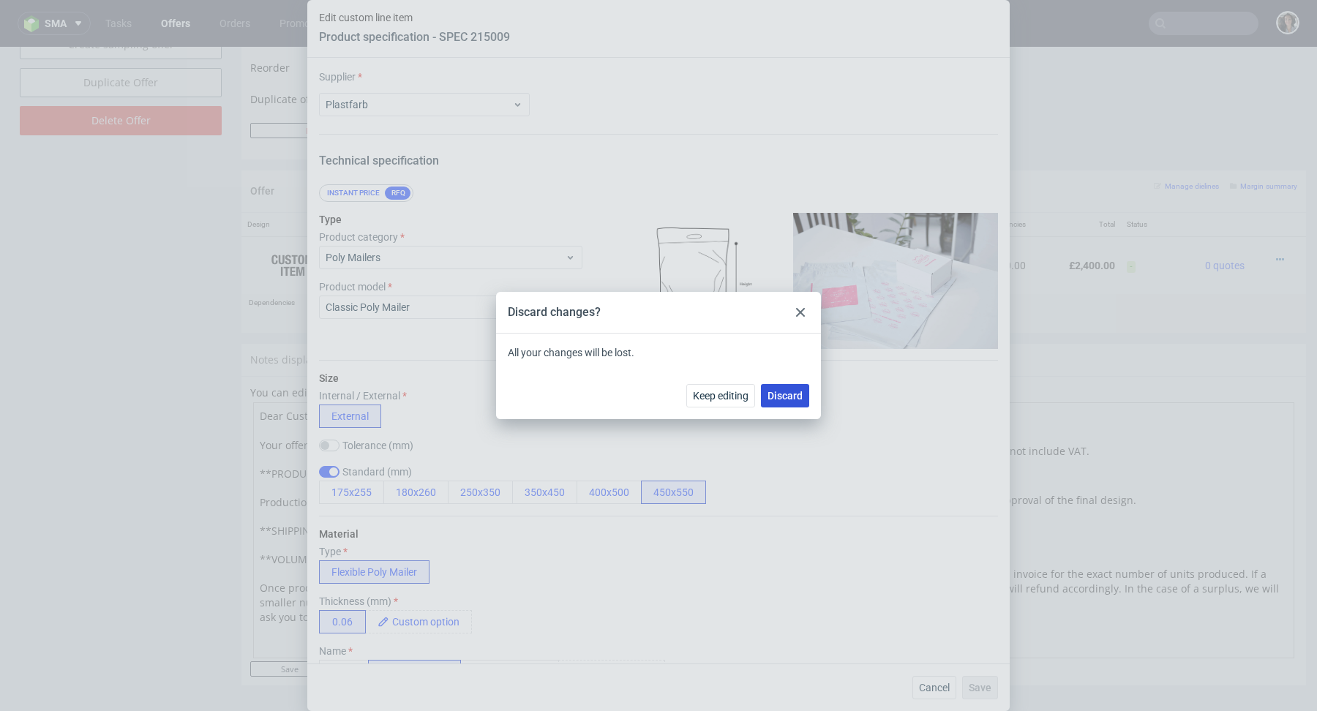
click at [786, 398] on span "Discard" at bounding box center [785, 396] width 35 height 10
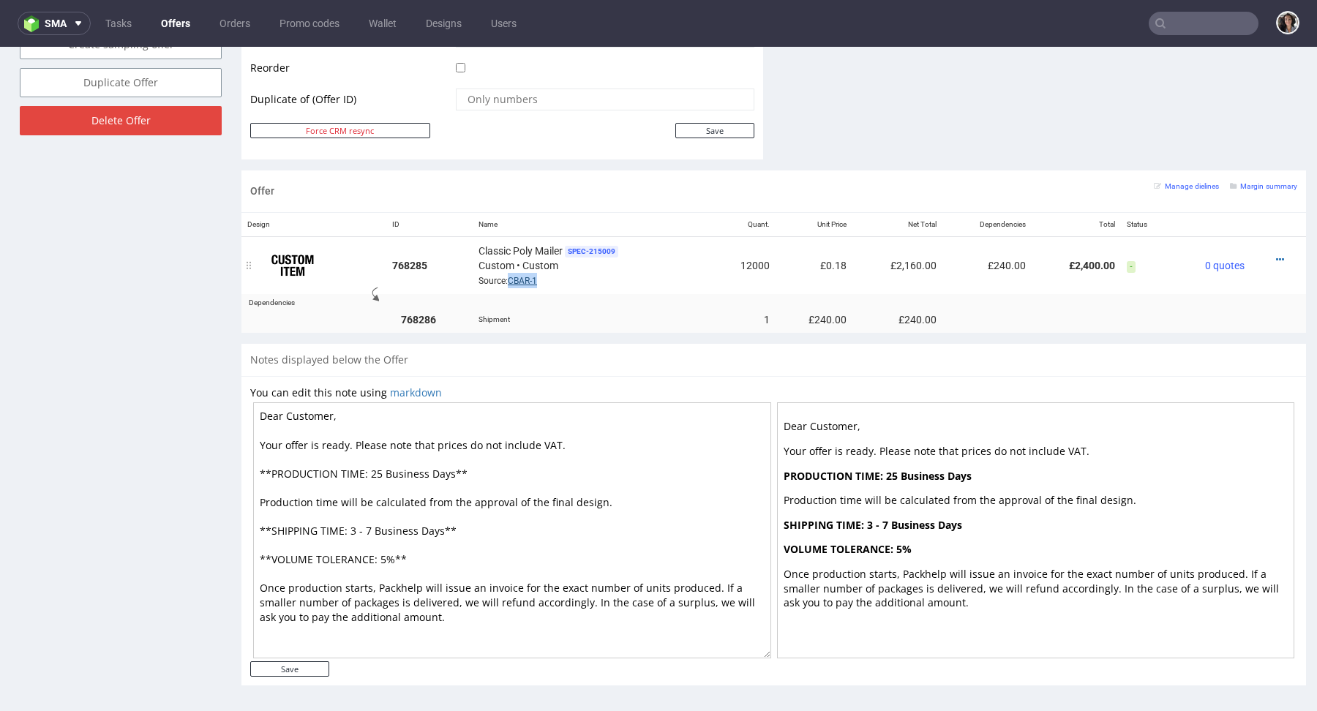
copy link "CBAR-1"
drag, startPoint x: 550, startPoint y: 277, endPoint x: 507, endPoint y: 277, distance: 43.2
click at [507, 277] on div "Classic Poly Mailer SPEC- 215009 Custom • Custom Source: CBAR-1" at bounding box center [593, 265] width 228 height 45
click at [529, 277] on link "CBAR-1" at bounding box center [522, 281] width 29 height 10
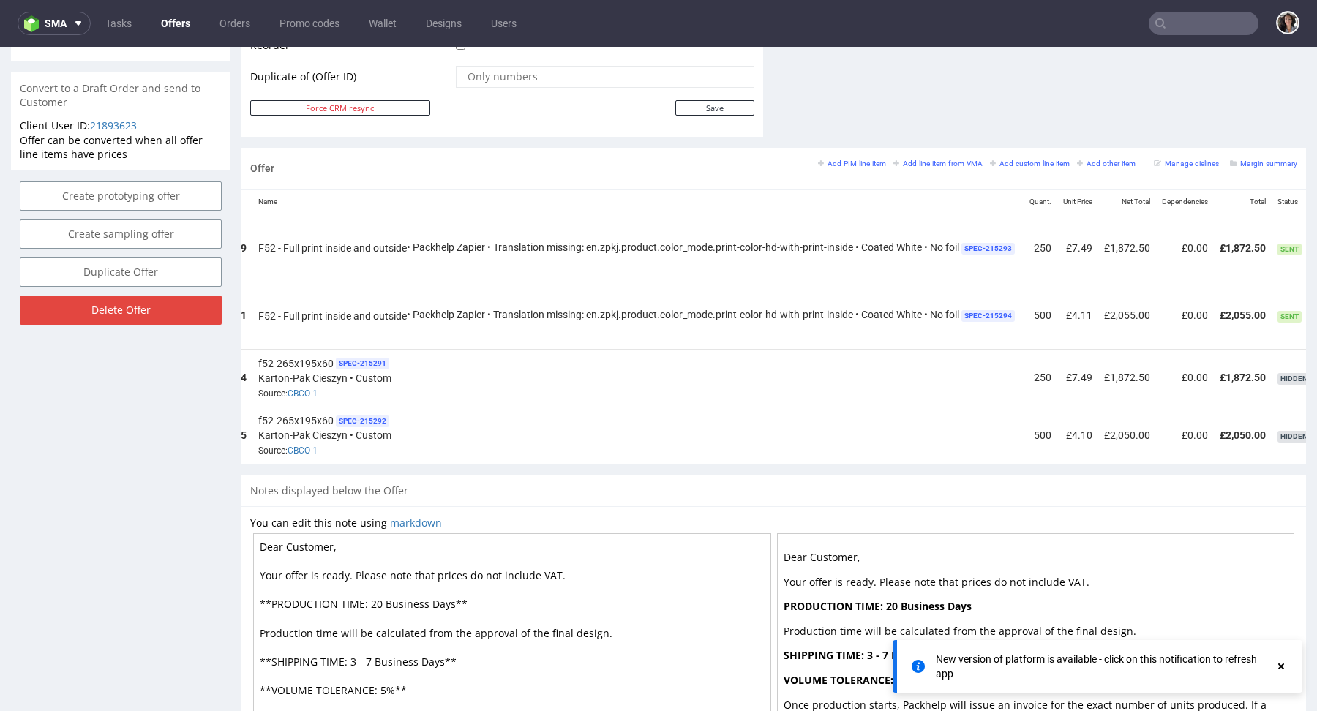
scroll to position [0, 251]
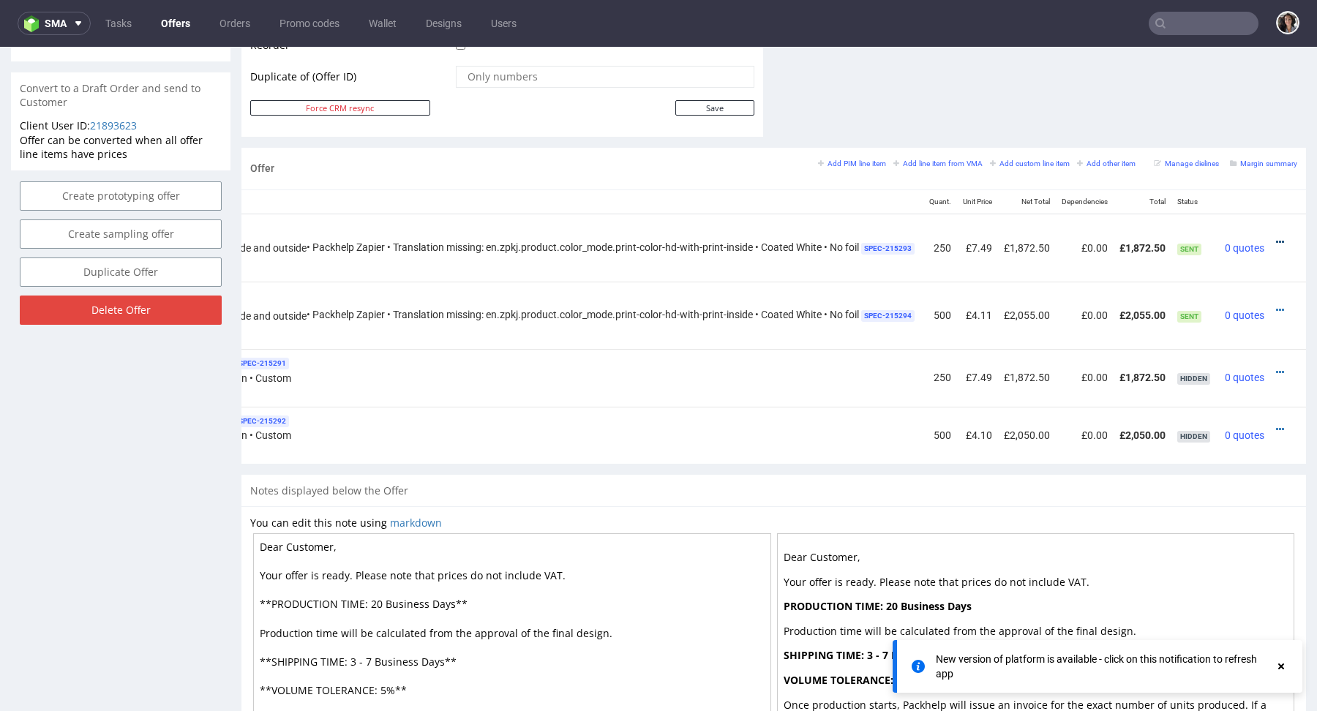
click at [1276, 238] on icon at bounding box center [1280, 242] width 8 height 10
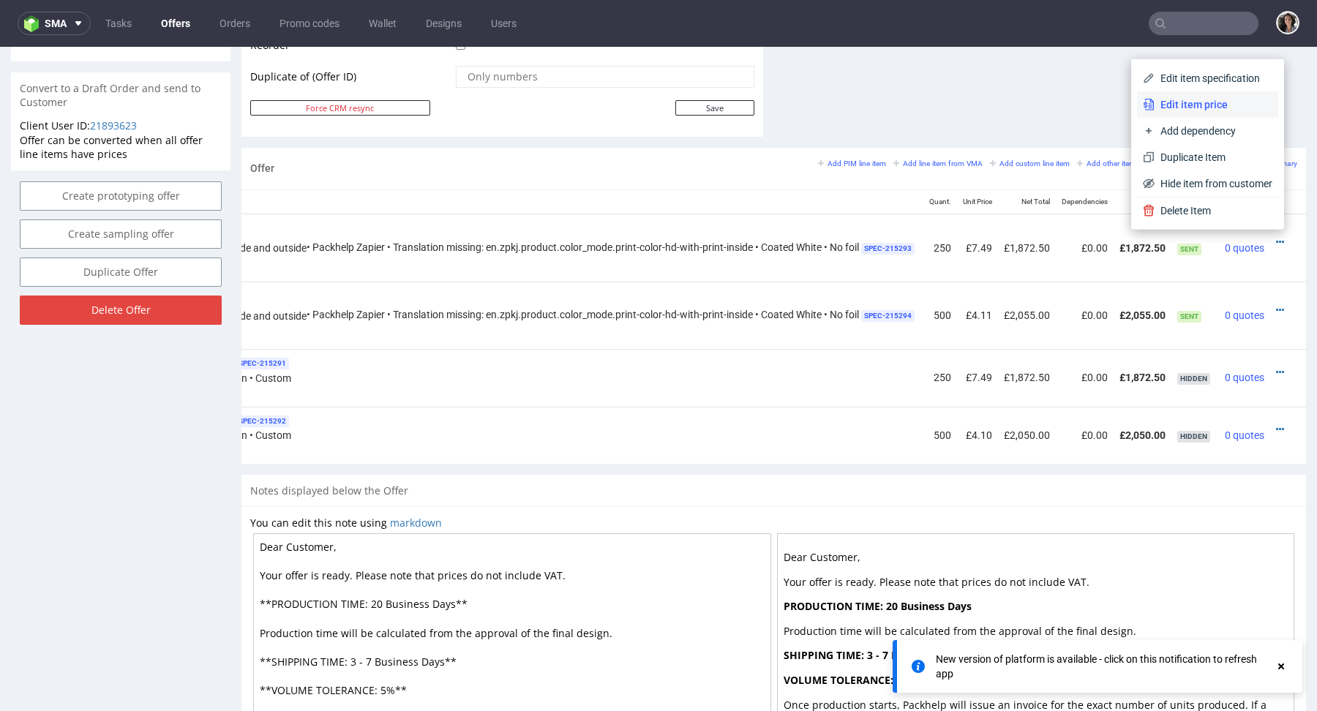
click at [1168, 102] on span "Edit item price" at bounding box center [1214, 104] width 118 height 15
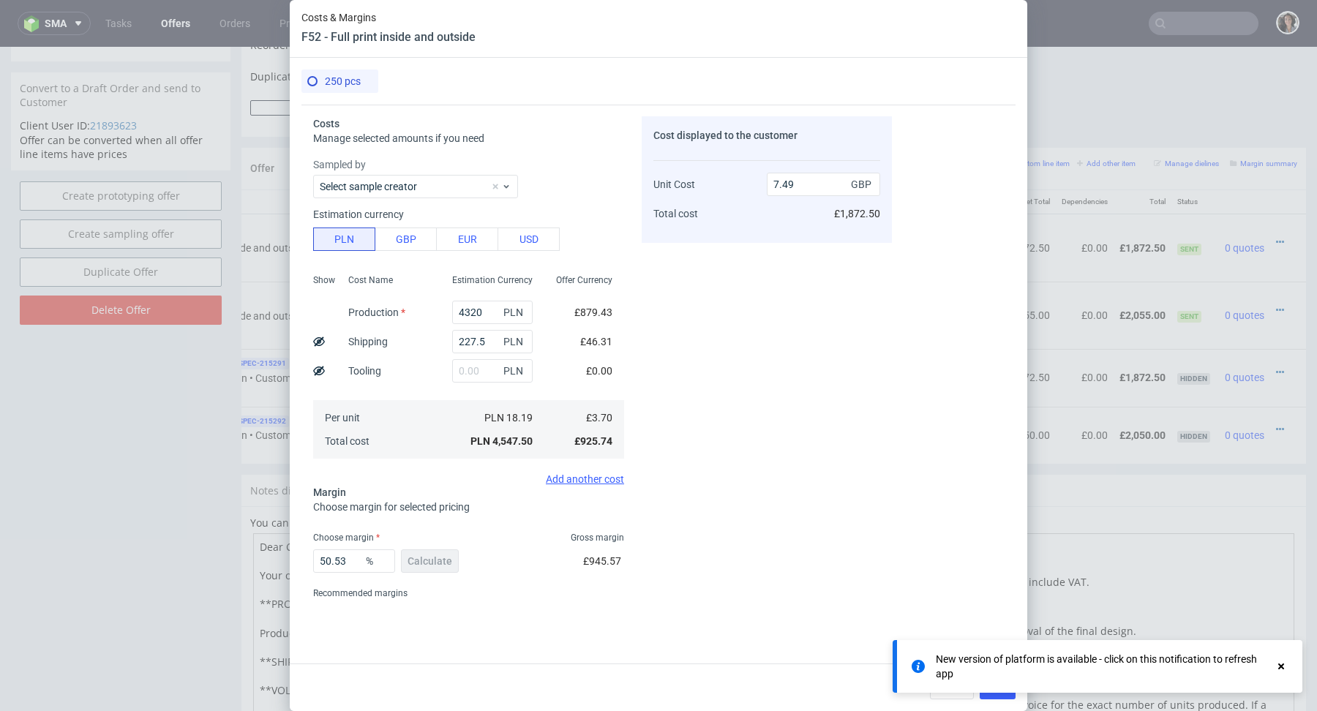
click at [1282, 661] on icon at bounding box center [1281, 667] width 13 height 12
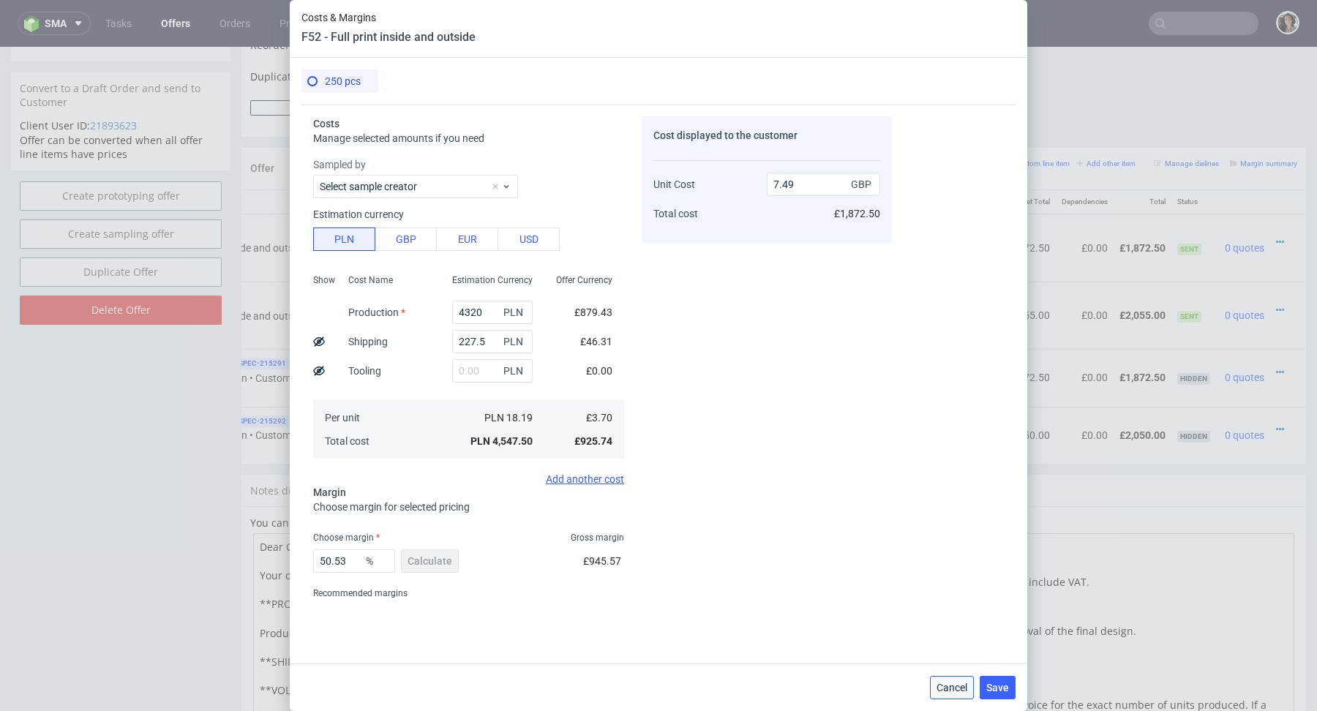
click at [953, 683] on span "Cancel" at bounding box center [952, 688] width 31 height 10
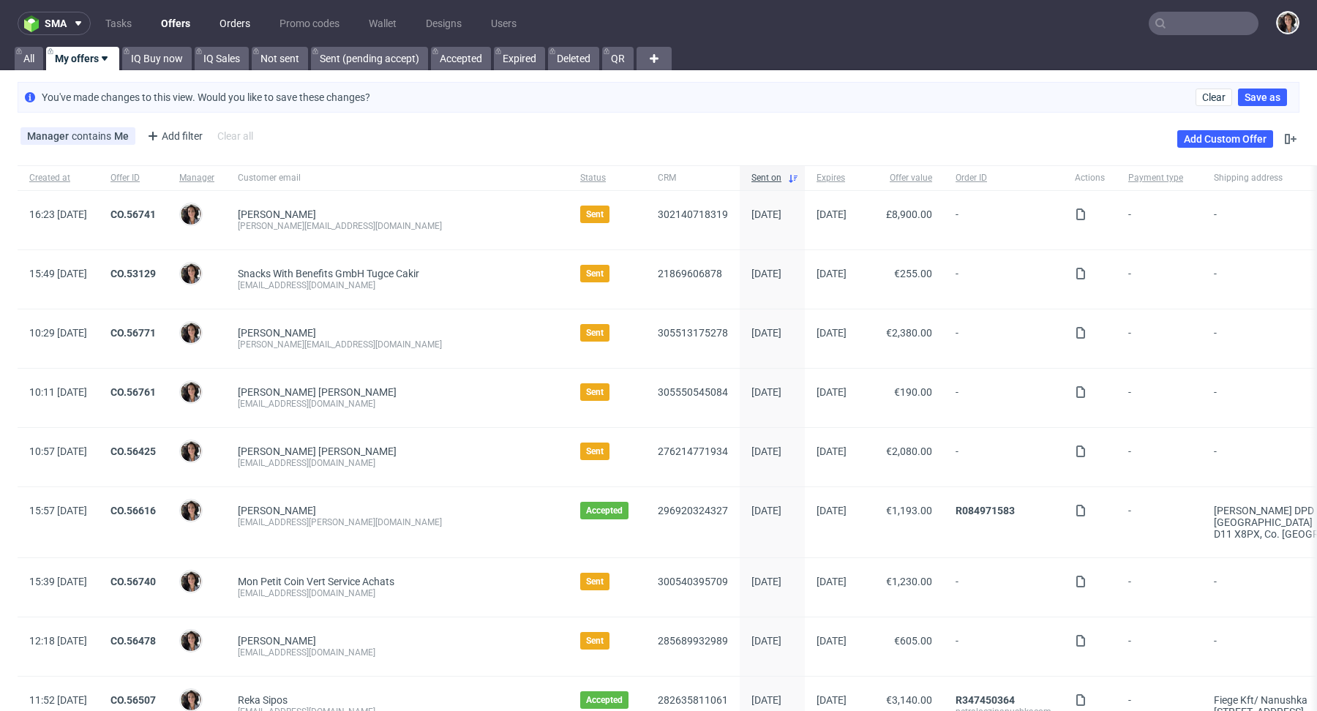
click at [238, 24] on link "Orders" at bounding box center [235, 23] width 48 height 23
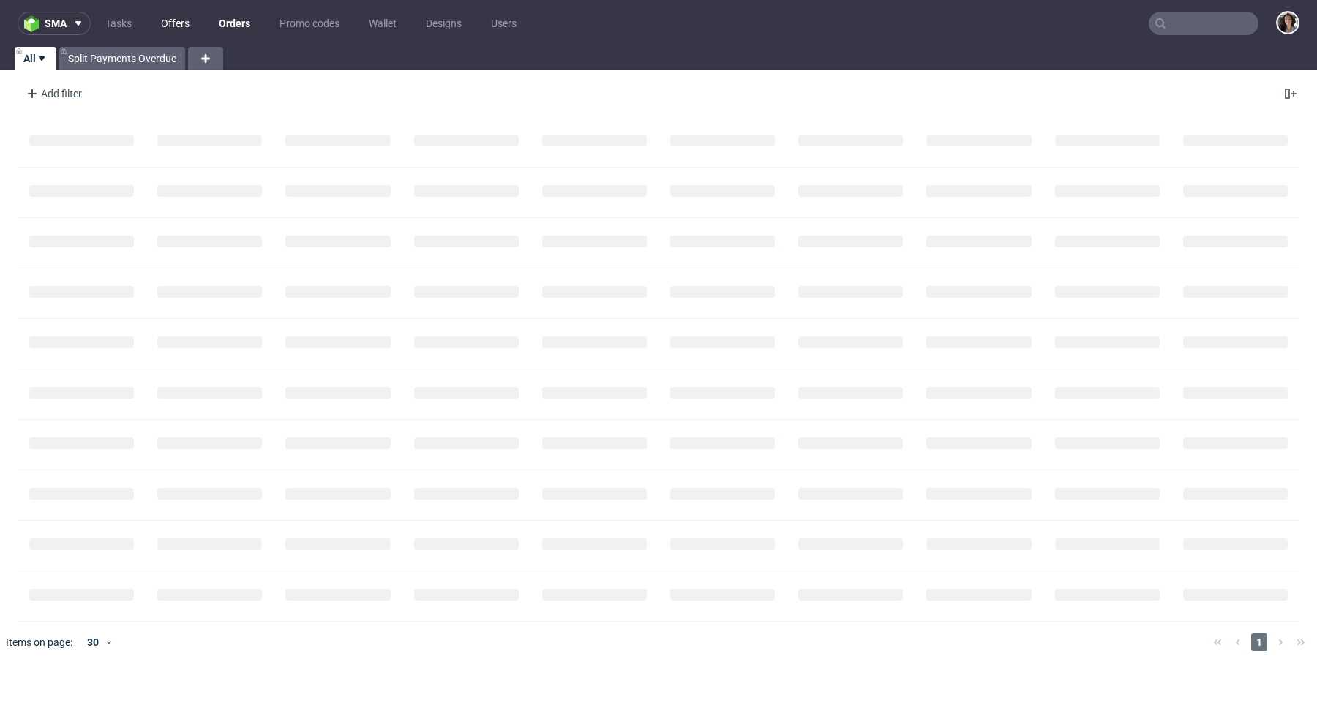
click at [183, 24] on link "Offers" at bounding box center [175, 23] width 46 height 23
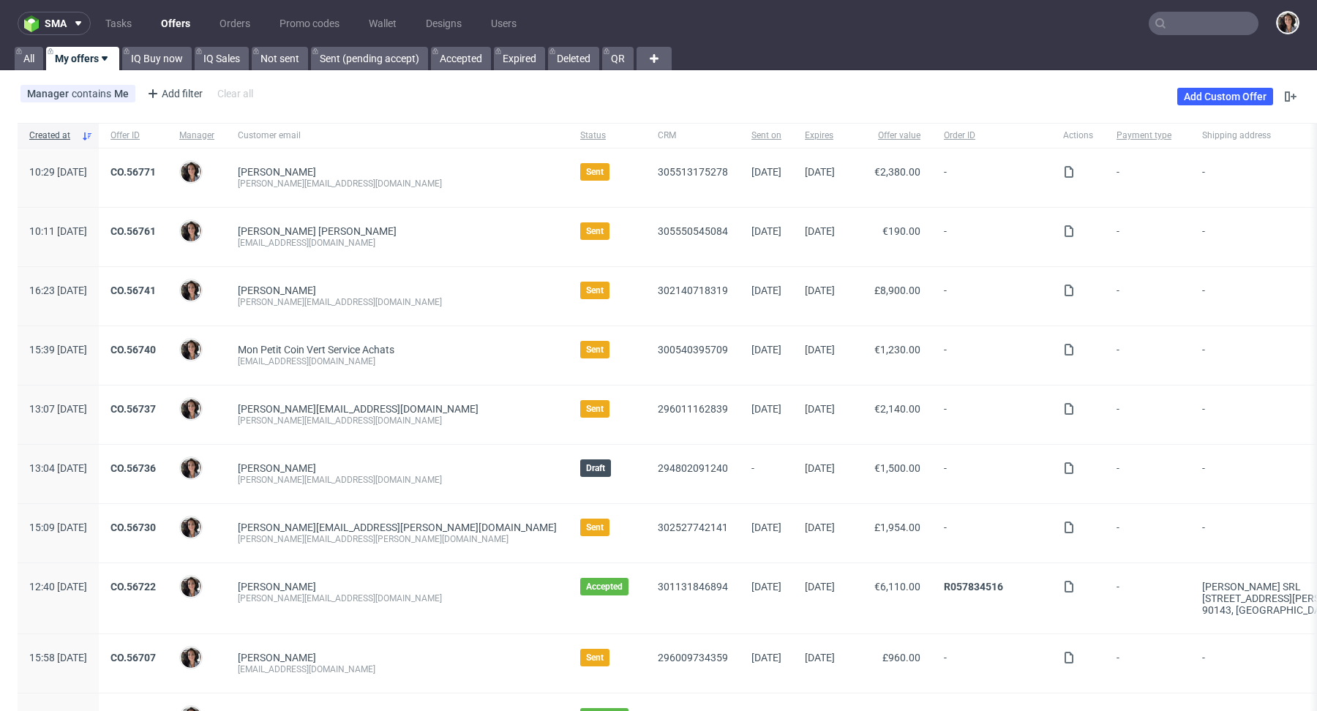
click at [1187, 22] on input "text" at bounding box center [1204, 23] width 110 height 23
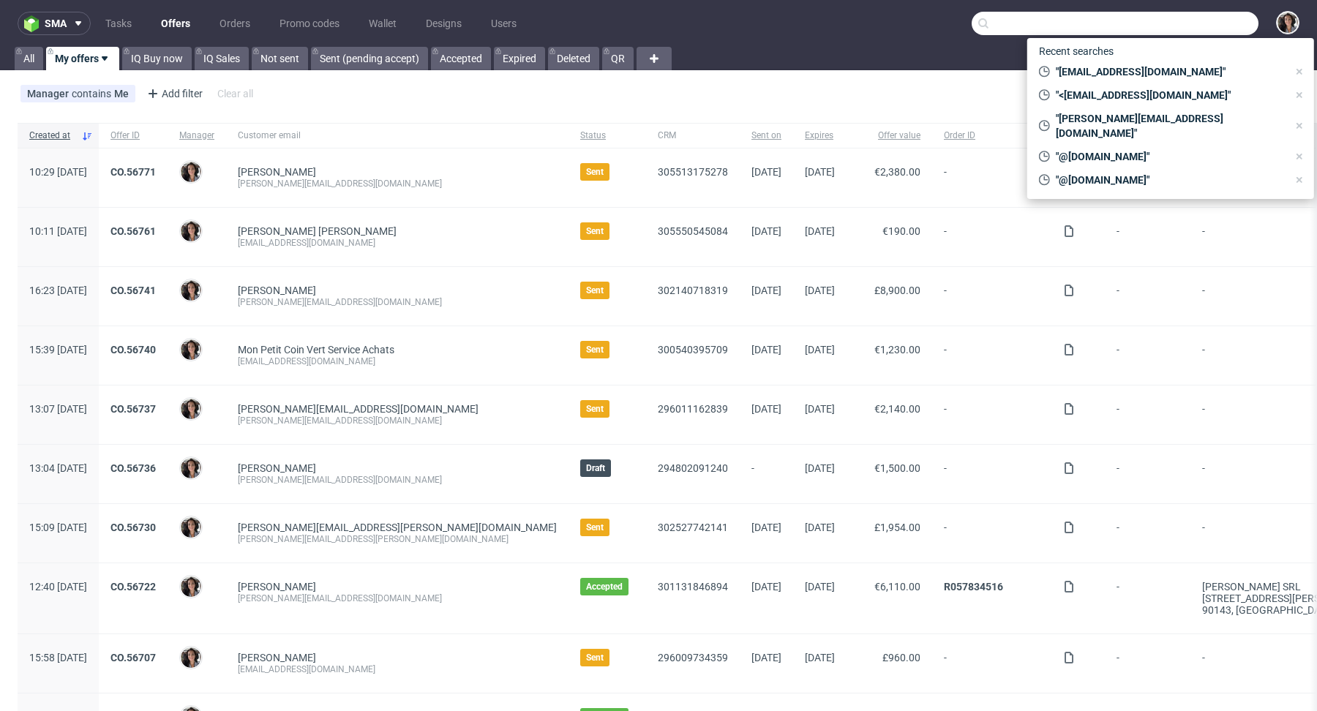
paste input "max@bluemarketmedia.co.uk"
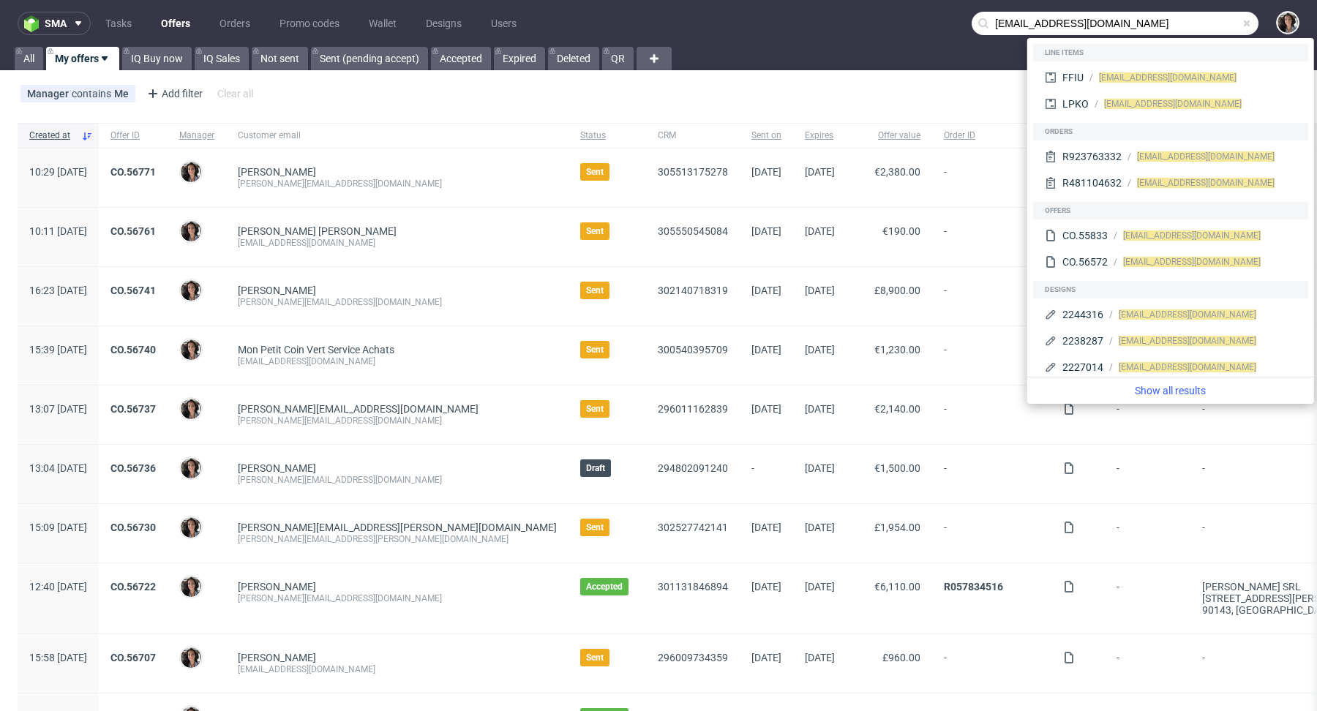
type input "max@bluemarketmedia.co.uk"
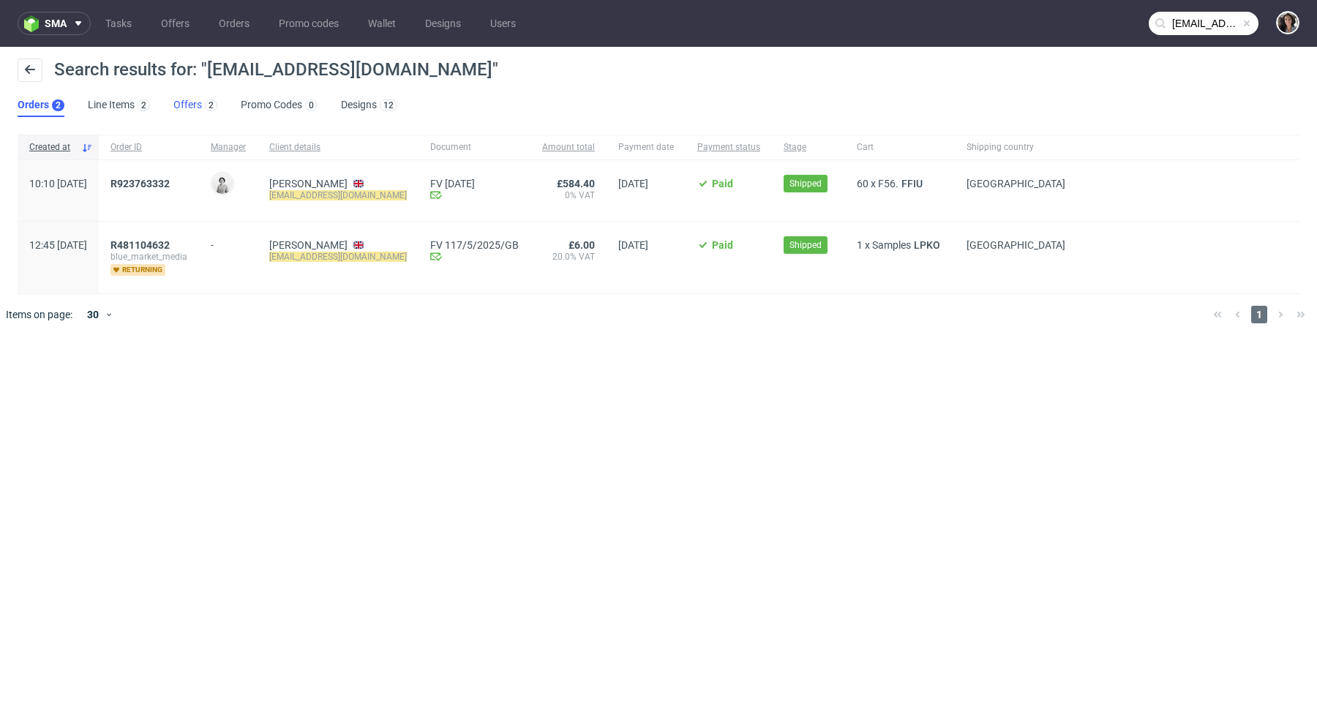
click at [188, 103] on link "Offers 2" at bounding box center [195, 105] width 44 height 23
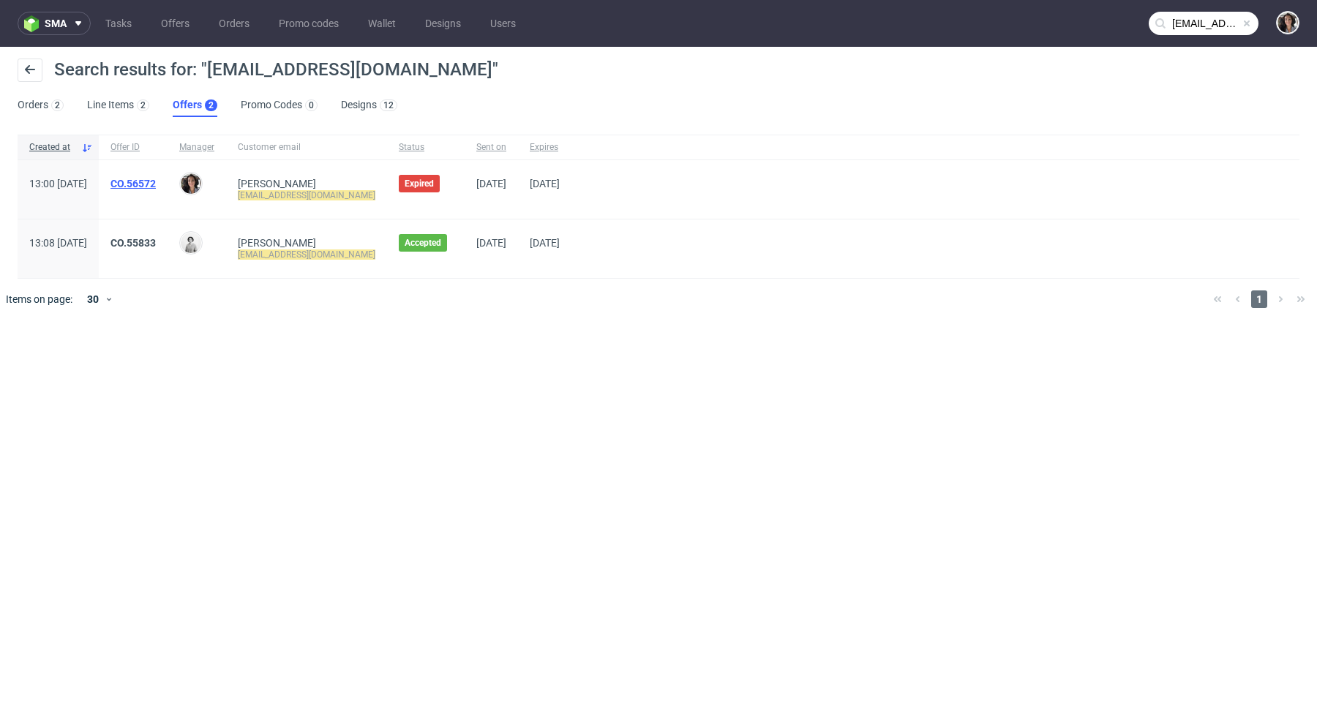
click at [156, 181] on link "CO.56572" at bounding box center [132, 184] width 45 height 12
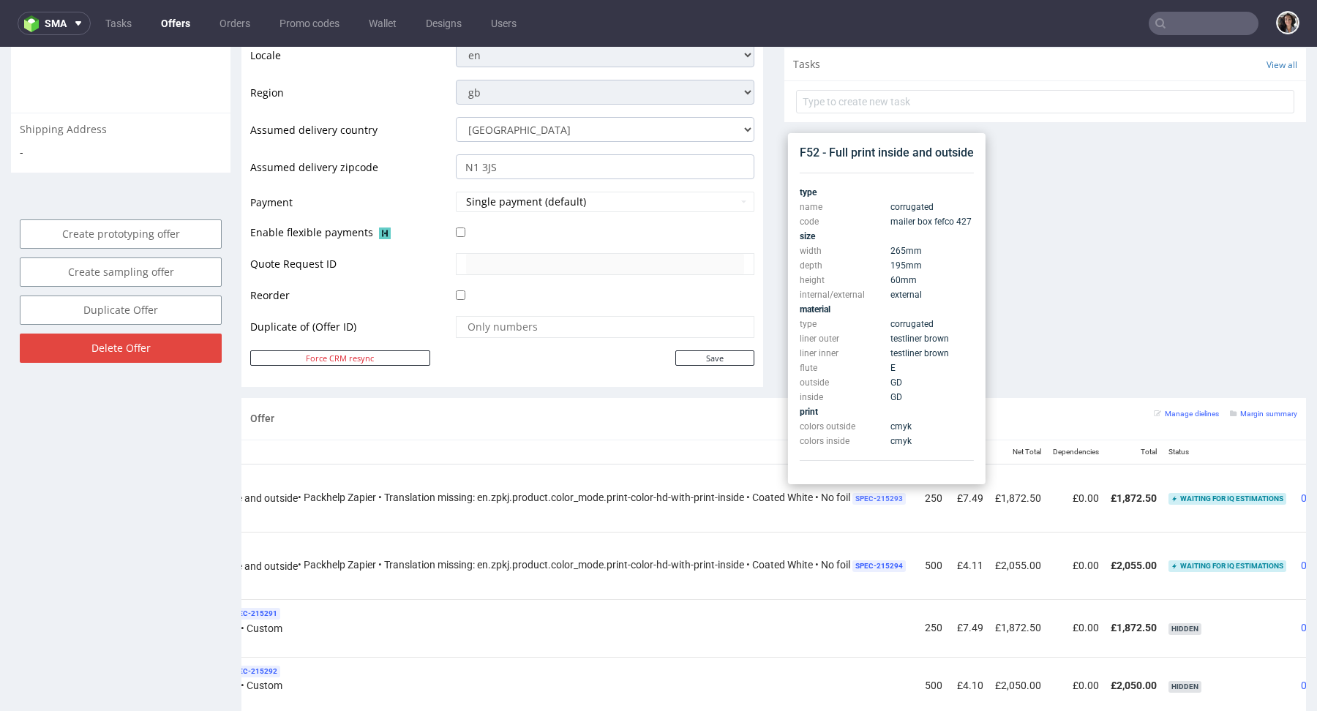
scroll to position [0, 338]
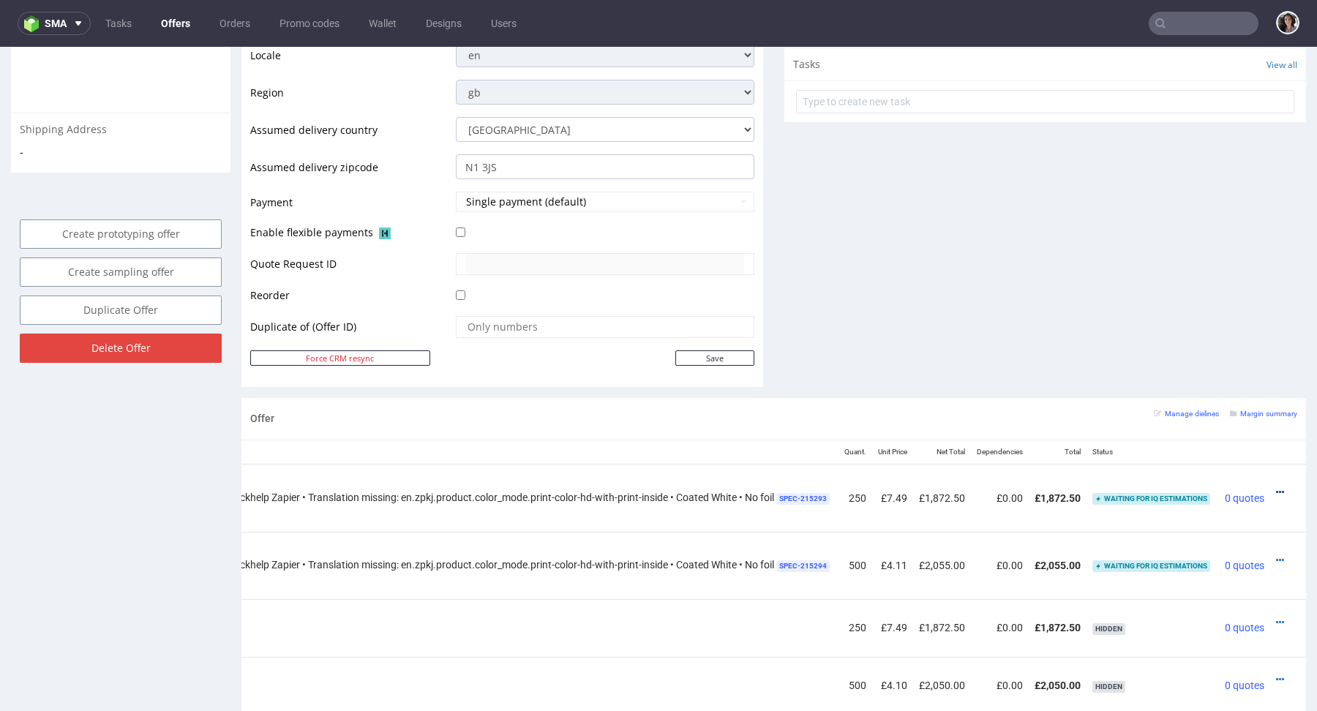
click at [1276, 487] on icon at bounding box center [1280, 492] width 8 height 10
click at [963, 214] on div "Comments User (1) Automatic (0) Attachments (1) All (1) View all (1) 4th Sep 25…" at bounding box center [1045, 34] width 522 height 730
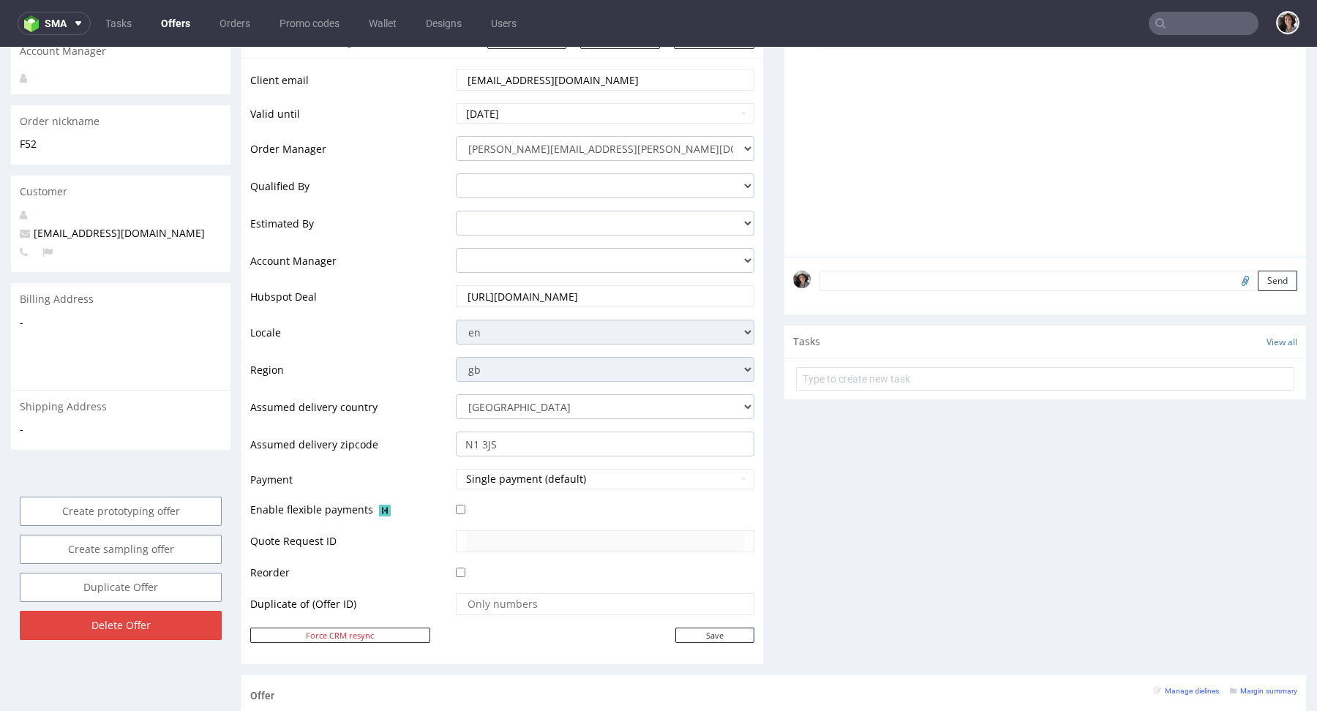
scroll to position [199, 0]
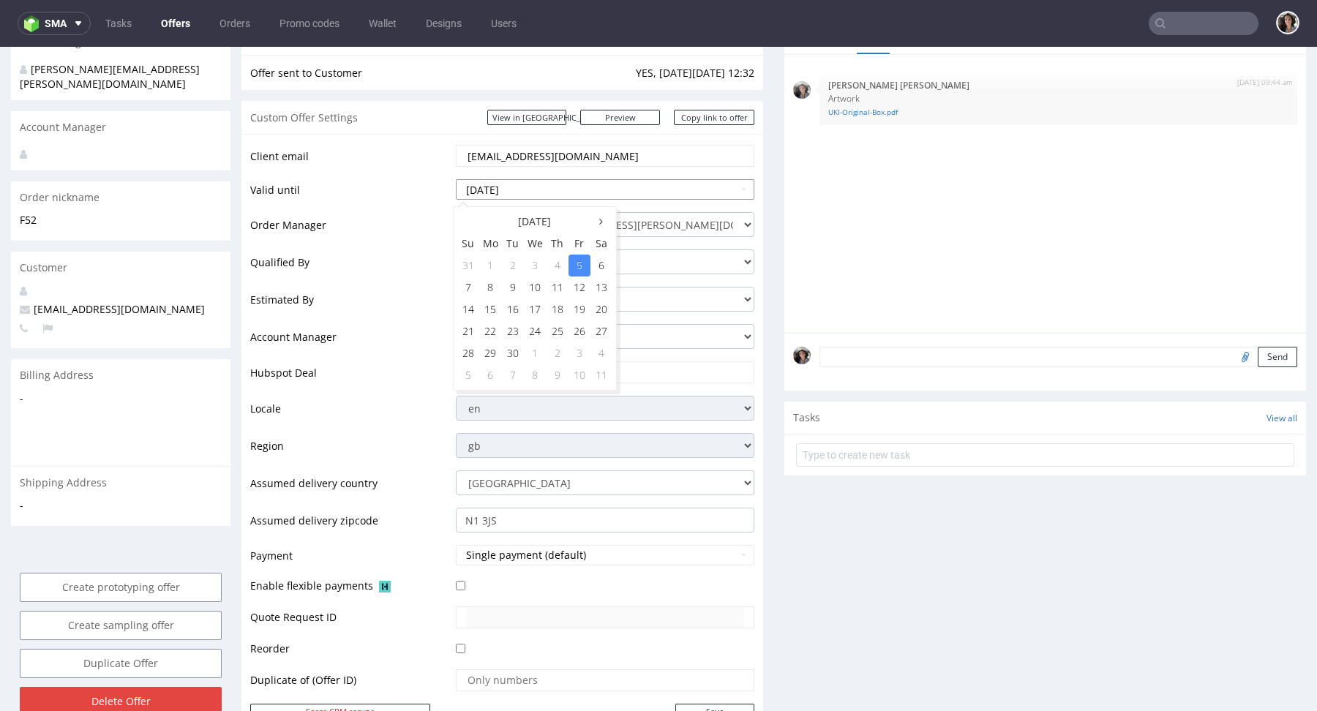
click at [583, 190] on input "2025-09-05" at bounding box center [605, 189] width 299 height 20
click at [574, 289] on td "12" at bounding box center [580, 288] width 22 height 22
click at [607, 188] on input "2025-09-12" at bounding box center [605, 189] width 299 height 20
click at [474, 308] on td "14" at bounding box center [468, 310] width 22 height 22
type input "2025-09-14"
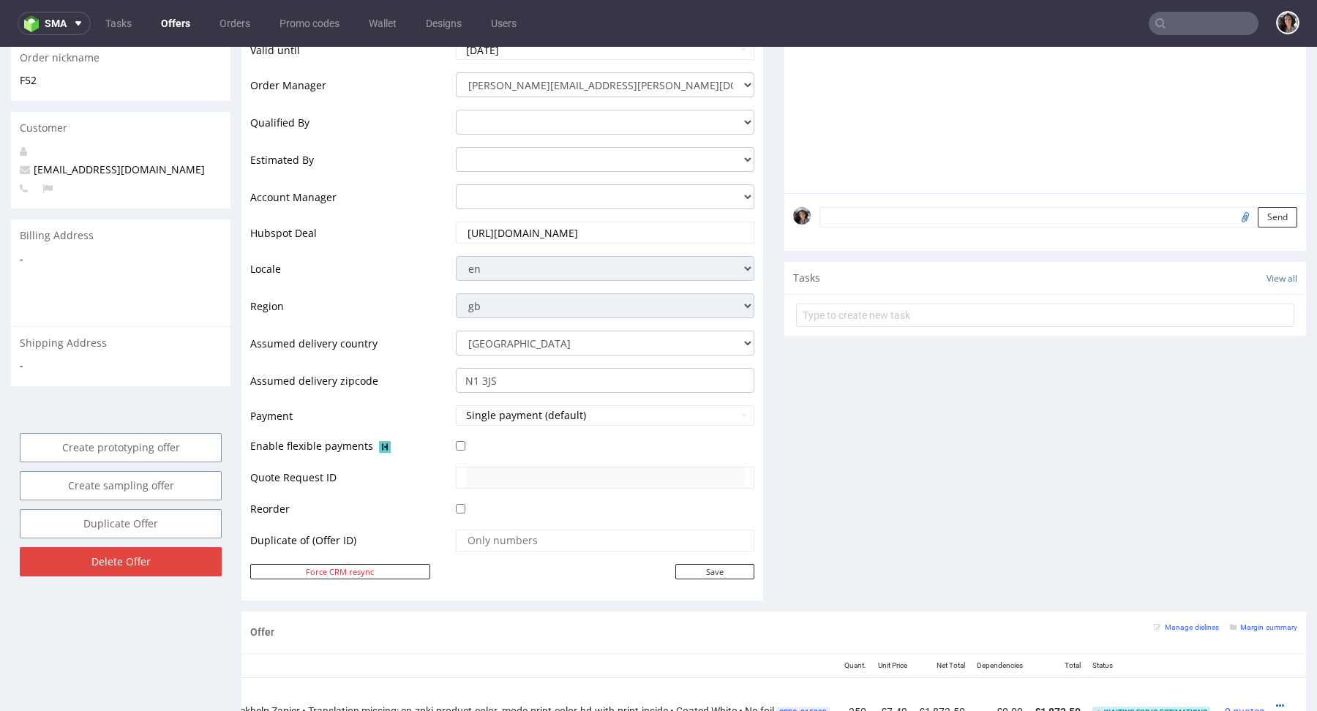
scroll to position [462, 0]
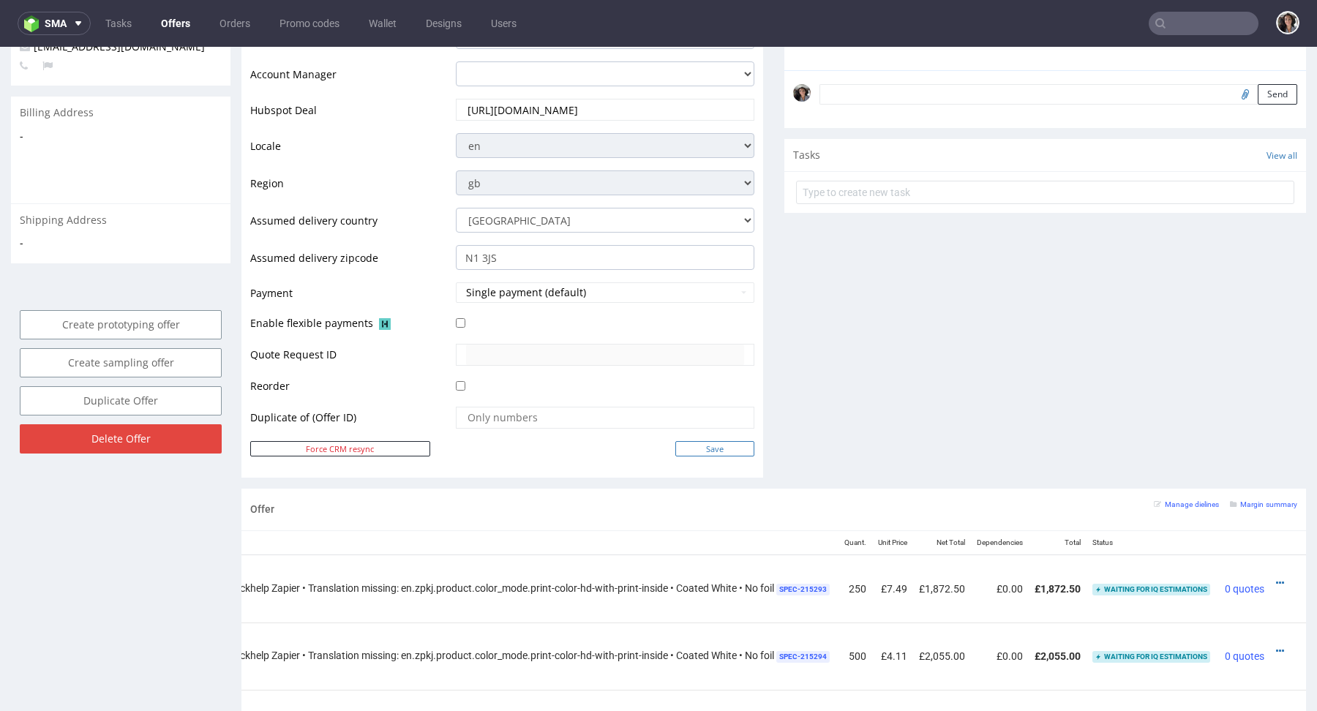
click at [722, 446] on input "Save" at bounding box center [714, 448] width 79 height 15
type input "In progress..."
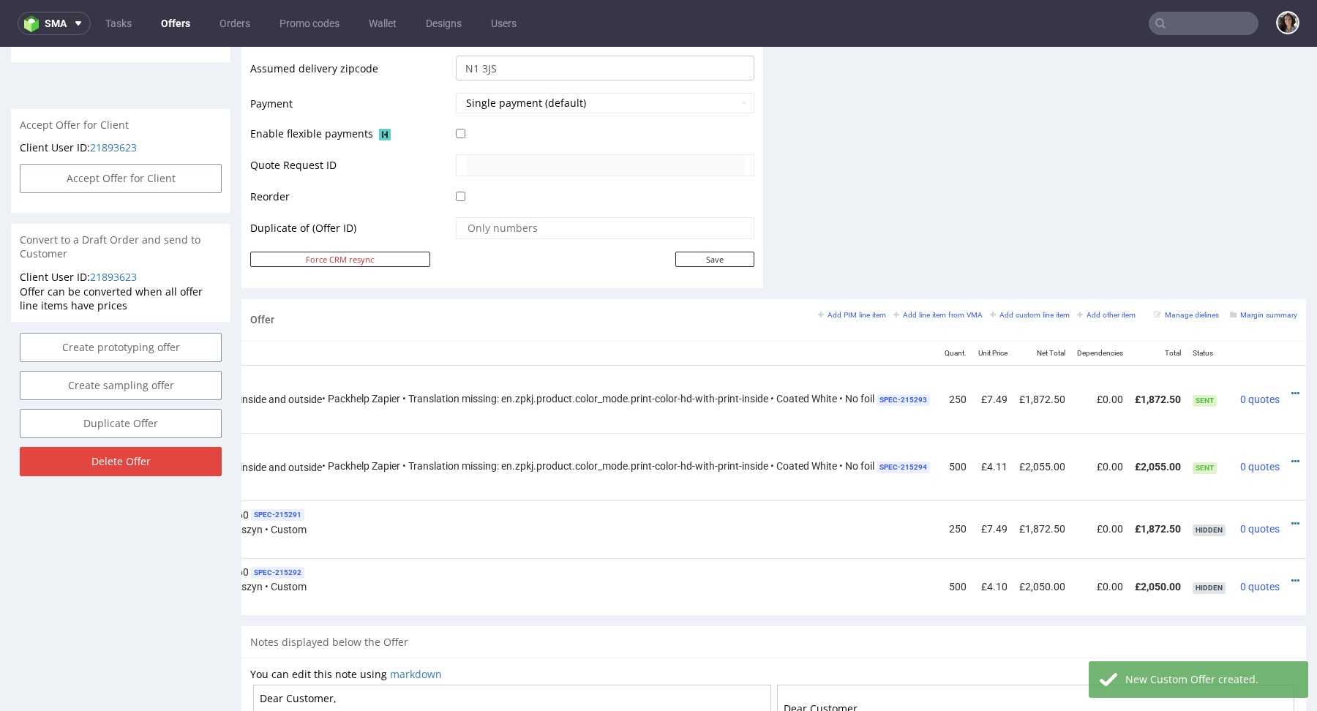
scroll to position [0, 251]
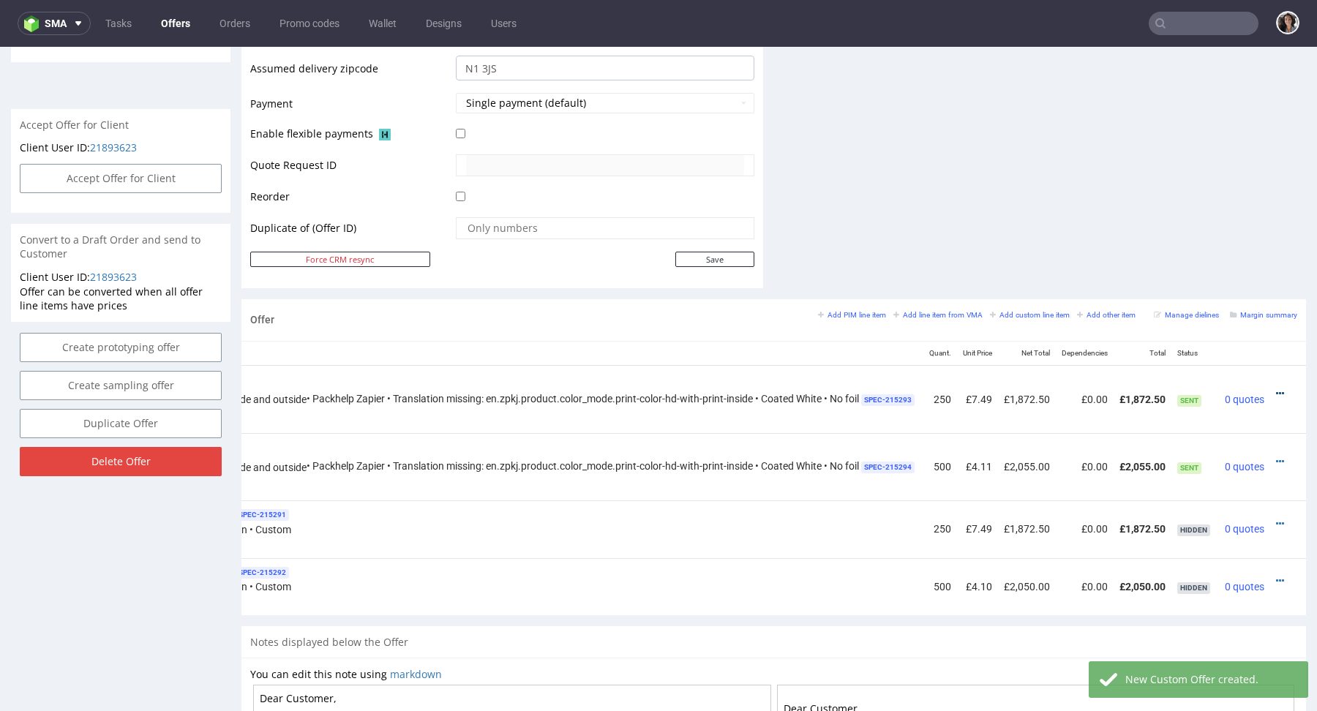
click at [1276, 391] on icon at bounding box center [1280, 394] width 8 height 10
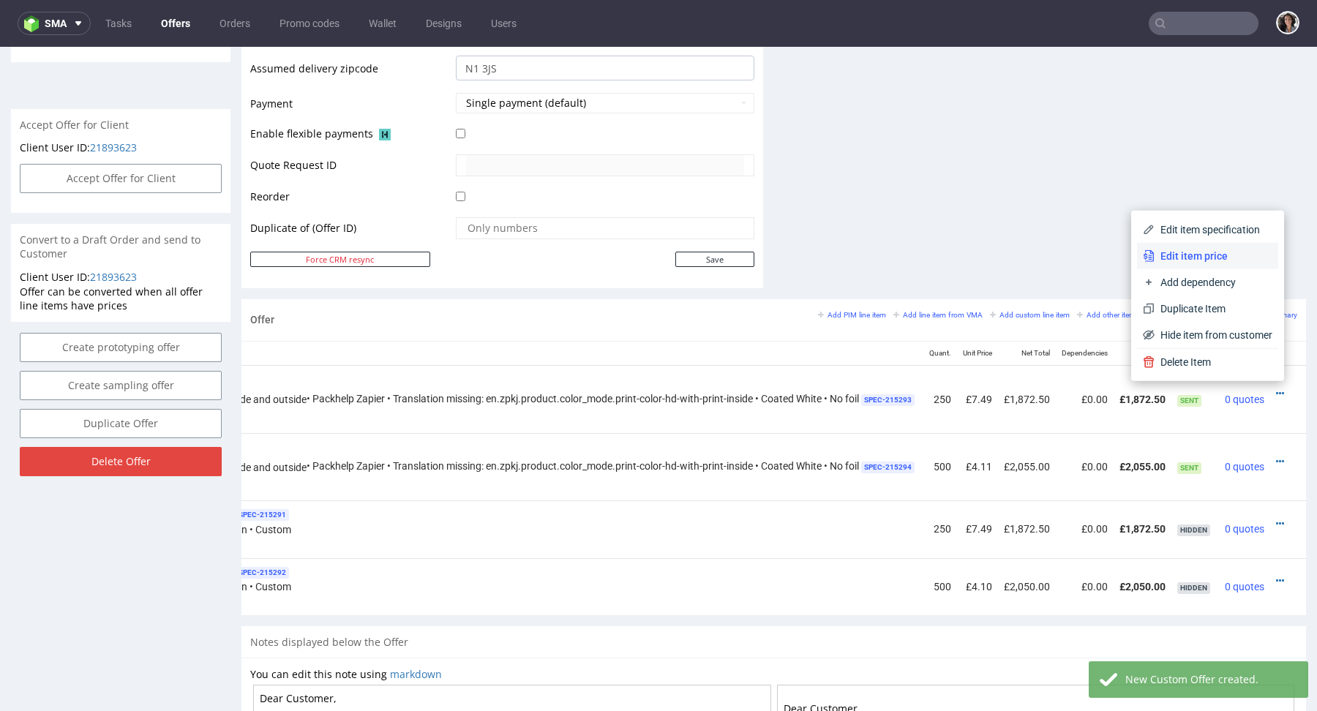
click at [1193, 251] on span "Edit item price" at bounding box center [1214, 256] width 118 height 15
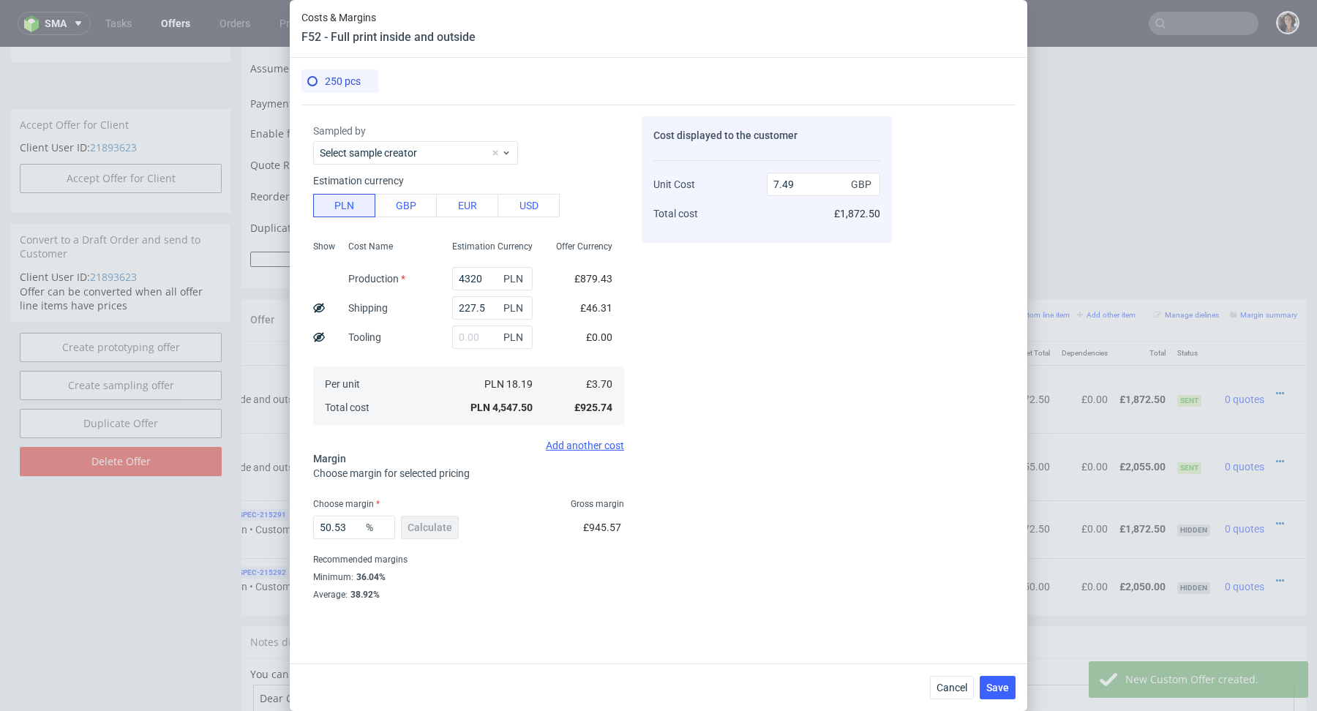
scroll to position [45, 0]
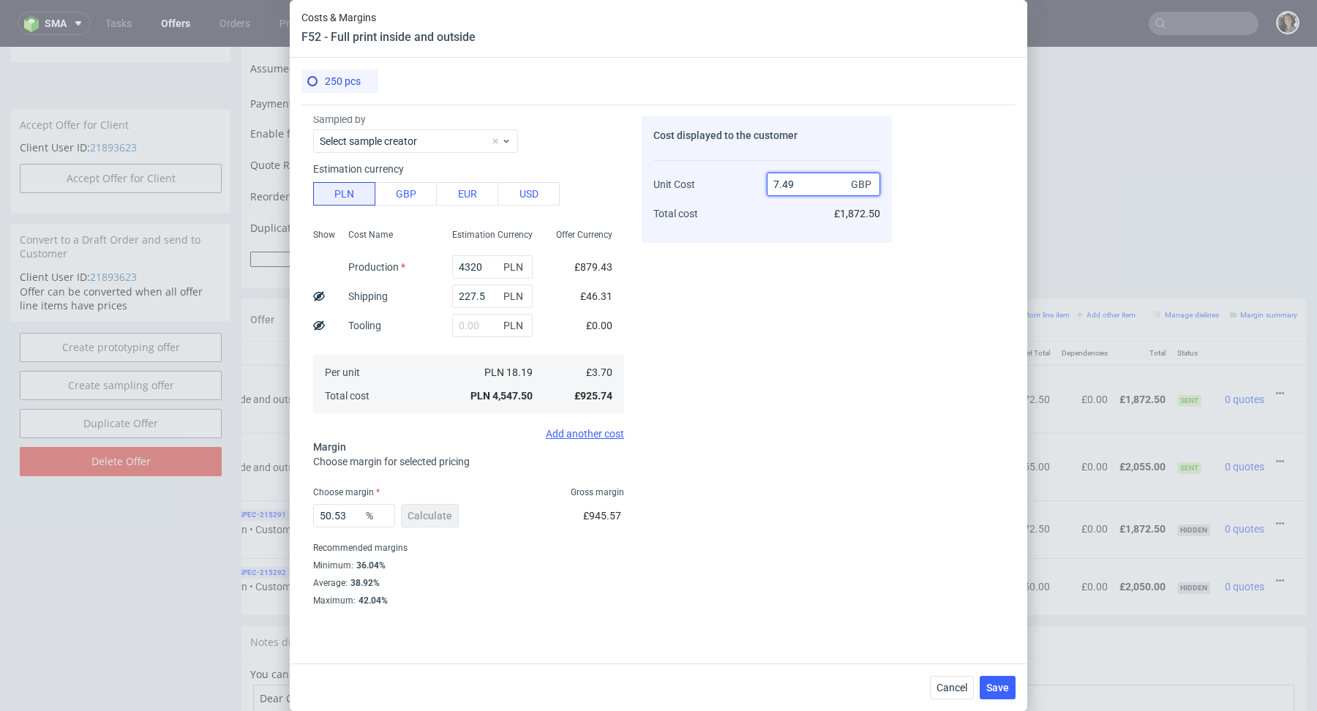
drag, startPoint x: 784, startPoint y: 183, endPoint x: 808, endPoint y: 183, distance: 24.1
click at [808, 183] on input "7.49" at bounding box center [823, 184] width 113 height 23
type input "7.35"
type input "49.65986394557823"
drag, startPoint x: 784, startPoint y: 185, endPoint x: 822, endPoint y: 186, distance: 38.1
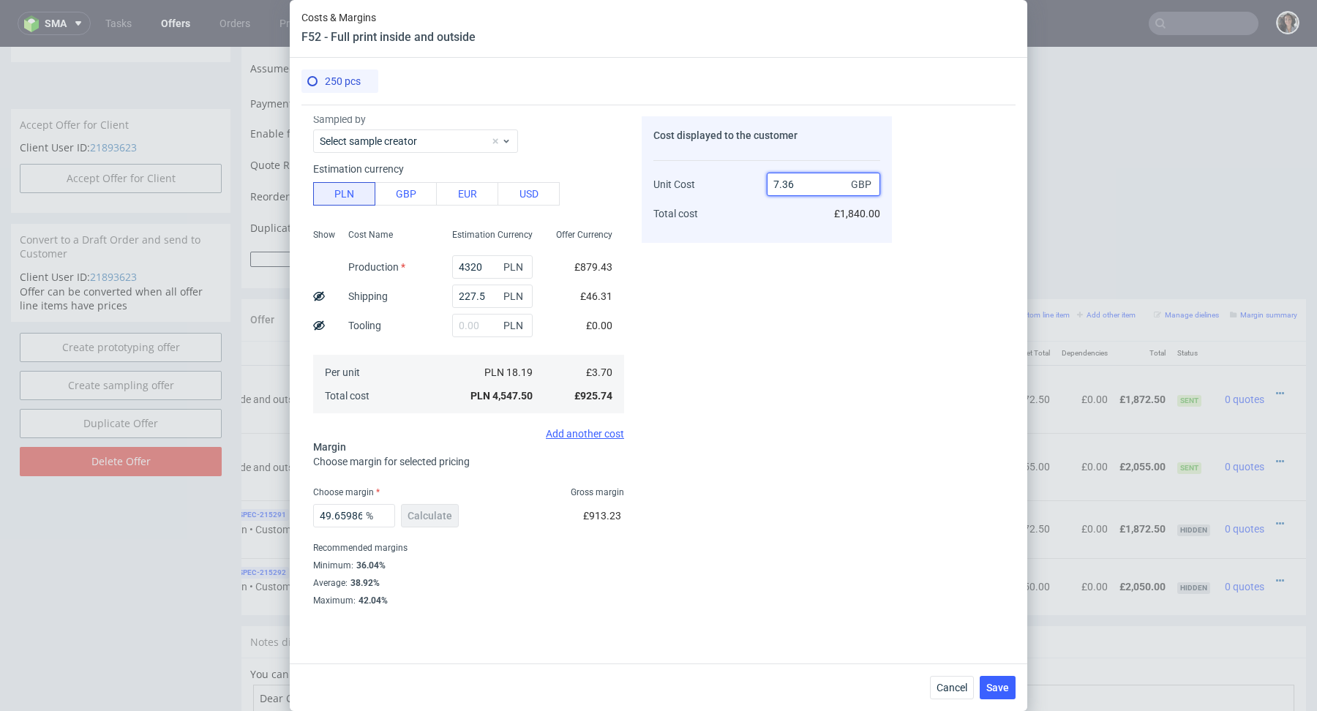
click at [820, 186] on input "7.36" at bounding box center [823, 184] width 113 height 23
type input "7.20"
type input "48.61111111111111"
type input "7.21"
click at [757, 298] on div "Cost displayed to the customer Unit Cost Total cost 7.21 GBP £1,802.50" at bounding box center [767, 360] width 250 height 489
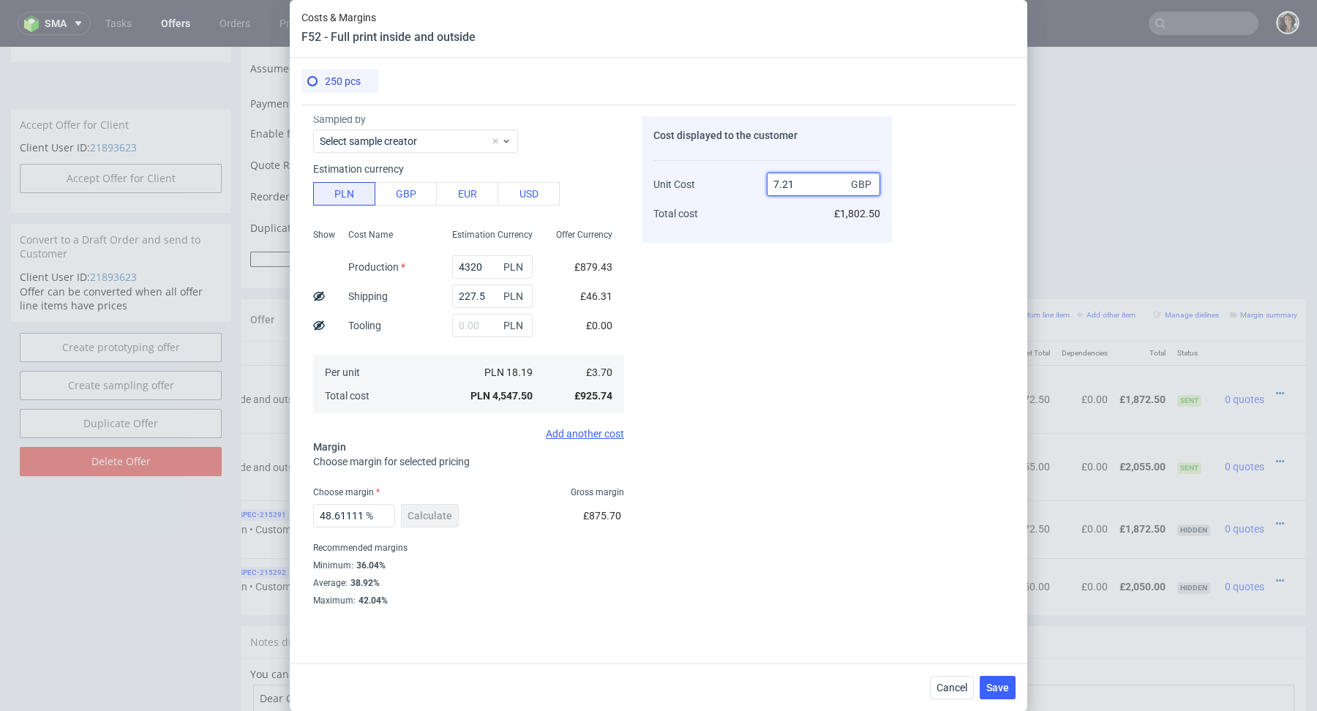
drag, startPoint x: 814, startPoint y: 189, endPoint x: 757, endPoint y: 189, distance: 56.3
click at [757, 188] on div "Unit Cost Total cost 7.21 GBP £1,802.50" at bounding box center [766, 192] width 227 height 77
click at [996, 686] on span "Save" at bounding box center [997, 688] width 23 height 10
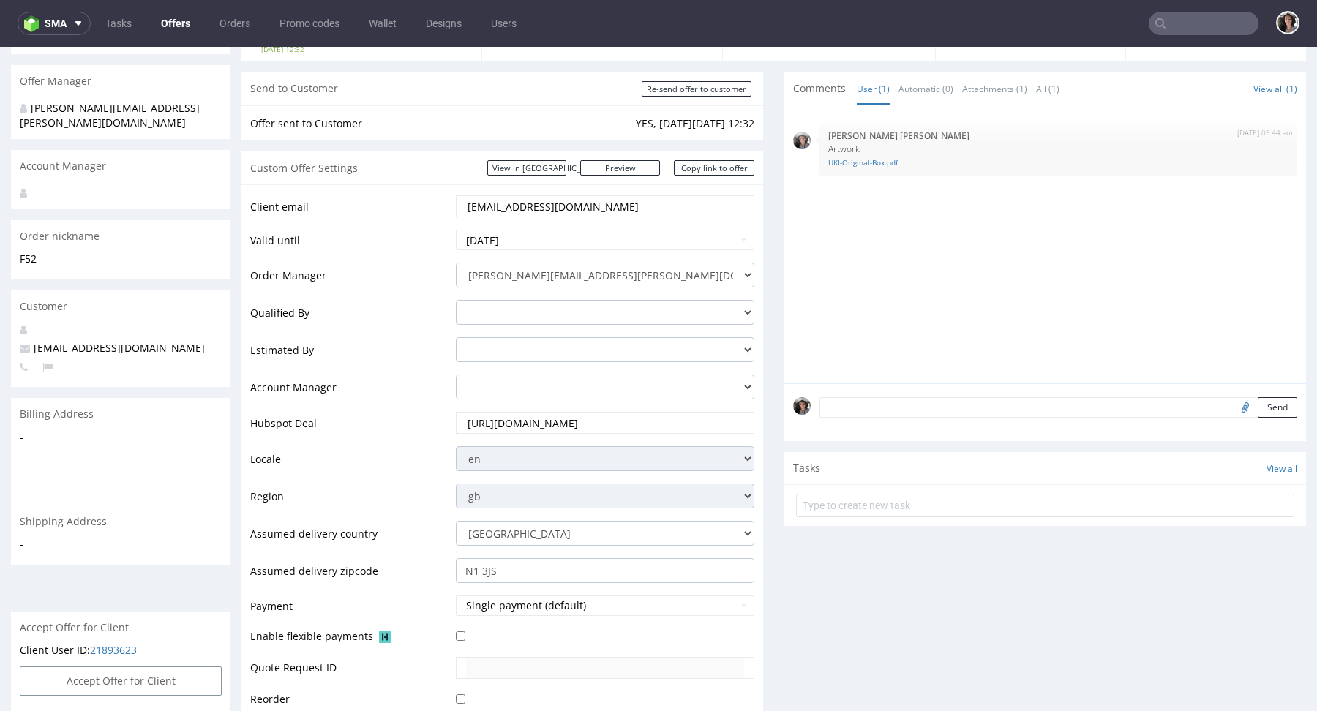
scroll to position [0, 0]
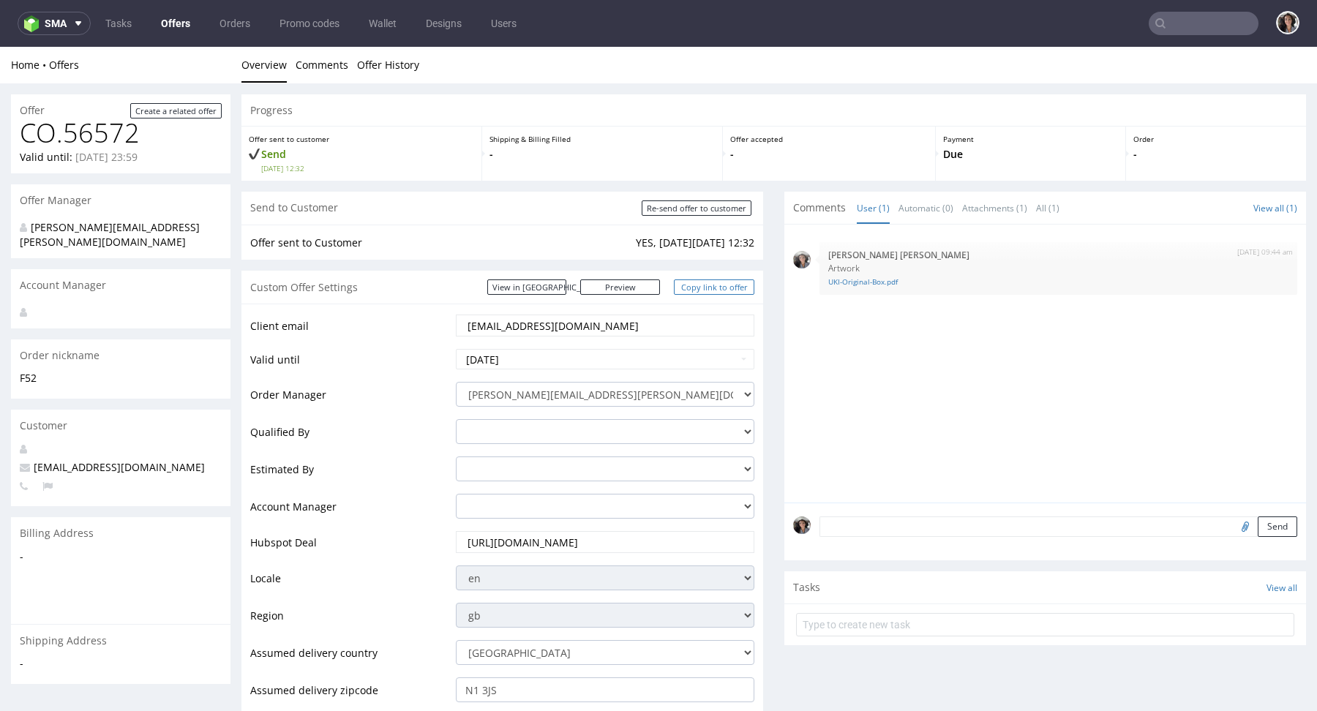
click at [716, 288] on link "Copy link to offer" at bounding box center [714, 287] width 80 height 15
click at [713, 208] on input "Re-send offer to customer" at bounding box center [697, 208] width 110 height 15
type input "In progress..."
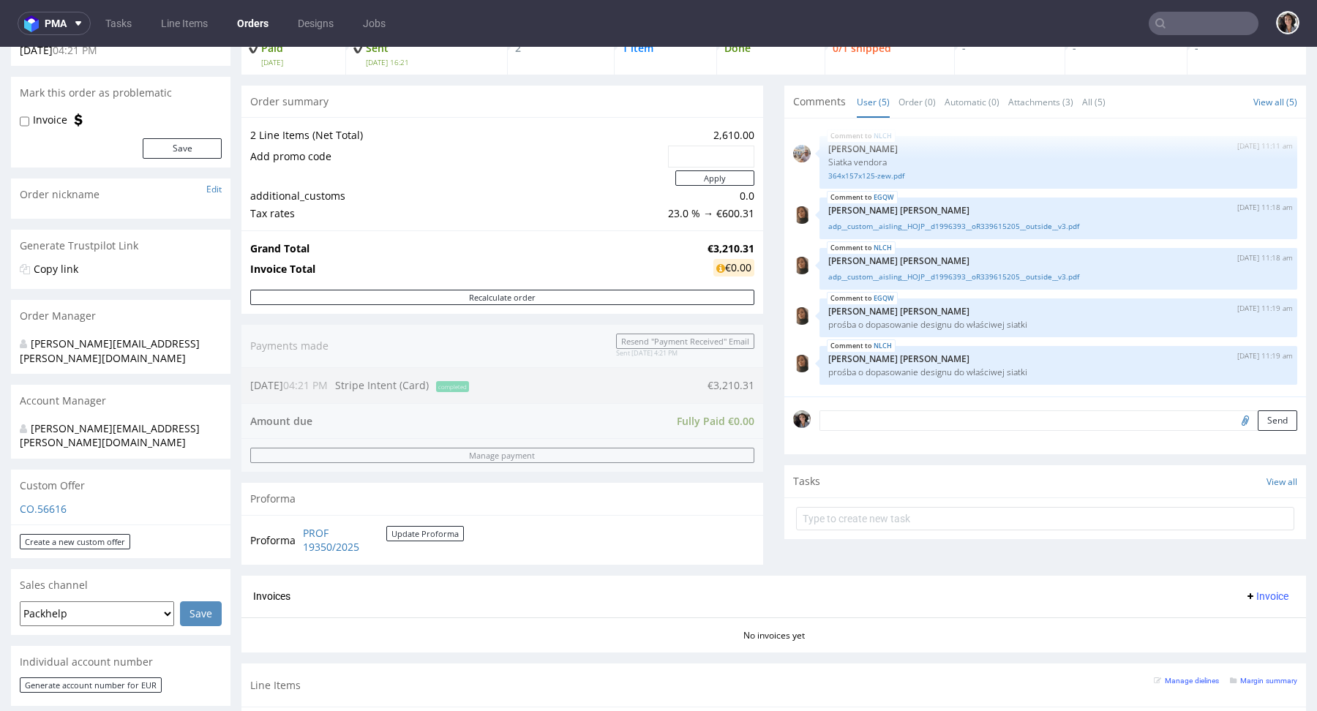
scroll to position [181, 0]
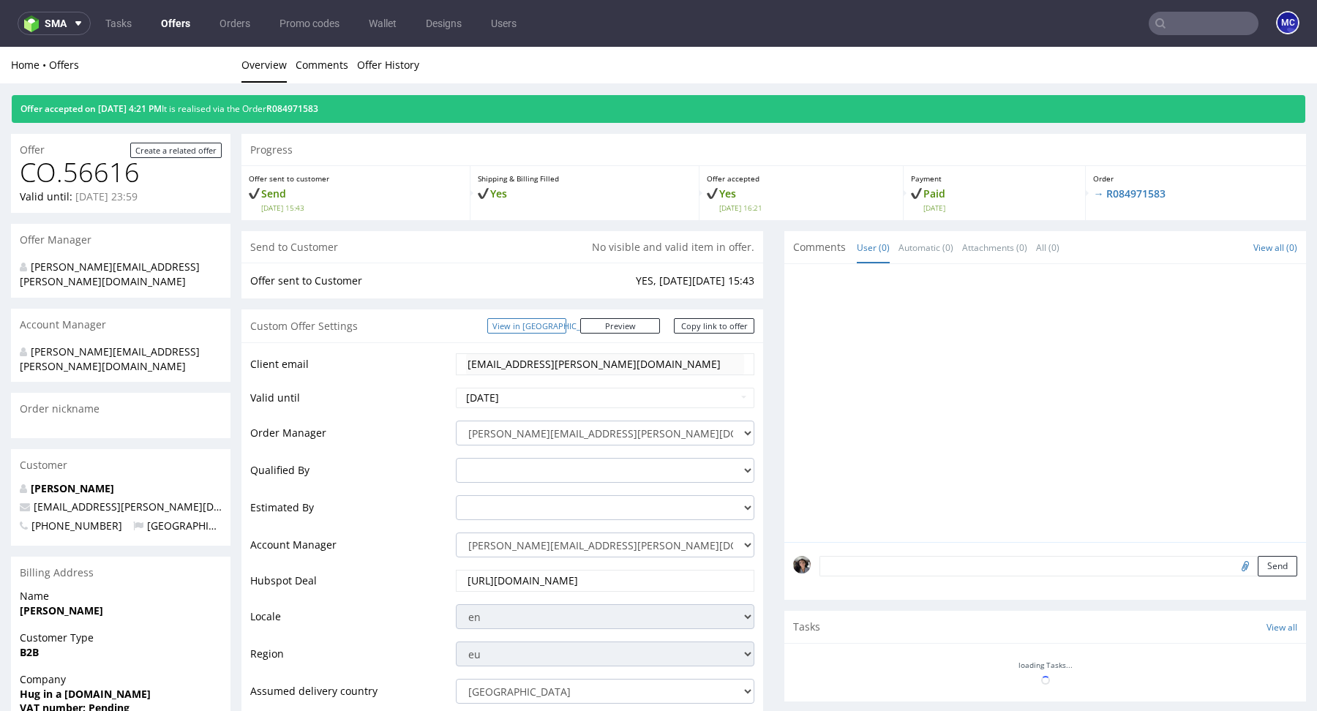
click at [566, 323] on link "View in [GEOGRAPHIC_DATA]" at bounding box center [526, 325] width 79 height 15
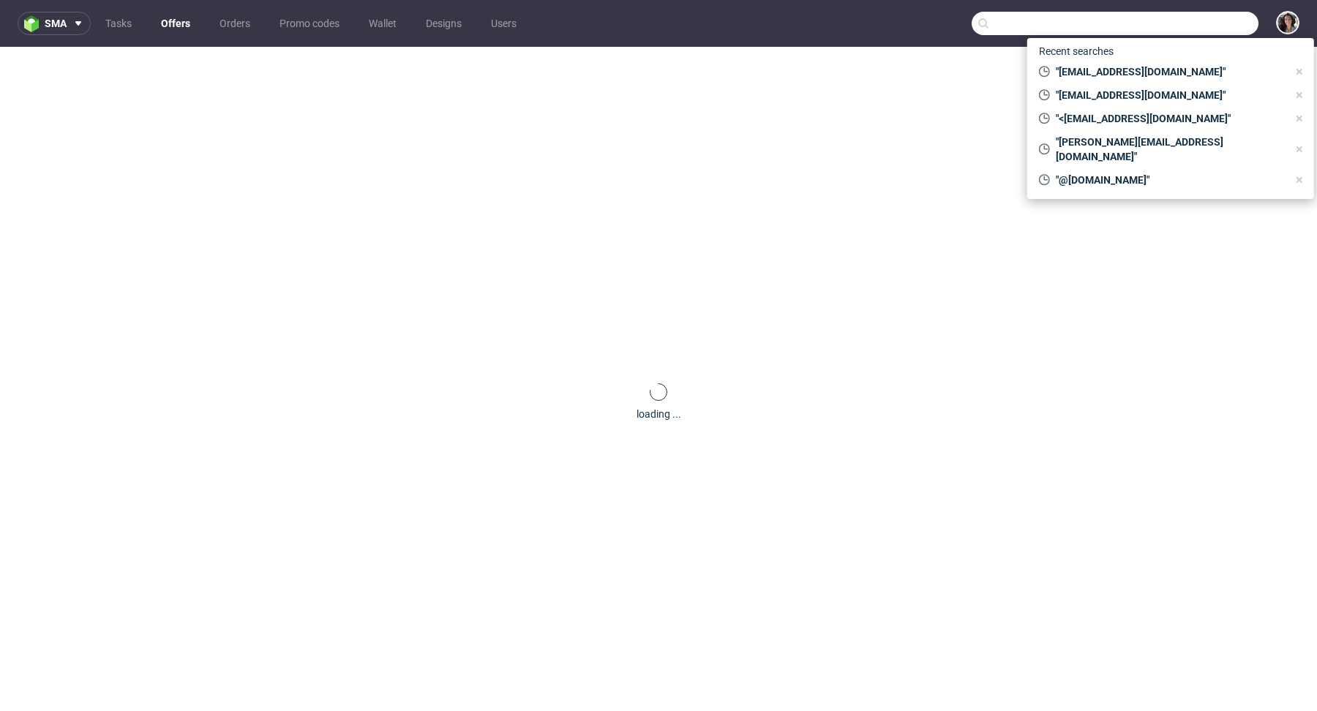
click at [1198, 14] on input "text" at bounding box center [1115, 23] width 287 height 23
paste input "megan.mcnamara@thedesignerboxuk.com"
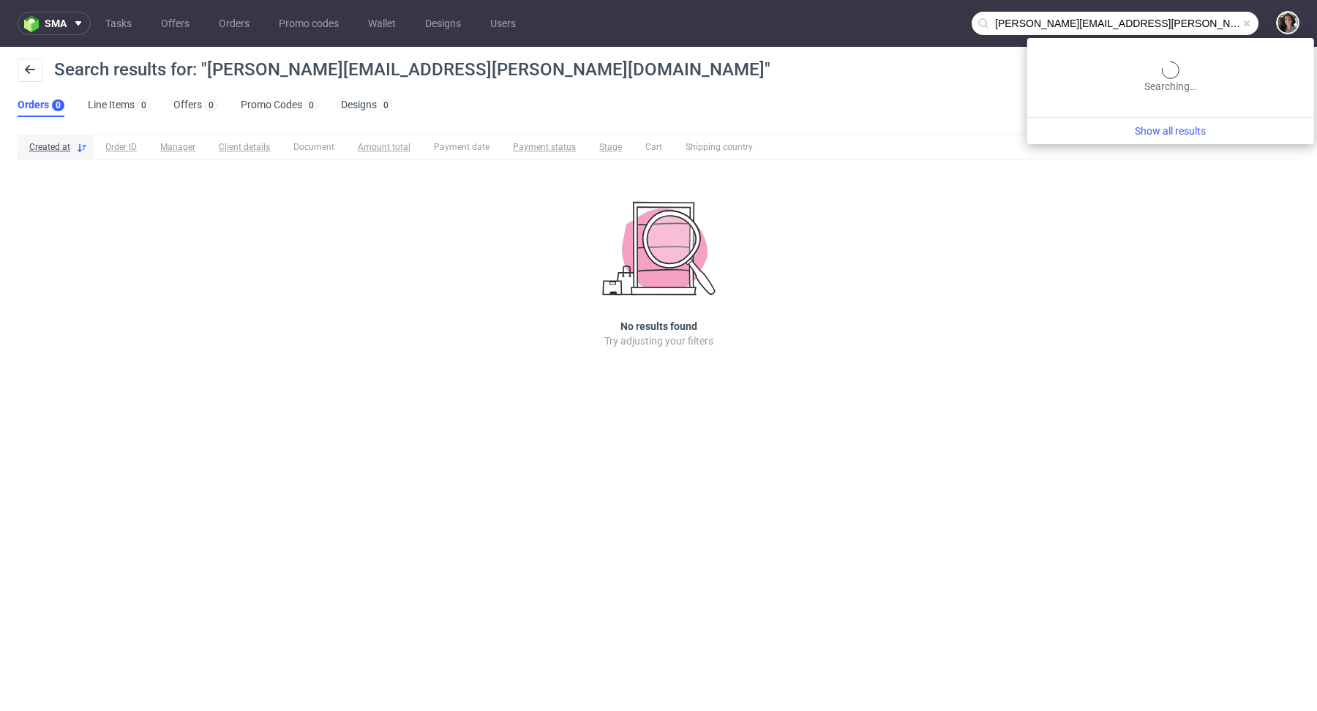
click at [1236, 30] on input "megan.mcnamara@thedesignerboxuk.com" at bounding box center [1115, 23] width 287 height 23
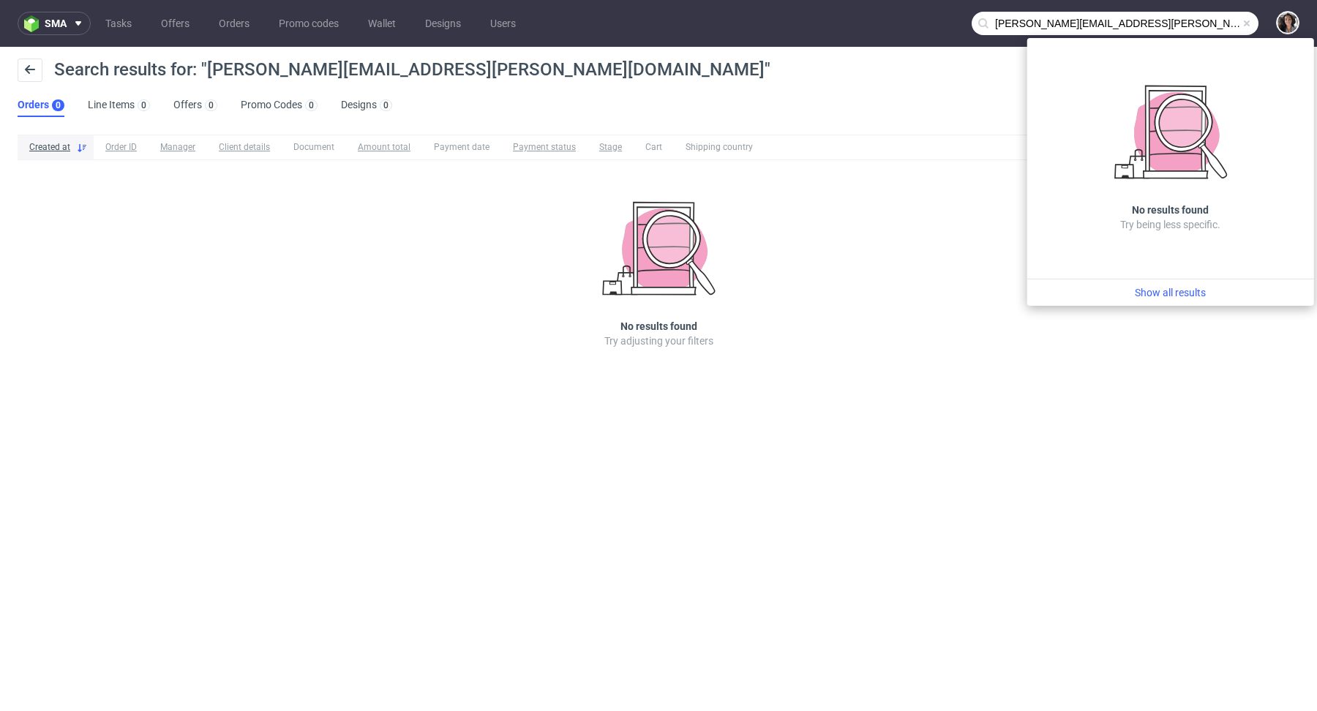
drag, startPoint x: 1078, startPoint y: 28, endPoint x: 985, endPoint y: 22, distance: 93.1
click at [985, 22] on div "megan.mcnamara@thedesignerboxuk.com" at bounding box center [1115, 23] width 287 height 23
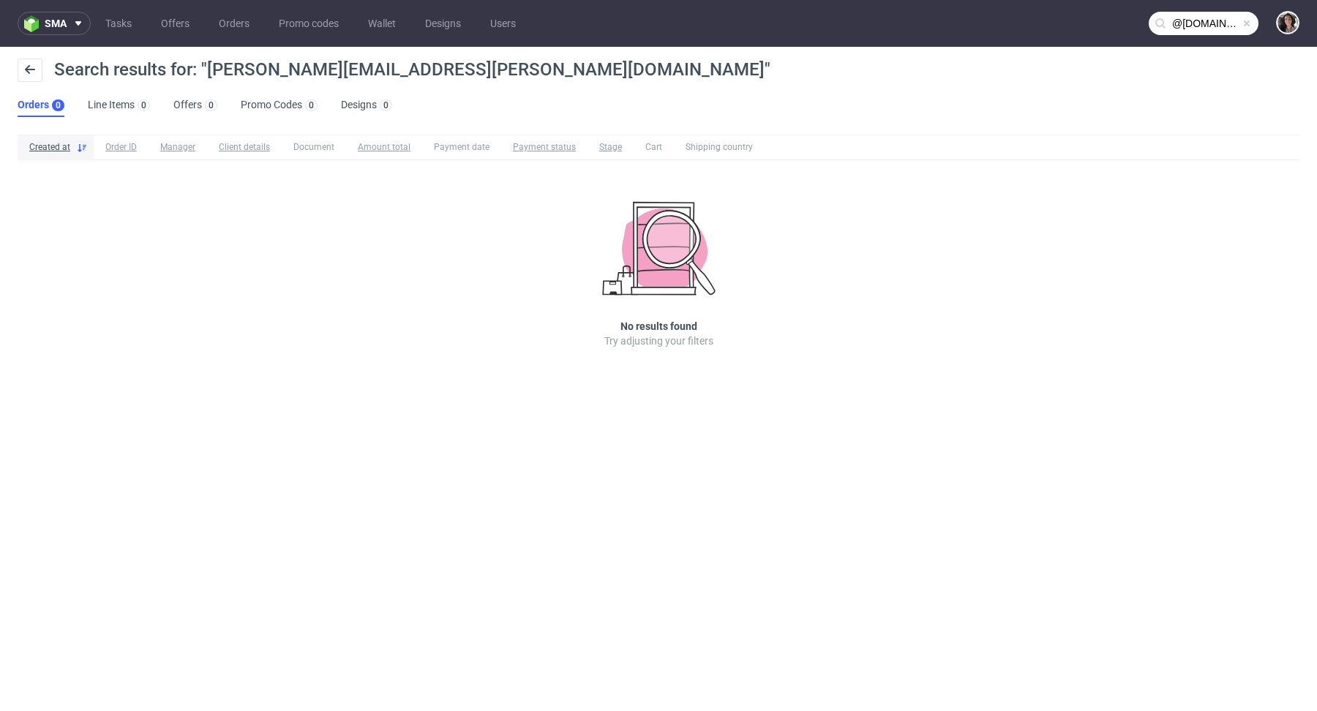
type input "@[DOMAIN_NAME]"
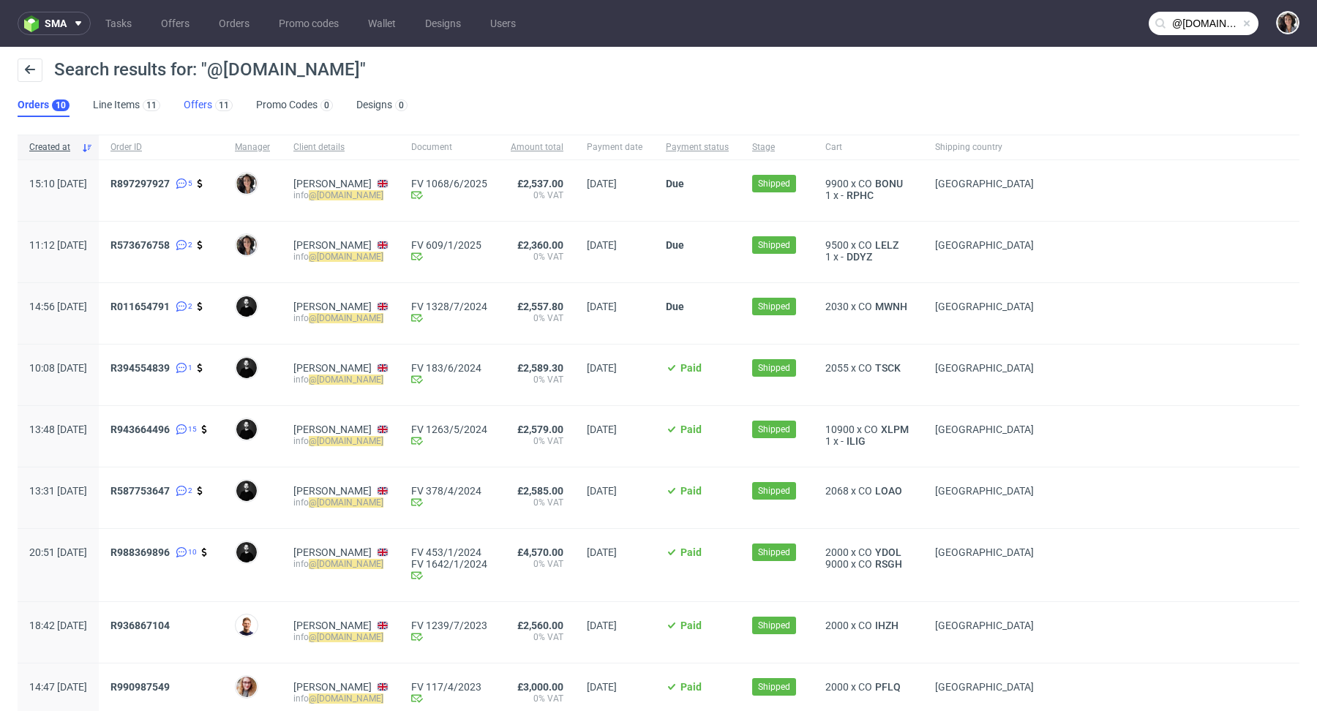
click at [192, 106] on link "Offers 11" at bounding box center [208, 105] width 49 height 23
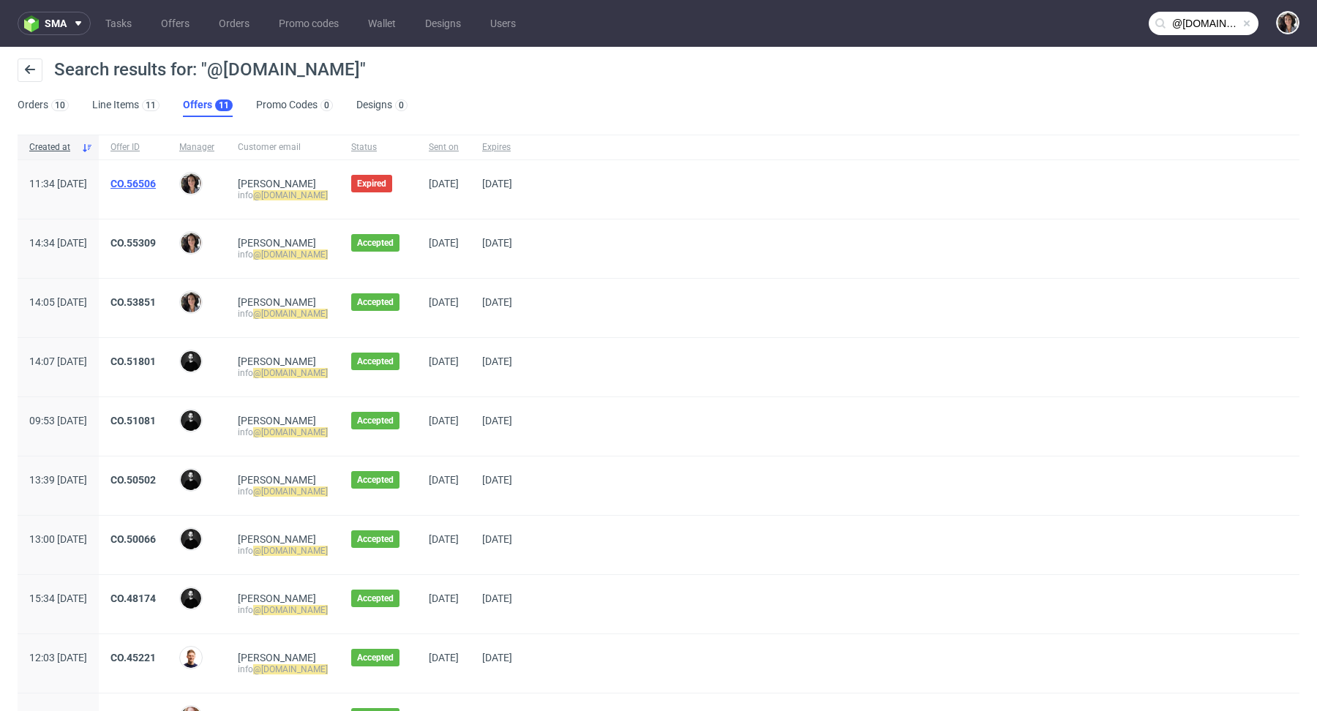
click at [156, 180] on link "CO.56506" at bounding box center [132, 184] width 45 height 12
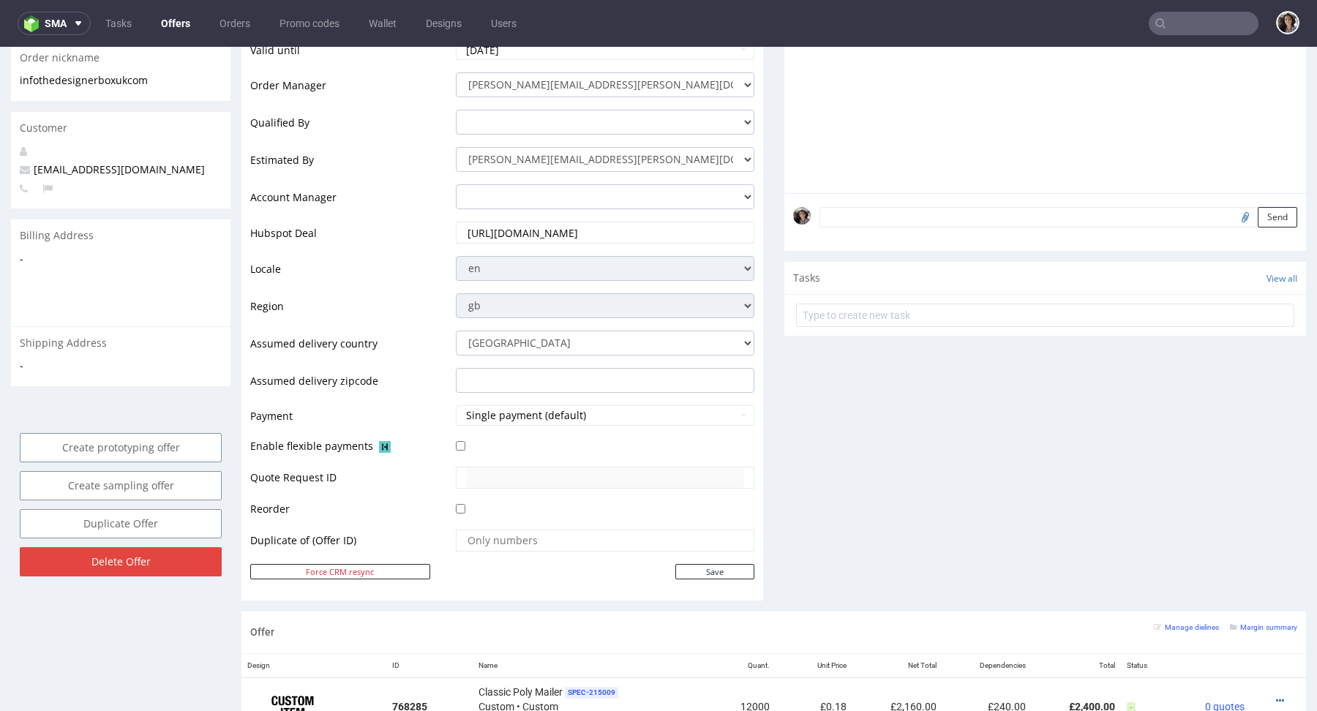
scroll to position [460, 0]
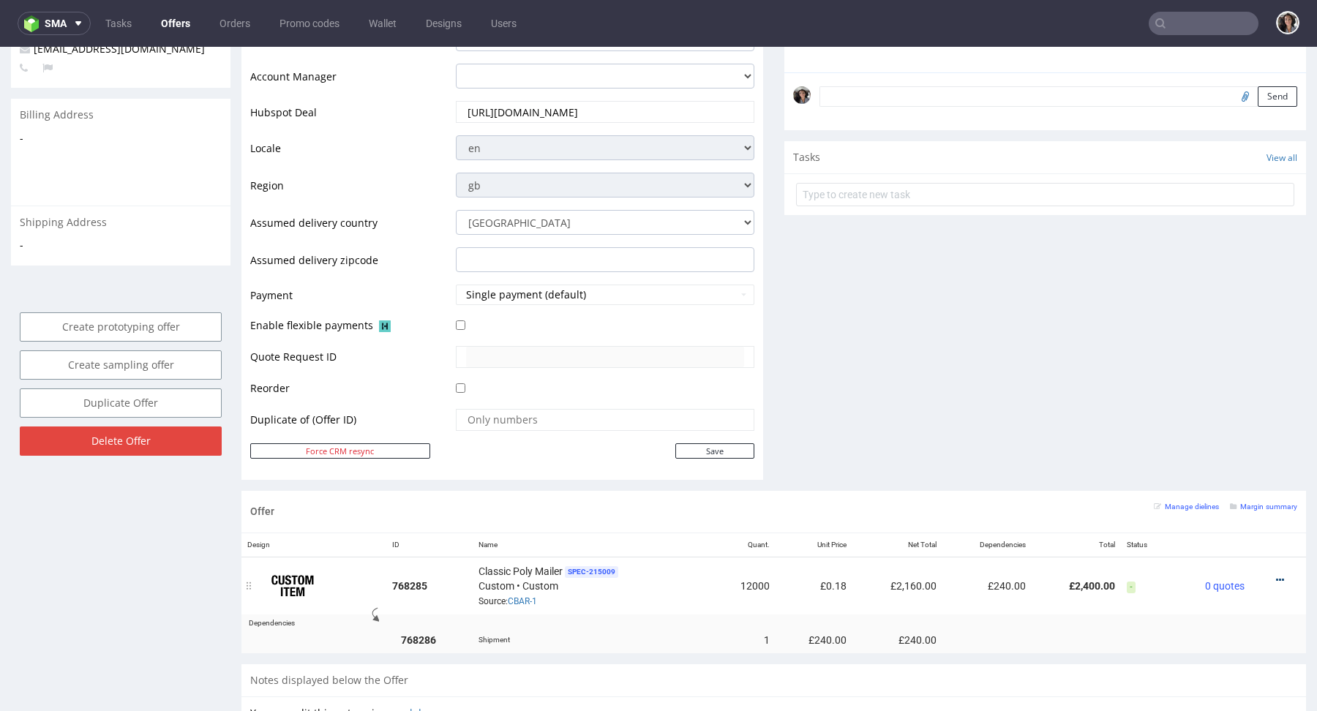
click at [1276, 575] on icon at bounding box center [1280, 580] width 8 height 10
click at [1213, 544] on span "View cost details" at bounding box center [1218, 548] width 110 height 15
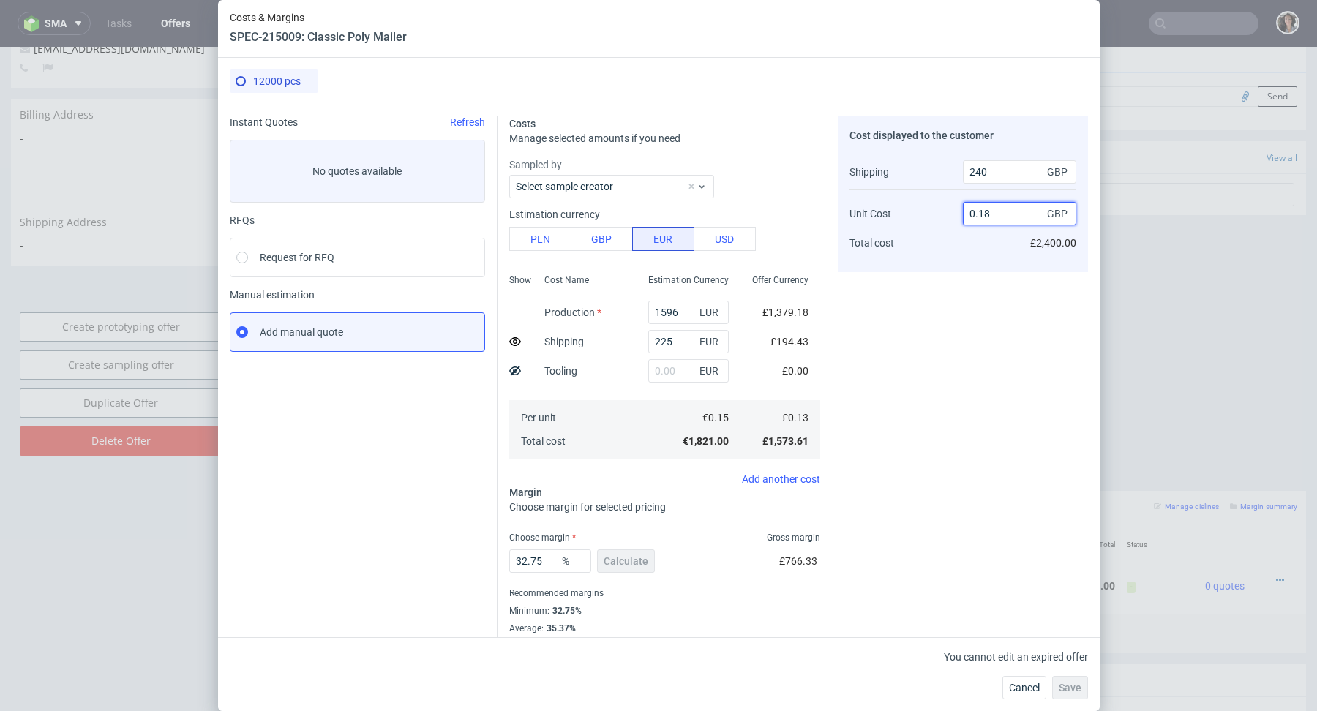
click at [1009, 212] on input "0.18" at bounding box center [1019, 213] width 113 height 23
type input "0.19"
type input "38.095238095238095"
type input "0.8"
type input "84.14634146341463"
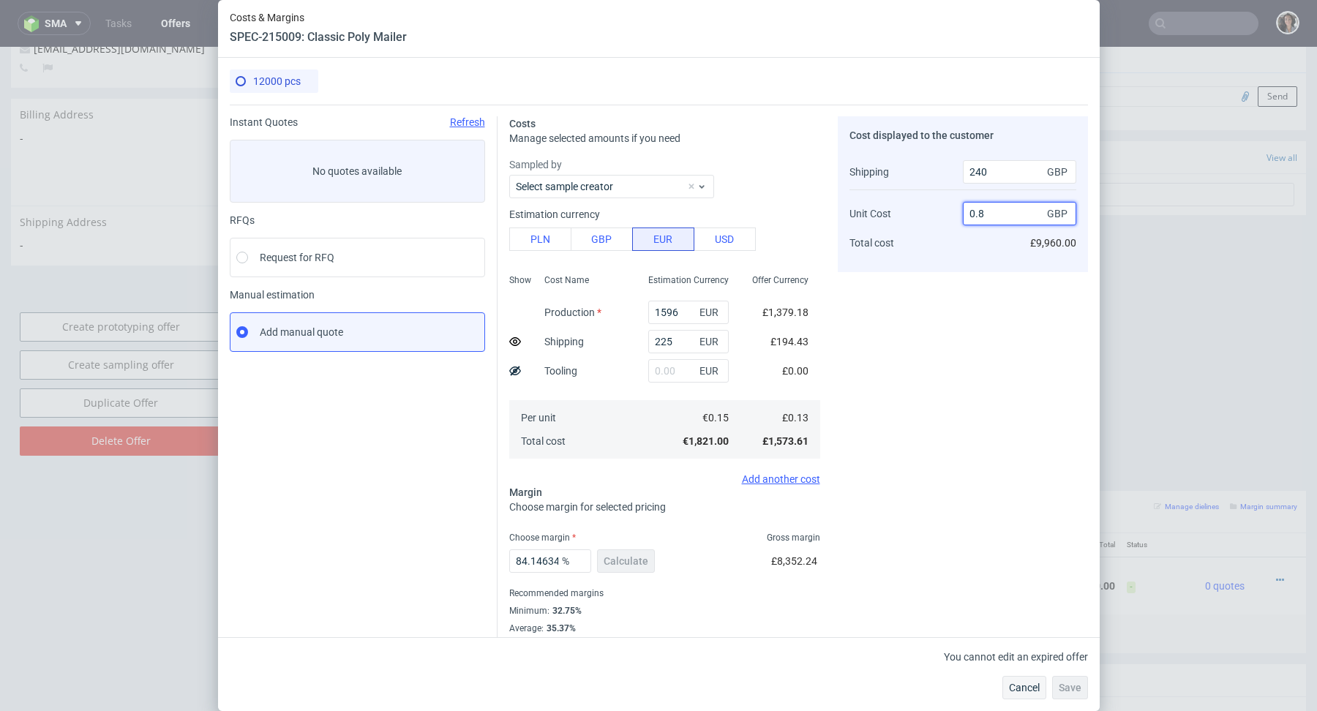
type input "0.8"
click at [1030, 681] on button "Cancel" at bounding box center [1025, 687] width 44 height 23
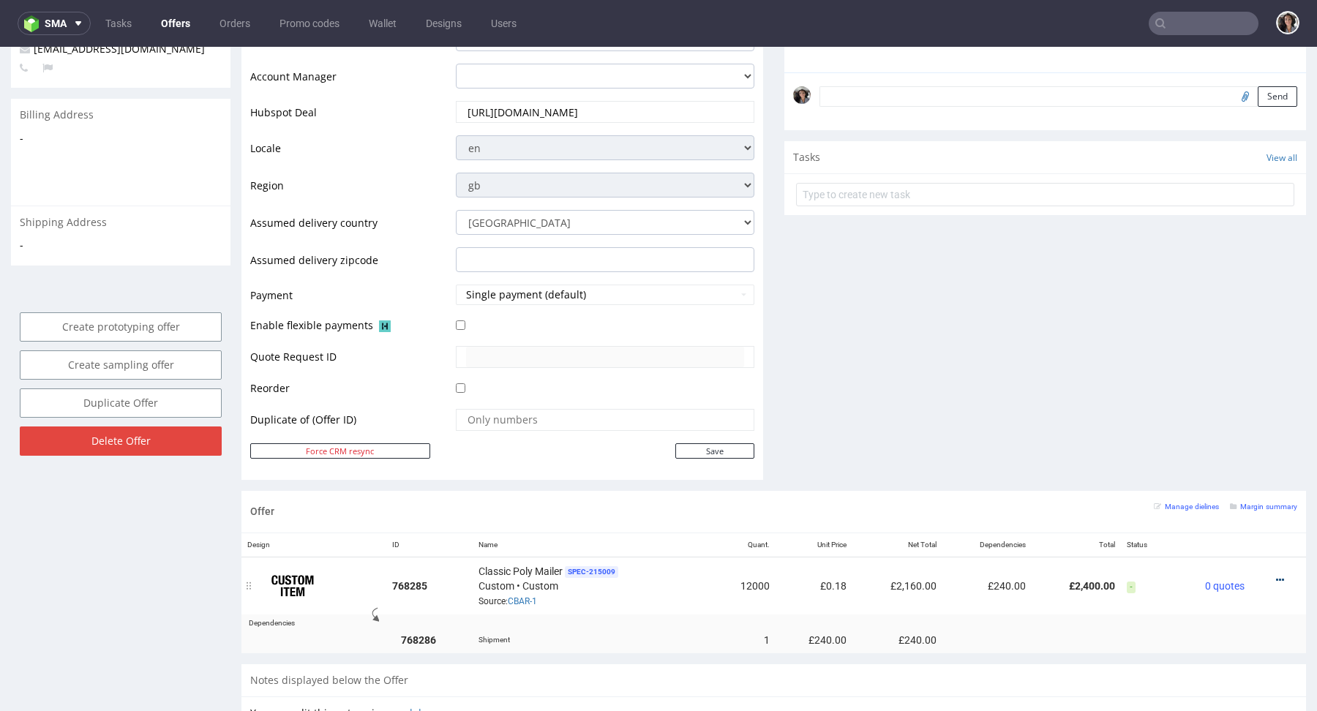
click at [1276, 575] on icon at bounding box center [1280, 580] width 8 height 10
click at [1213, 549] on span "View cost details" at bounding box center [1218, 548] width 110 height 15
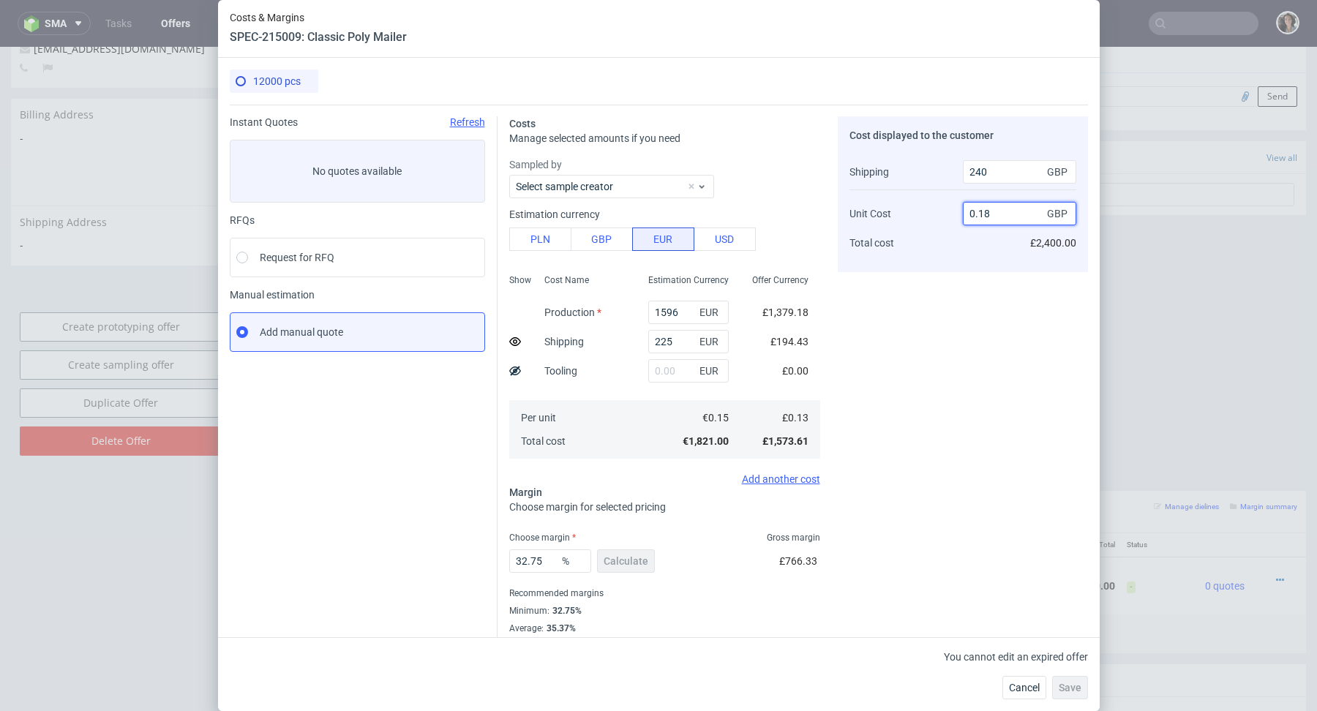
click at [992, 215] on input "0.18" at bounding box center [1019, 213] width 113 height 23
type input "0.18"
type input "35"
type input "0.19"
click at [532, 563] on input "35" at bounding box center [550, 561] width 82 height 23
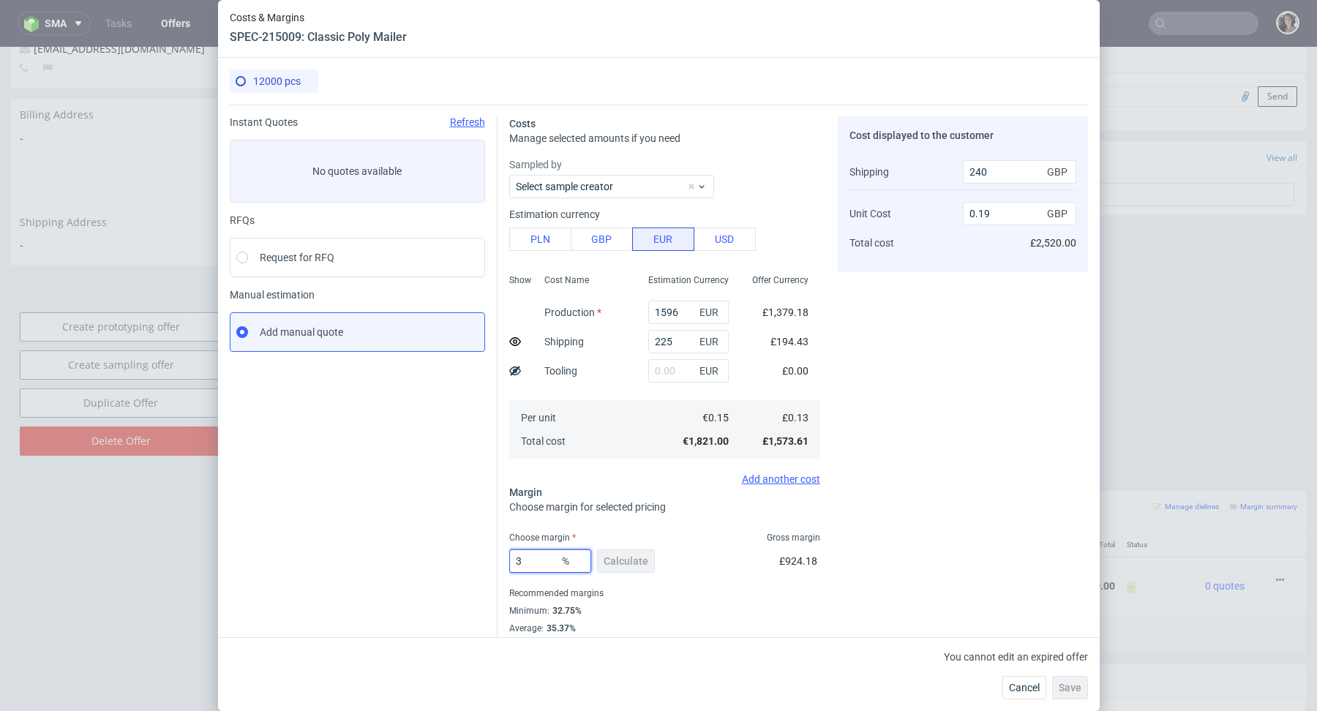
type input "38"
type input "0.2"
type input "37"
type input "0.19"
type input "37.99"
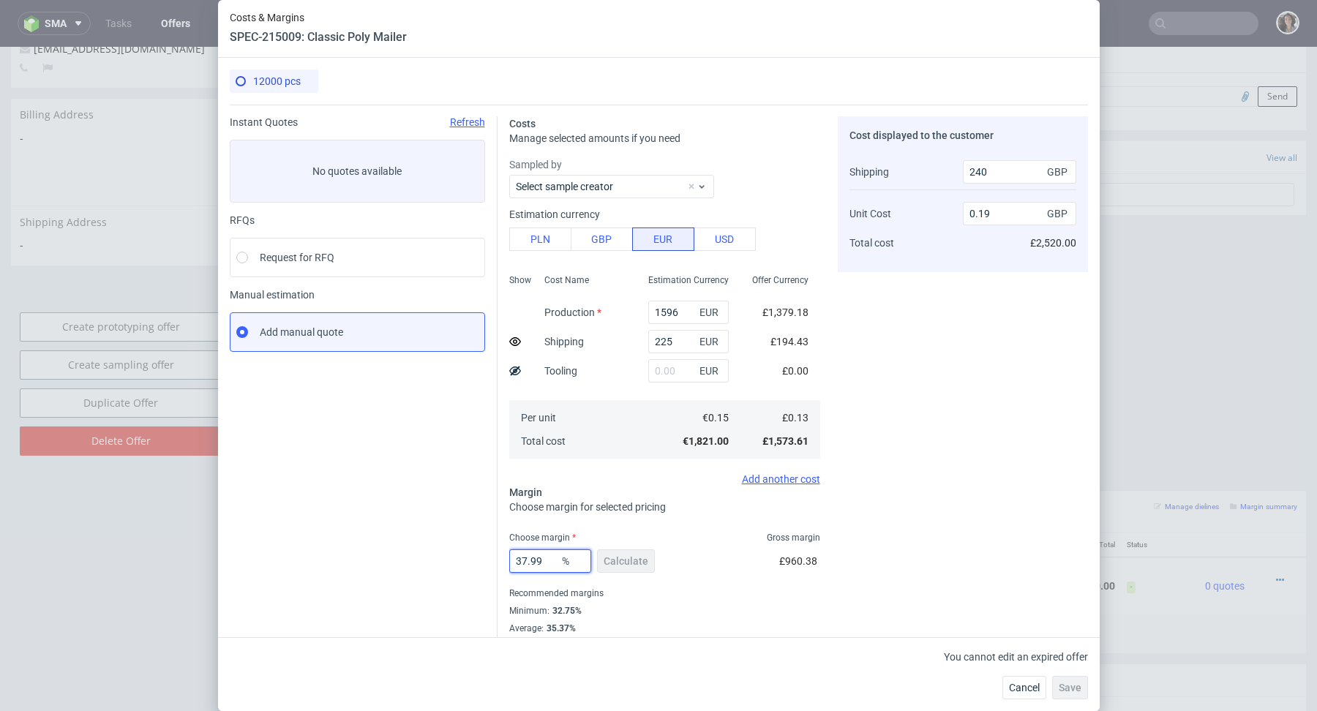
type input "0.2"
type input "37.91"
type input "0.19"
type input "37.91"
click at [711, 557] on div "37.91 % Calculate £960.79" at bounding box center [664, 564] width 311 height 41
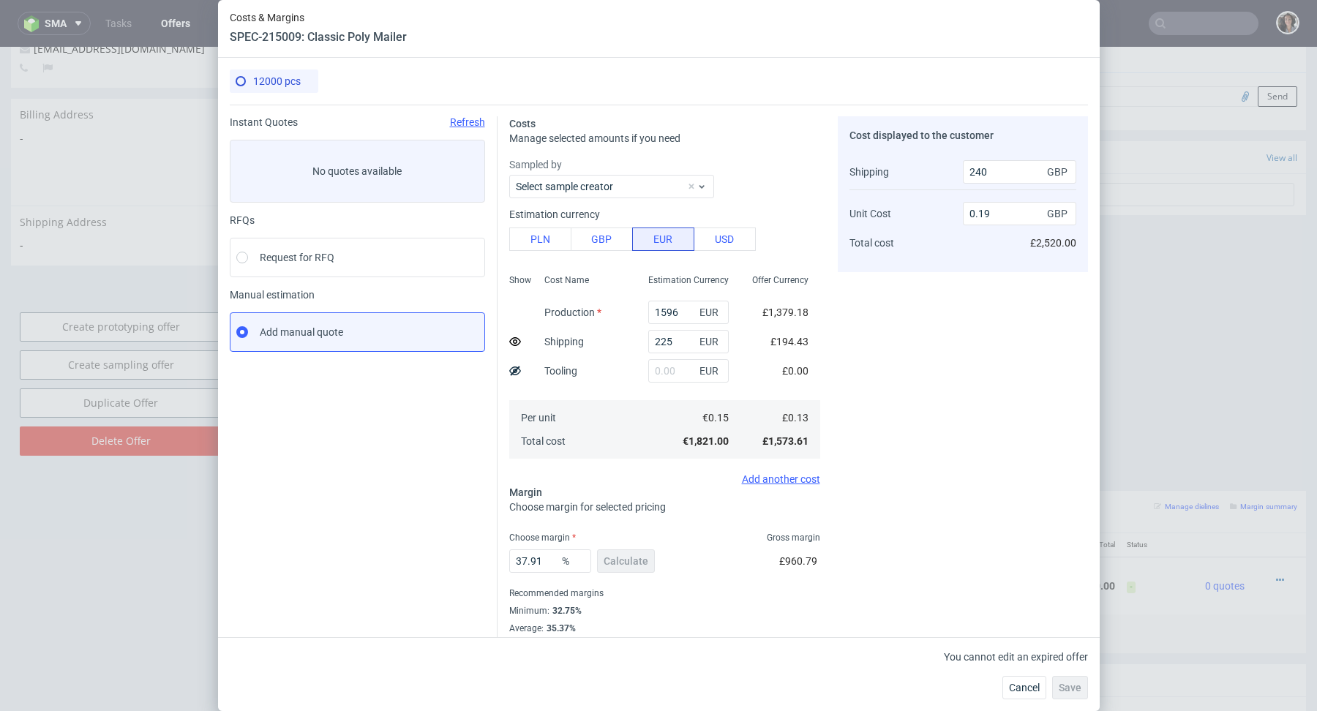
scroll to position [25, 0]
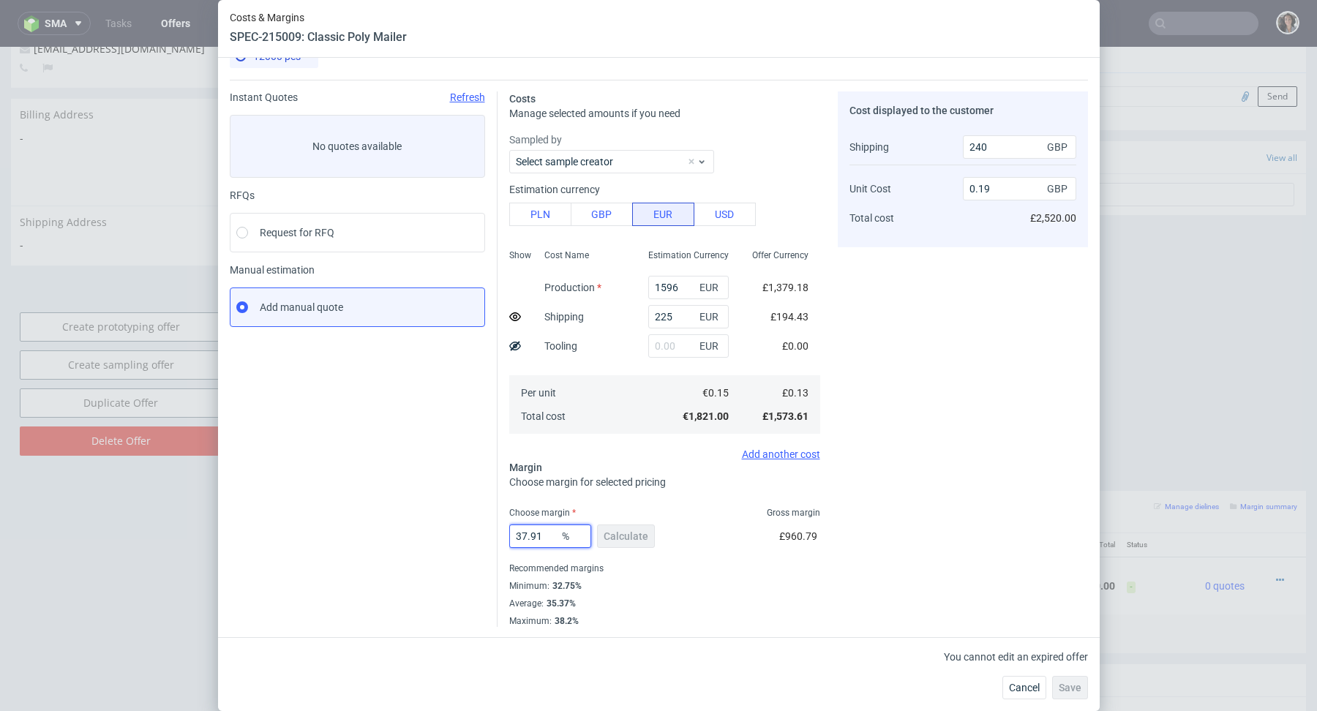
click at [537, 536] on input "37.91" at bounding box center [550, 536] width 82 height 23
drag, startPoint x: 1023, startPoint y: 686, endPoint x: 1003, endPoint y: 635, distance: 54.2
click at [1023, 686] on span "Cancel" at bounding box center [1024, 688] width 31 height 10
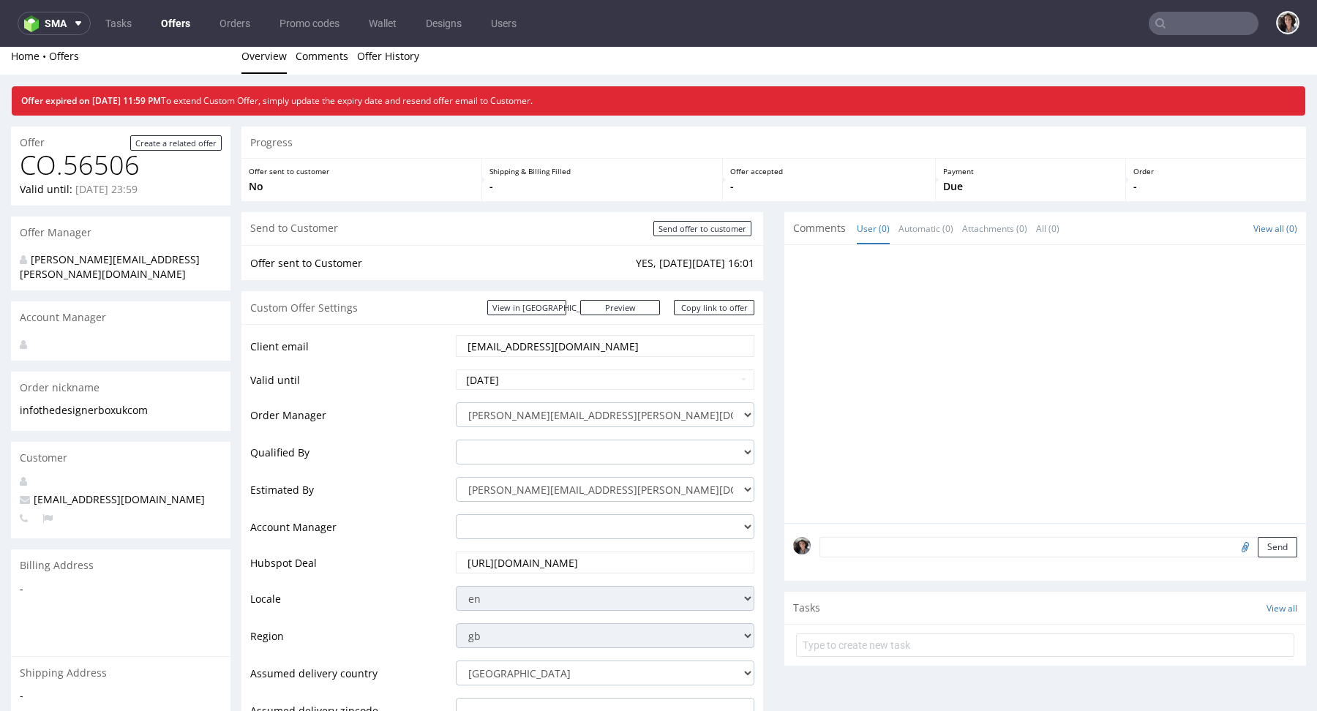
scroll to position [0, 0]
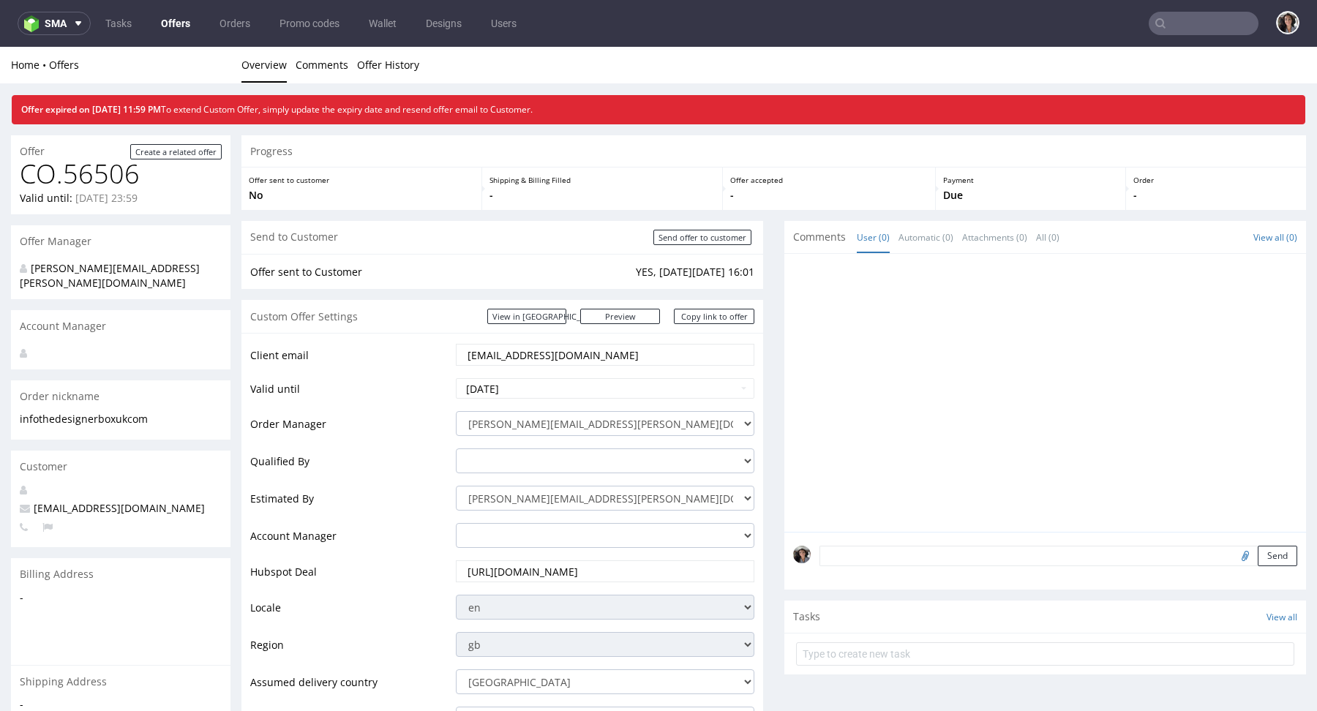
click at [559, 359] on input "info@thedesignerboxuk.com" at bounding box center [605, 355] width 278 height 20
click at [506, 410] on td "cristina.martinez@packhelp.com adrian.grudzien@packhelp.com adrian.margula@pack…" at bounding box center [603, 428] width 302 height 37
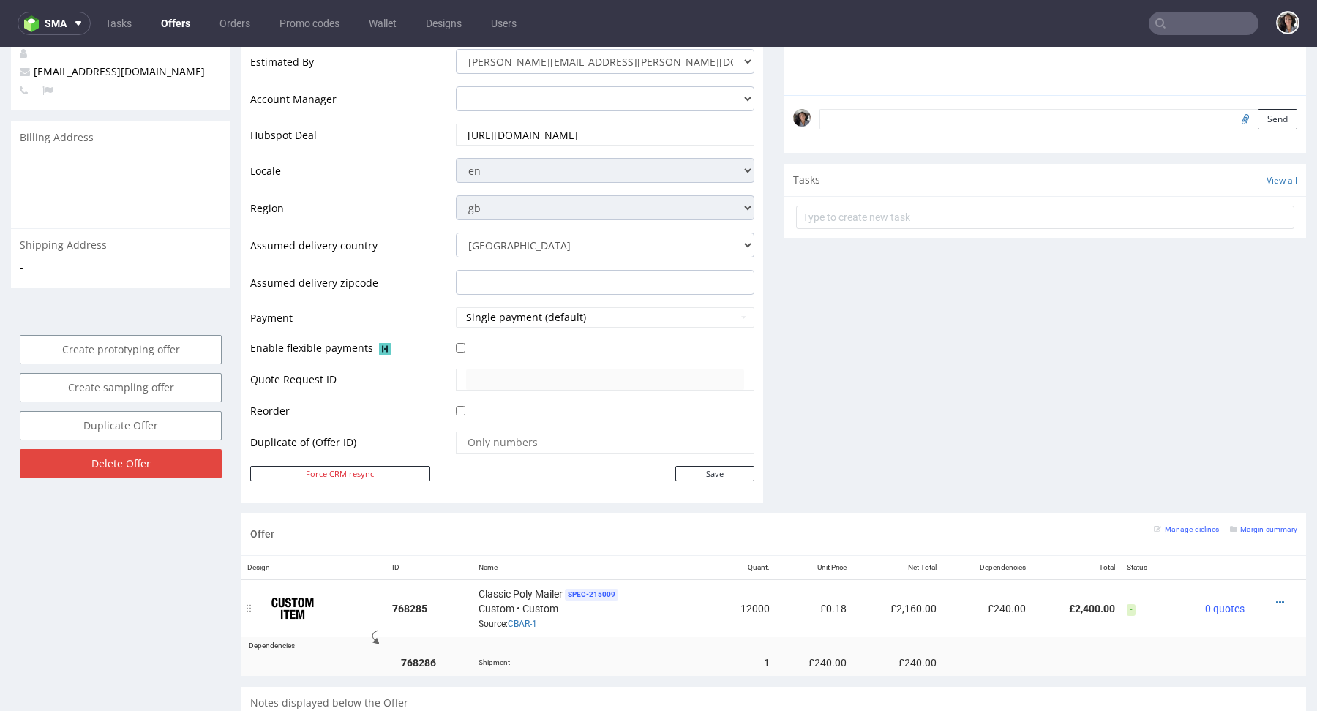
scroll to position [67, 0]
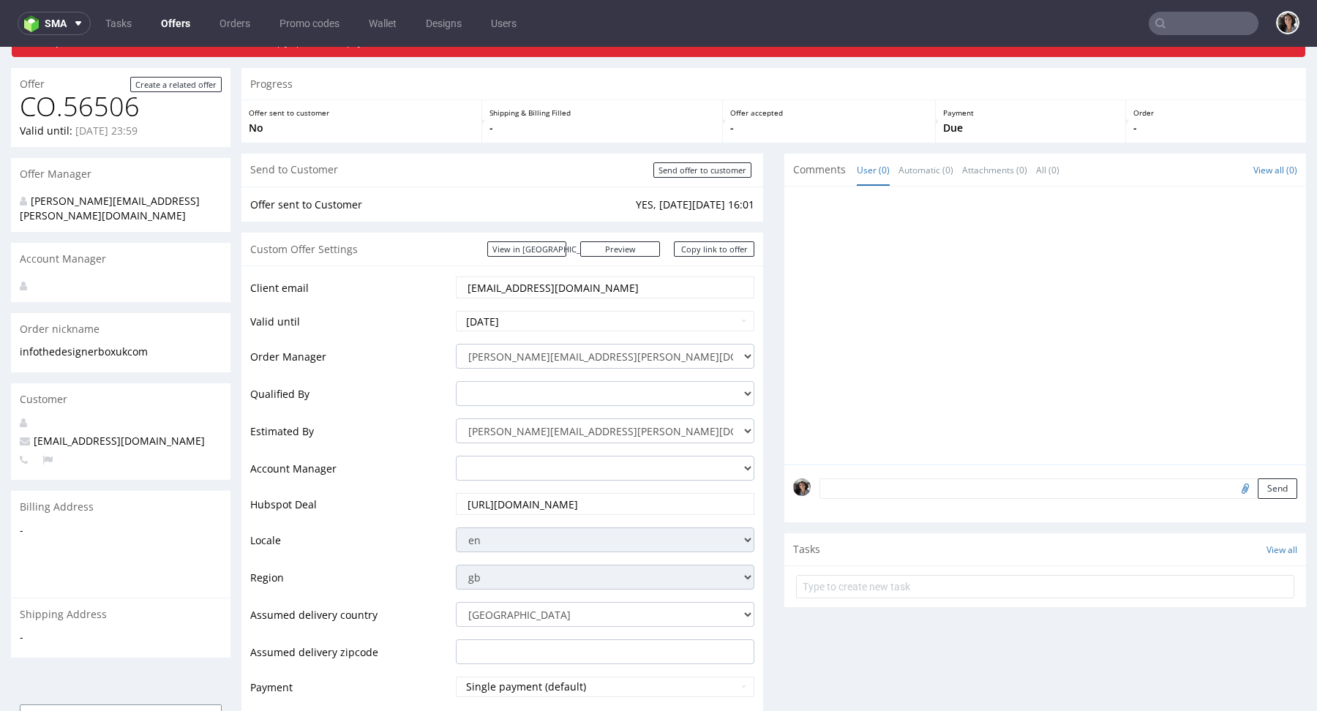
click at [620, 296] on div "info@thedesignerboxuk.com" at bounding box center [605, 288] width 299 height 22
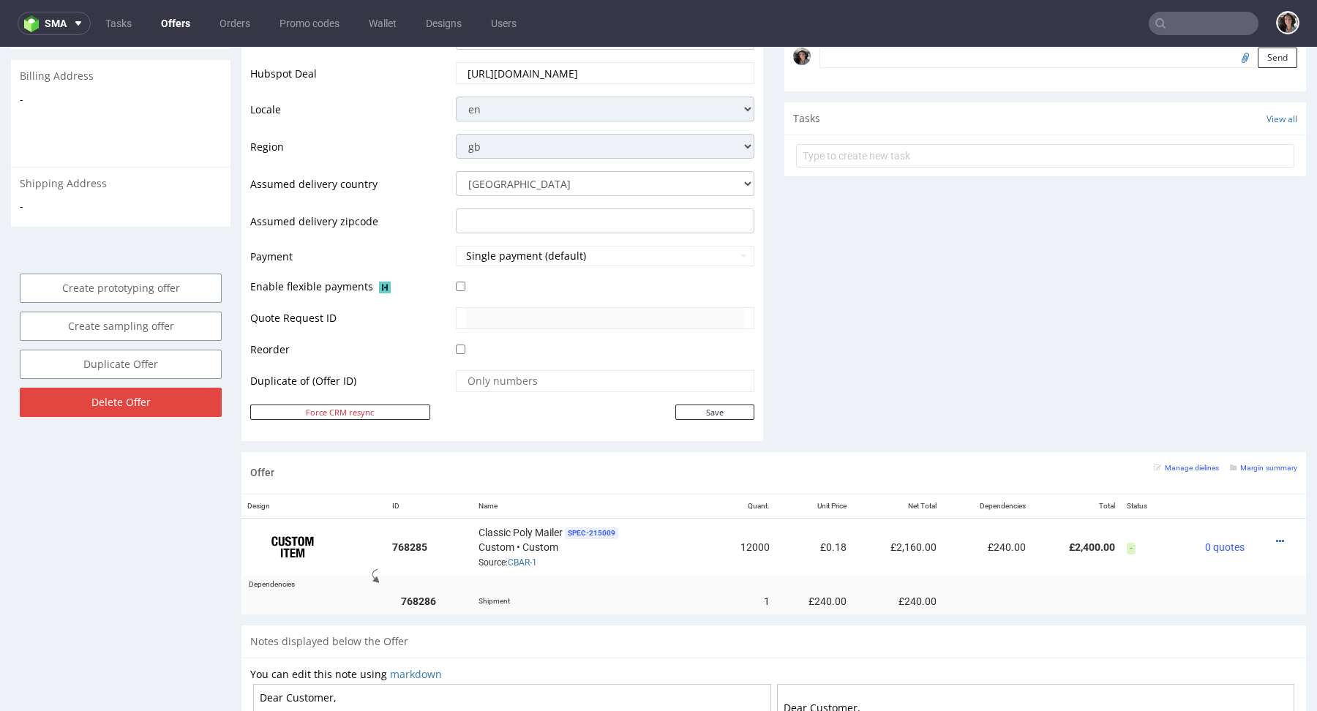
scroll to position [780, 0]
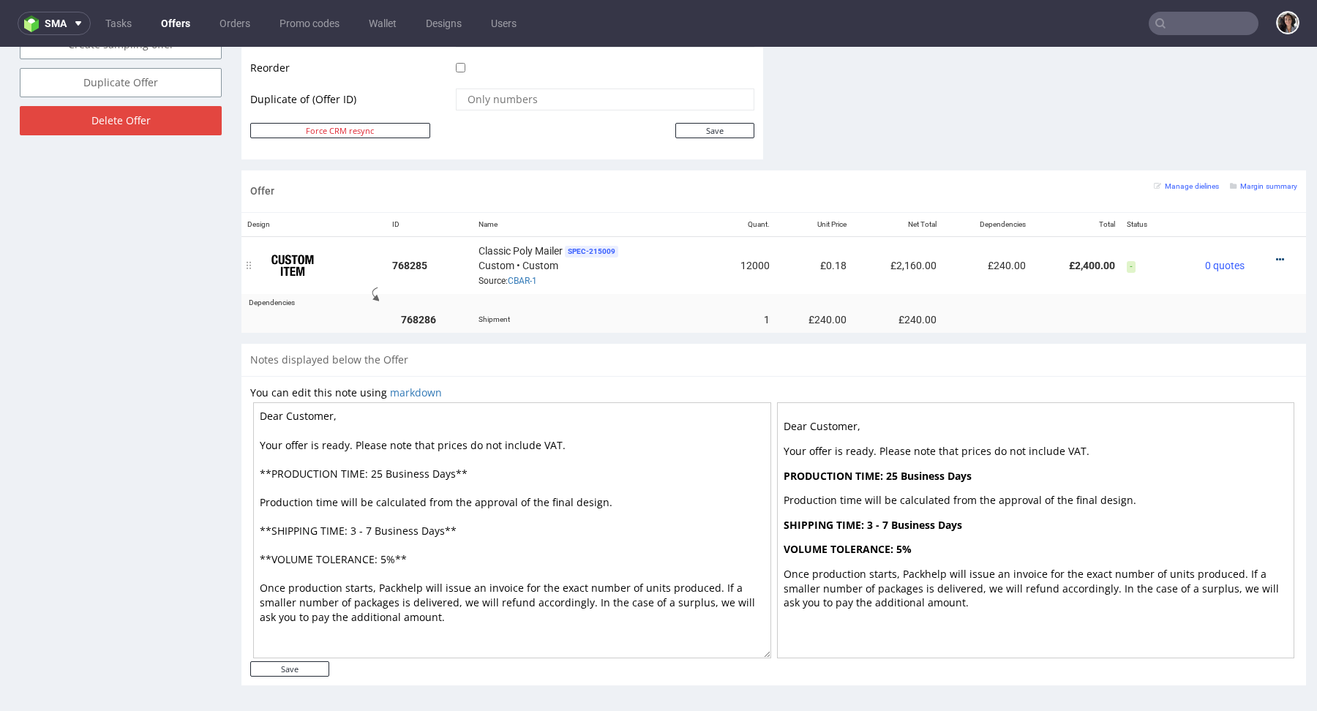
click at [1276, 255] on icon at bounding box center [1280, 260] width 8 height 10
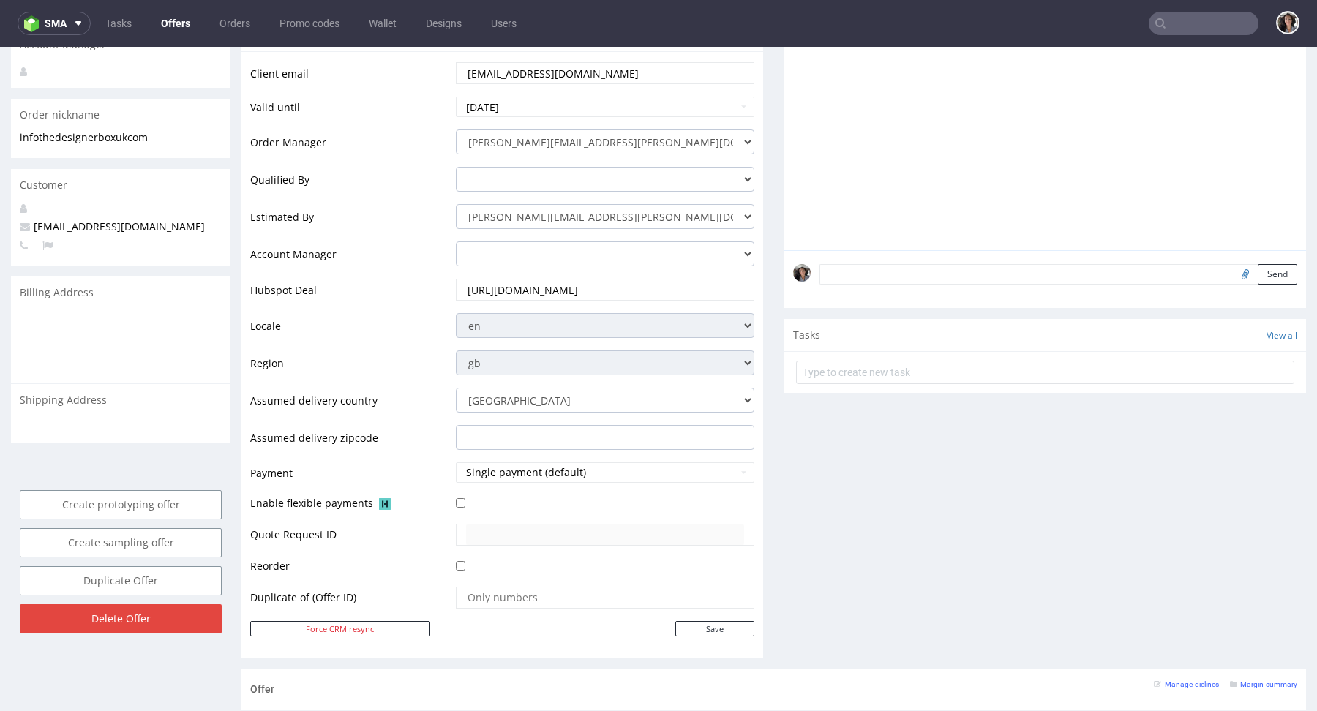
scroll to position [539, 0]
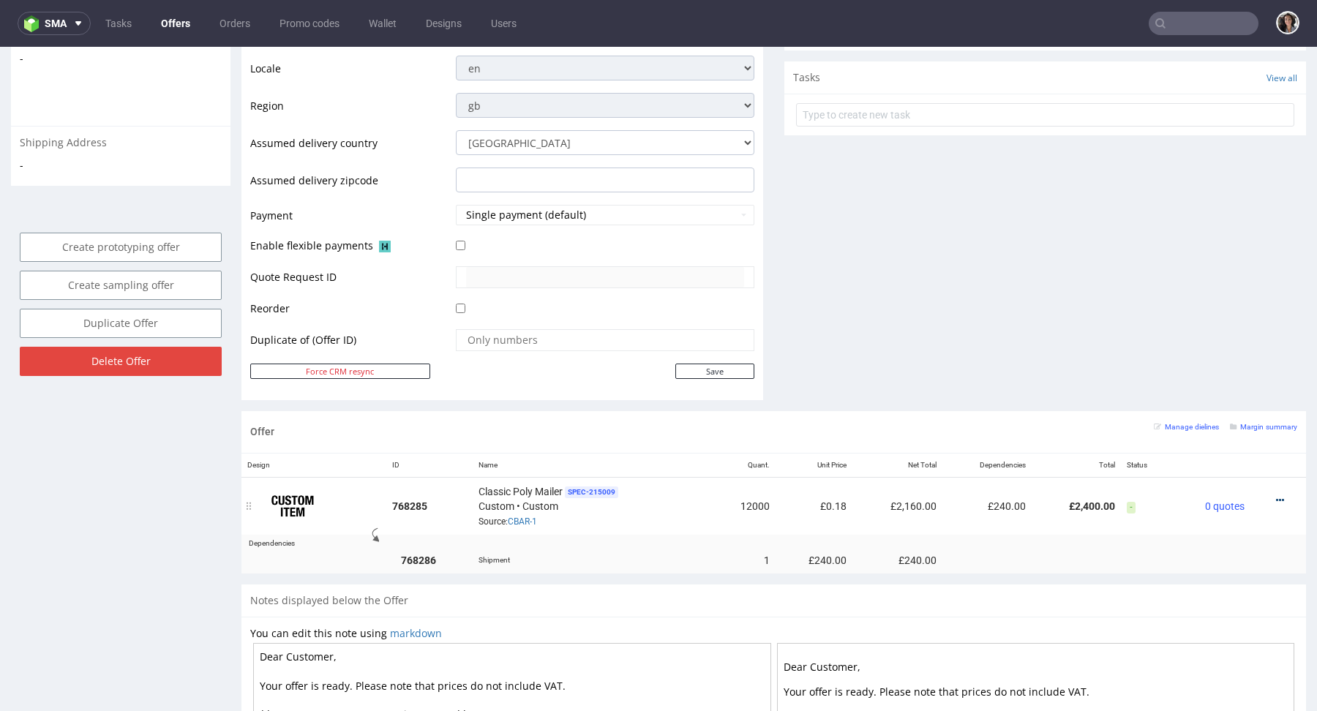
click at [1276, 499] on icon at bounding box center [1280, 500] width 8 height 10
click at [1222, 440] on span "Edit item specification" at bounding box center [1218, 442] width 110 height 15
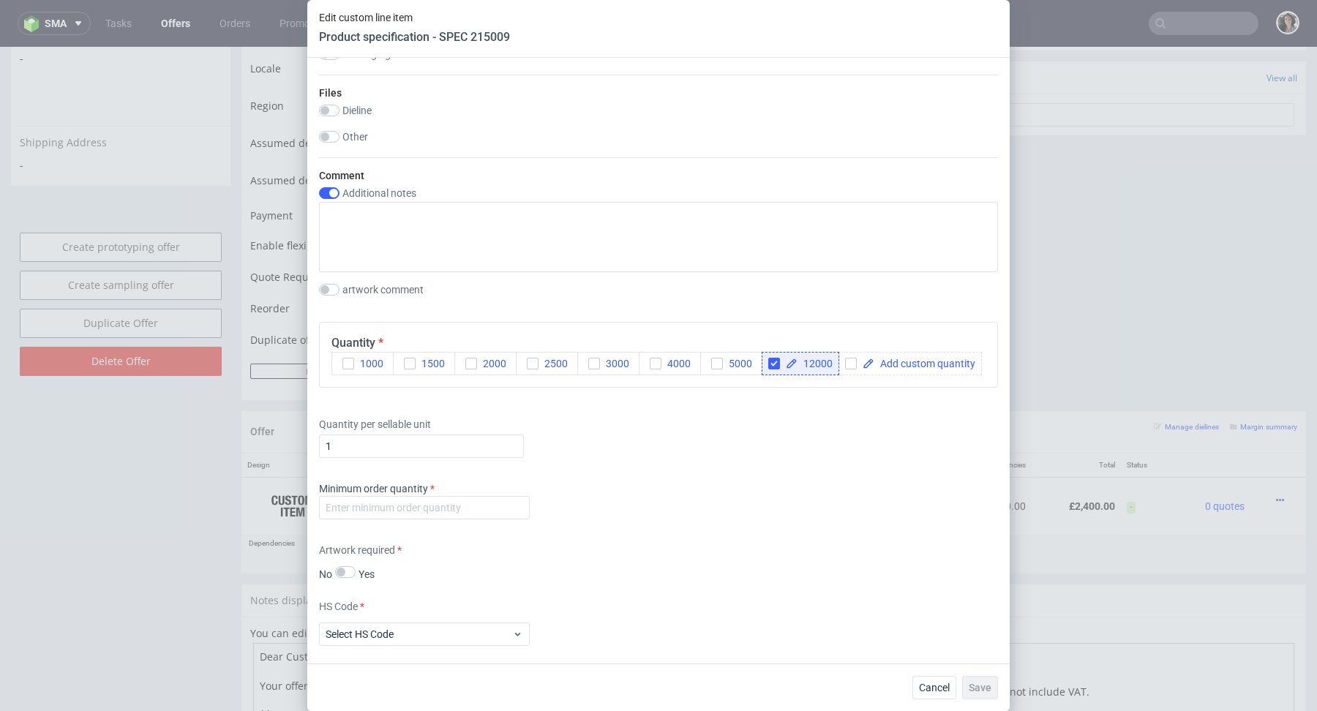
scroll to position [1442, 0]
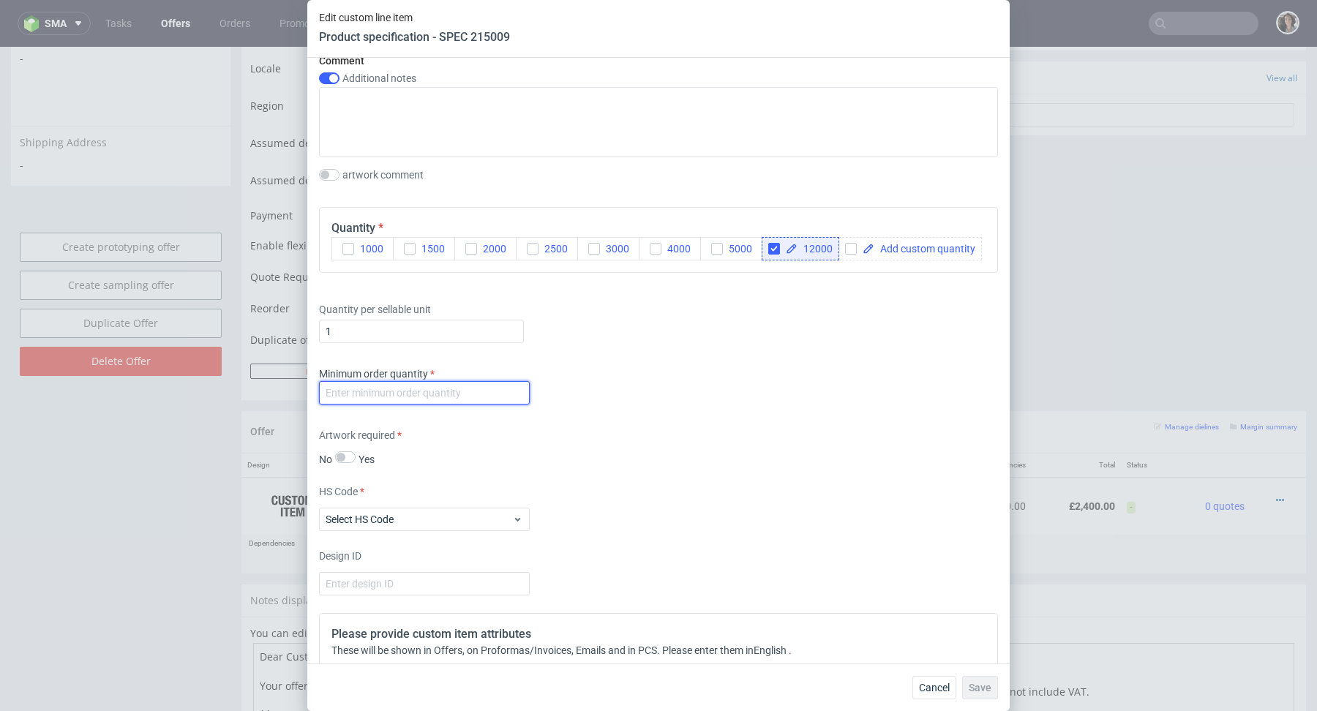
click at [478, 397] on input "number" at bounding box center [424, 392] width 211 height 23
type input "1"
click at [718, 400] on div "Minimum order quantity 1" at bounding box center [658, 389] width 679 height 44
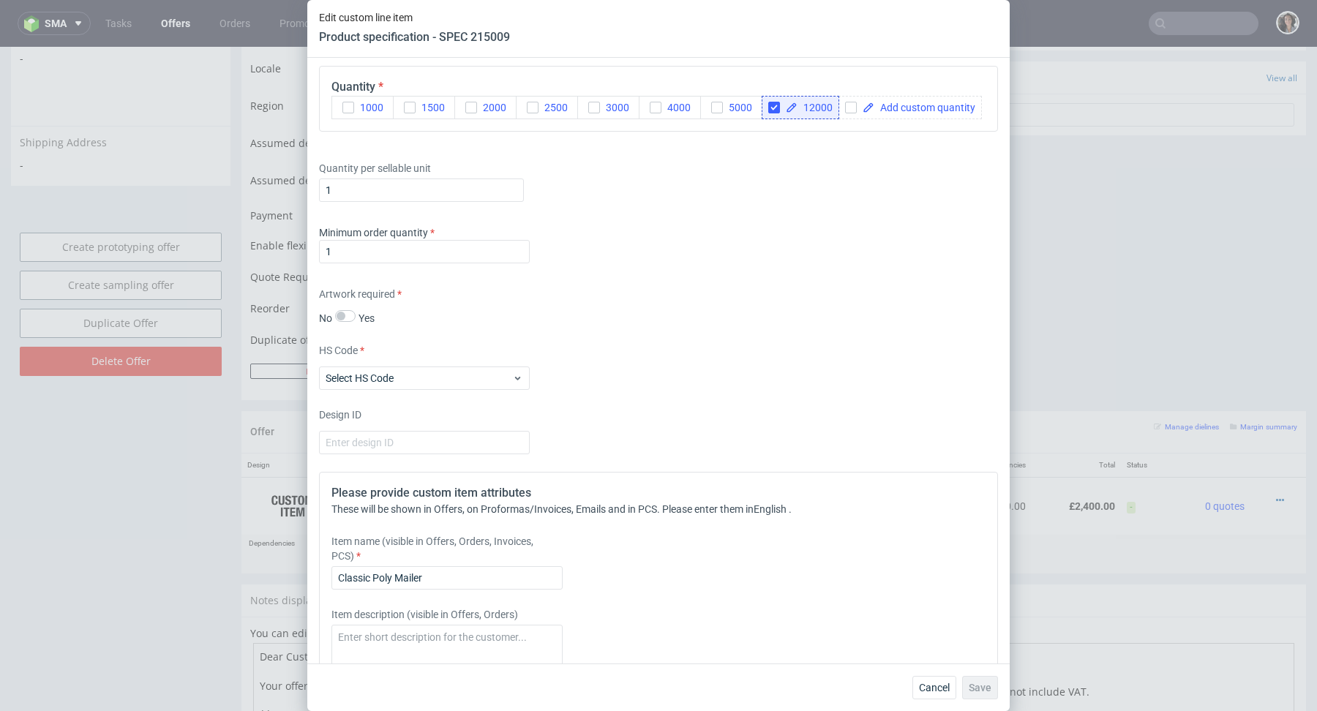
scroll to position [1680, 0]
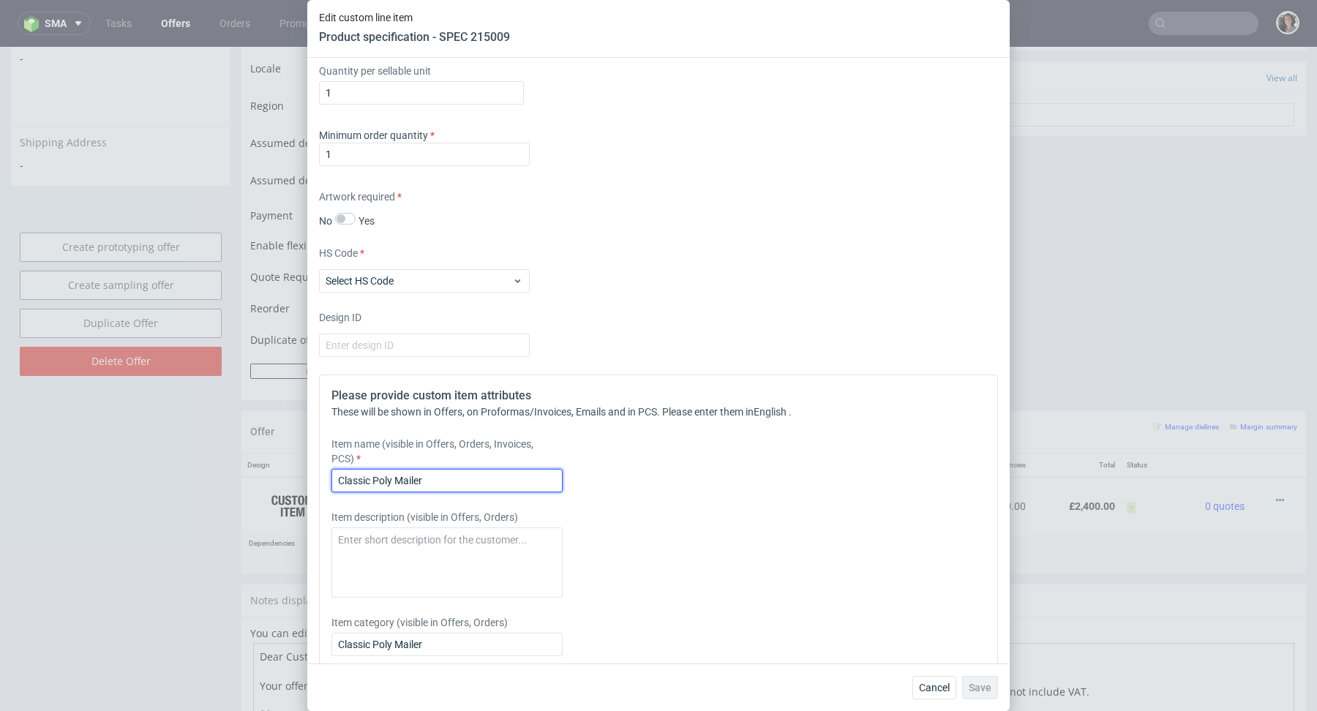
click at [514, 476] on input "Classic Poly Mailer" at bounding box center [446, 480] width 231 height 23
click at [745, 387] on div "Please provide custom item attributes These will be shown in Offers, on Proform…" at bounding box center [658, 572] width 679 height 394
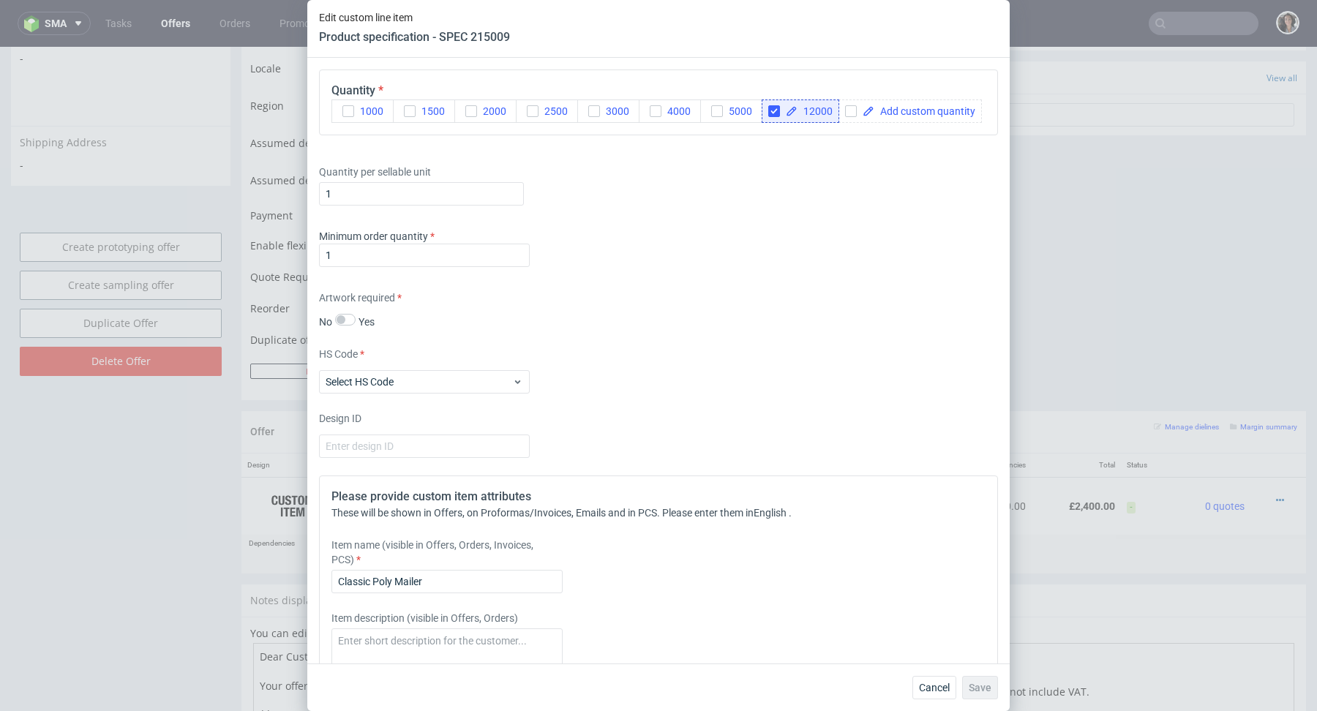
scroll to position [1791, 0]
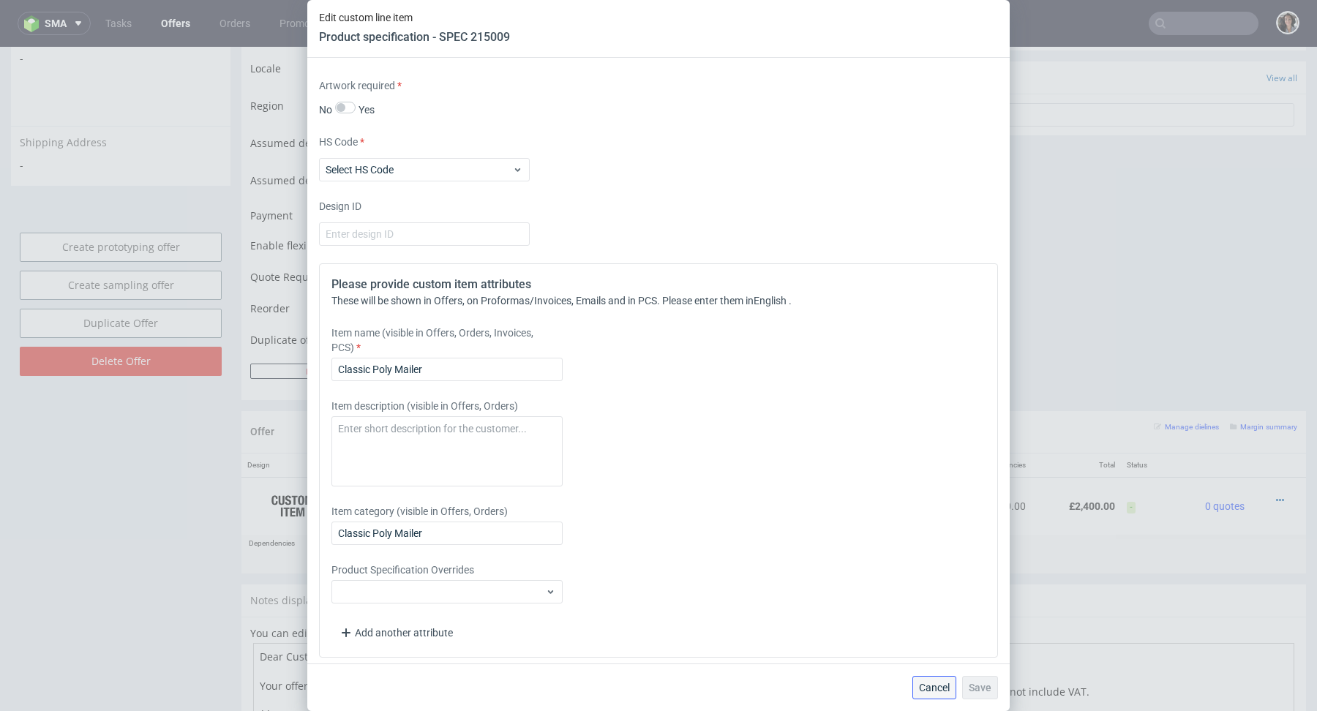
click at [943, 688] on span "Cancel" at bounding box center [934, 688] width 31 height 10
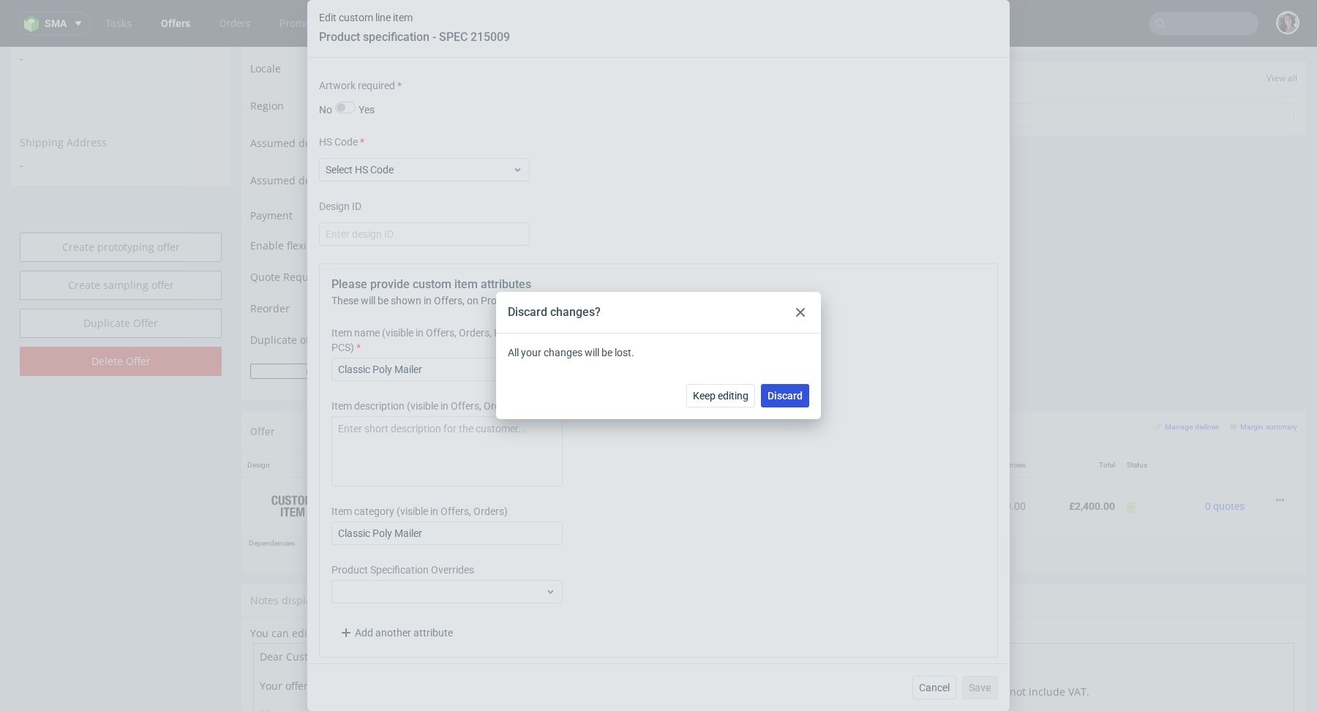
click at [782, 404] on button "Discard" at bounding box center [785, 395] width 48 height 23
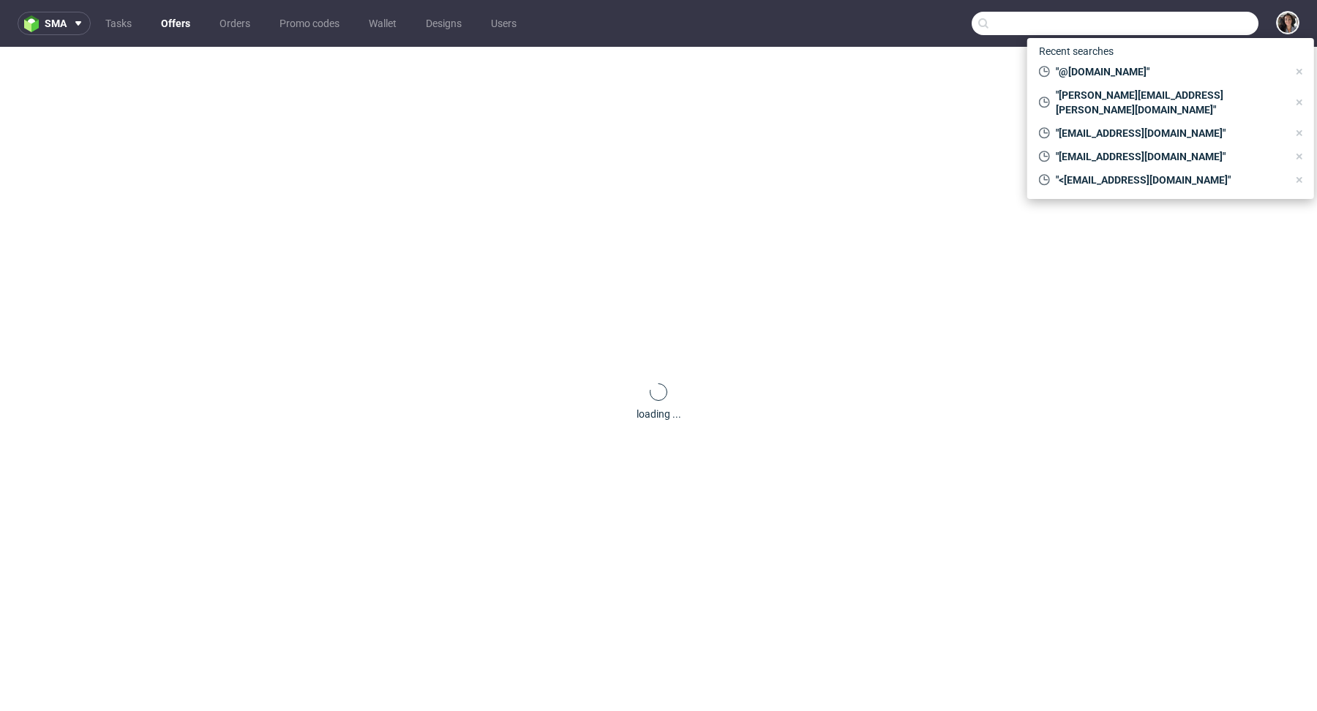
click at [1220, 17] on input "text" at bounding box center [1115, 23] width 287 height 23
paste input "[EMAIL_ADDRESS][DOMAIN_NAME]"
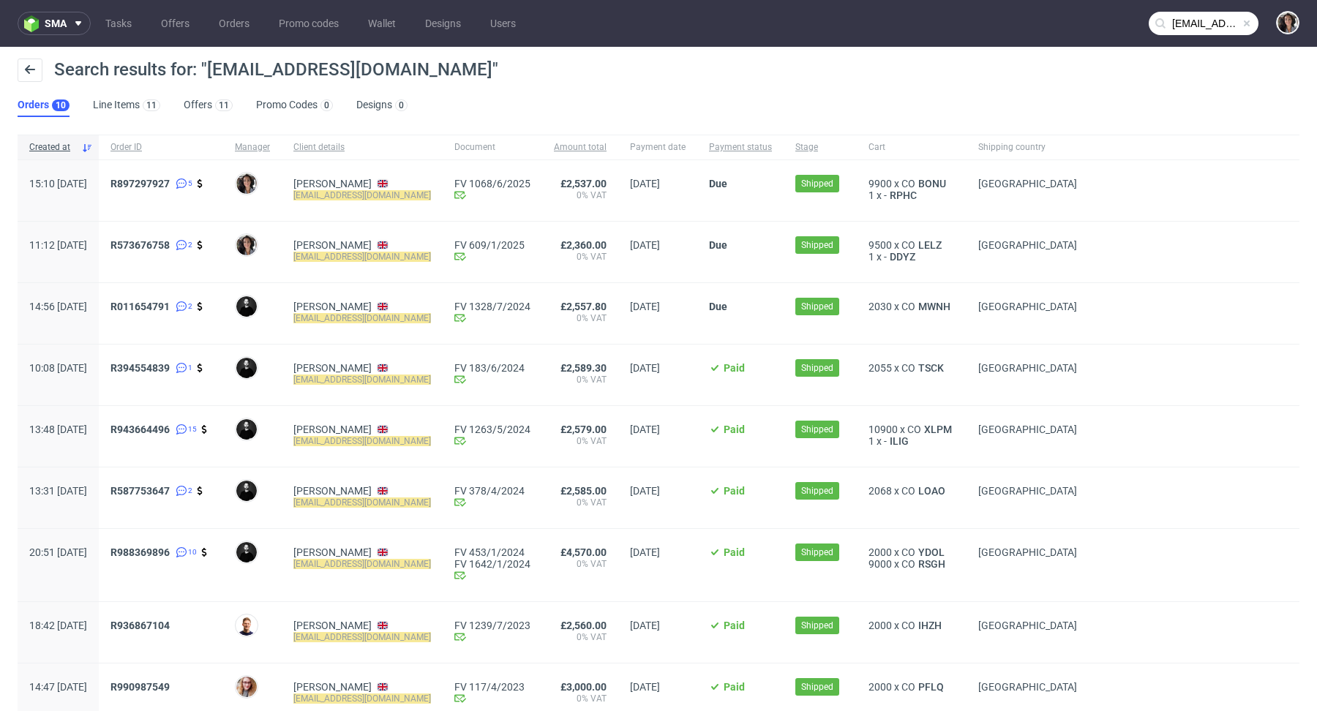
click at [1183, 21] on input "[EMAIL_ADDRESS][DOMAIN_NAME]" at bounding box center [1204, 23] width 110 height 23
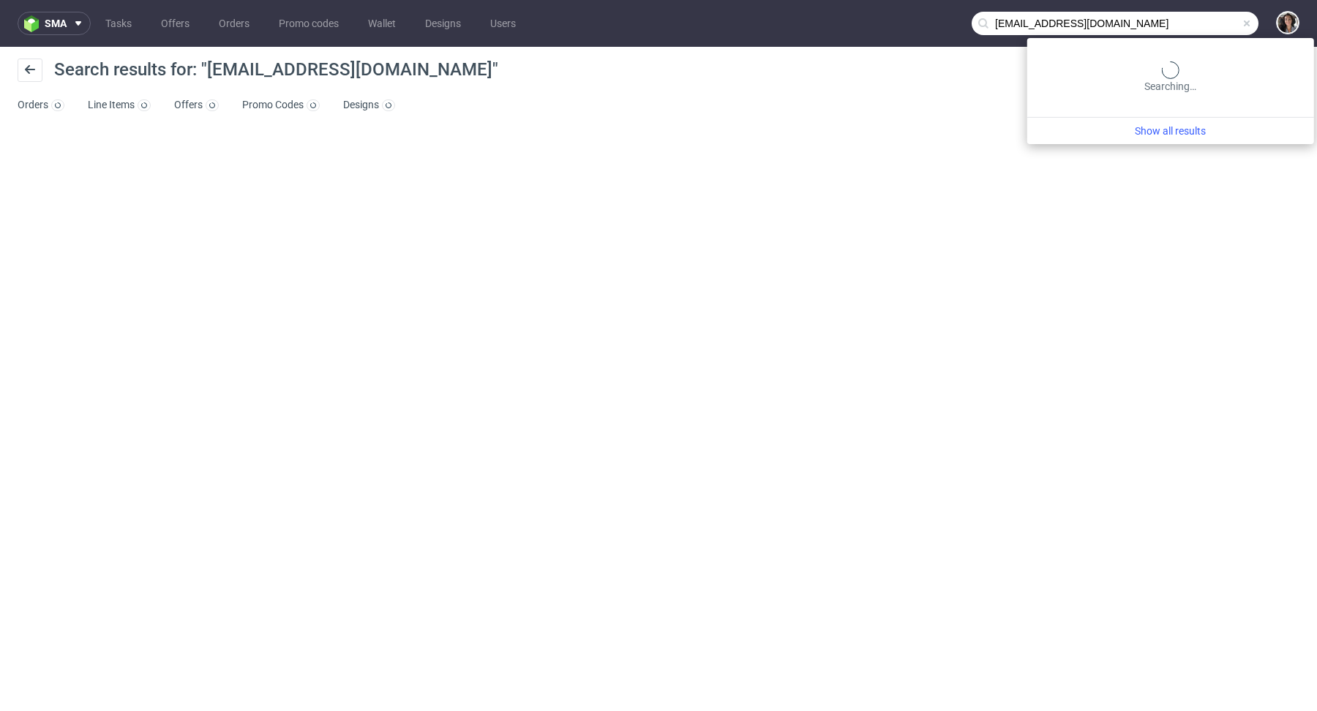
click at [1184, 19] on input "[EMAIL_ADDRESS][DOMAIN_NAME]" at bounding box center [1115, 23] width 287 height 23
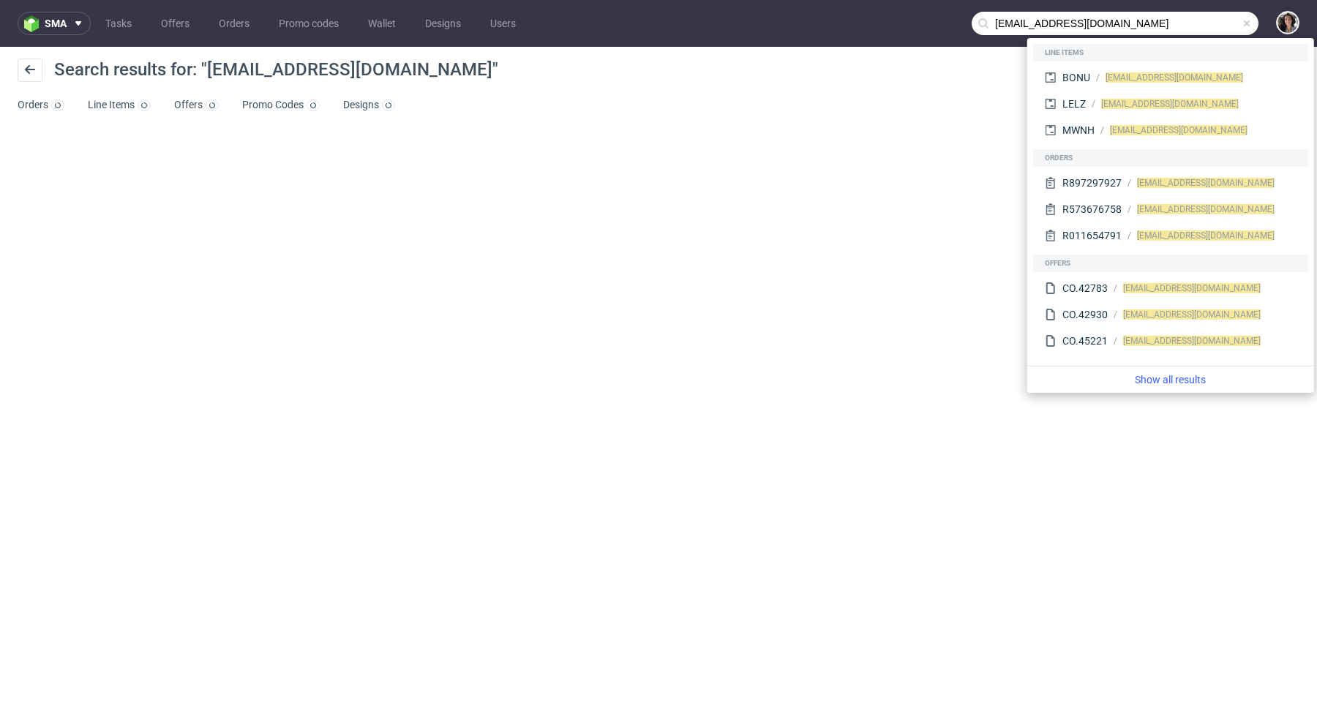
drag, startPoint x: 1011, startPoint y: 20, endPoint x: 974, endPoint y: 20, distance: 37.3
click at [978, 20] on div "[EMAIL_ADDRESS][DOMAIN_NAME]" at bounding box center [1115, 23] width 287 height 23
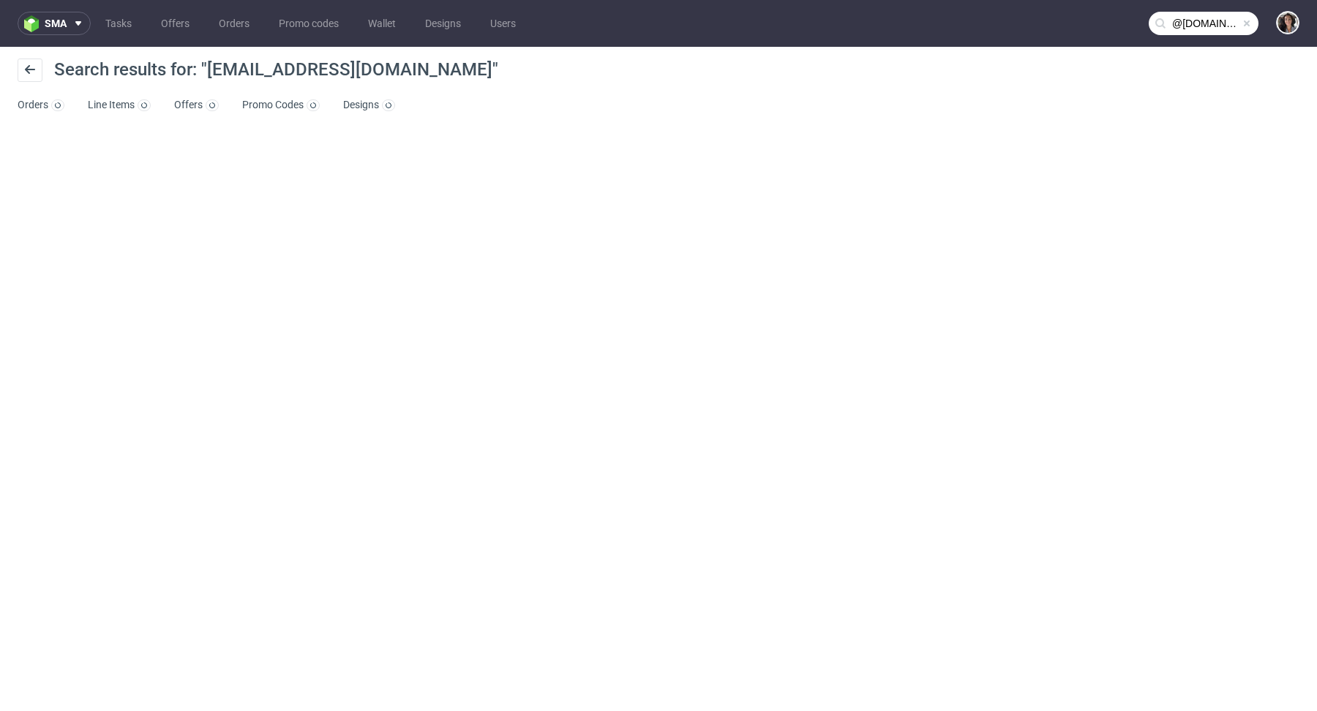
type input "@[DOMAIN_NAME]"
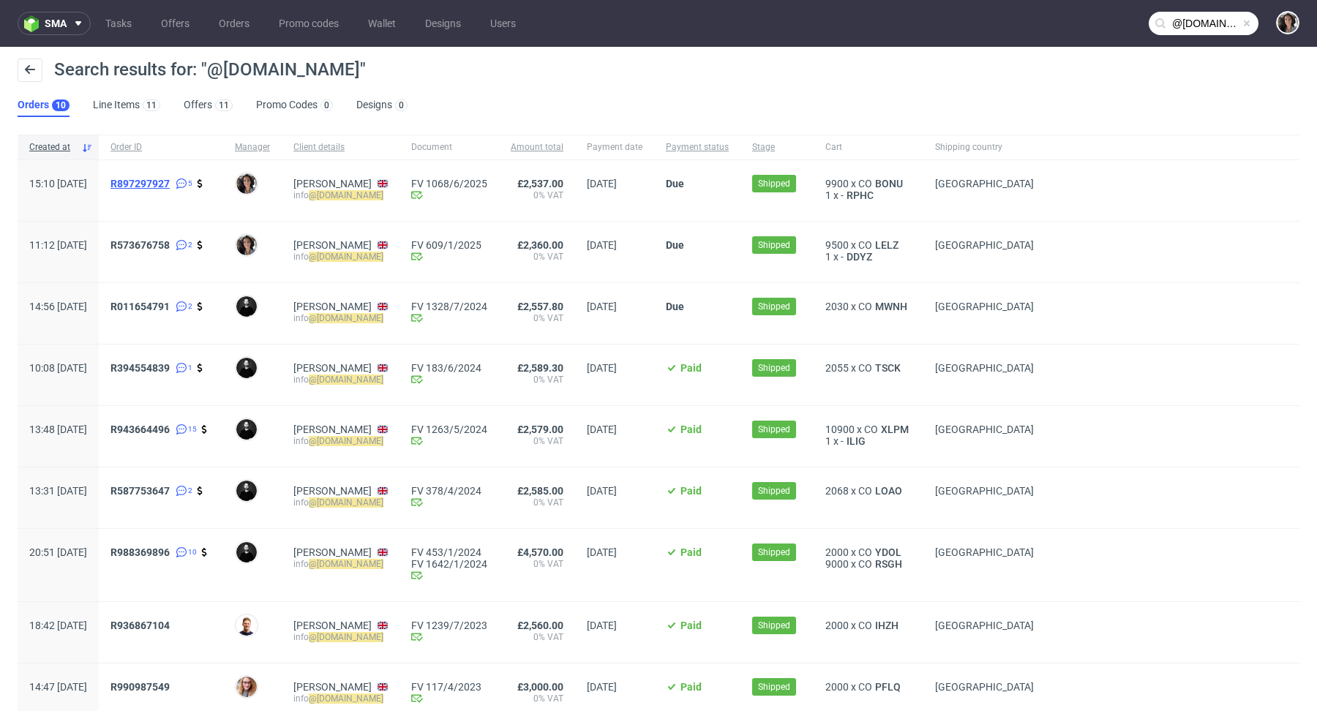
click at [170, 186] on span "R897297927" at bounding box center [139, 184] width 59 height 12
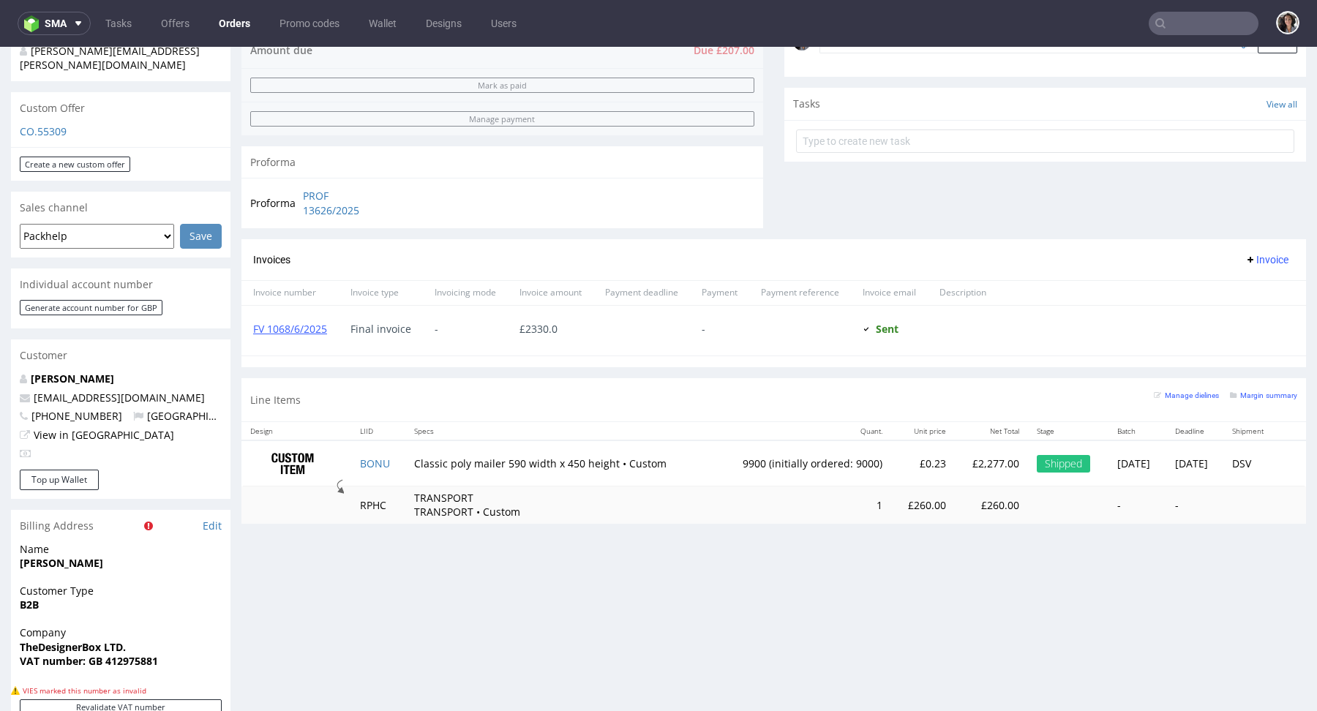
scroll to position [421, 0]
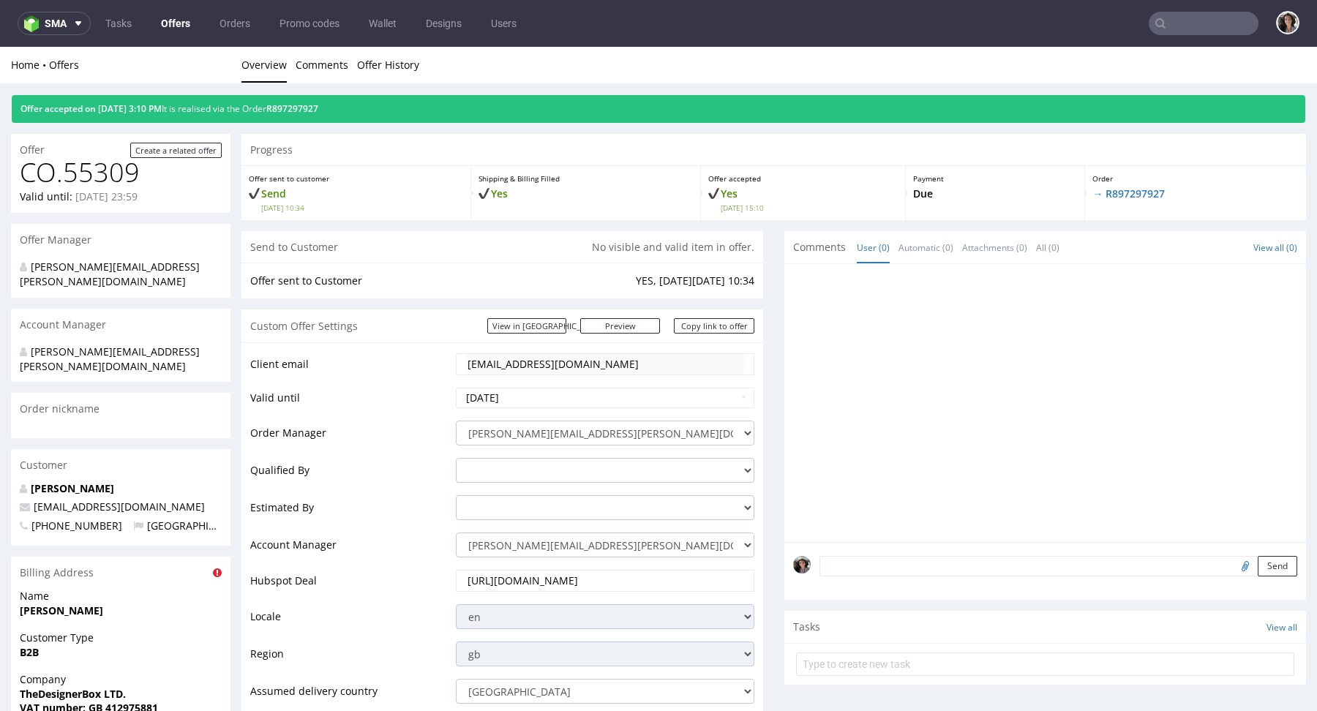
scroll to position [863, 0]
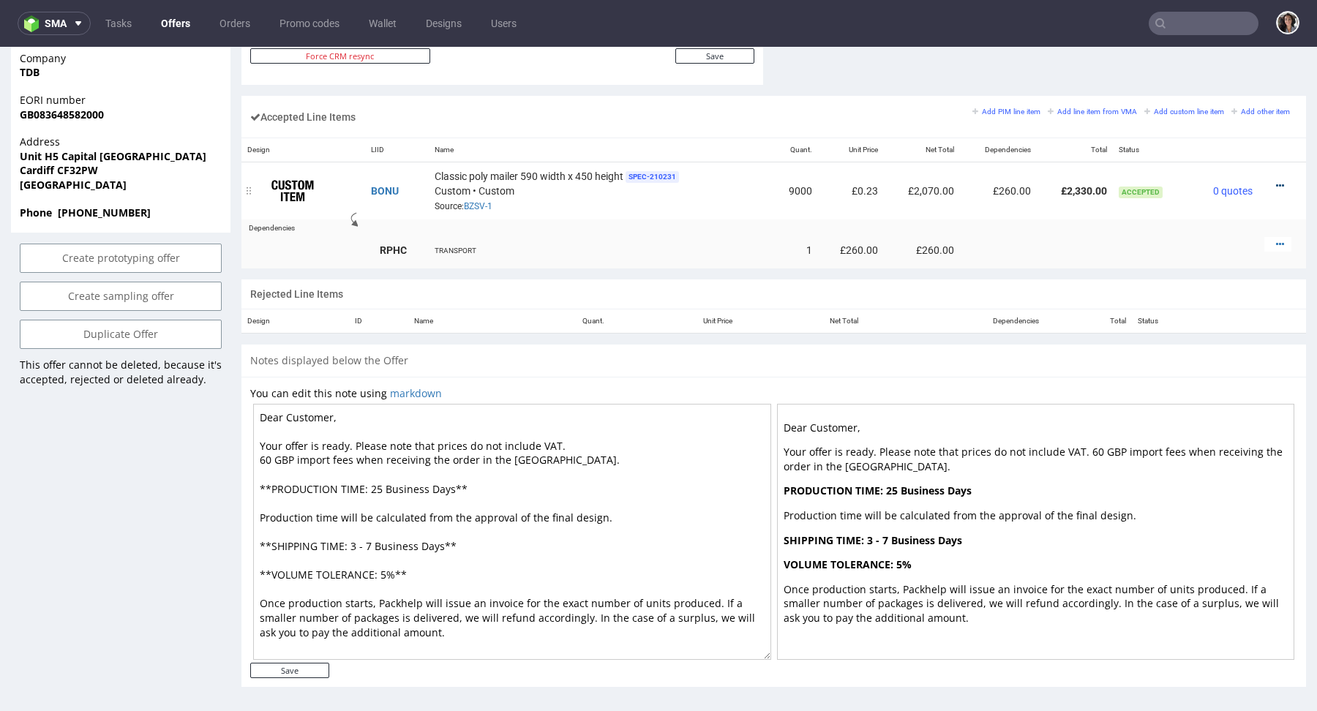
click at [1269, 179] on div at bounding box center [1277, 186] width 27 height 15
click at [1276, 184] on icon at bounding box center [1280, 186] width 8 height 10
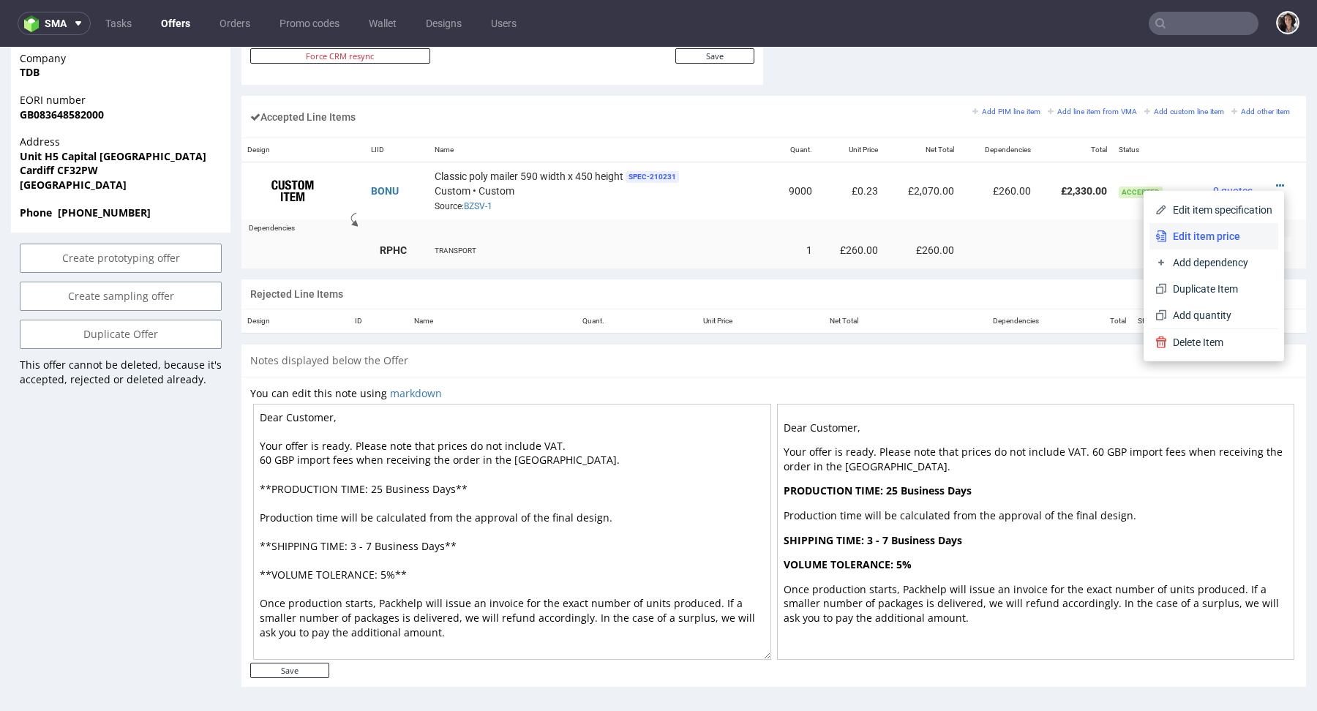
click at [1227, 234] on span "Edit item price" at bounding box center [1219, 236] width 105 height 15
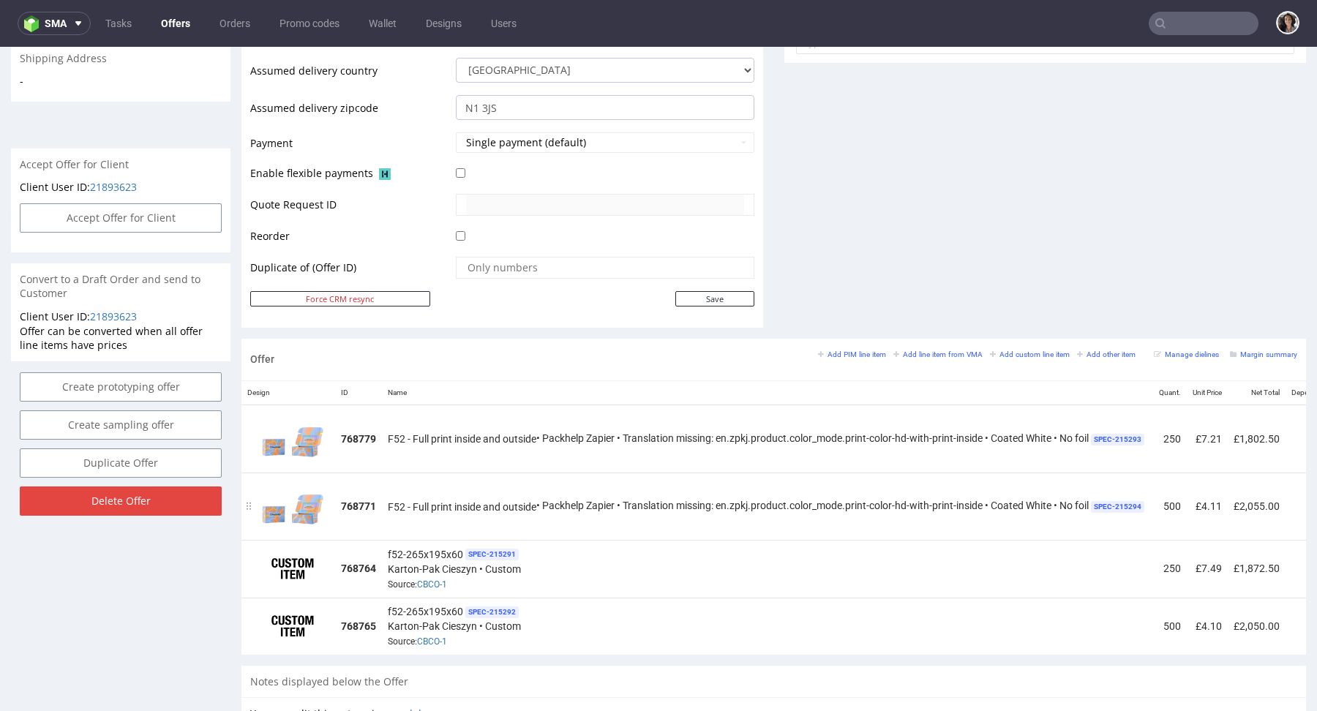
scroll to position [0, 251]
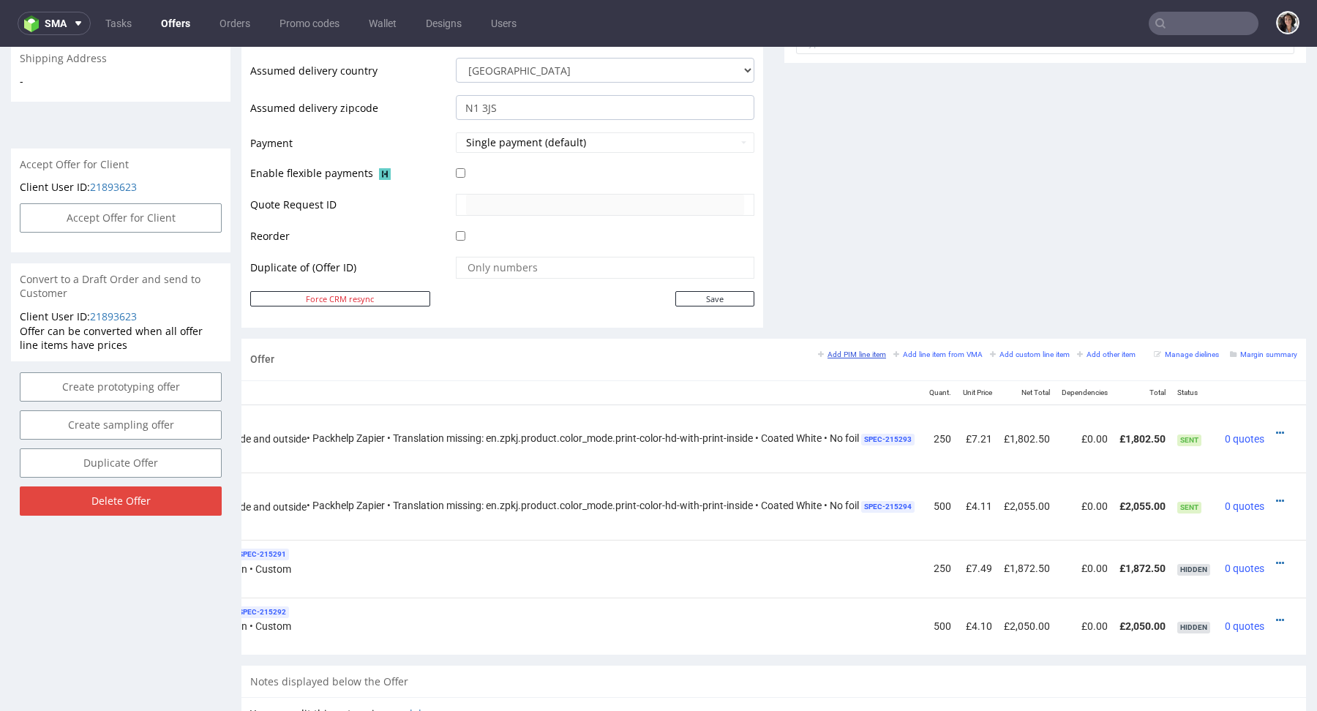
click at [864, 351] on small "Add PIM line item" at bounding box center [852, 355] width 68 height 8
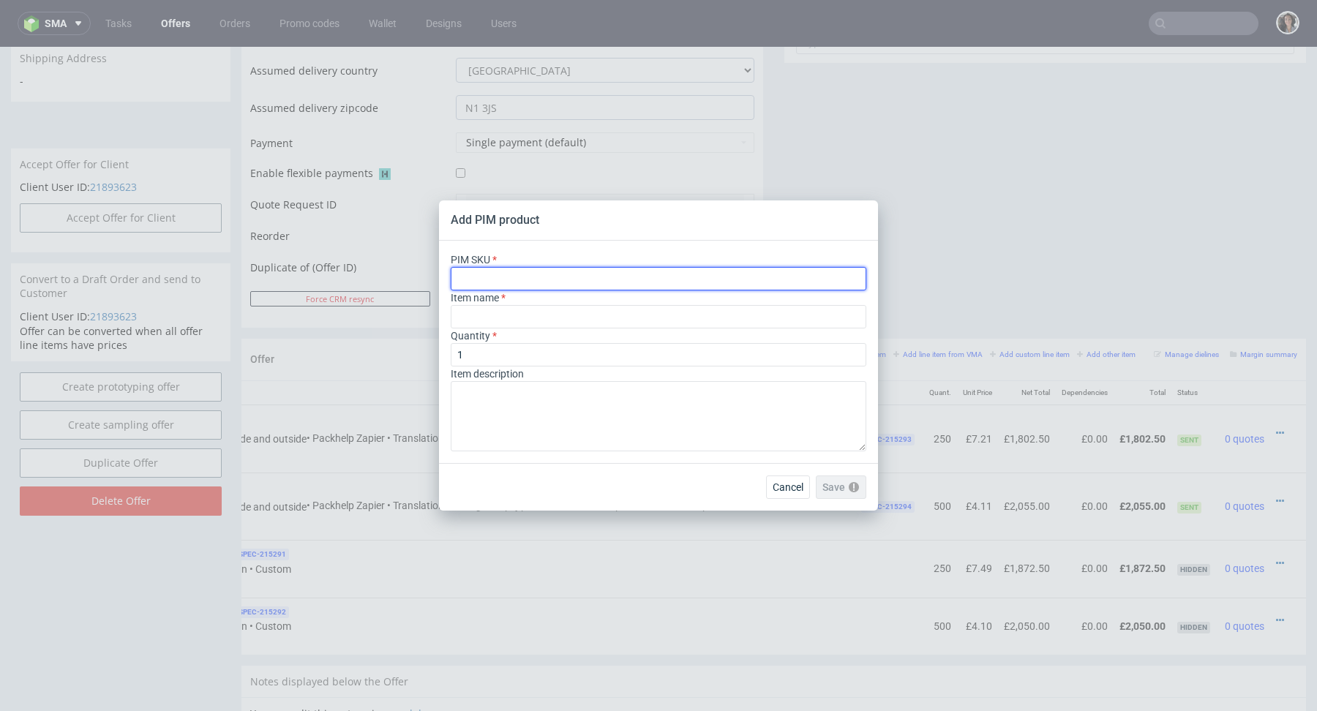
click at [542, 270] on input "text" at bounding box center [659, 278] width 416 height 23
paste input "box--mailer-box--52--cardboard-white-one-side--print-eco-color-with-print-insid…"
type input "box--mailer-box--52--cardboard-white-one-side--print-eco-color-with-print-insid…"
type input "Versandschachtel"
type input "box--mailer-box--52--cardboard-white-one-side--print-eco-color-with-print-insid…"
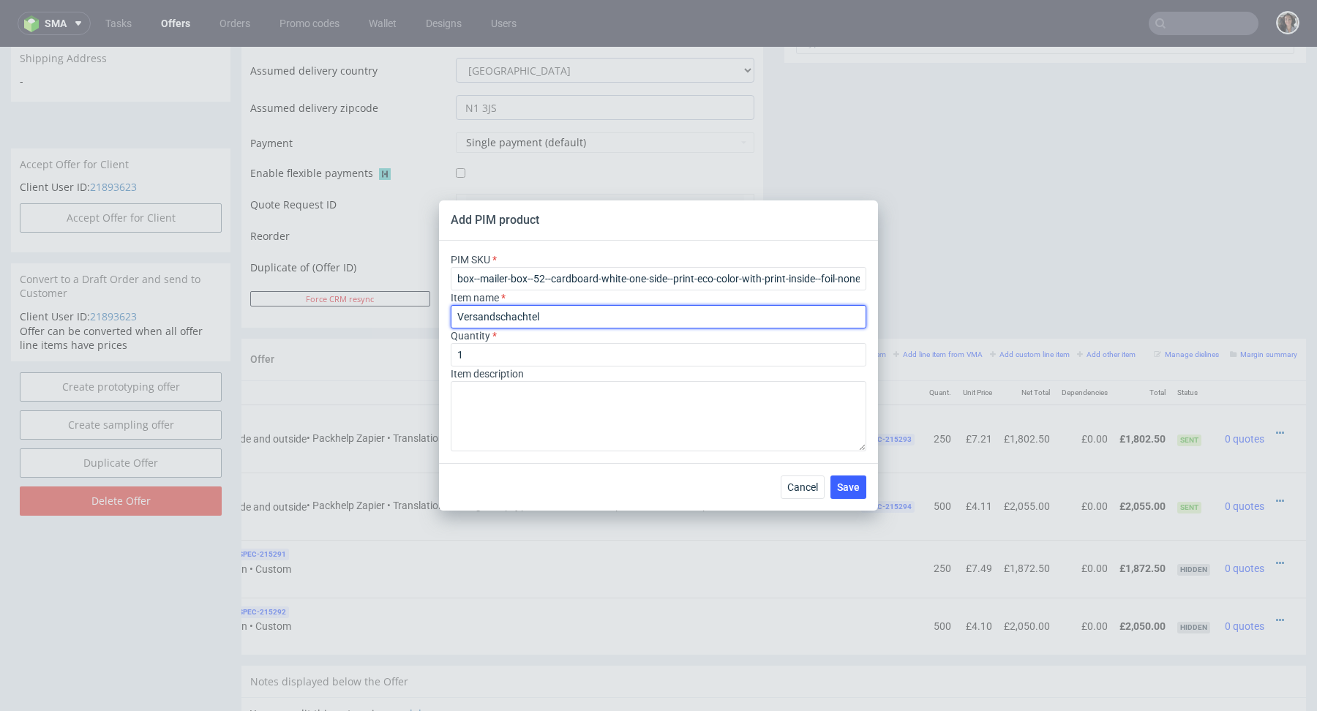
click at [525, 311] on input "Versandschachtel" at bounding box center [659, 316] width 416 height 23
paste input "Multicolour – saturated"
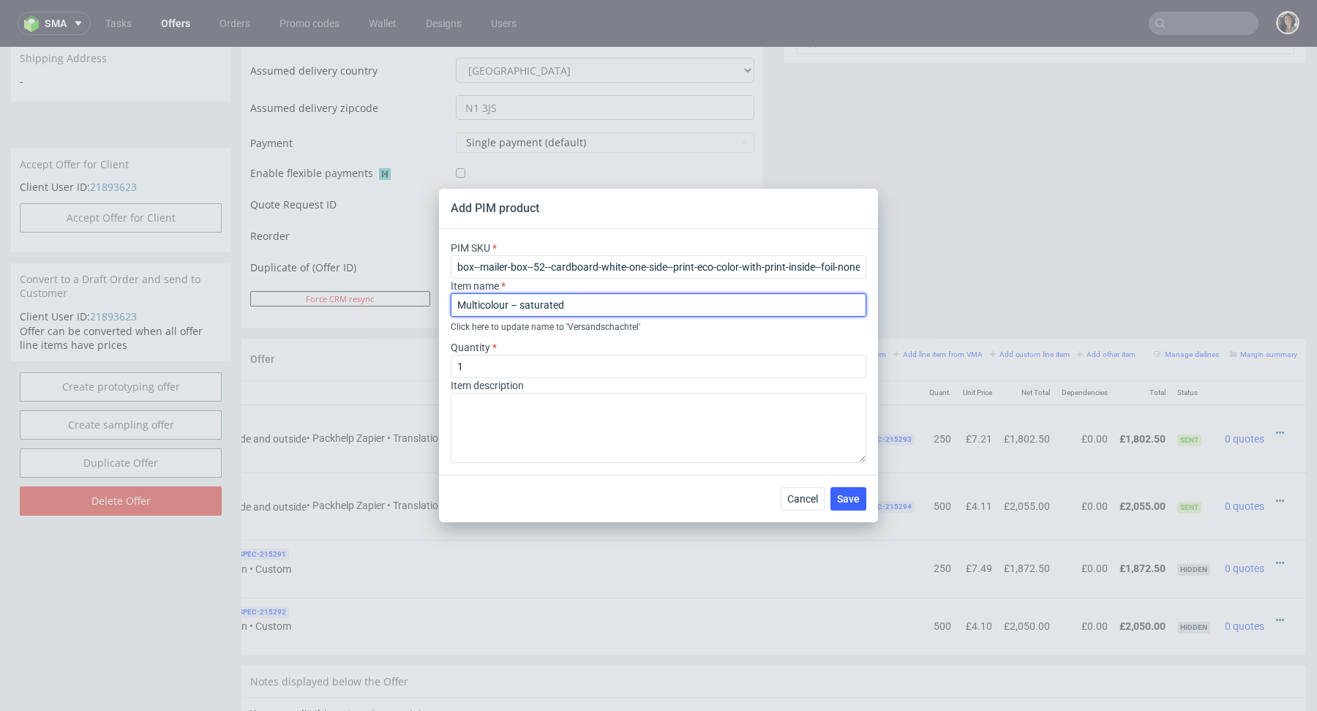
click at [454, 302] on input "Multicolour – saturated" at bounding box center [659, 304] width 416 height 23
click at [509, 300] on input "Mailer Box 52 - Multicolour – saturated" at bounding box center [659, 304] width 416 height 23
click at [694, 299] on input "Mailer Box F52 - Multicolour – saturated" at bounding box center [659, 304] width 416 height 23
click at [694, 312] on input "Mailer Box F52 - Multicolour – saturated" at bounding box center [659, 304] width 416 height 23
click at [618, 305] on input "Mailer Box F52 - Multicolour – white/brown" at bounding box center [659, 304] width 416 height 23
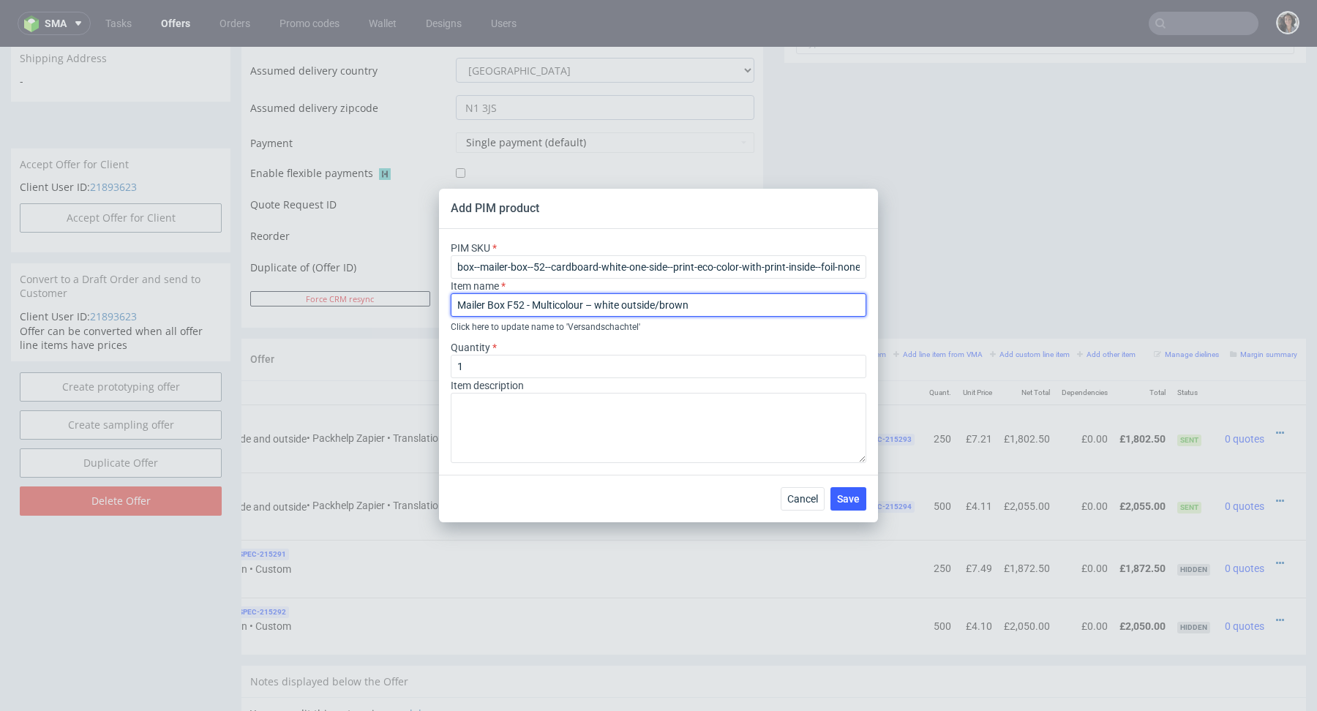
click at [716, 301] on input "Mailer Box F52 - Multicolour – white outside/brown" at bounding box center [659, 304] width 416 height 23
type input "Mailer Box F52 - Multicolour – white outside/brown inside"
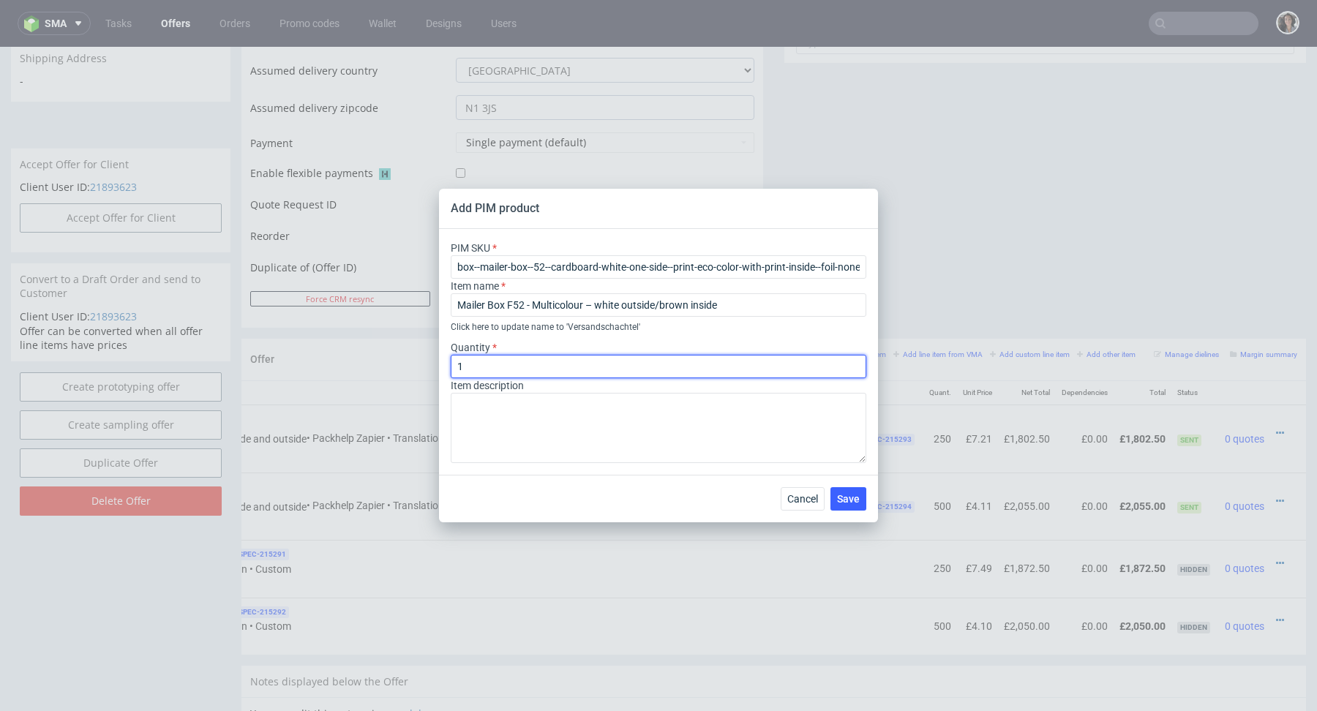
click at [626, 363] on input "1" at bounding box center [659, 366] width 416 height 23
type input "250"
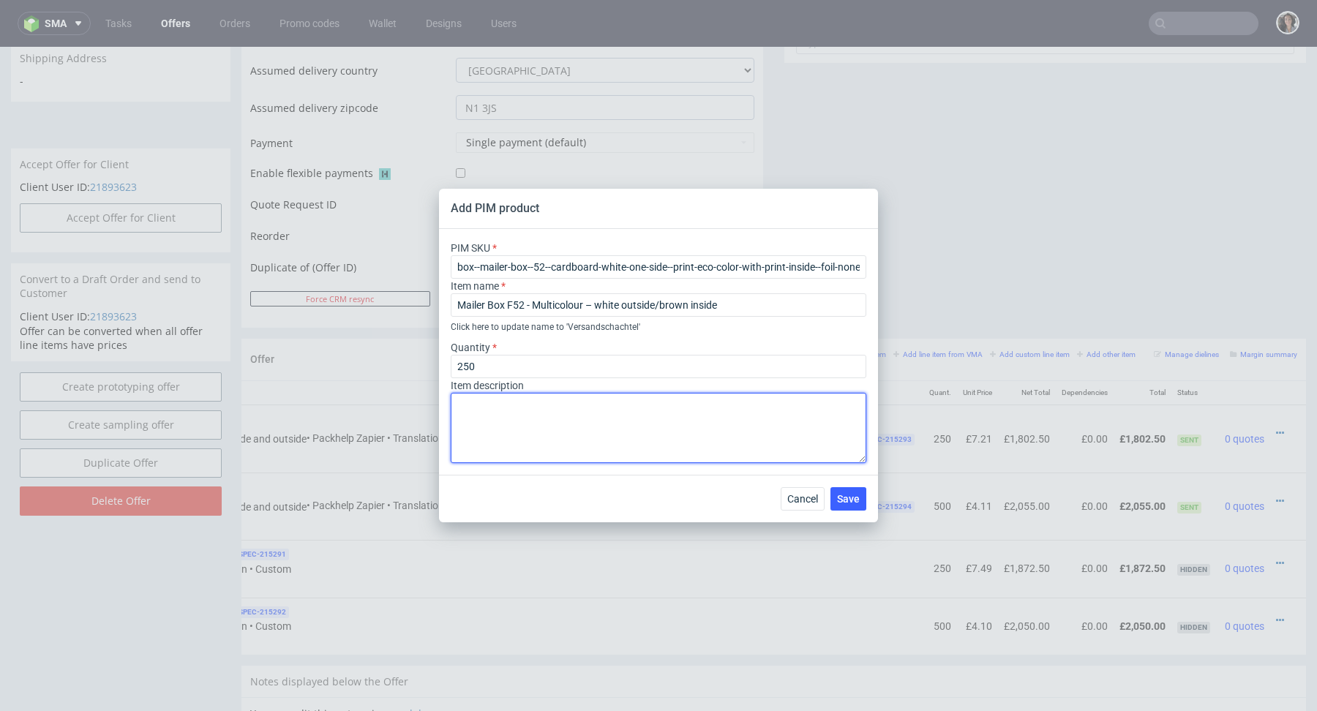
click at [730, 411] on textarea at bounding box center [659, 428] width 416 height 70
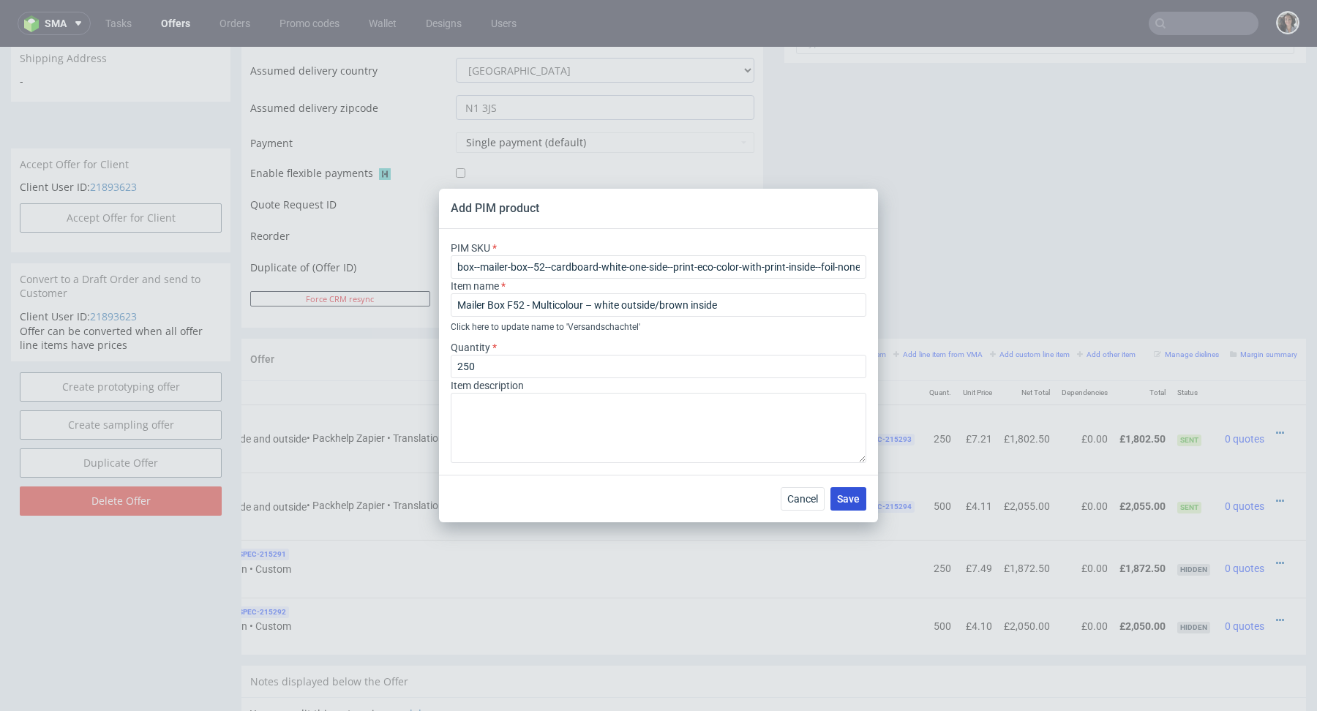
click at [841, 496] on span "Save" at bounding box center [848, 499] width 23 height 10
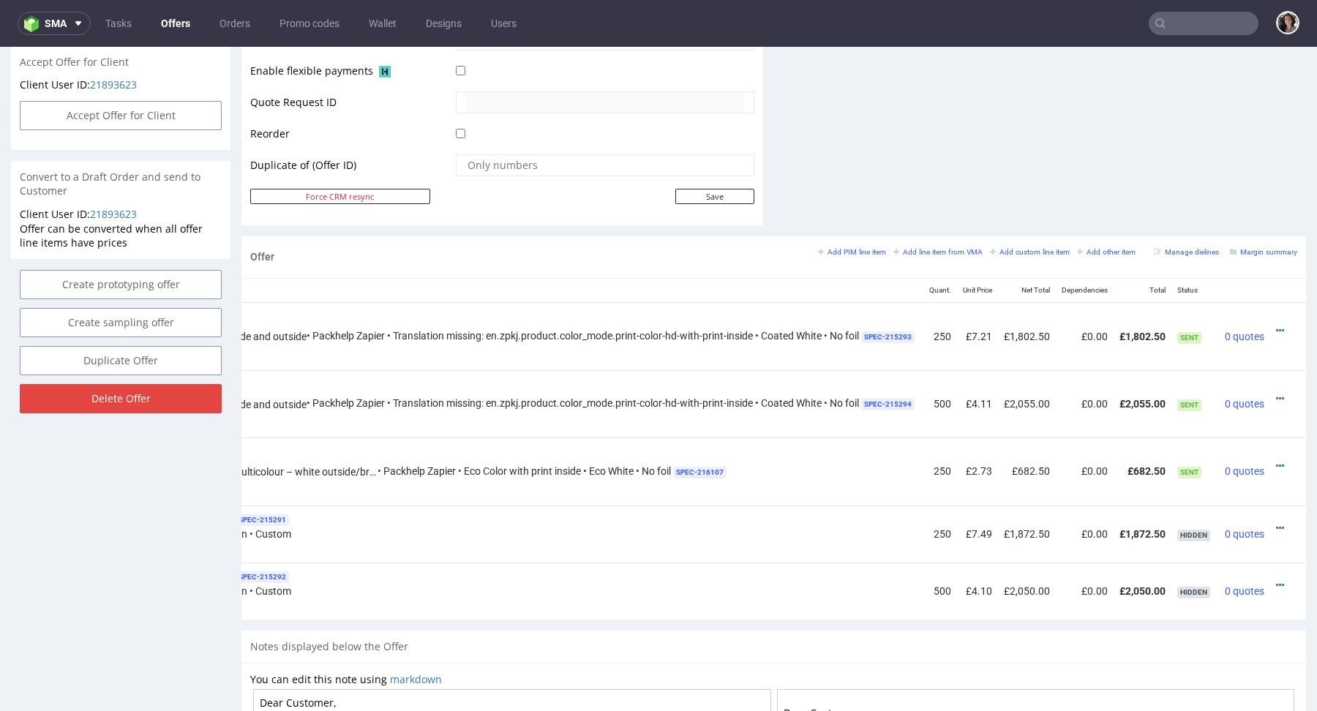
click at [1276, 462] on div at bounding box center [1283, 466] width 15 height 15
click at [1276, 461] on icon at bounding box center [1280, 466] width 8 height 10
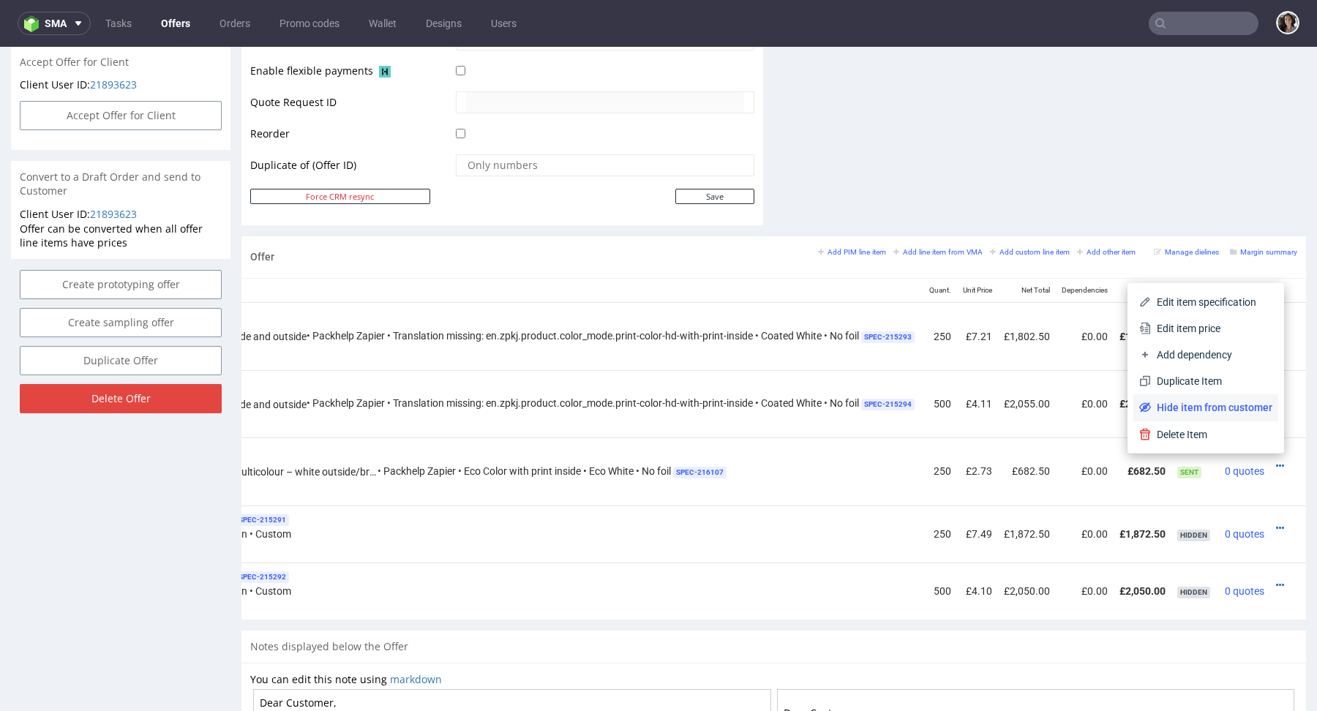
click at [1228, 400] on span "Hide item from customer" at bounding box center [1211, 407] width 121 height 15
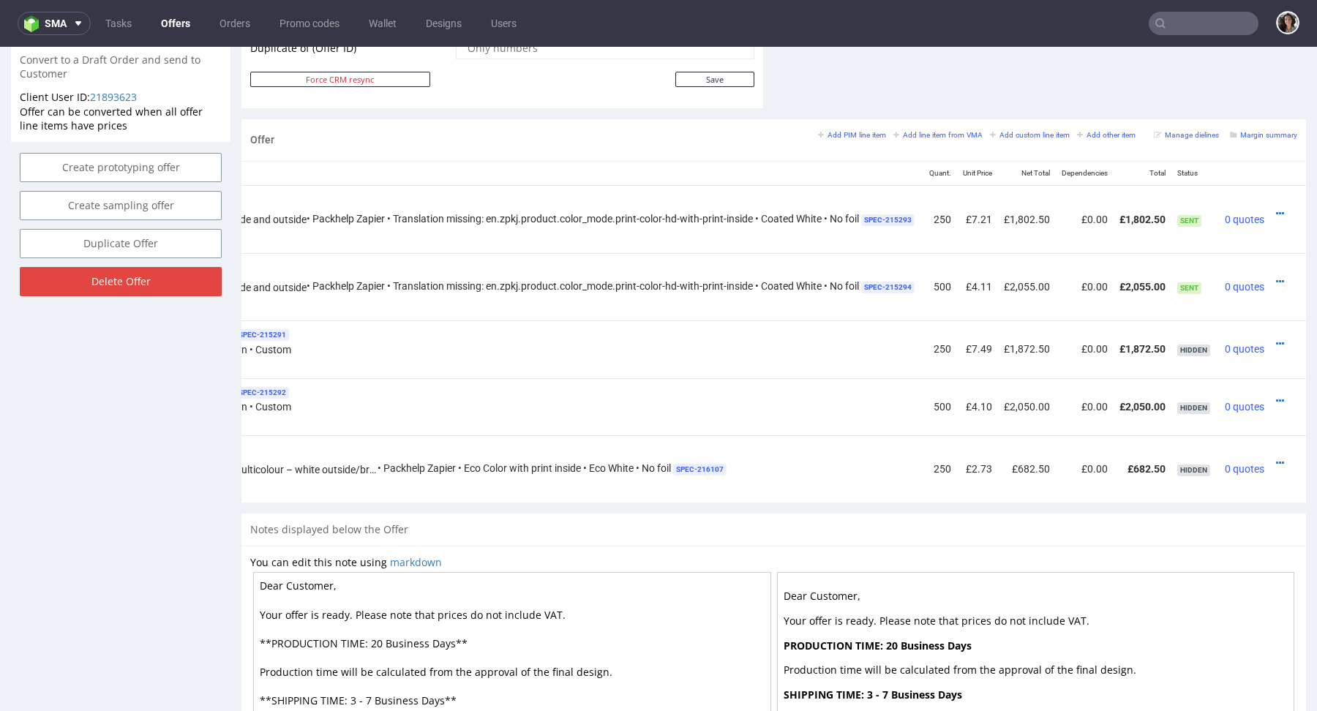
scroll to position [934, 0]
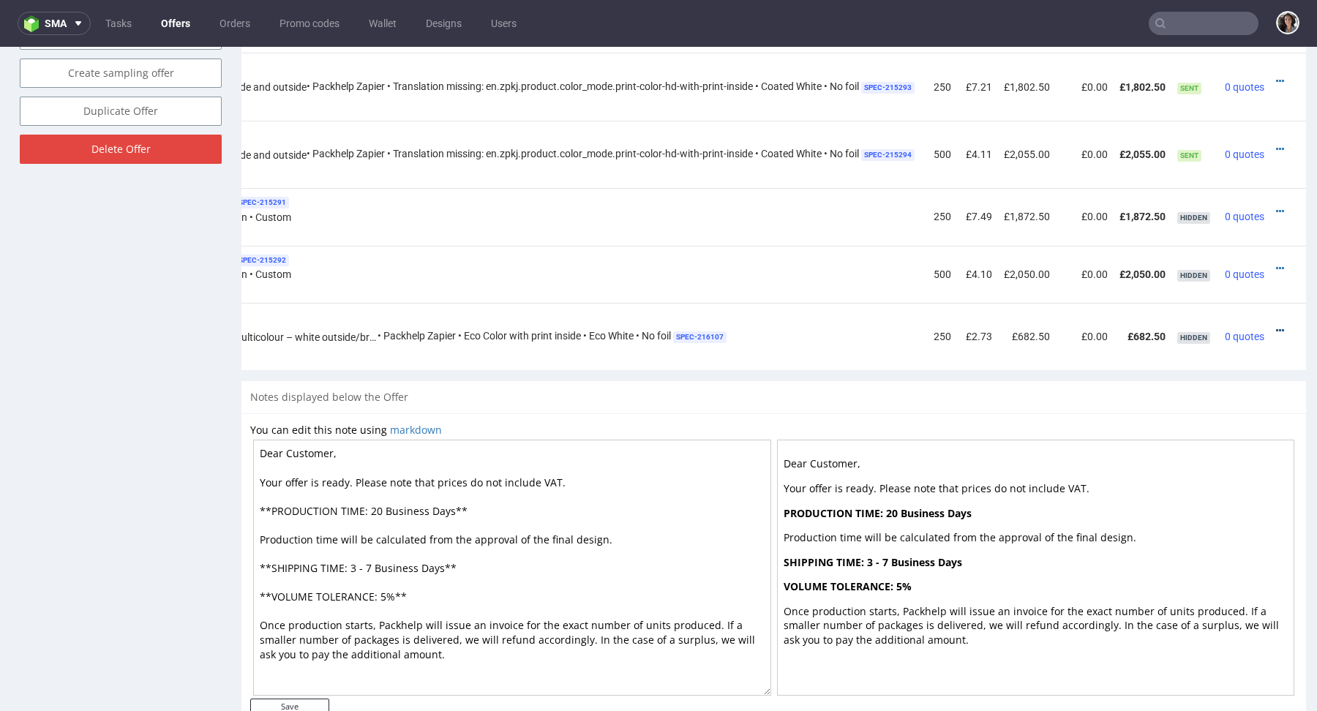
click at [1276, 326] on icon at bounding box center [1280, 331] width 8 height 10
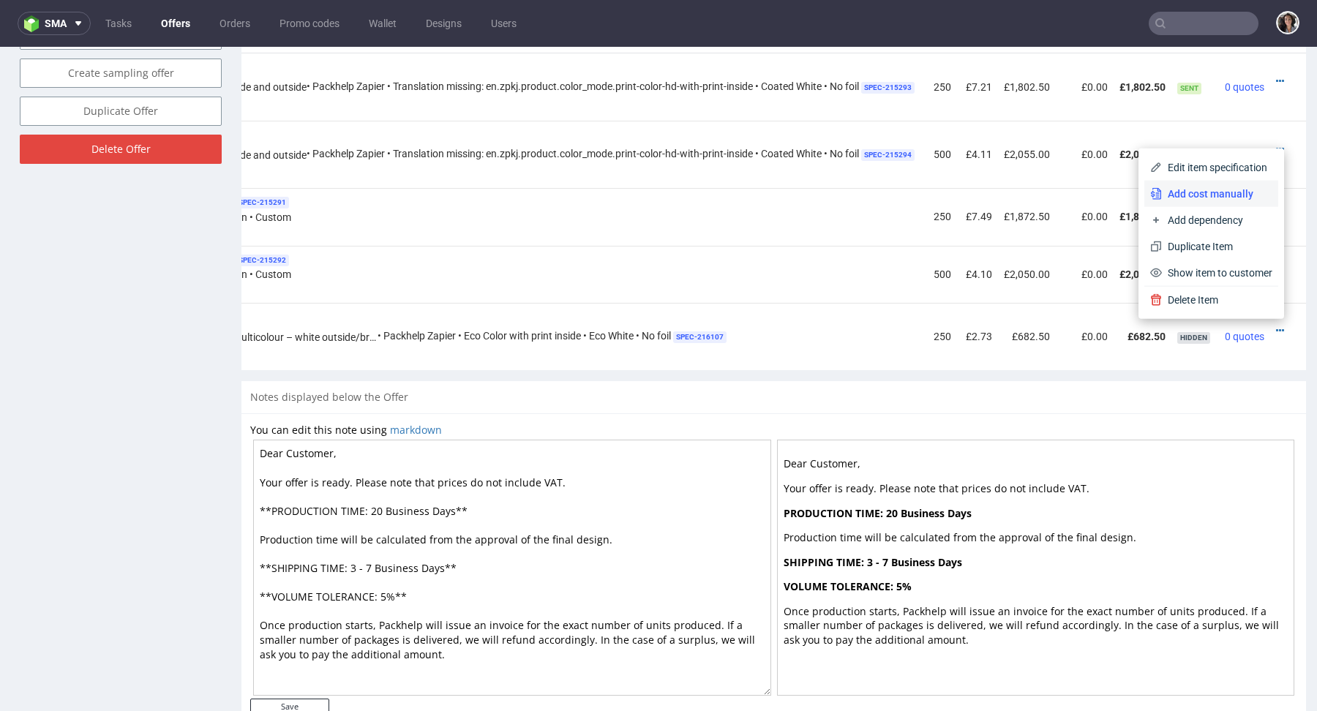
click at [1196, 190] on span "Add cost manually" at bounding box center [1217, 194] width 110 height 15
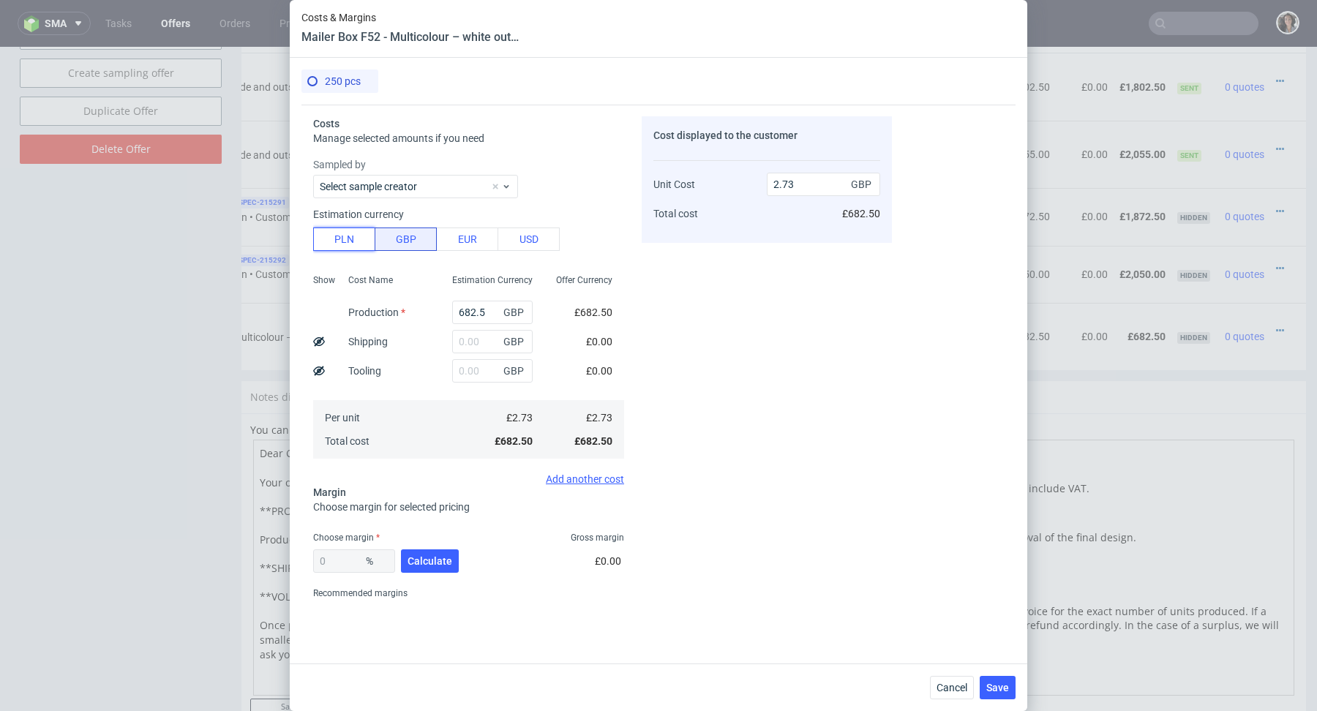
click at [341, 242] on button "PLN" at bounding box center [344, 239] width 62 height 23
type input "0.55"
click at [471, 344] on input "text" at bounding box center [492, 341] width 80 height 23
paste input "box--mailer-box--52--cardboard-white-one-side--print-eco-color-with-print-insid…"
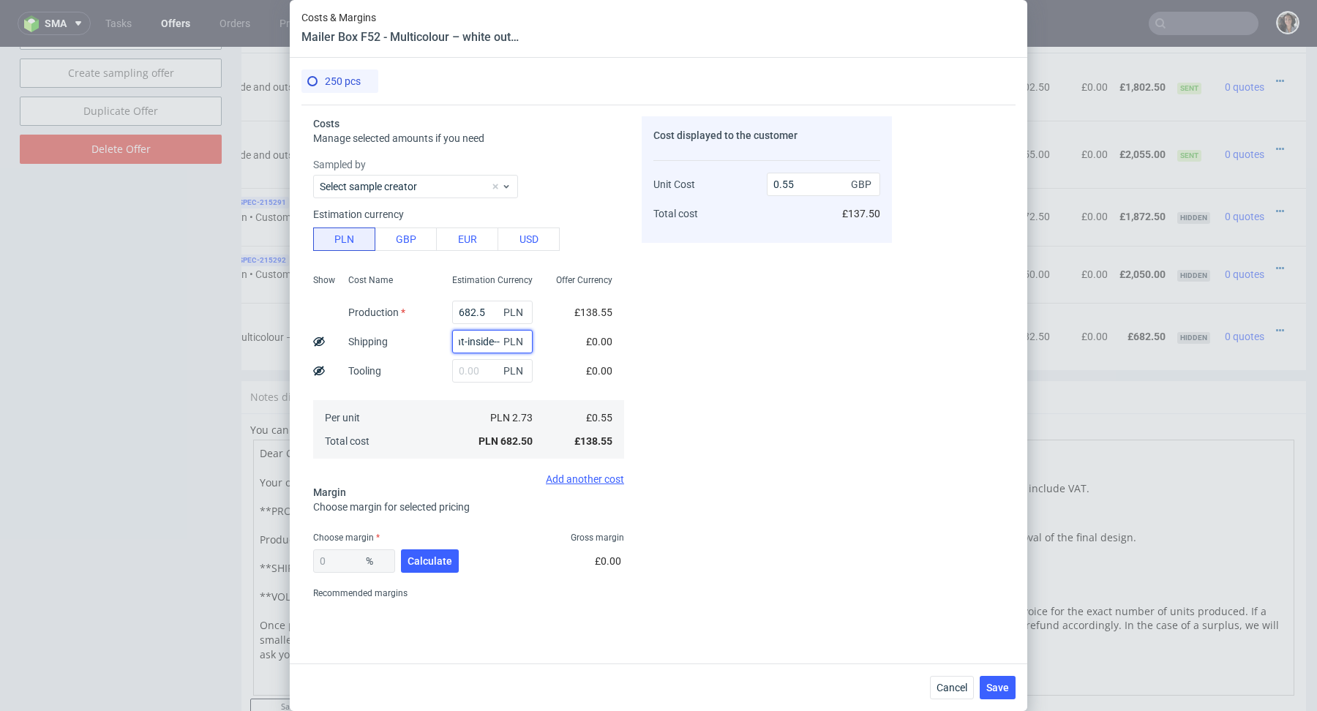
type input "box--mailer-box--52--cardboard-white-one-side--print-eco-color-with-print-insid…"
paste input "197,5"
type input "197.5"
type input "0.71"
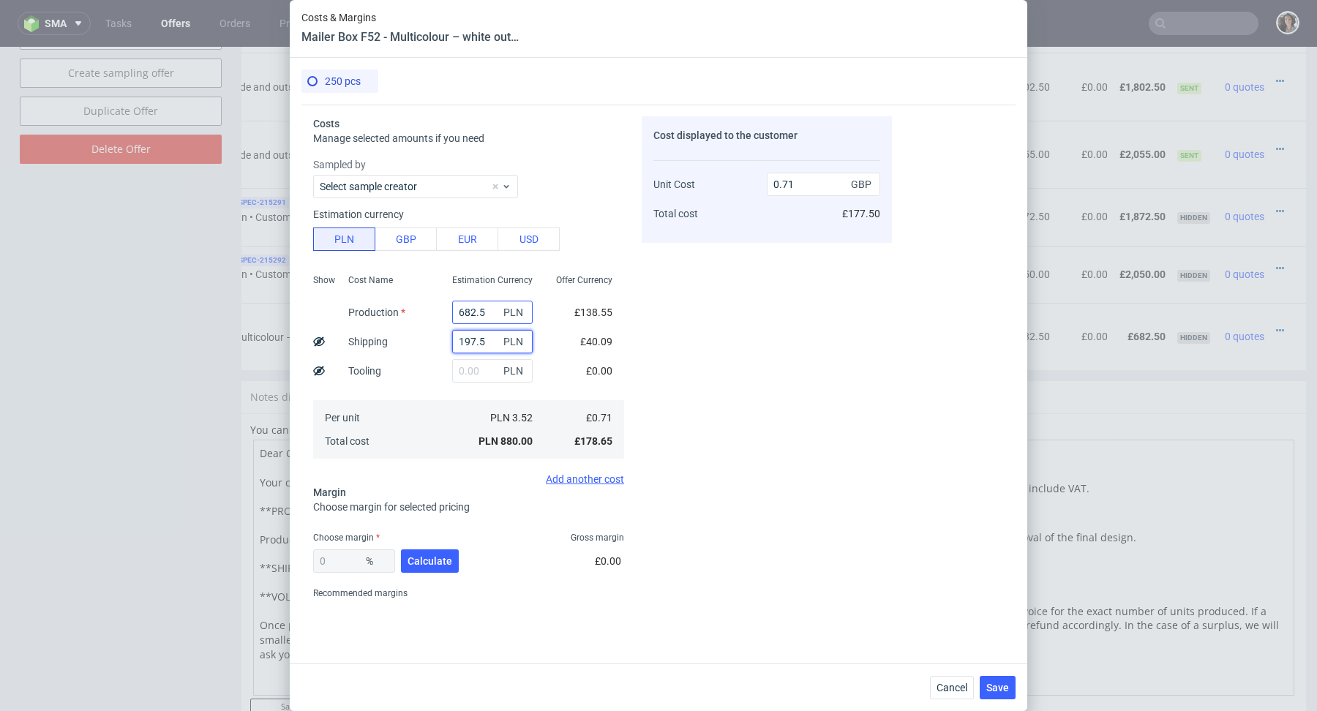
type input "197.5"
click at [492, 311] on input "682.5" at bounding box center [492, 312] width 80 height 23
type input "0.16"
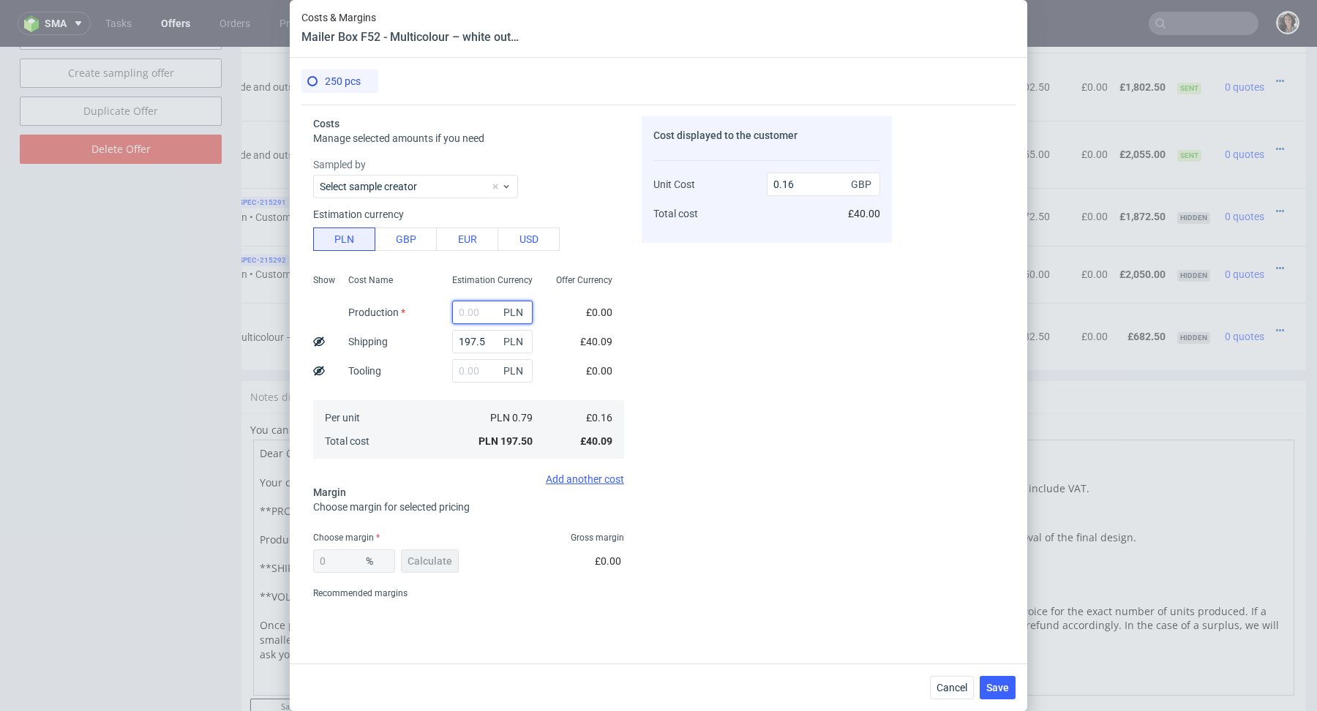
paste input "1 122,5"
click at [468, 313] on input "1 122,5" at bounding box center [492, 312] width 80 height 23
type input "1122.5"
type input "1.07"
type input "1122.5"
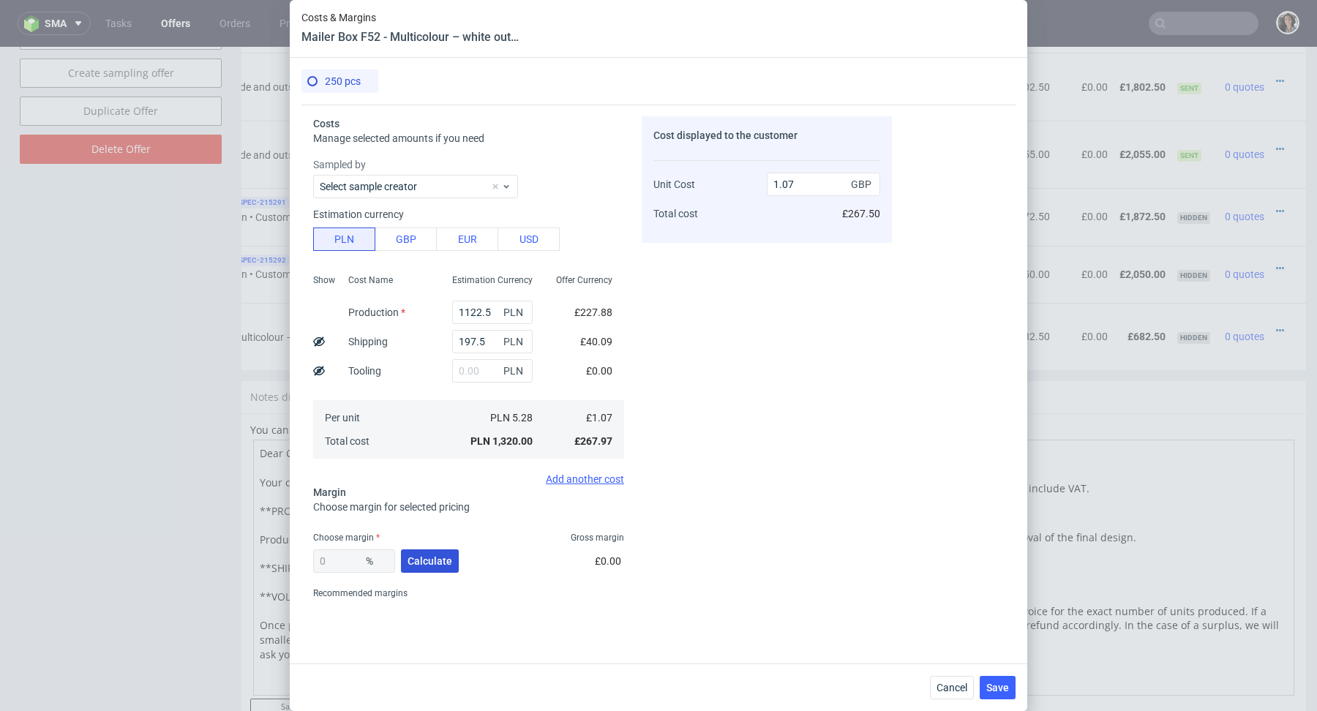
click at [434, 558] on span "Calculate" at bounding box center [430, 561] width 45 height 10
type input "47.16"
click at [822, 186] on input "2.03" at bounding box center [823, 184] width 113 height 23
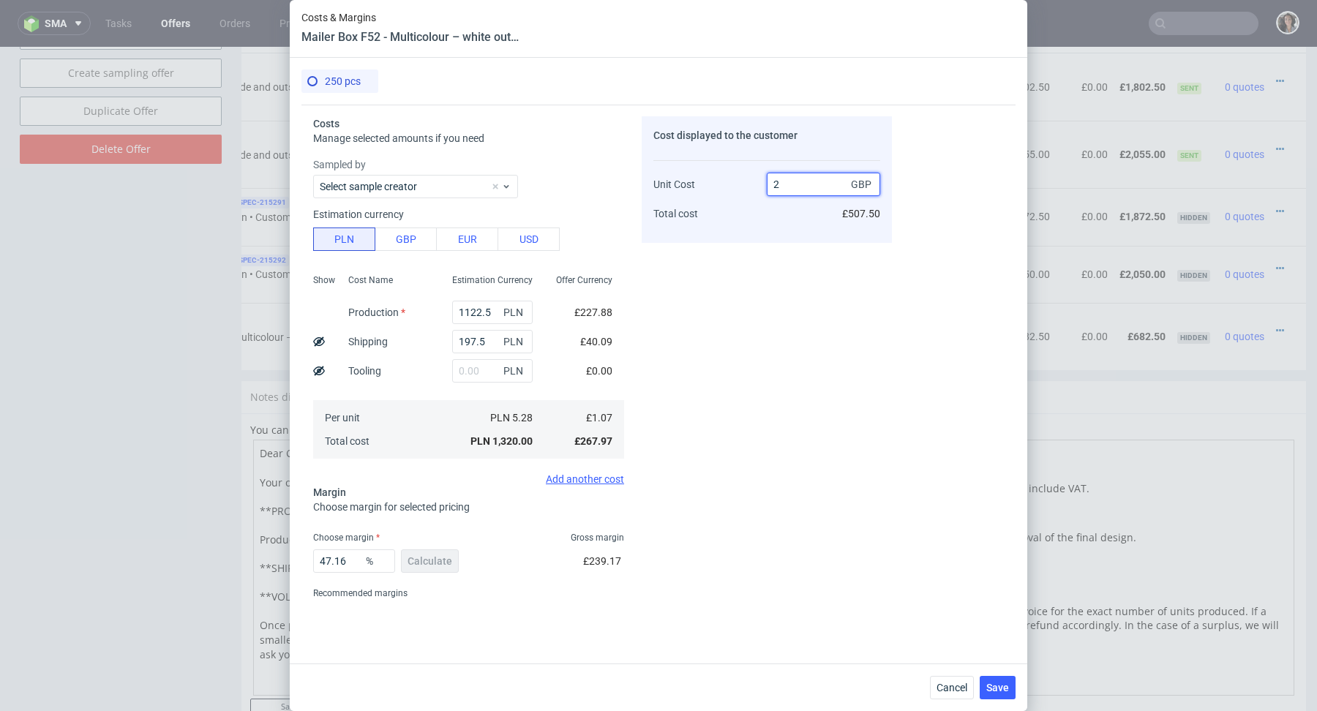
type input "2."
type input "46.5"
type input "25"
type input "95.72"
drag, startPoint x: 779, startPoint y: 183, endPoint x: 829, endPoint y: 183, distance: 49.8
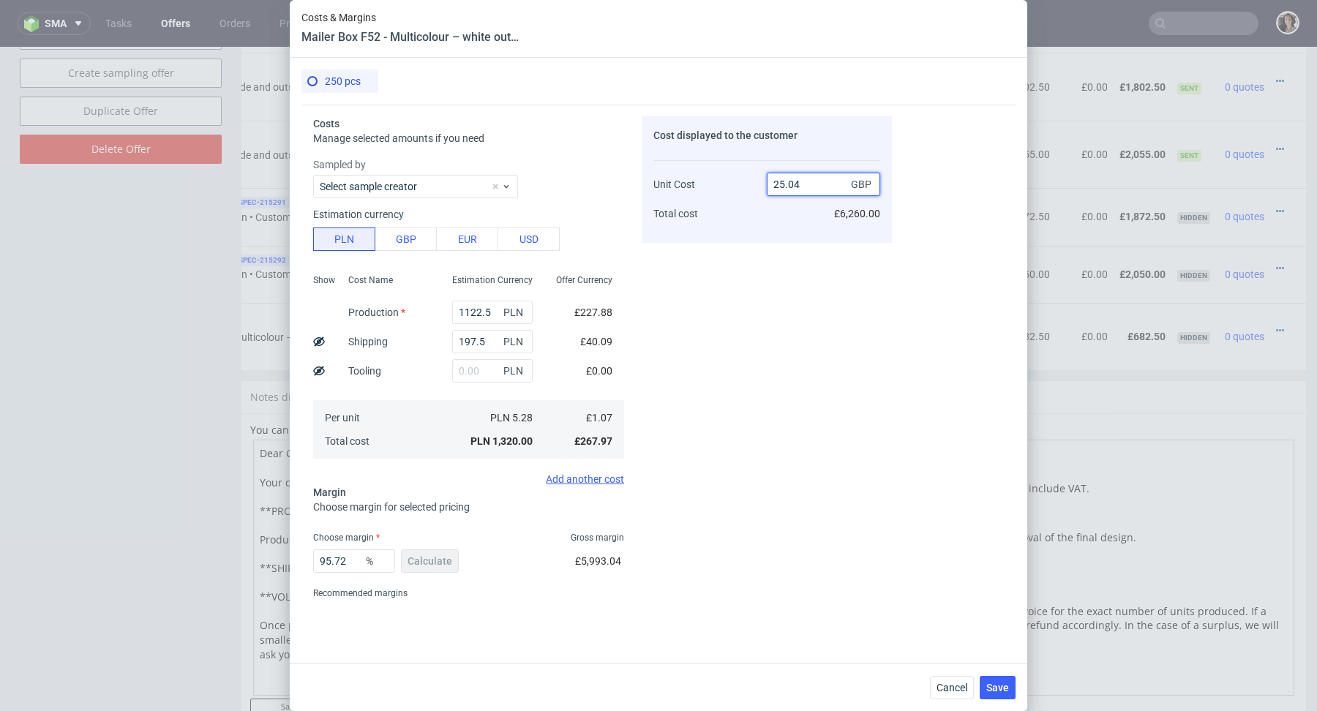
click at [829, 183] on input "25.04" at bounding box center [823, 184] width 113 height 23
type input "2.5"
type input "57.199999999999996"
type input "2.6"
type input "58.84615384615385"
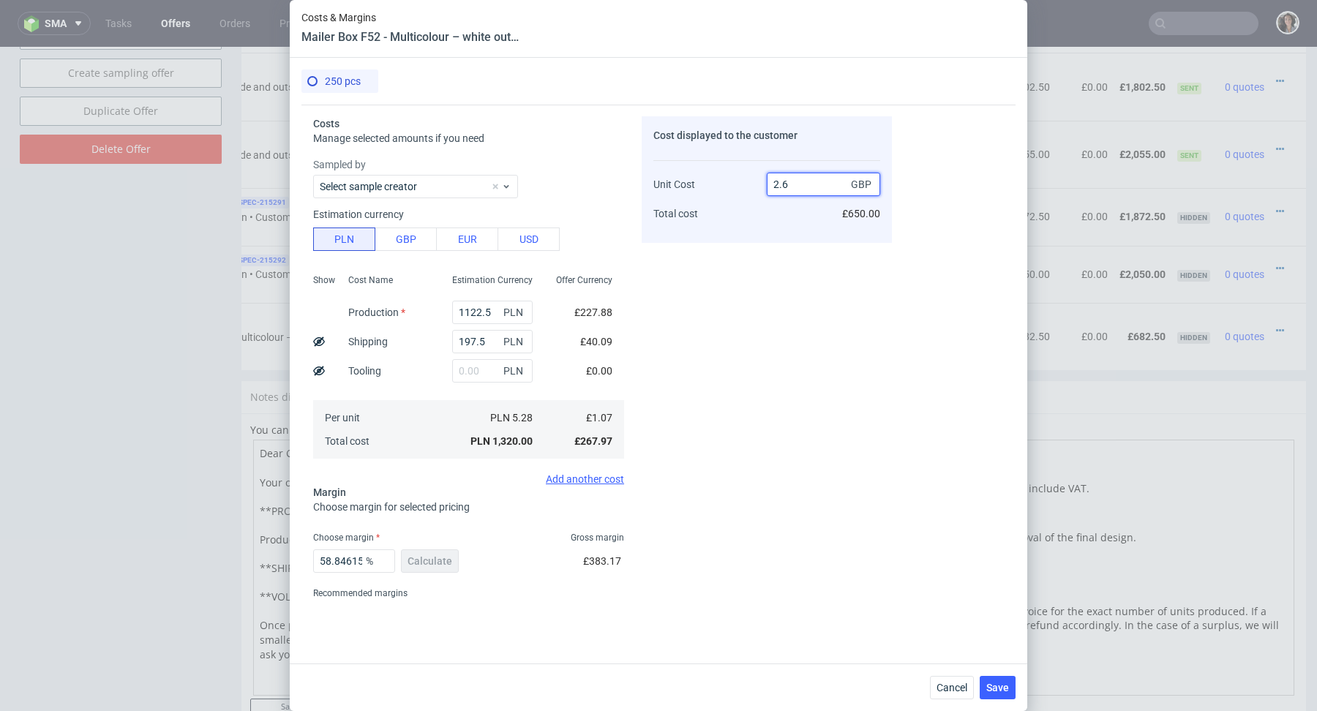
drag, startPoint x: 782, startPoint y: 182, endPoint x: 810, endPoint y: 182, distance: 27.8
click at [810, 182] on input "2.6" at bounding box center [823, 184] width 113 height 23
type input "2.90"
type input "63.10344827586207"
click at [687, 360] on div "Cost displayed to the customer Unit Cost Total cost 2.9 GBP £725.00" at bounding box center [767, 360] width 250 height 489
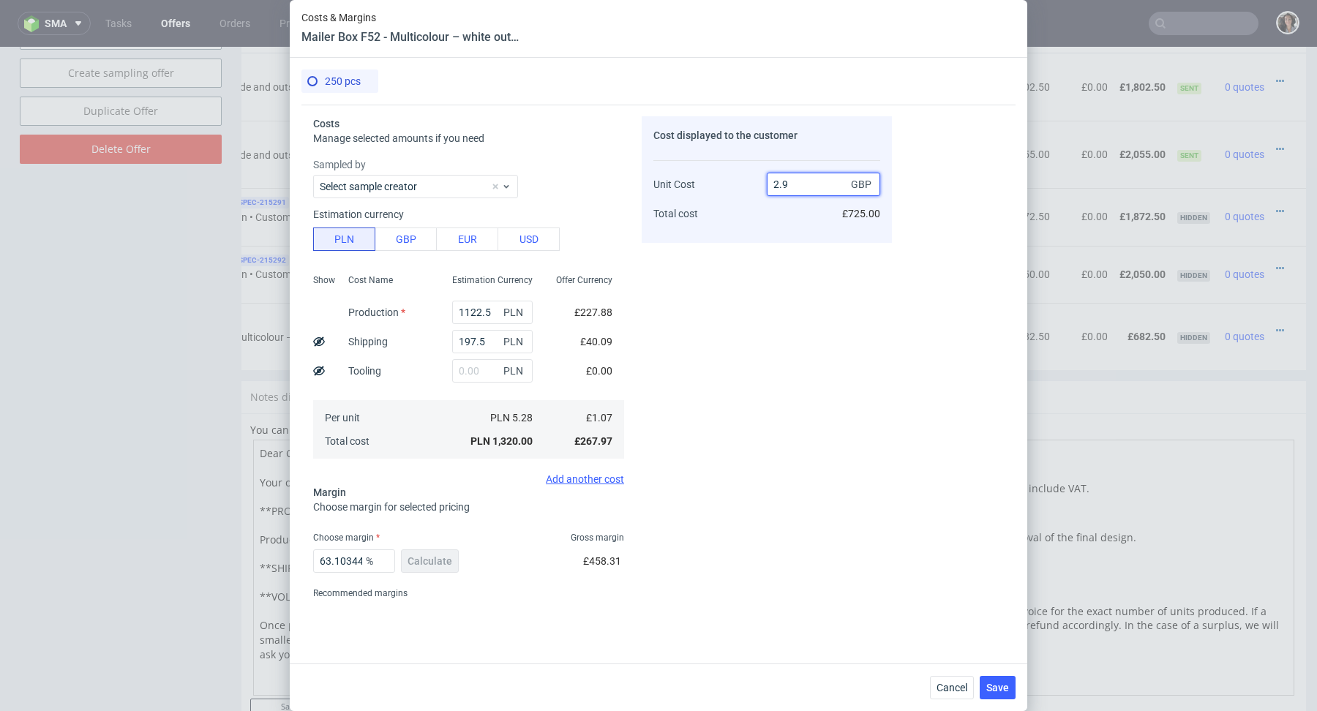
click at [826, 178] on input "2.9" at bounding box center [823, 184] width 113 height 23
click at [803, 187] on input "2.9" at bounding box center [823, 184] width 113 height 23
type input "2.93"
type input "63.48122866894198"
type input "2.94"
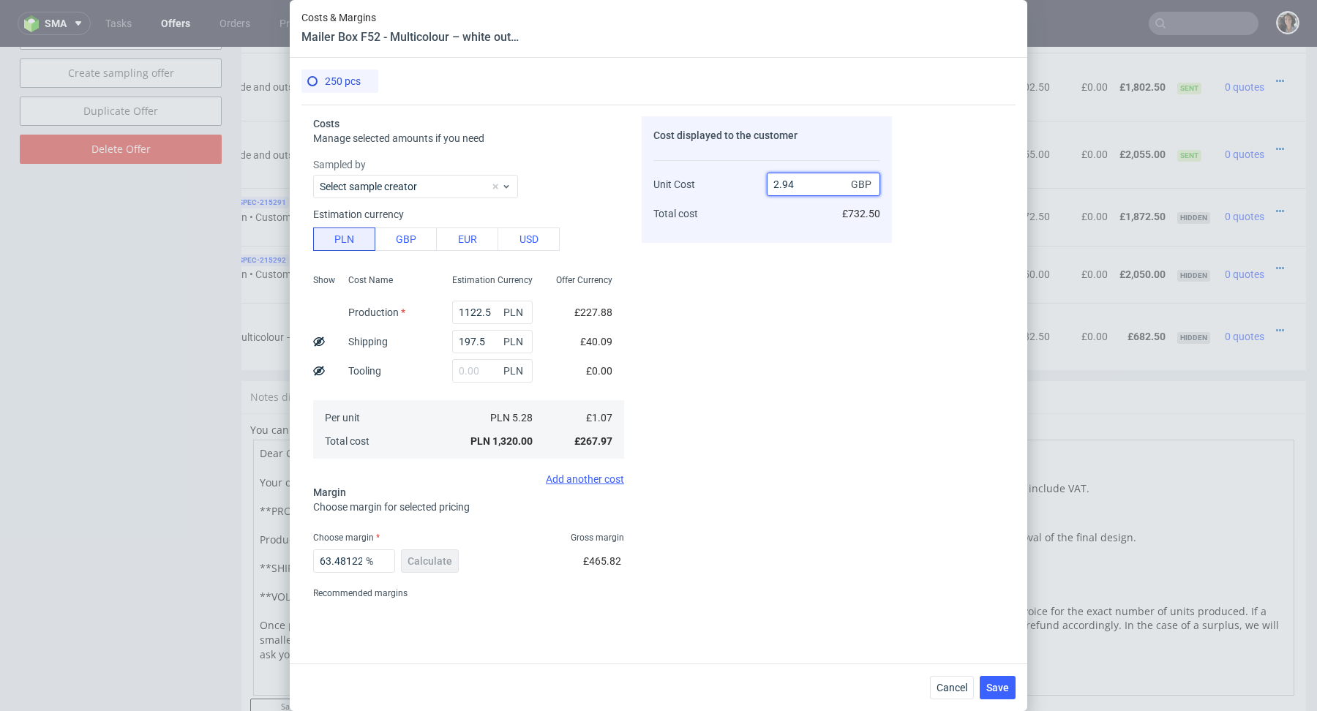
type input "63.60544217687075"
type input "2.94"
click at [1005, 687] on span "Save" at bounding box center [997, 688] width 23 height 10
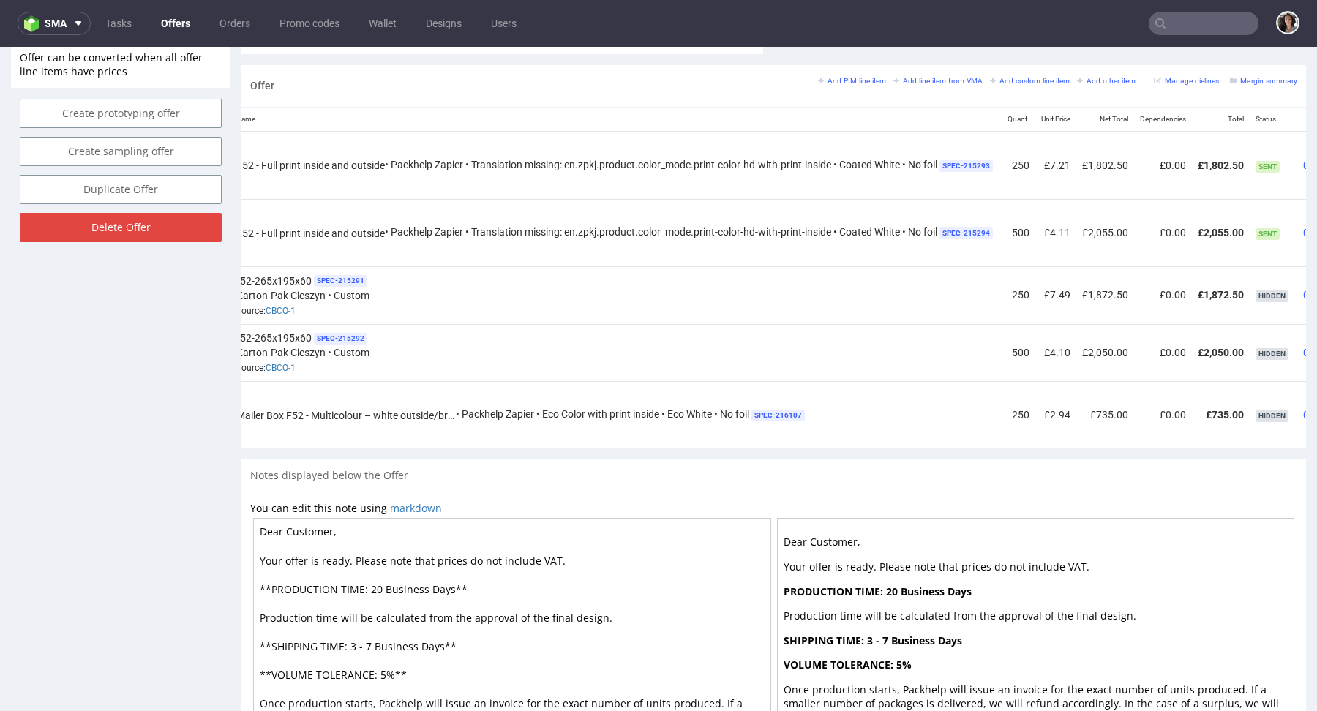
scroll to position [0, 251]
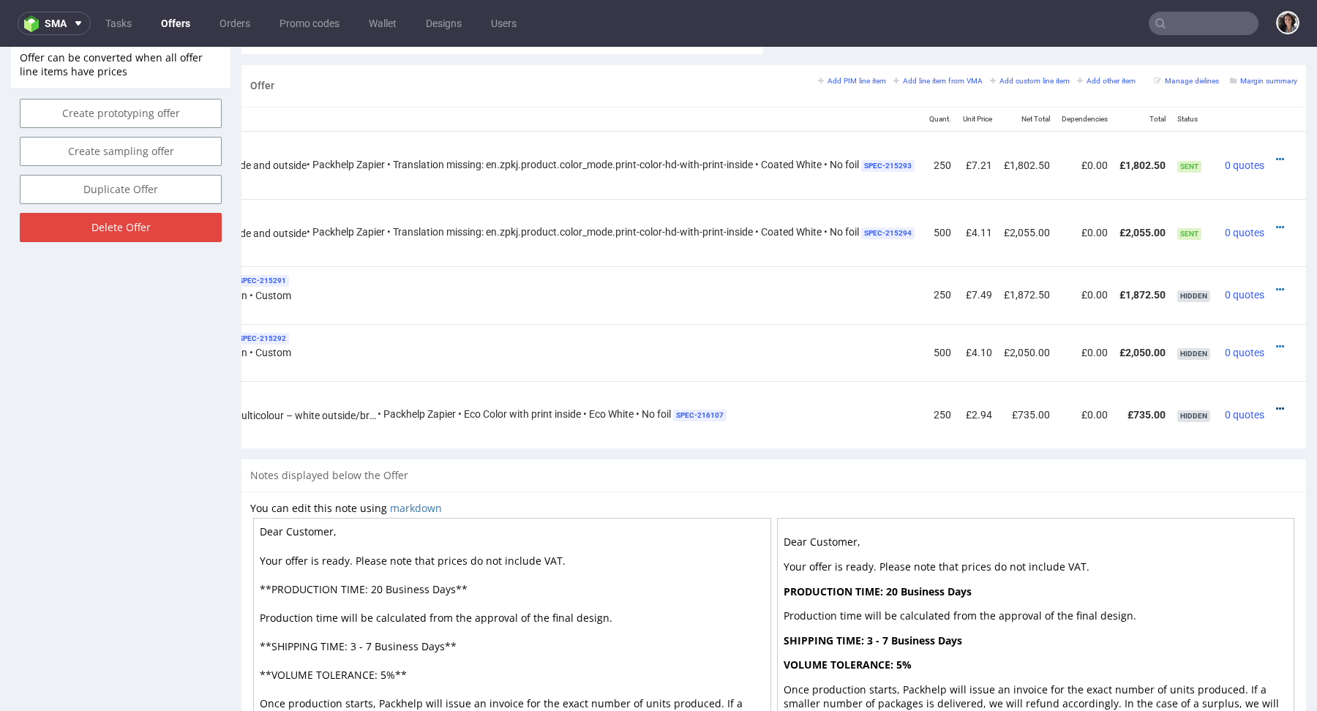
click at [1276, 405] on icon at bounding box center [1280, 409] width 8 height 10
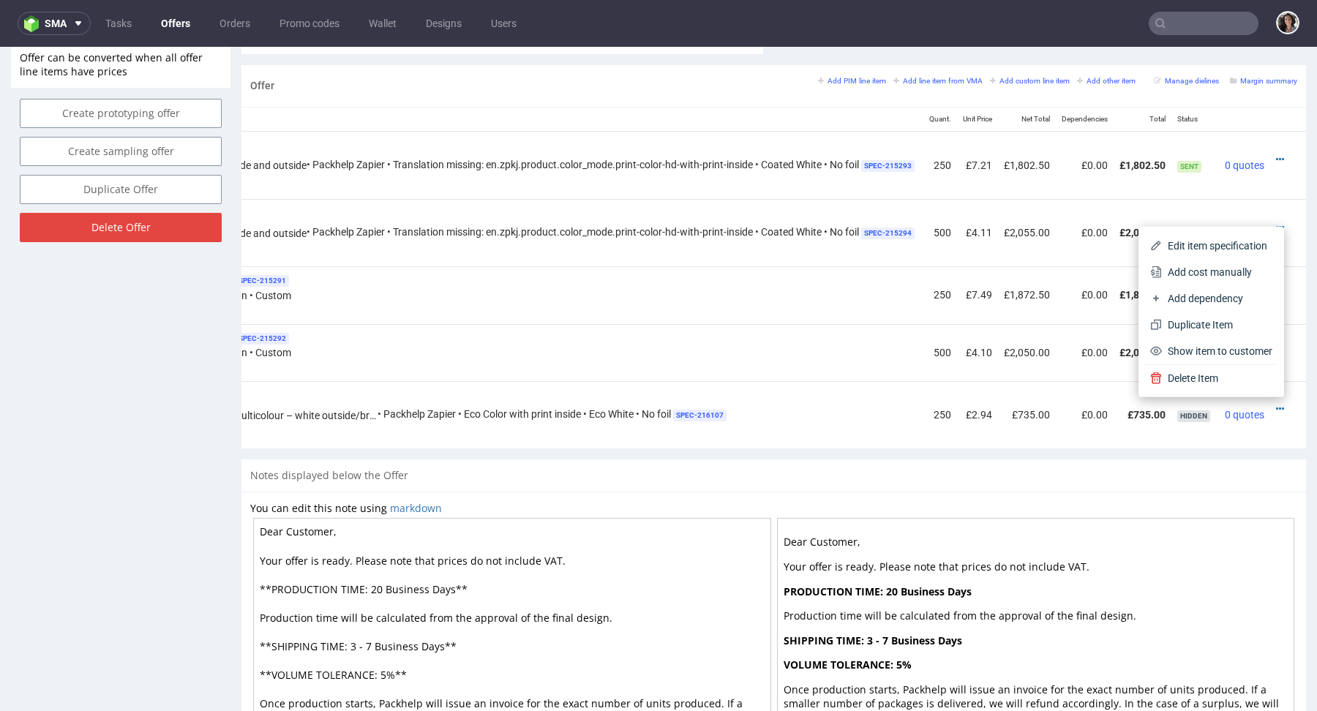
click at [735, 481] on div "Notes displayed below the Offer" at bounding box center [773, 476] width 1065 height 32
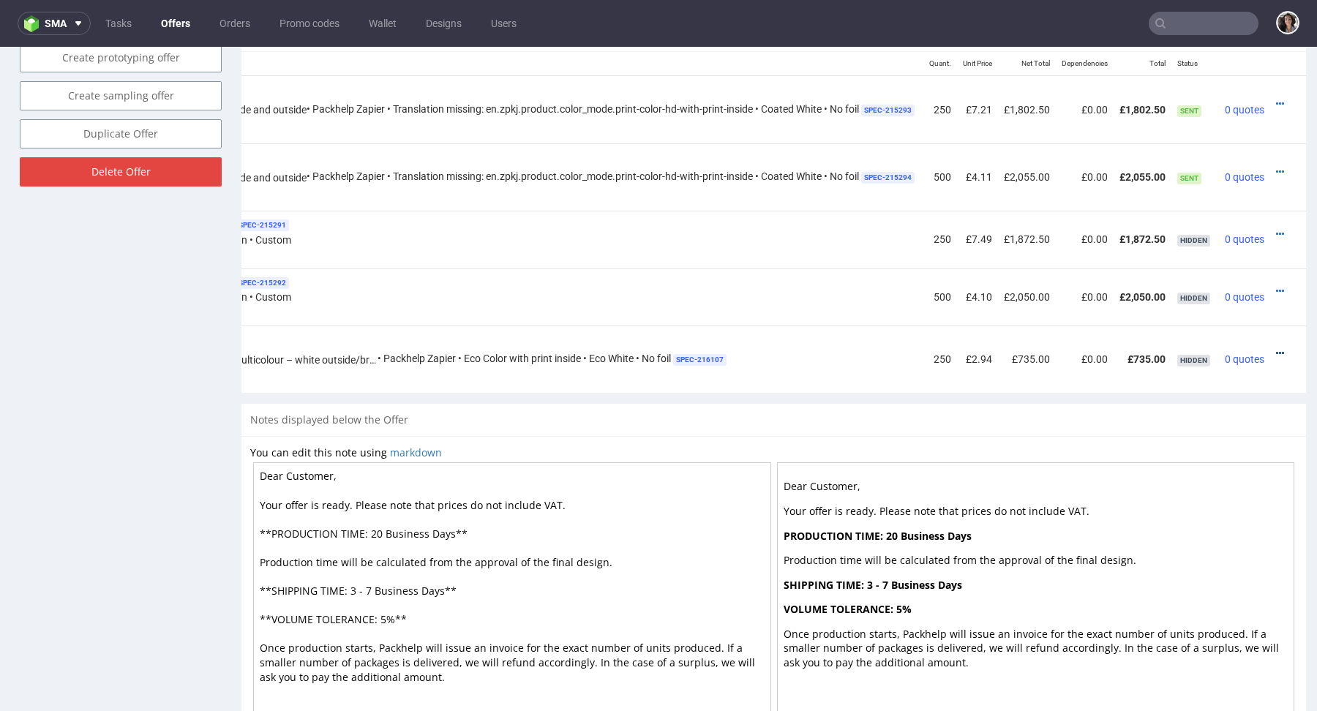
click at [1276, 348] on icon at bounding box center [1280, 353] width 8 height 10
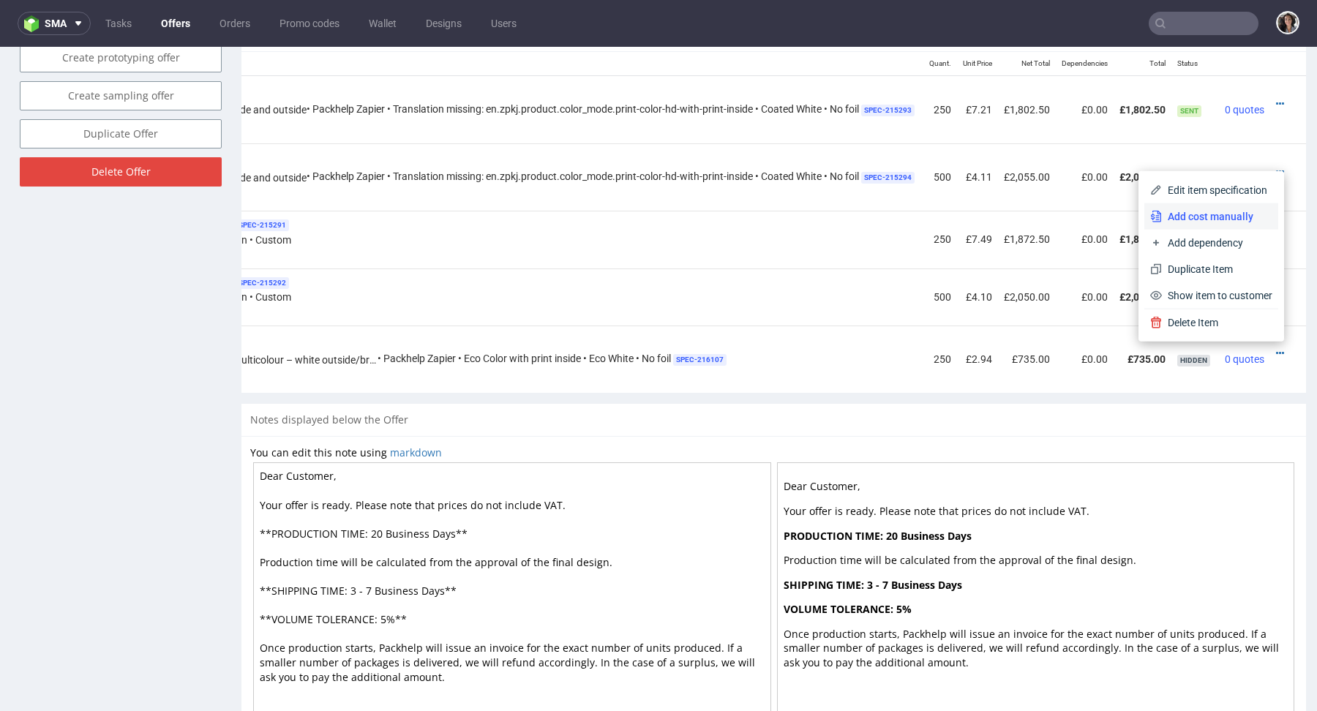
click at [1198, 211] on span "Add cost manually" at bounding box center [1217, 216] width 110 height 15
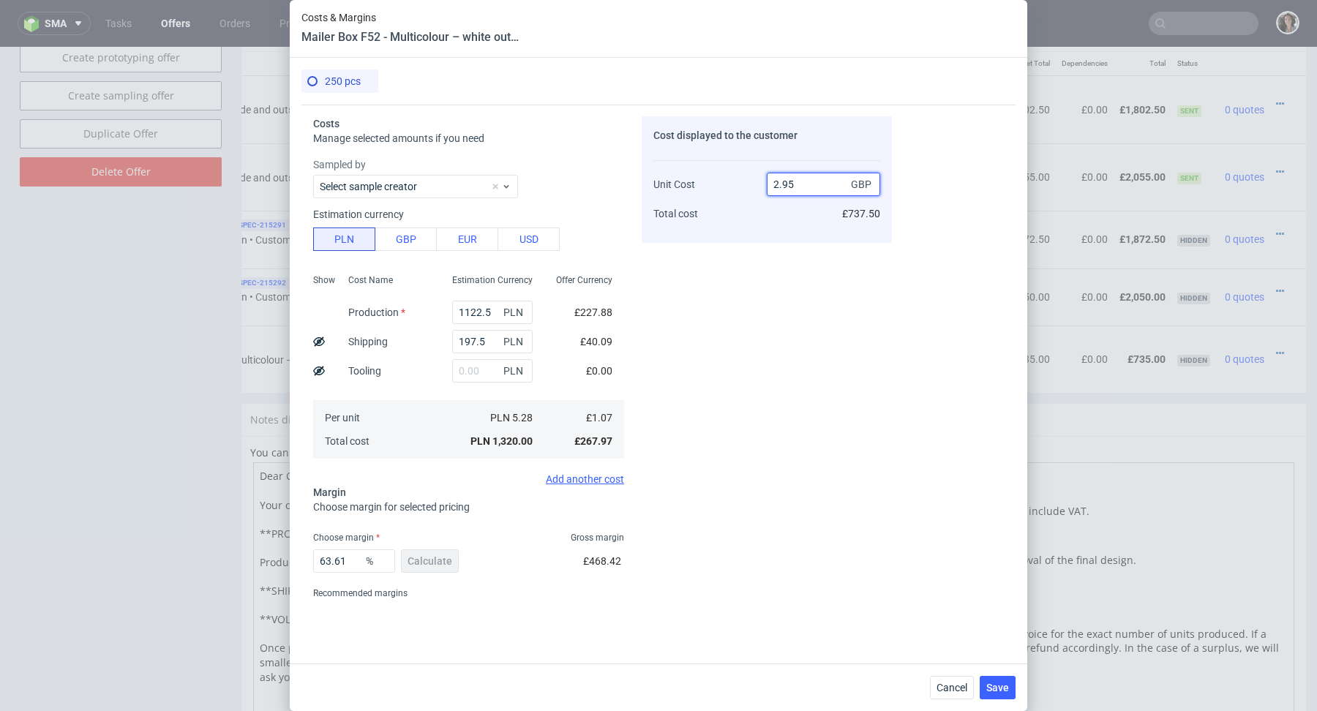
click at [797, 182] on input "2.95" at bounding box center [823, 184] width 113 height 23
type input "2.99"
type input "64.21404682274247"
click at [730, 312] on div "Cost displayed to the customer Unit Cost Total cost 2.99 GBP £747.50" at bounding box center [767, 360] width 250 height 489
drag, startPoint x: 797, startPoint y: 182, endPoint x: 756, endPoint y: 182, distance: 41.0
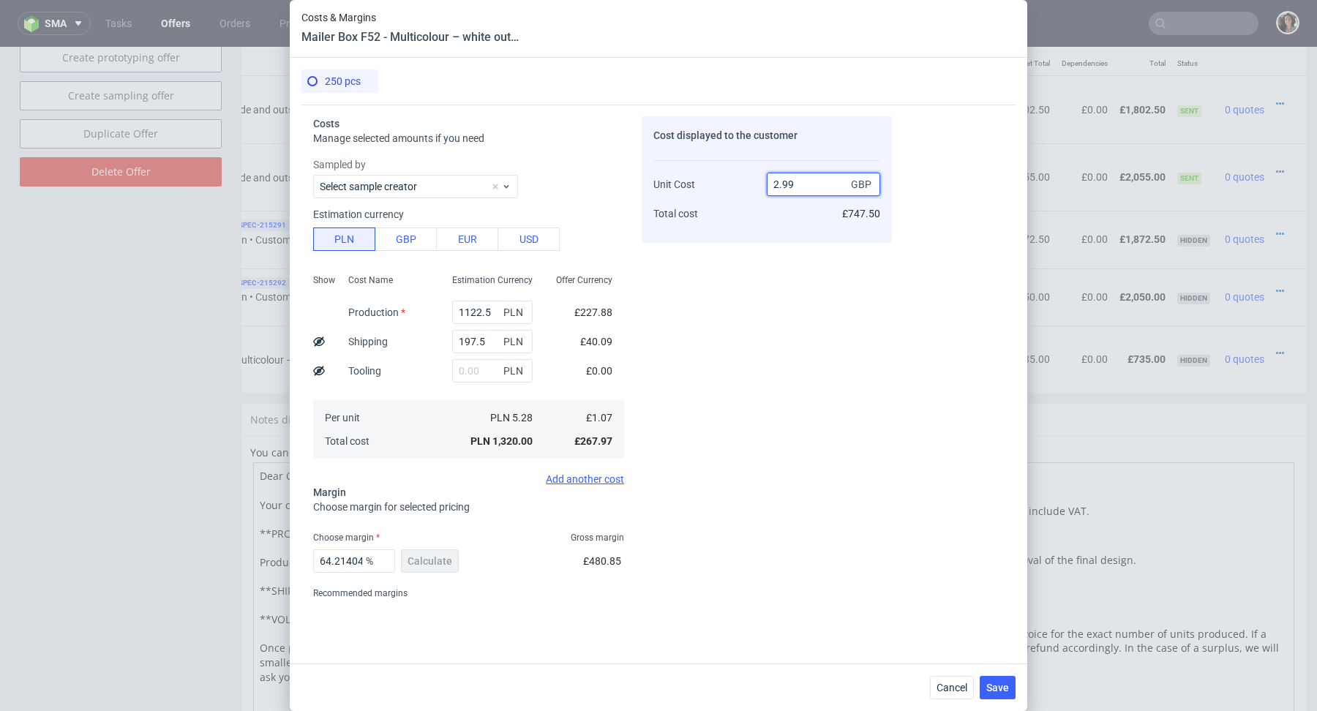
click at [756, 182] on div "Unit Cost Total cost 2.99 GBP £747.50" at bounding box center [766, 192] width 227 height 77
type input "3"
type input "64.33333333333333"
click at [779, 247] on div "Cost displayed to the customer Unit Cost Total cost 3 GBP £750.00" at bounding box center [767, 360] width 250 height 489
click at [805, 185] on input "3" at bounding box center [823, 184] width 113 height 23
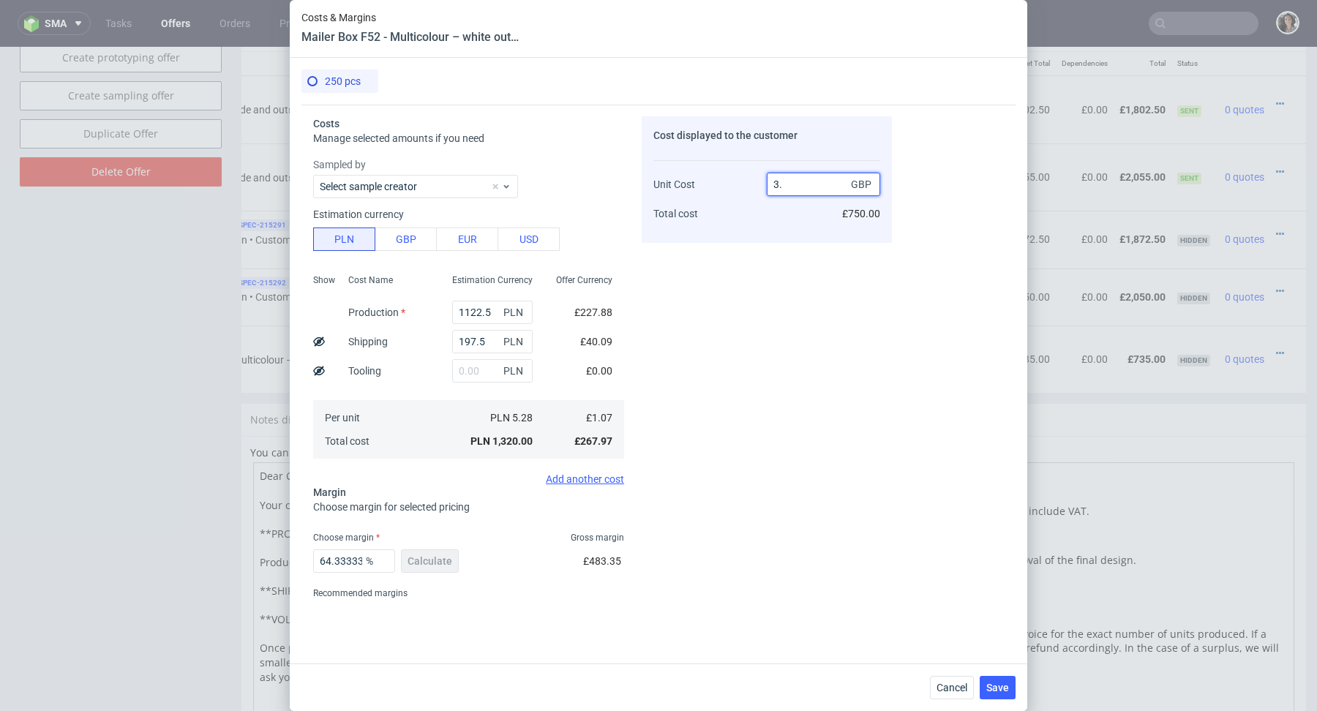
type input "3.2"
type input "66.5625"
type input "3.1"
type input "65.48387096774194"
type input "3.11"
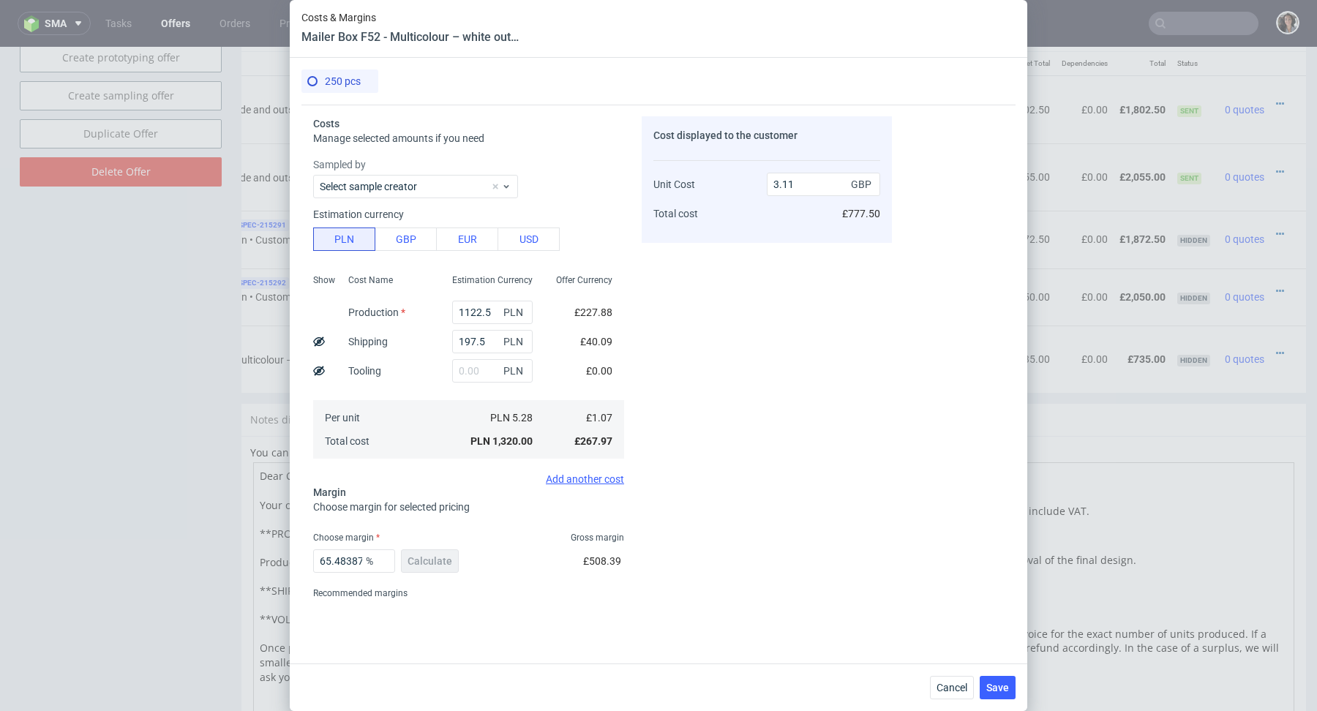
click at [746, 371] on div "Cost displayed to the customer Unit Cost Total cost 3.11 GBP £777.50" at bounding box center [767, 360] width 250 height 489
click at [1004, 677] on button "Save" at bounding box center [998, 687] width 36 height 23
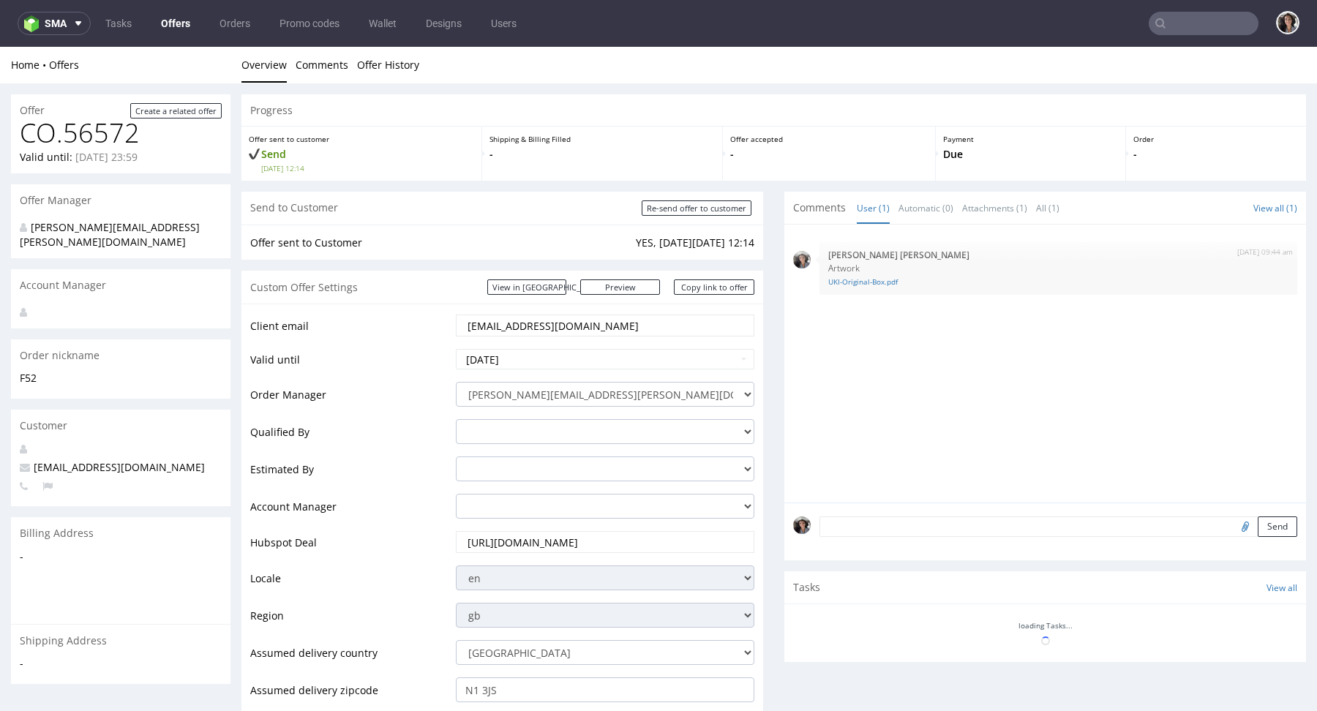
scroll to position [0, 0]
click at [700, 284] on link "Copy link to offer" at bounding box center [714, 287] width 80 height 15
click at [645, 287] on link "Preview" at bounding box center [620, 287] width 80 height 15
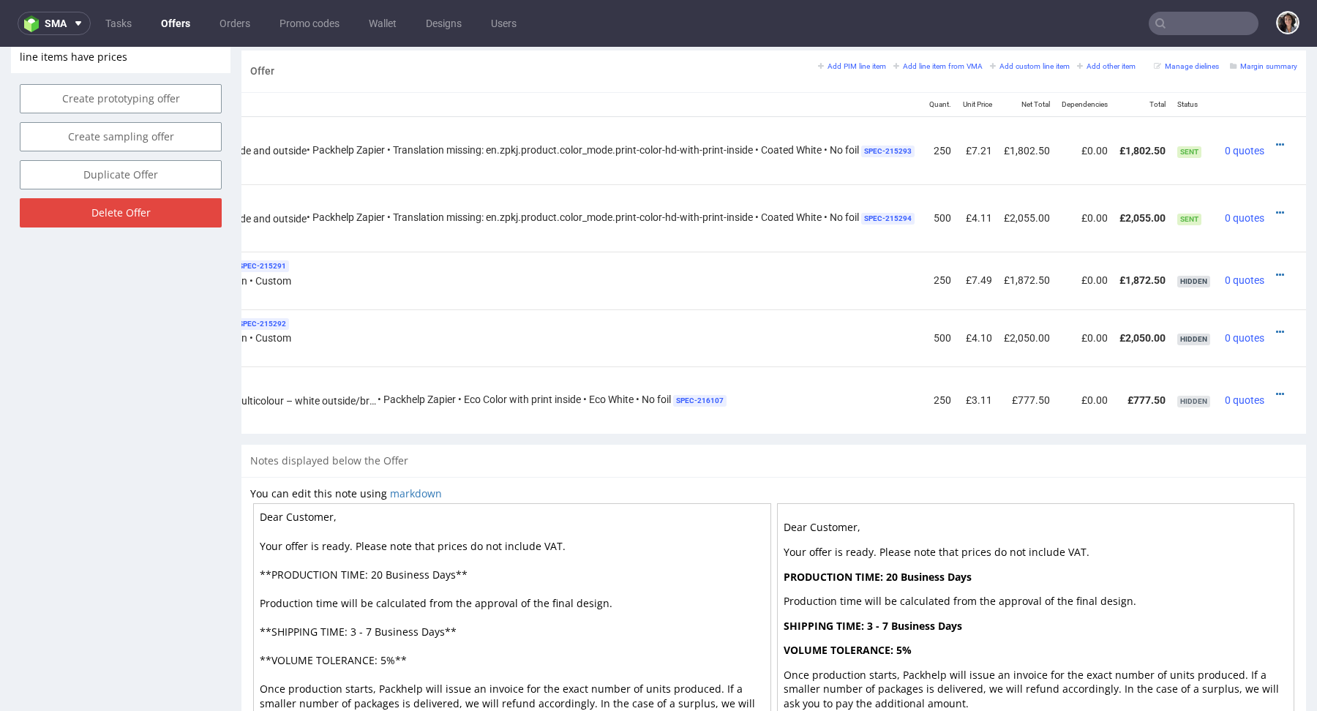
scroll to position [0, 251]
click at [1276, 390] on icon at bounding box center [1280, 394] width 8 height 10
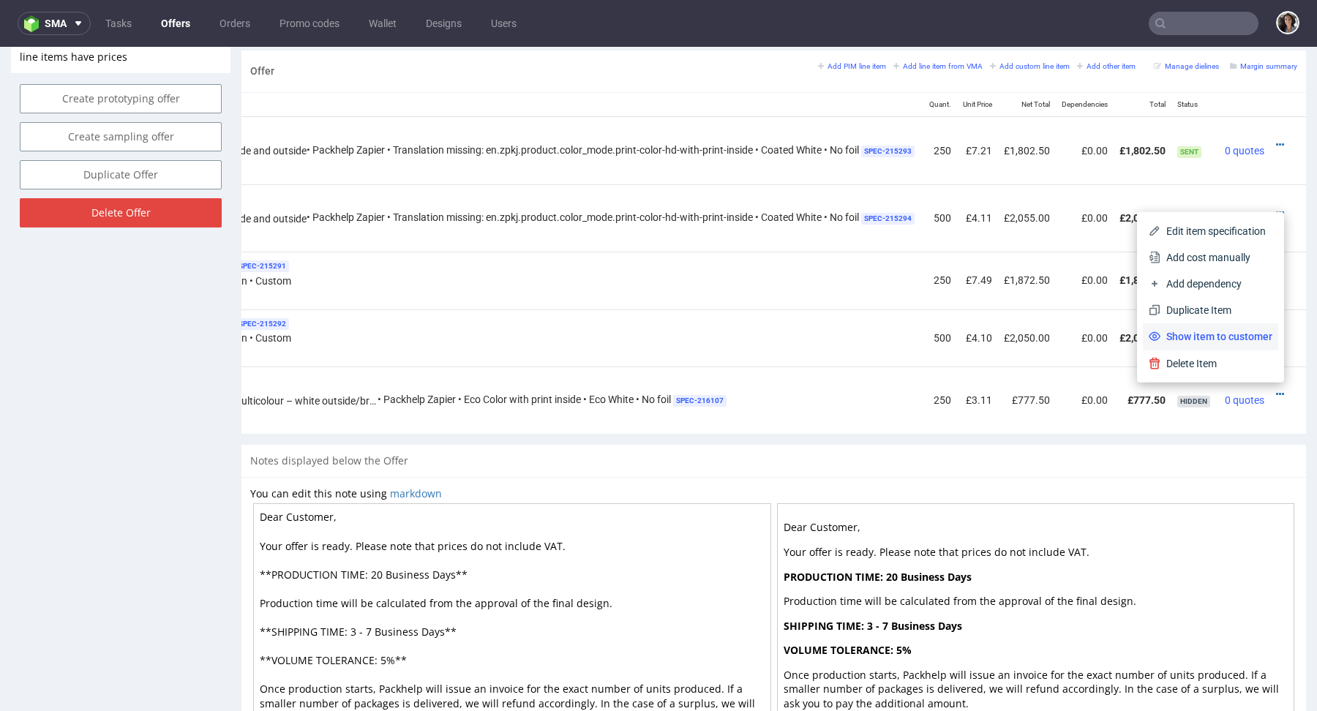
click at [1220, 334] on span "Show item to customer" at bounding box center [1217, 336] width 112 height 15
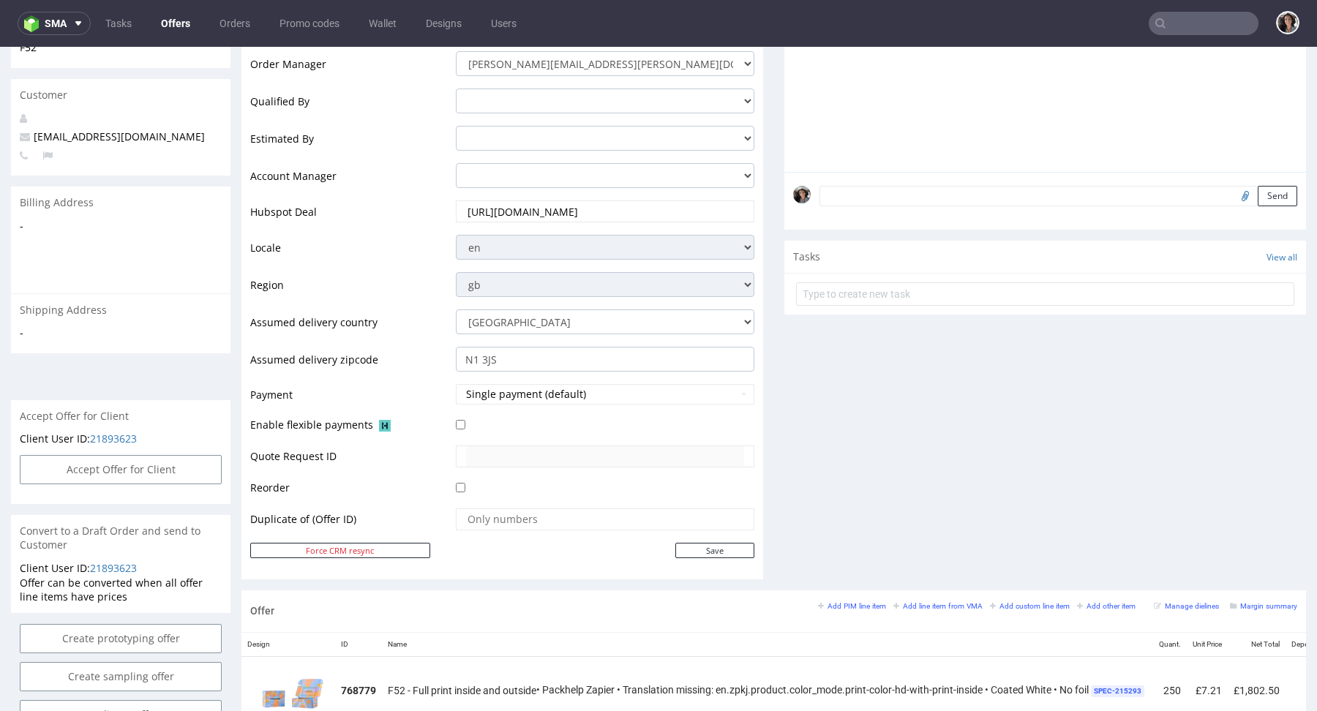
scroll to position [0, 0]
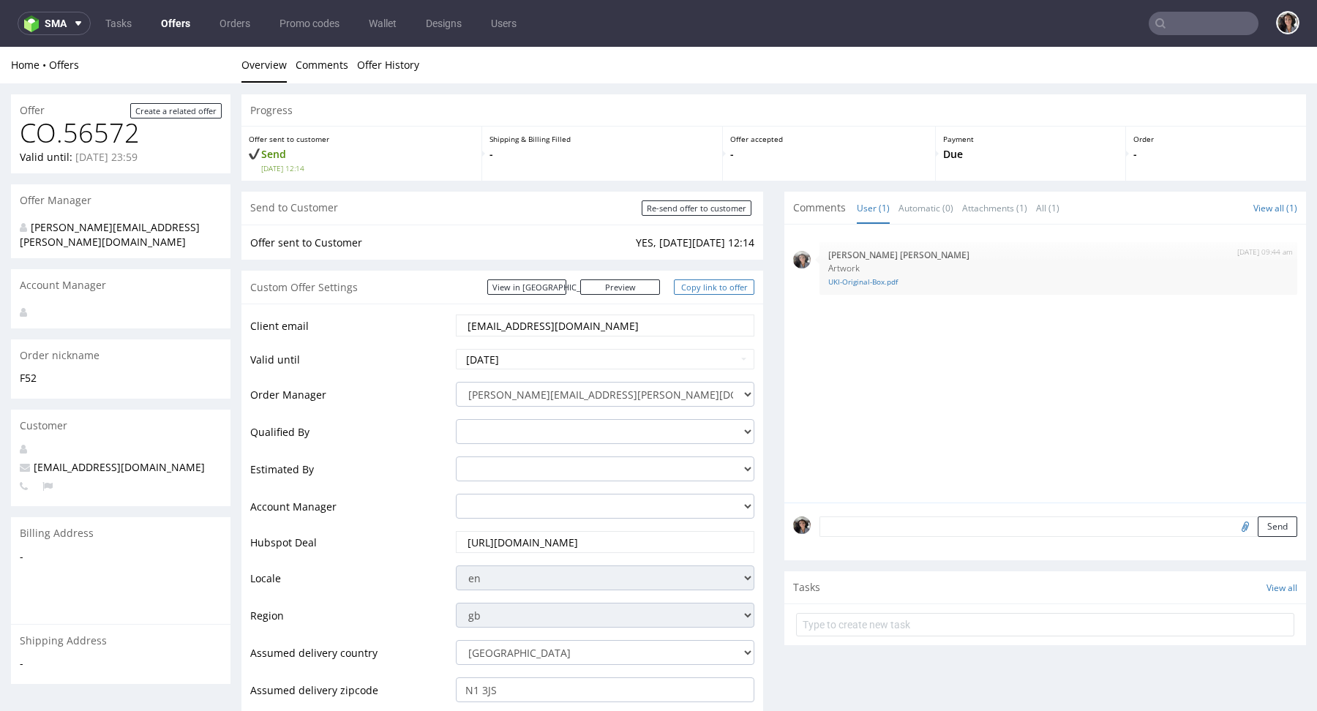
click at [713, 283] on link "Copy link to offer" at bounding box center [714, 287] width 80 height 15
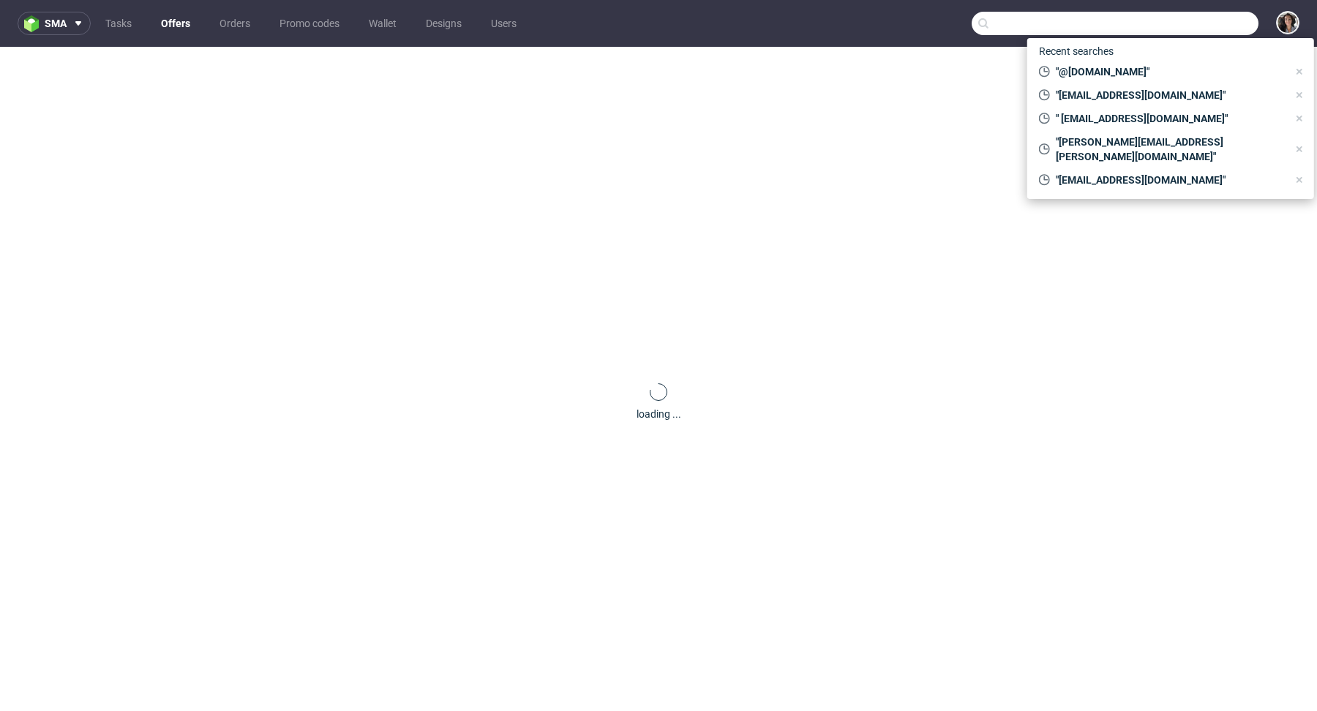
click at [1215, 26] on input "text" at bounding box center [1115, 23] width 287 height 23
paste input "[EMAIL_ADDRESS][DOMAIN_NAME]"
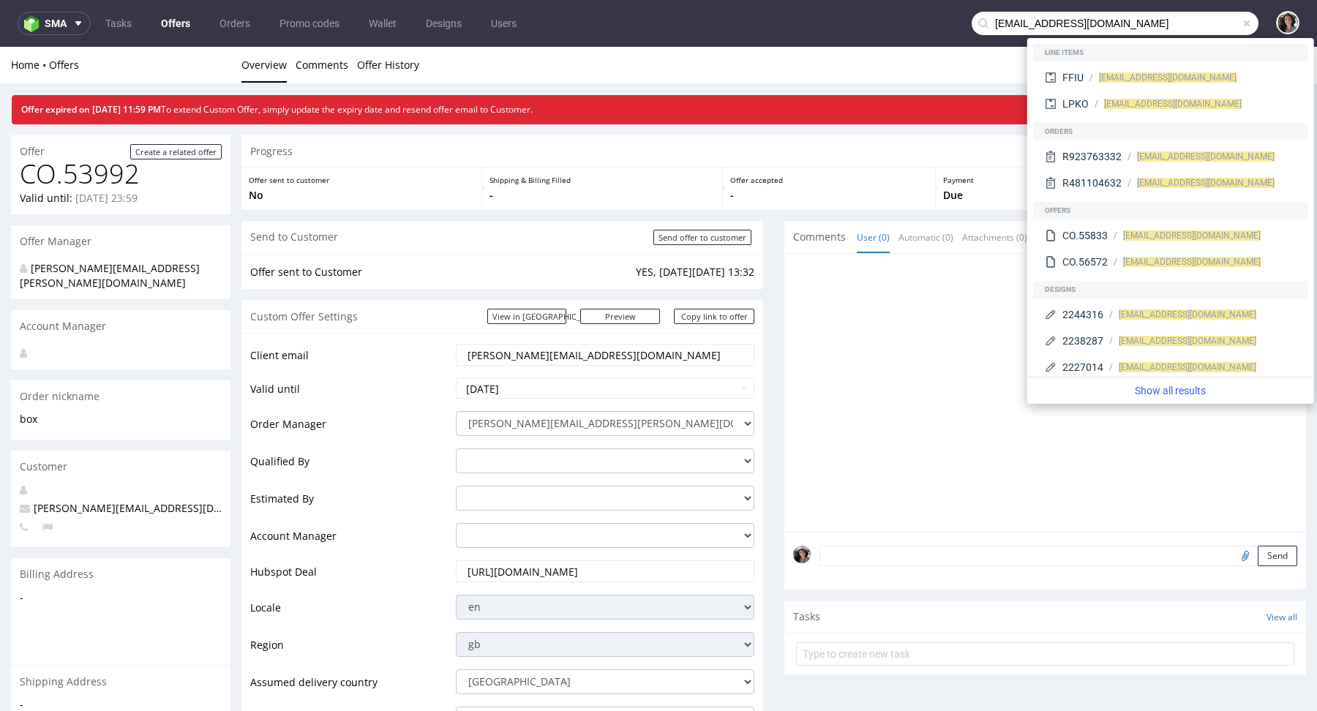
drag, startPoint x: 1003, startPoint y: 23, endPoint x: 969, endPoint y: 23, distance: 33.7
click at [972, 23] on div "[EMAIL_ADDRESS][DOMAIN_NAME]" at bounding box center [1115, 23] width 287 height 23
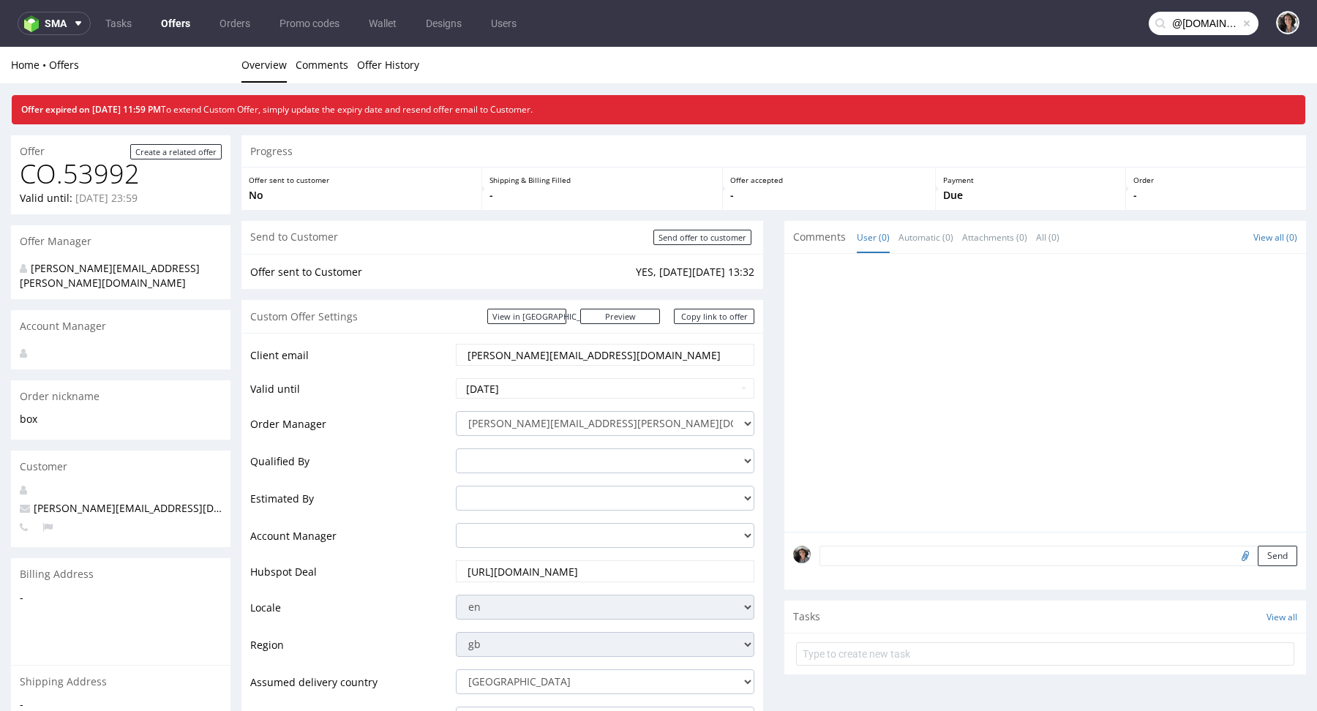
type input "@[DOMAIN_NAME]"
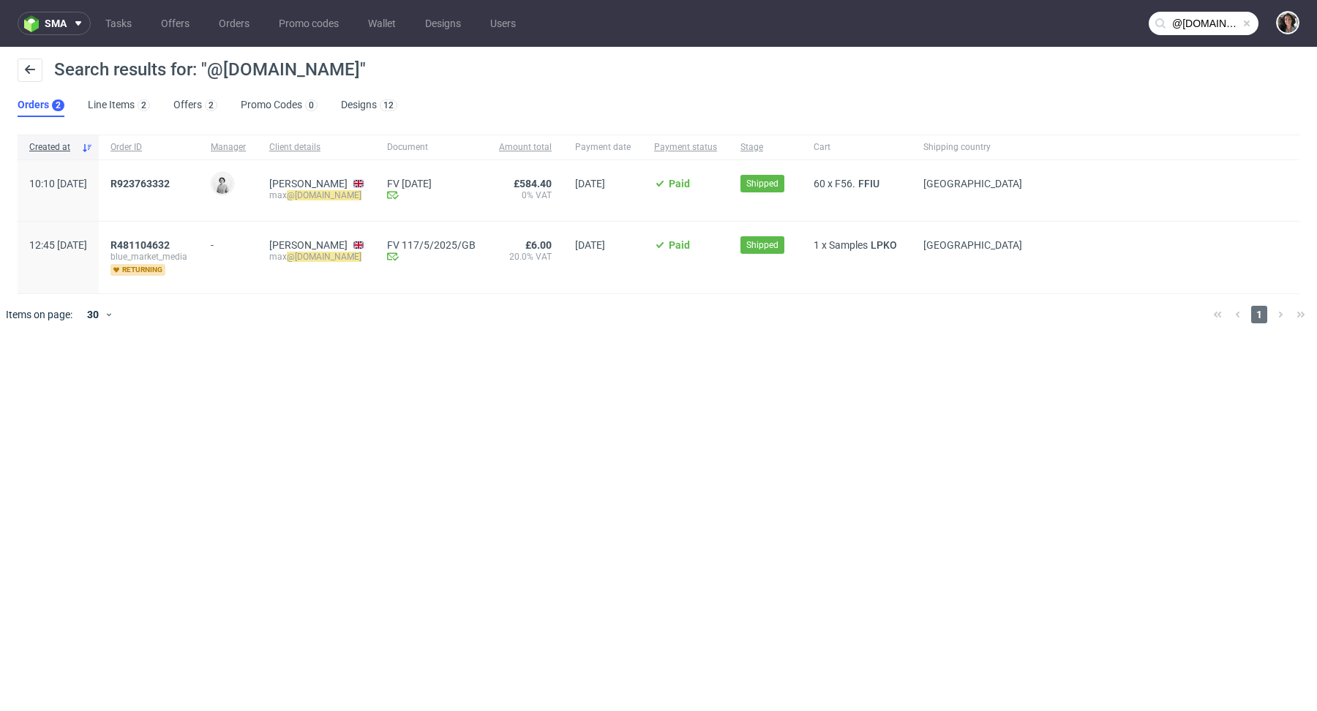
click at [187, 195] on span "R923763332" at bounding box center [148, 191] width 77 height 26
click at [170, 180] on span "R923763332" at bounding box center [139, 184] width 59 height 12
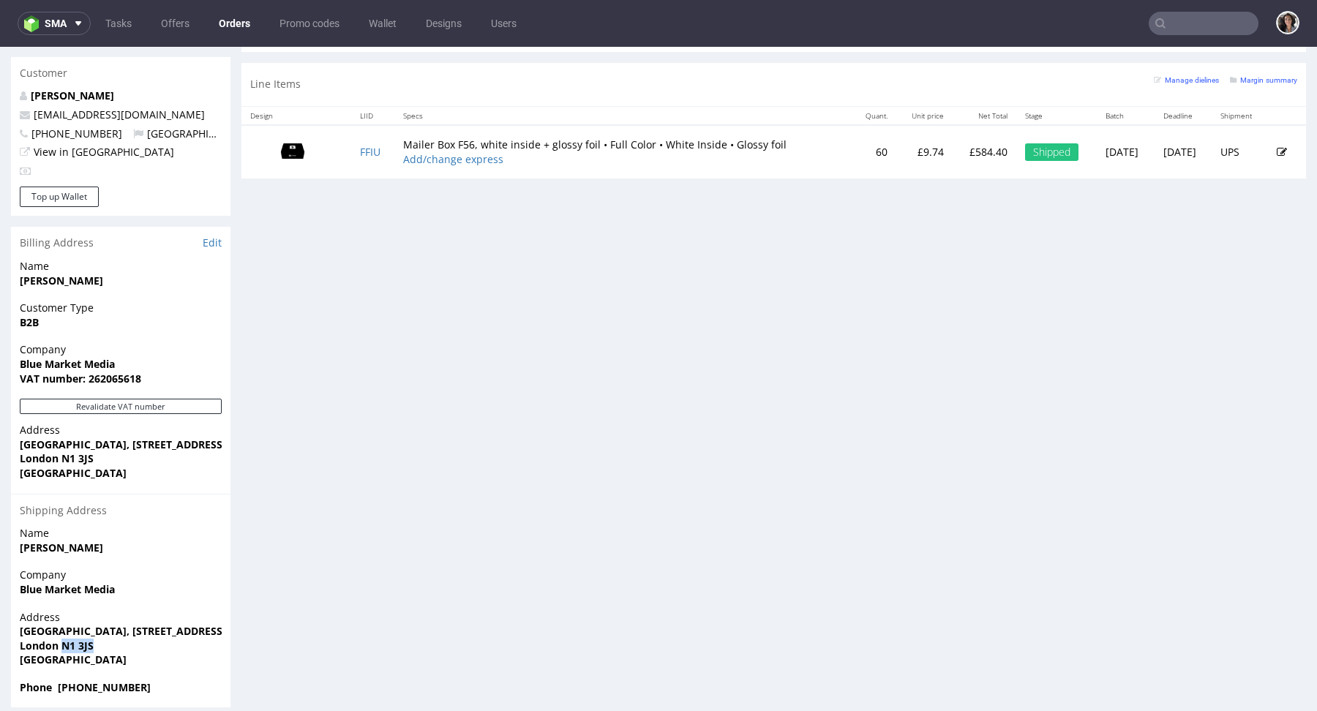
drag, startPoint x: 102, startPoint y: 634, endPoint x: 59, endPoint y: 630, distance: 43.3
click at [59, 639] on span "London N1 3JS" at bounding box center [121, 646] width 202 height 15
copy strong "N1 3JS"
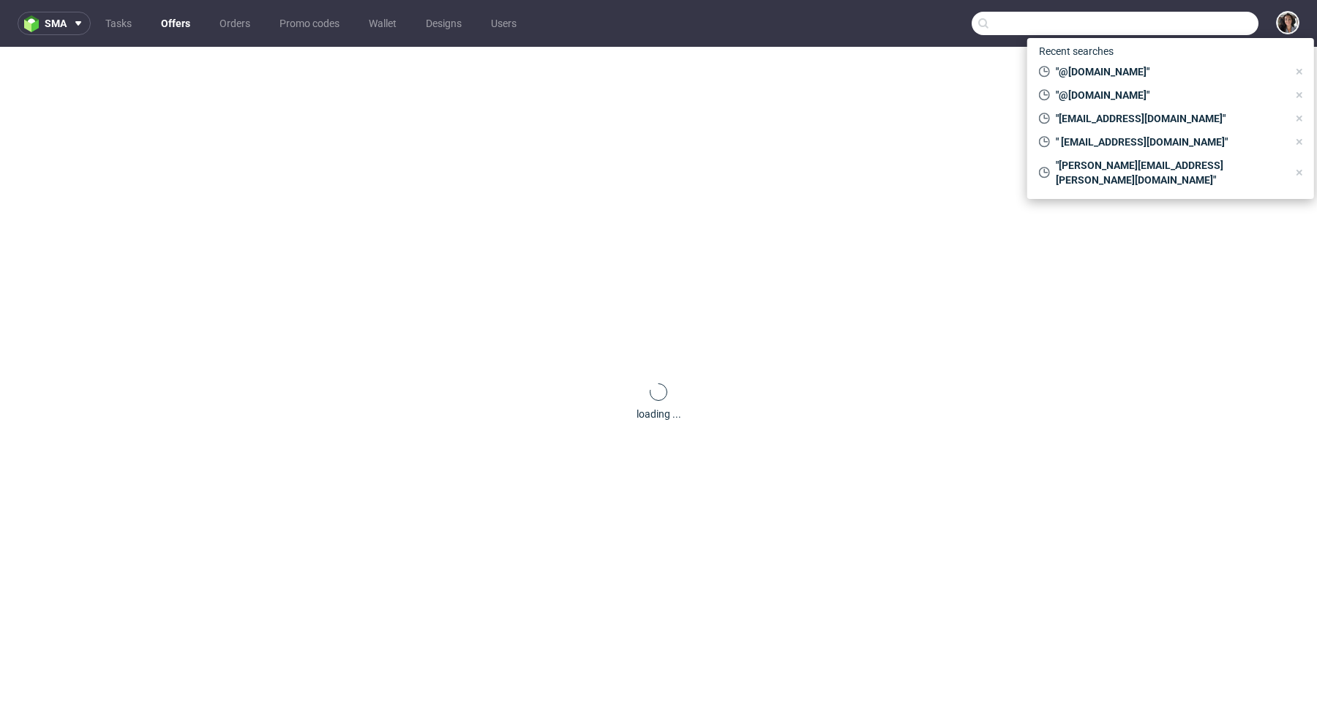
click at [1178, 23] on input "text" at bounding box center [1115, 23] width 287 height 23
paste input "[PERSON_NAME][EMAIL_ADDRESS][DOMAIN_NAME]"
type input "[PERSON_NAME][EMAIL_ADDRESS][DOMAIN_NAME]"
